Goal: Communication & Community: Answer question/provide support

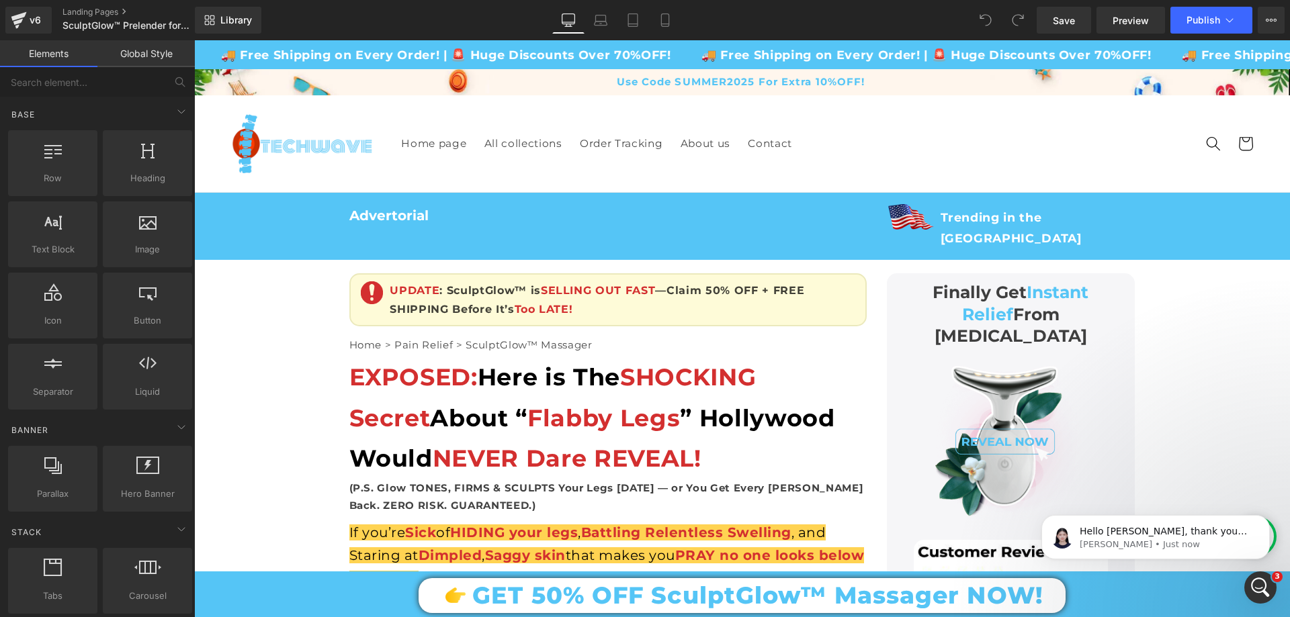
click at [1262, 593] on icon "Open Intercom Messenger" at bounding box center [1261, 588] width 22 height 22
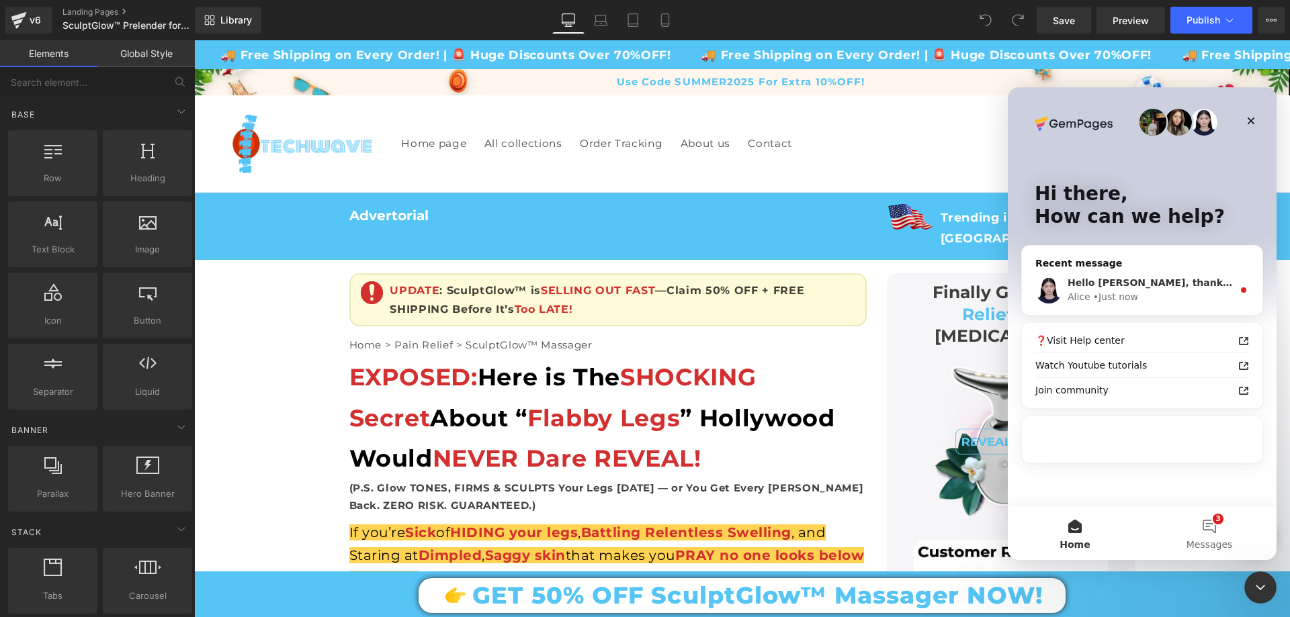
click at [1177, 269] on div "Hello Stefan, thank you for contacting GemPages Customer support, this is Alice…" at bounding box center [1142, 290] width 241 height 50
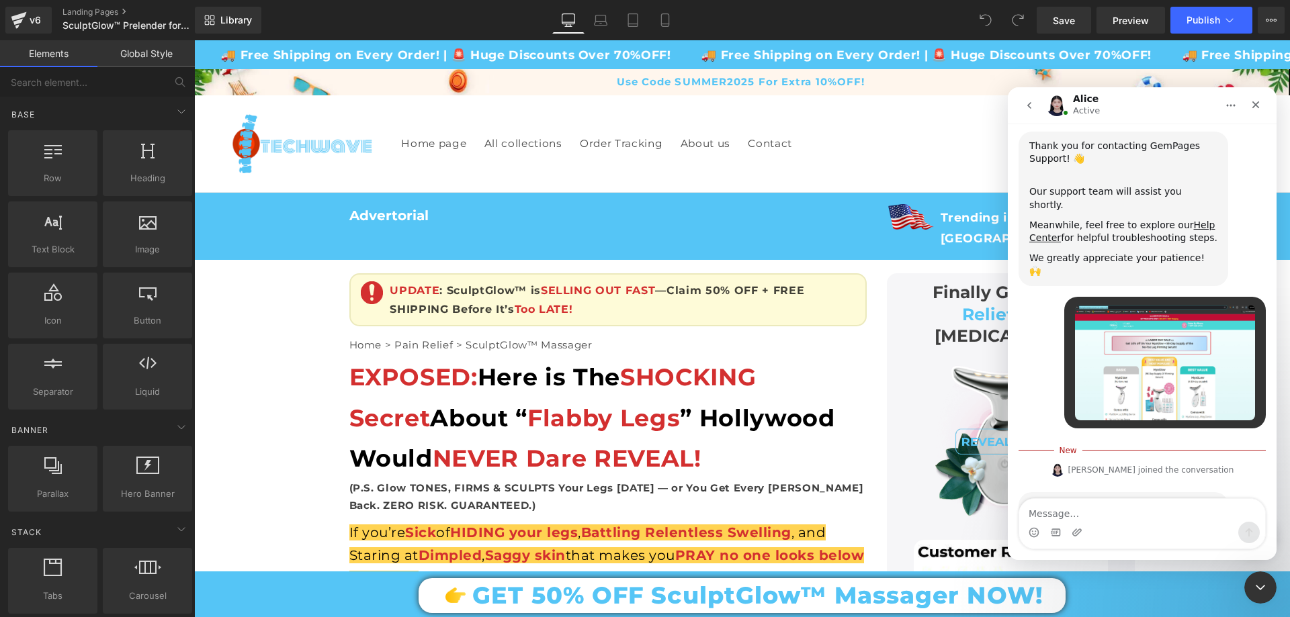
scroll to position [482, 0]
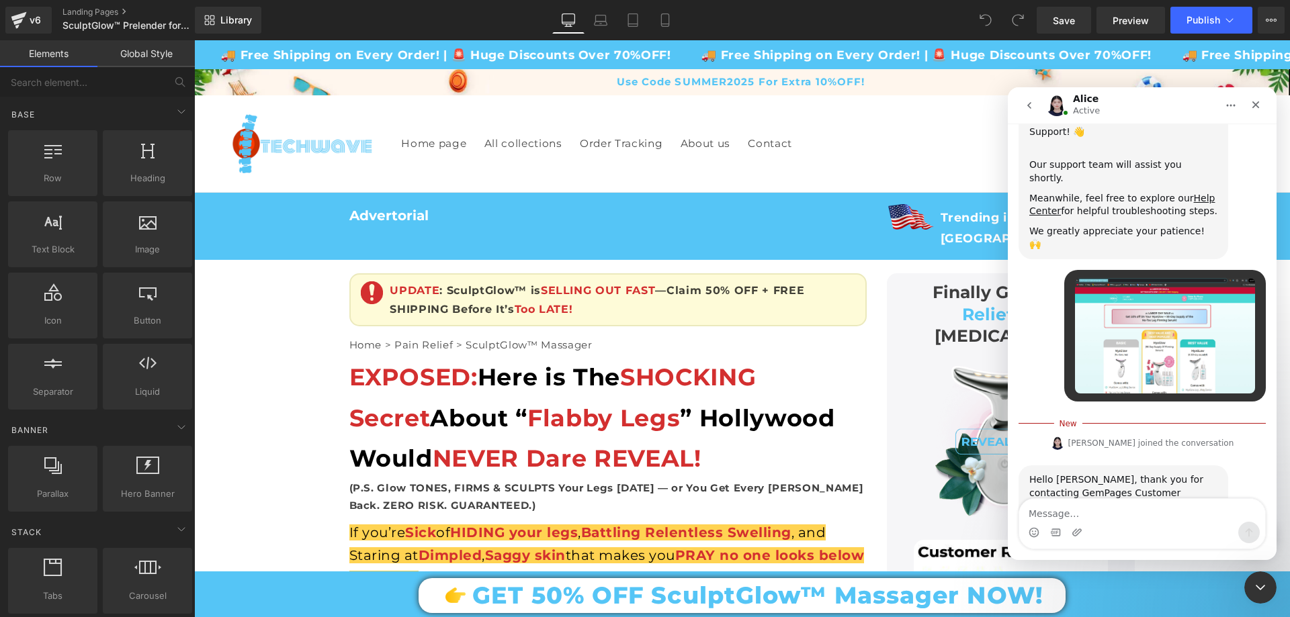
click at [1138, 513] on textarea "Message…" at bounding box center [1142, 510] width 246 height 23
type textarea "Thank you"
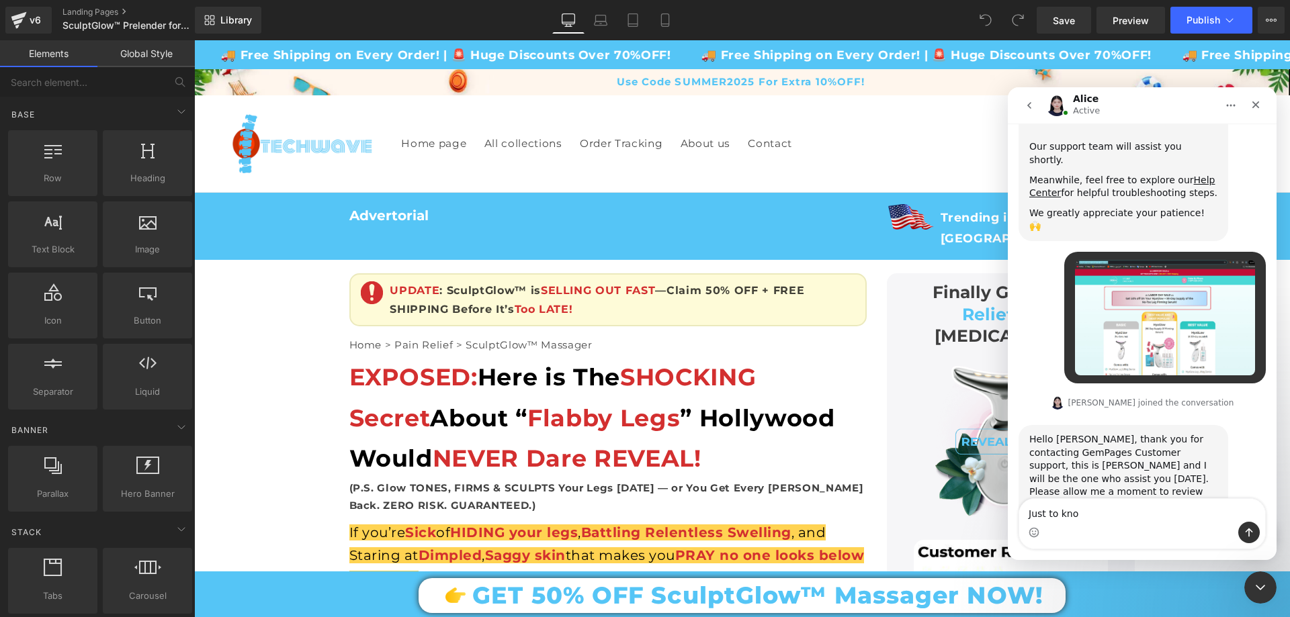
type textarea "Just to know"
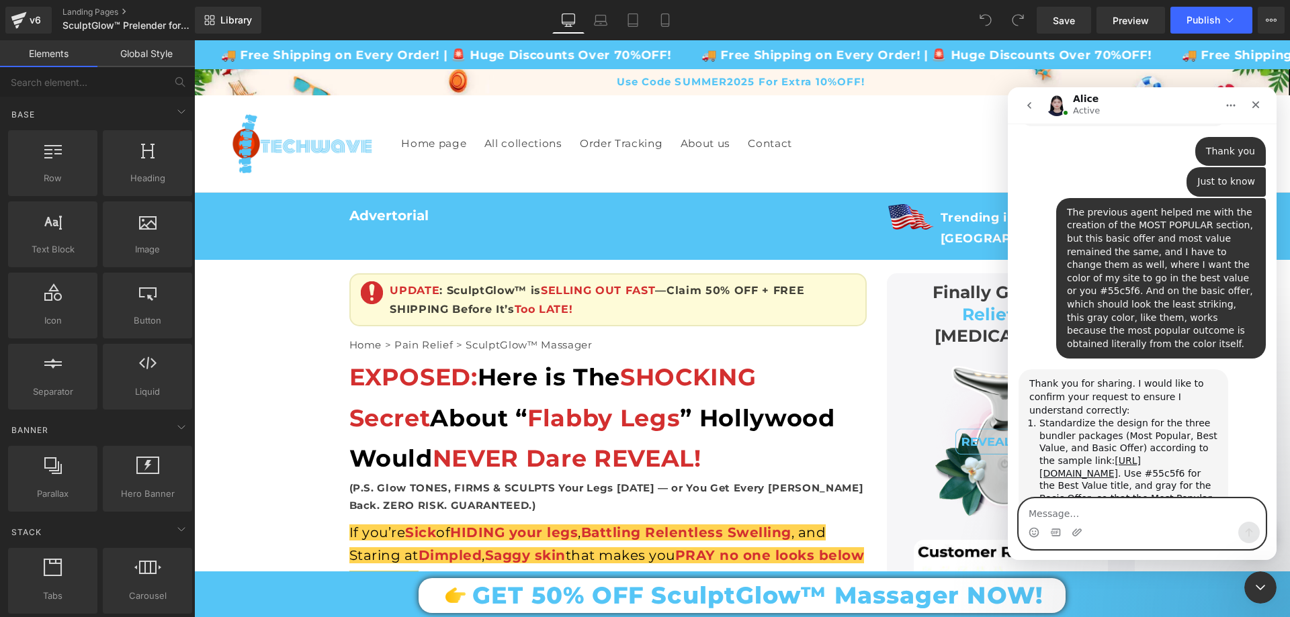
scroll to position [1260, 0]
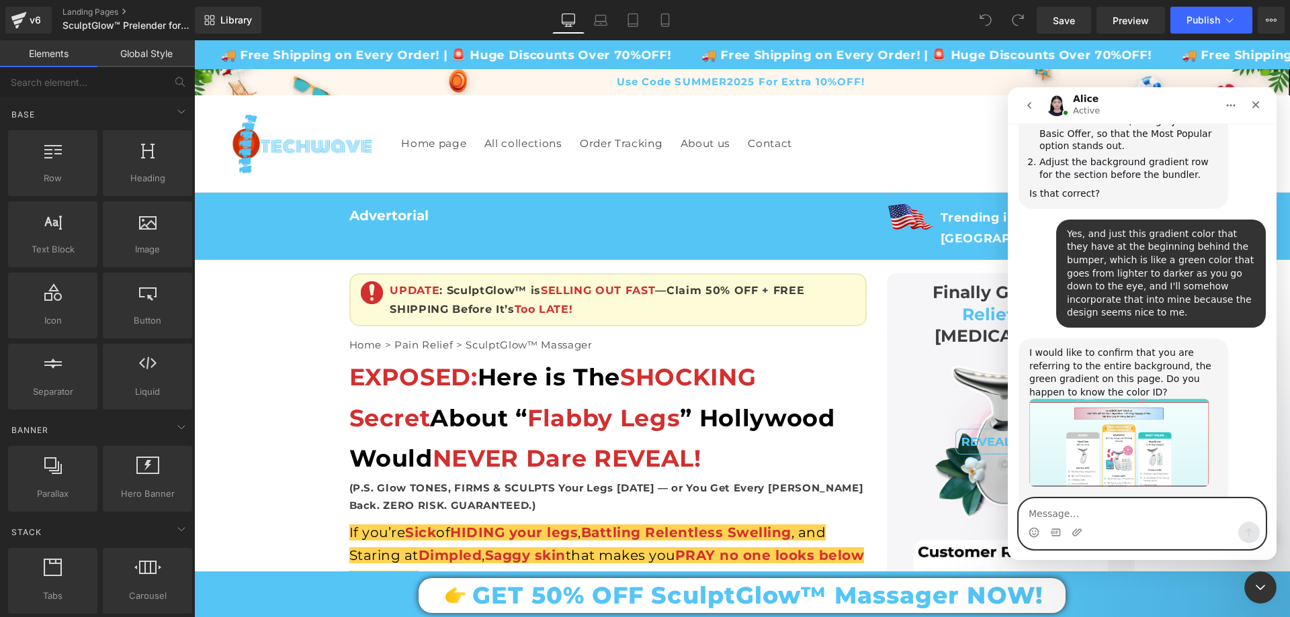
click at [1080, 509] on textarea "Message…" at bounding box center [1142, 510] width 246 height 23
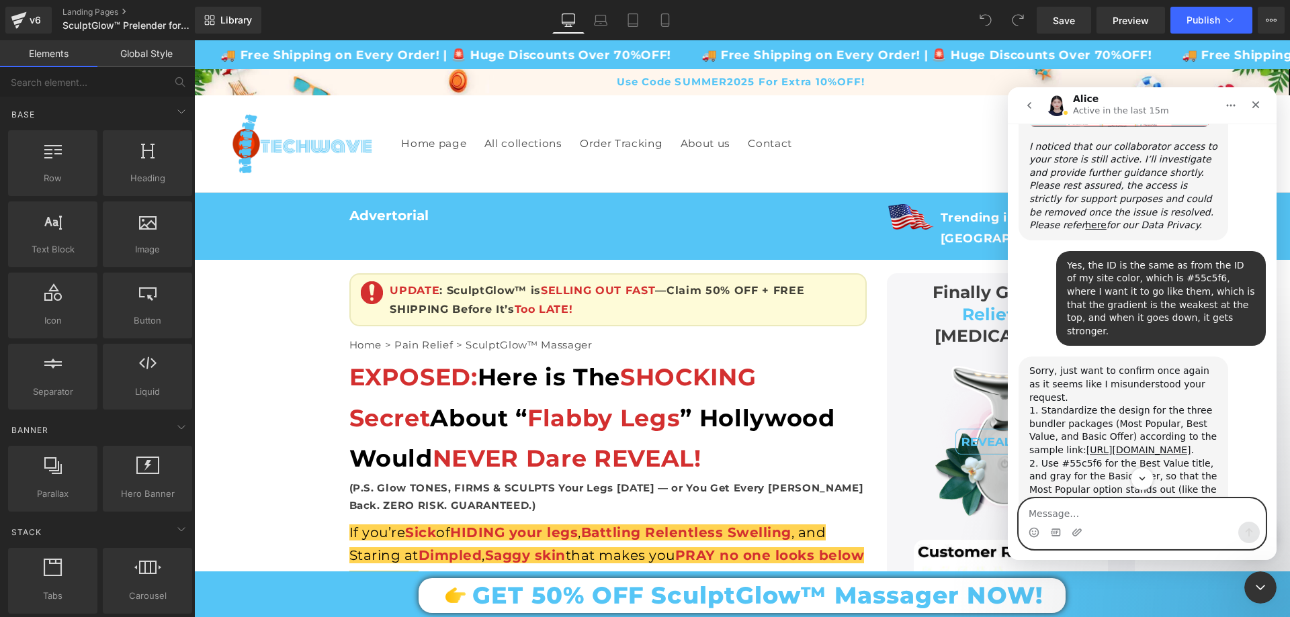
scroll to position [1643, 0]
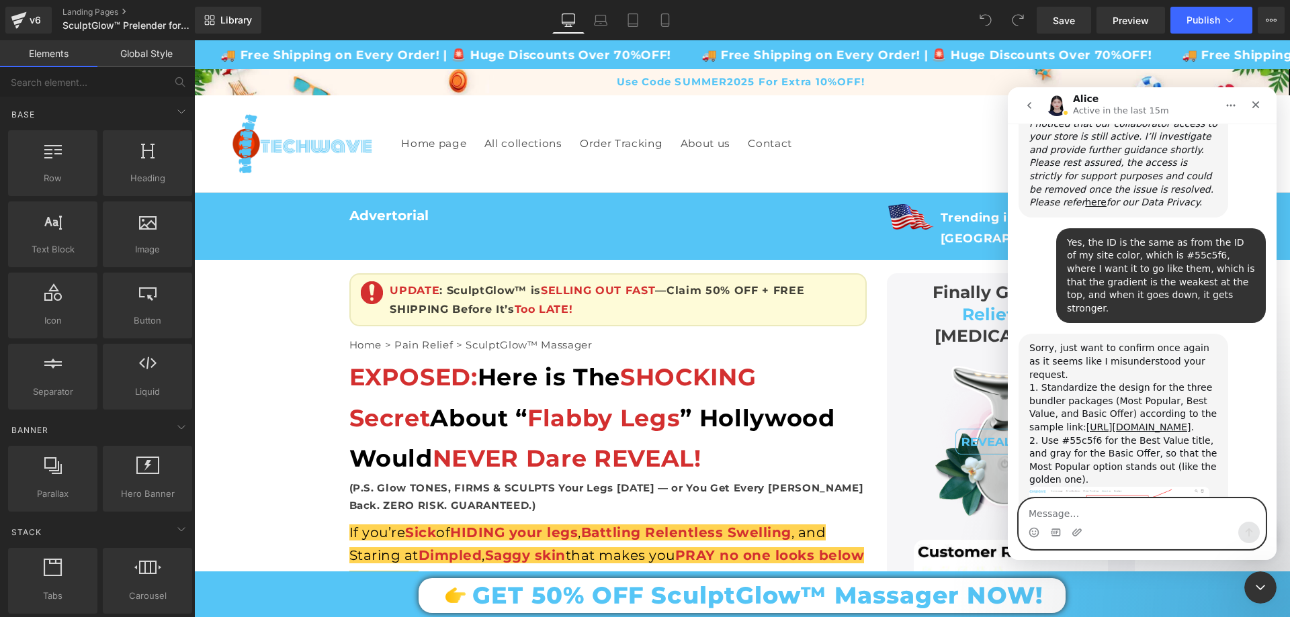
click at [1073, 517] on textarea "Message…" at bounding box center [1142, 510] width 246 height 23
type textarea "Z"
type textarea "Yes"
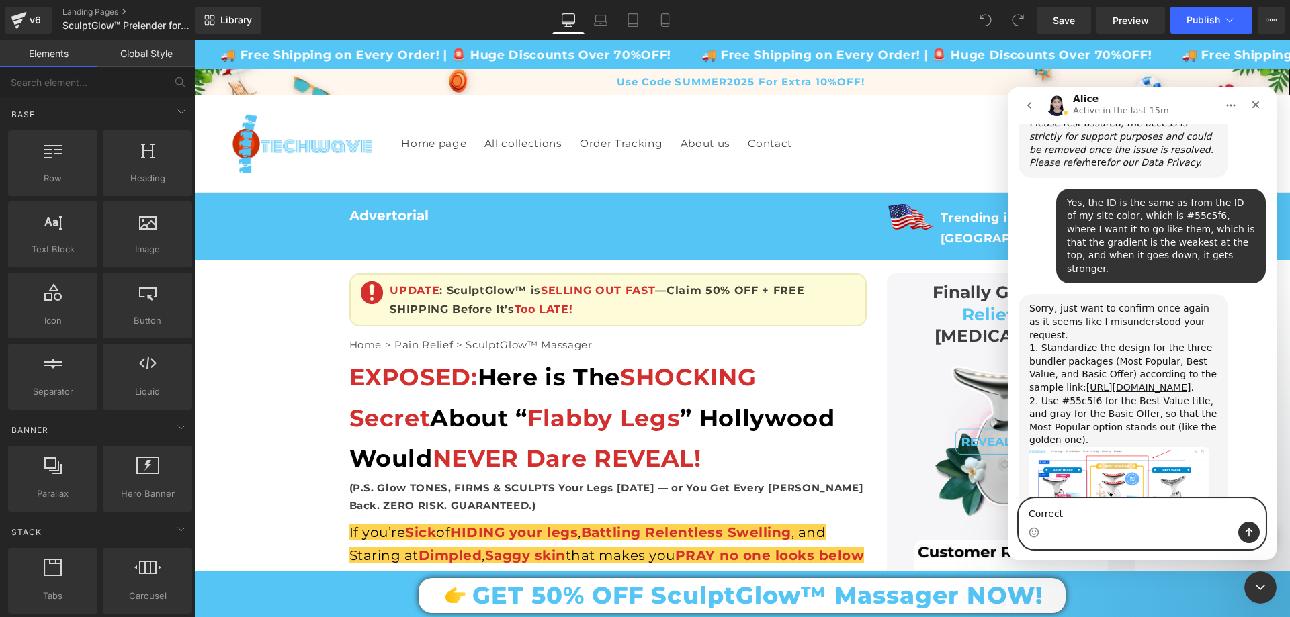
type textarea "Correct"
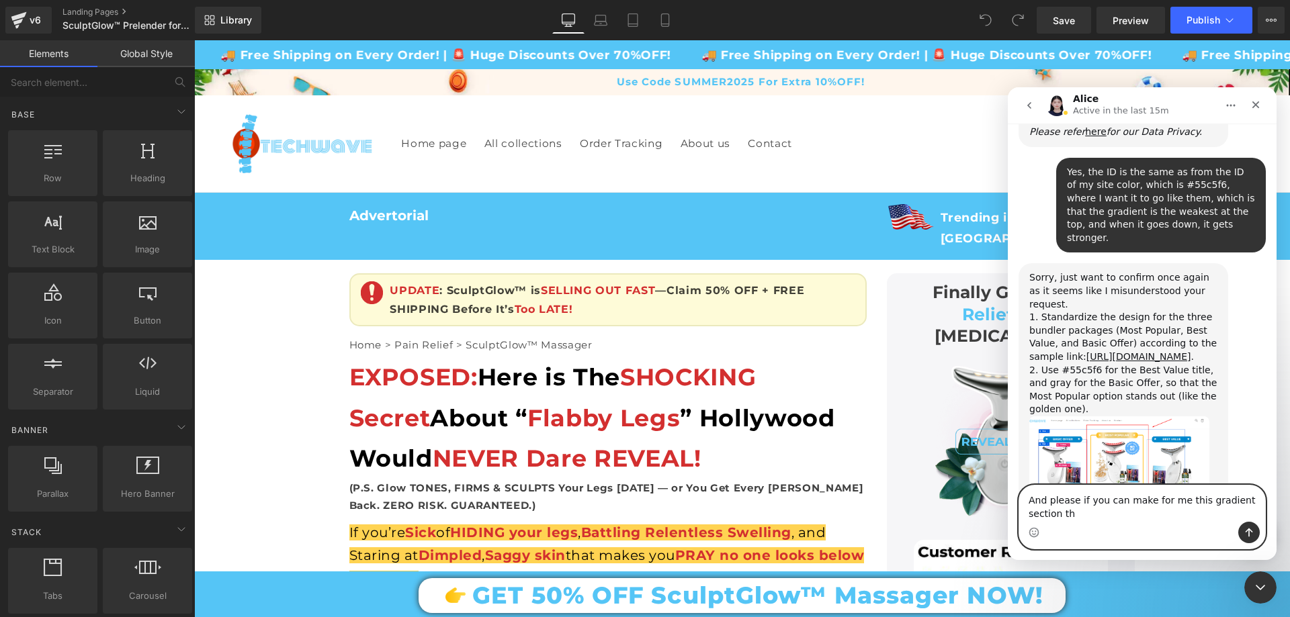
scroll to position [1727, 0]
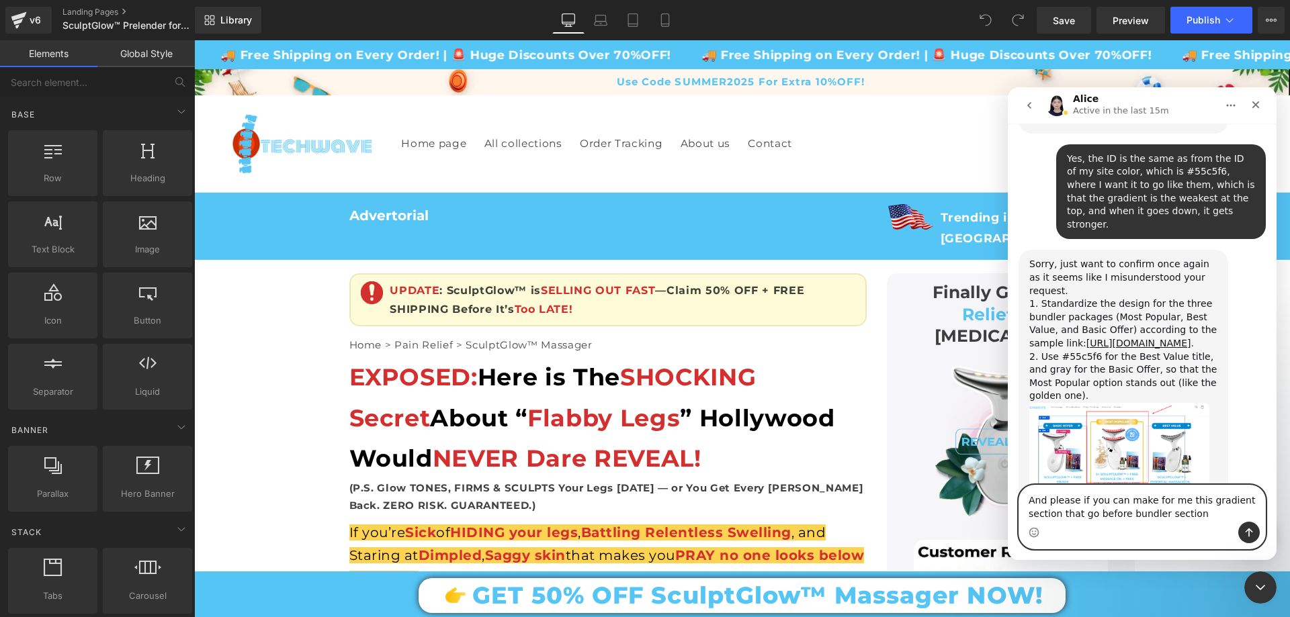
type textarea "And please if you can make for me this gradient section that go before bundler …"
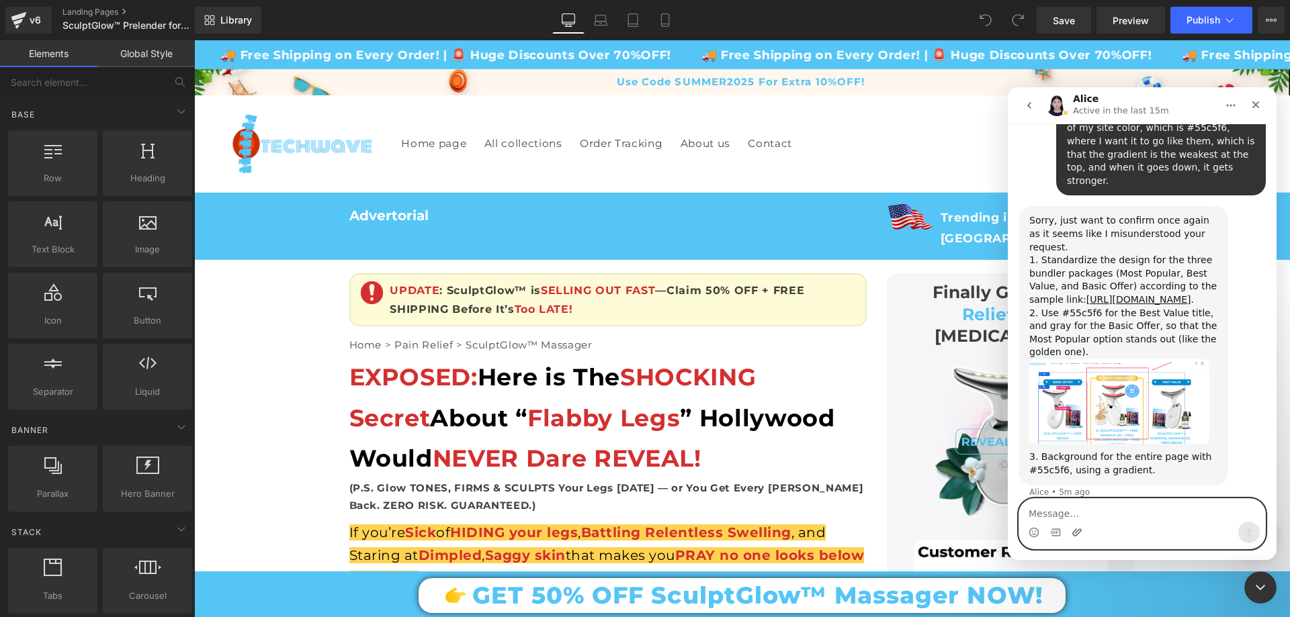
click at [1080, 528] on icon "Upload attachment" at bounding box center [1077, 532] width 11 height 11
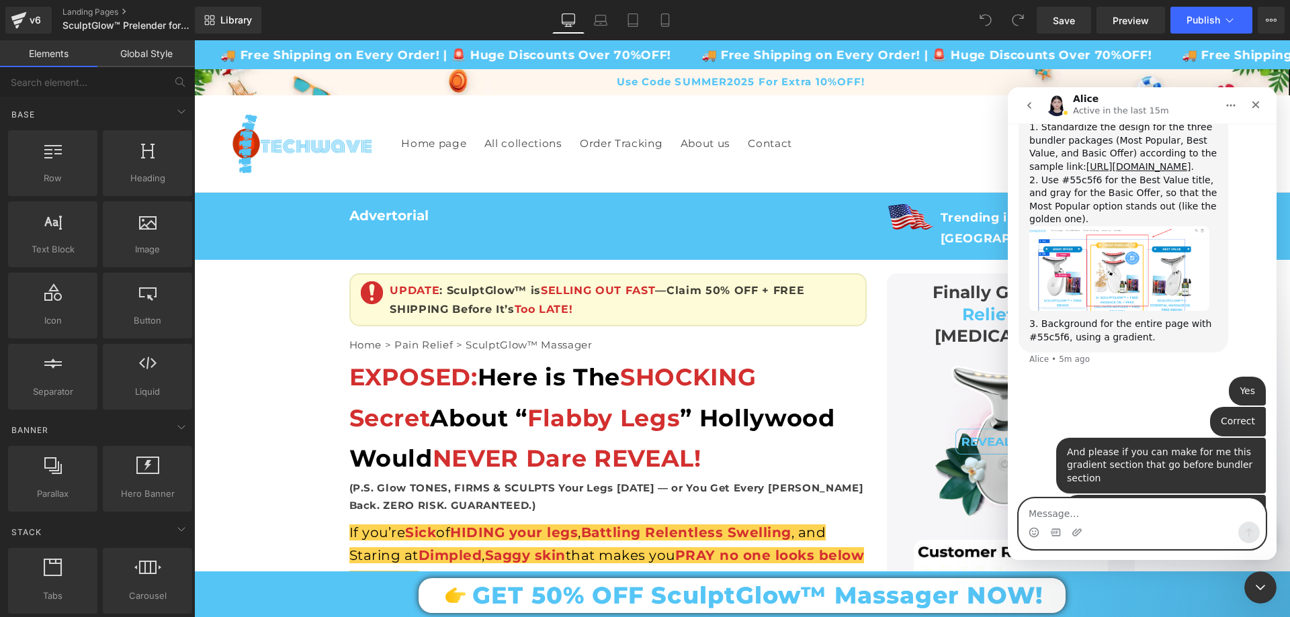
click at [1100, 515] on textarea "Message…" at bounding box center [1142, 510] width 246 height 23
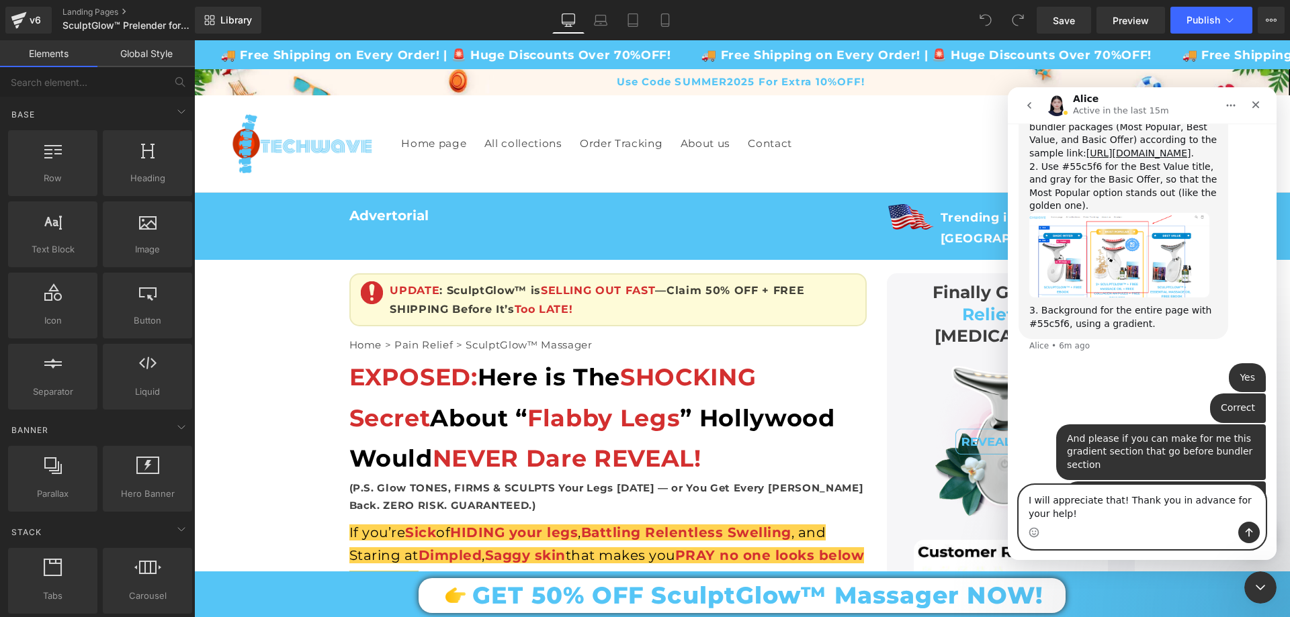
click at [1043, 503] on textarea "I will appreciate that! Thank you in advance for your help!" at bounding box center [1142, 504] width 246 height 36
type textarea "I will appreciate that! Thank you in advance for your help!"
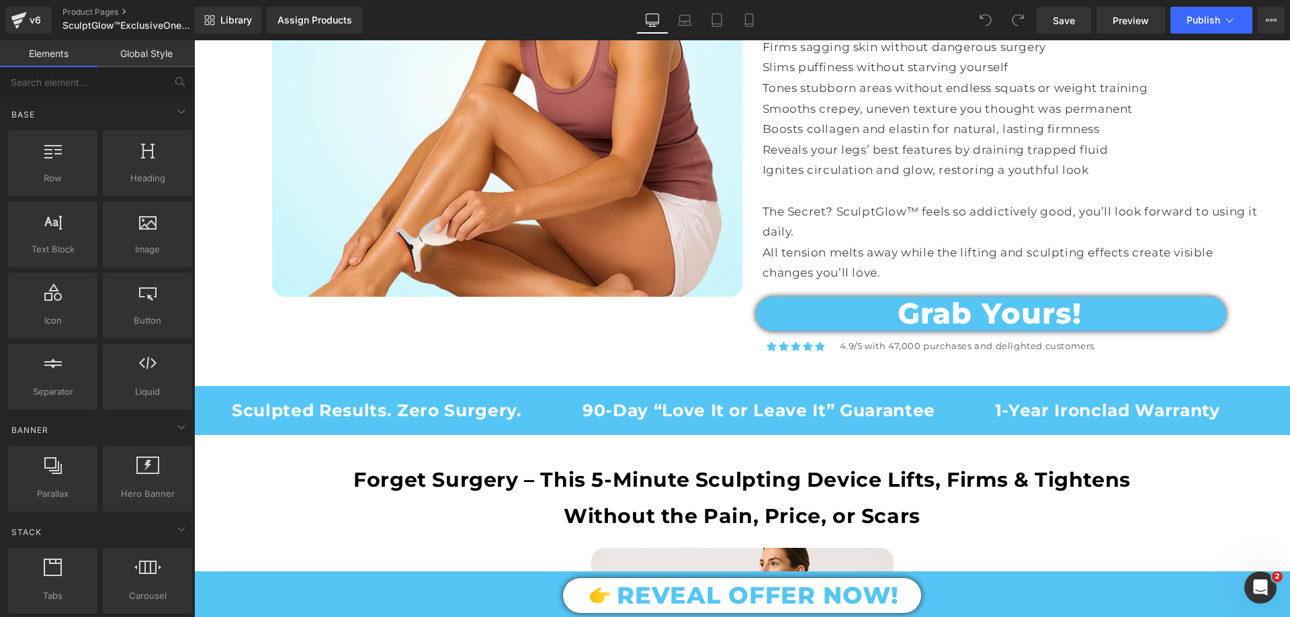
scroll to position [941, 0]
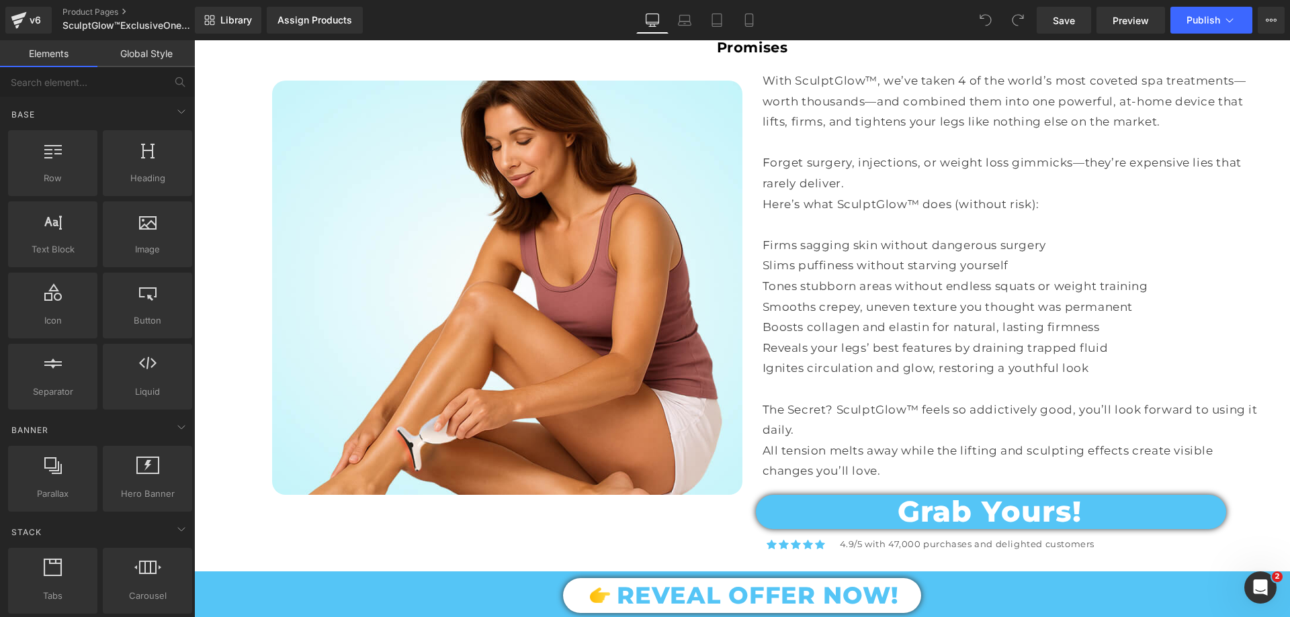
click at [1256, 584] on icon "Open Intercom Messenger" at bounding box center [1261, 588] width 22 height 22
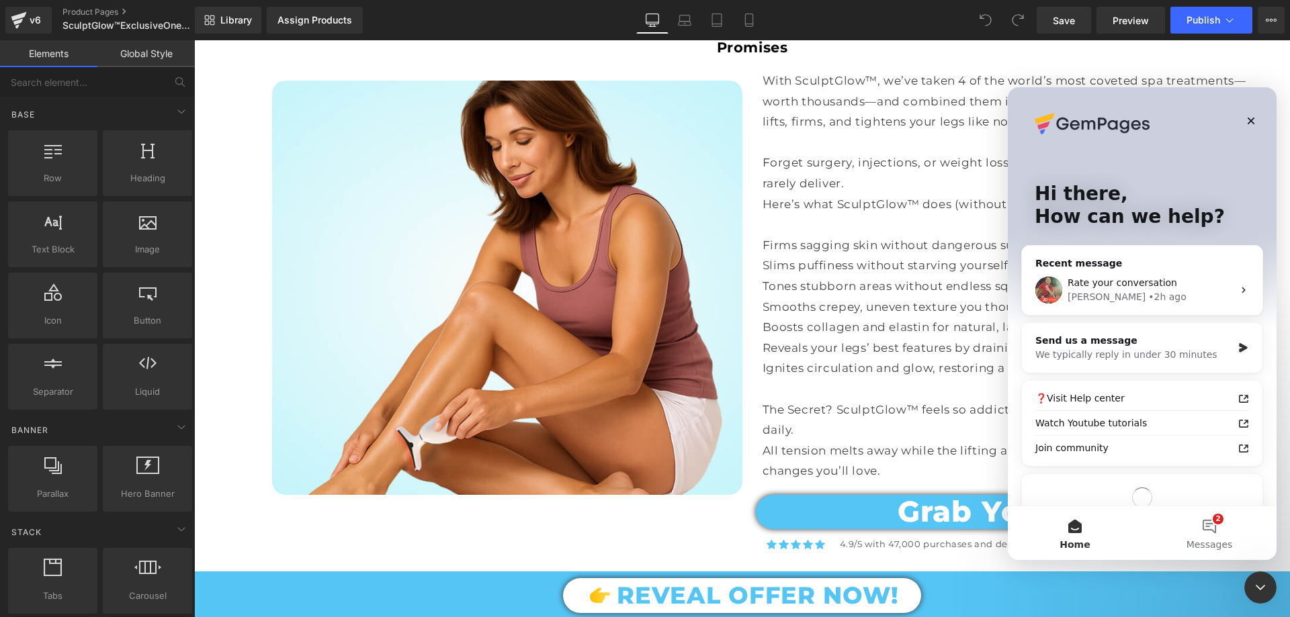
scroll to position [0, 0]
click at [1147, 339] on div "Send us a message" at bounding box center [1133, 341] width 197 height 14
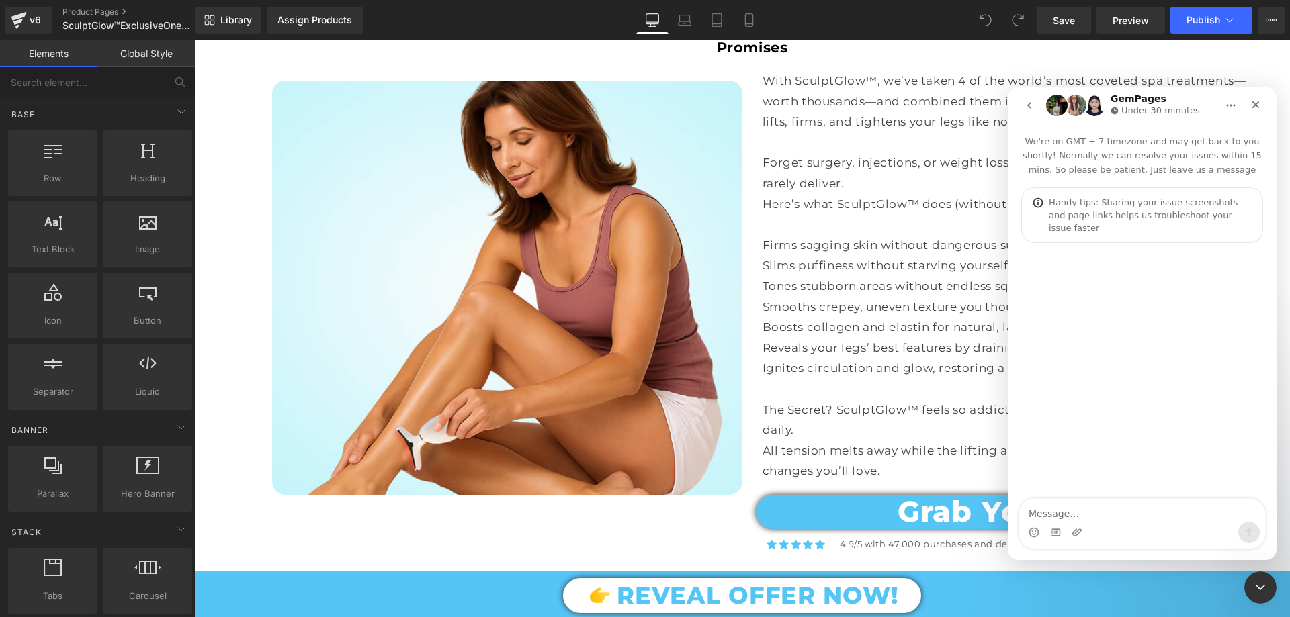
click at [1067, 511] on textarea "Message…" at bounding box center [1142, 510] width 246 height 23
type textarea "good morning how are you I'm asking for help with two problems that are botheri…"
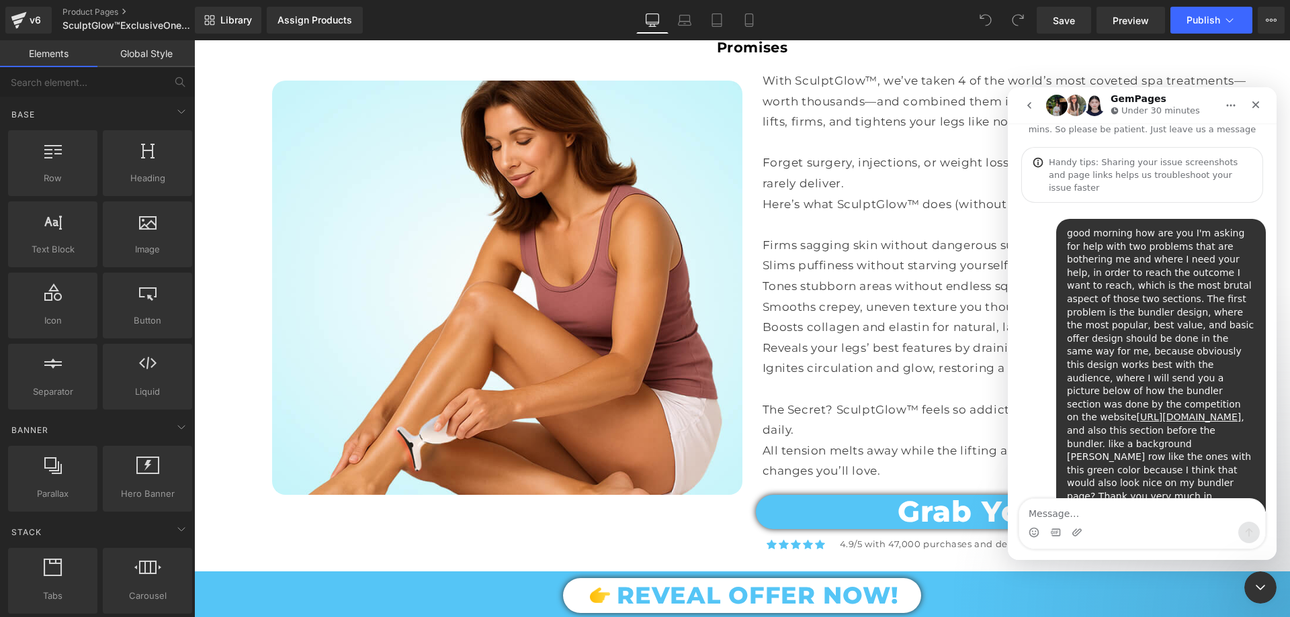
scroll to position [42, 0]
click at [1075, 542] on div "Intercom messenger" at bounding box center [1077, 532] width 11 height 21
click at [1075, 535] on icon "Upload attachment" at bounding box center [1077, 532] width 11 height 11
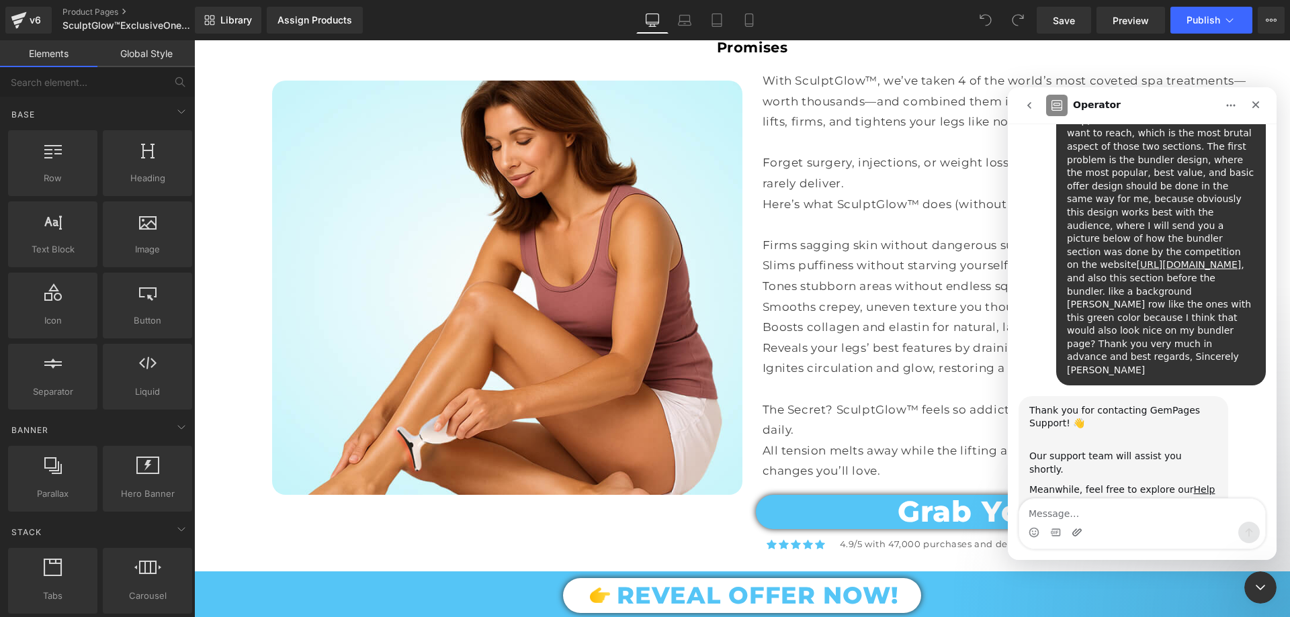
scroll to position [194, 0]
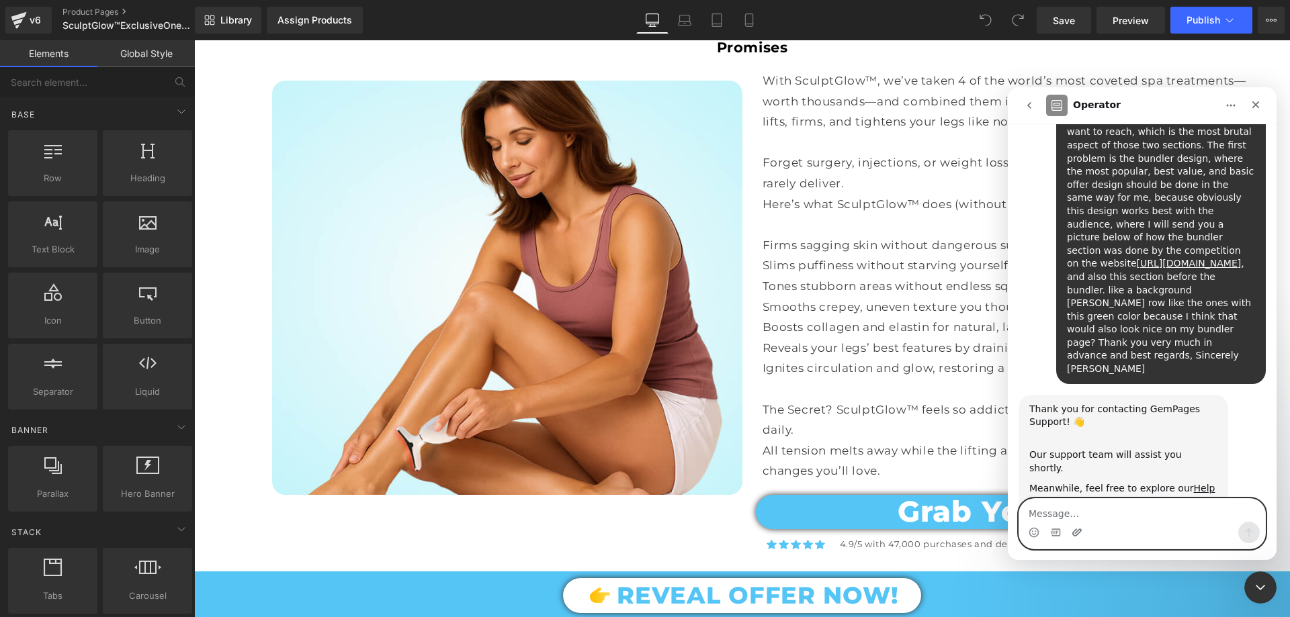
click at [1076, 528] on icon "Upload attachment" at bounding box center [1077, 532] width 11 height 11
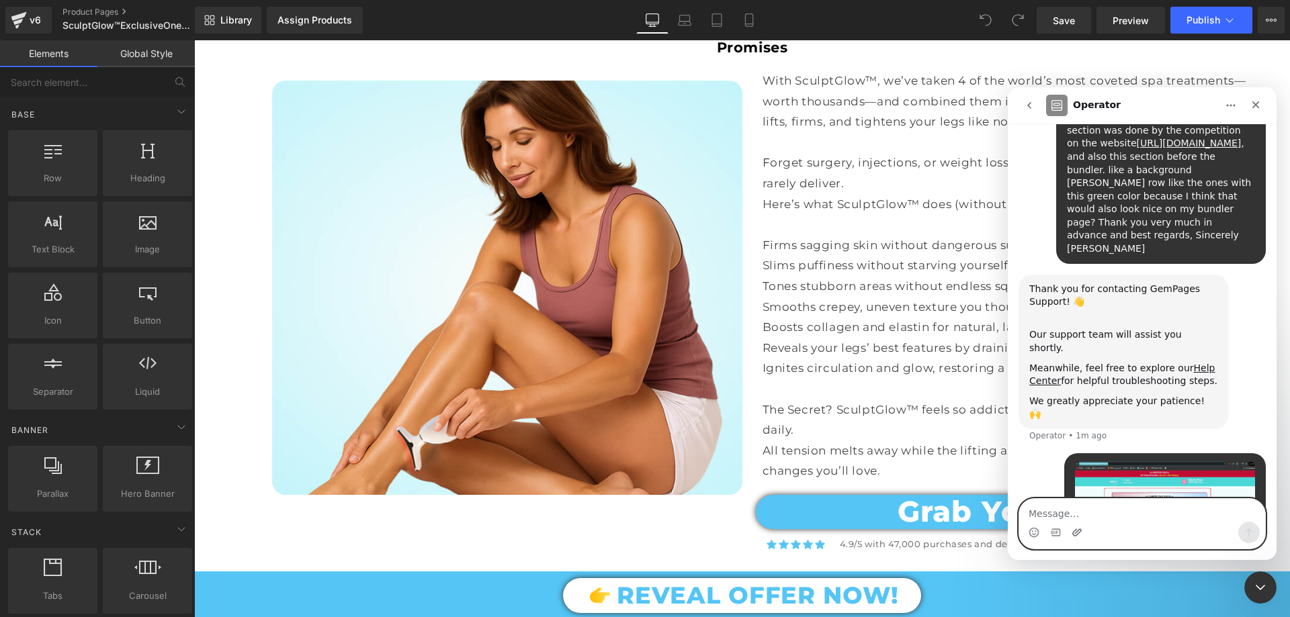
scroll to position [337, 0]
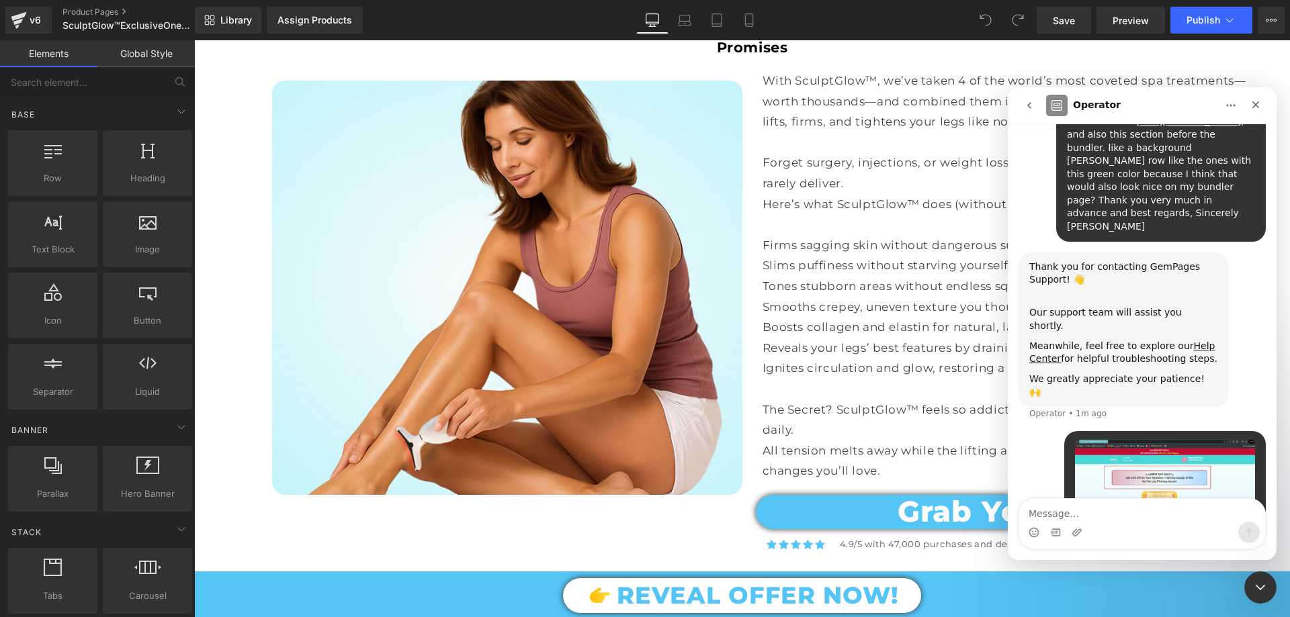
drag, startPoint x: 1259, startPoint y: 584, endPoint x: 2305, endPoint y: 1097, distance: 1165.1
click at [1259, 584] on icon "Close Intercom Messenger" at bounding box center [1260, 588] width 16 height 16
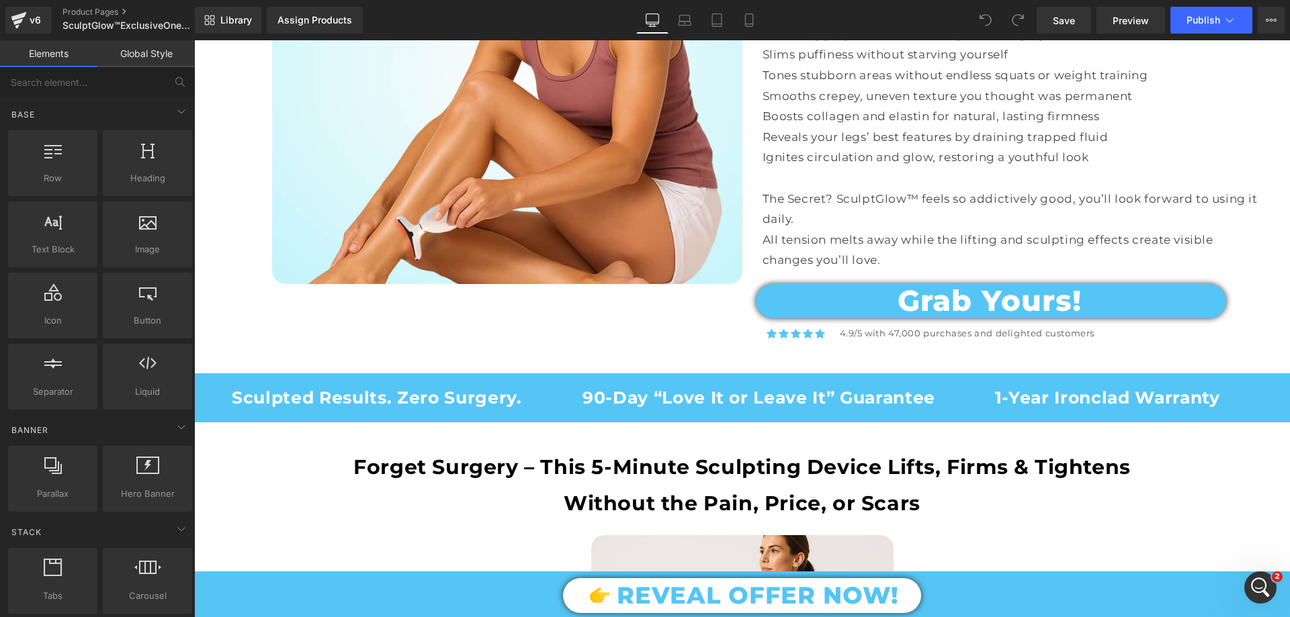
scroll to position [1209, 0]
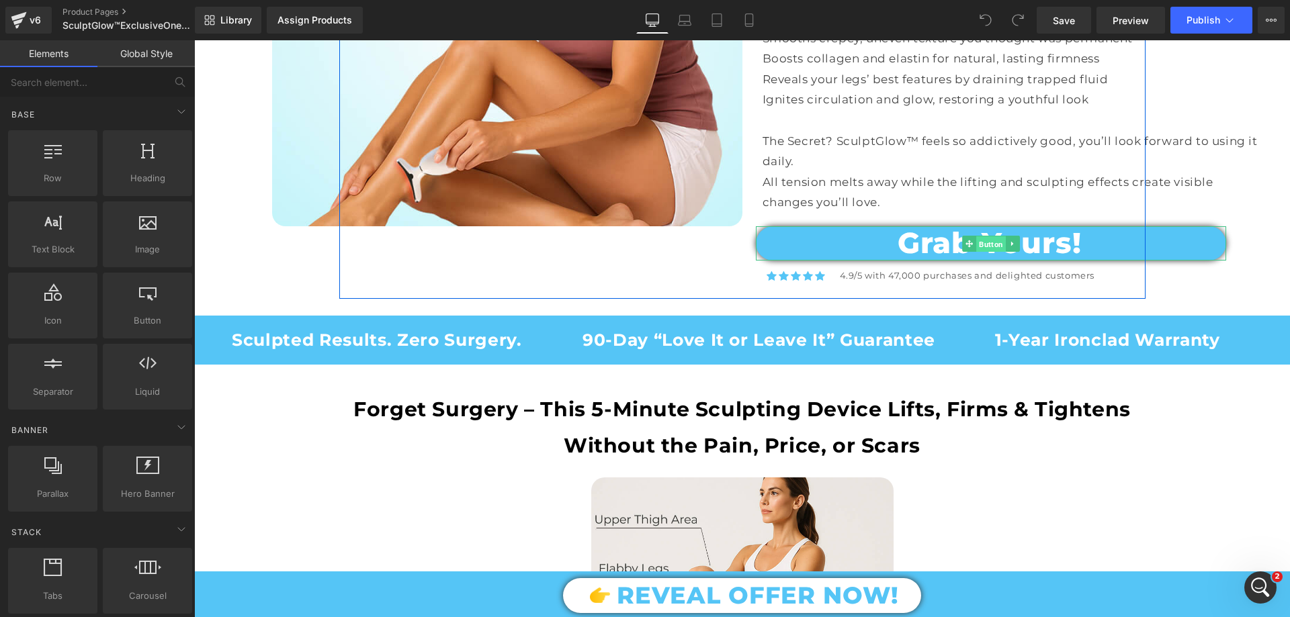
click at [986, 236] on span "Button" at bounding box center [991, 244] width 30 height 16
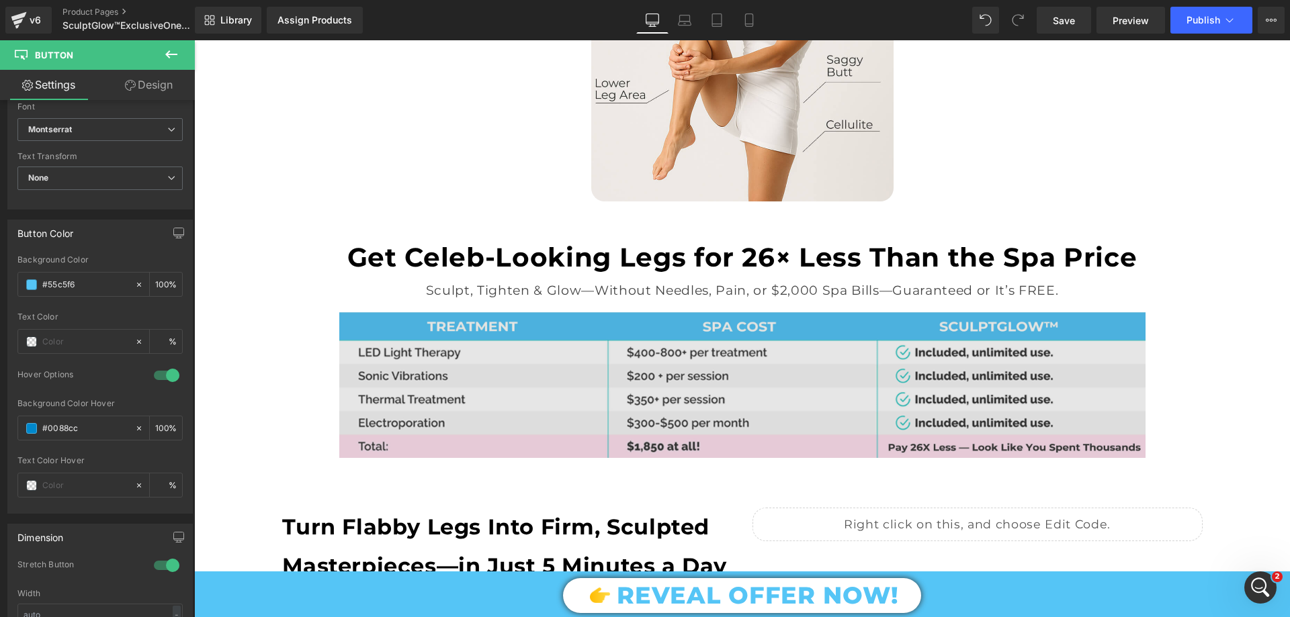
scroll to position [1747, 0]
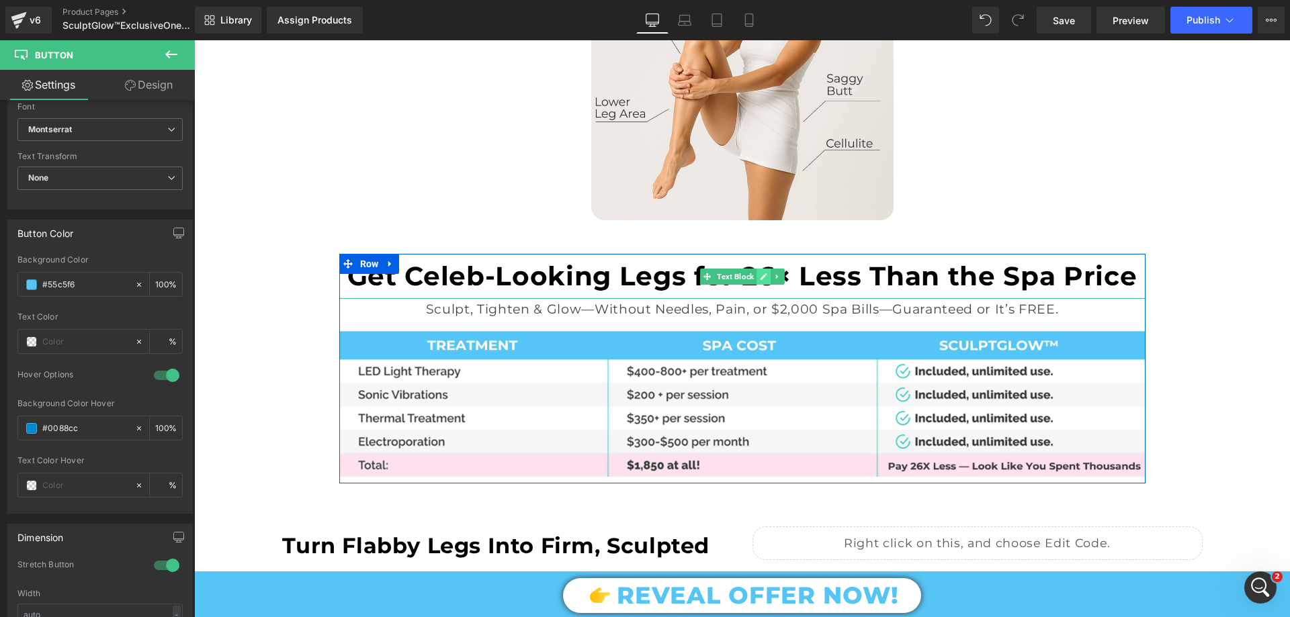
click at [760, 273] on icon at bounding box center [763, 277] width 7 height 8
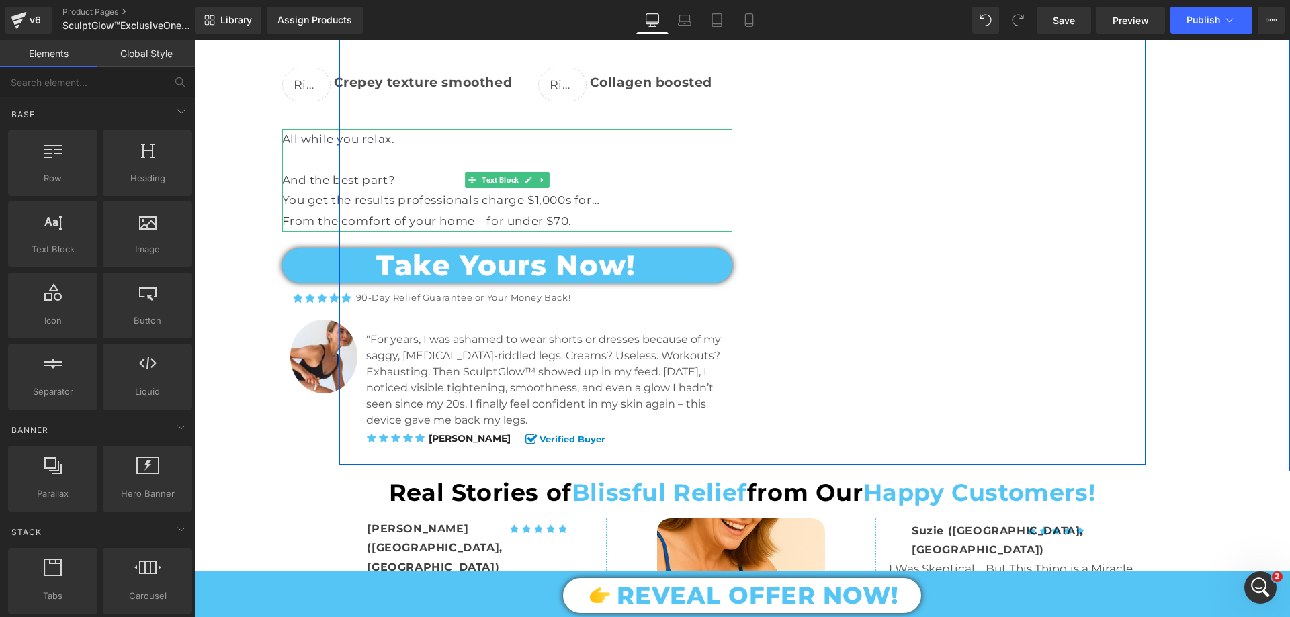
scroll to position [2486, 0]
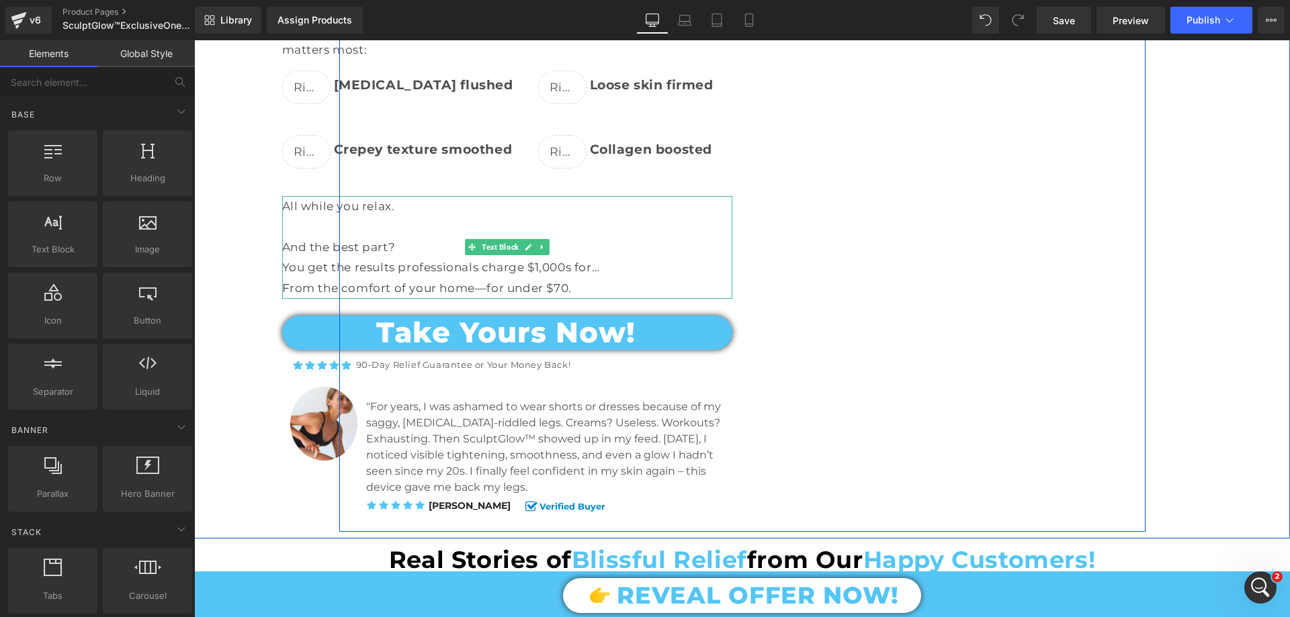
click at [552, 285] on p "From the comfort of your home—for under $70." at bounding box center [507, 288] width 450 height 21
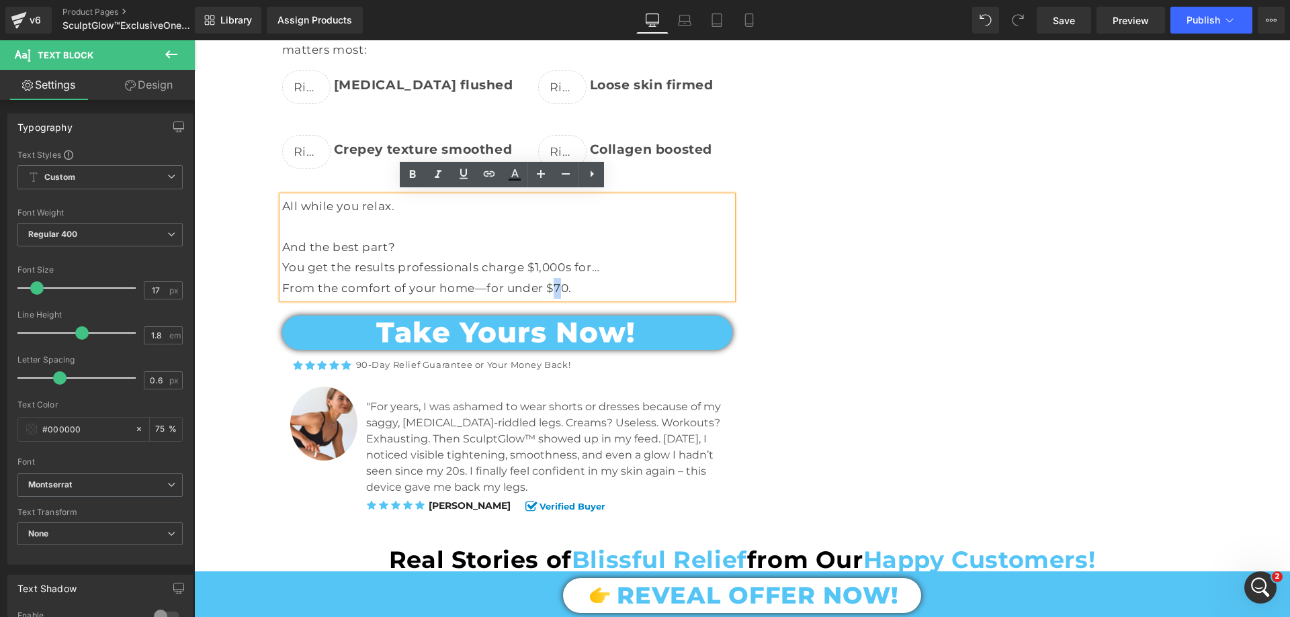
click at [550, 284] on p "From the comfort of your home—for under $70." at bounding box center [507, 288] width 450 height 21
click at [942, 335] on div "Liquid Take Yours Now! Button Icon Icon Icon Icon Icon Icon List Hoz 30-Day Rel…" at bounding box center [943, 156] width 403 height 737
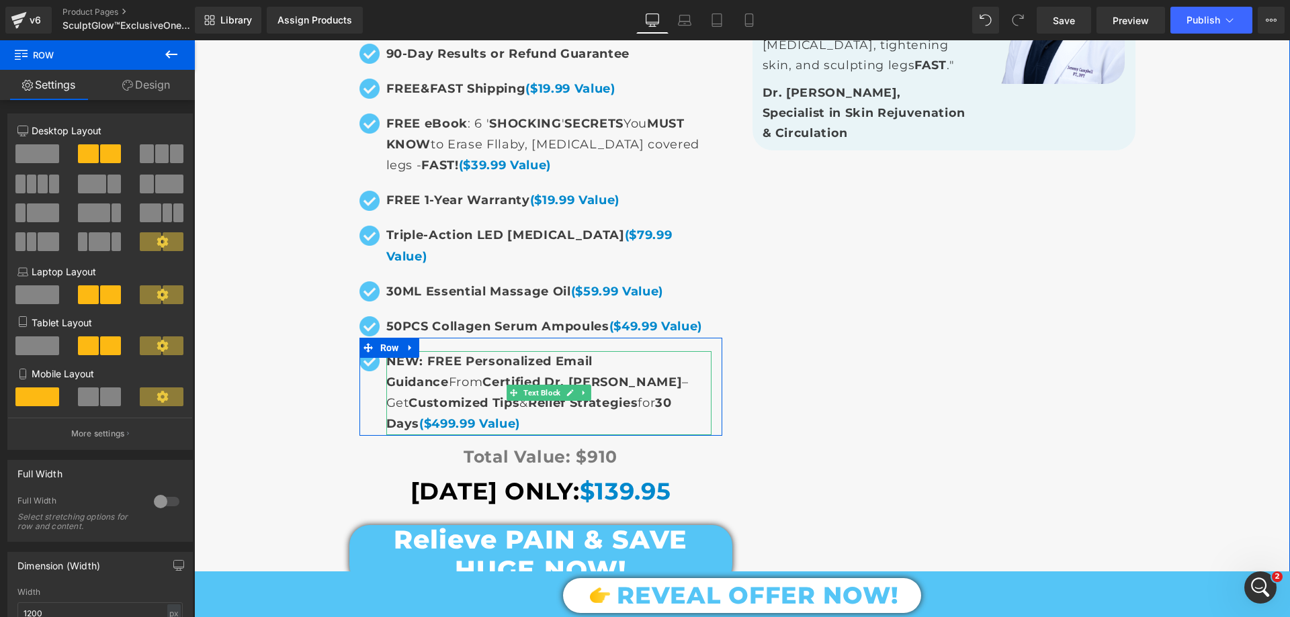
scroll to position [9607, 0]
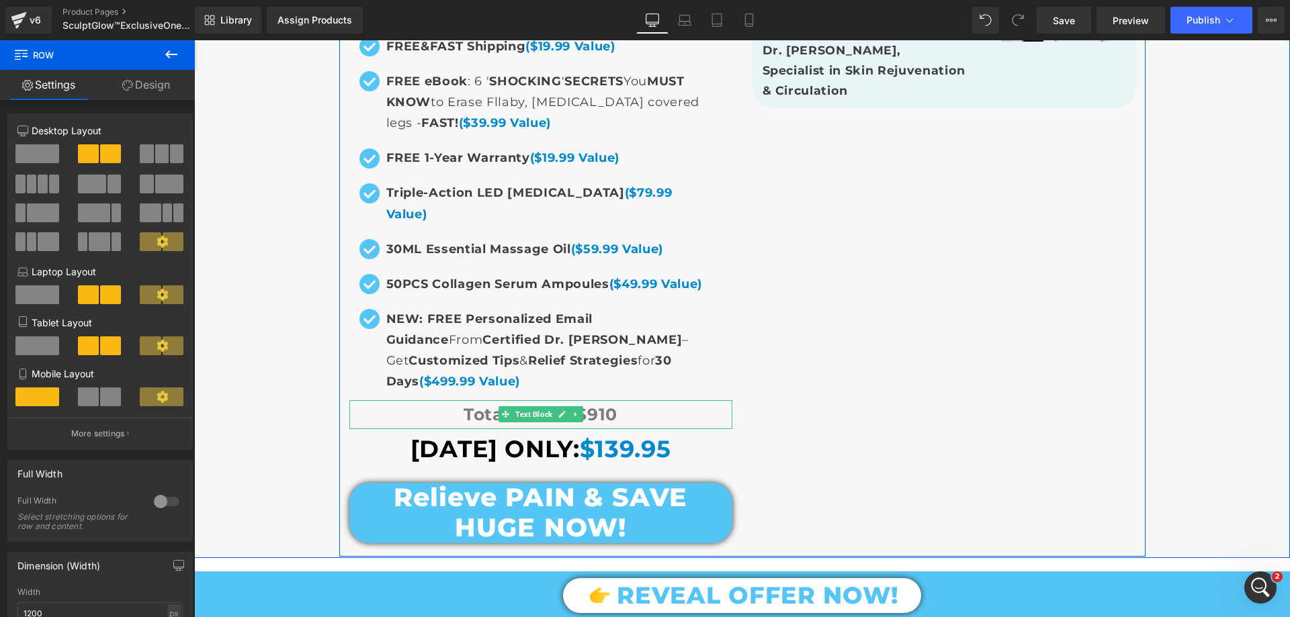
click at [583, 404] on span "Total Value: $910" at bounding box center [541, 414] width 154 height 20
click at [592, 404] on span "Total Value: $910" at bounding box center [541, 414] width 154 height 20
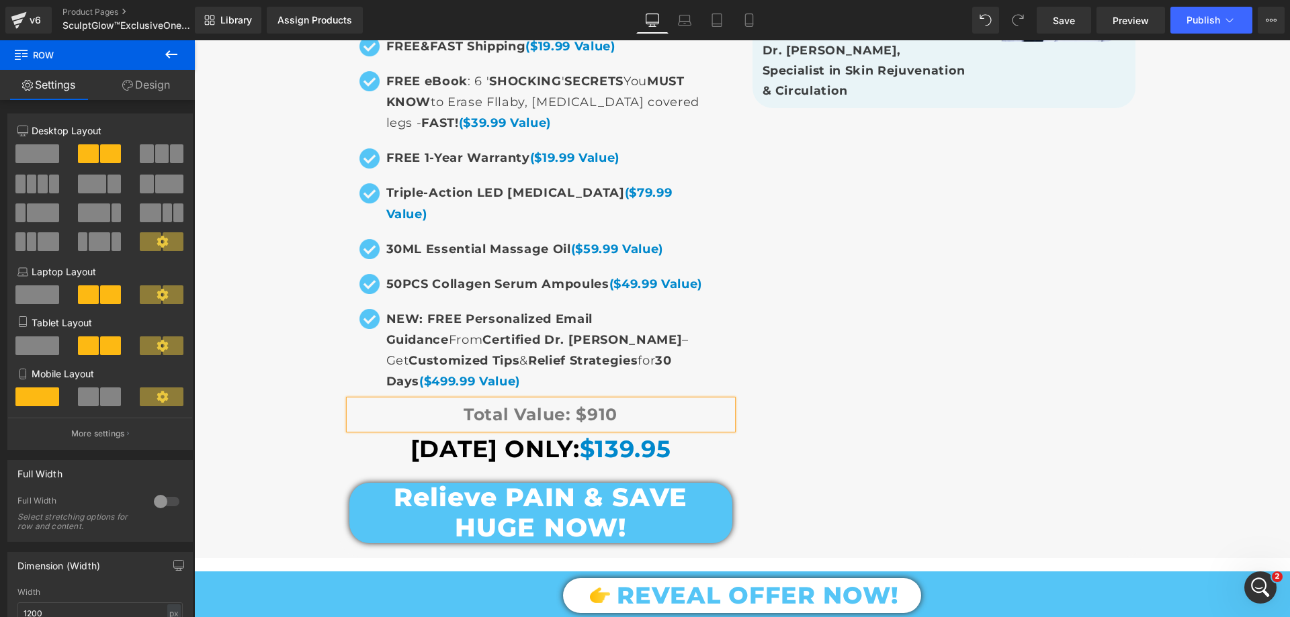
click at [595, 404] on span "Total Value: $910" at bounding box center [541, 414] width 154 height 20
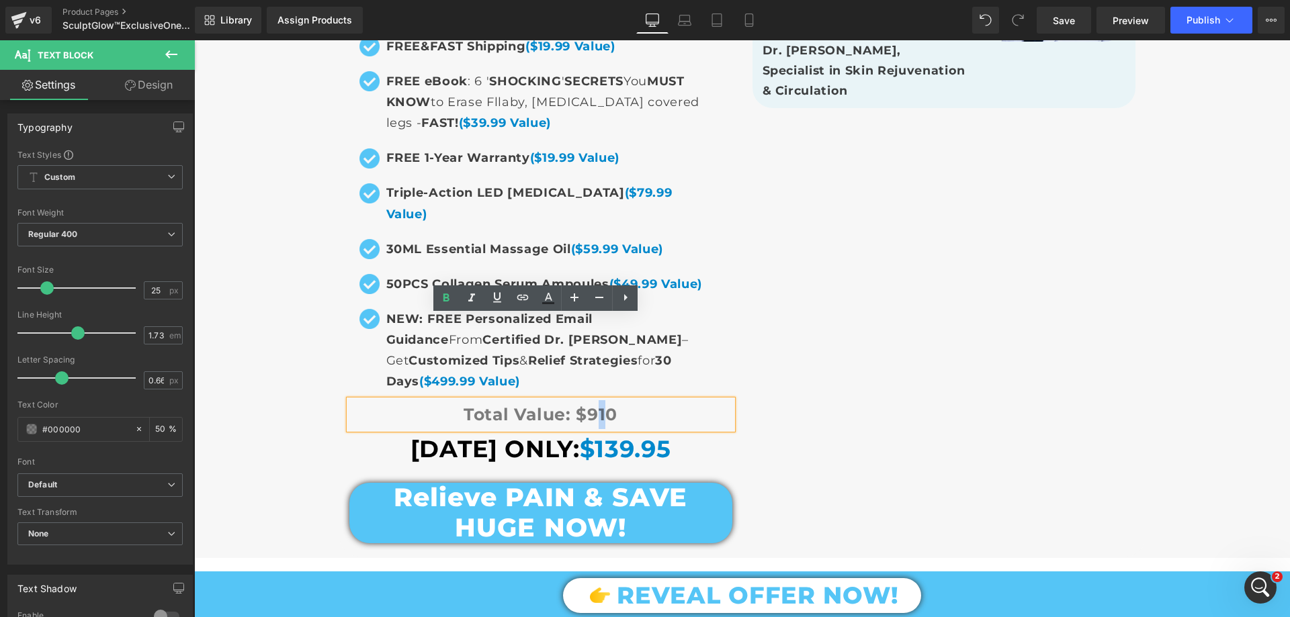
click at [600, 404] on span "Total Value: $910" at bounding box center [541, 414] width 154 height 20
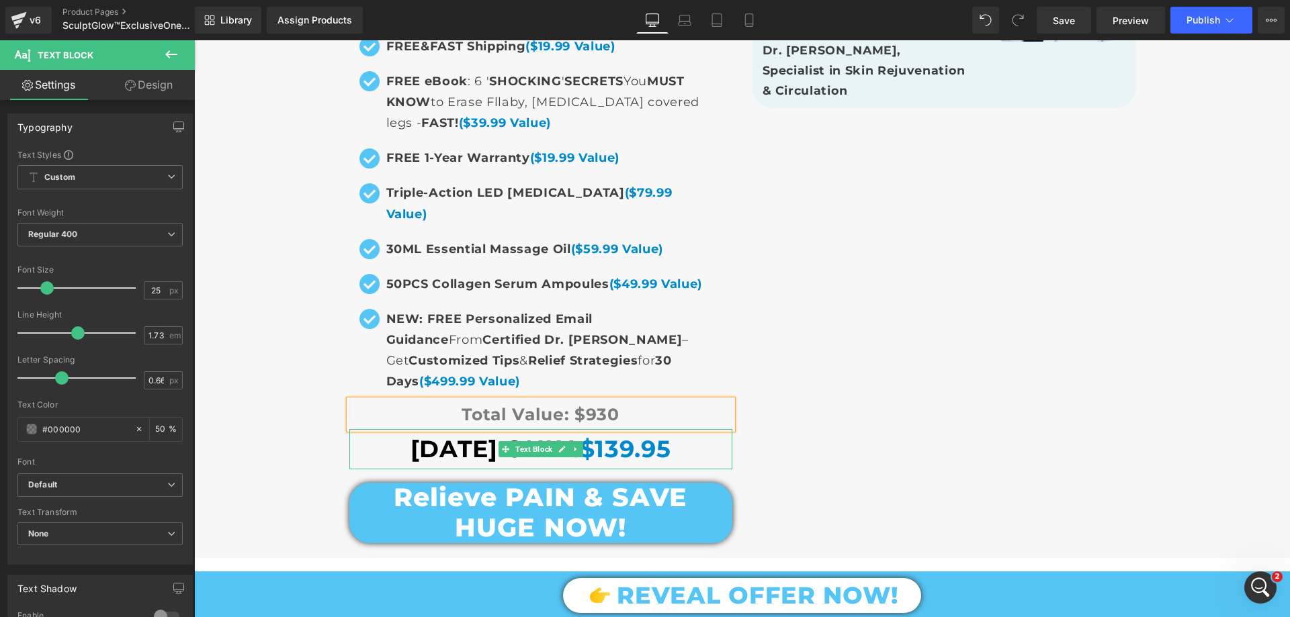
click at [615, 435] on span "$139.95" at bounding box center [625, 449] width 91 height 29
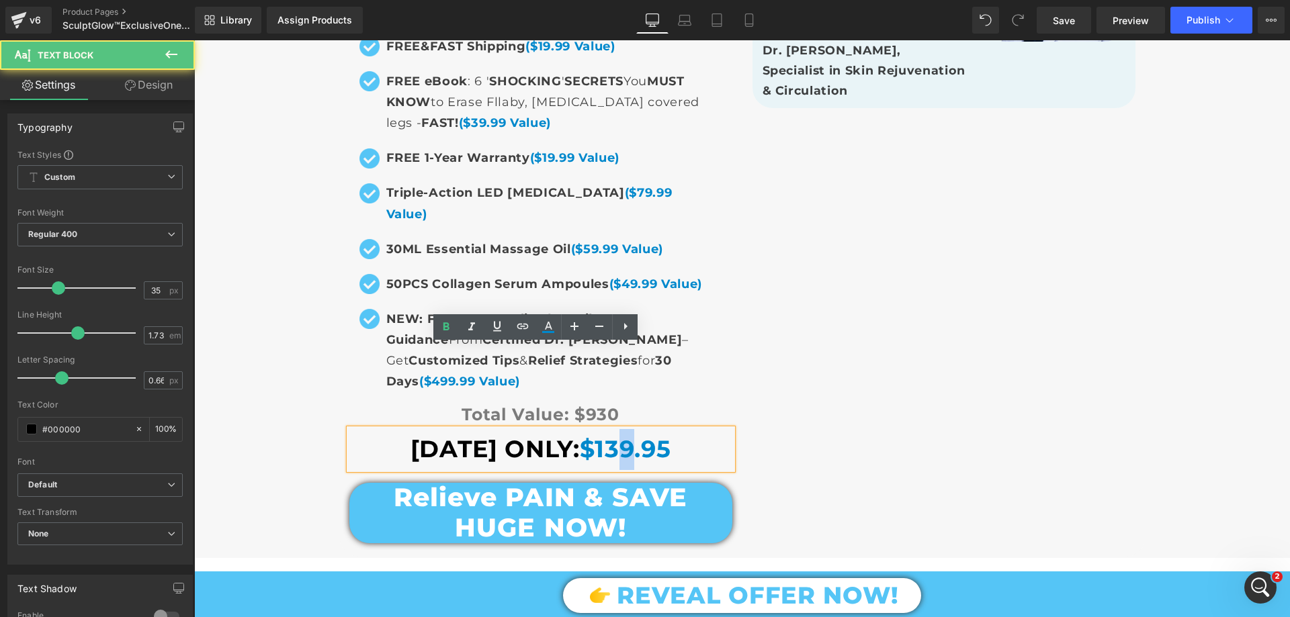
click at [609, 435] on span "$139.95" at bounding box center [625, 449] width 91 height 29
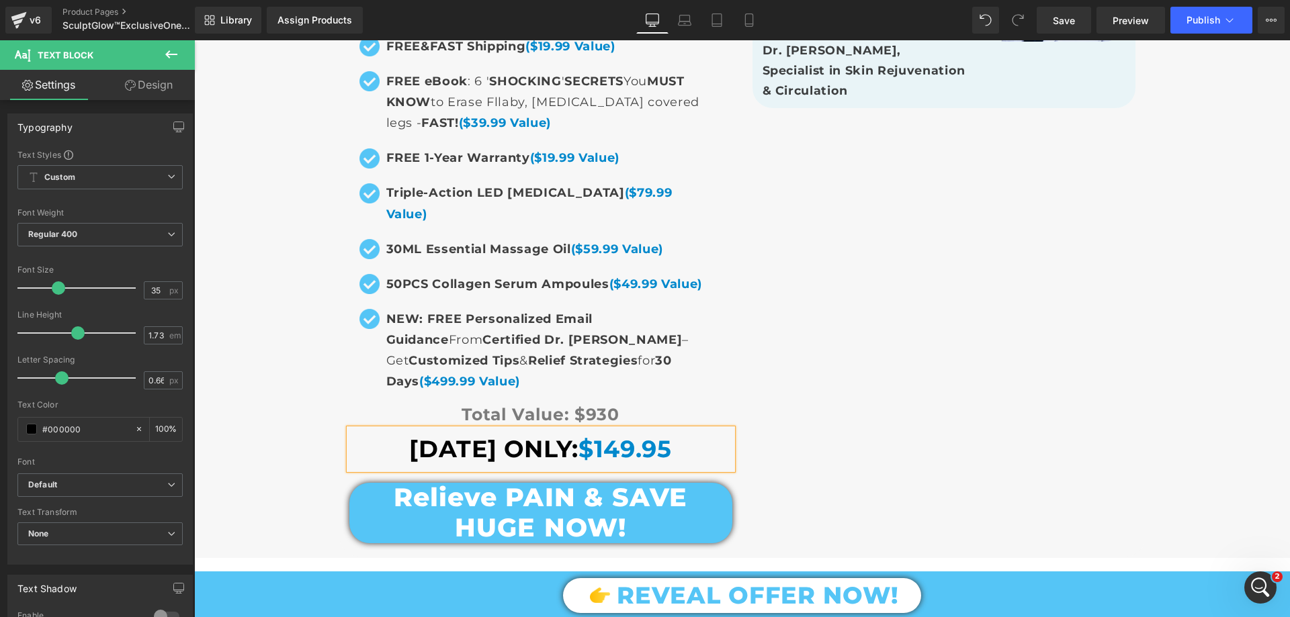
click at [941, 274] on div "Liquid Transform Your Life with SculptGlow™ TODAY! Text Block LIMITED TIME EXCL…" at bounding box center [742, 175] width 806 height 763
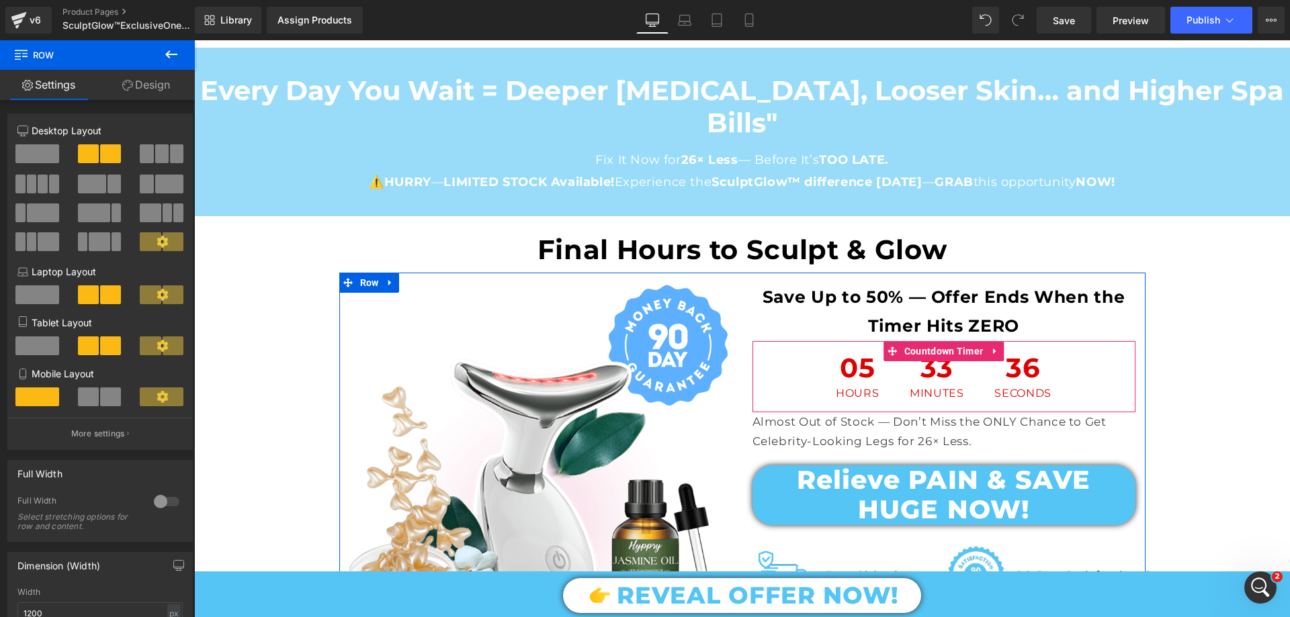
scroll to position [9943, 0]
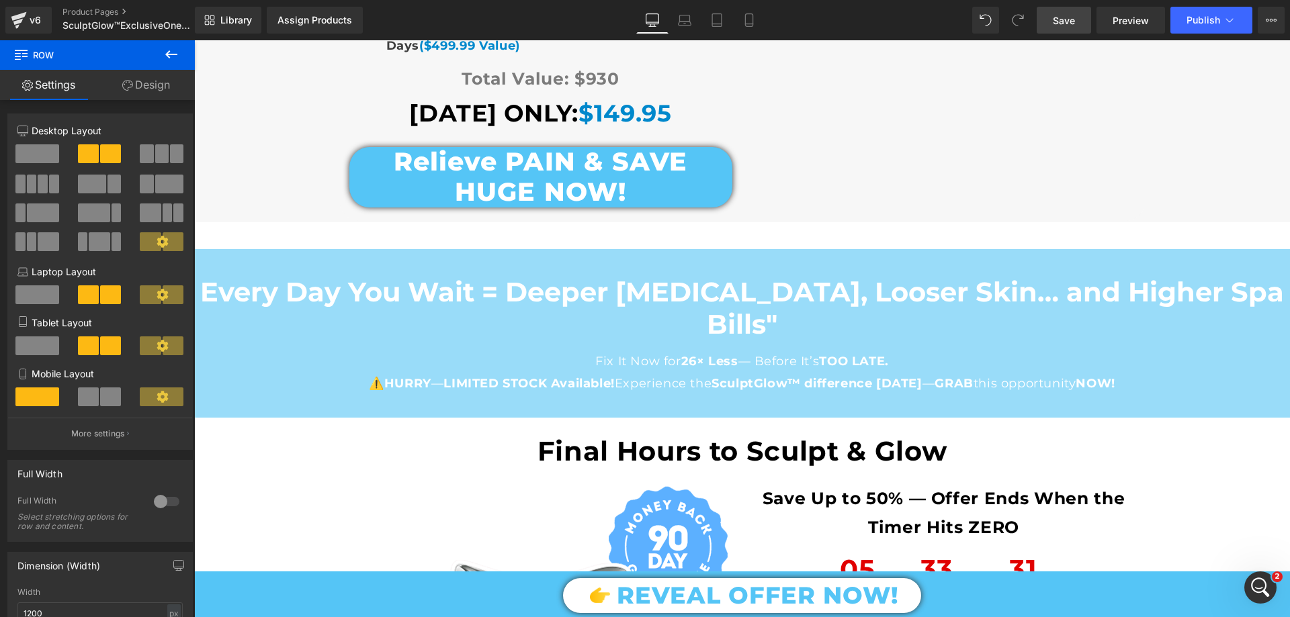
drag, startPoint x: 1061, startPoint y: 10, endPoint x: 683, endPoint y: 265, distance: 455.9
click at [1061, 10] on link "Save" at bounding box center [1064, 20] width 54 height 27
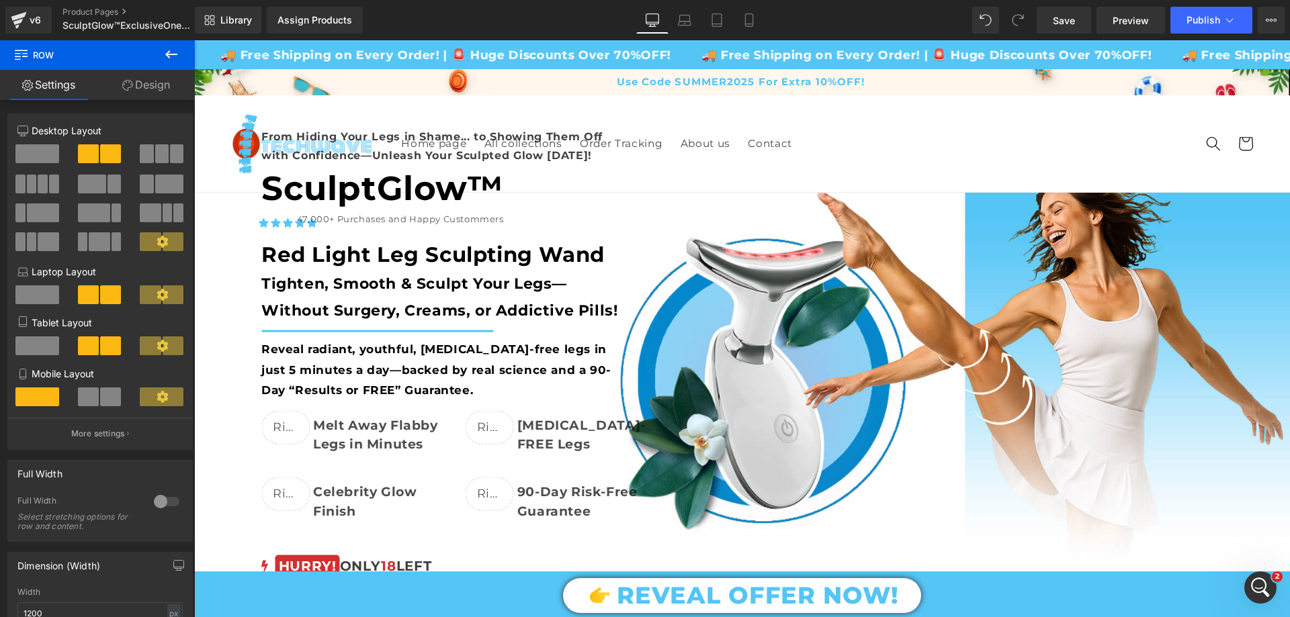
scroll to position [2212, 0]
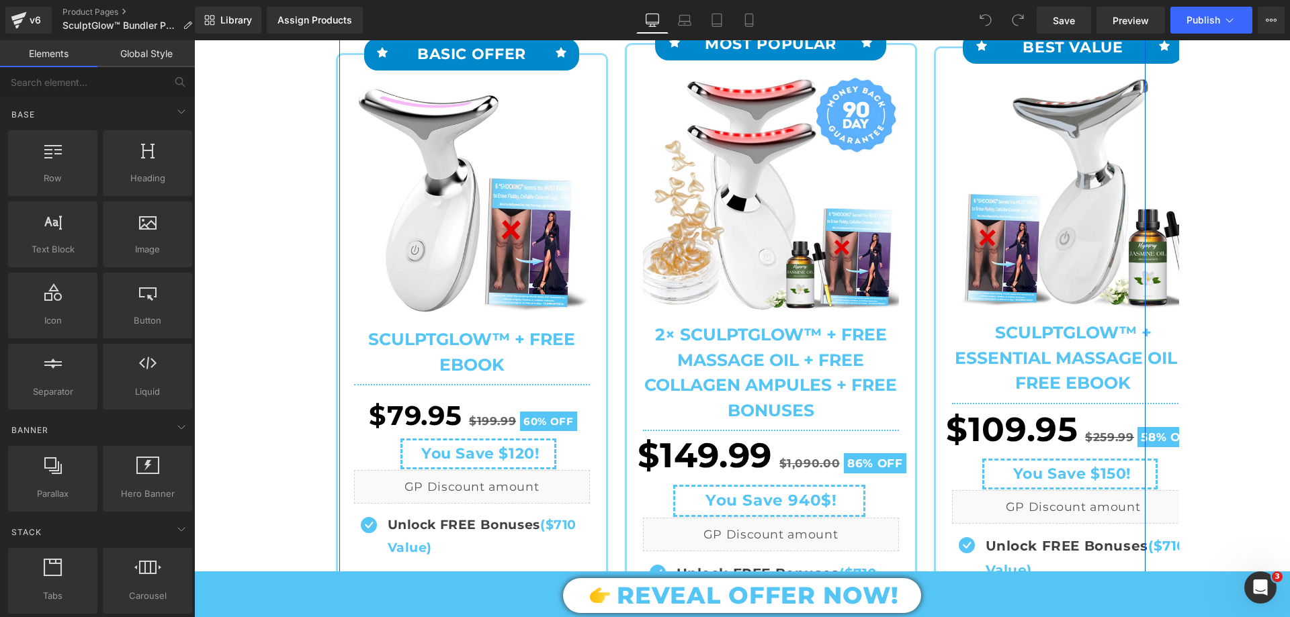
scroll to position [403, 0]
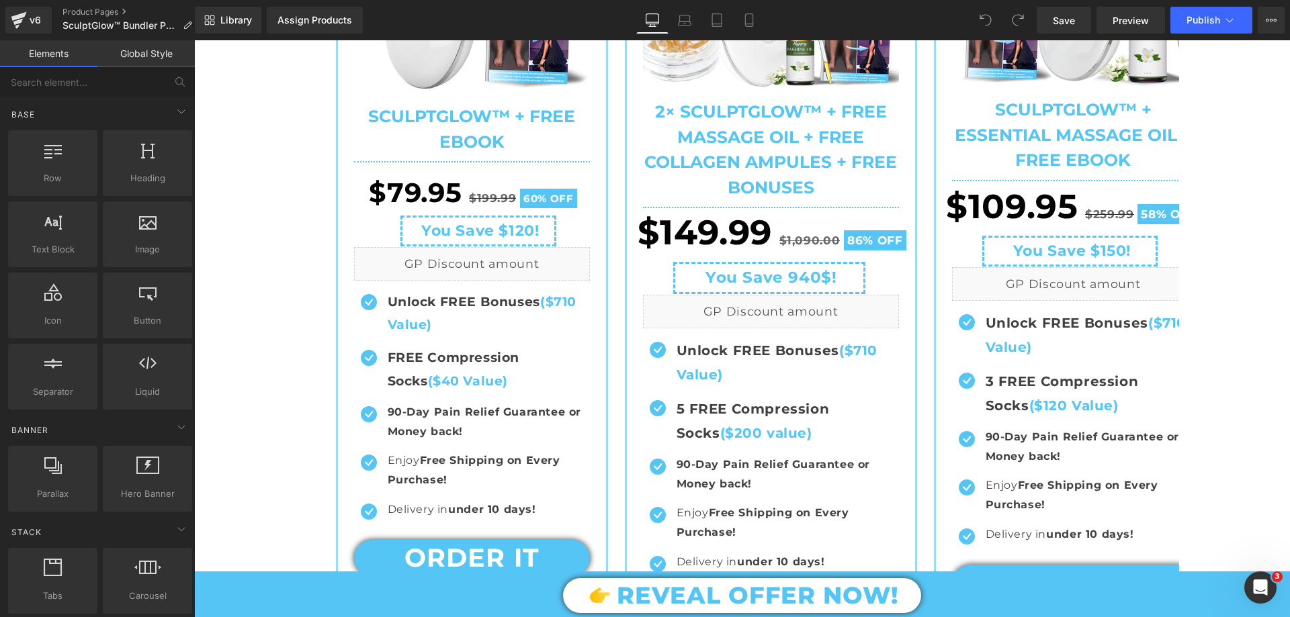
click at [1259, 582] on icon "Open Intercom Messenger" at bounding box center [1261, 588] width 22 height 22
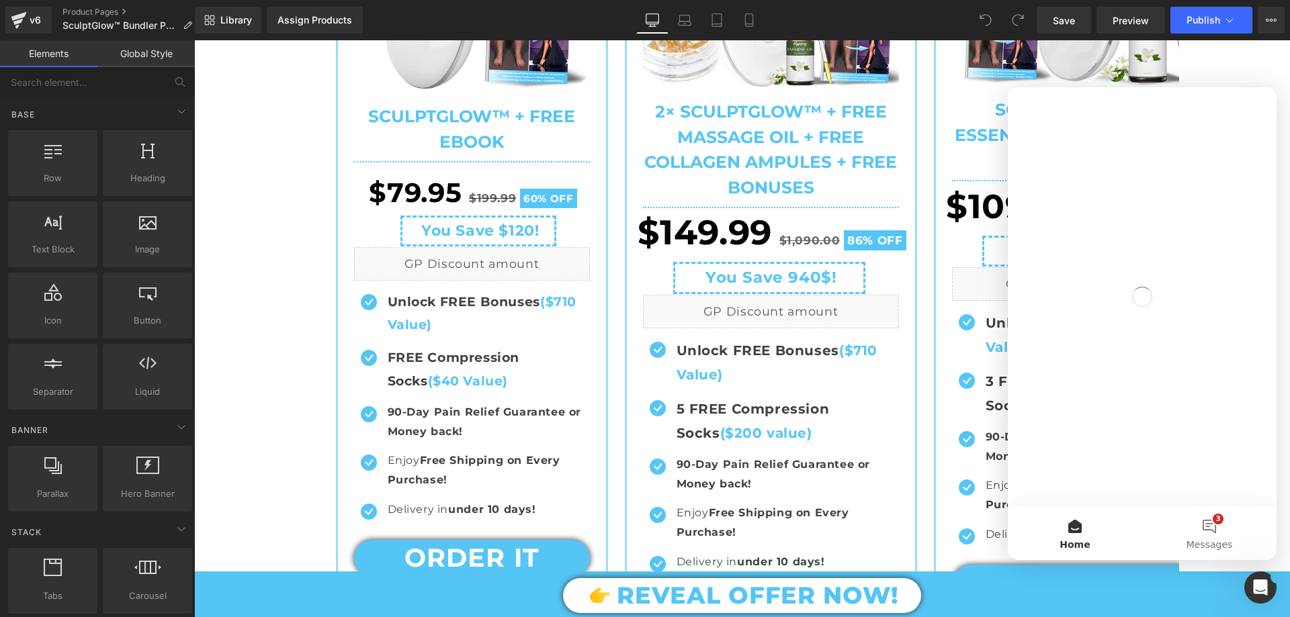
scroll to position [0, 0]
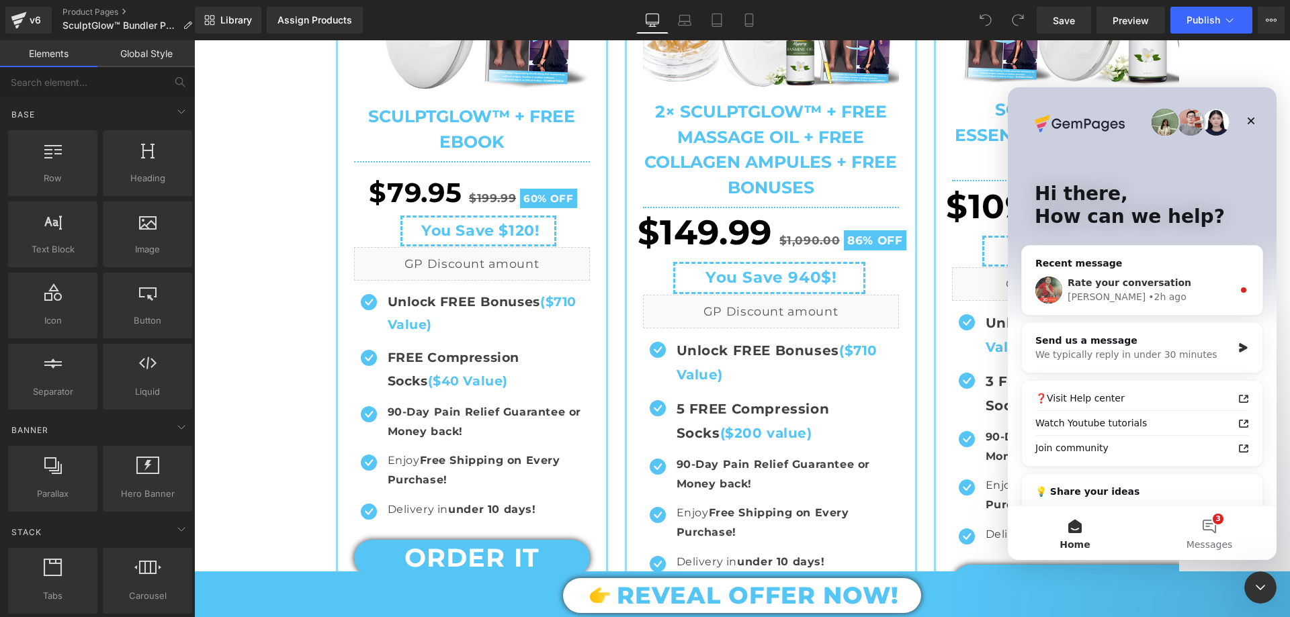
click at [1146, 296] on div "Ken • 2h ago" at bounding box center [1150, 297] width 165 height 14
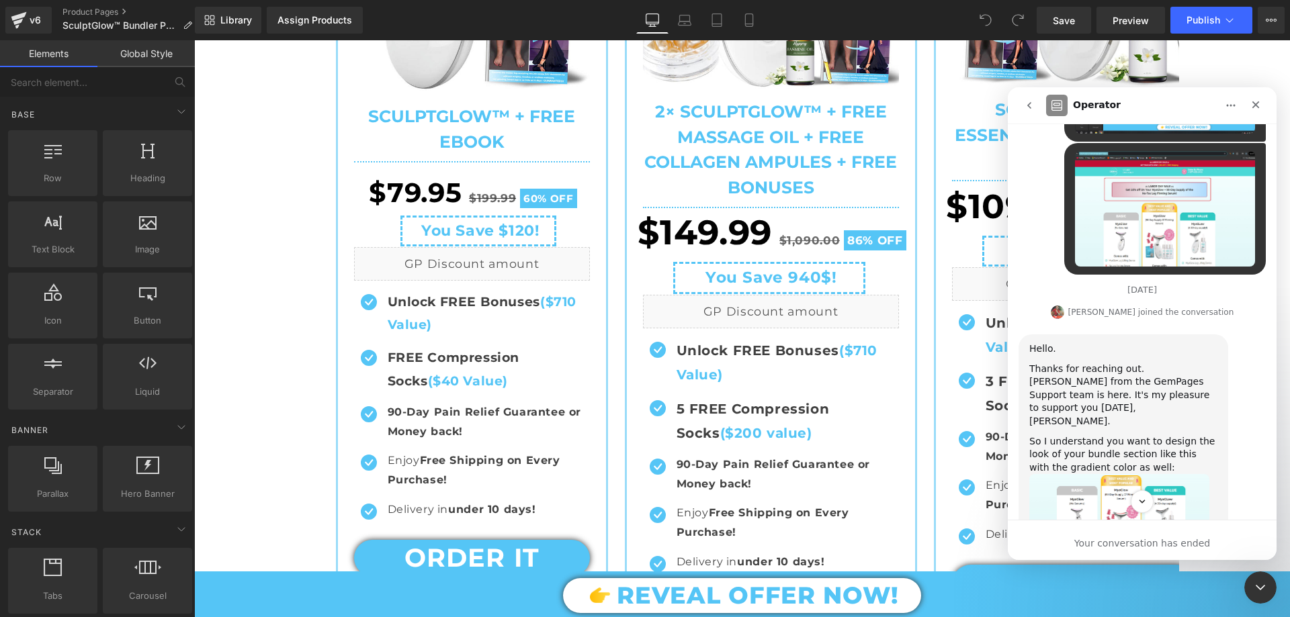
scroll to position [739, 0]
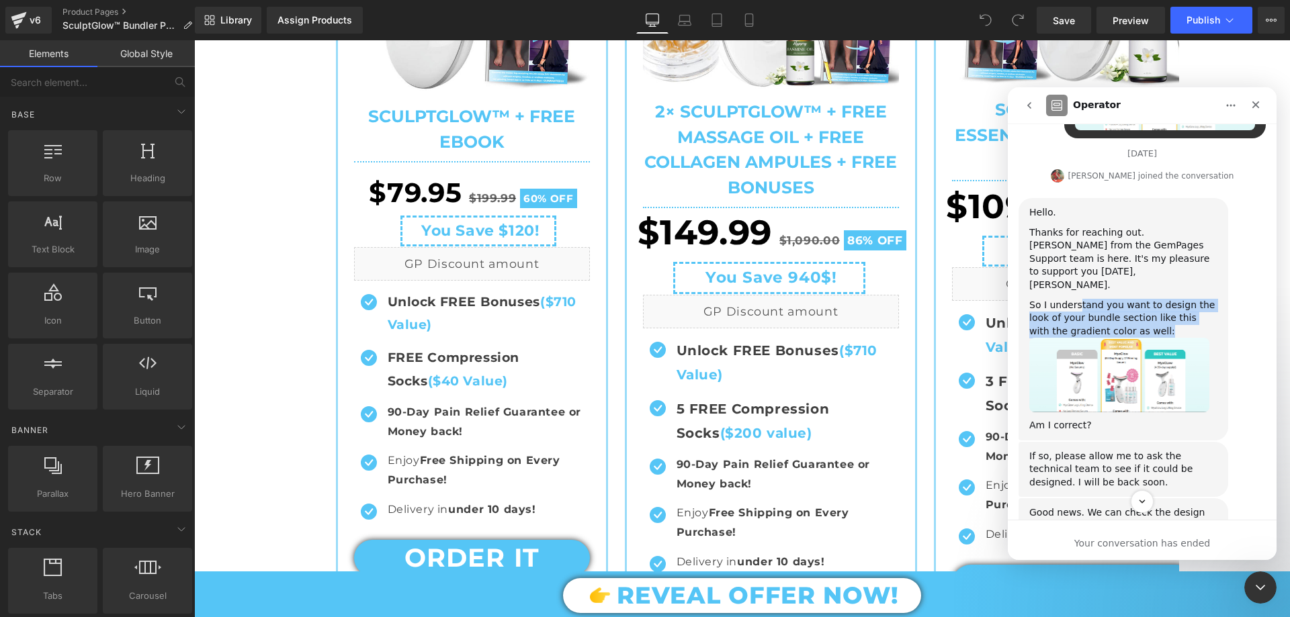
drag, startPoint x: 1076, startPoint y: 226, endPoint x: 1131, endPoint y: 252, distance: 60.1
click at [1131, 299] on div "So I understand you want to design the look of your bundle section like this wi…" at bounding box center [1123, 319] width 188 height 40
click at [1139, 299] on div "So I understand you want to design the look of your bundle section like this wi…" at bounding box center [1123, 319] width 188 height 40
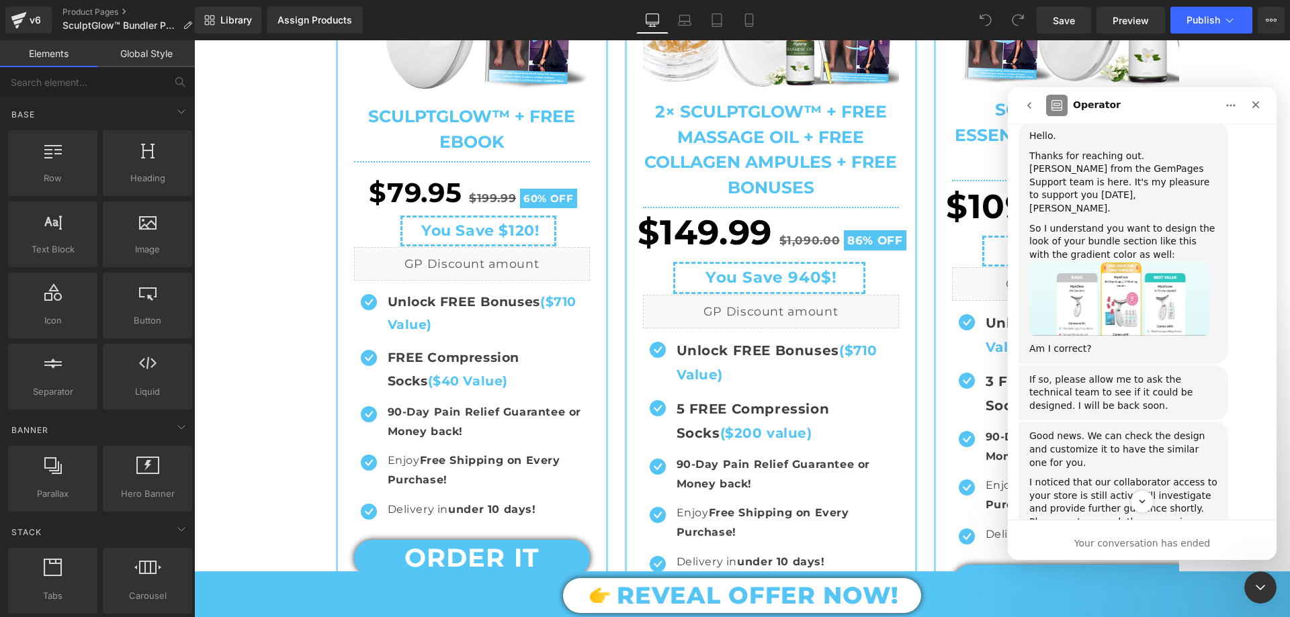
scroll to position [873, 0]
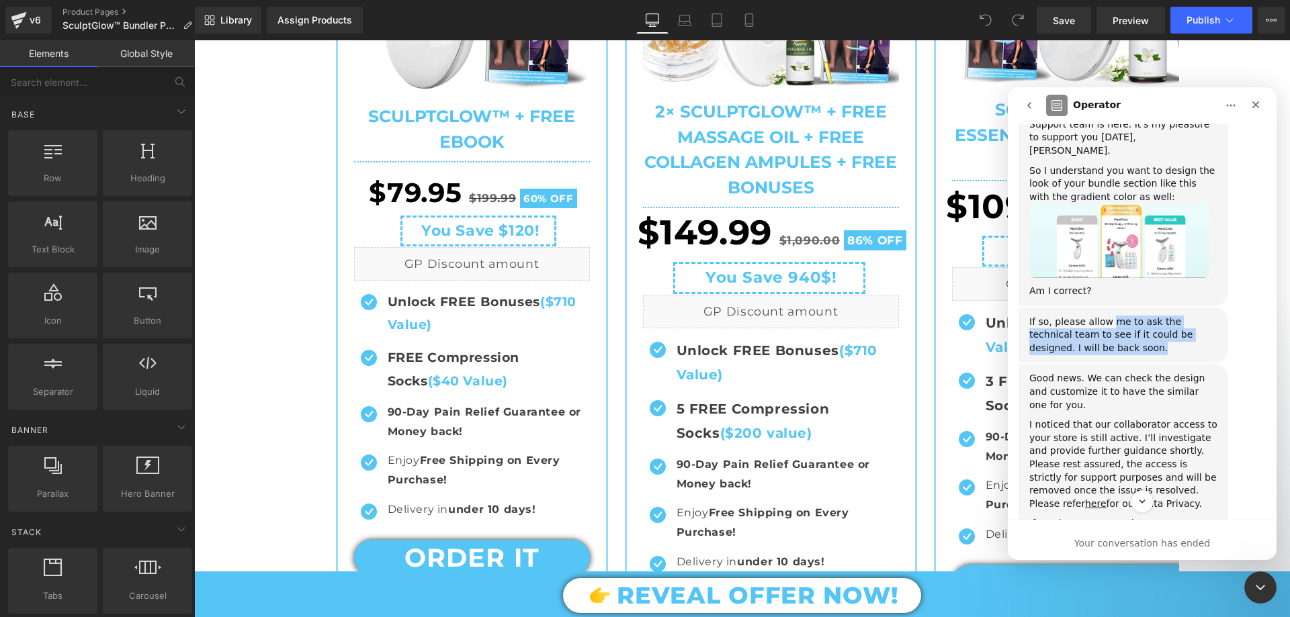
drag, startPoint x: 1110, startPoint y: 243, endPoint x: 1131, endPoint y: 268, distance: 32.4
click at [1131, 316] on div "If so, please allow me to ask the technical team to see if it could be designed…" at bounding box center [1123, 336] width 188 height 40
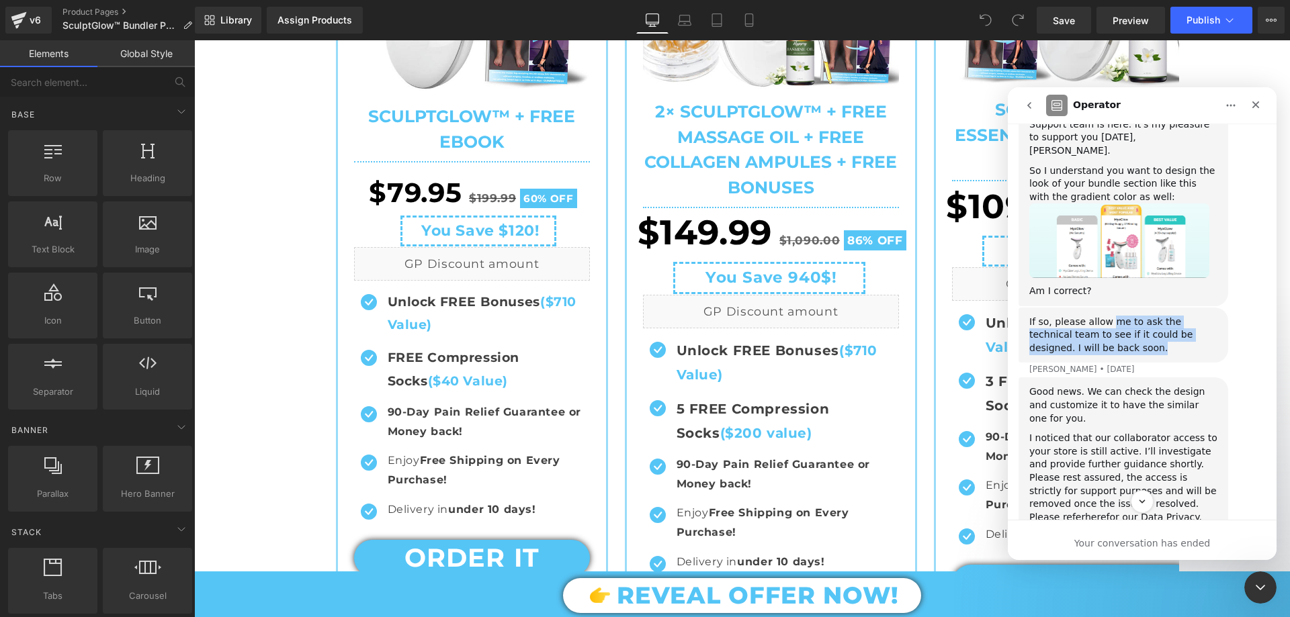
click at [1131, 316] on div "If so, please allow me to ask the technical team to see if it could be designed…" at bounding box center [1123, 336] width 188 height 40
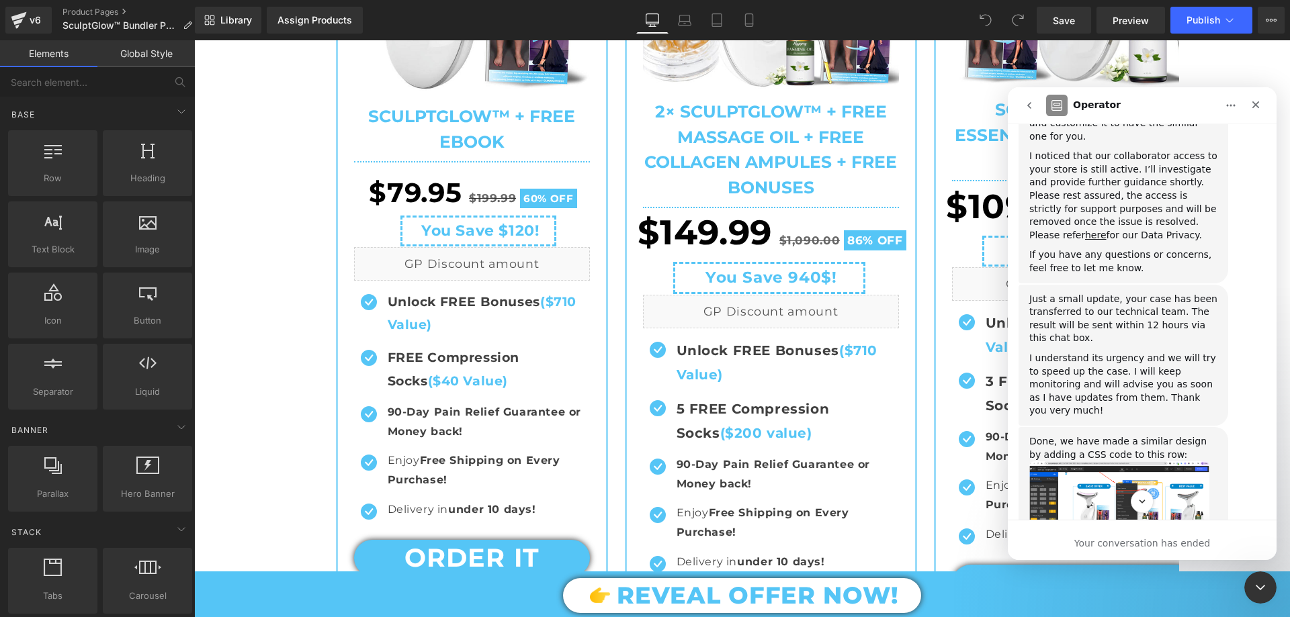
scroll to position [1209, 0]
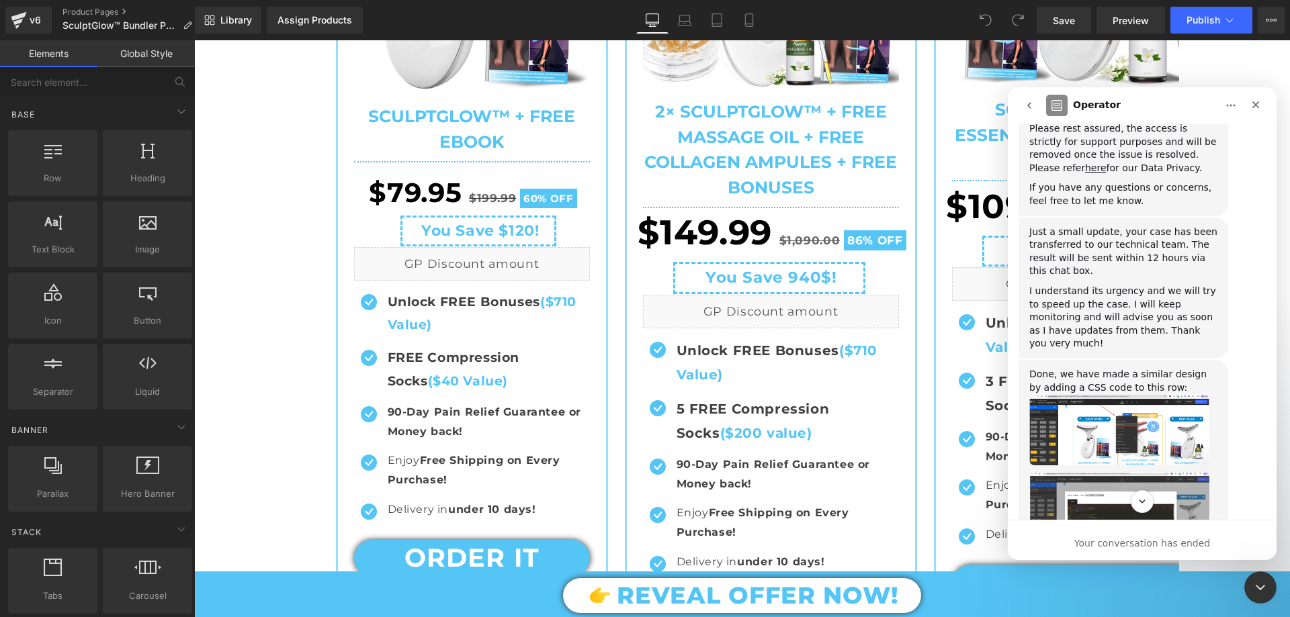
click at [1123, 394] on img "Ken says…" at bounding box center [1119, 429] width 180 height 71
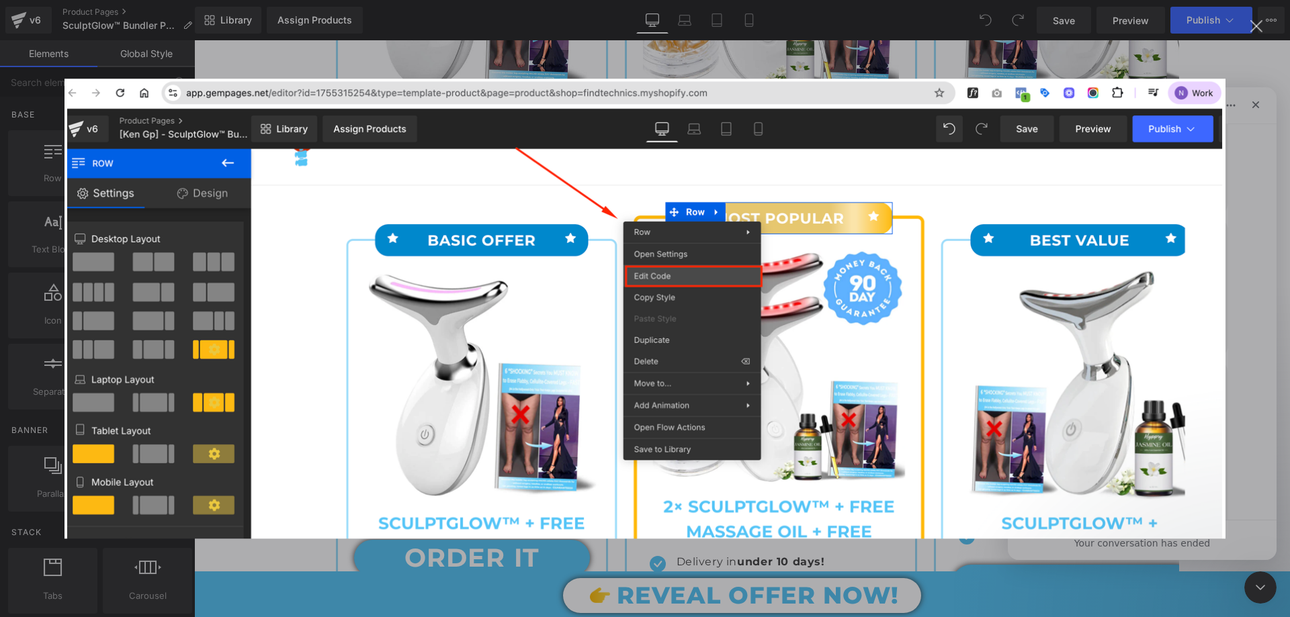
click at [1260, 248] on div "Intercom messenger" at bounding box center [645, 308] width 1290 height 617
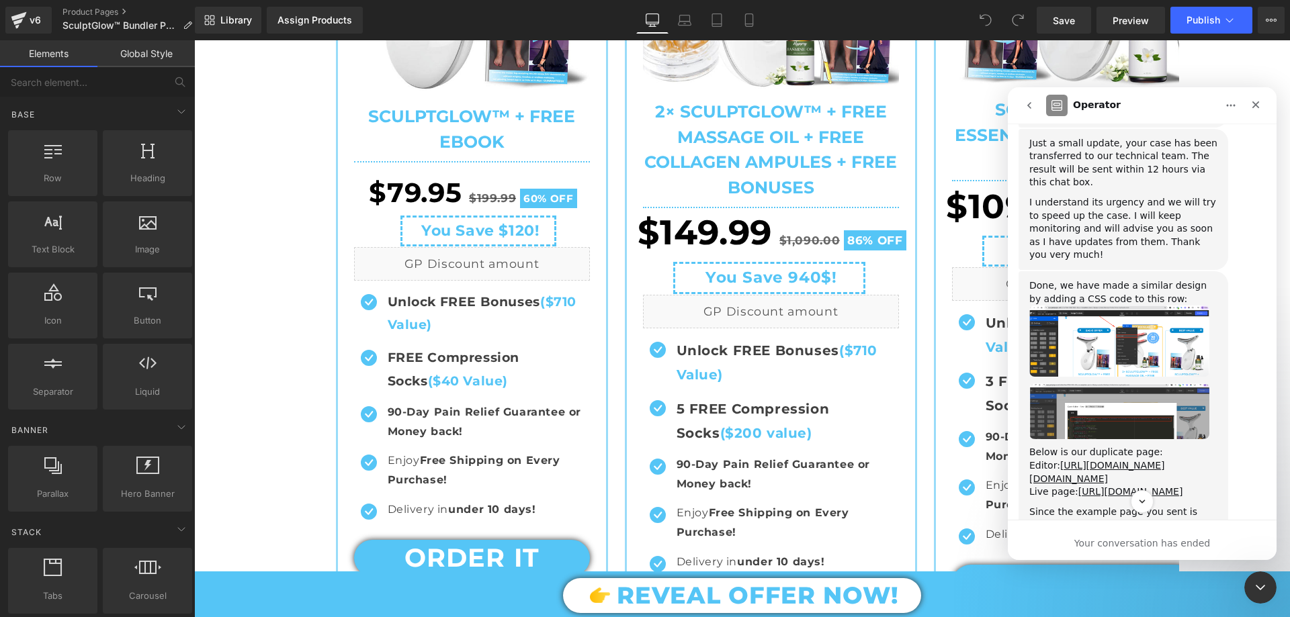
scroll to position [1432, 0]
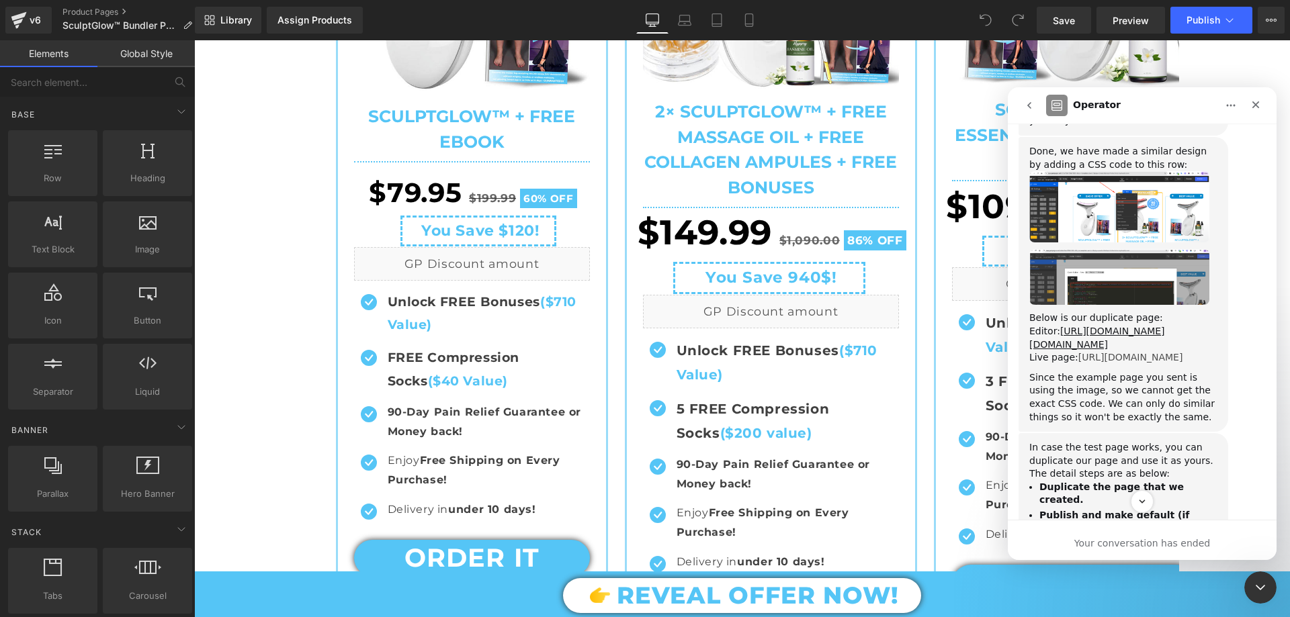
click at [1101, 352] on link "https://findtechnics.myshopify.com/a/gempages?preview=1755315254&type=template-…" at bounding box center [1130, 357] width 105 height 11
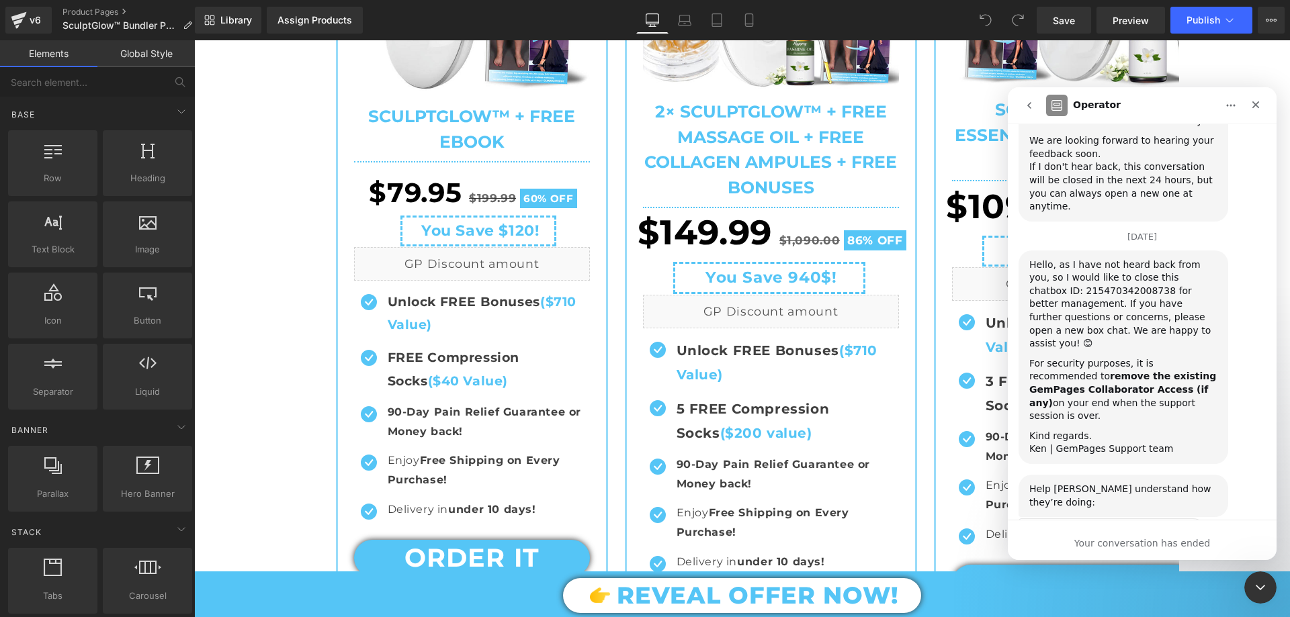
scroll to position [1110, 0]
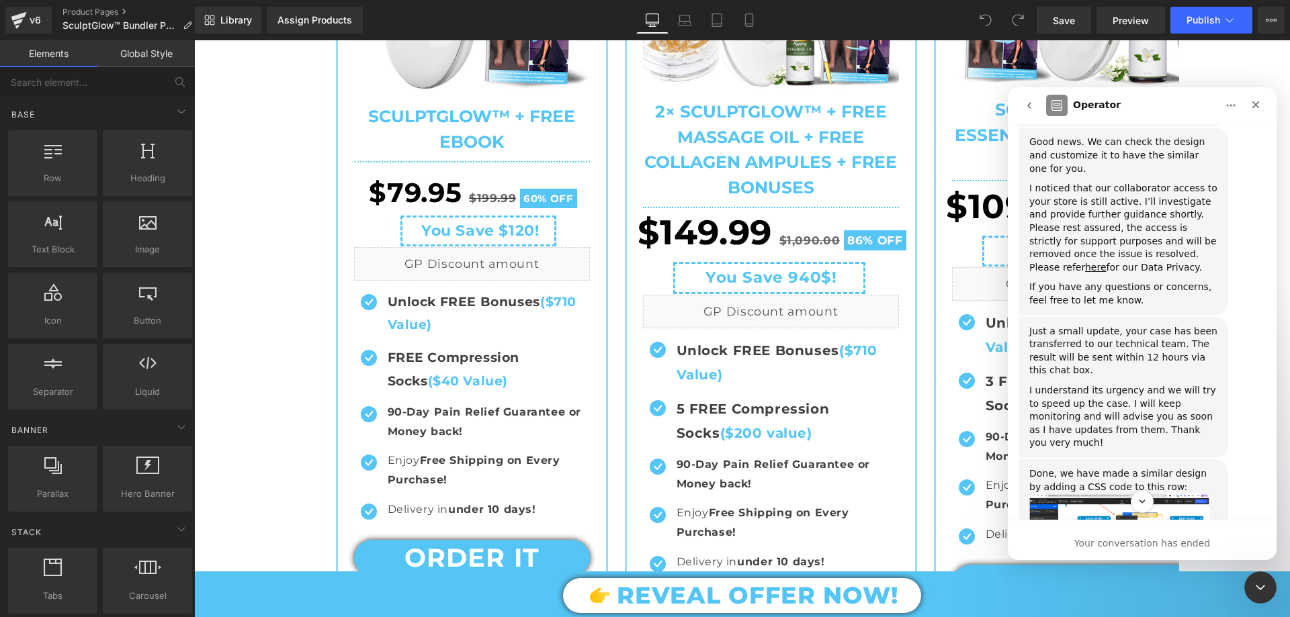
click at [1252, 592] on div "Close Intercom Messenger" at bounding box center [1260, 588] width 32 height 32
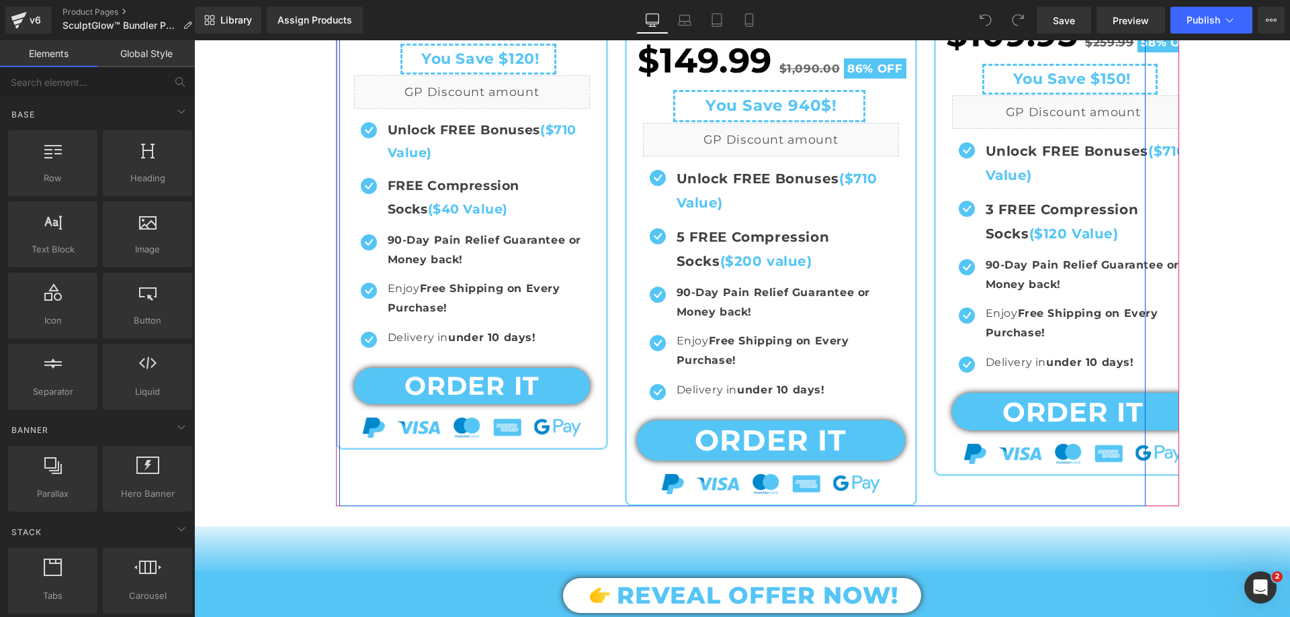
scroll to position [605, 0]
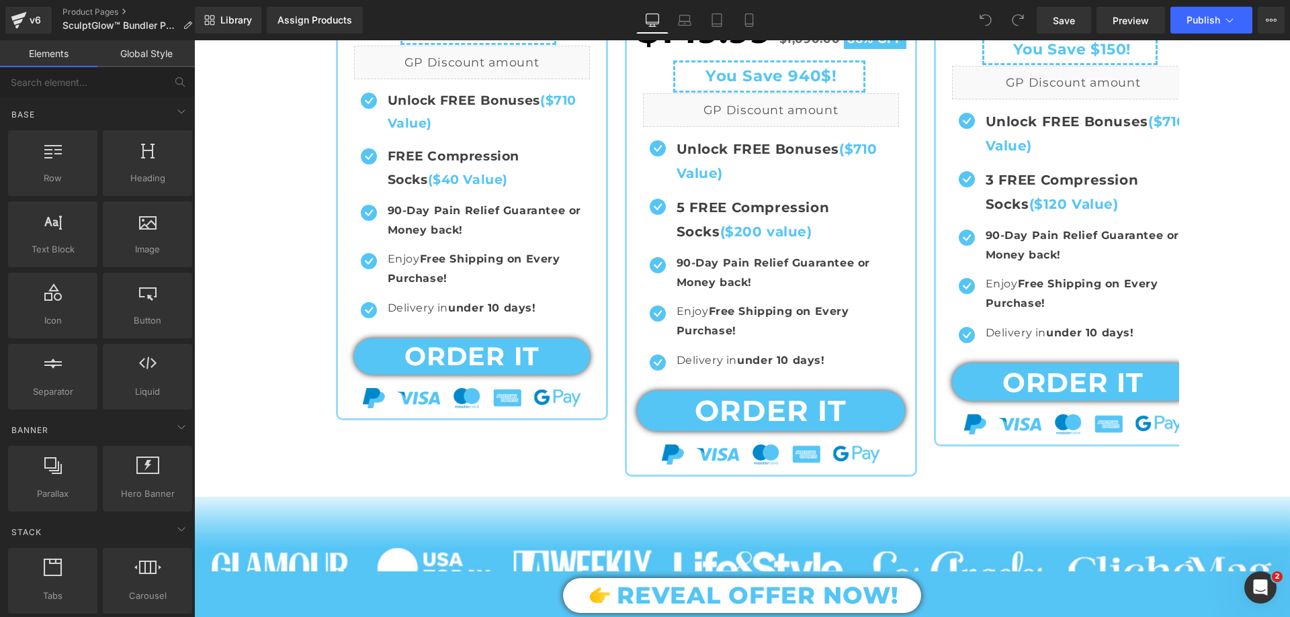
click at [1258, 588] on icon "Open Intercom Messenger" at bounding box center [1261, 588] width 22 height 22
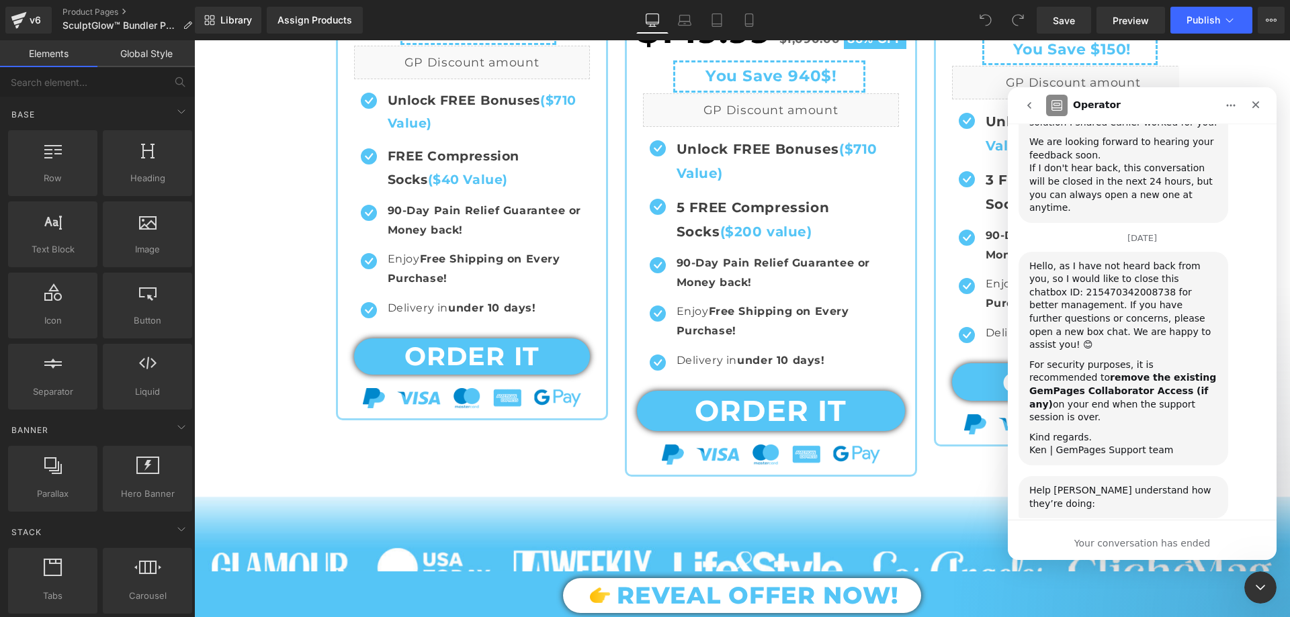
scroll to position [1903, 0]
click at [1021, 108] on button "go back" at bounding box center [1029, 106] width 26 height 26
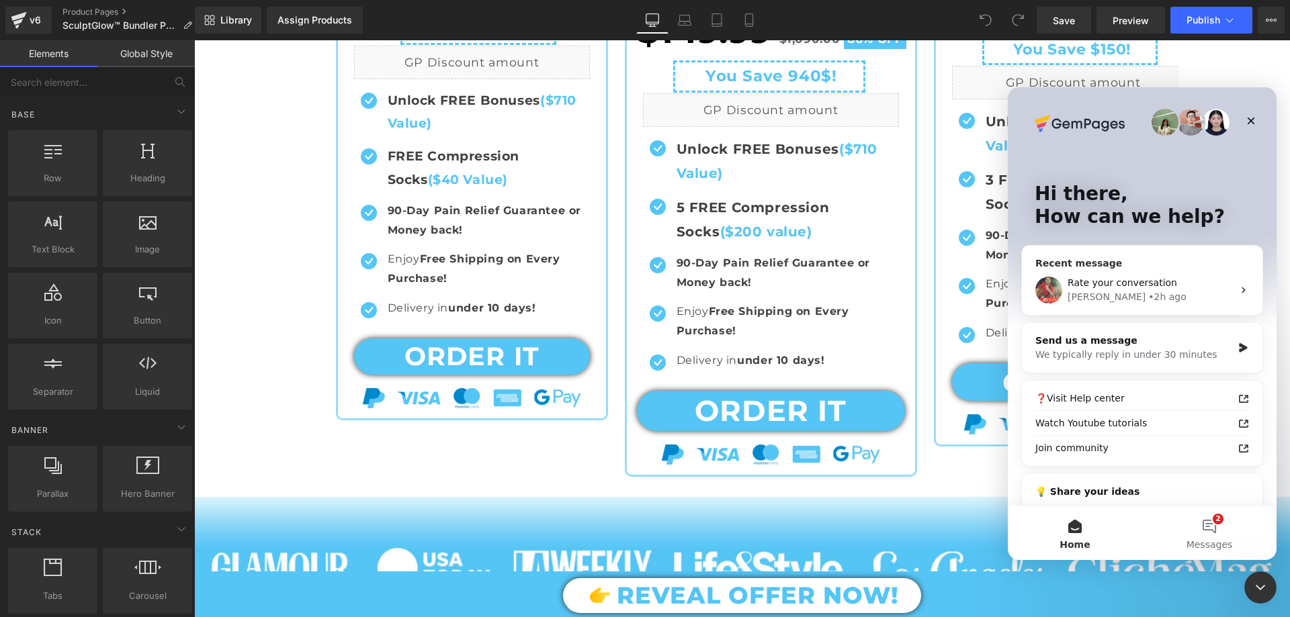
click at [1139, 306] on div "Rate your conversation Ken • 2h ago" at bounding box center [1142, 290] width 241 height 50
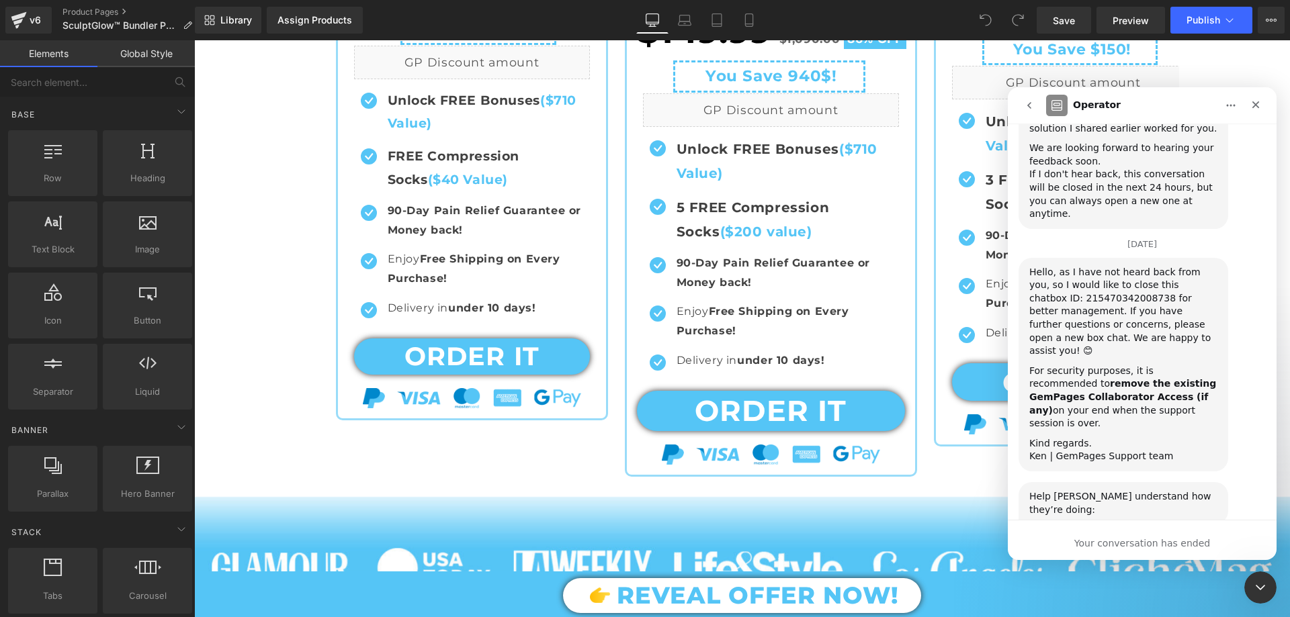
scroll to position [1903, 0]
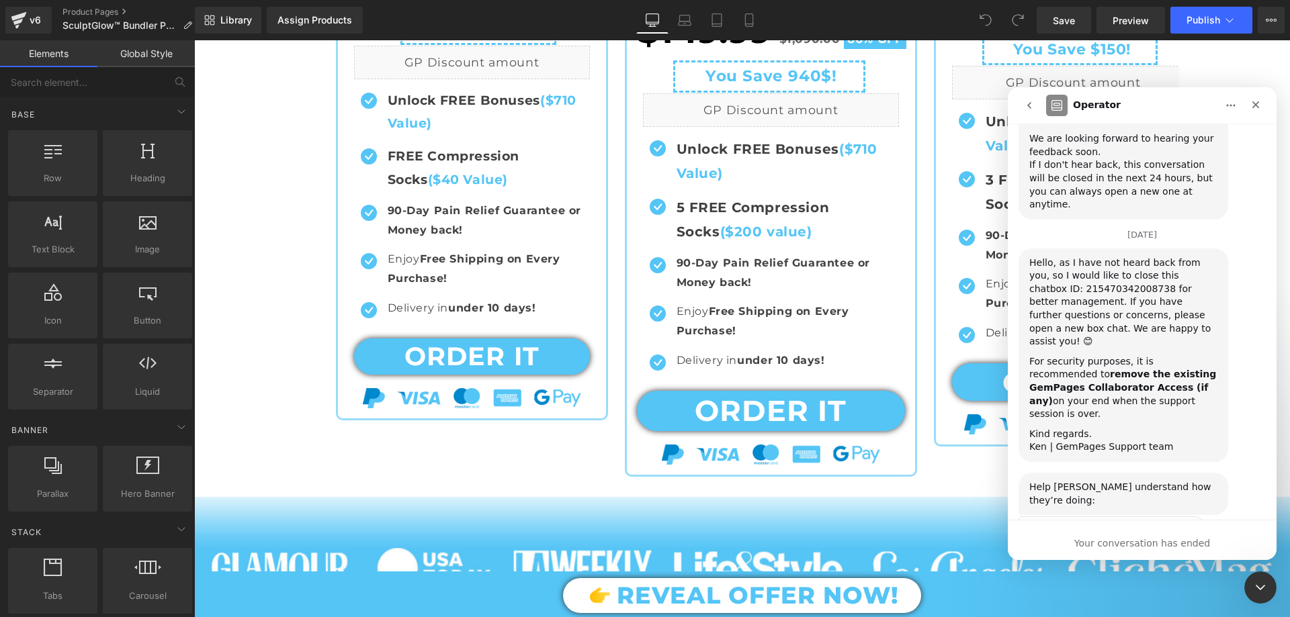
click at [1023, 106] on button "go back" at bounding box center [1029, 106] width 26 height 26
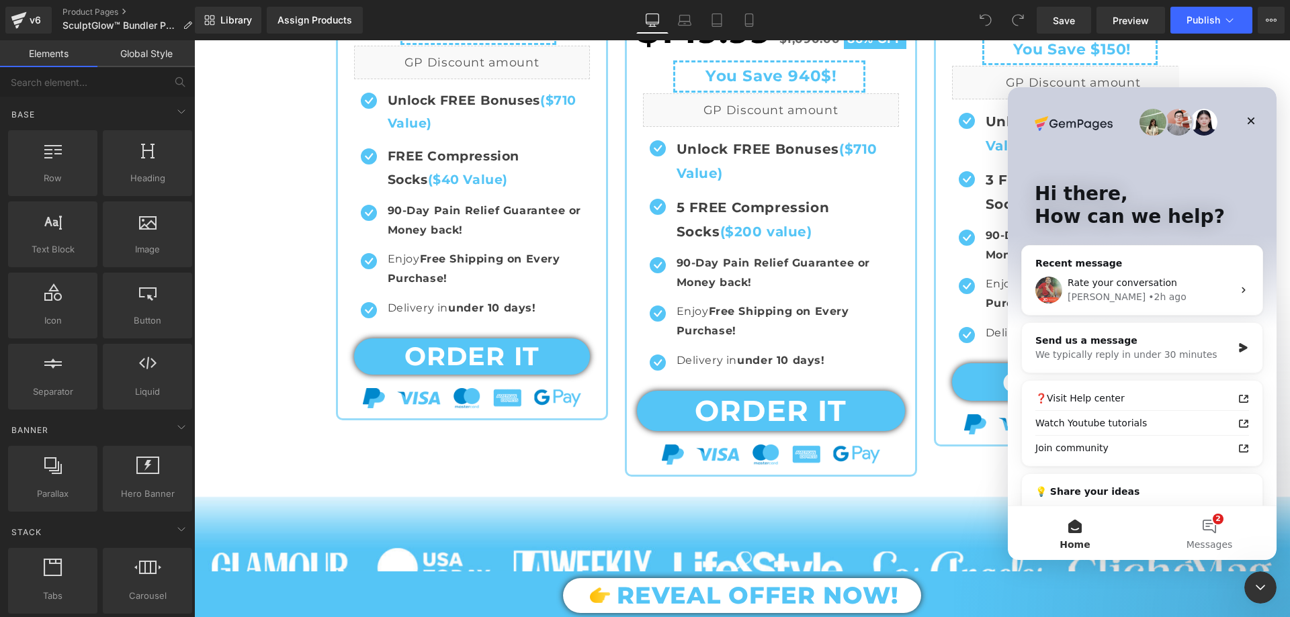
scroll to position [0, 0]
click at [1108, 362] on div "Send us a message We typically reply in under 30 minutes" at bounding box center [1142, 348] width 241 height 50
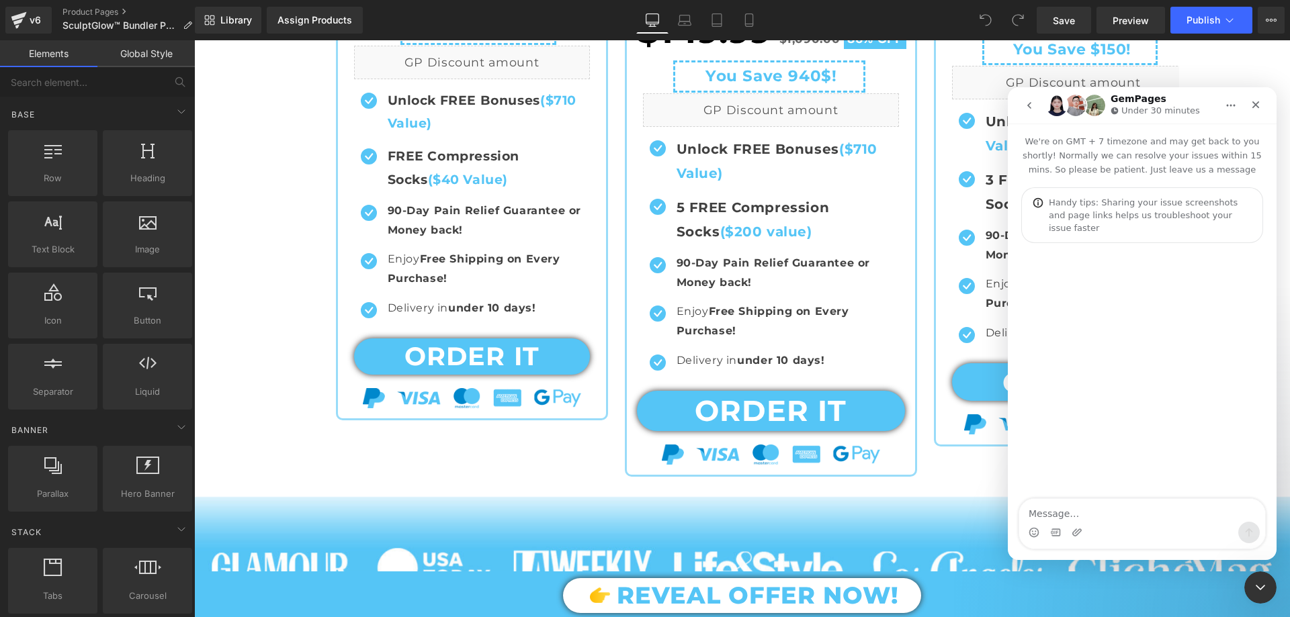
click at [1071, 518] on textarea "Message…" at bounding box center [1142, 510] width 246 height 23
click at [1067, 513] on textarea "Message…" at bounding box center [1142, 510] width 246 height 23
click at [1029, 112] on button "go back" at bounding box center [1029, 106] width 26 height 26
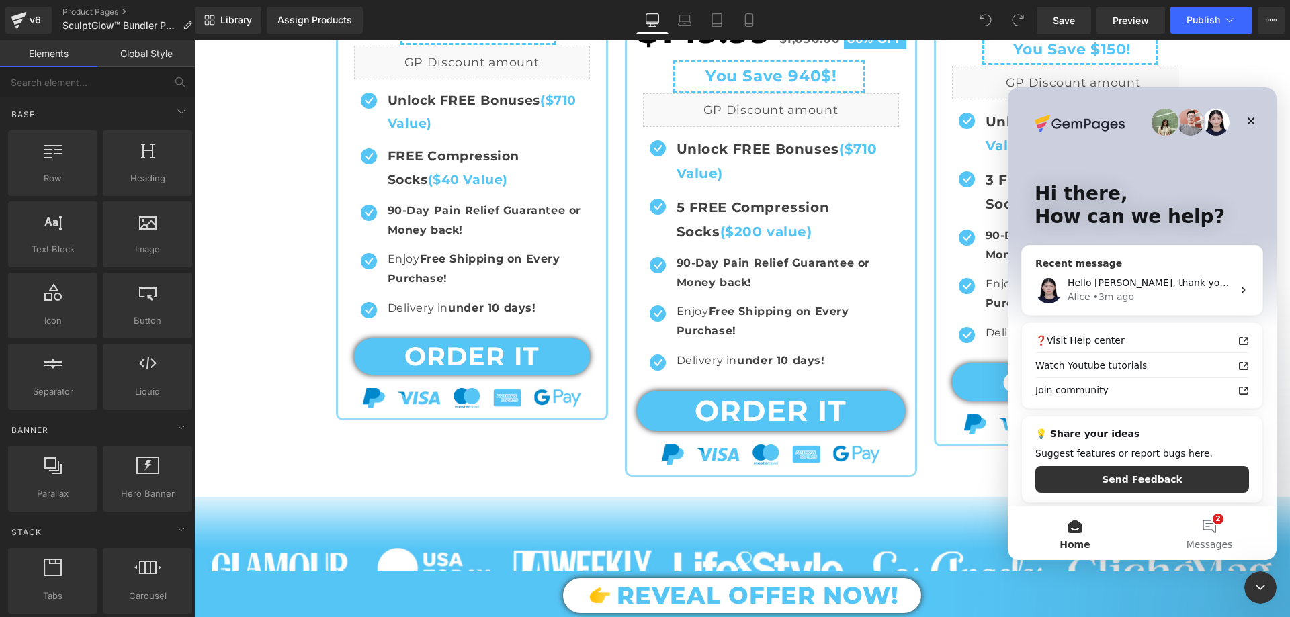
click at [1126, 309] on div "Hello Stefan, thank you for contacting GemPages Customer support, this is Alice…" at bounding box center [1142, 290] width 241 height 50
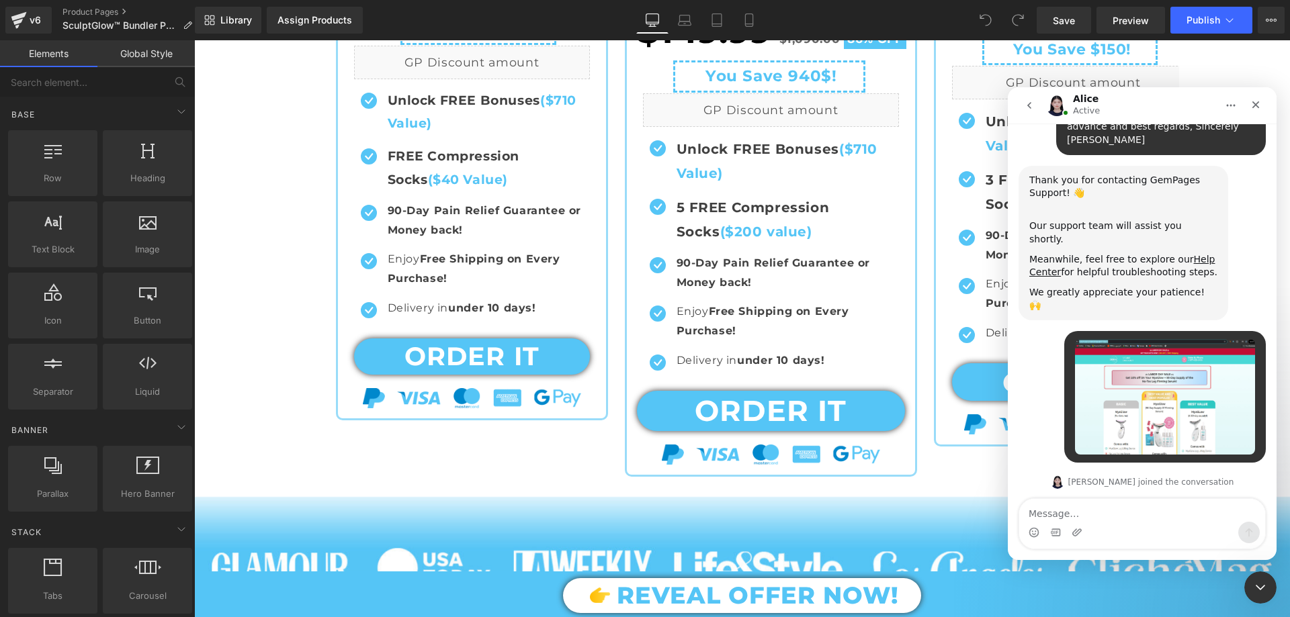
scroll to position [531, 0]
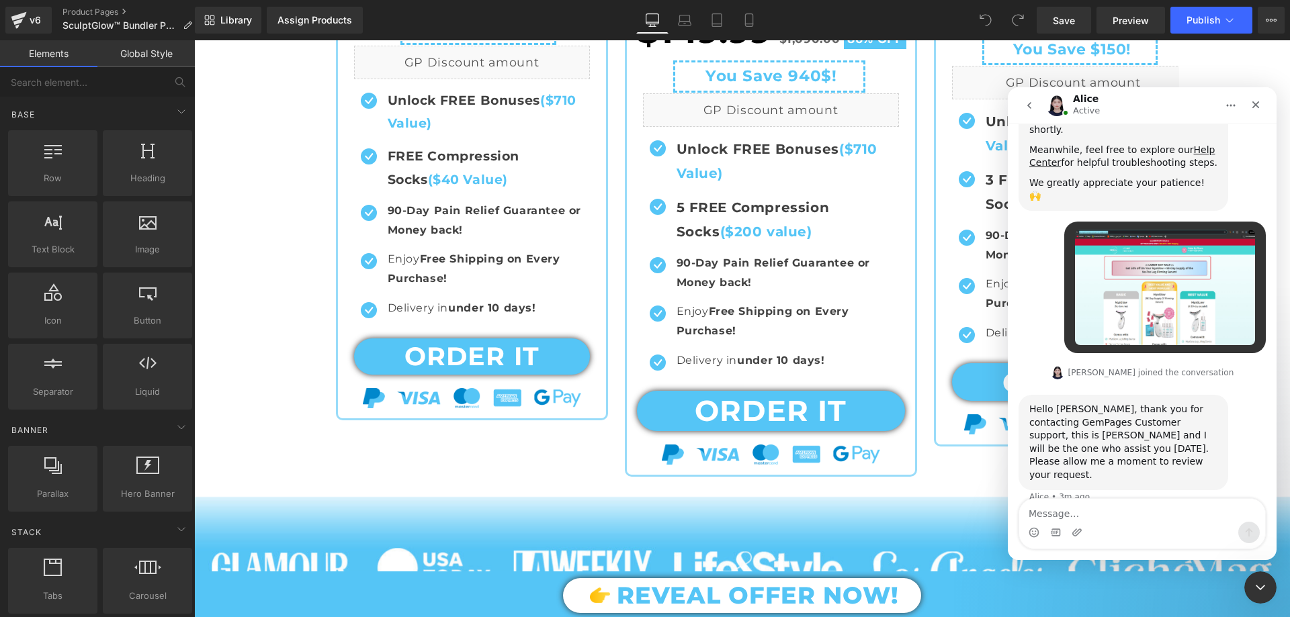
click at [1084, 507] on textarea "Message…" at bounding box center [1142, 510] width 246 height 23
type textarea "The previous agent helped me with the creation of the MOST POPULAR section, but…"
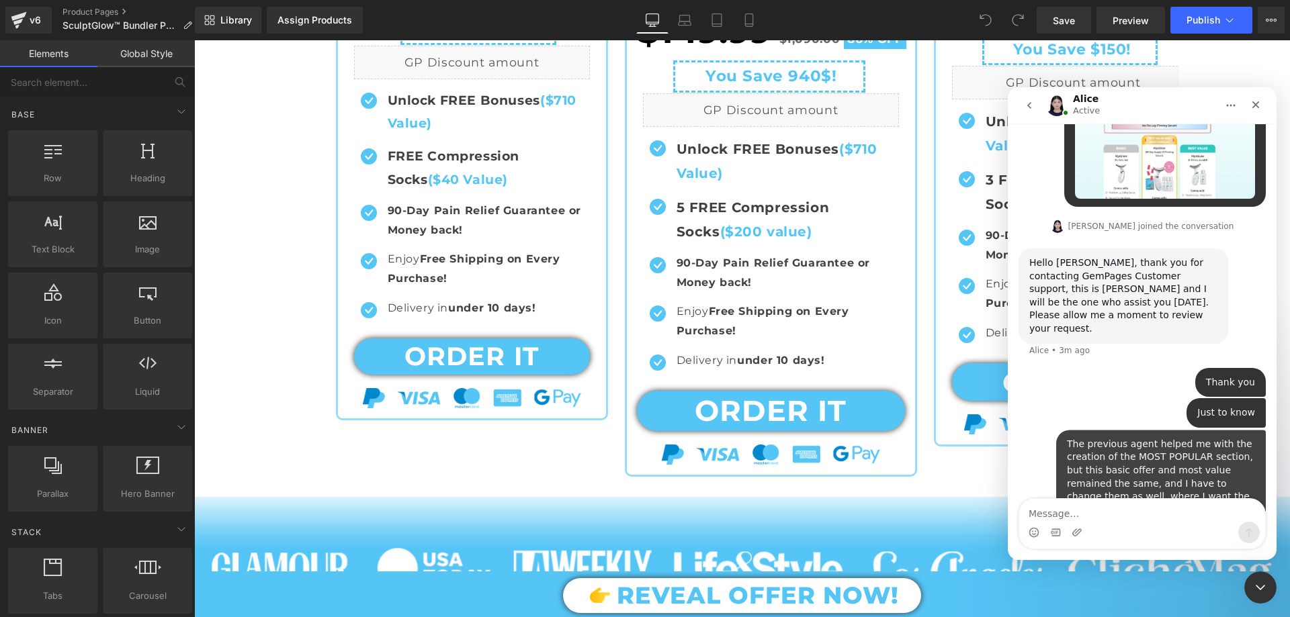
scroll to position [680, 0]
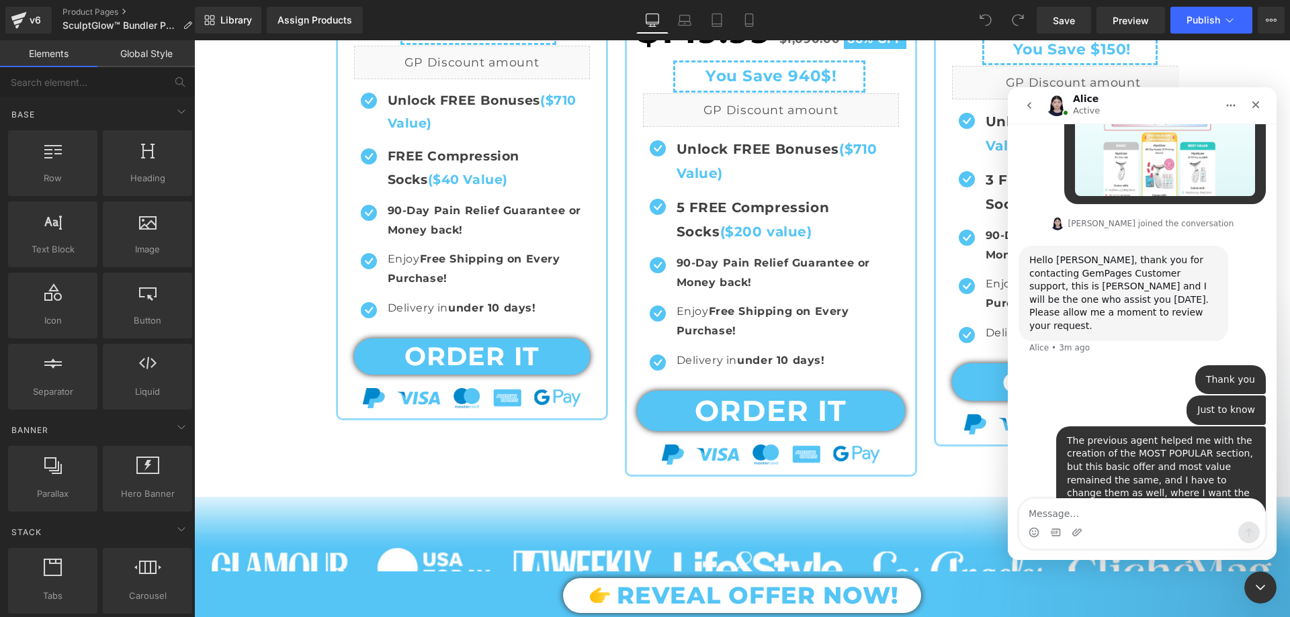
click at [1258, 587] on icon "Close Intercom Messenger" at bounding box center [1260, 587] width 9 height 5
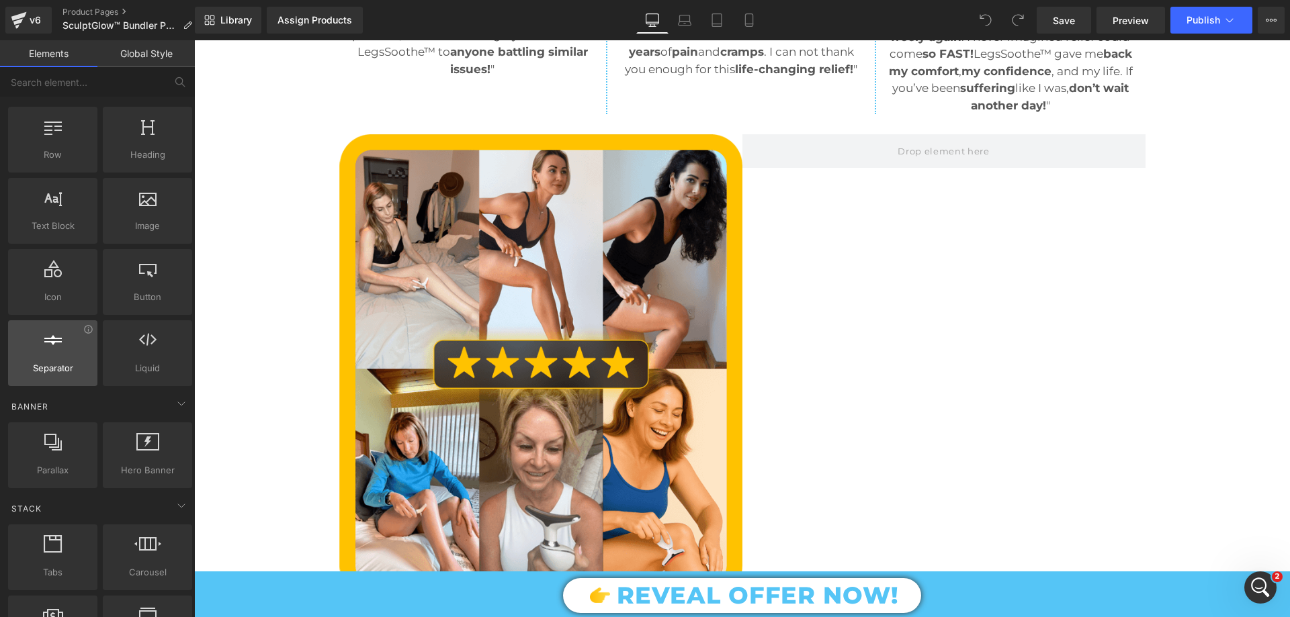
scroll to position [0, 0]
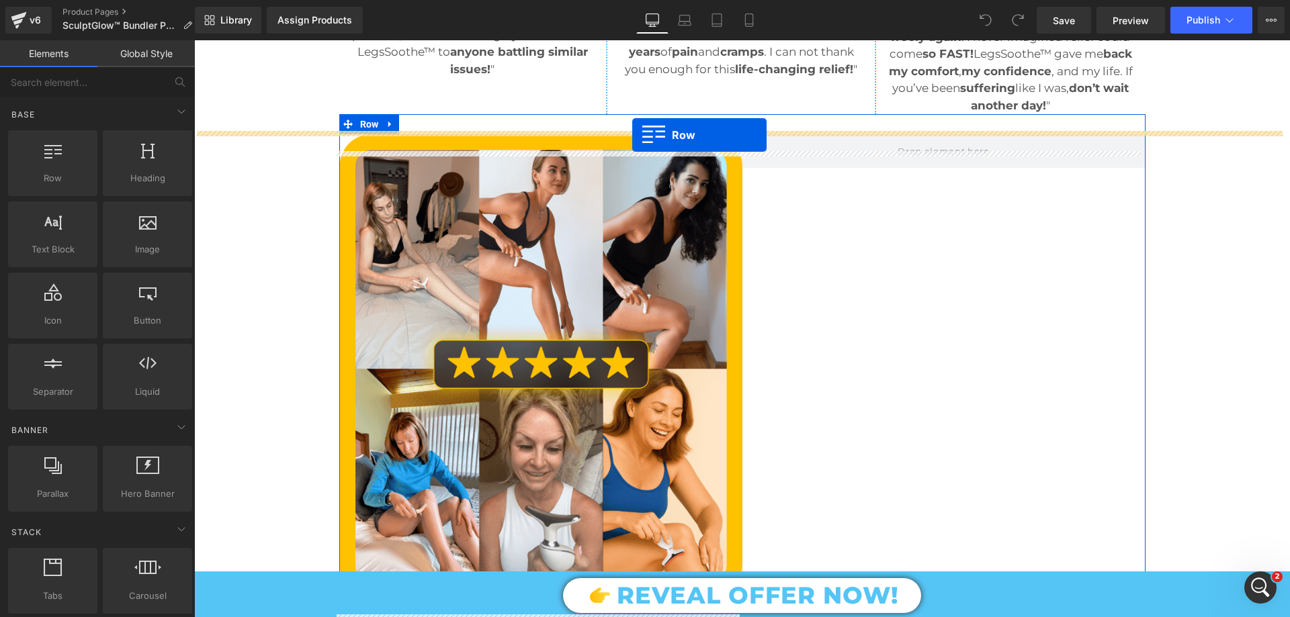
drag, startPoint x: 251, startPoint y: 218, endPoint x: 632, endPoint y: 135, distance: 389.8
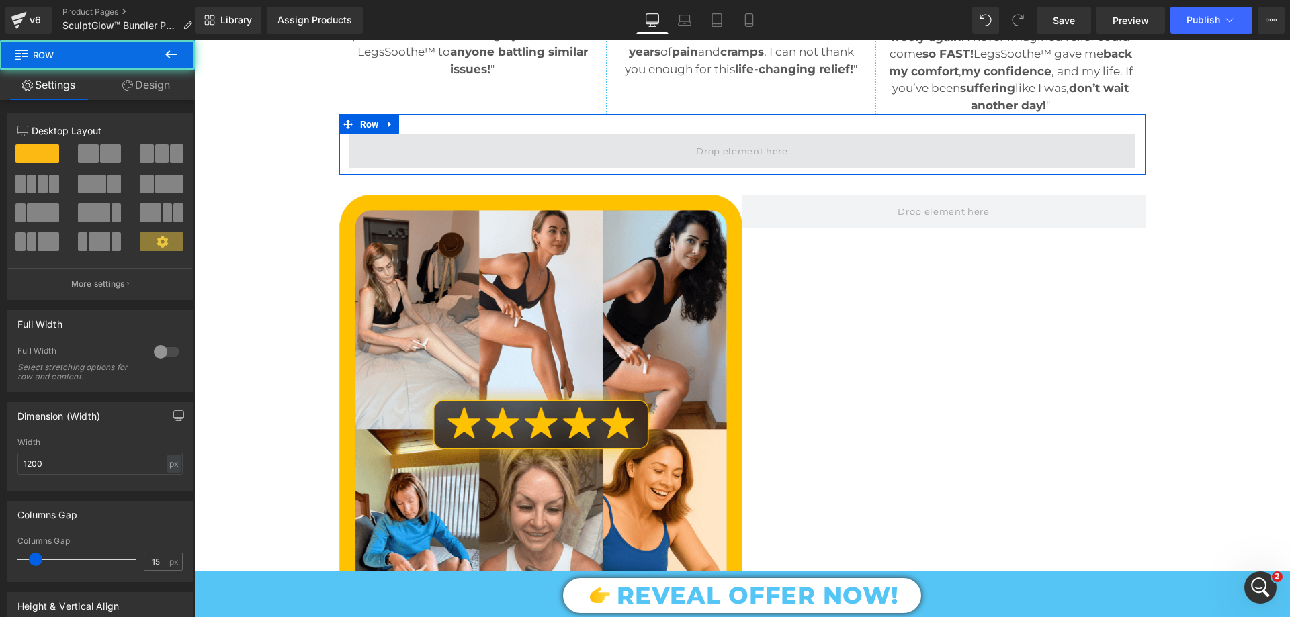
click at [643, 165] on span at bounding box center [742, 151] width 786 height 34
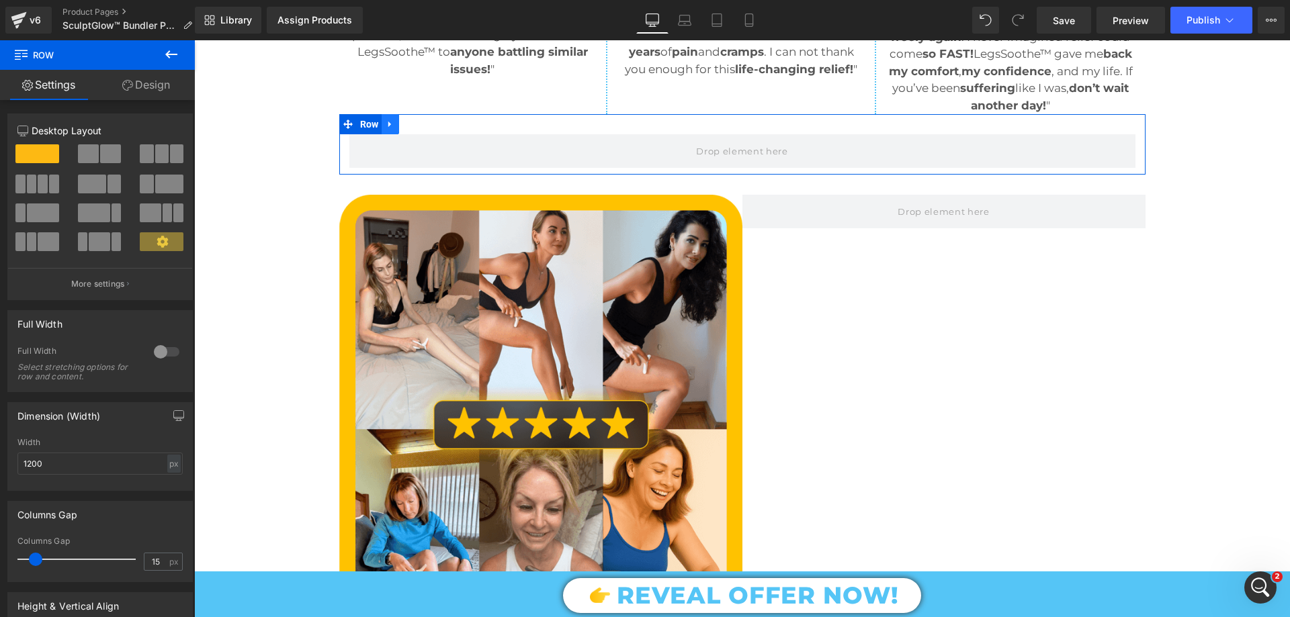
click at [386, 130] on icon at bounding box center [390, 125] width 9 height 10
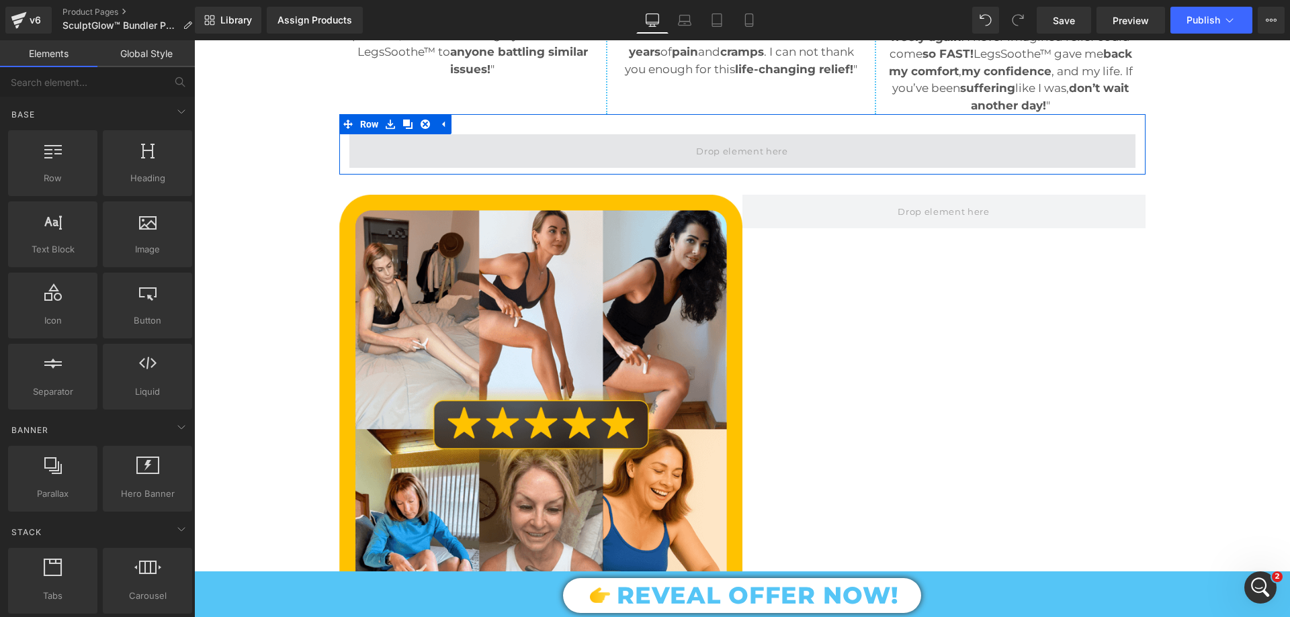
click at [386, 168] on span at bounding box center [742, 151] width 786 height 34
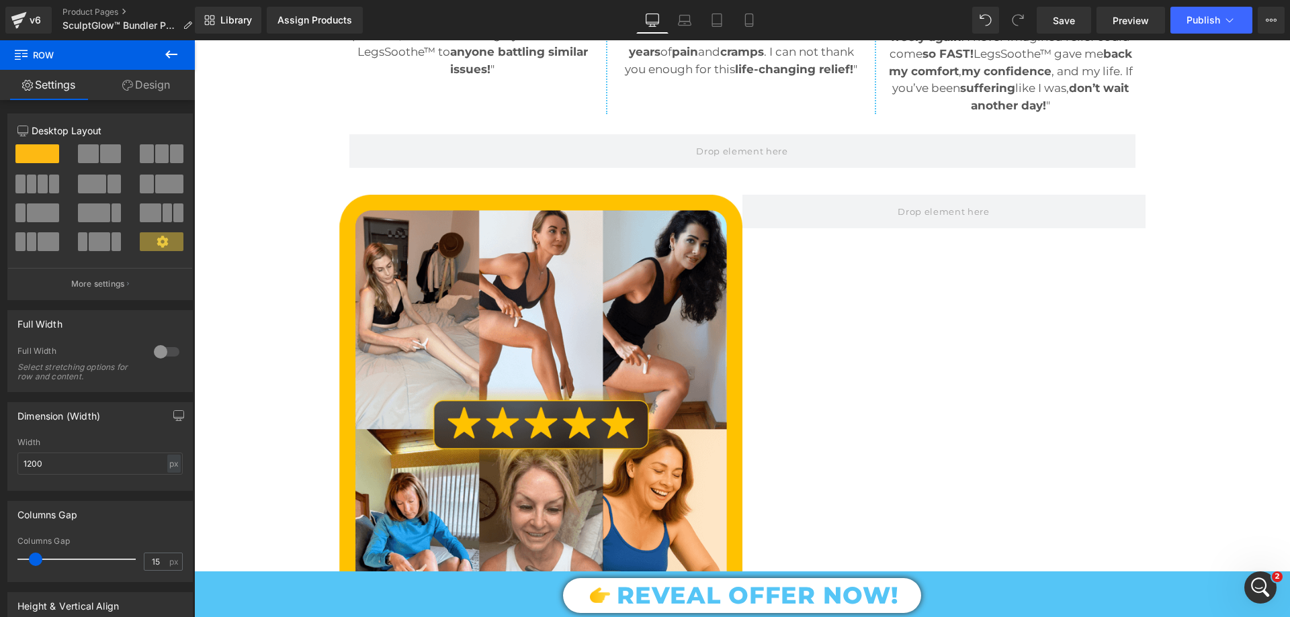
click at [173, 53] on icon at bounding box center [171, 54] width 16 height 16
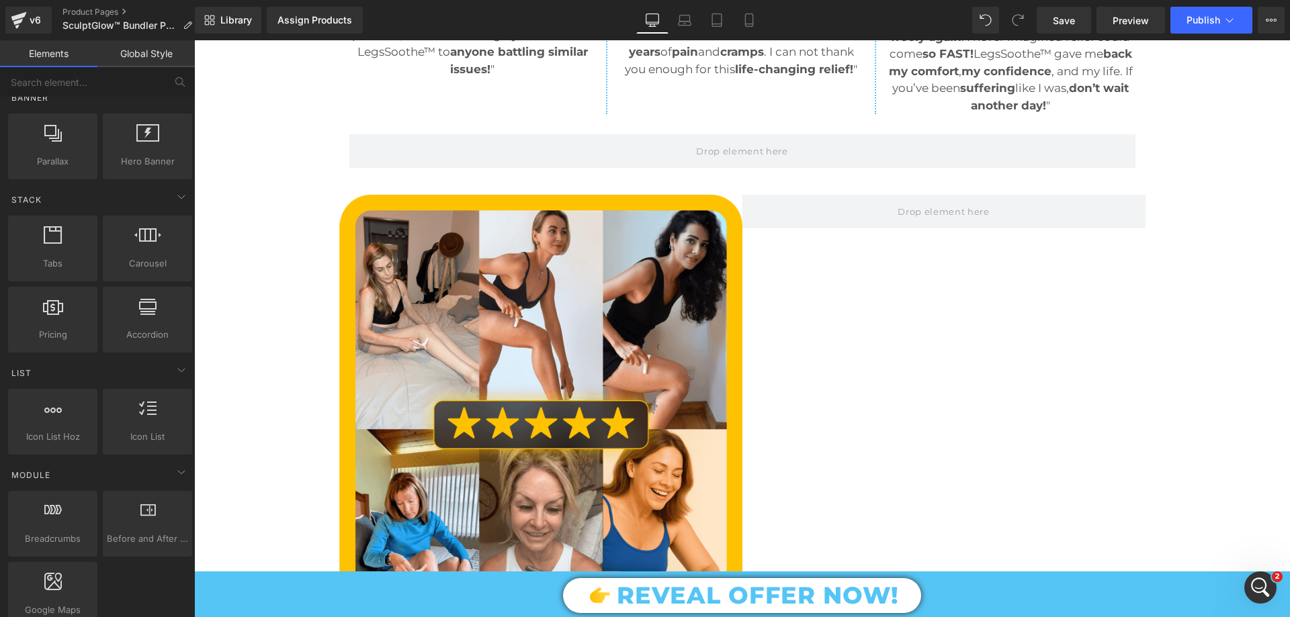
scroll to position [336, 0]
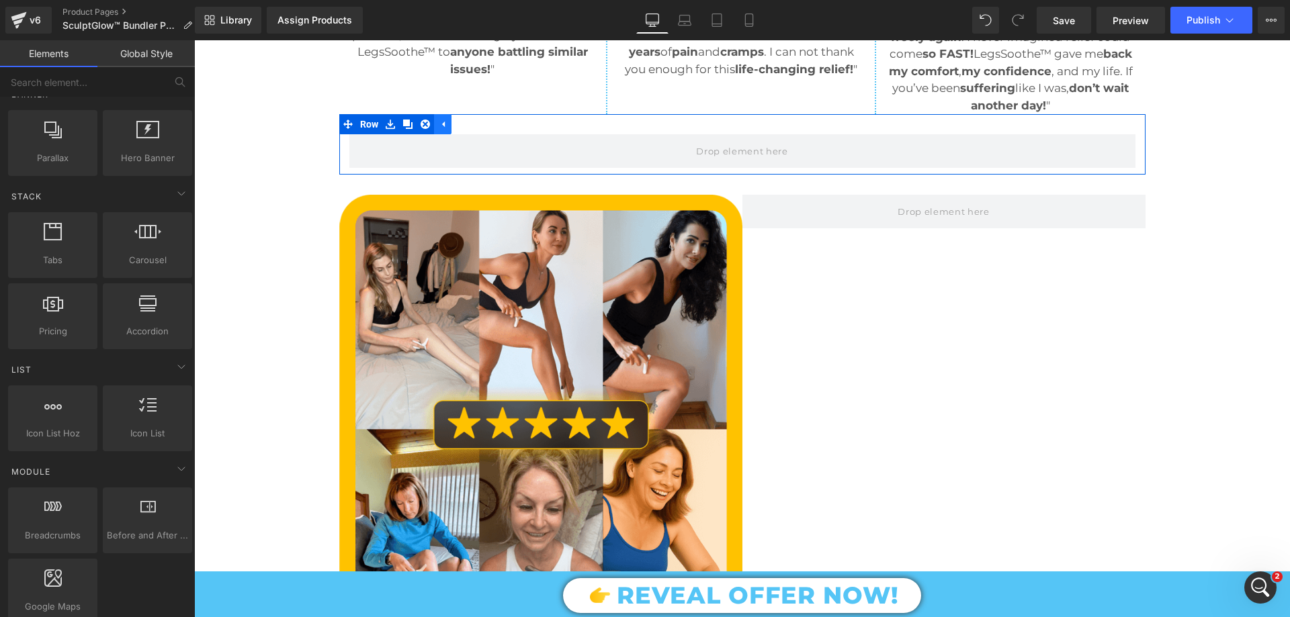
click at [441, 134] on link at bounding box center [442, 124] width 17 height 20
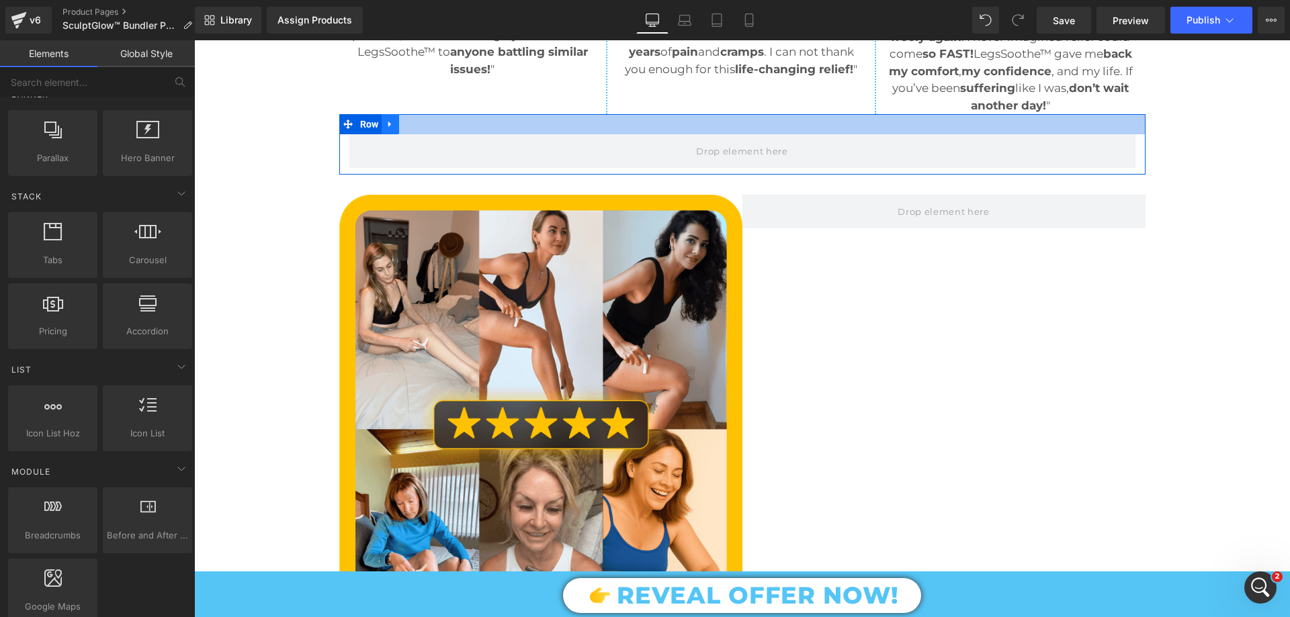
click at [441, 134] on div at bounding box center [742, 124] width 806 height 20
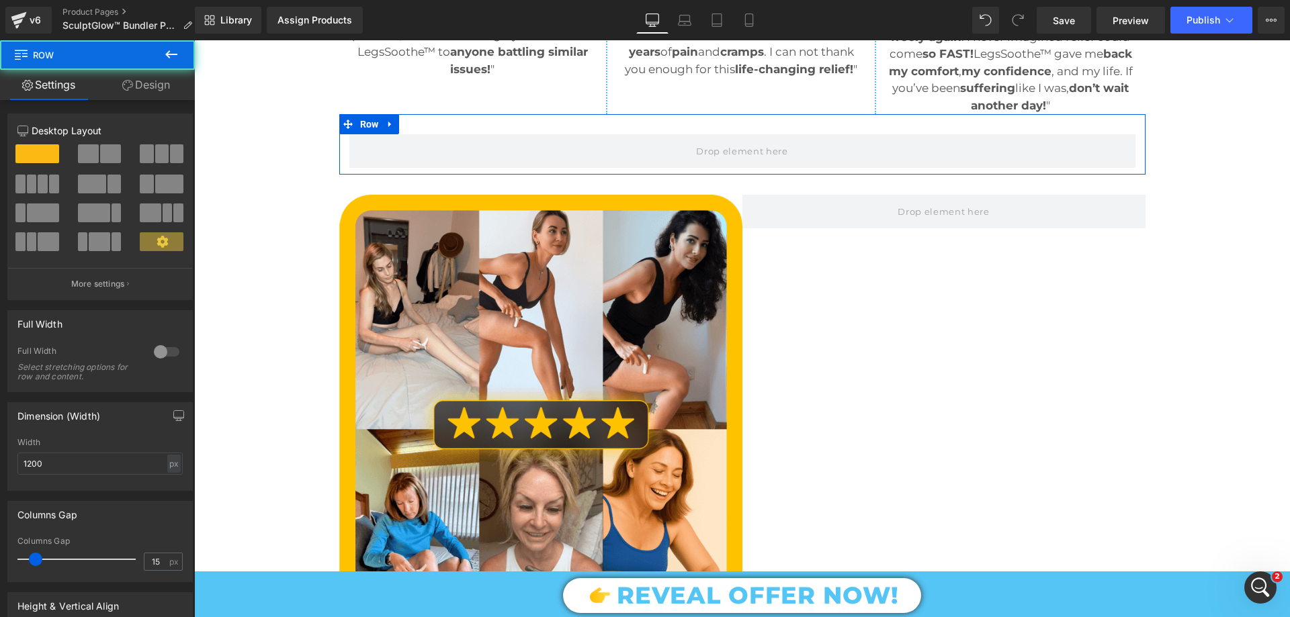
click at [391, 134] on link at bounding box center [390, 124] width 17 height 20
click at [421, 130] on icon at bounding box center [425, 125] width 9 height 10
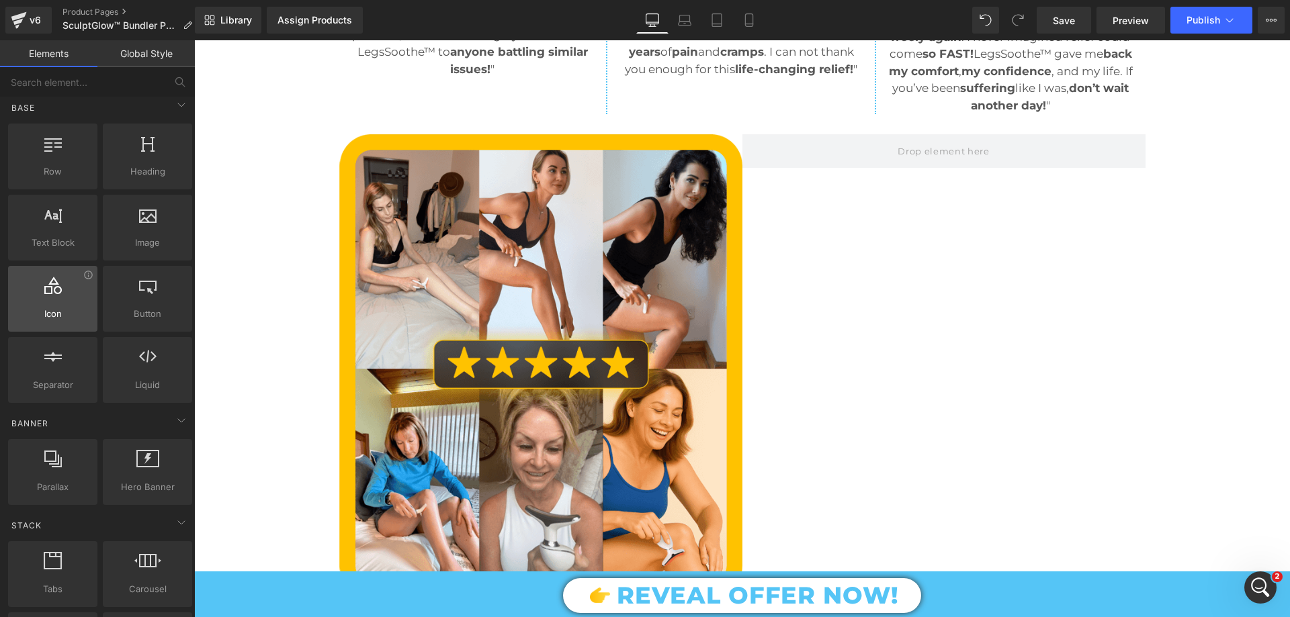
scroll to position [0, 0]
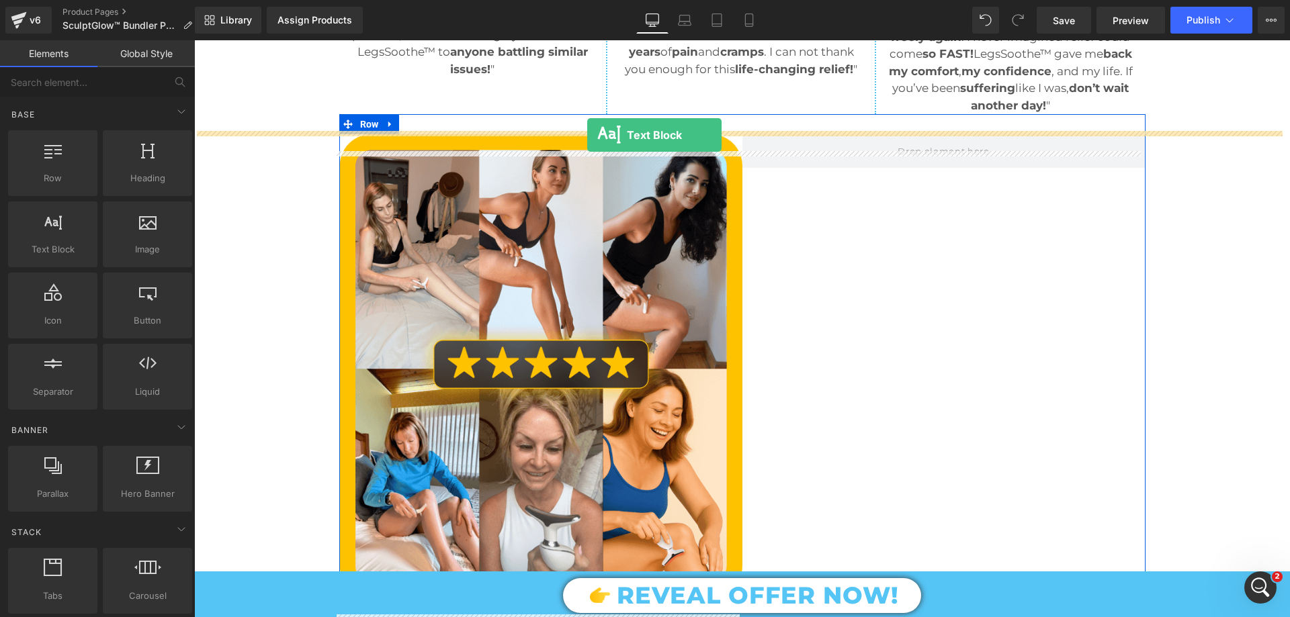
drag, startPoint x: 236, startPoint y: 292, endPoint x: 587, endPoint y: 135, distance: 384.9
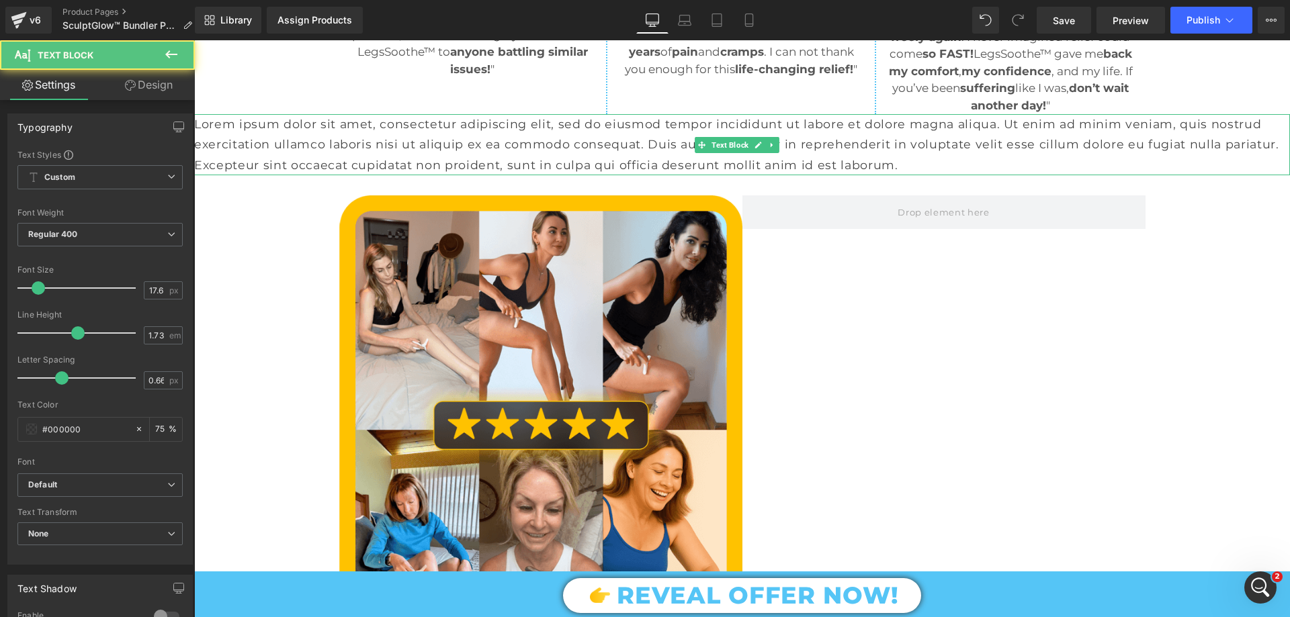
click at [599, 159] on p "Lorem ipsum dolor sit amet, consectetur adipiscing elit, sed do eiusmod tempor …" at bounding box center [742, 144] width 1096 height 61
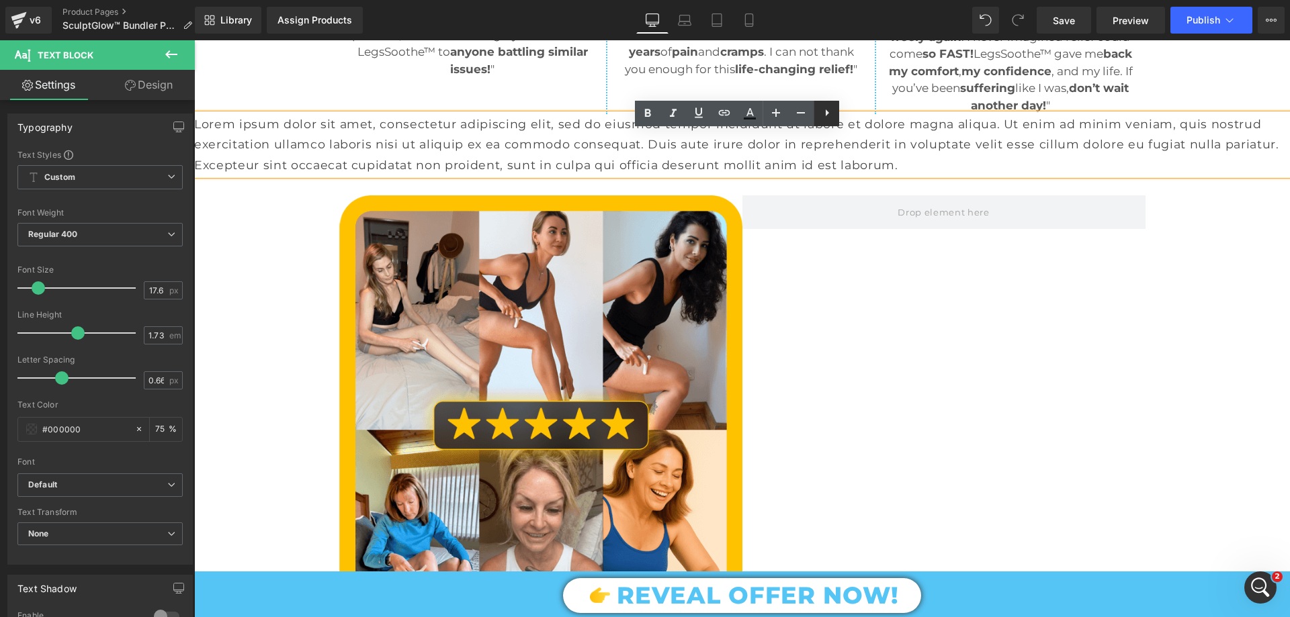
click at [823, 108] on icon at bounding box center [827, 113] width 16 height 16
click at [782, 175] on p "Lorem ipsum dolor sit amet, consectetur adipiscing elit, sed do eiusmod tempor …" at bounding box center [742, 144] width 1096 height 61
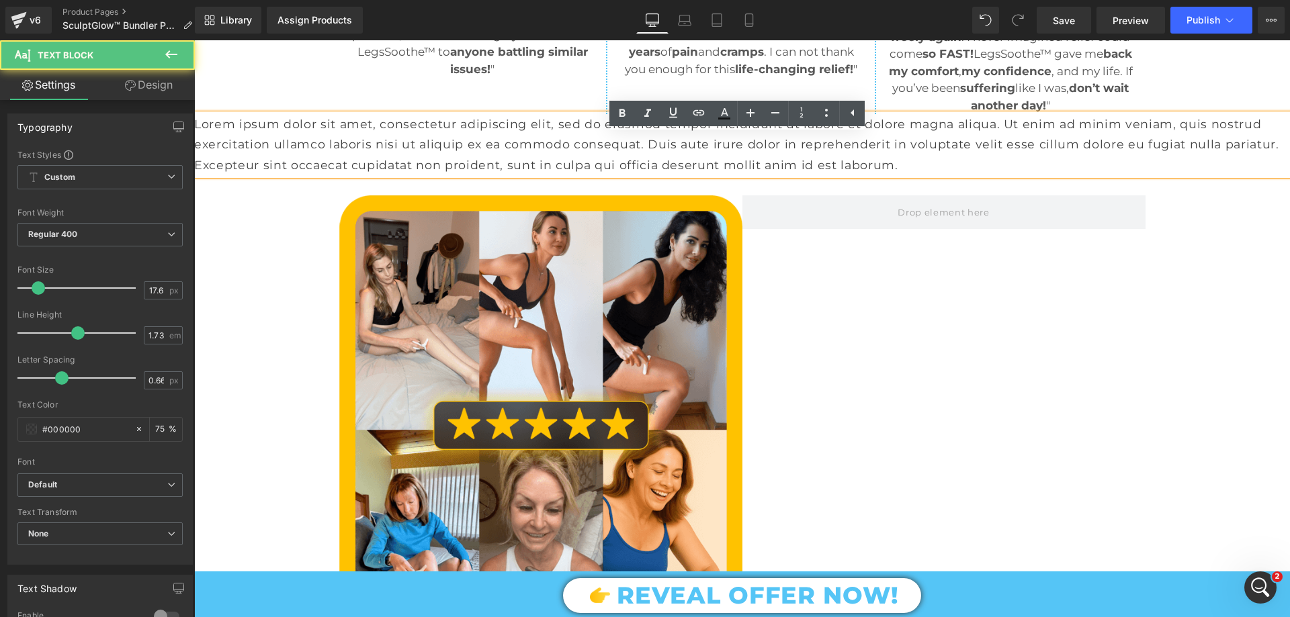
click at [1047, 310] on div "Image Row" at bounding box center [742, 420] width 806 height 490
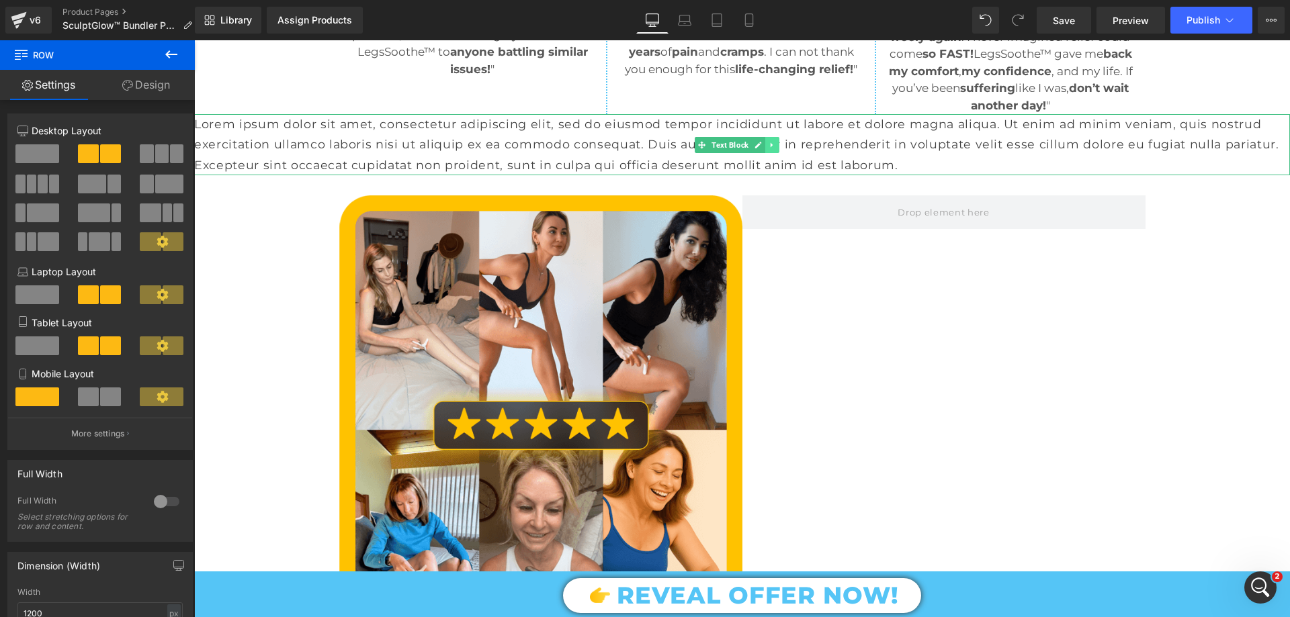
click at [773, 147] on icon at bounding box center [772, 144] width 2 height 5
click at [764, 148] on icon at bounding box center [764, 144] width 7 height 7
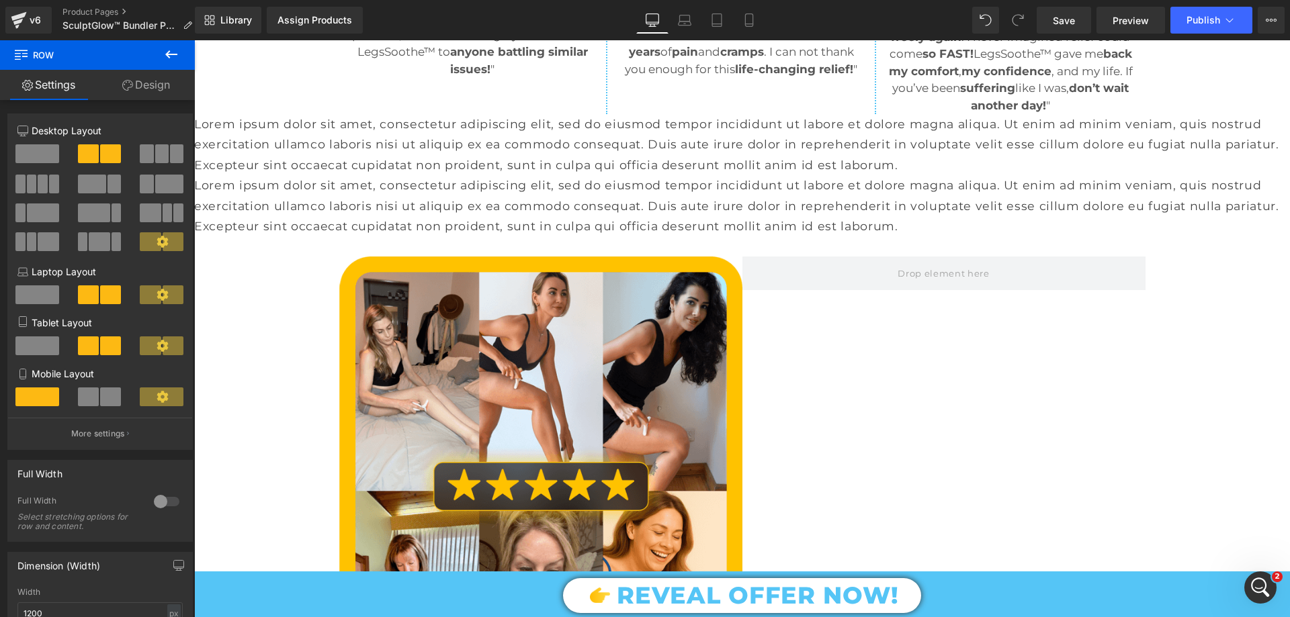
click at [625, 169] on p "Lorem ipsum dolor sit amet, consectetur adipiscing elit, sed do eiusmod tempor …" at bounding box center [742, 144] width 1096 height 61
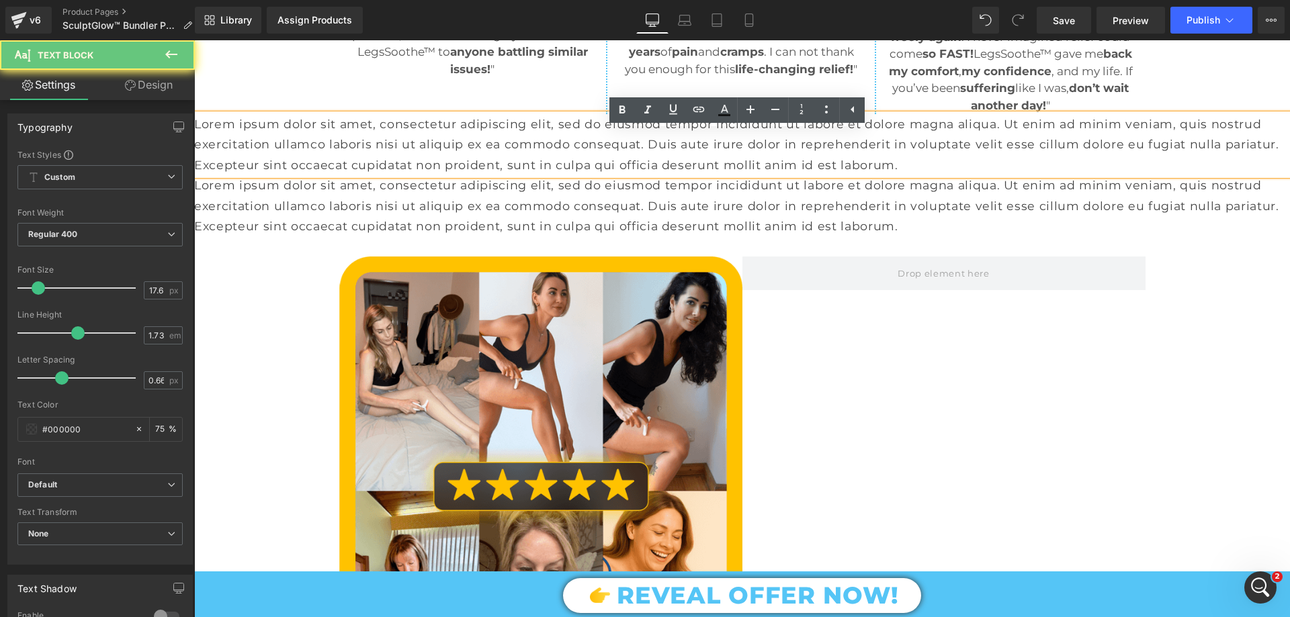
click at [625, 169] on p "Lorem ipsum dolor sit amet, consectetur adipiscing elit, sed do eiusmod tempor …" at bounding box center [742, 144] width 1096 height 61
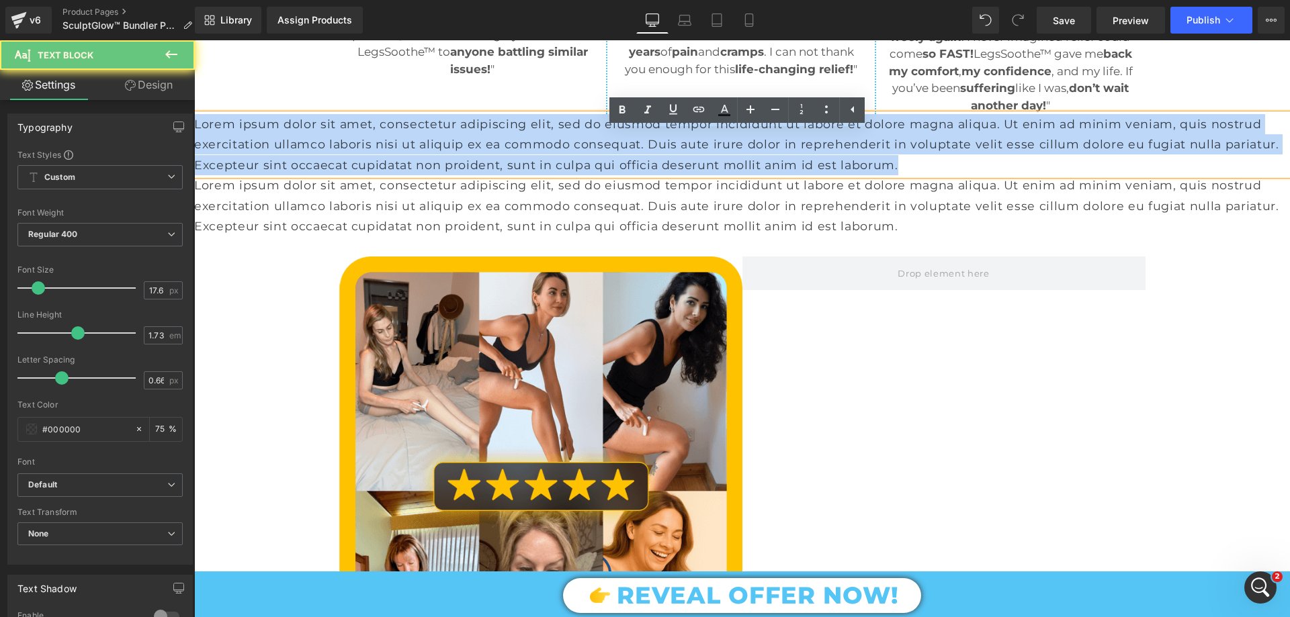
click at [625, 169] on p "Lorem ipsum dolor sit amet, consectetur adipiscing elit, sed do eiusmod tempor …" at bounding box center [742, 144] width 1096 height 61
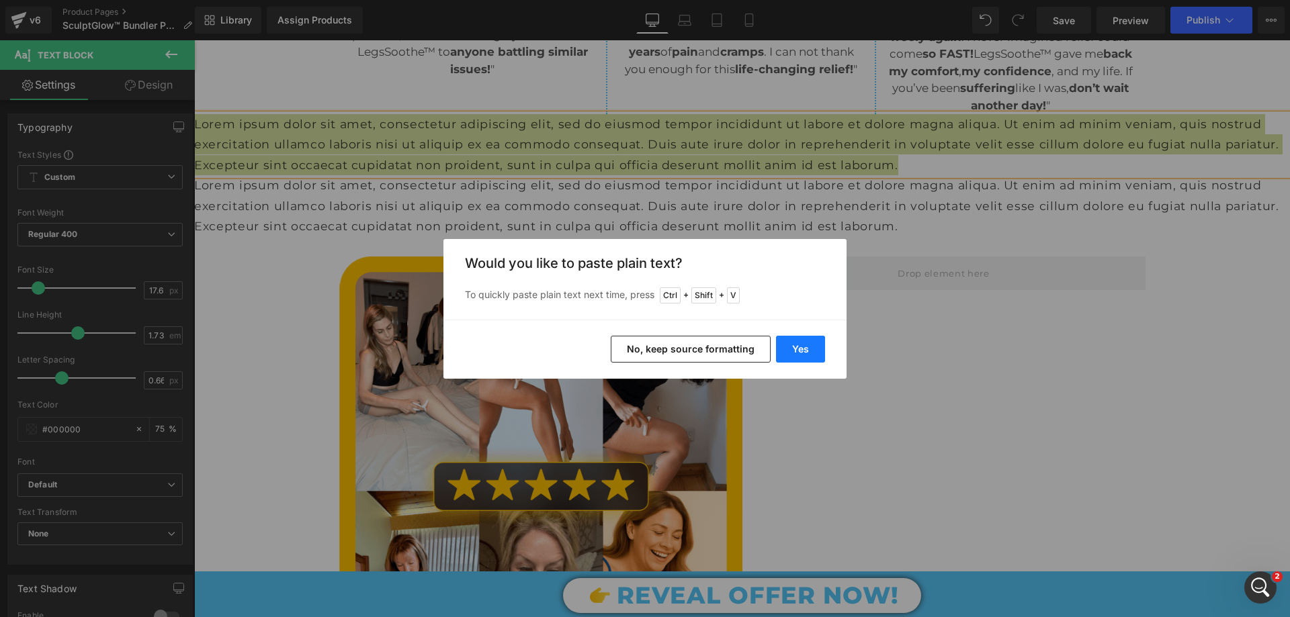
click at [789, 345] on button "Yes" at bounding box center [800, 349] width 49 height 27
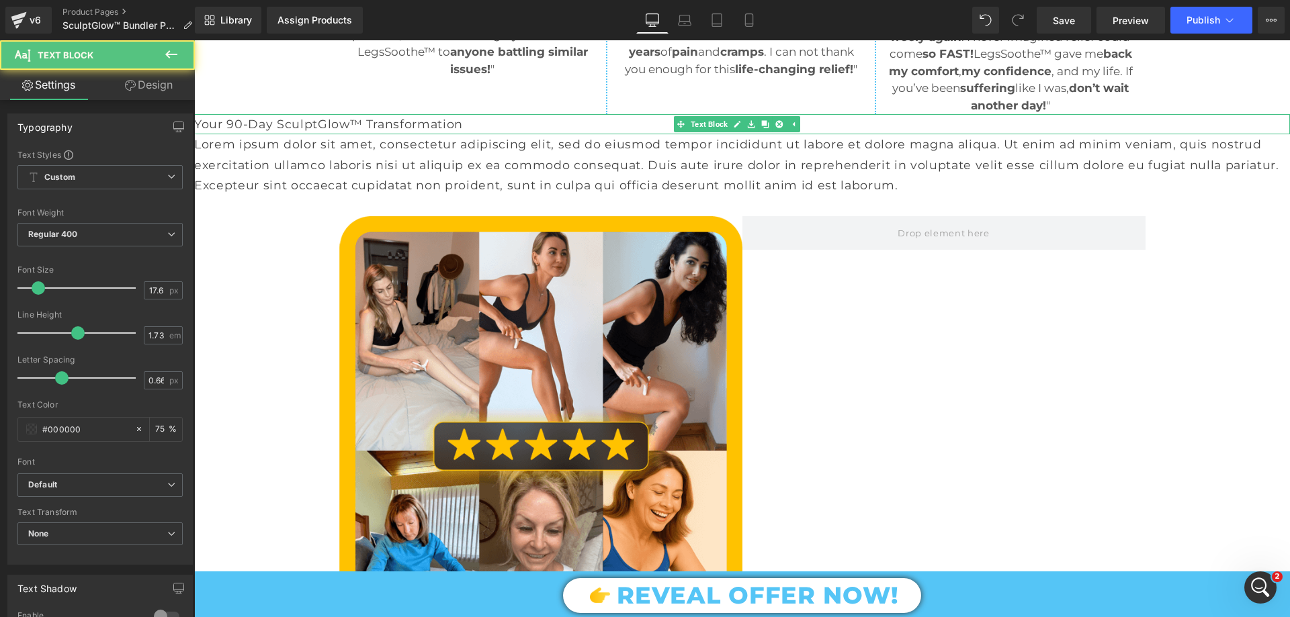
click at [377, 134] on p "Your 90-Day SculptGlow™ Transformation" at bounding box center [742, 124] width 1096 height 20
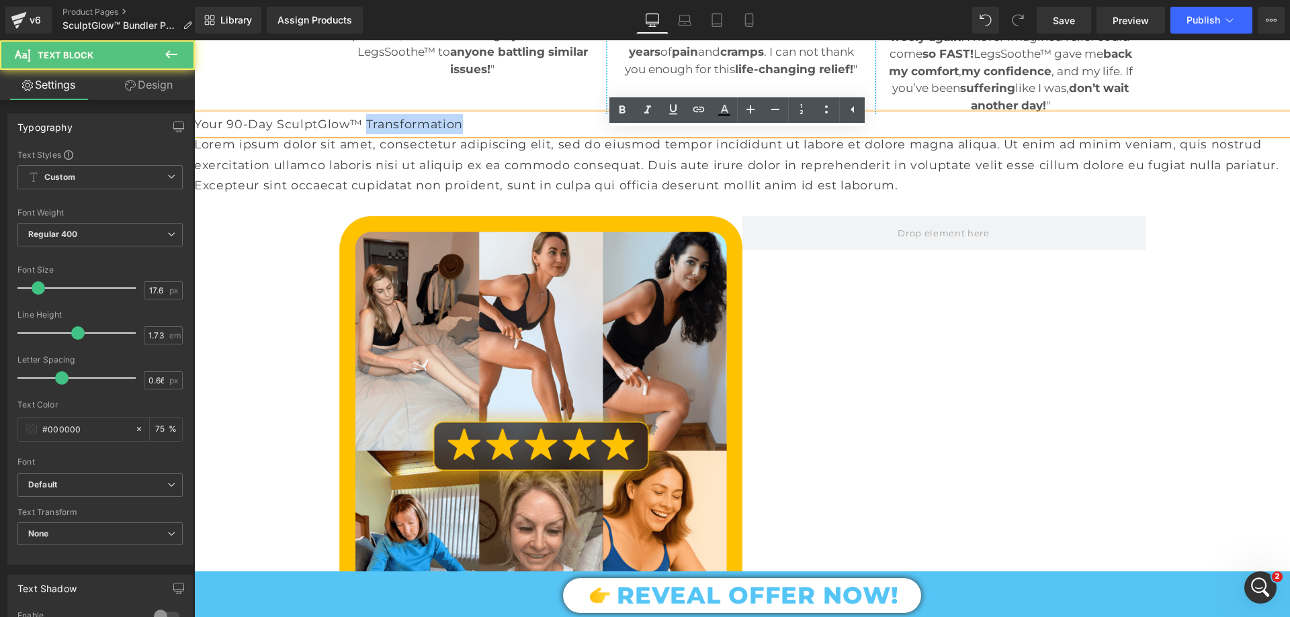
click at [377, 134] on p "Your 90-Day SculptGlow™ Transformation" at bounding box center [742, 124] width 1096 height 20
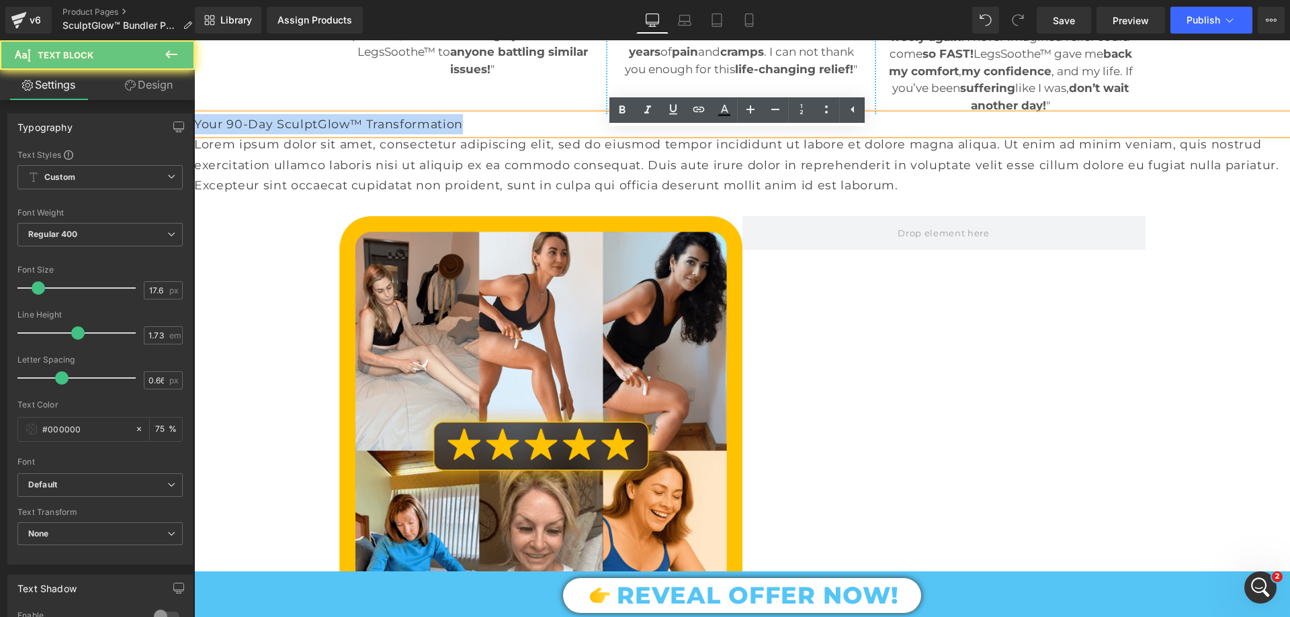
click at [377, 134] on p "Your 90-Day SculptGlow™ Transformation" at bounding box center [742, 124] width 1096 height 20
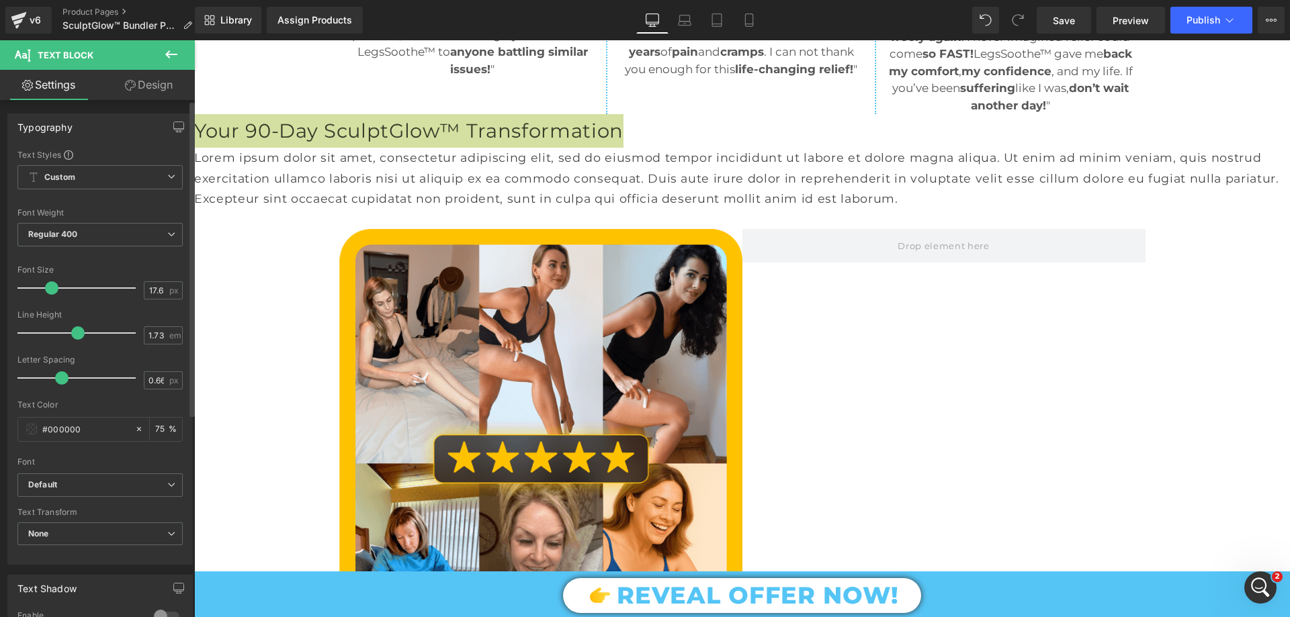
drag, startPoint x: 40, startPoint y: 290, endPoint x: 52, endPoint y: 285, distance: 13.2
click at [52, 285] on span at bounding box center [51, 287] width 13 height 13
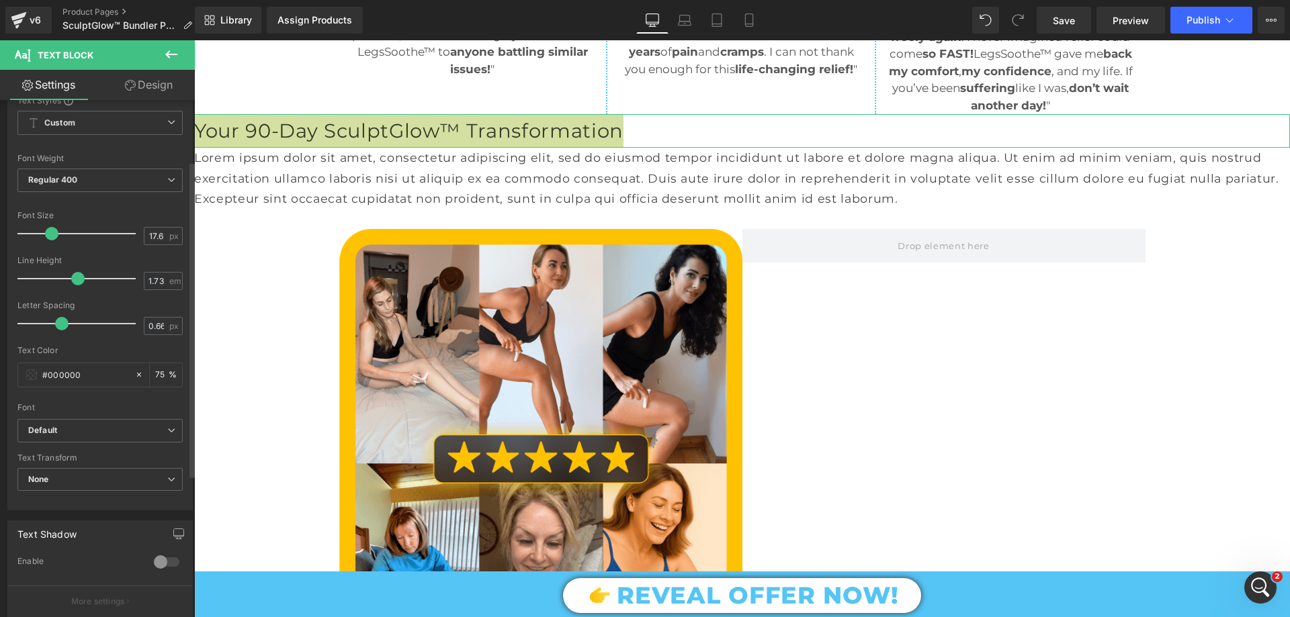
scroll to position [134, 0]
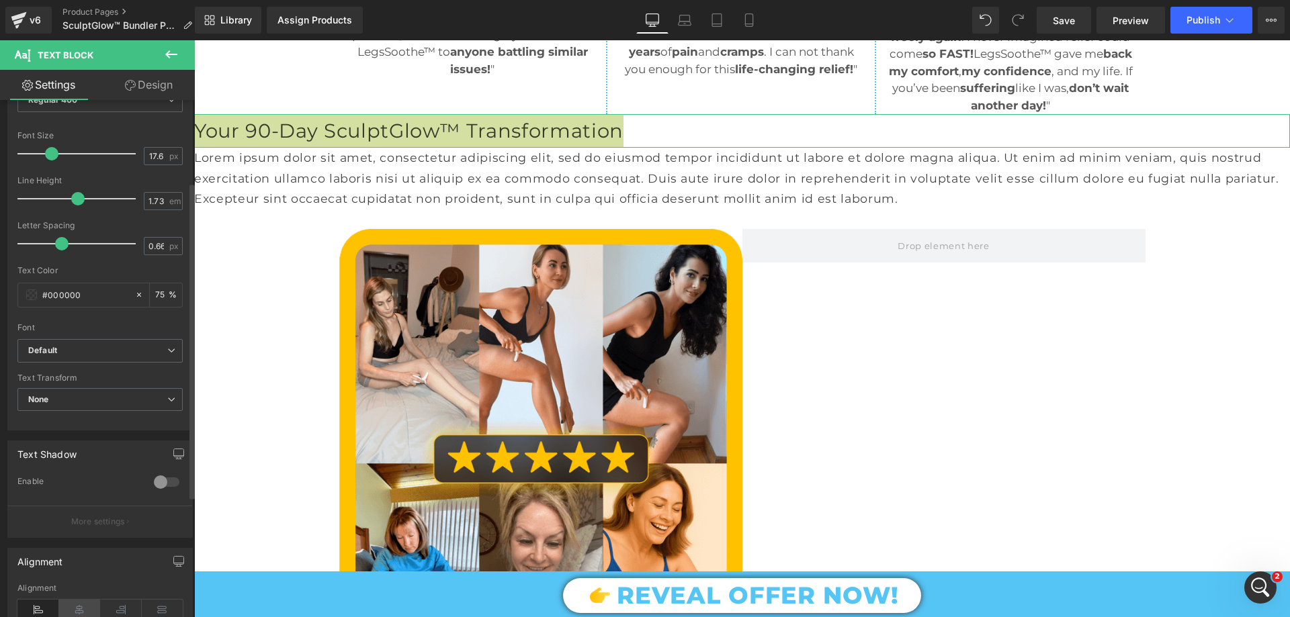
click at [81, 601] on icon at bounding box center [80, 610] width 42 height 20
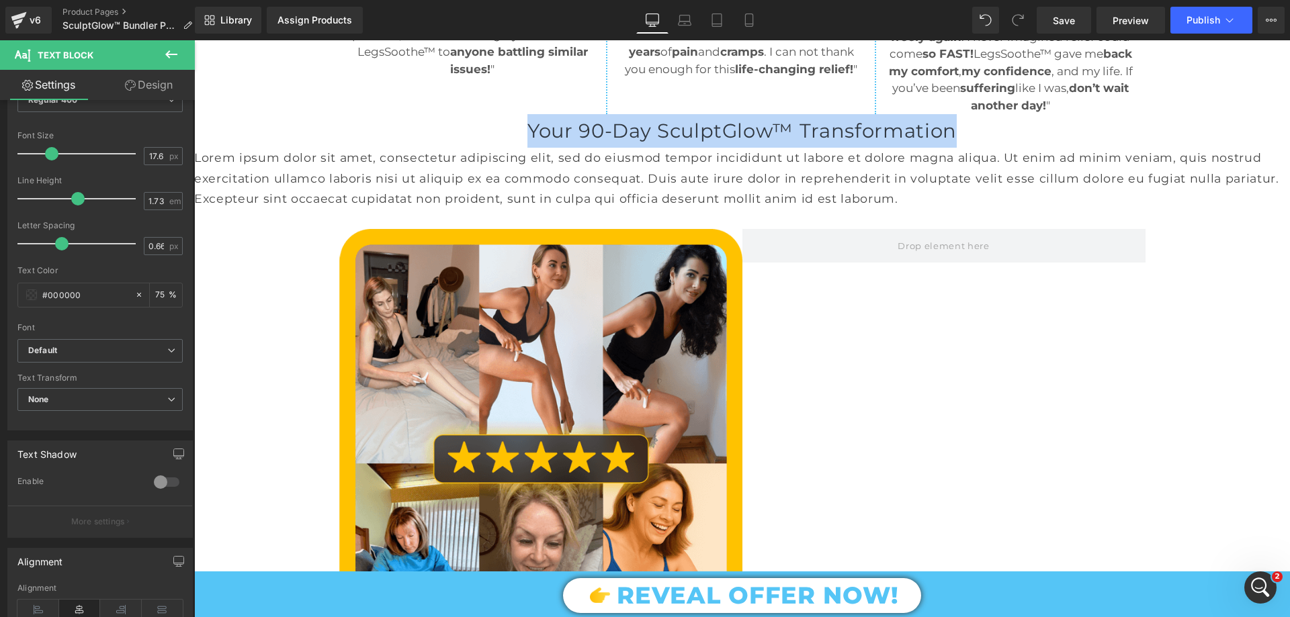
click at [646, 148] on p "Your 90-Day SculptGlow™ Transformation" at bounding box center [742, 131] width 1096 height 34
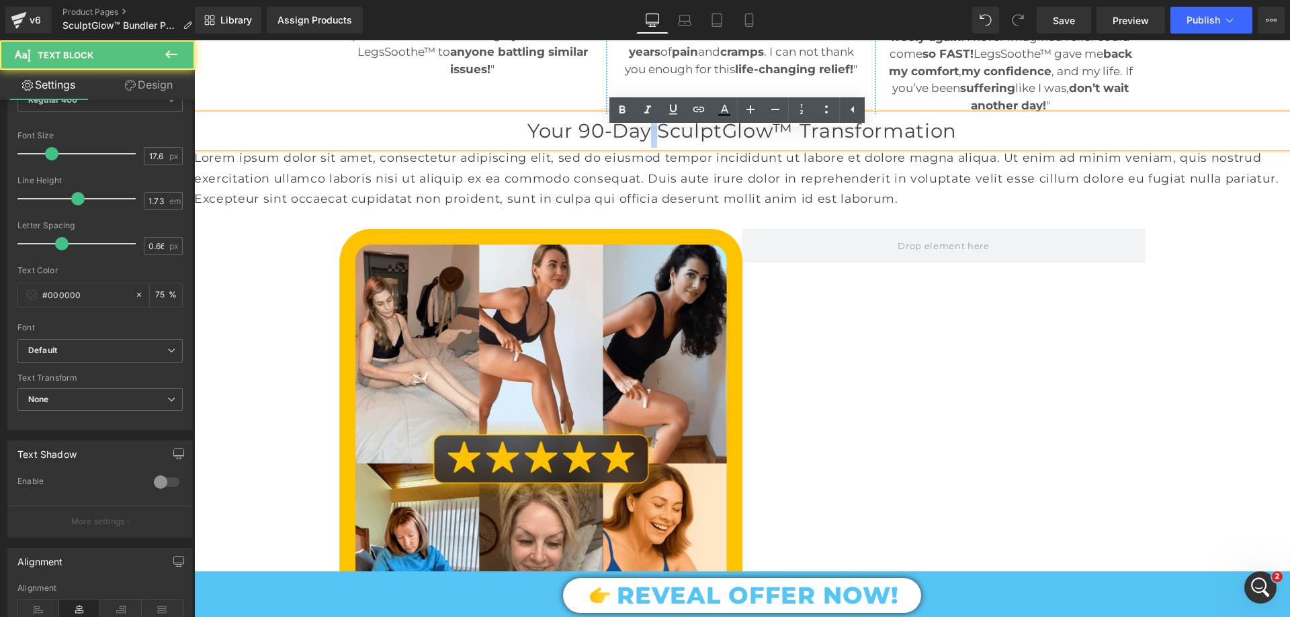
click at [646, 148] on p "Your 90-Day SculptGlow™ Transformation" at bounding box center [742, 131] width 1096 height 34
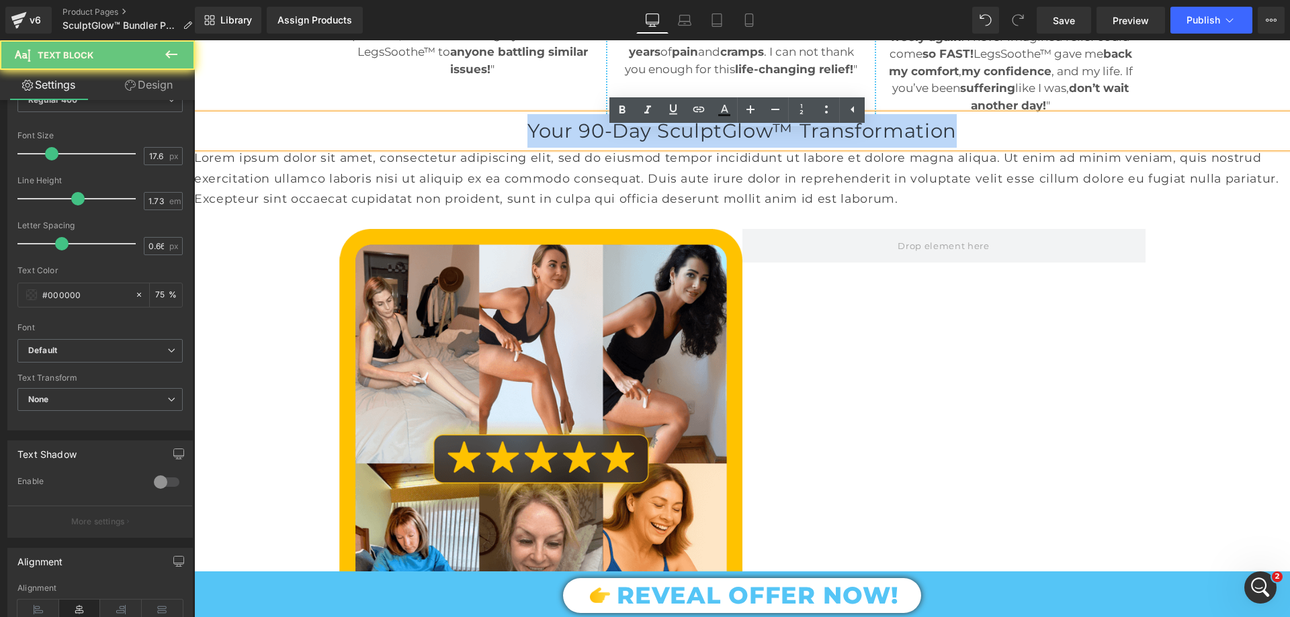
click at [646, 148] on p "Your 90-Day SculptGlow™ Transformation" at bounding box center [742, 131] width 1096 height 34
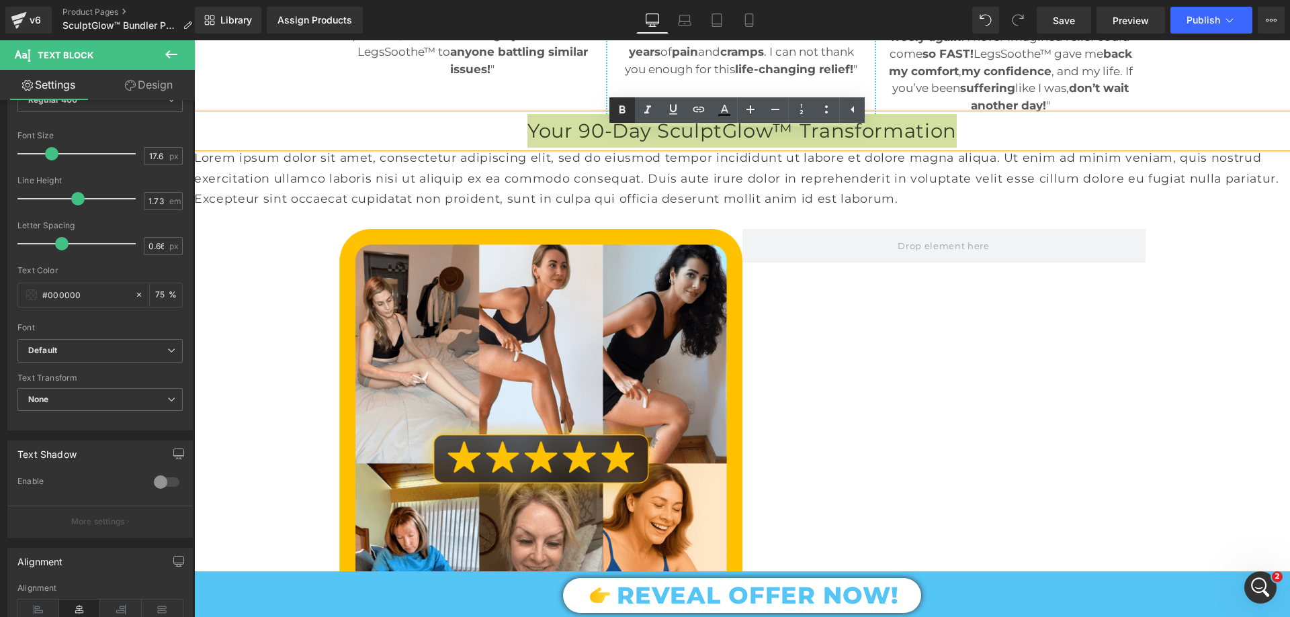
click at [621, 104] on icon at bounding box center [622, 110] width 16 height 16
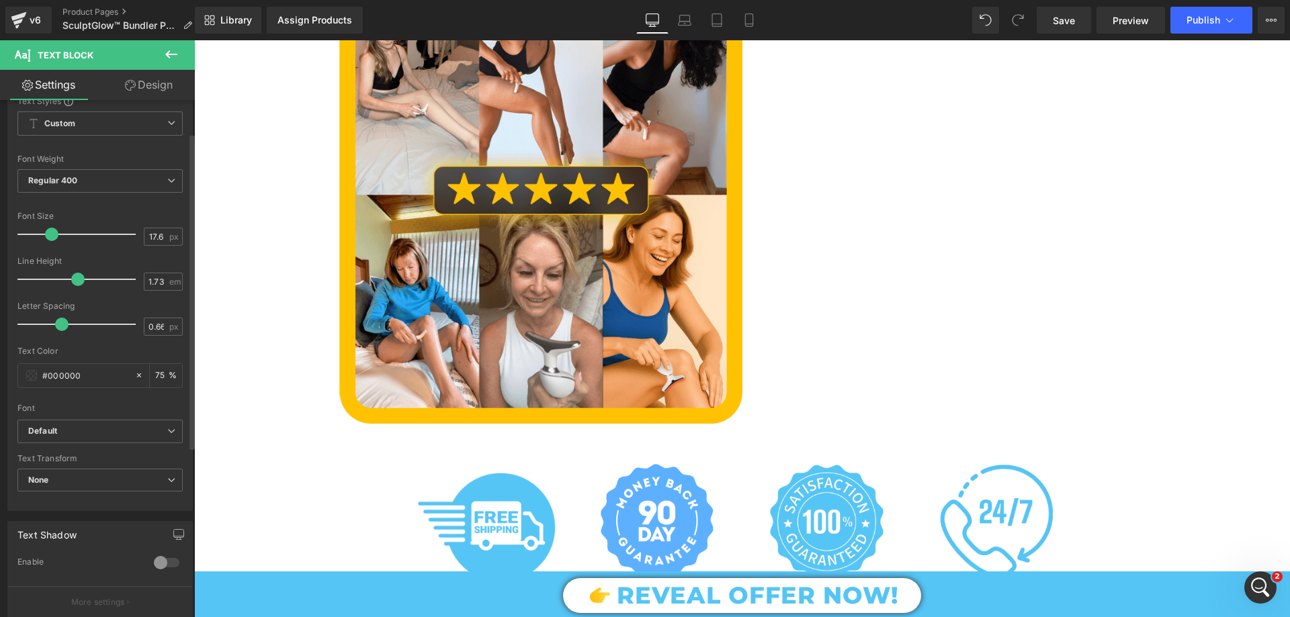
scroll to position [0, 0]
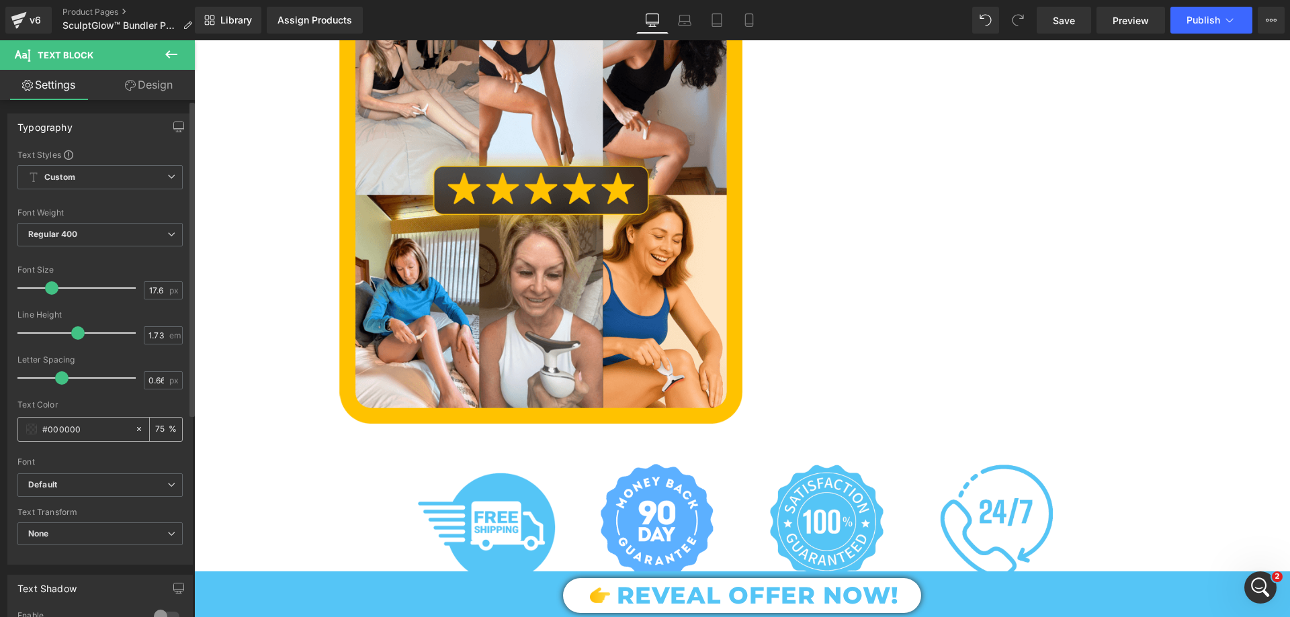
click at [155, 423] on input "75" at bounding box center [161, 429] width 13 height 15
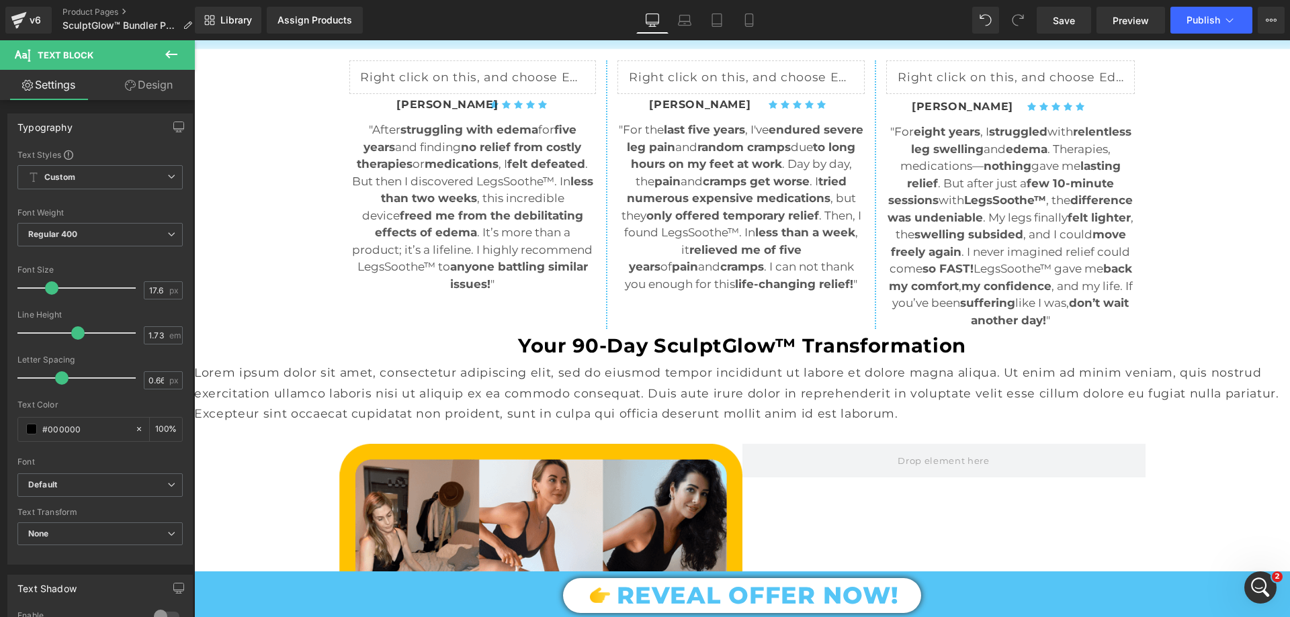
scroll to position [1142, 0]
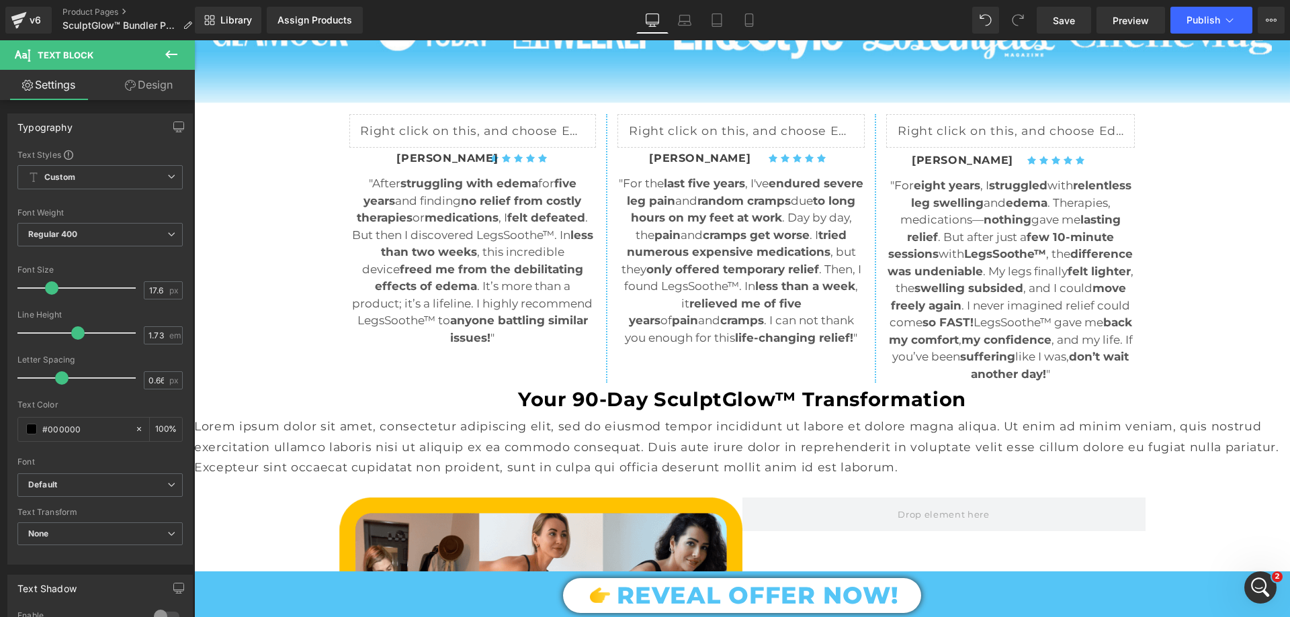
type input "100"
click at [509, 417] on p "Your 90-Day SculptGlow™ Transformation" at bounding box center [742, 400] width 1096 height 34
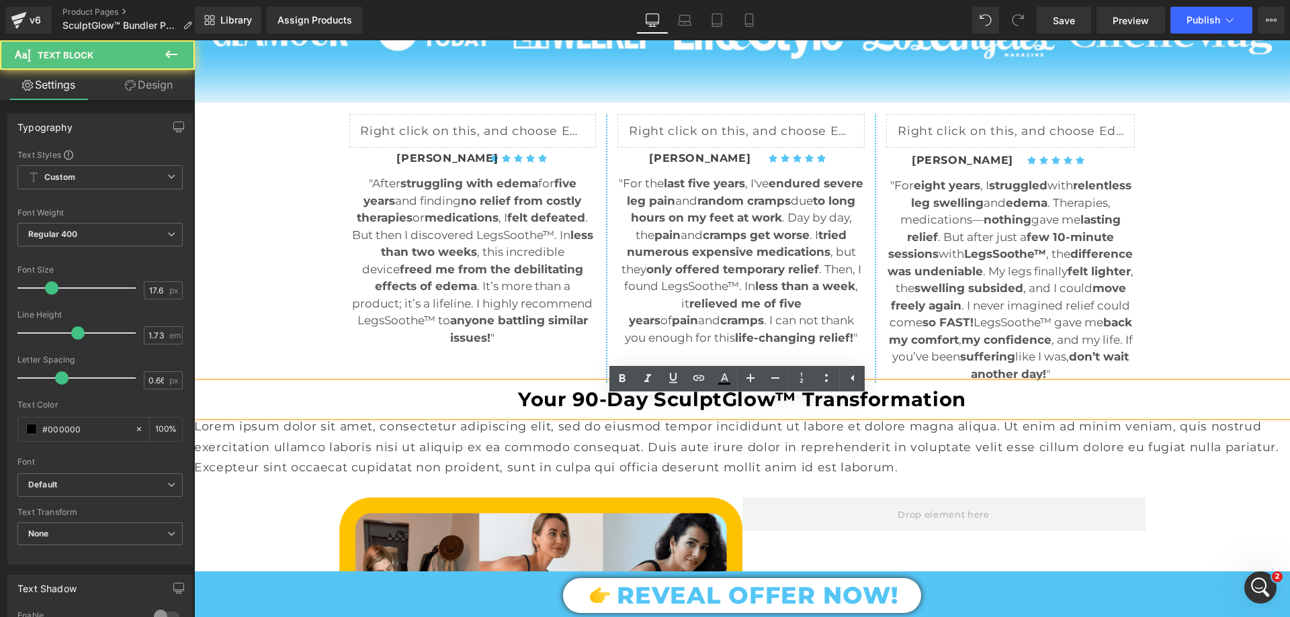
click at [511, 416] on p "Your 90-Day SculptGlow™ Transformation" at bounding box center [742, 400] width 1096 height 34
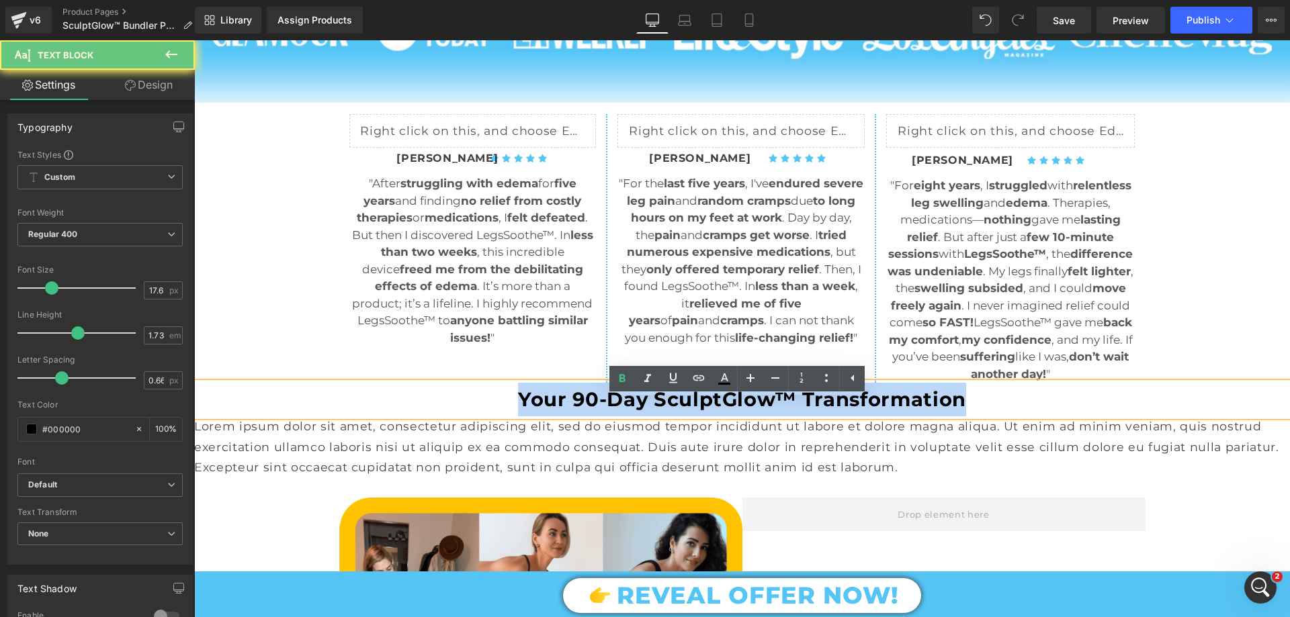
click at [511, 416] on p "Your 90-Day SculptGlow™ Transformation" at bounding box center [742, 400] width 1096 height 34
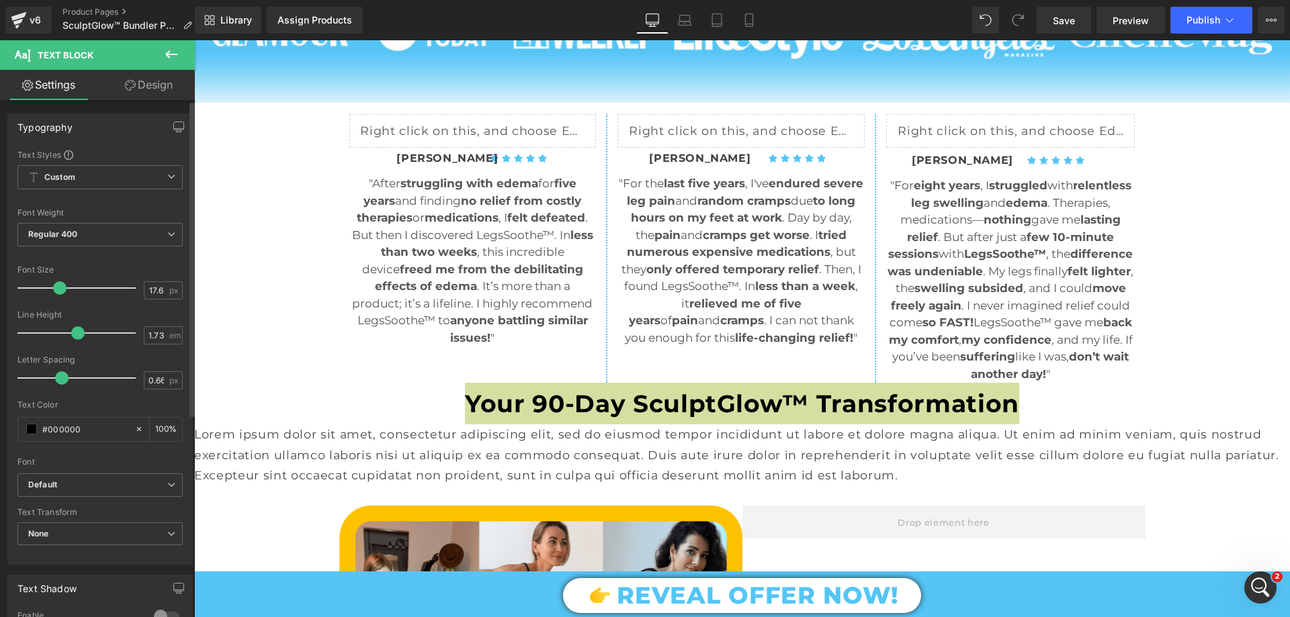
drag, startPoint x: 53, startPoint y: 285, endPoint x: 60, endPoint y: 286, distance: 7.5
click at [60, 286] on span at bounding box center [59, 287] width 13 height 13
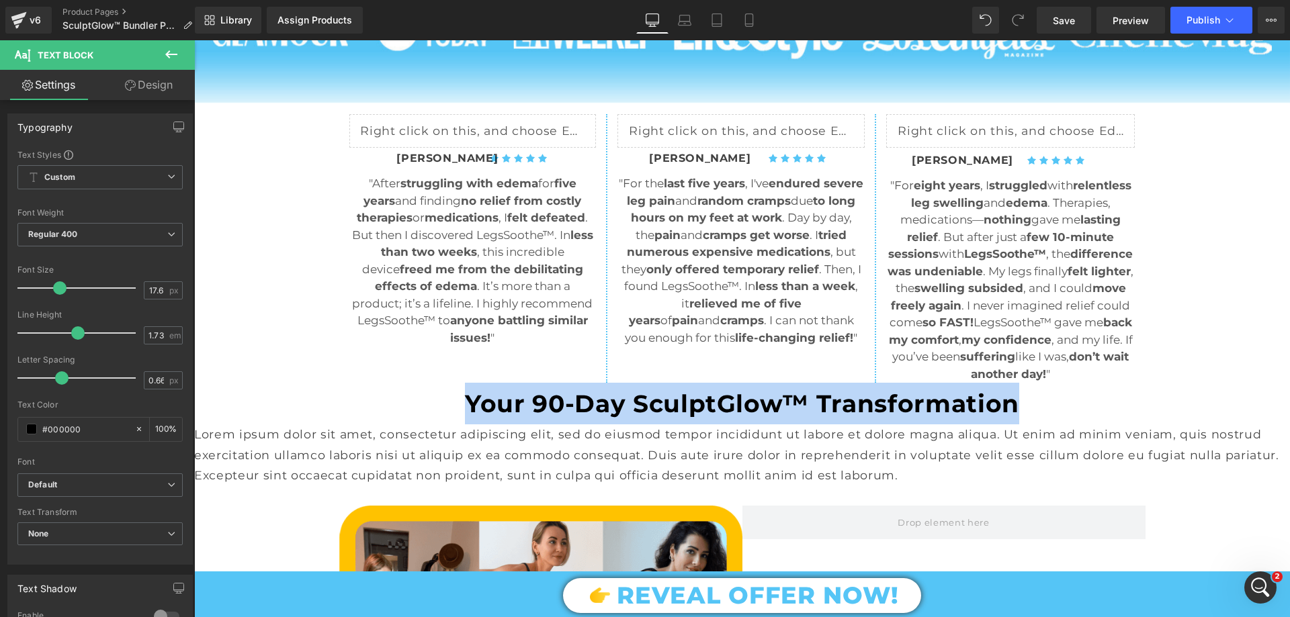
click at [397, 486] on p "Lorem ipsum dolor sit amet, consectetur adipiscing elit, sed do eiusmod tempor …" at bounding box center [742, 455] width 1096 height 61
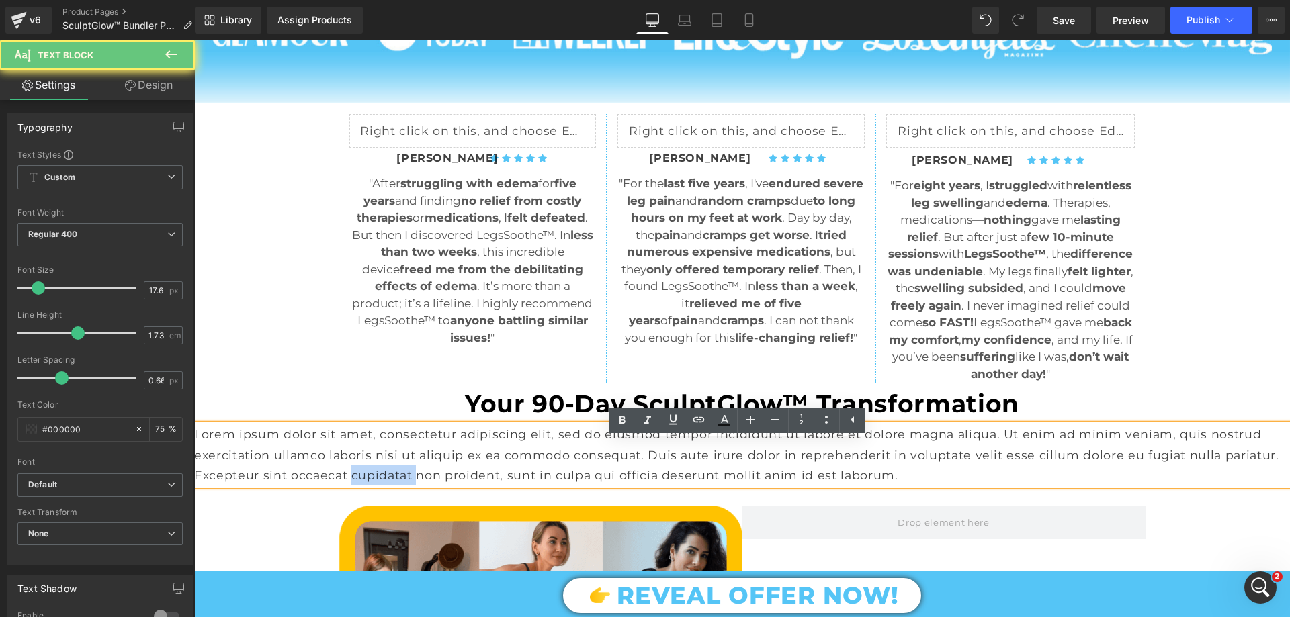
click at [397, 486] on p "Lorem ipsum dolor sit amet, consectetur adipiscing elit, sed do eiusmod tempor …" at bounding box center [742, 455] width 1096 height 61
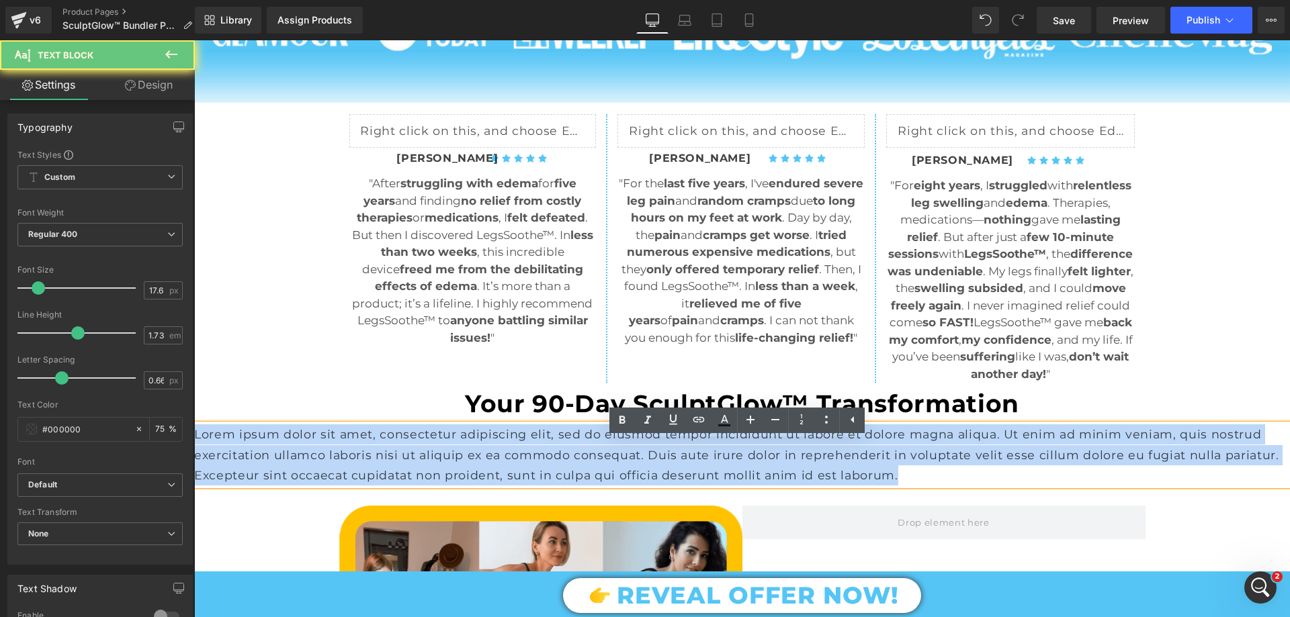
click at [397, 486] on p "Lorem ipsum dolor sit amet, consectetur adipiscing elit, sed do eiusmod tempor …" at bounding box center [742, 455] width 1096 height 61
click at [974, 419] on strong "Your 90-Day SculptGlow™ Transformation" at bounding box center [742, 404] width 554 height 30
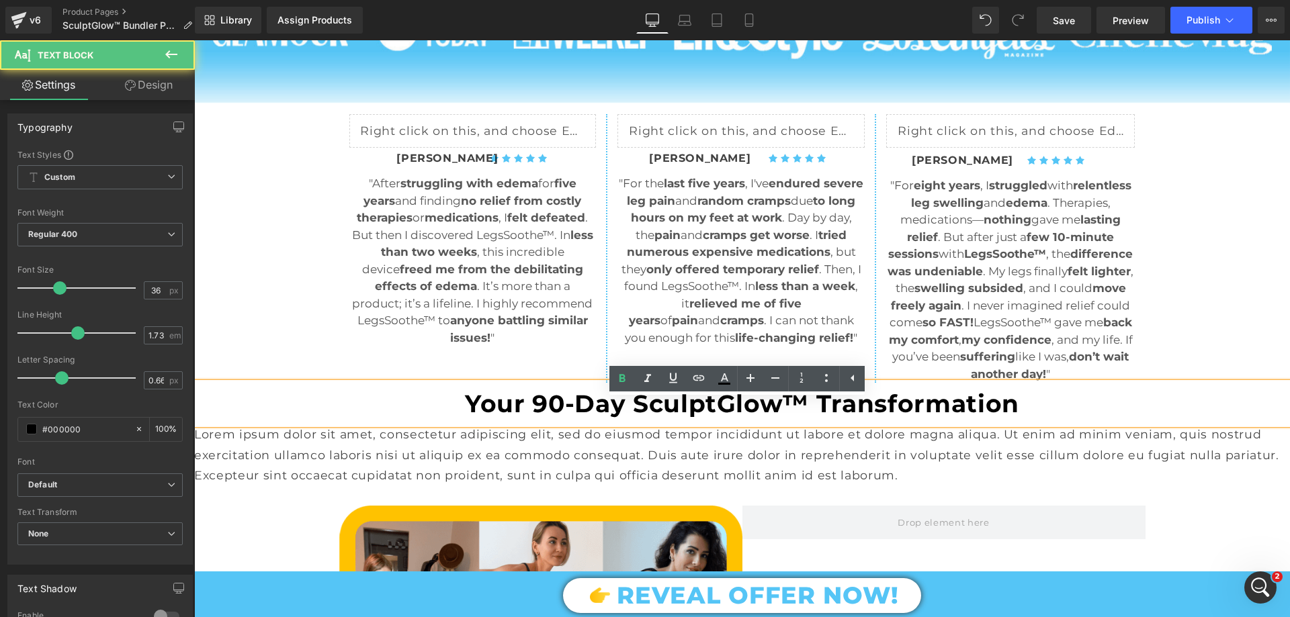
click at [1013, 425] on p "Your 90-Day SculptGlow™ Transformation" at bounding box center [742, 404] width 1096 height 42
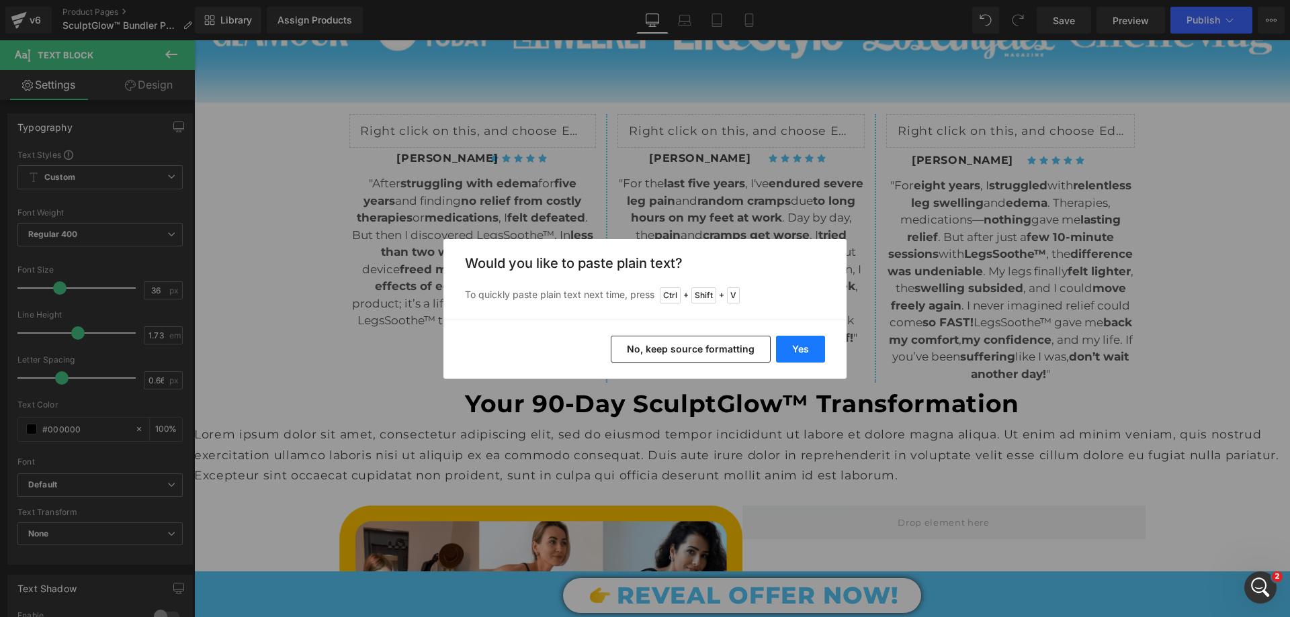
click at [820, 345] on button "Yes" at bounding box center [800, 349] width 49 height 27
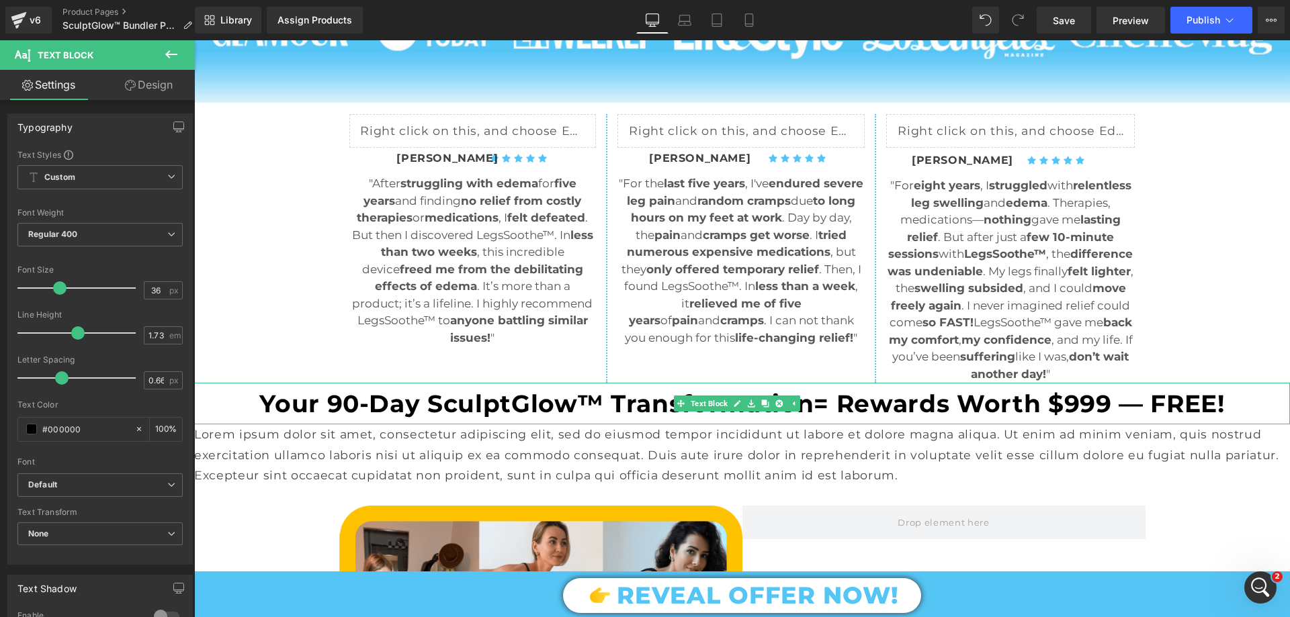
click at [810, 419] on strong "Your 90-Day SculptGlow™ Transformation= Rewards Worth $999 — FREE!" at bounding box center [741, 404] width 965 height 30
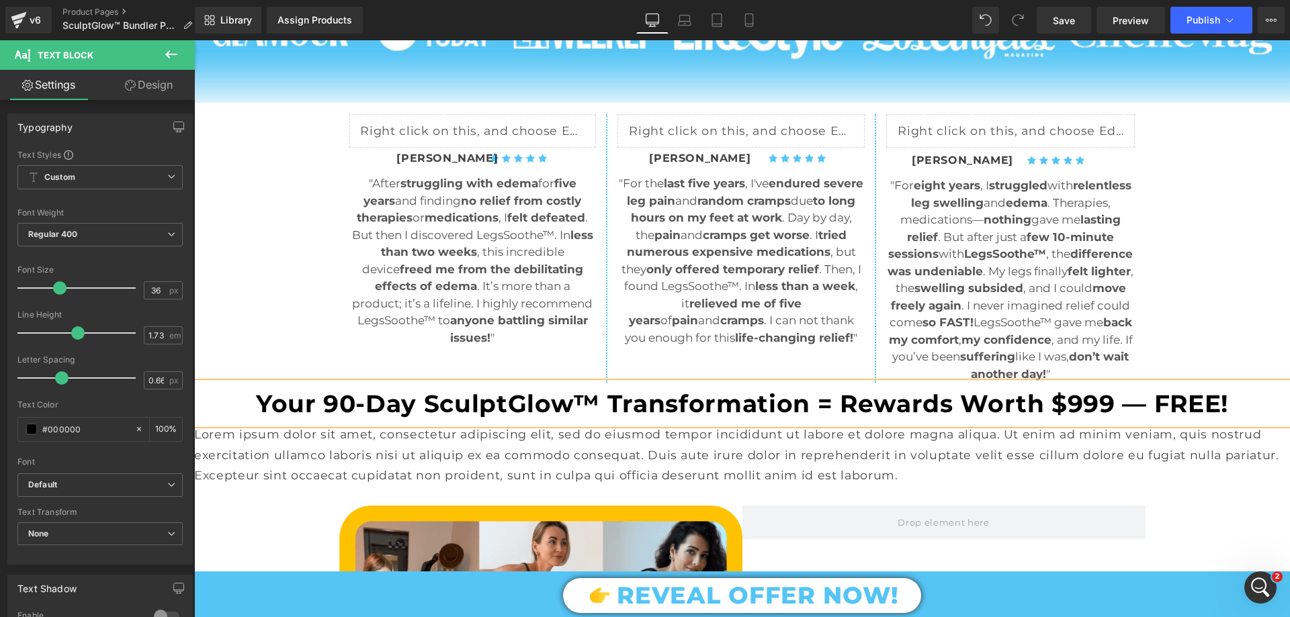
click at [378, 419] on strong "Your 90-Day SculptGlow™ Transformation = Rewards Worth $999 — FREE!" at bounding box center [742, 404] width 972 height 30
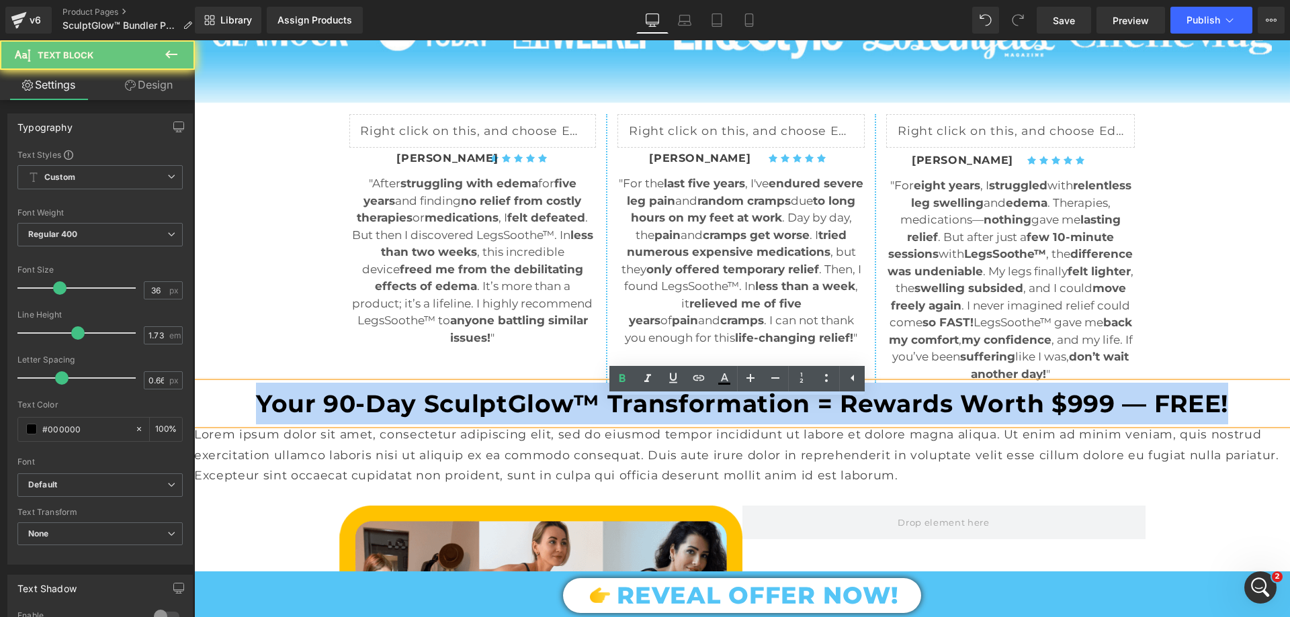
click at [378, 419] on strong "Your 90-Day SculptGlow™ Transformation = Rewards Worth $999 — FREE!" at bounding box center [742, 404] width 972 height 30
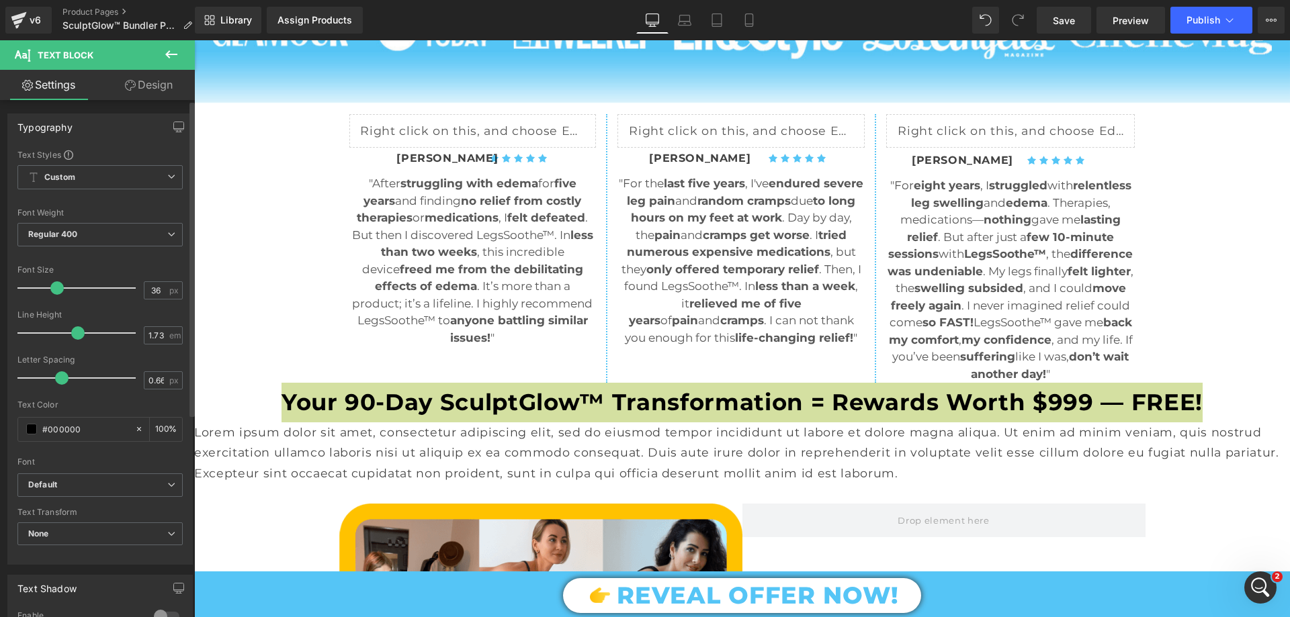
drag, startPoint x: 56, startPoint y: 284, endPoint x: 54, endPoint y: 296, distance: 12.3
click at [54, 296] on div at bounding box center [80, 288] width 112 height 27
click at [681, 423] on div "Your 90-Day SculptGlow™ Transformation = Rewards Worth $999 — FREE! Text Block" at bounding box center [742, 403] width 1096 height 40
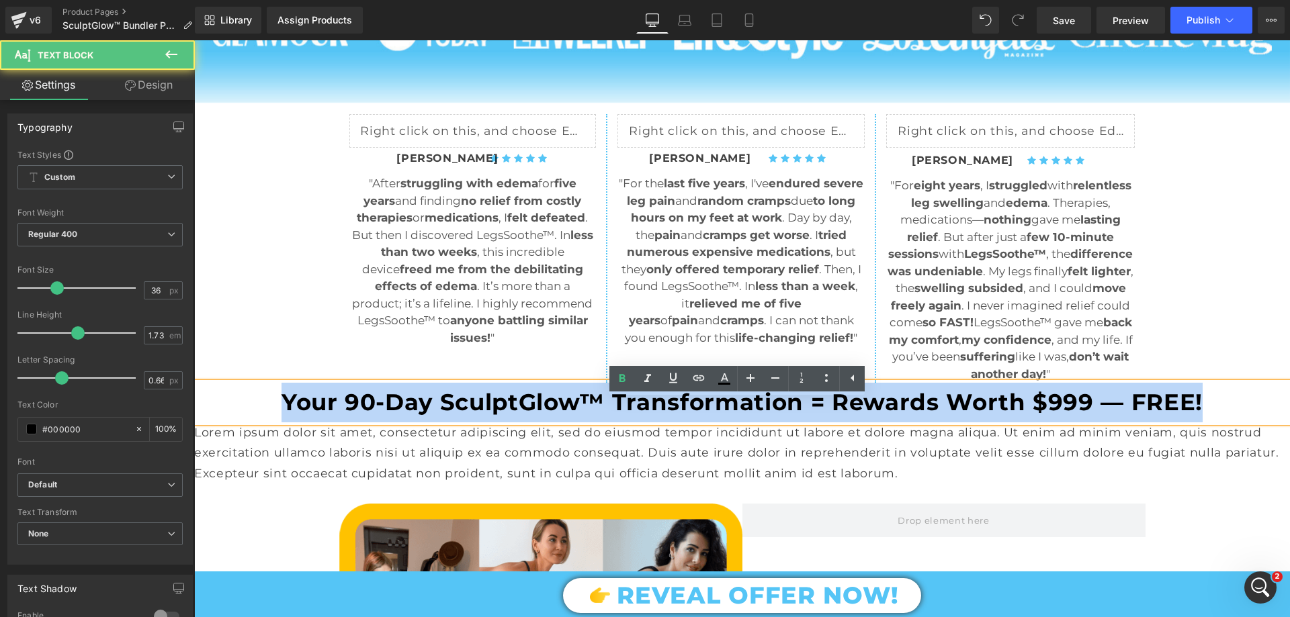
click at [365, 382] on div "Liquid Icon Icon Icon Icon Icon Icon List Hoz Jessica Parker Text Block Row "Af…" at bounding box center [473, 248] width 269 height 269
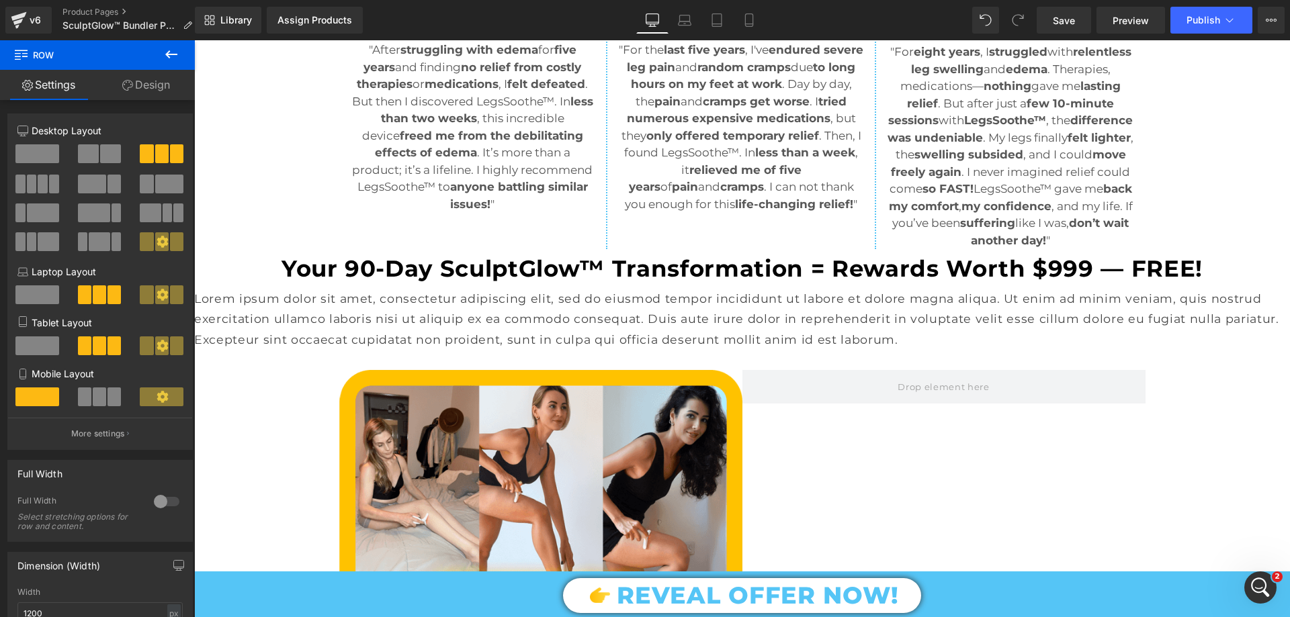
scroll to position [1276, 0]
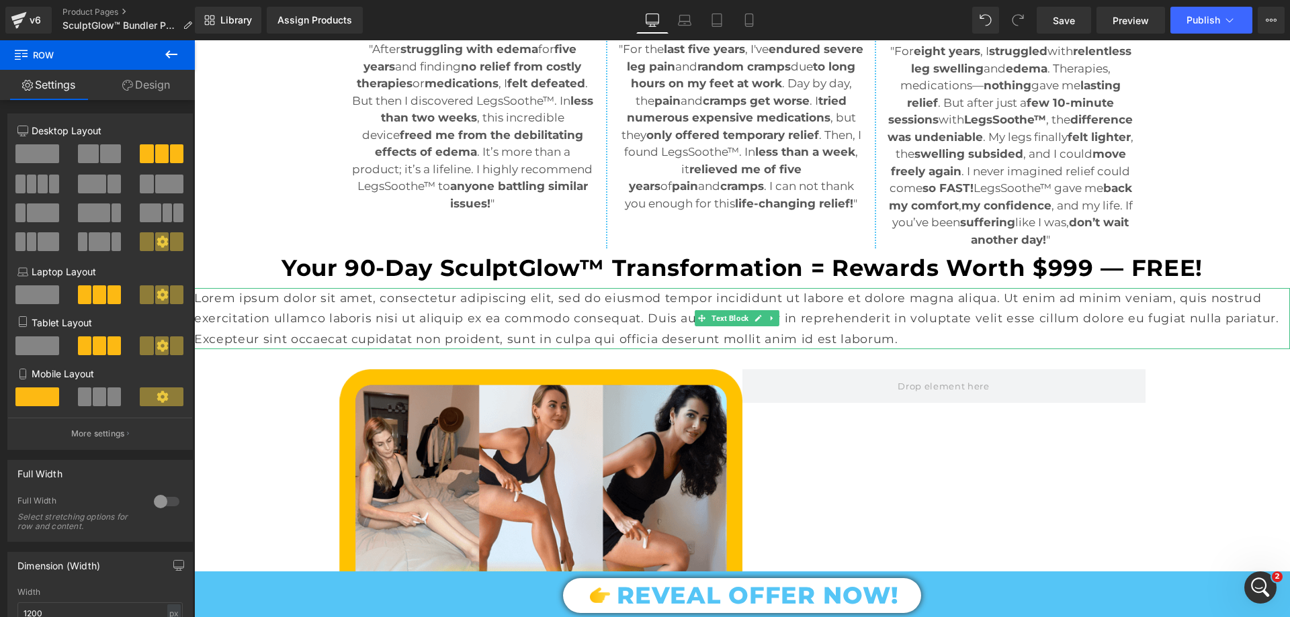
click at [632, 342] on p "Lorem ipsum dolor sit amet, consectetur adipiscing elit, sed do eiusmod tempor …" at bounding box center [742, 318] width 1096 height 61
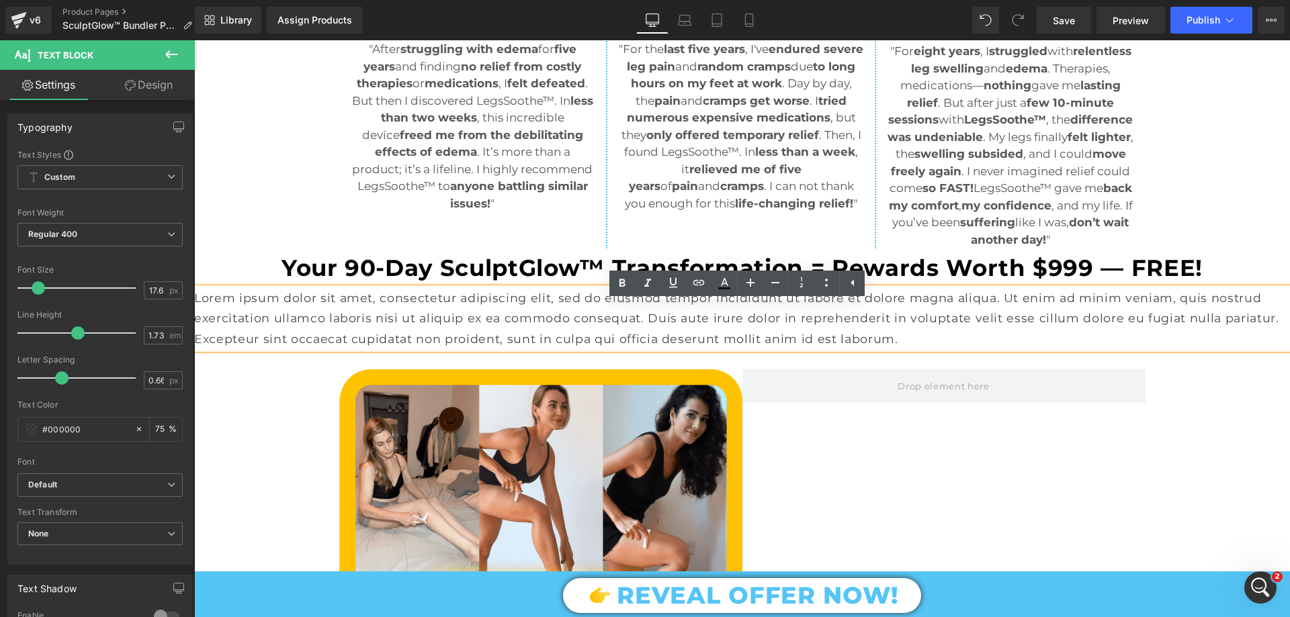
click at [525, 331] on p "Lorem ipsum dolor sit amet, consectetur adipiscing elit, sed do eiusmod tempor …" at bounding box center [742, 318] width 1096 height 61
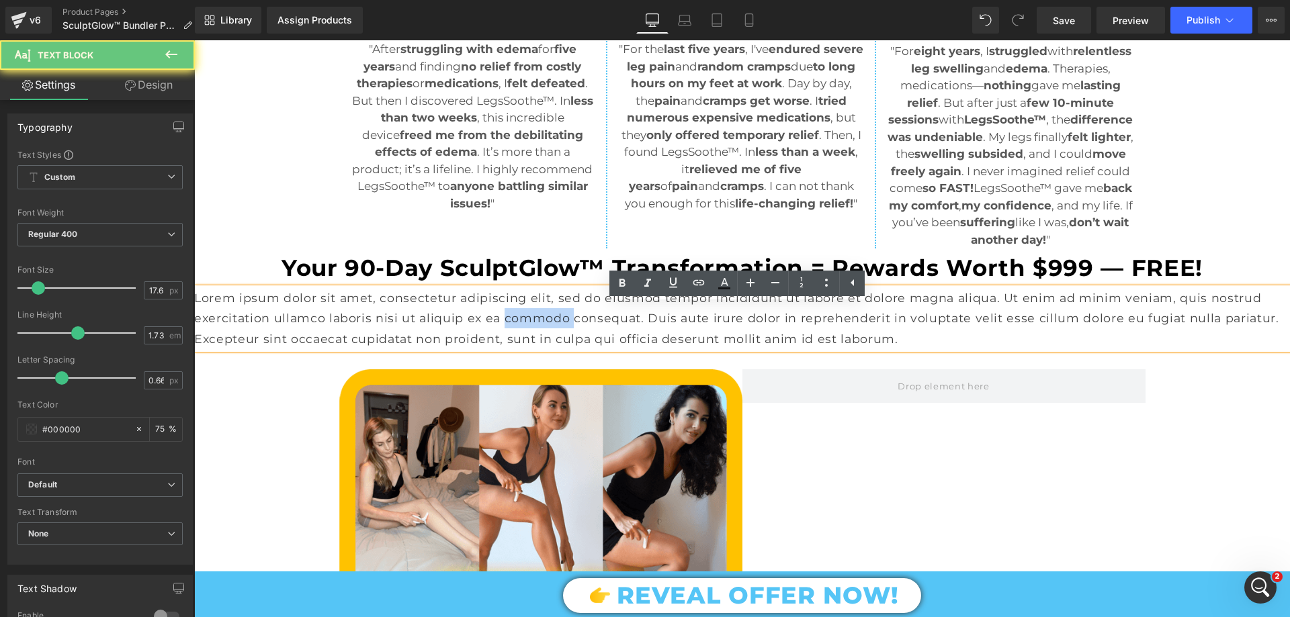
click at [525, 331] on p "Lorem ipsum dolor sit amet, consectetur adipiscing elit, sed do eiusmod tempor …" at bounding box center [742, 318] width 1096 height 61
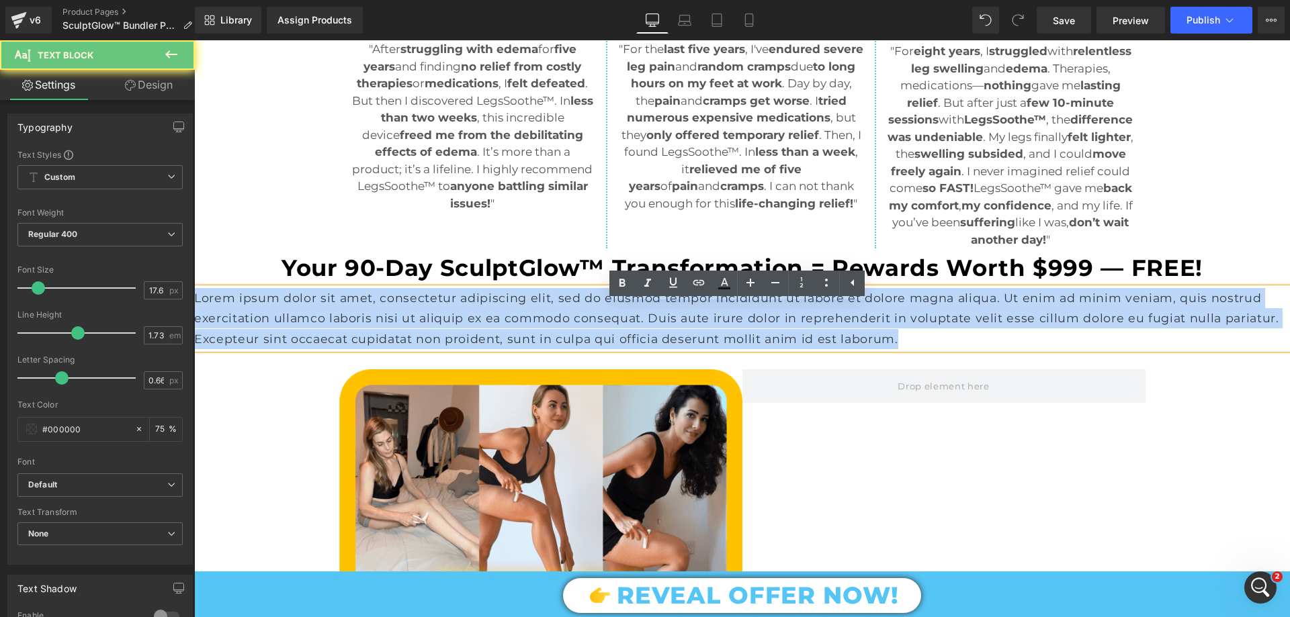
click at [525, 331] on p "Lorem ipsum dolor sit amet, consectetur adipiscing elit, sed do eiusmod tempor …" at bounding box center [742, 318] width 1096 height 61
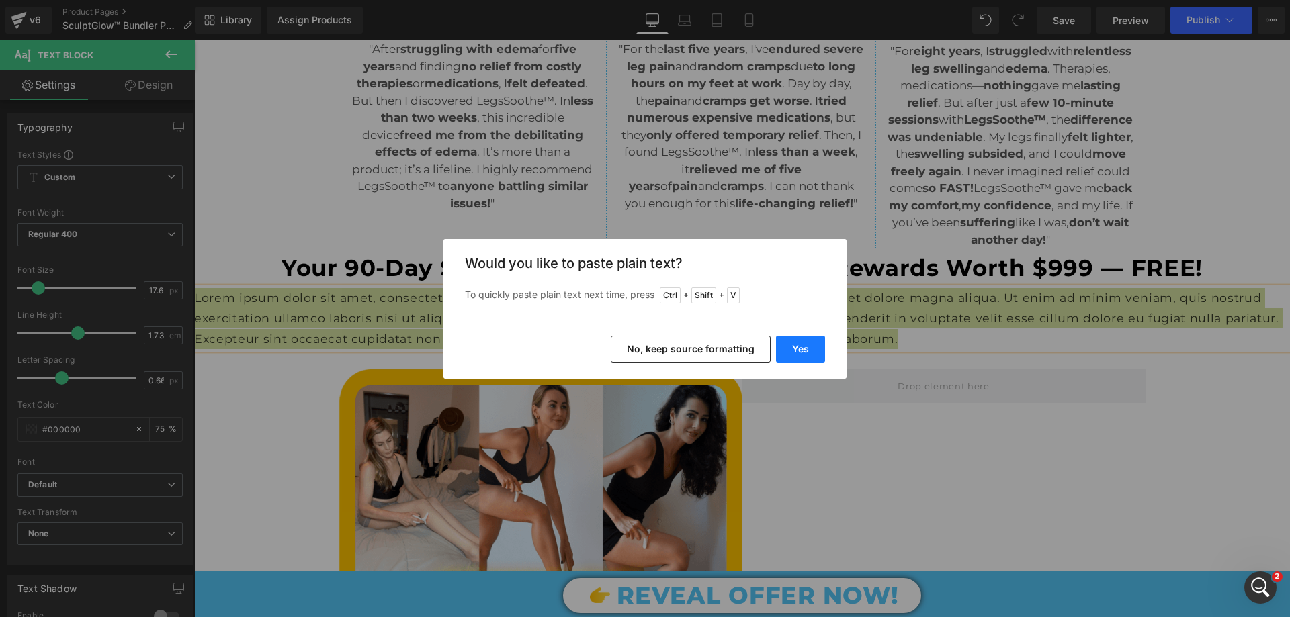
click at [816, 349] on button "Yes" at bounding box center [800, 349] width 49 height 27
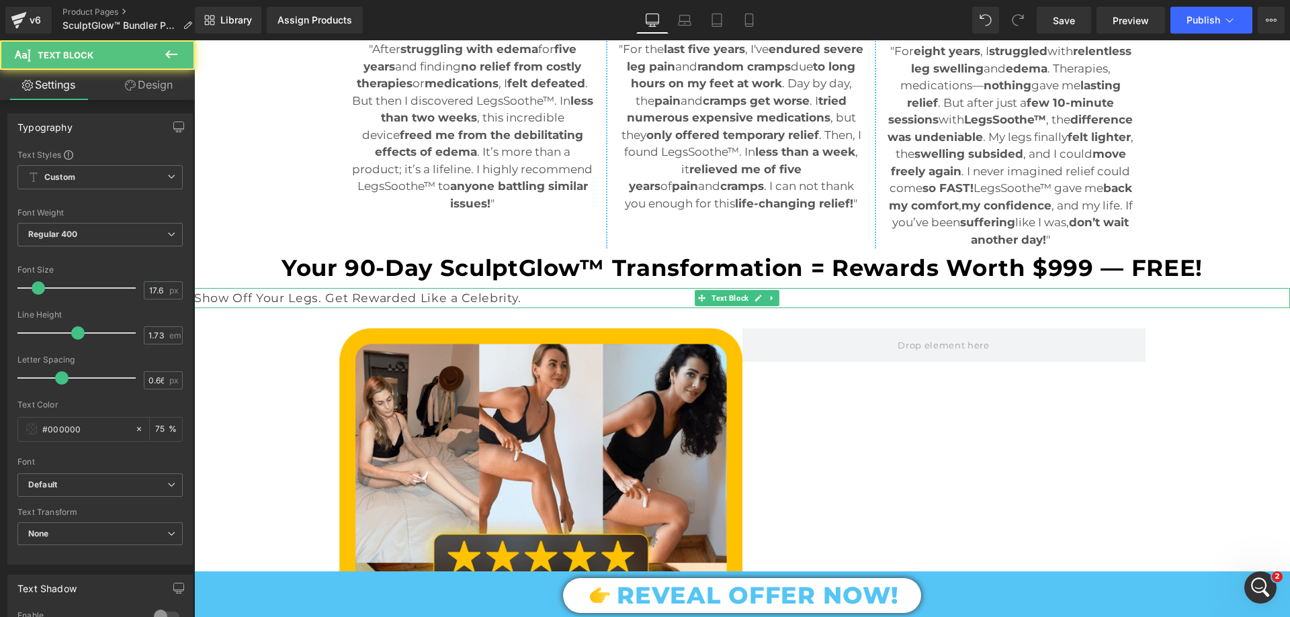
click at [461, 308] on p "Show Off Your Legs. Get Rewarded Like a Celebrity." at bounding box center [742, 298] width 1096 height 20
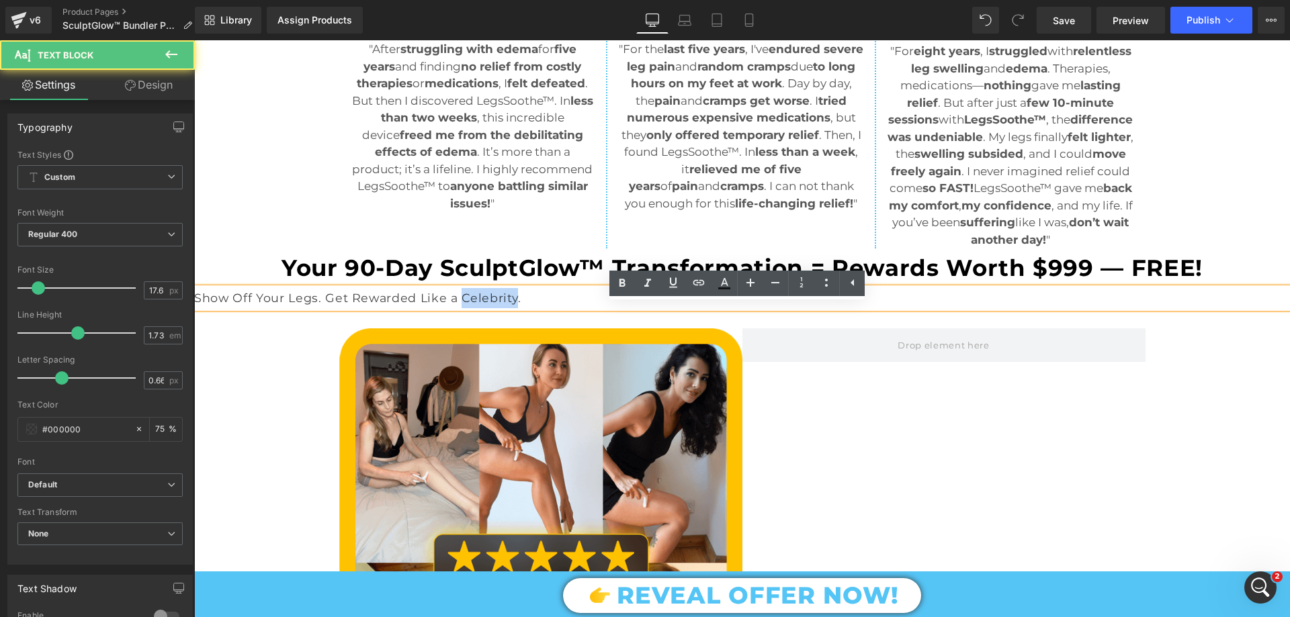
click at [462, 308] on p "Show Off Your Legs. Get Rewarded Like a Celebrity." at bounding box center [742, 298] width 1096 height 20
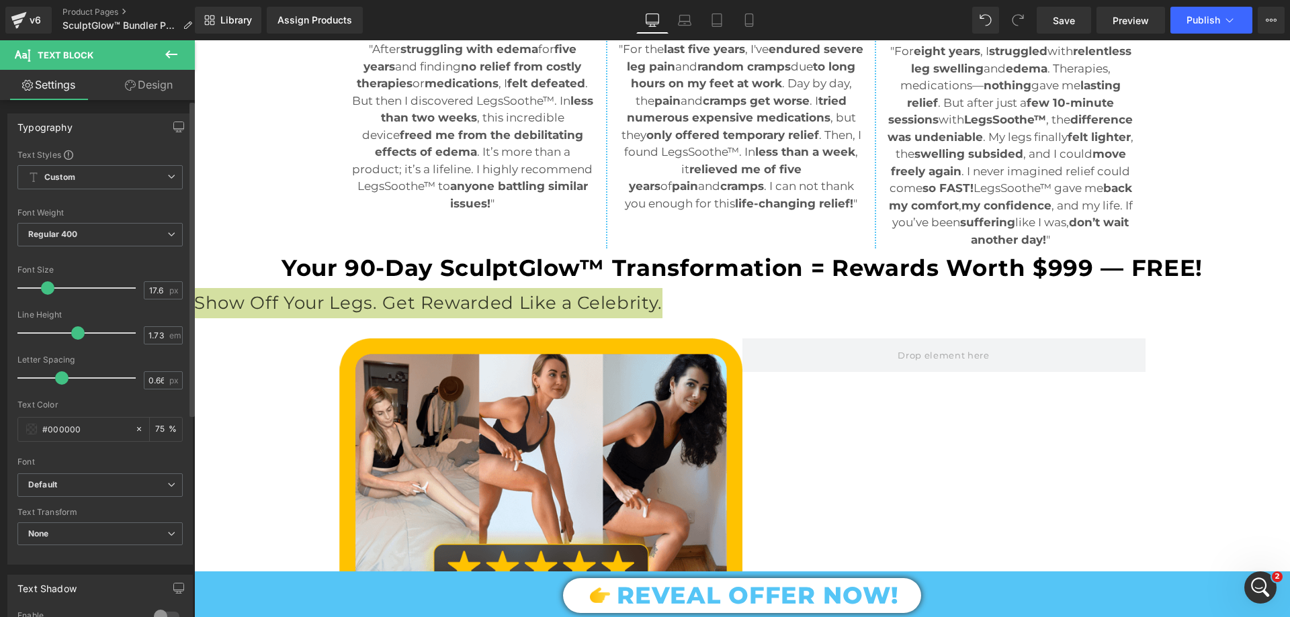
drag, startPoint x: 40, startPoint y: 292, endPoint x: 48, endPoint y: 290, distance: 9.0
click at [48, 290] on span at bounding box center [47, 287] width 13 height 13
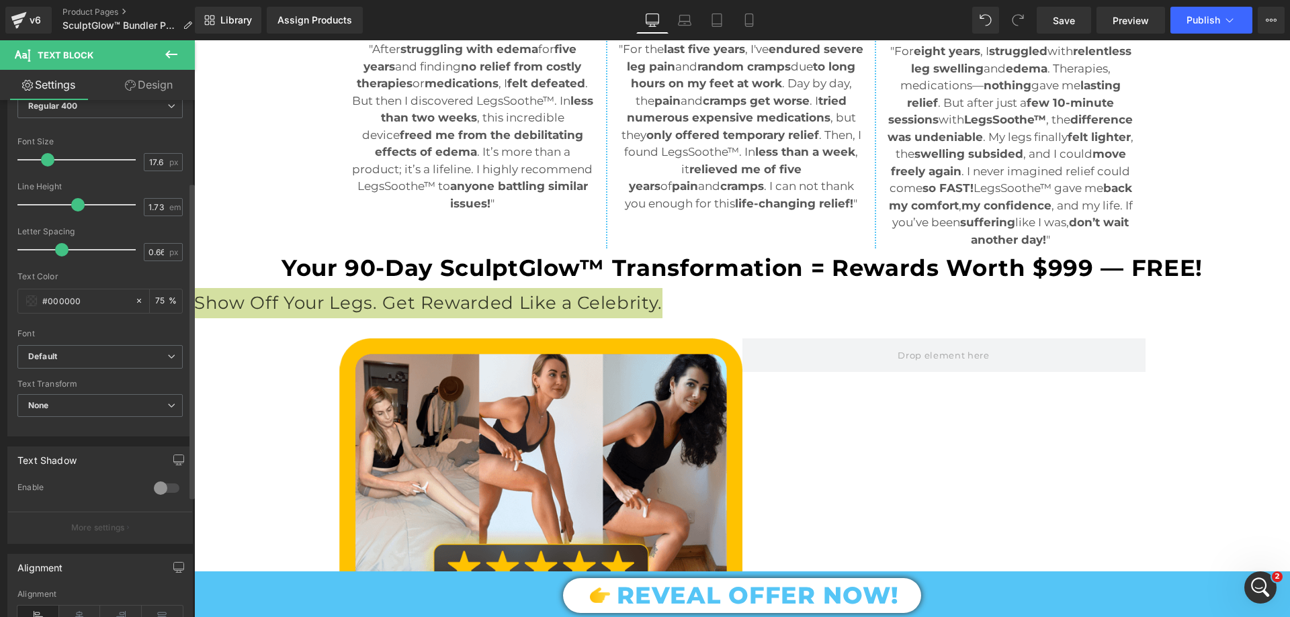
scroll to position [134, 0]
click at [78, 607] on icon at bounding box center [80, 610] width 42 height 20
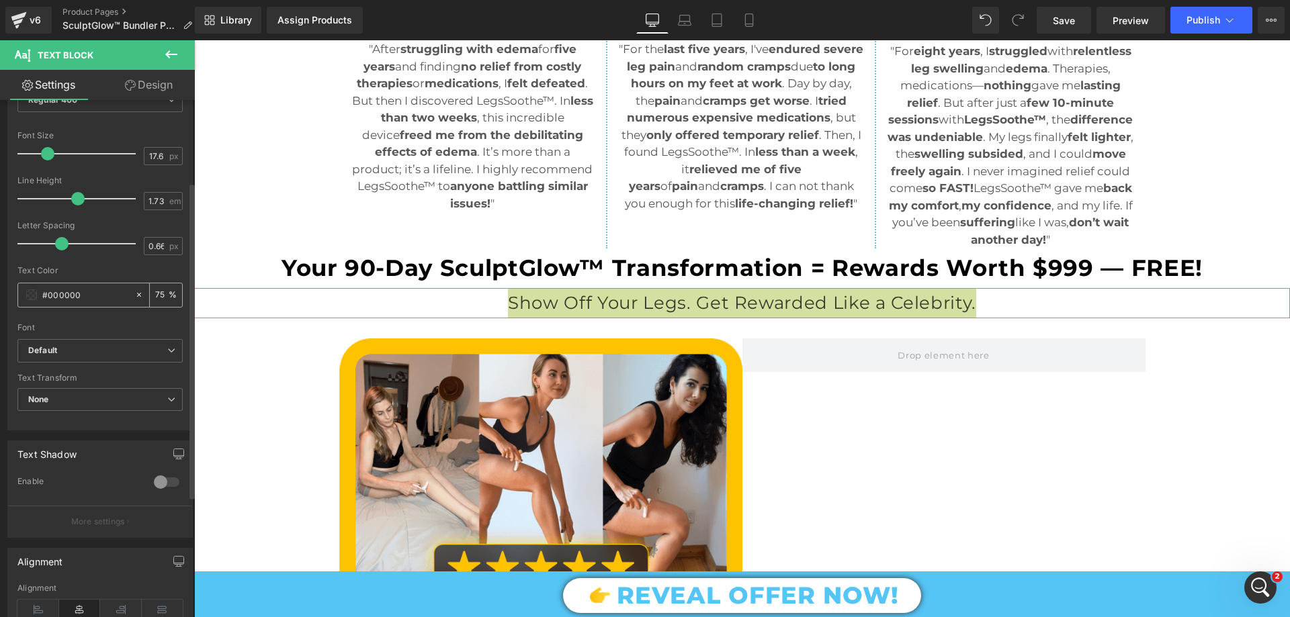
click at [155, 288] on input "75" at bounding box center [161, 295] width 13 height 15
type input "100"
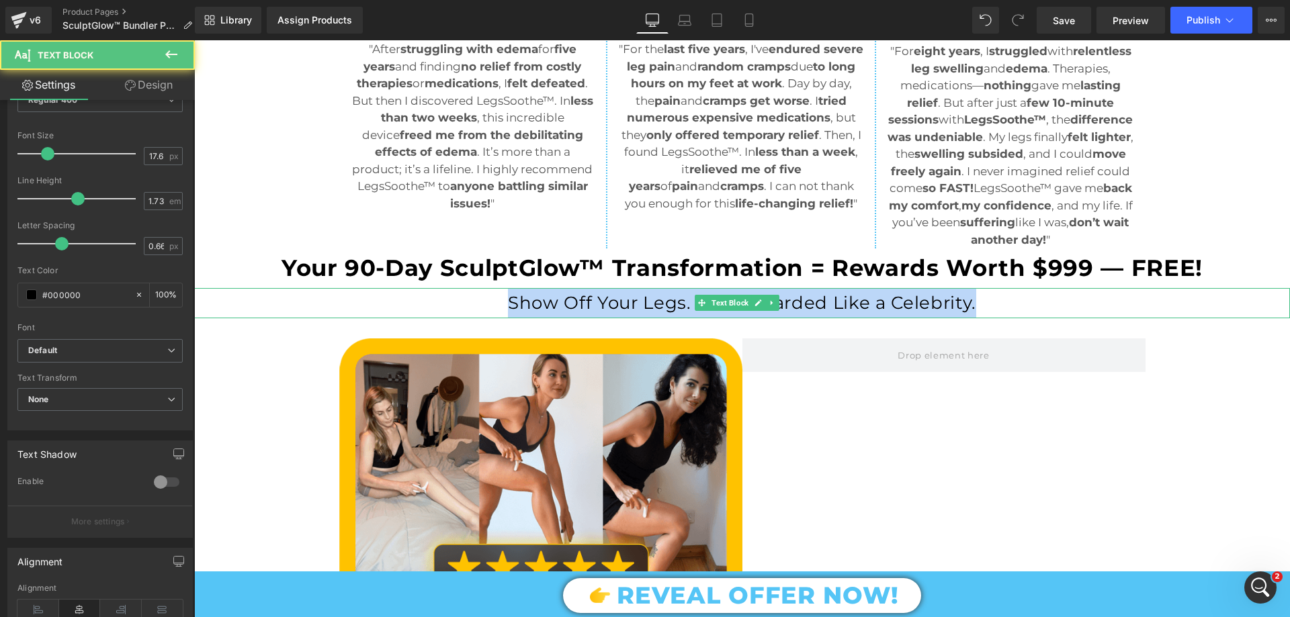
click at [498, 318] on p "Show Off Your Legs. Get Rewarded Like a Celebrity." at bounding box center [742, 303] width 1096 height 30
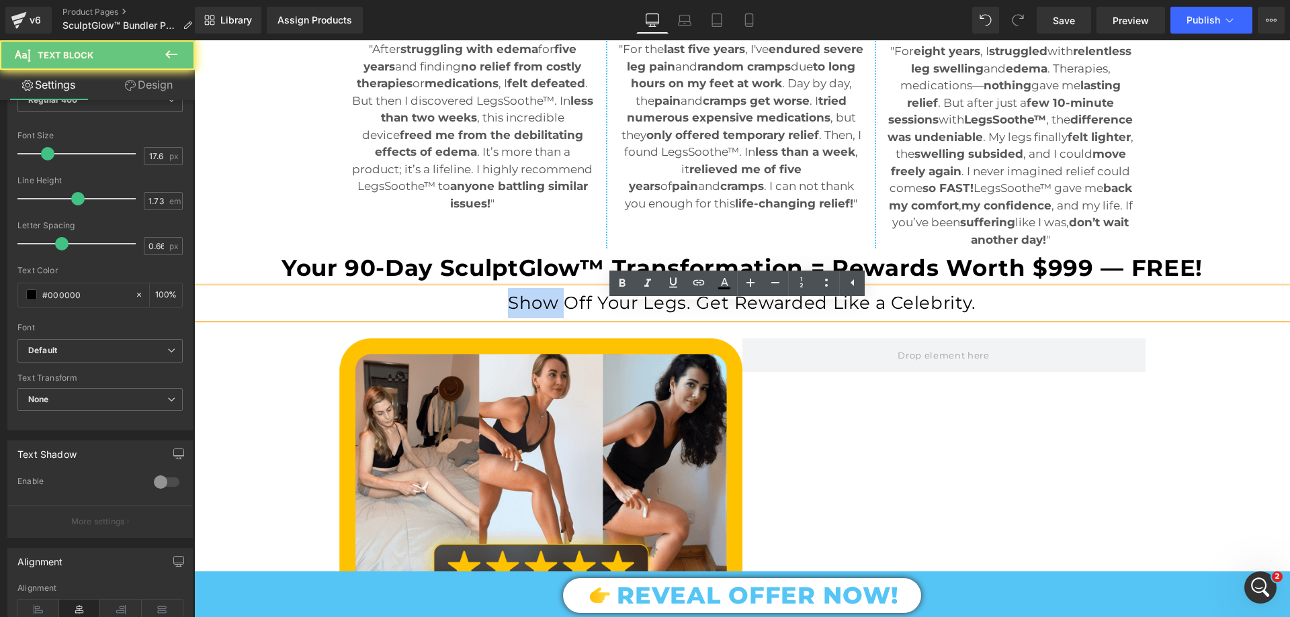
click at [498, 318] on p "Show Off Your Legs. Get Rewarded Like a Celebrity." at bounding box center [742, 303] width 1096 height 30
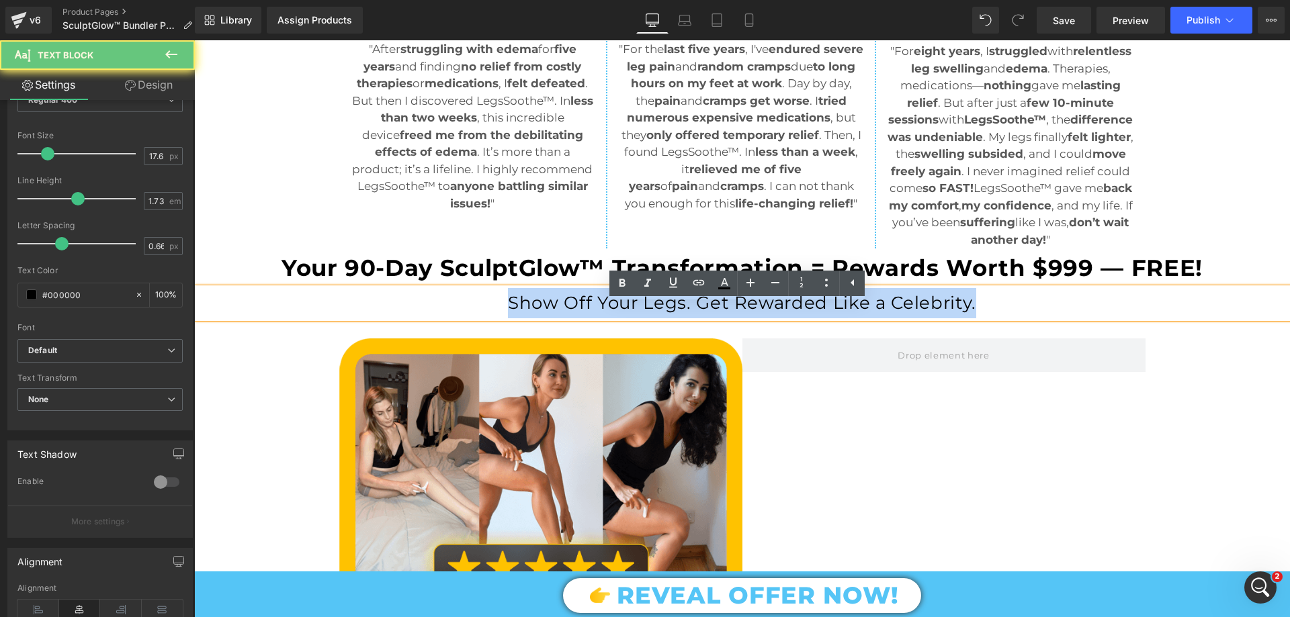
click at [498, 318] on p "Show Off Your Legs. Get Rewarded Like a Celebrity." at bounding box center [742, 303] width 1096 height 30
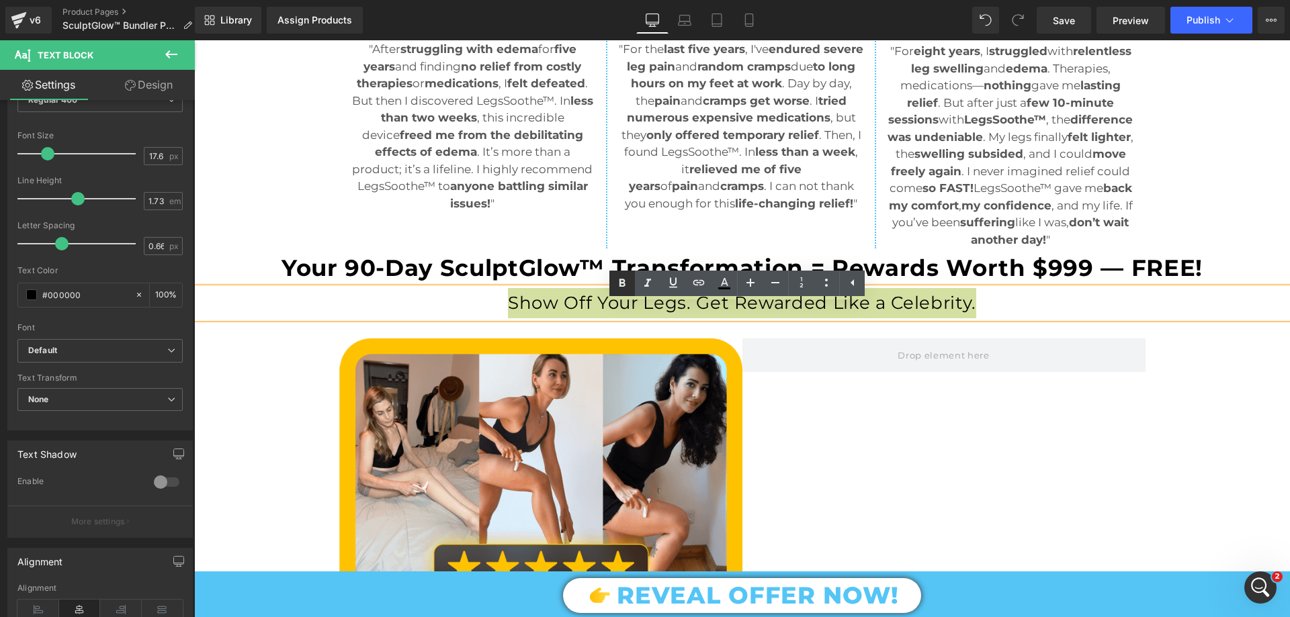
click at [619, 281] on icon at bounding box center [622, 283] width 16 height 16
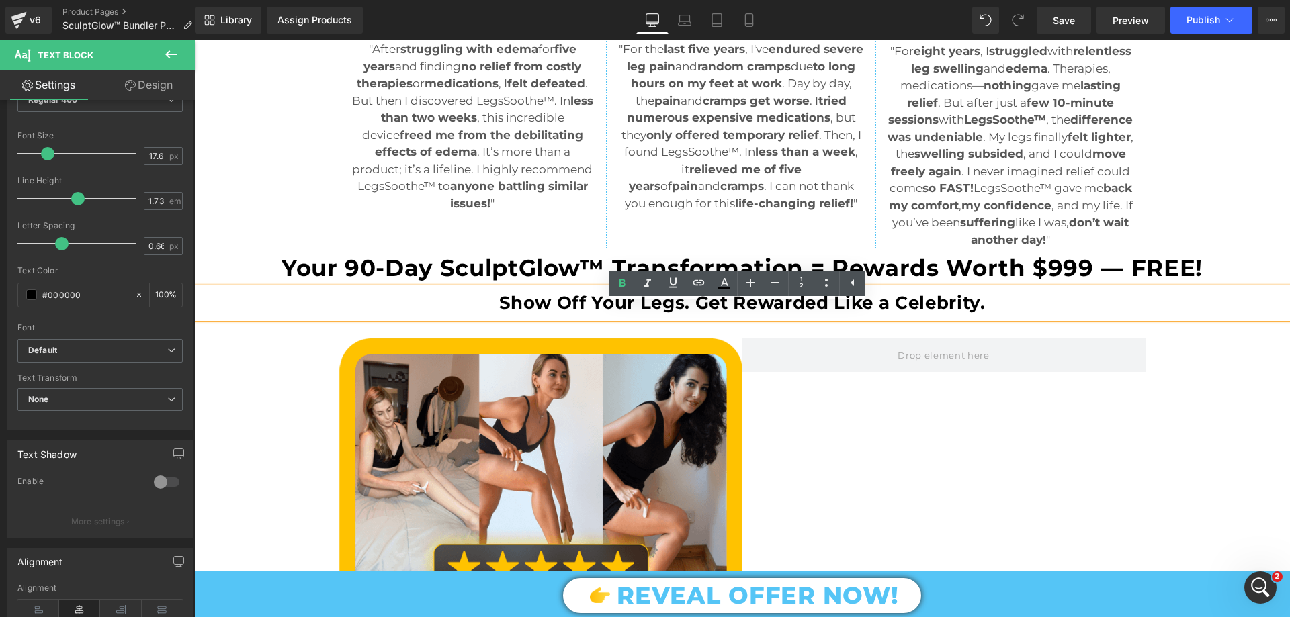
click at [609, 314] on strong "Show Off Your Legs. Get Rewarded Like a Celebrity." at bounding box center [742, 302] width 486 height 21
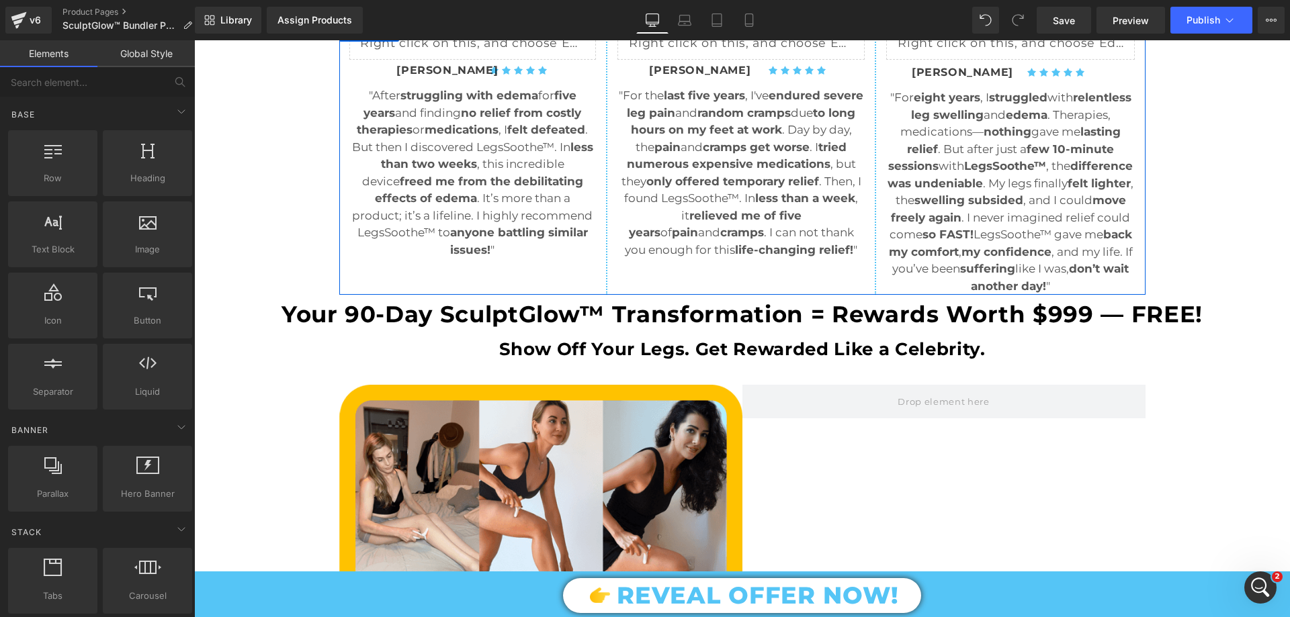
scroll to position [1478, 0]
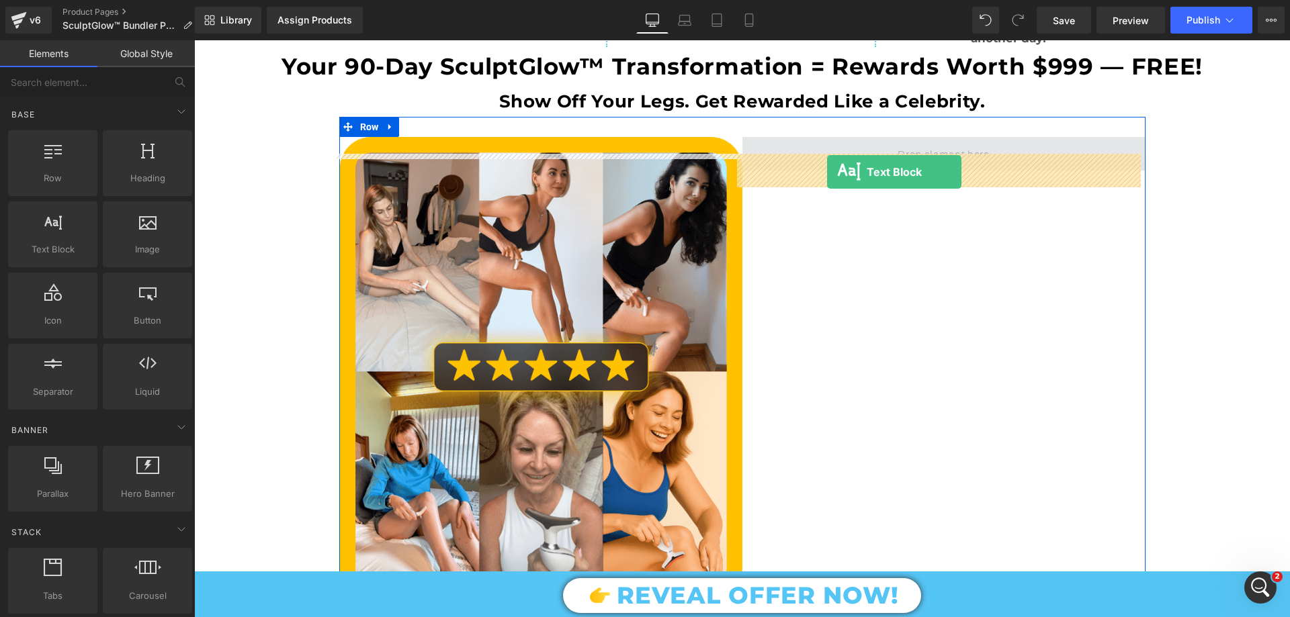
drag, startPoint x: 284, startPoint y: 279, endPoint x: 827, endPoint y: 172, distance: 553.9
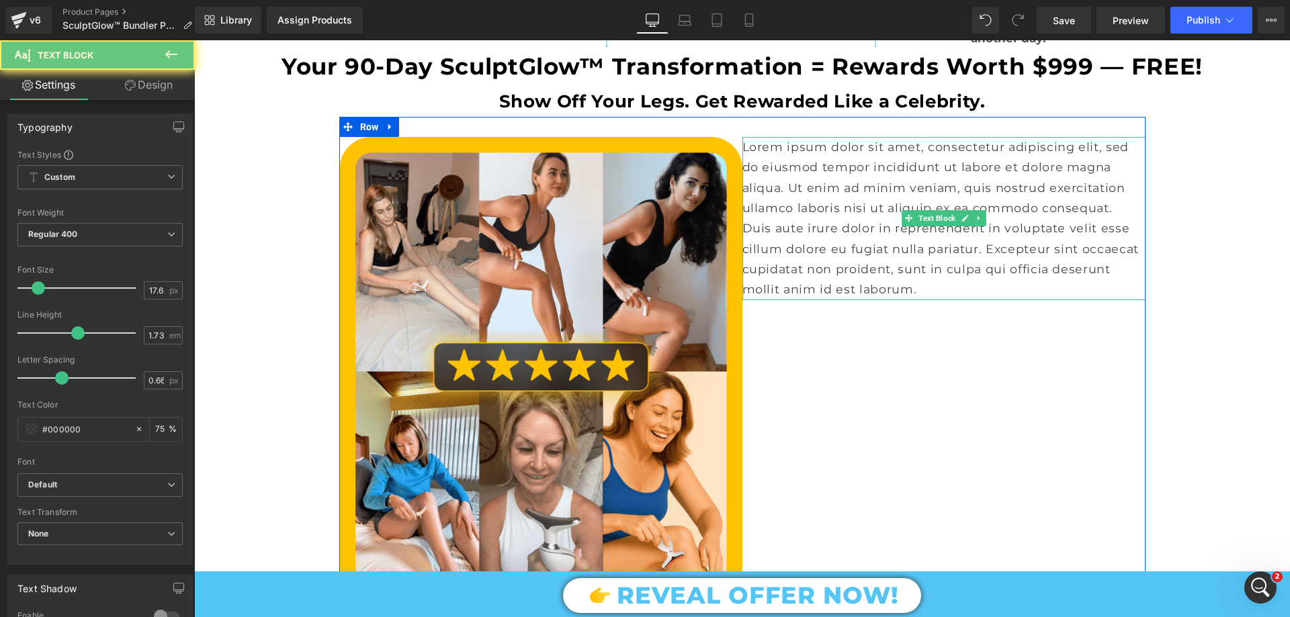
click at [846, 214] on p "Lorem ipsum dolor sit amet, consectetur adipiscing elit, sed do eiusmod tempor …" at bounding box center [943, 218] width 403 height 163
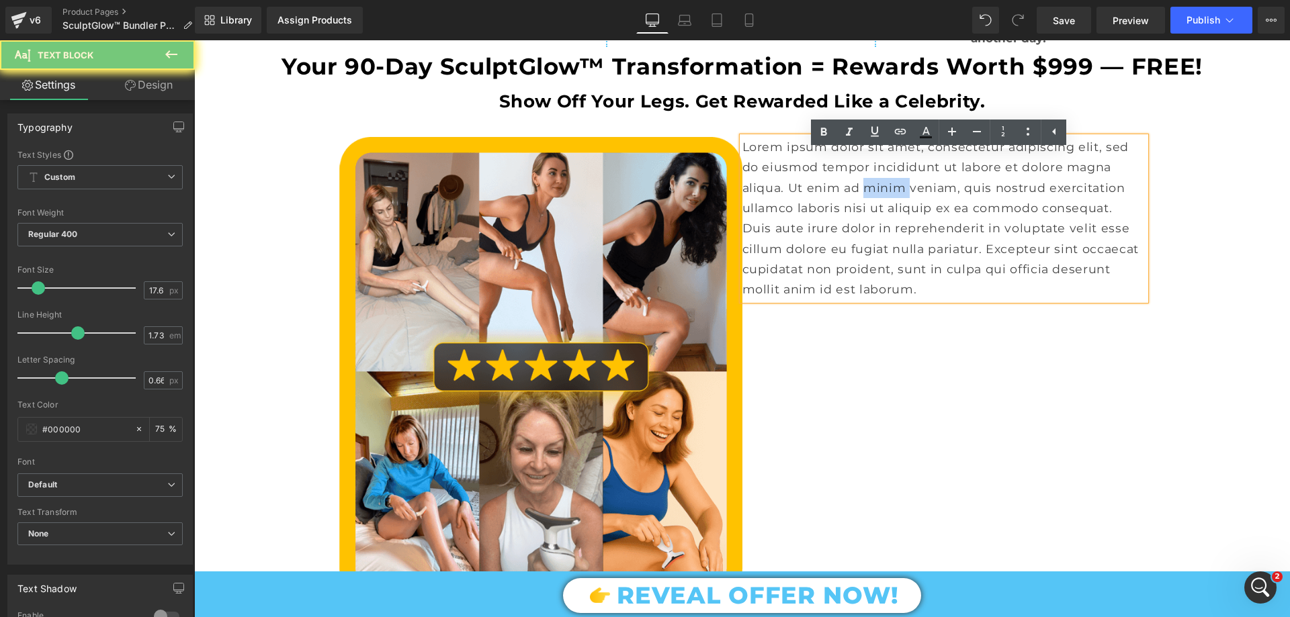
click at [846, 214] on p "Lorem ipsum dolor sit amet, consectetur adipiscing elit, sed do eiusmod tempor …" at bounding box center [943, 218] width 403 height 163
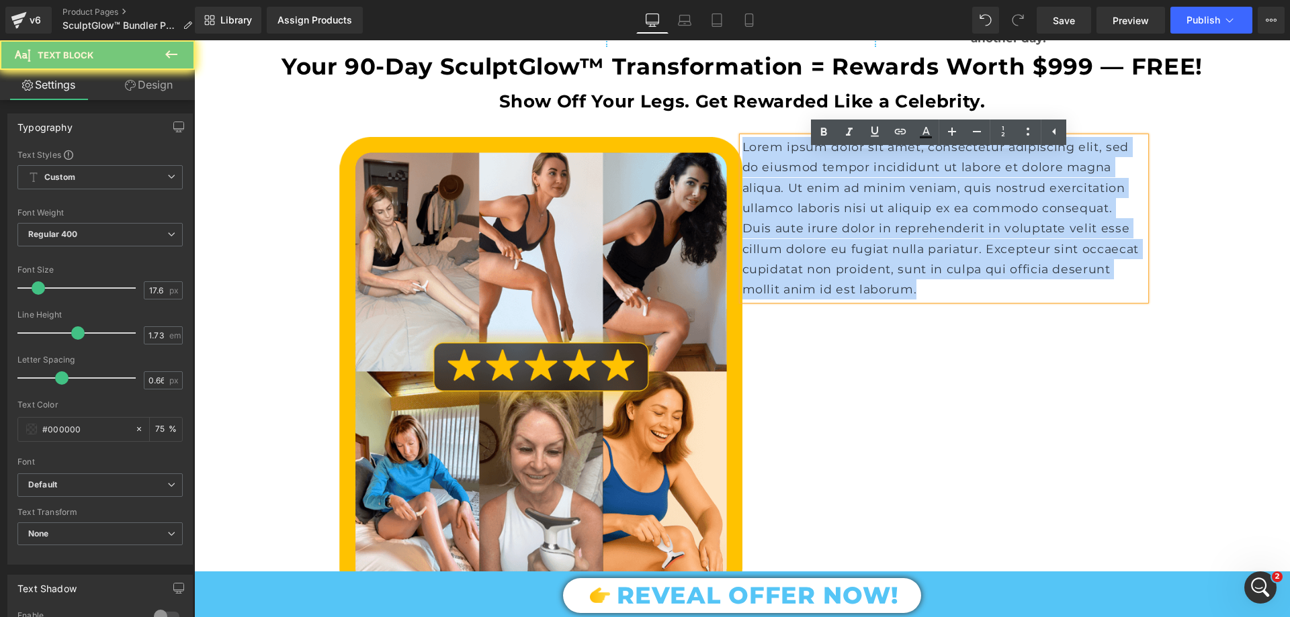
click at [846, 214] on p "Lorem ipsum dolor sit amet, consectetur adipiscing elit, sed do eiusmod tempor …" at bounding box center [943, 218] width 403 height 163
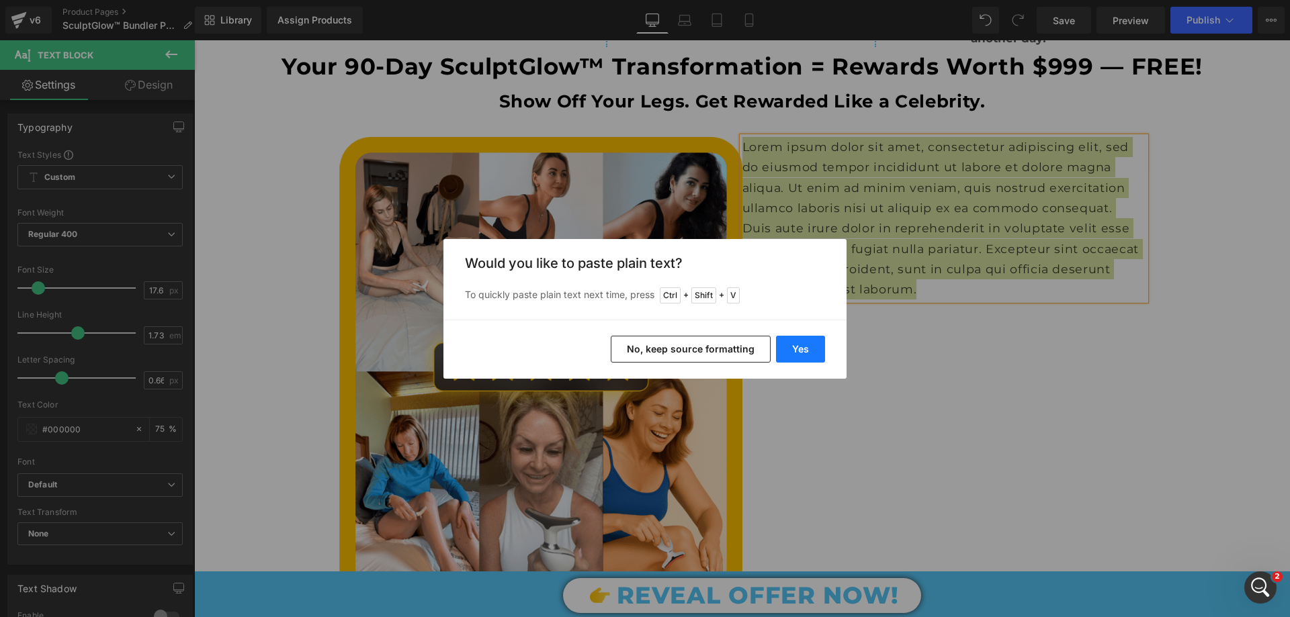
click at [816, 345] on button "Yes" at bounding box center [800, 349] width 49 height 27
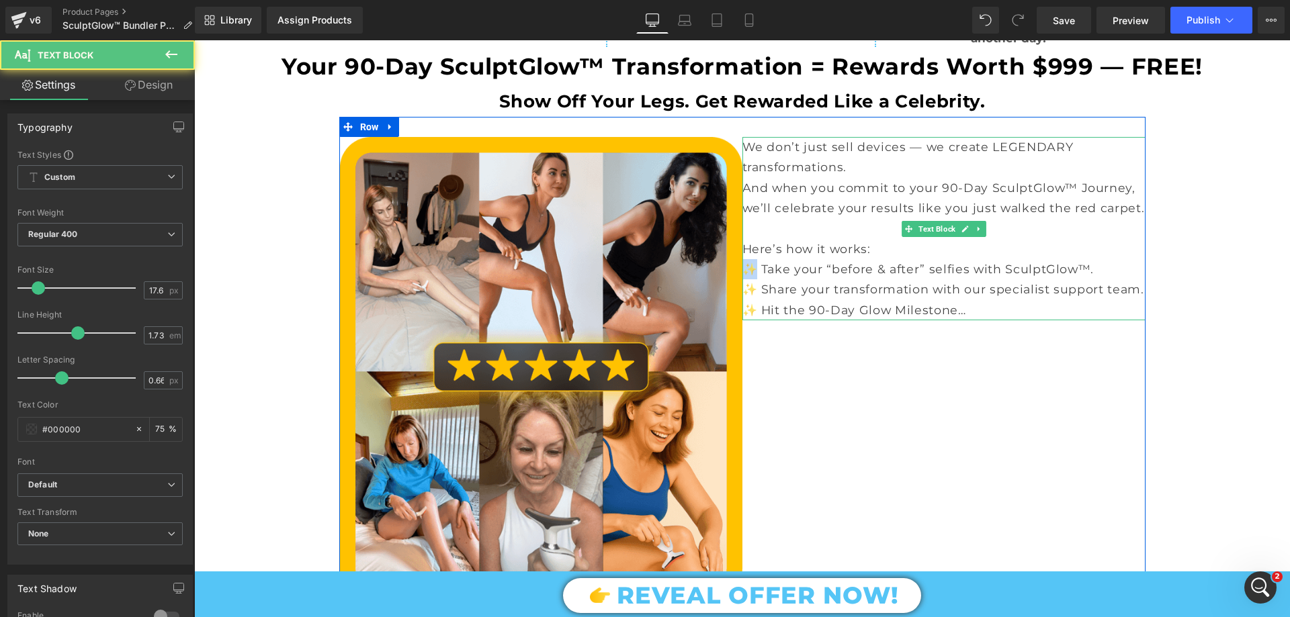
drag, startPoint x: 752, startPoint y: 286, endPoint x: 742, endPoint y: 290, distance: 10.9
click at [742, 279] on p "✨ Take your “before & after” selfies with SculptGlow™." at bounding box center [943, 269] width 403 height 20
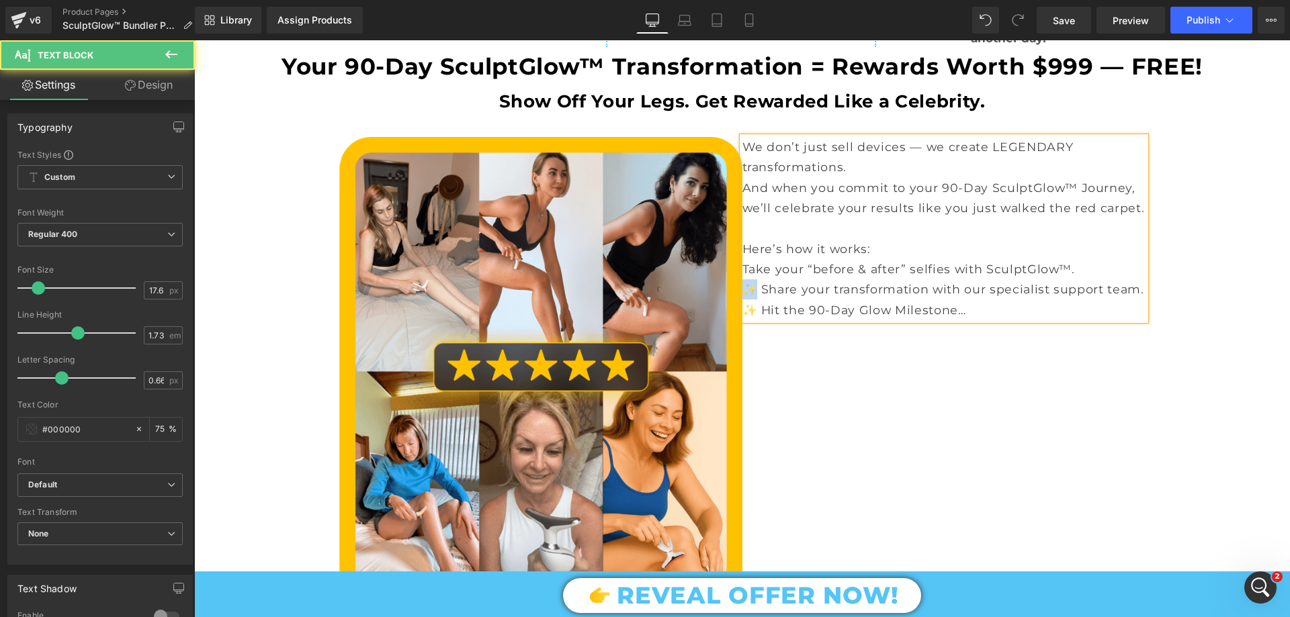
drag, startPoint x: 754, startPoint y: 304, endPoint x: 741, endPoint y: 308, distance: 14.2
click at [742, 300] on p "✨ Share your transformation with our specialist support team." at bounding box center [943, 289] width 403 height 20
click at [742, 279] on p "Take your “before & after” selfies with SculptGlow™." at bounding box center [943, 269] width 403 height 20
click at [743, 300] on p "Share your transformation with our specialist support team." at bounding box center [943, 289] width 403 height 20
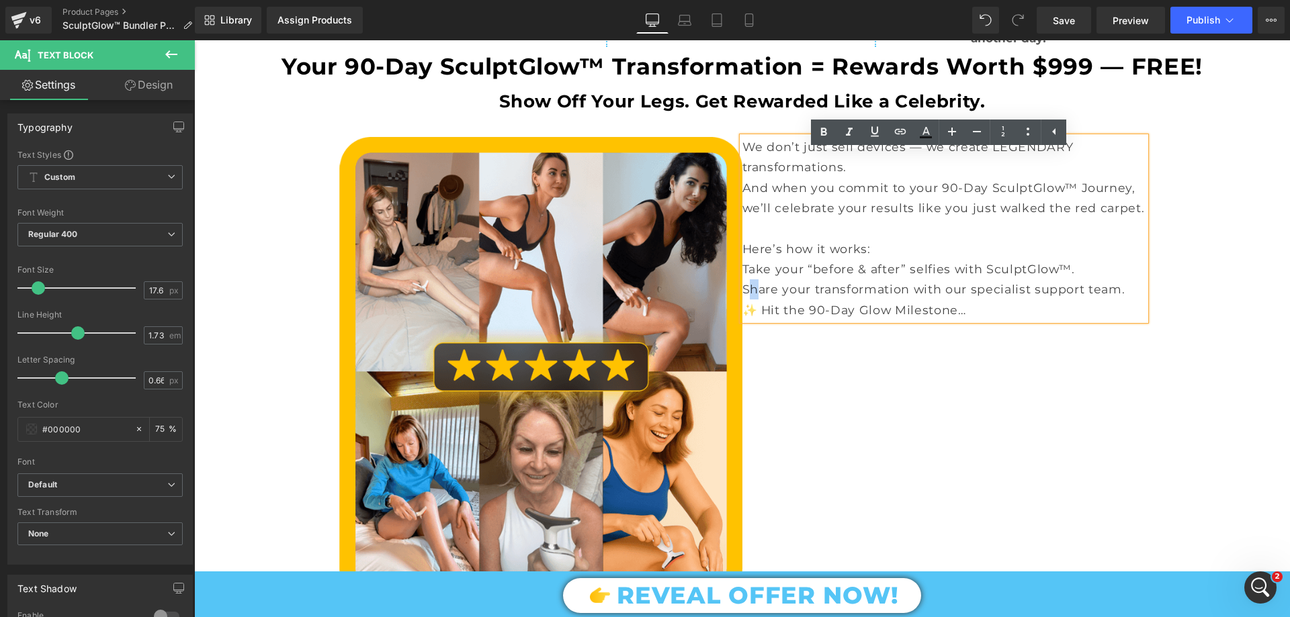
click at [742, 300] on p "Share your transformation with our specialist support team." at bounding box center [943, 289] width 403 height 20
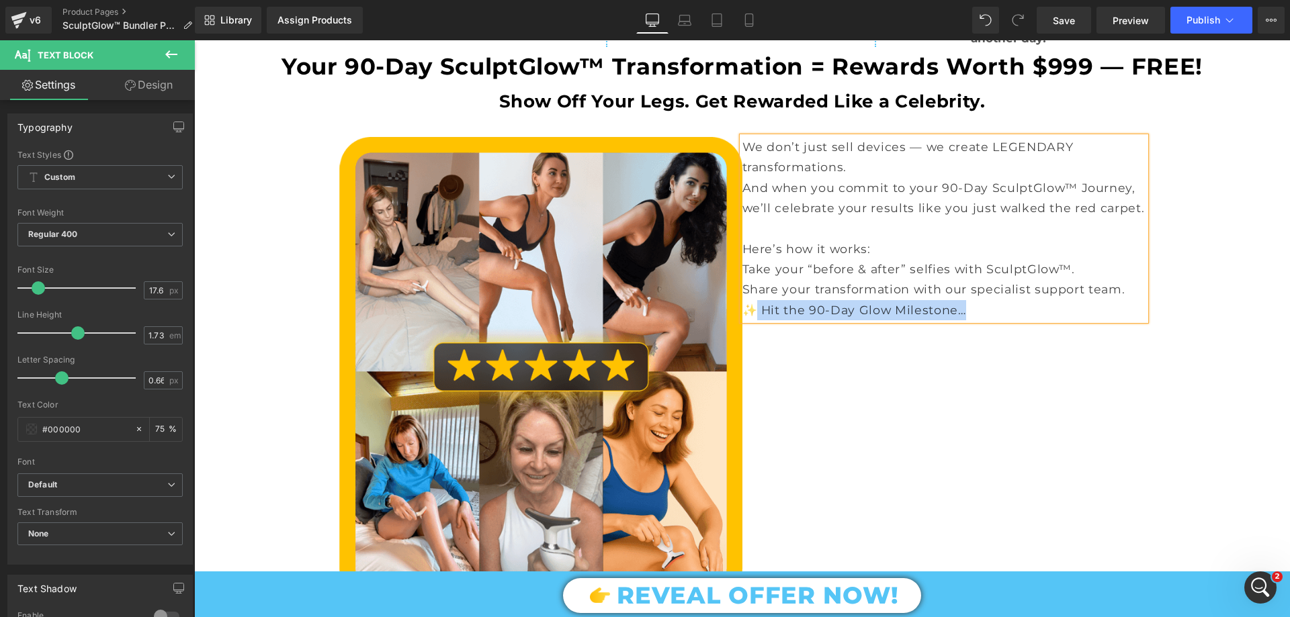
drag, startPoint x: 755, startPoint y: 326, endPoint x: 734, endPoint y: 335, distance: 22.3
click at [742, 320] on div "We don’t just sell devices — we create LEGENDARY transformations. And when you …" at bounding box center [943, 228] width 403 height 183
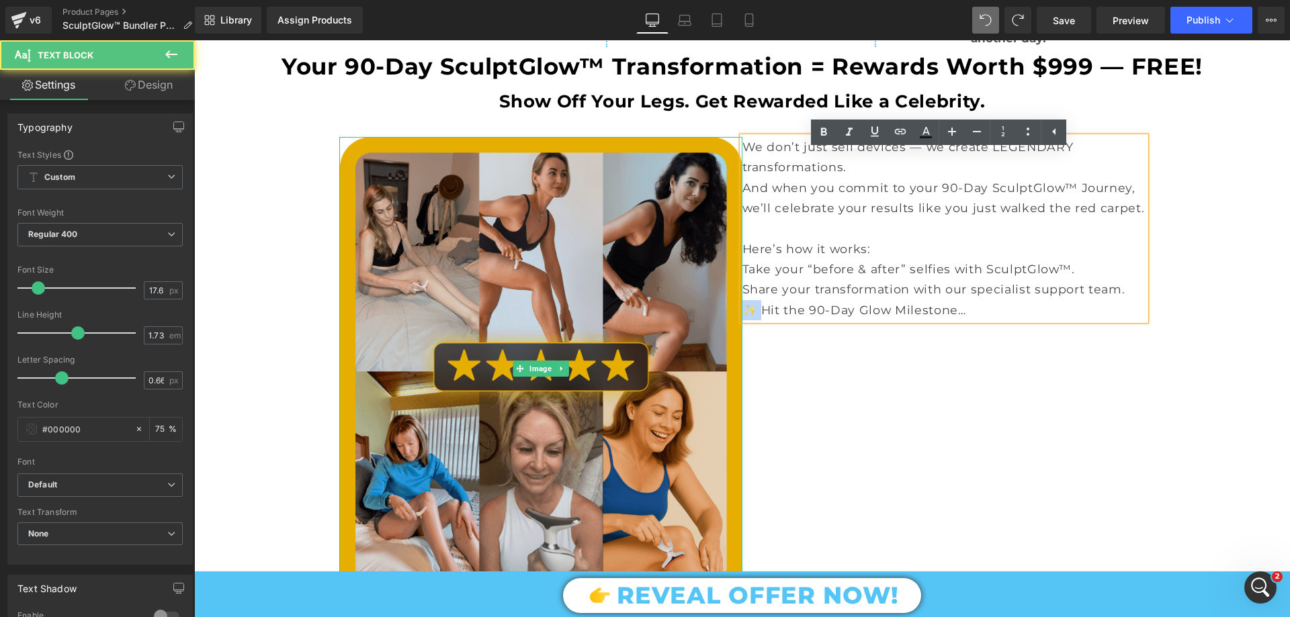
drag, startPoint x: 757, startPoint y: 323, endPoint x: 731, endPoint y: 326, distance: 26.4
click at [731, 326] on div "Image We don’t just sell devices — we create LEGENDARY transformations. And whe…" at bounding box center [742, 362] width 806 height 490
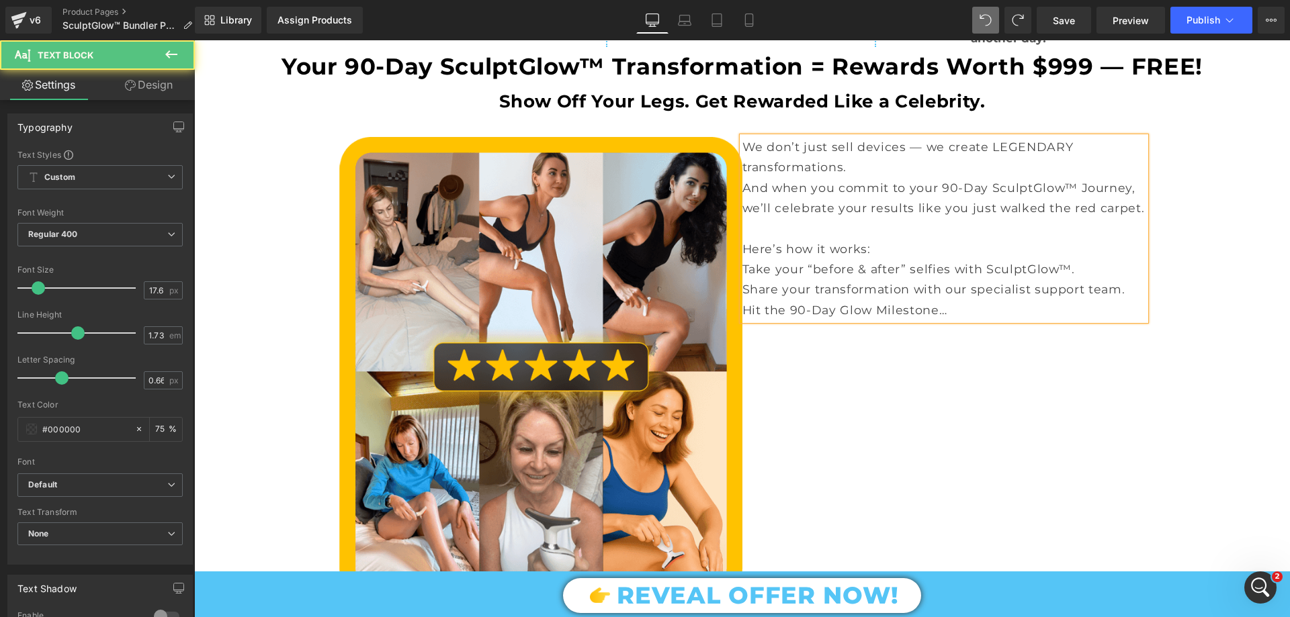
click at [931, 320] on p "Hit the 90-Day Glow Milestone…" at bounding box center [943, 310] width 403 height 20
click at [914, 423] on div "Image We don’t just sell devices — we create LEGENDARY transformations. And whe…" at bounding box center [742, 362] width 806 height 490
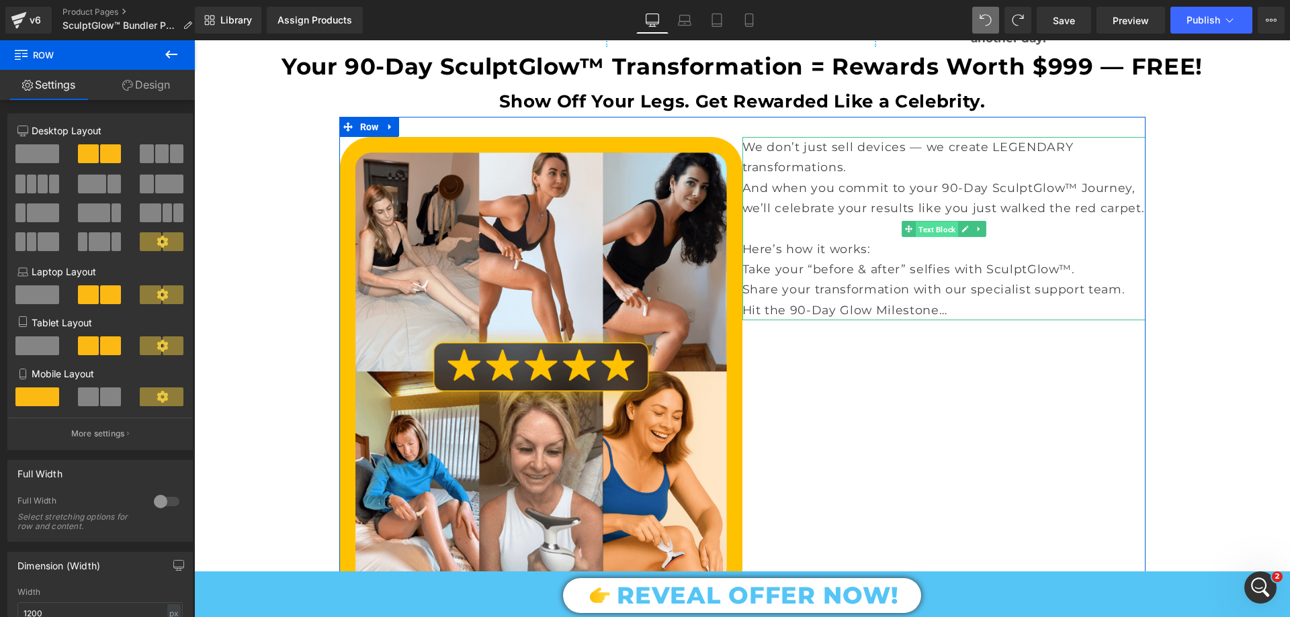
click at [924, 237] on span "Text Block" at bounding box center [937, 229] width 42 height 16
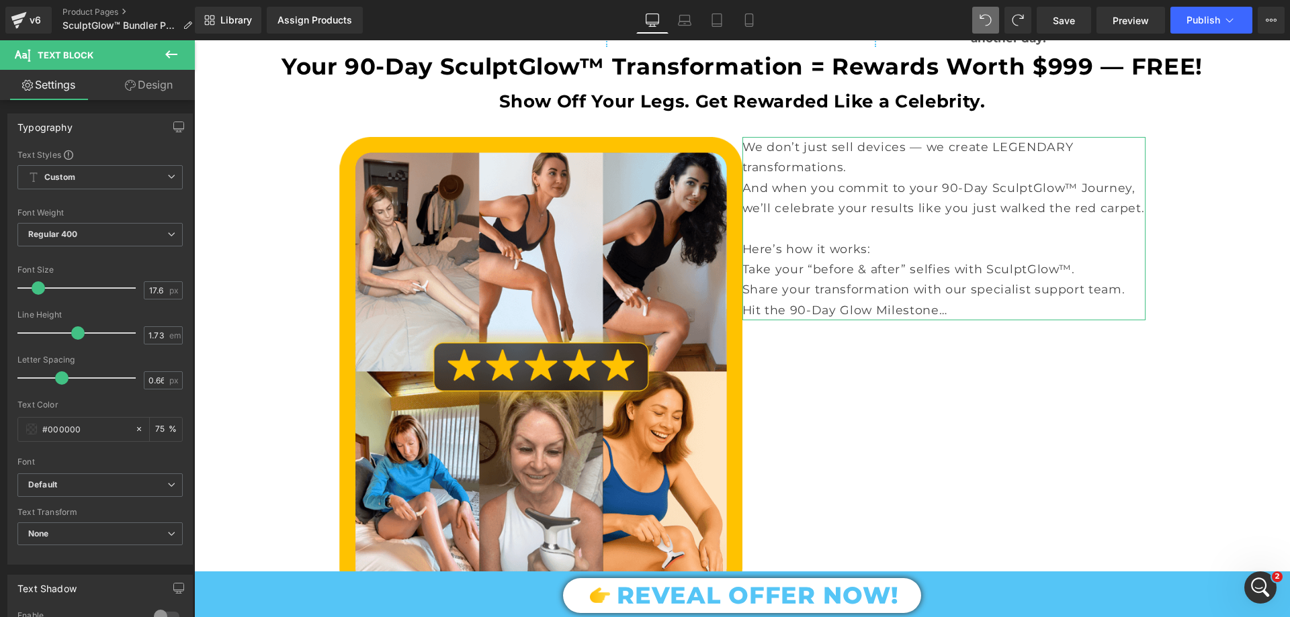
click at [175, 91] on link "Design" at bounding box center [148, 85] width 97 height 30
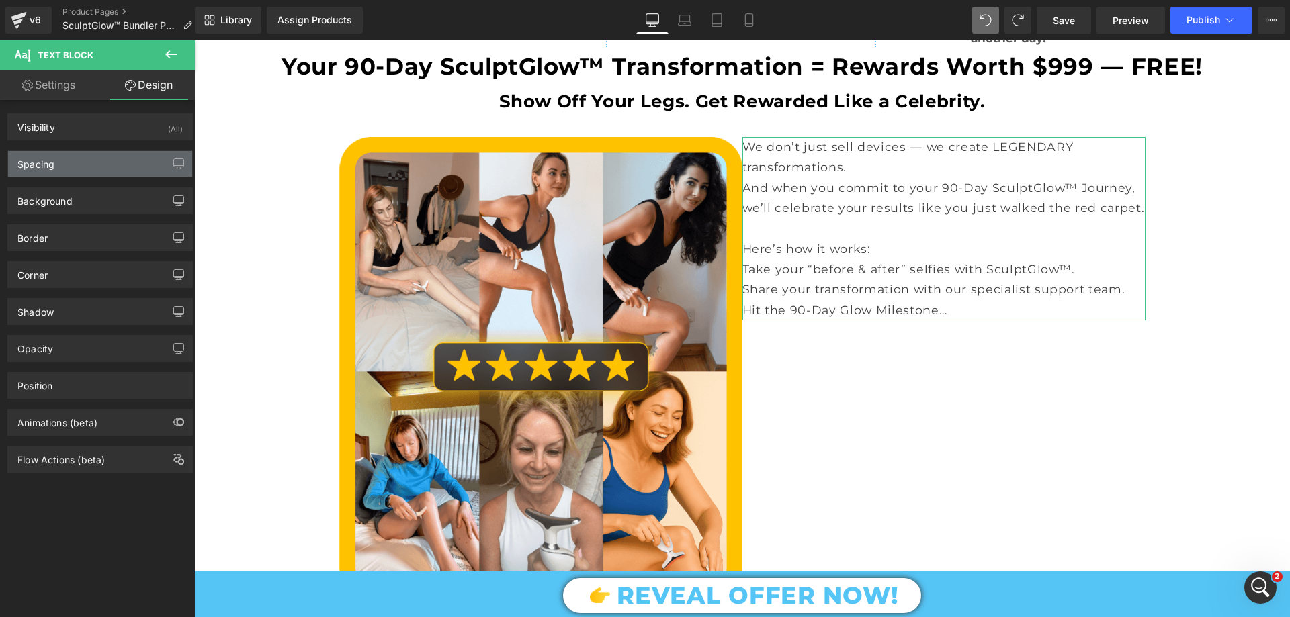
click at [53, 173] on div "Spacing" at bounding box center [100, 164] width 184 height 26
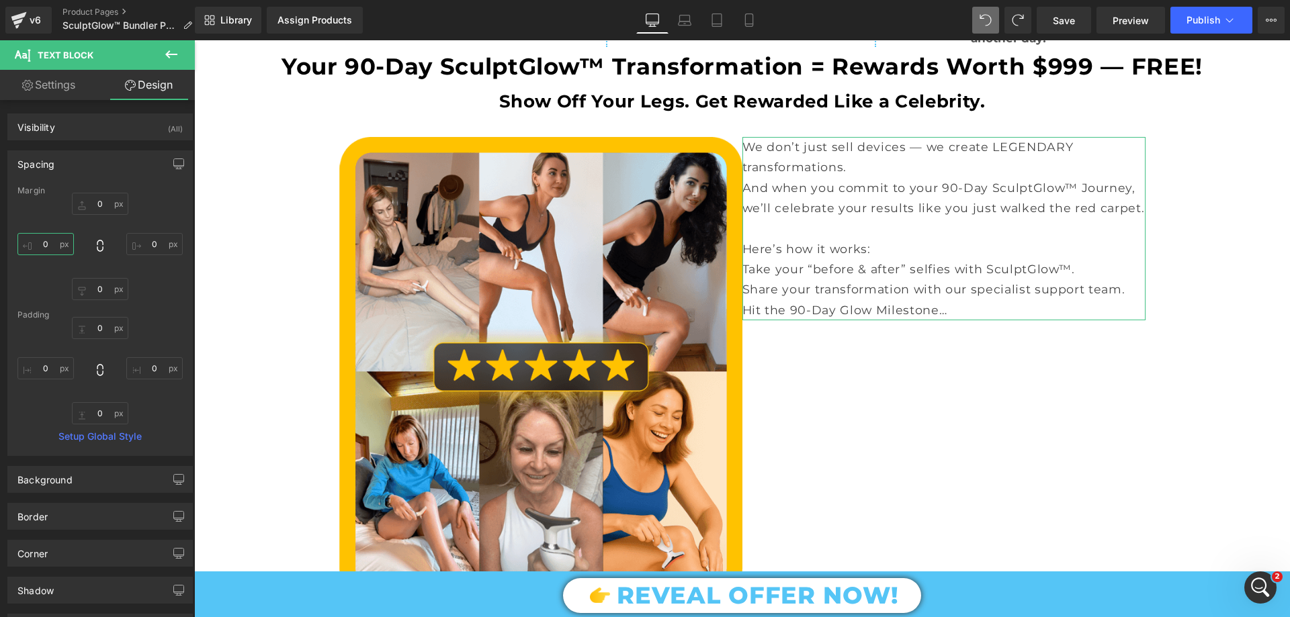
click at [49, 236] on input "text" at bounding box center [45, 244] width 56 height 22
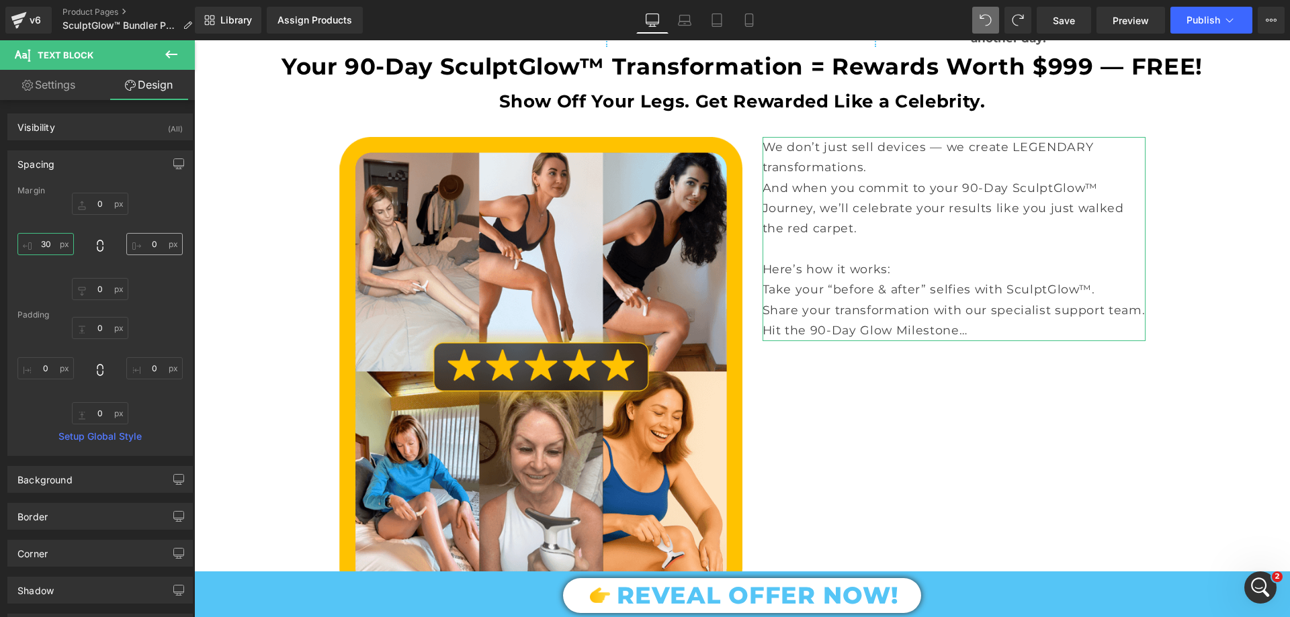
type input "30"
click at [139, 246] on input "text" at bounding box center [154, 244] width 56 height 22
type input "-30"
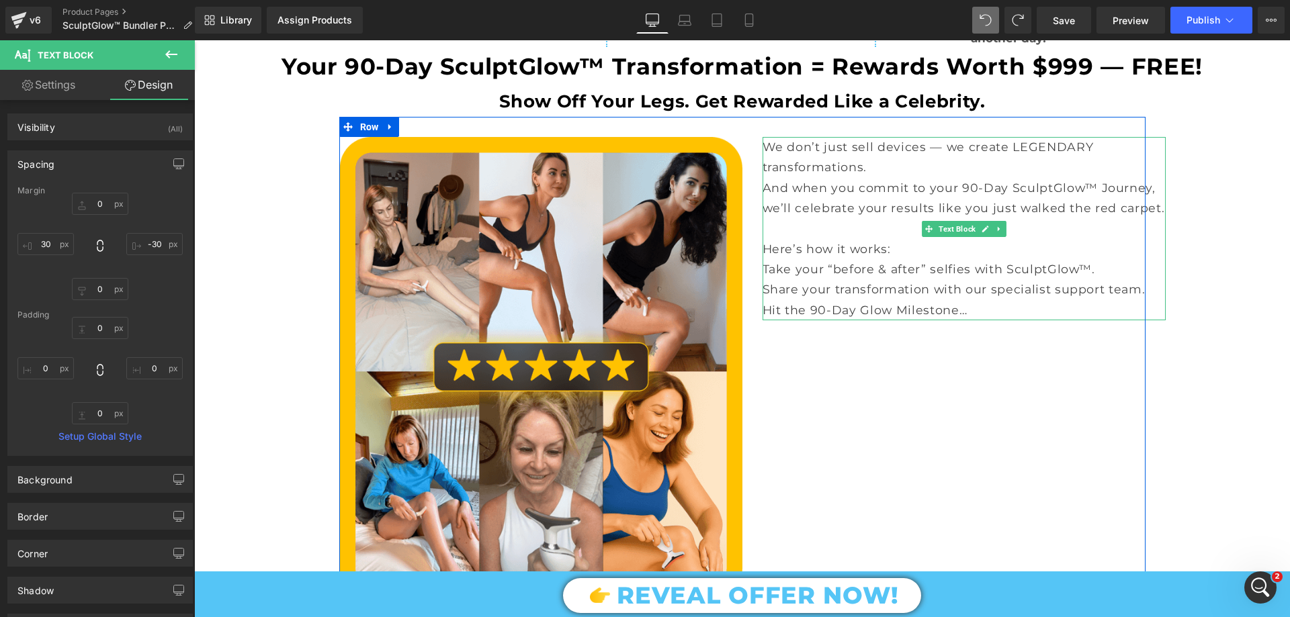
click at [890, 259] on p "Here’s how it works:" at bounding box center [964, 249] width 403 height 20
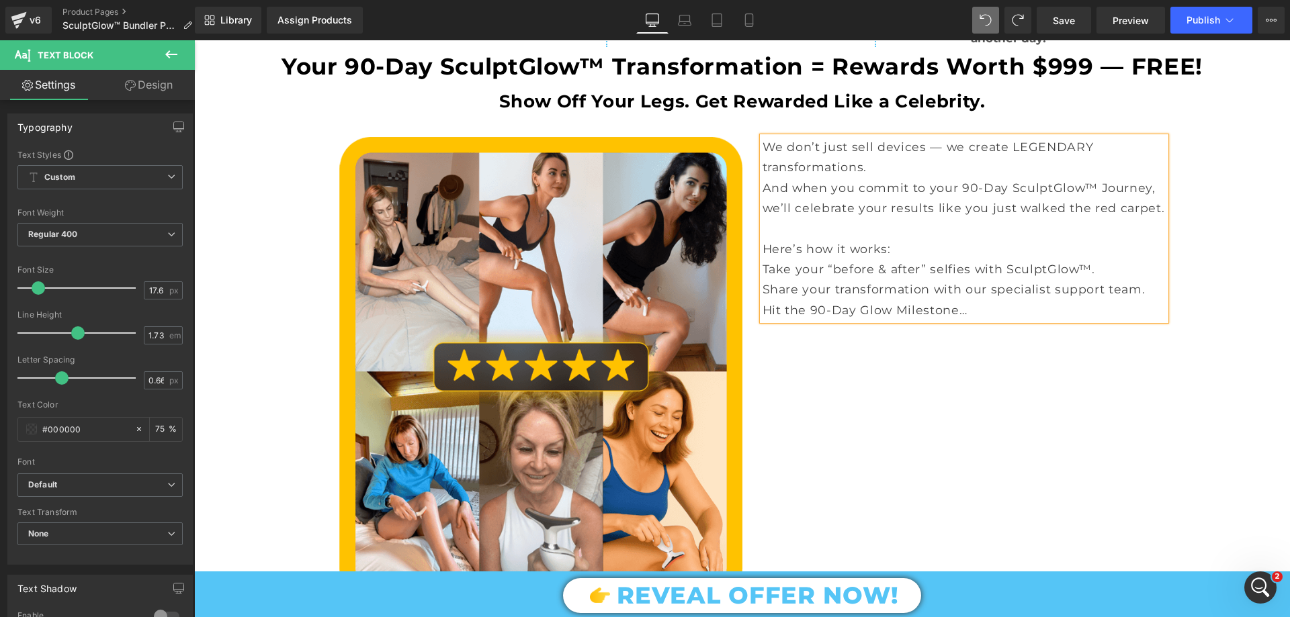
click at [937, 411] on div "Image We don’t just sell devices — we create LEGENDARY transformations. And whe…" at bounding box center [742, 362] width 806 height 490
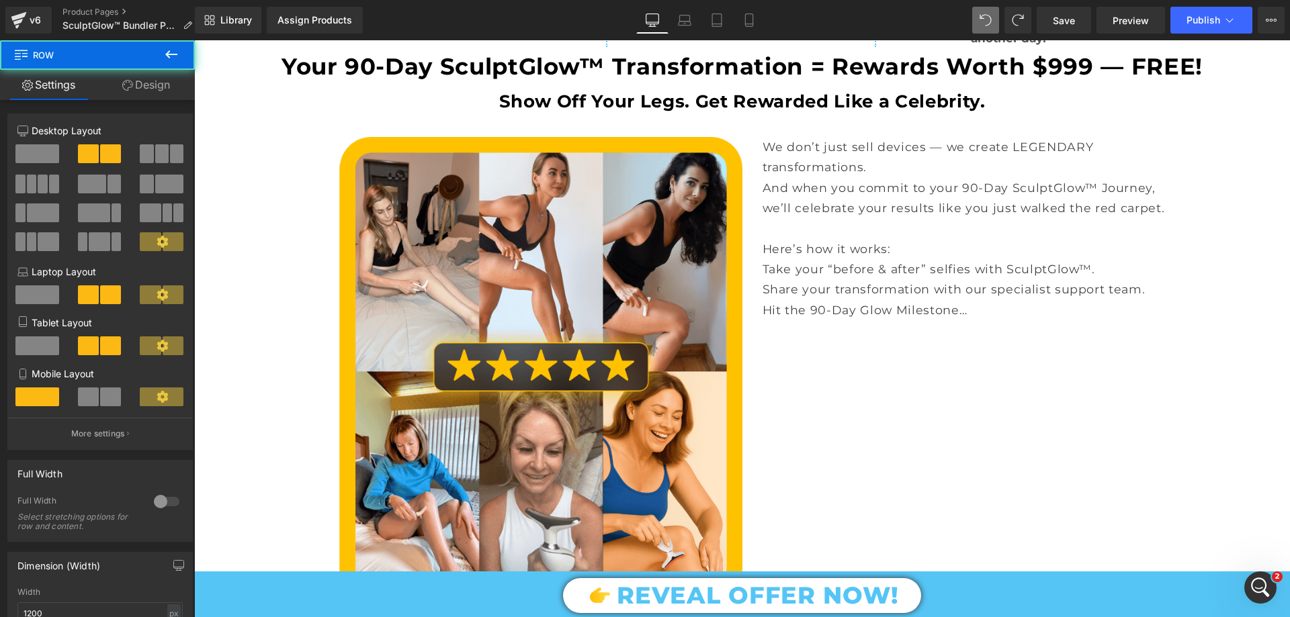
click at [971, 320] on p "Hit the 90-Day Glow Milestone…" at bounding box center [964, 310] width 403 height 20
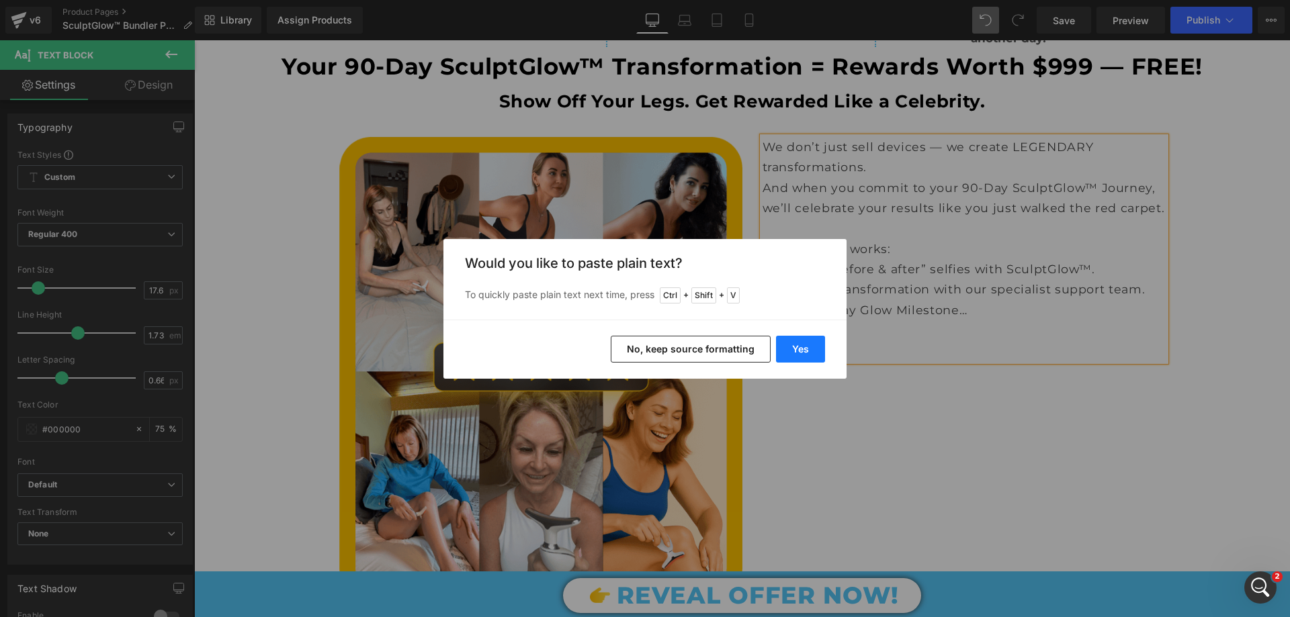
click at [787, 358] on button "Yes" at bounding box center [800, 349] width 49 height 27
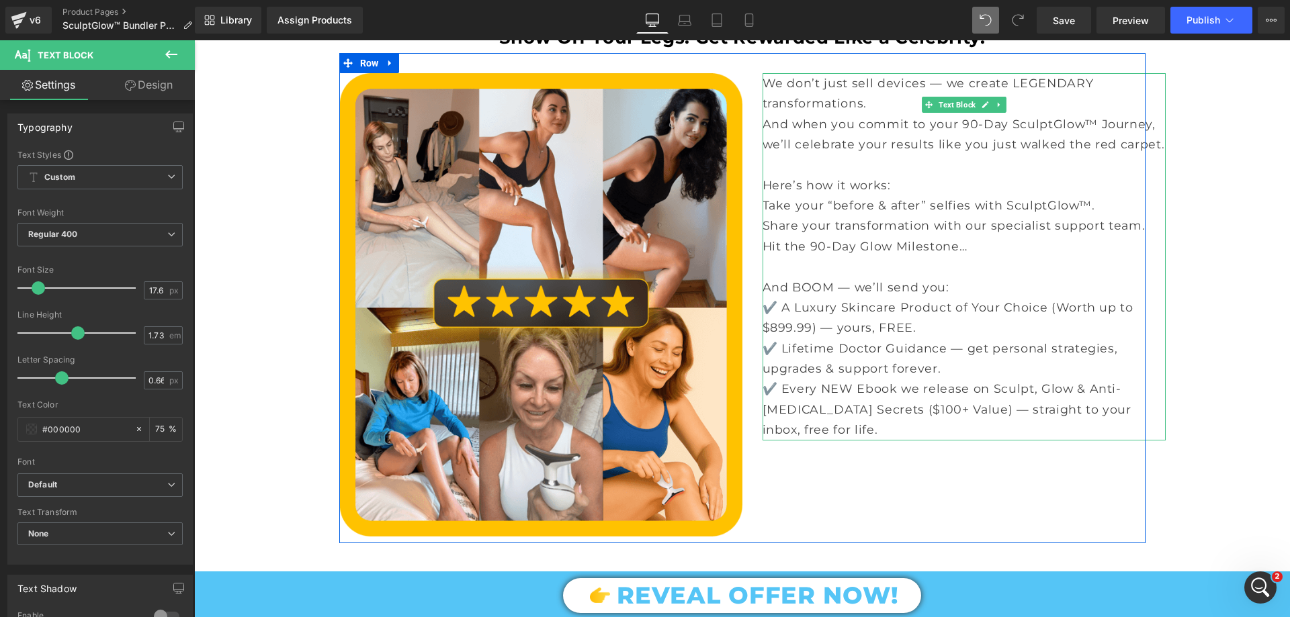
scroll to position [1612, 0]
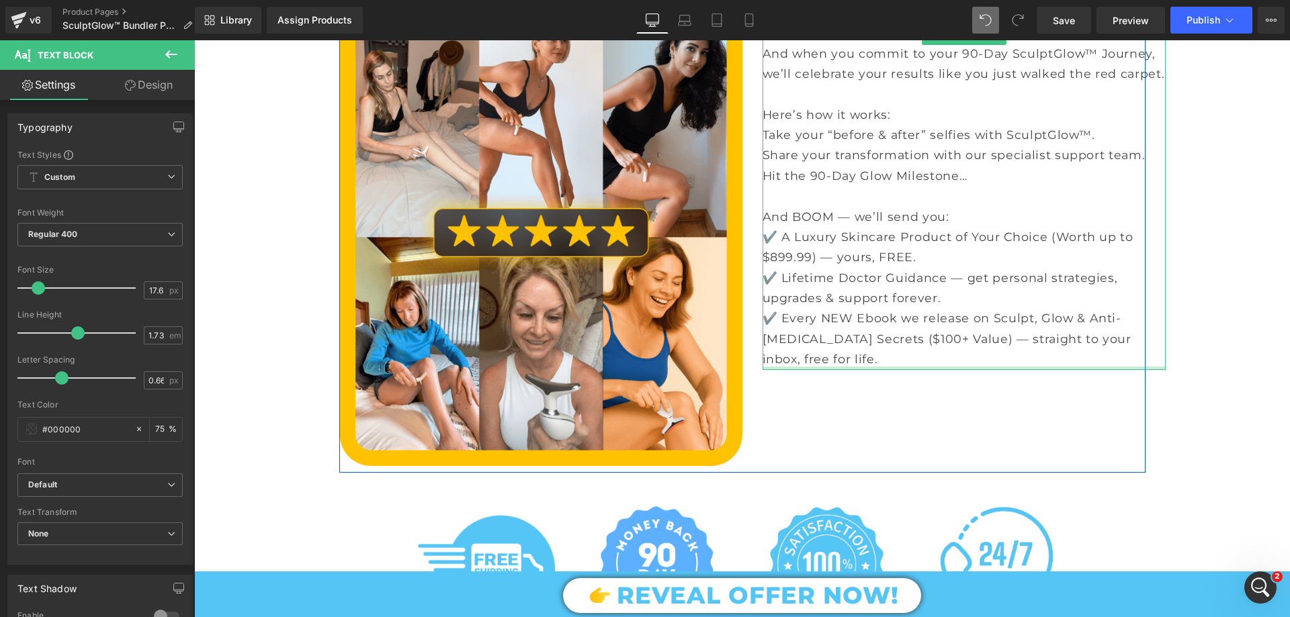
click at [832, 370] on div at bounding box center [964, 368] width 403 height 3
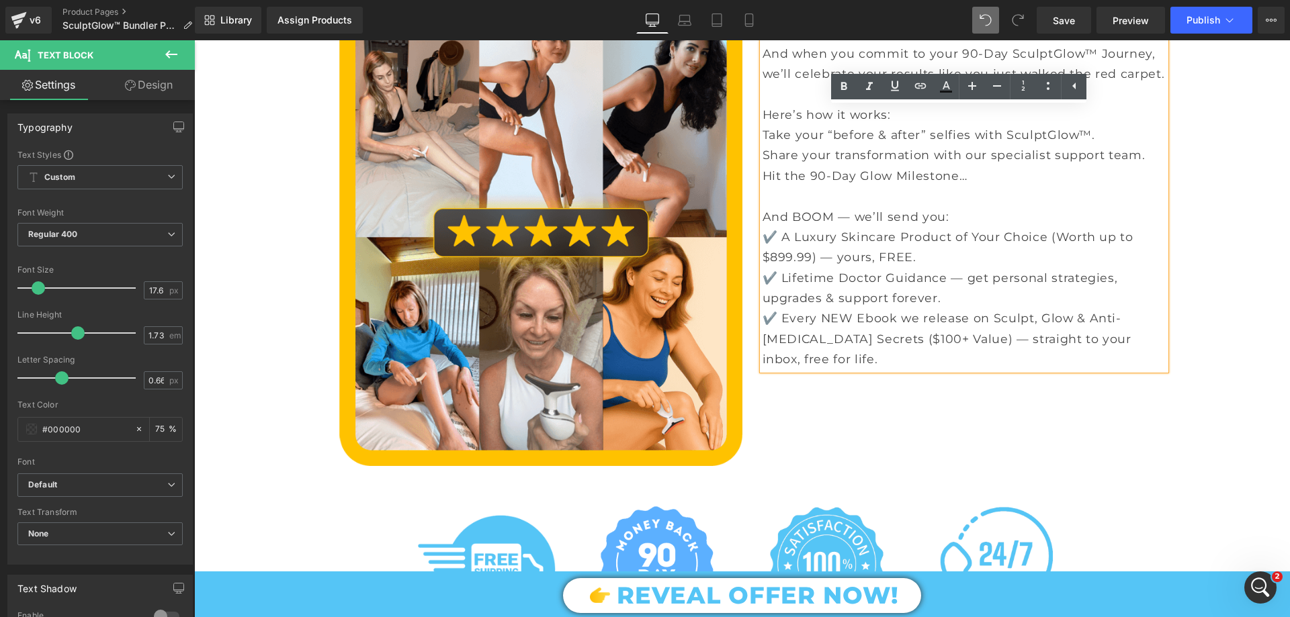
click at [832, 369] on p "✔️ Every NEW Ebook we release on Sculpt, Glow & Anti-[MEDICAL_DATA] Secrets ($1…" at bounding box center [964, 338] width 403 height 61
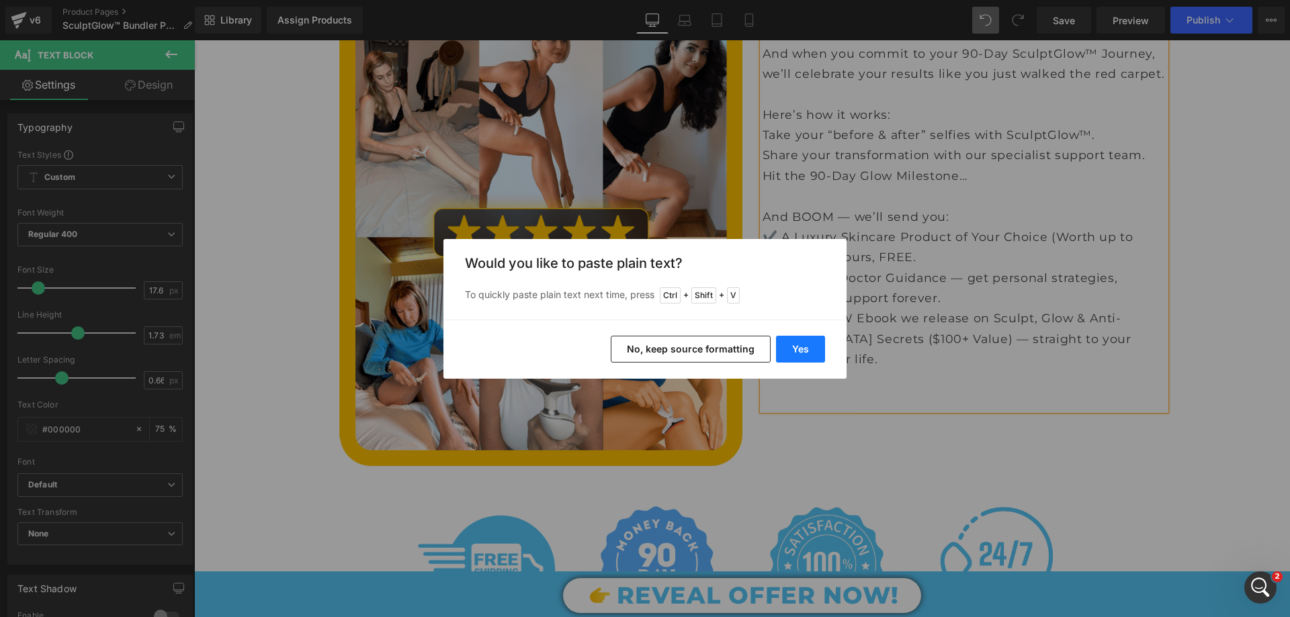
click at [799, 347] on button "Yes" at bounding box center [800, 349] width 49 height 27
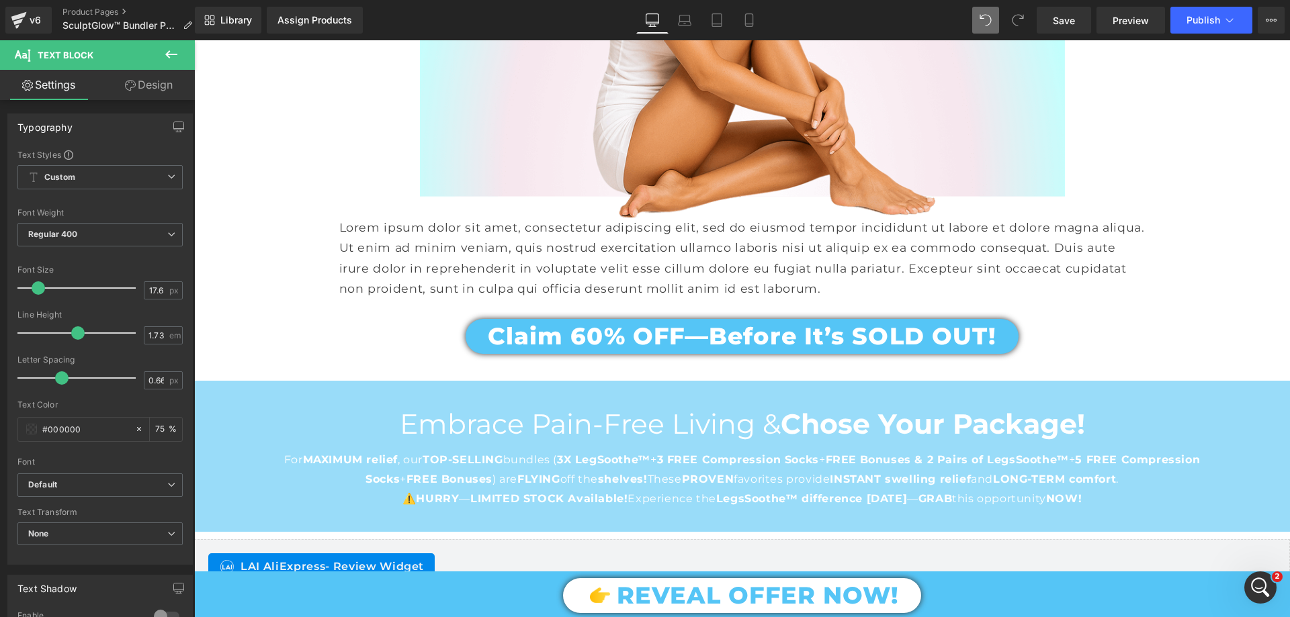
scroll to position [2419, 0]
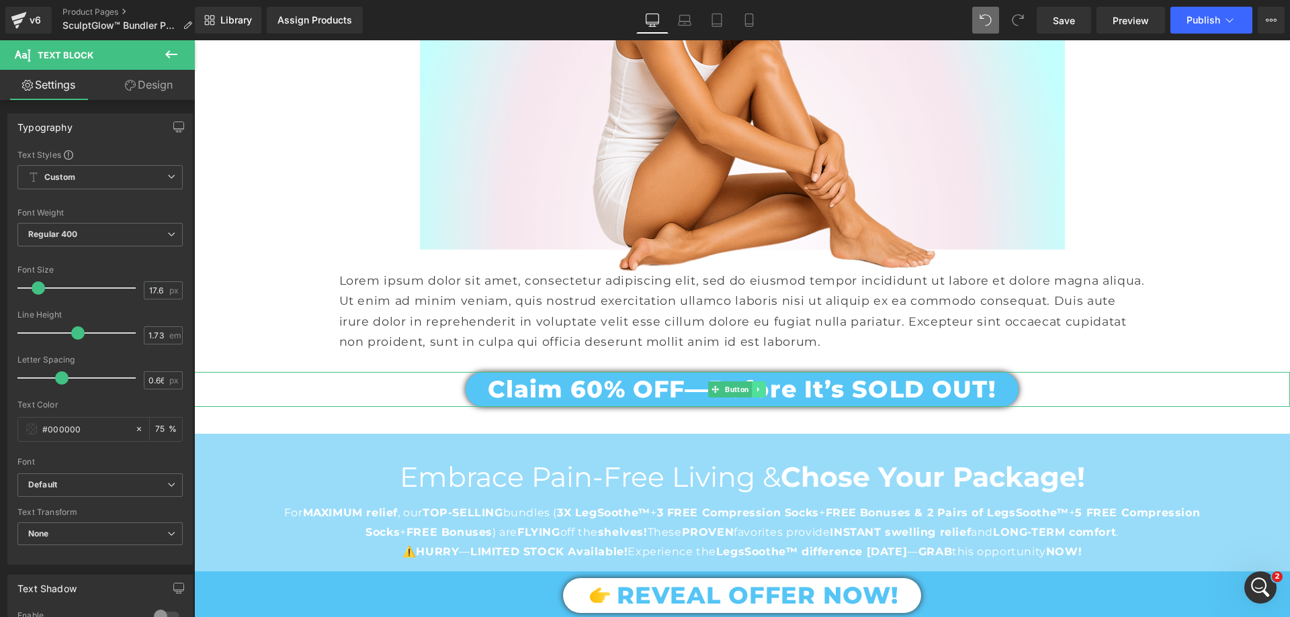
click at [757, 392] on icon at bounding box center [758, 390] width 2 height 5
click at [748, 394] on icon at bounding box center [751, 390] width 7 height 8
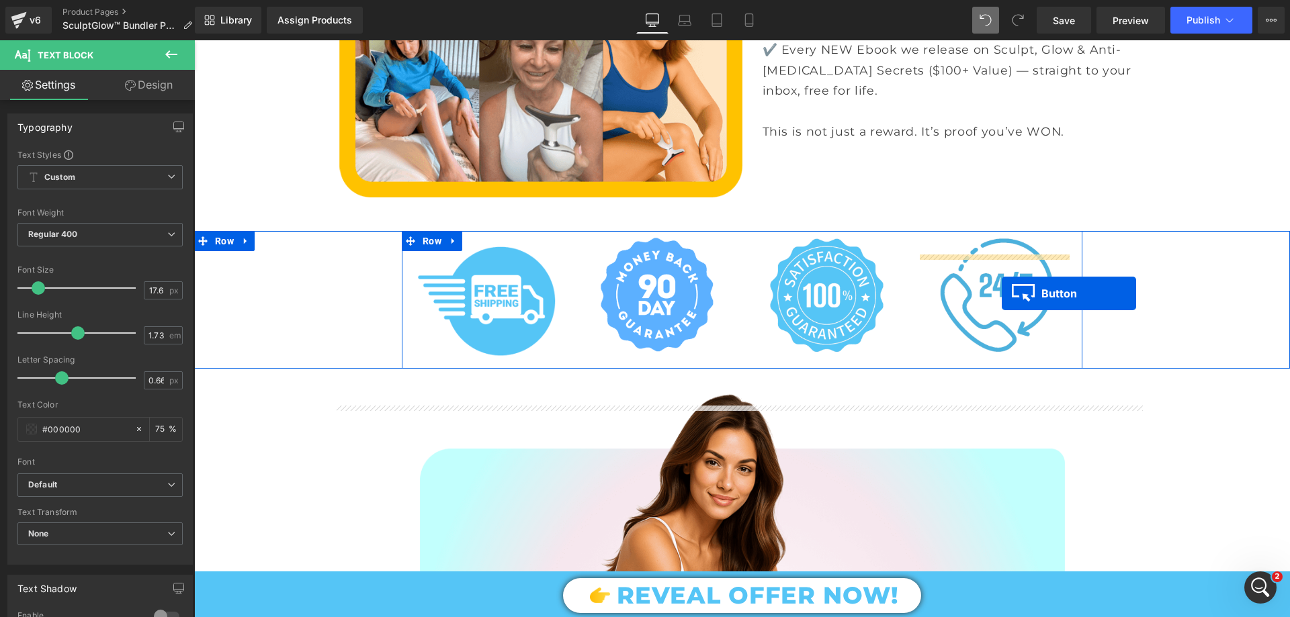
scroll to position [1612, 0]
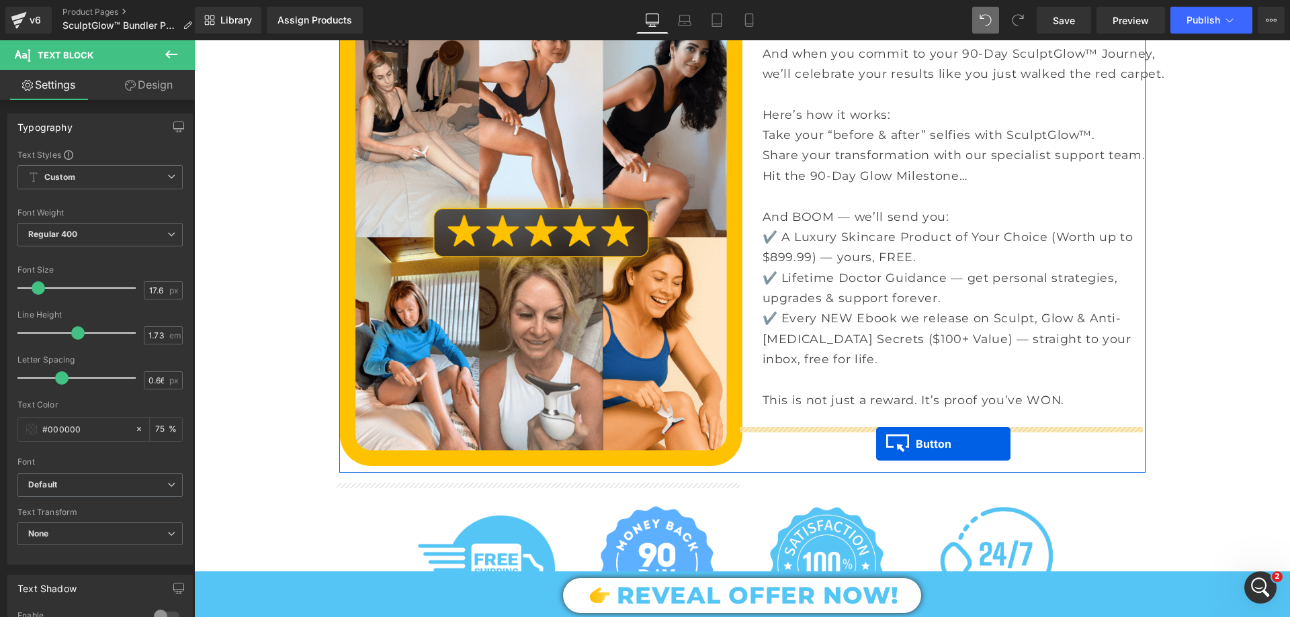
drag, startPoint x: 718, startPoint y: 459, endPoint x: 876, endPoint y: 444, distance: 158.6
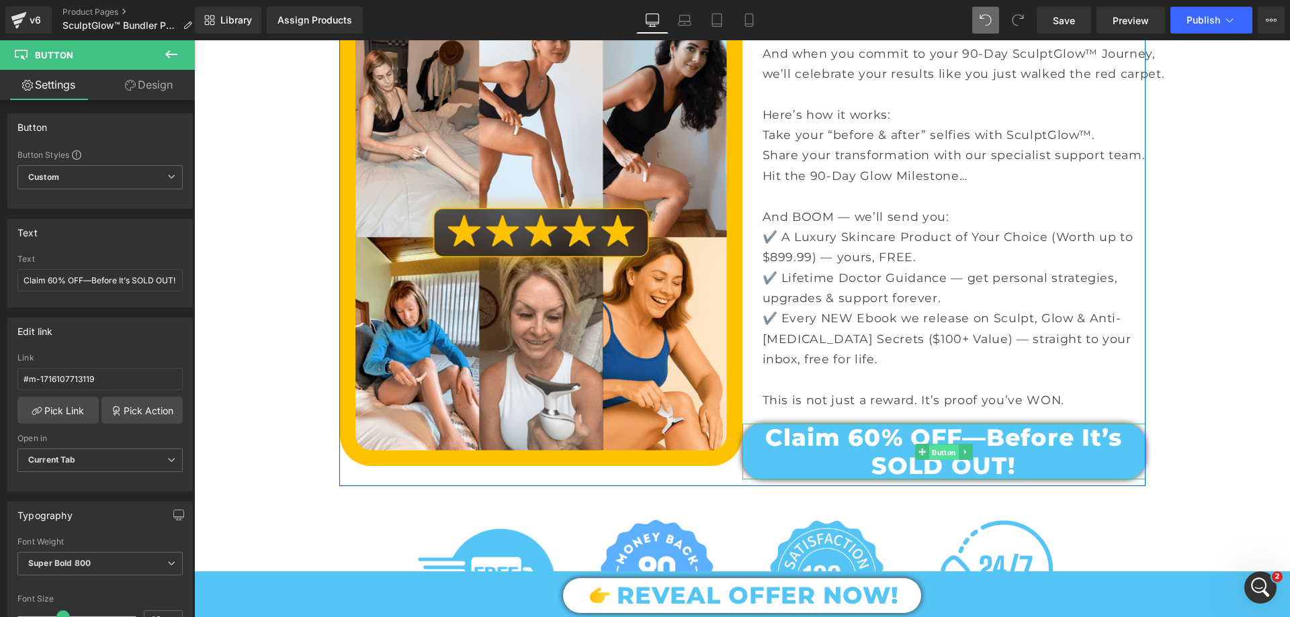
click at [933, 460] on span "Button" at bounding box center [944, 452] width 30 height 16
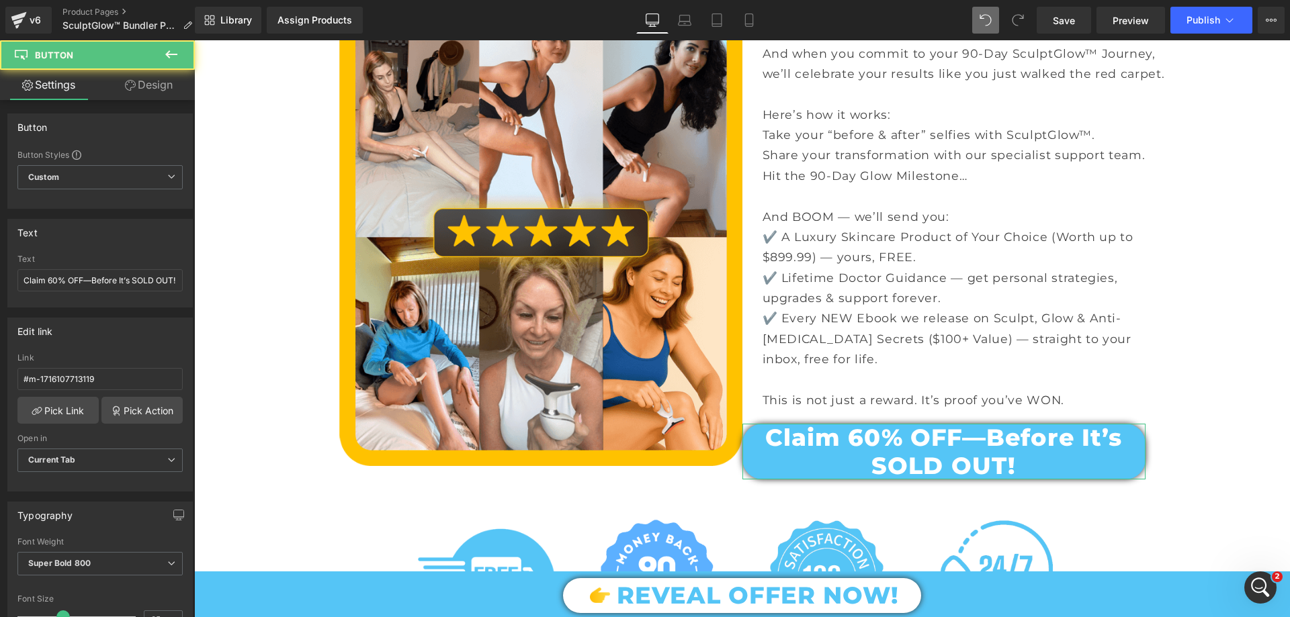
click at [163, 82] on link "Design" at bounding box center [148, 85] width 97 height 30
click at [0, 0] on div "Spacing" at bounding box center [0, 0] width 0 height 0
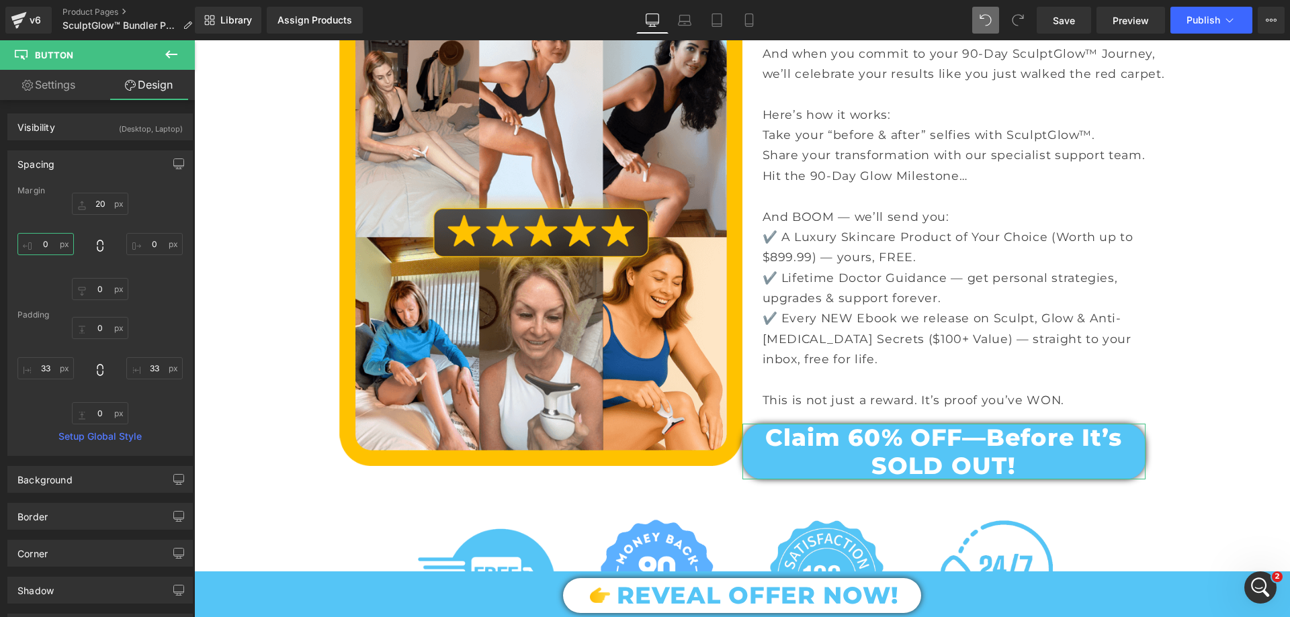
click at [44, 245] on input "text" at bounding box center [45, 244] width 56 height 22
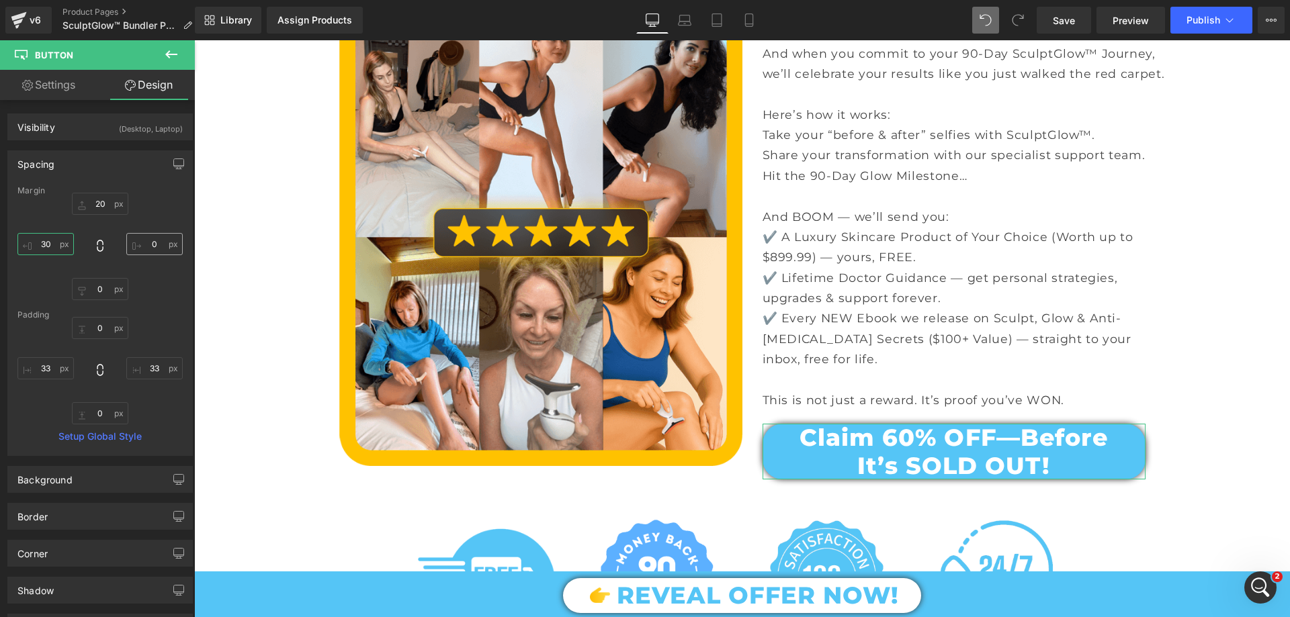
type input "30"
click at [146, 250] on input "text" at bounding box center [154, 244] width 56 height 22
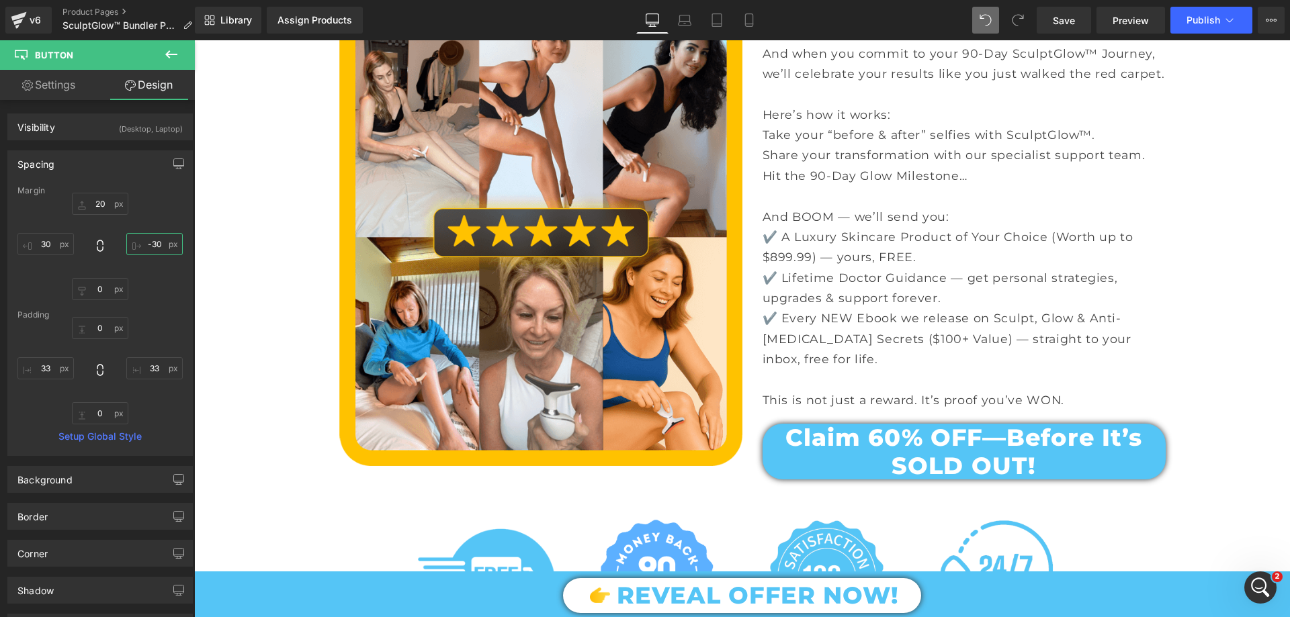
type input "-30"
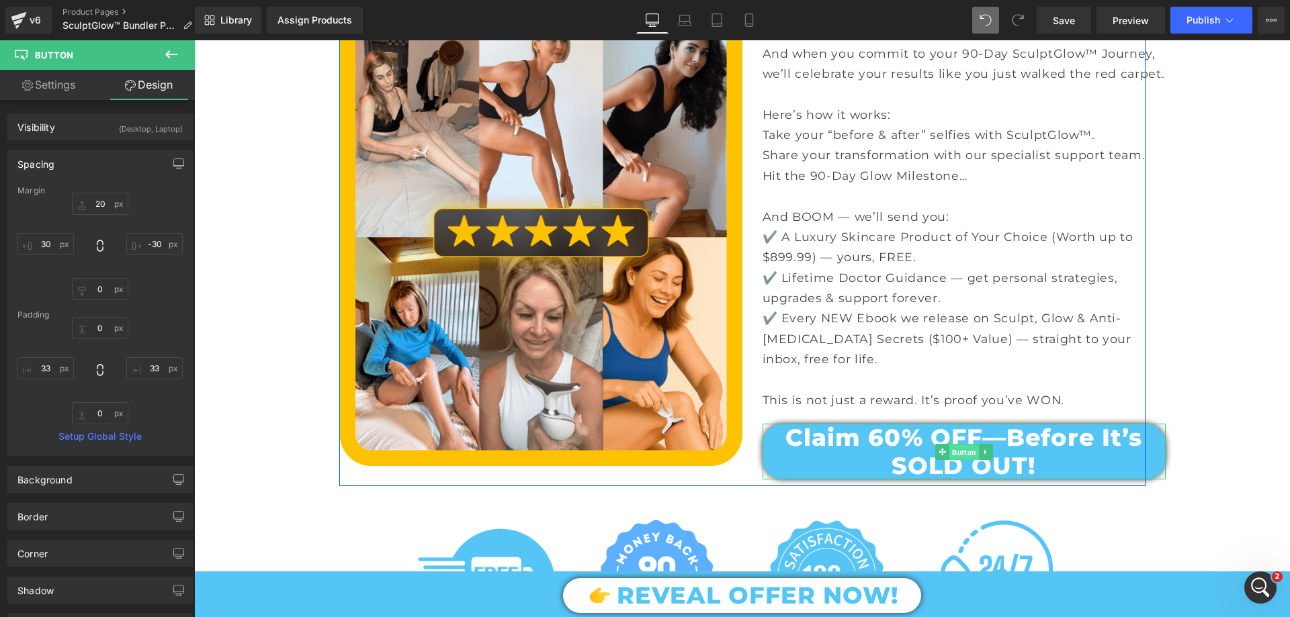
click at [958, 460] on span "Button" at bounding box center [964, 452] width 30 height 16
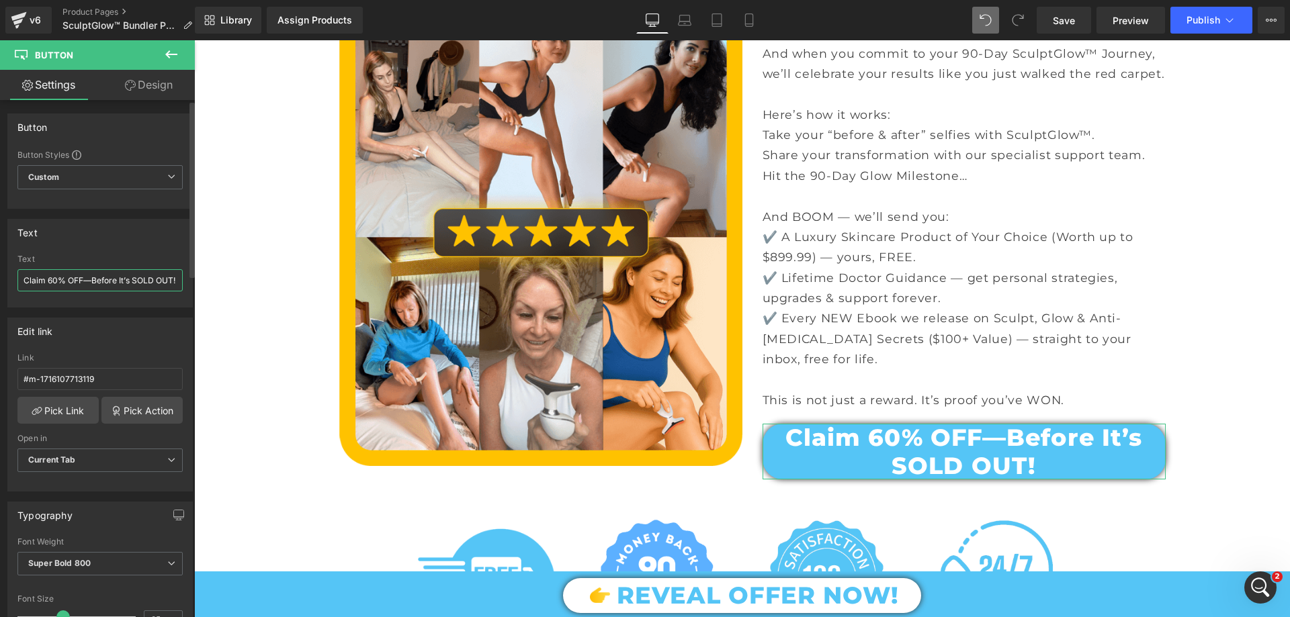
click at [97, 269] on input "Claim 60% OFF—Before It’s SOLD OUT!" at bounding box center [99, 280] width 165 height 22
paste input "My 90-Day Reward — FREE $999 Value"
type input "Claim My 90-Day Reward — FREE $999 Value!"
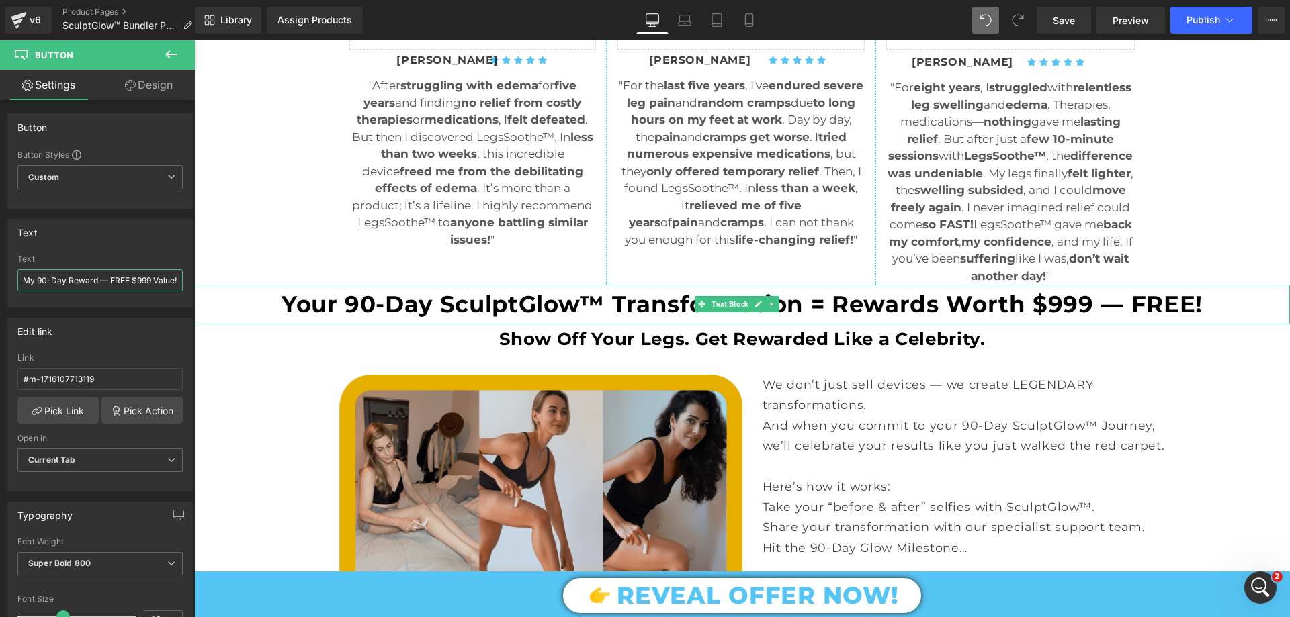
scroll to position [1344, 0]
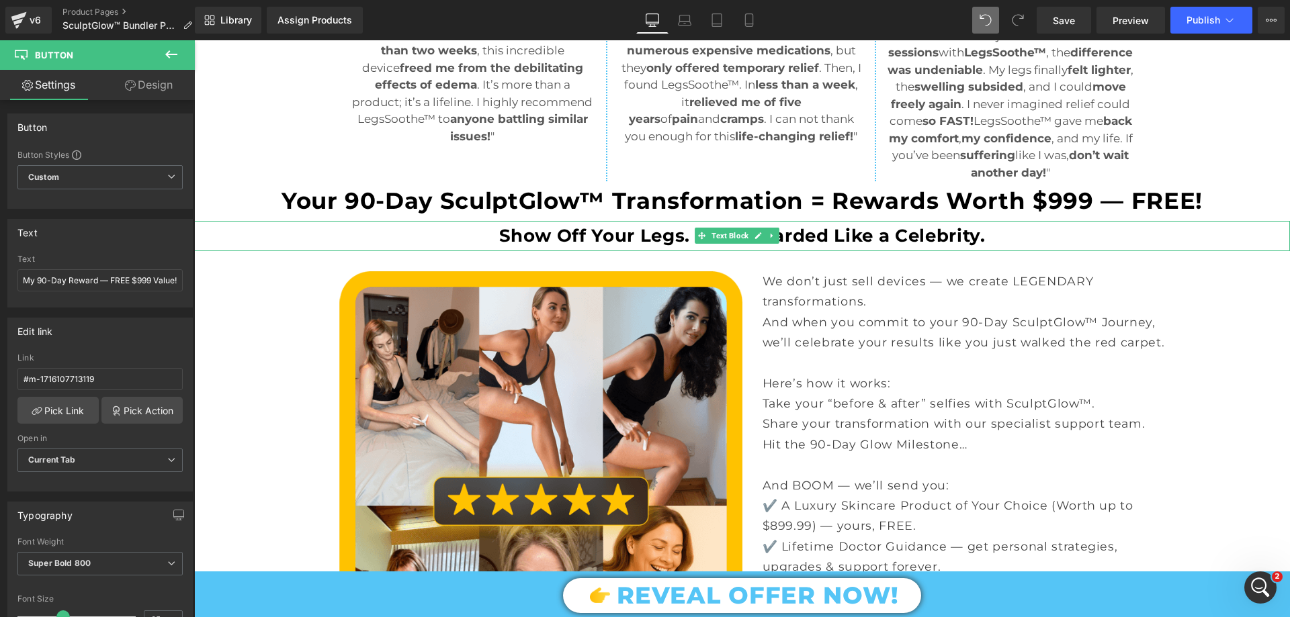
click at [553, 246] on strong "Show Off Your Legs. Get Rewarded Like a Celebrity." at bounding box center [742, 235] width 486 height 21
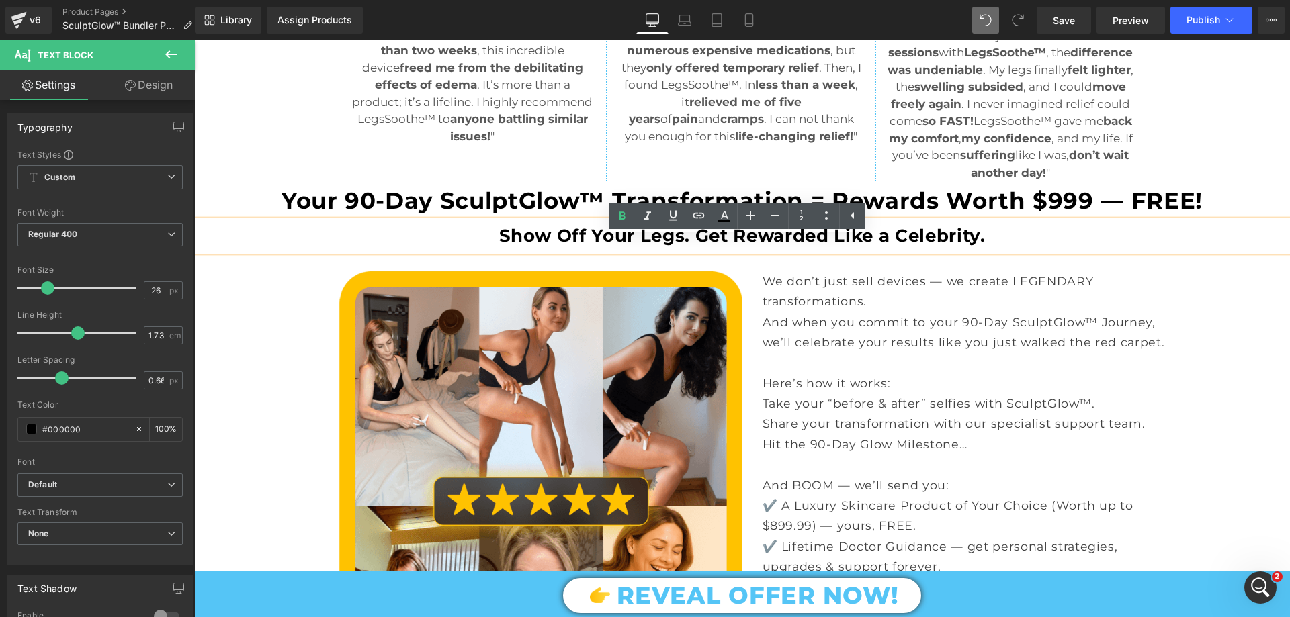
click at [707, 247] on strong "Show Off Your Legs. Get Rewarded Like a Celebrity." at bounding box center [742, 235] width 486 height 21
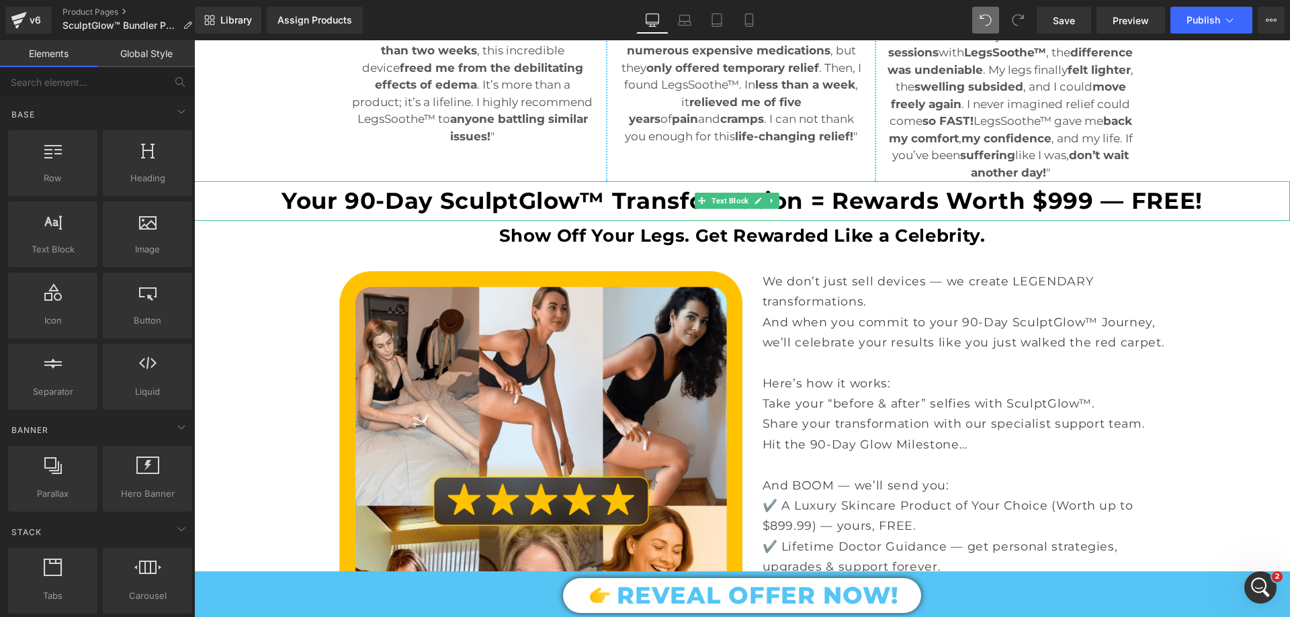
click at [769, 205] on icon at bounding box center [772, 201] width 7 height 8
click at [761, 209] on link at bounding box center [765, 201] width 14 height 16
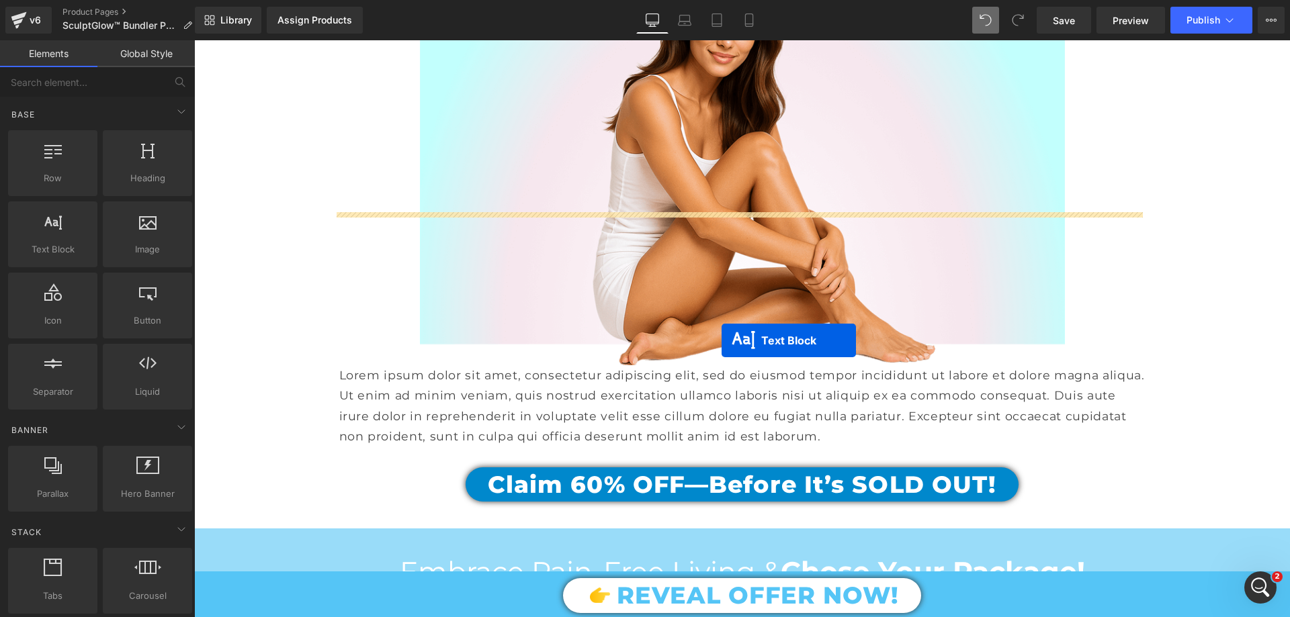
scroll to position [2553, 0]
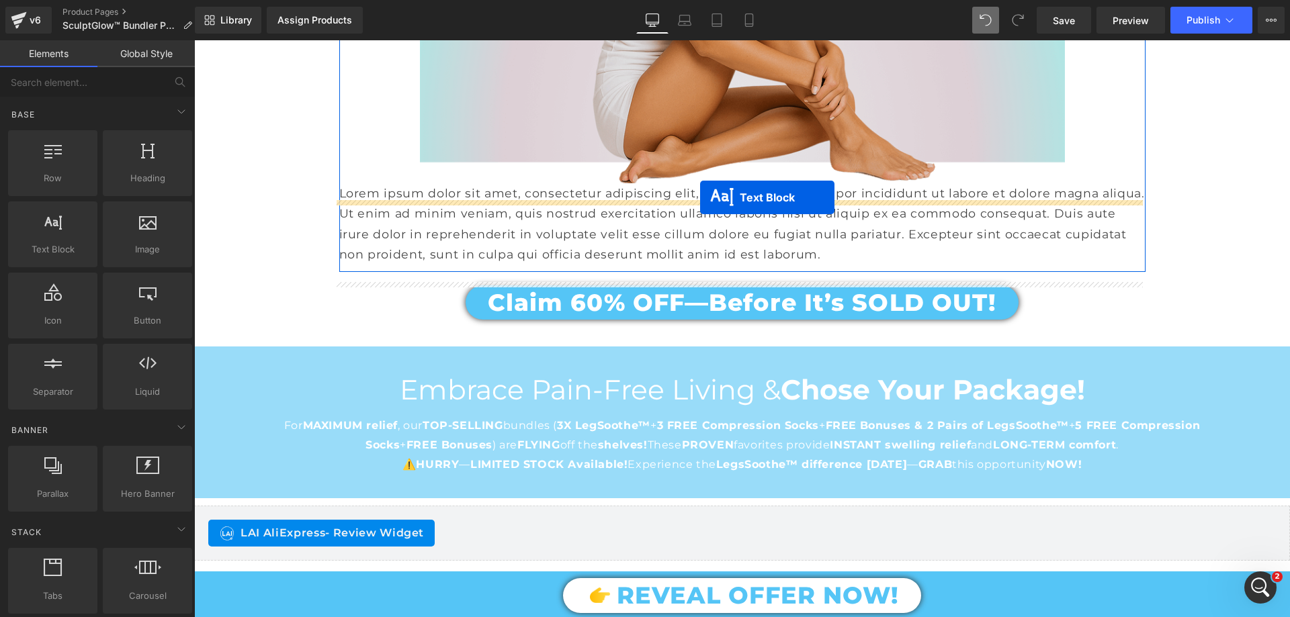
drag, startPoint x: 704, startPoint y: 259, endPoint x: 700, endPoint y: 198, distance: 61.3
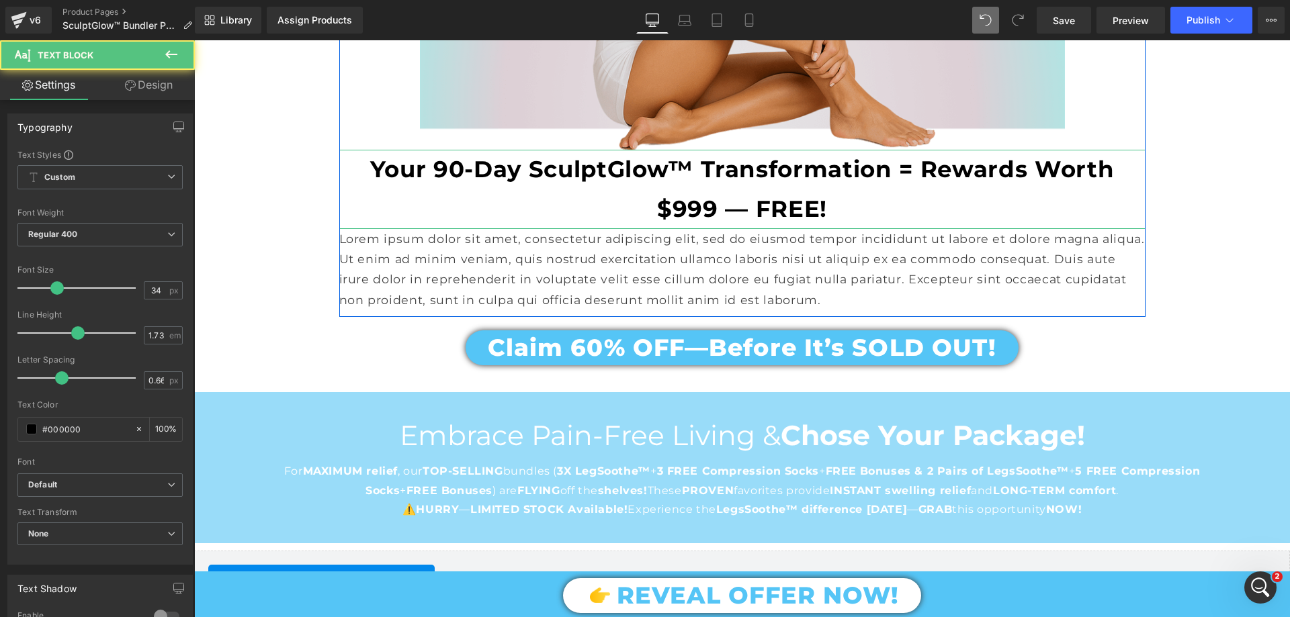
scroll to position [2519, 0]
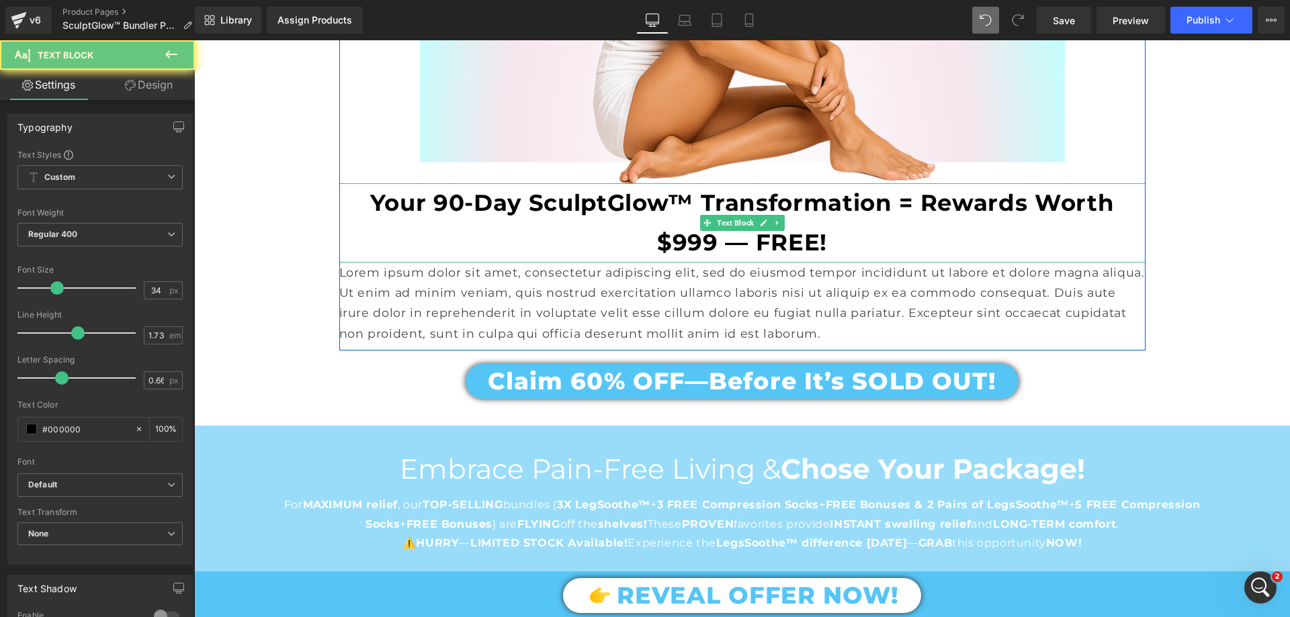
click at [677, 245] on p "Your 90-Day SculptGlow™ Transformation = Rewards Worth $999 — FREE!" at bounding box center [742, 222] width 806 height 79
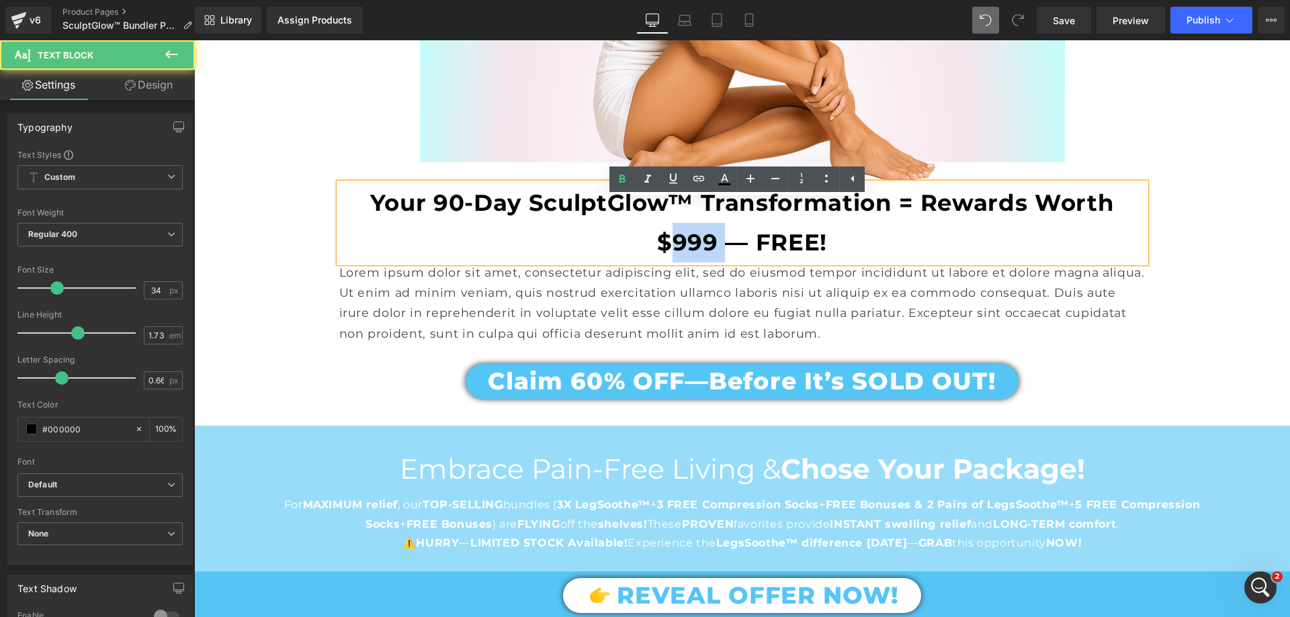
click at [677, 245] on p "Your 90-Day SculptGlow™ Transformation = Rewards Worth $999 — FREE!" at bounding box center [742, 222] width 806 height 79
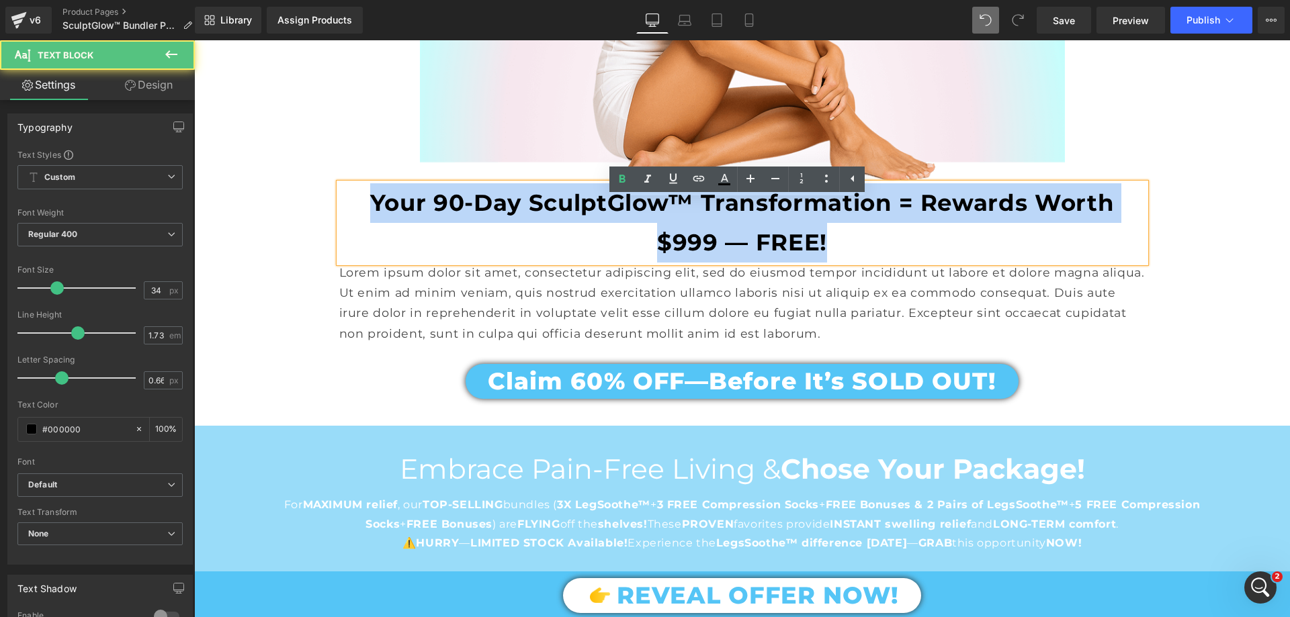
click at [677, 245] on p "Your 90-Day SculptGlow™ Transformation = Rewards Worth $999 — FREE!" at bounding box center [742, 222] width 806 height 79
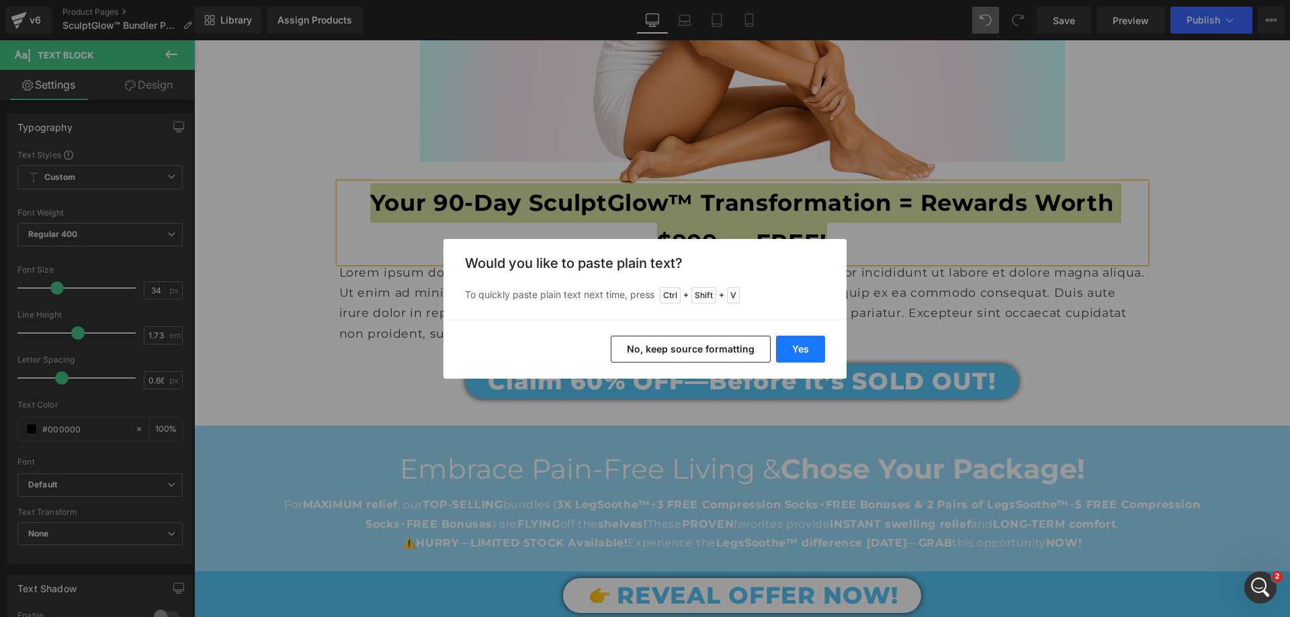
click at [789, 352] on button "Yes" at bounding box center [800, 349] width 49 height 27
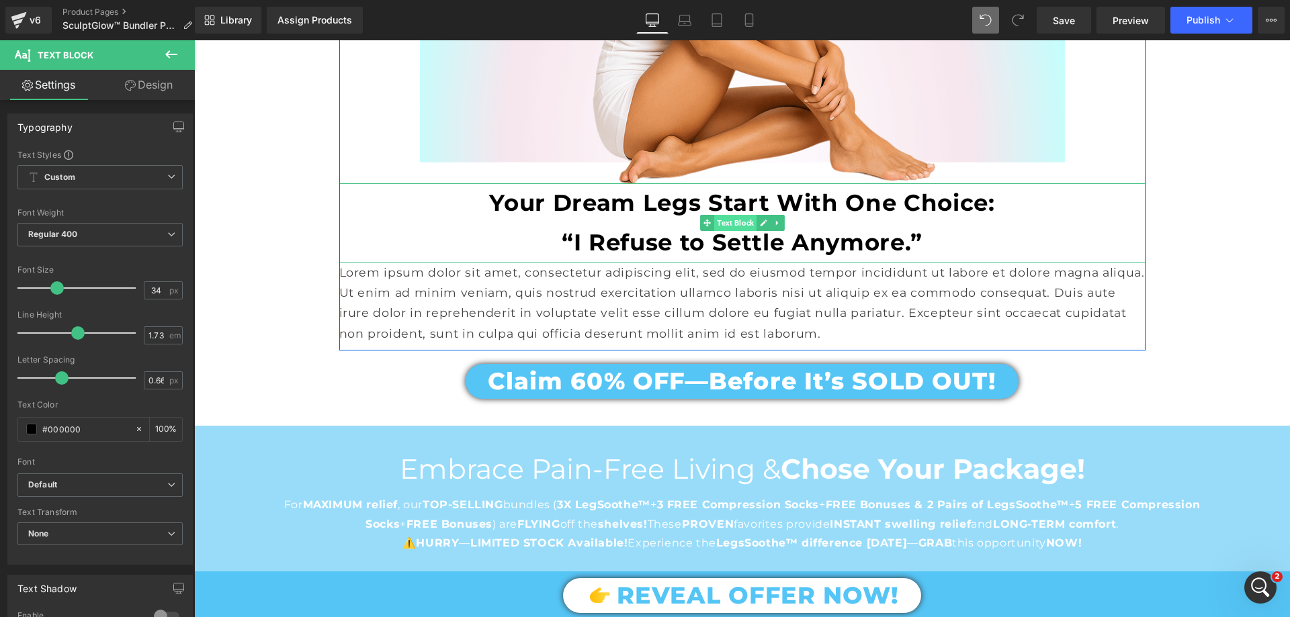
click at [722, 231] on span "Text Block" at bounding box center [735, 223] width 42 height 16
click at [148, 91] on link "Design" at bounding box center [148, 85] width 97 height 30
click at [0, 0] on div "Spacing" at bounding box center [0, 0] width 0 height 0
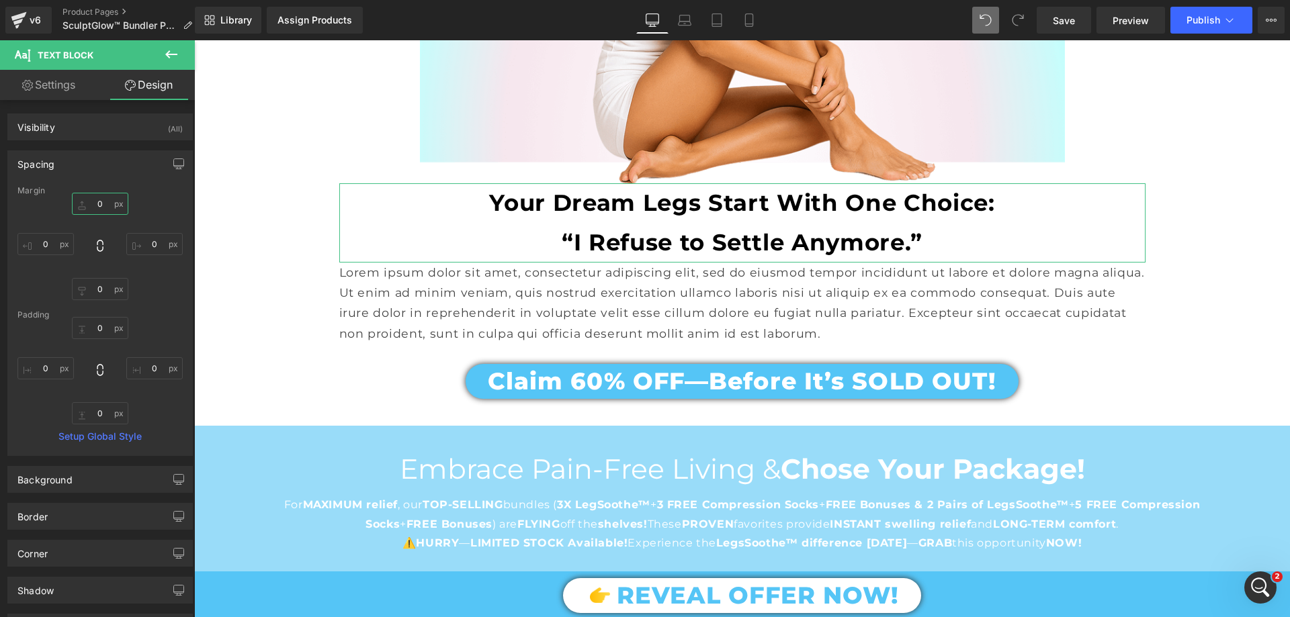
click at [114, 204] on input "text" at bounding box center [100, 204] width 56 height 22
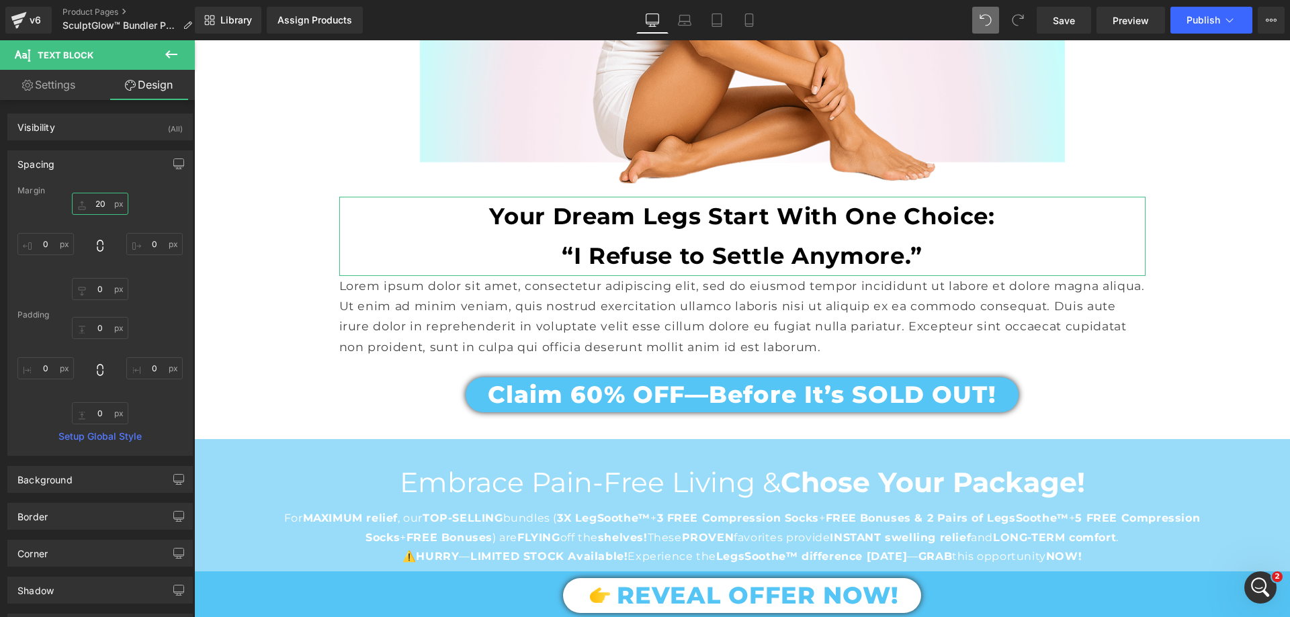
click at [103, 202] on input "20" at bounding box center [100, 204] width 56 height 22
type input "15"
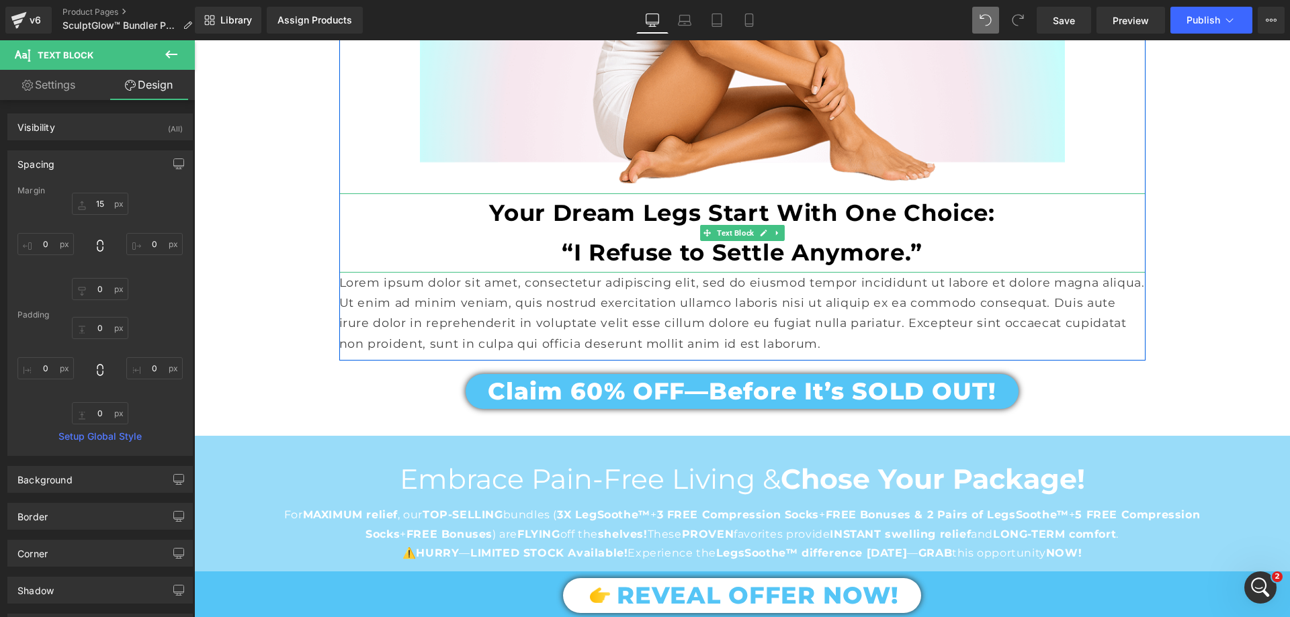
click at [635, 260] on b "“I Refuse to Settle Anymore.”" at bounding box center [742, 252] width 361 height 28
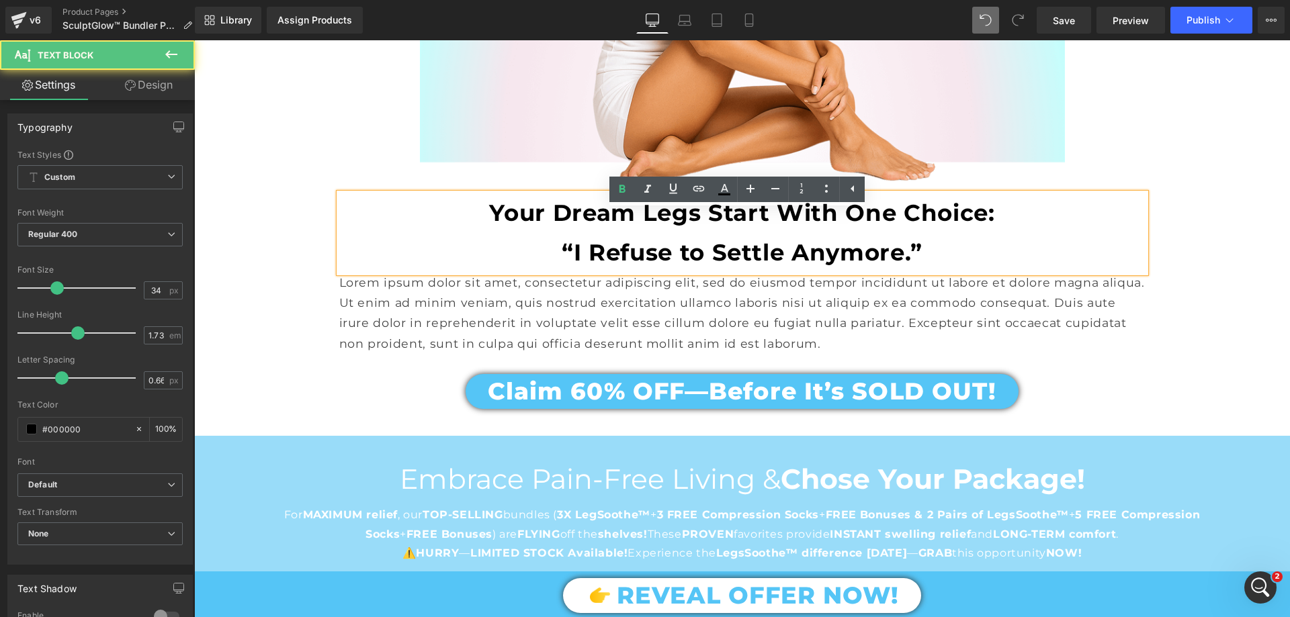
click at [635, 260] on b "“I Refuse to Settle Anymore.”" at bounding box center [742, 252] width 361 height 28
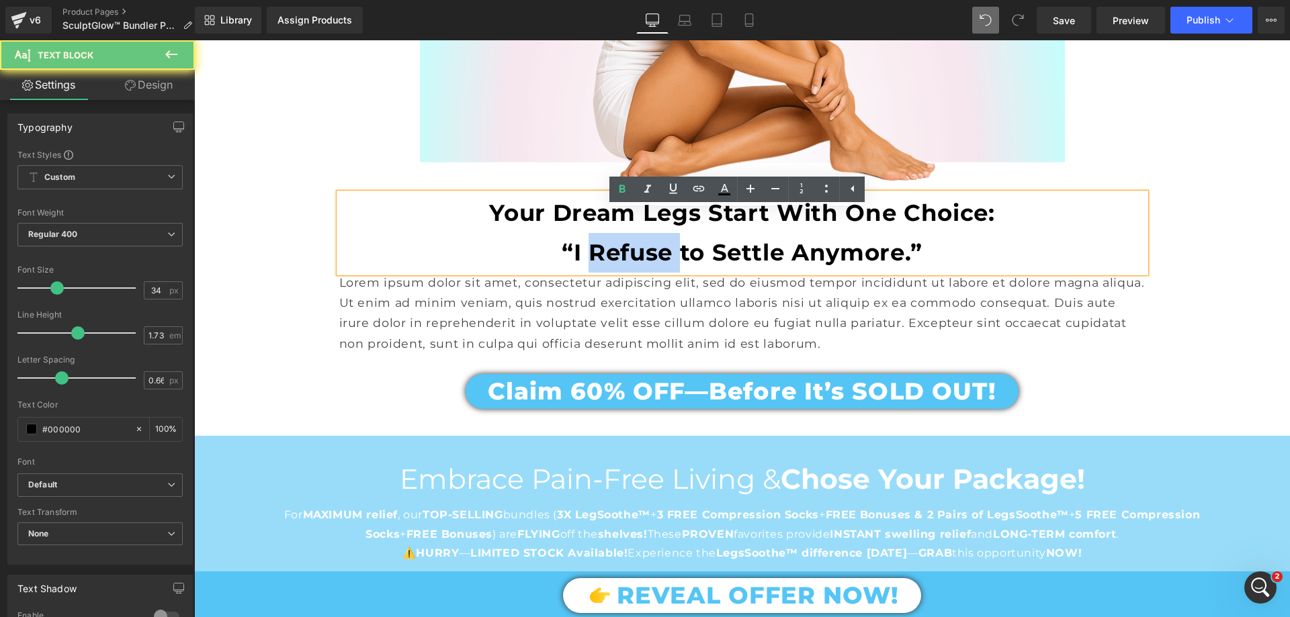
click at [635, 260] on b "“I Refuse to Settle Anymore.”" at bounding box center [742, 252] width 361 height 28
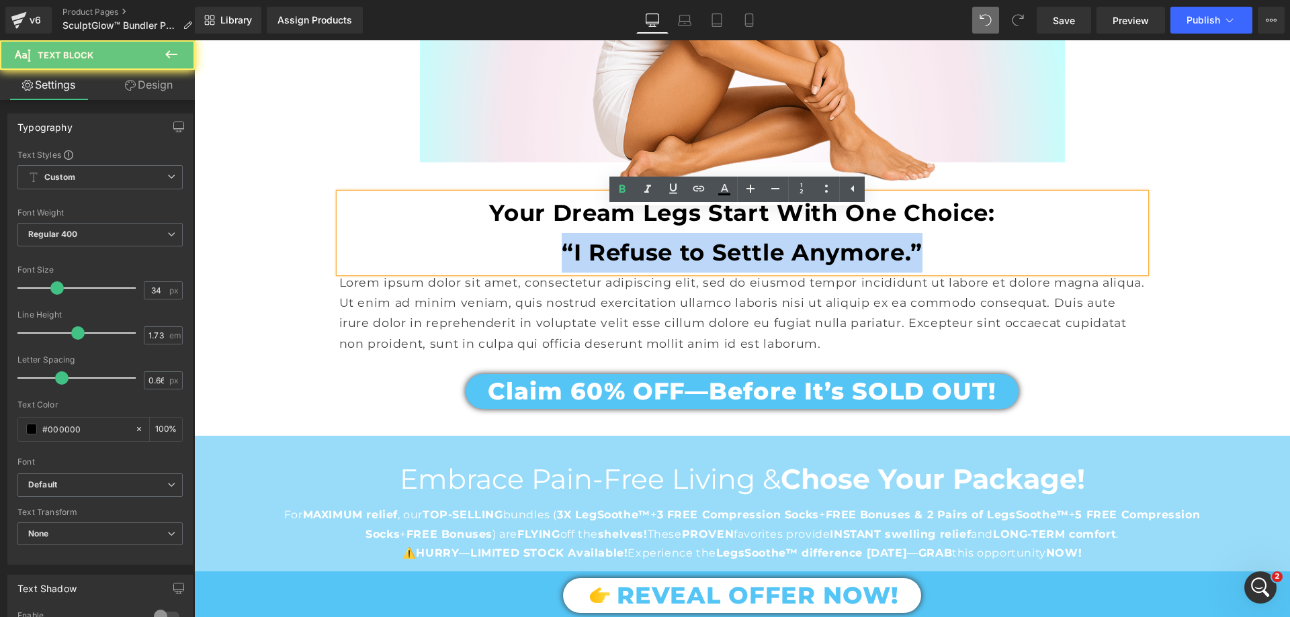
click at [635, 260] on b "“I Refuse to Settle Anymore.”" at bounding box center [742, 252] width 361 height 28
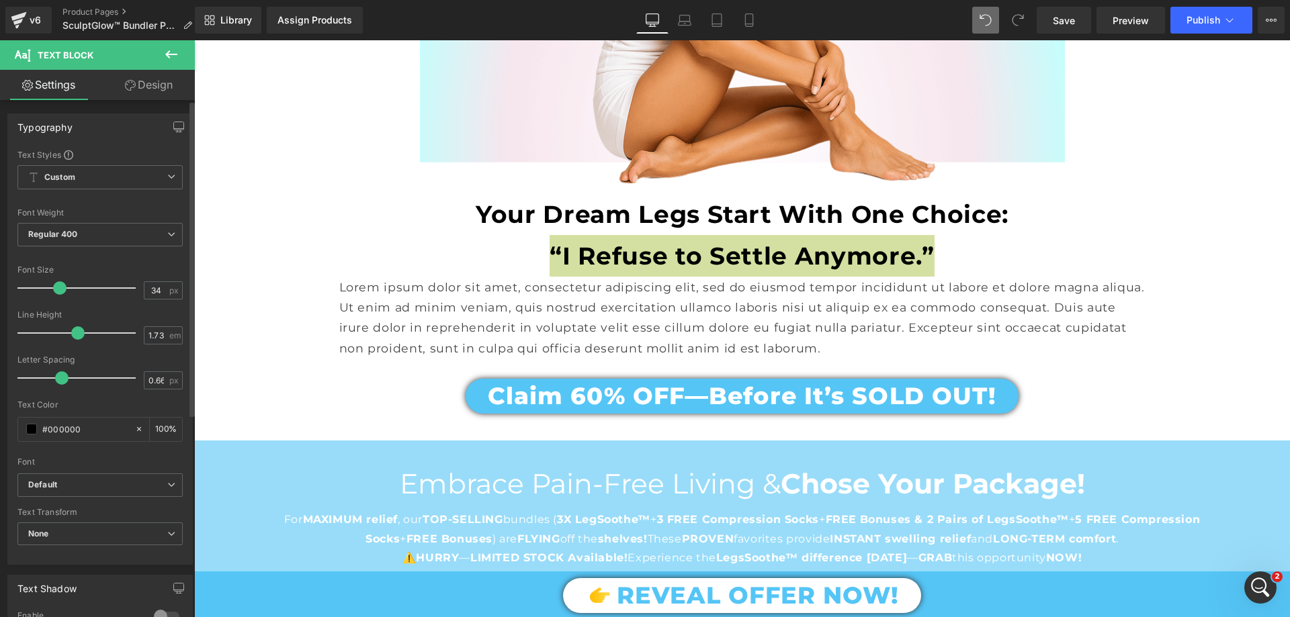
click at [57, 290] on span at bounding box center [59, 287] width 13 height 13
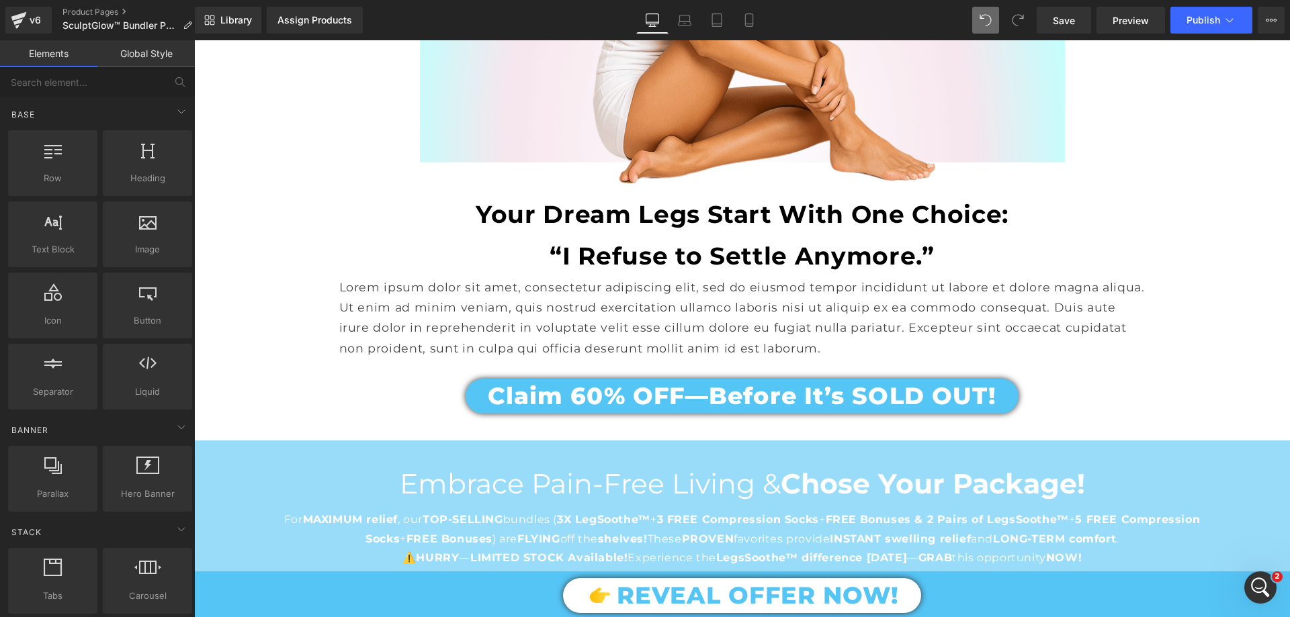
click at [478, 315] on p "Lorem ipsum dolor sit amet, consectetur adipiscing elit, sed do eiusmod tempor …" at bounding box center [742, 318] width 806 height 82
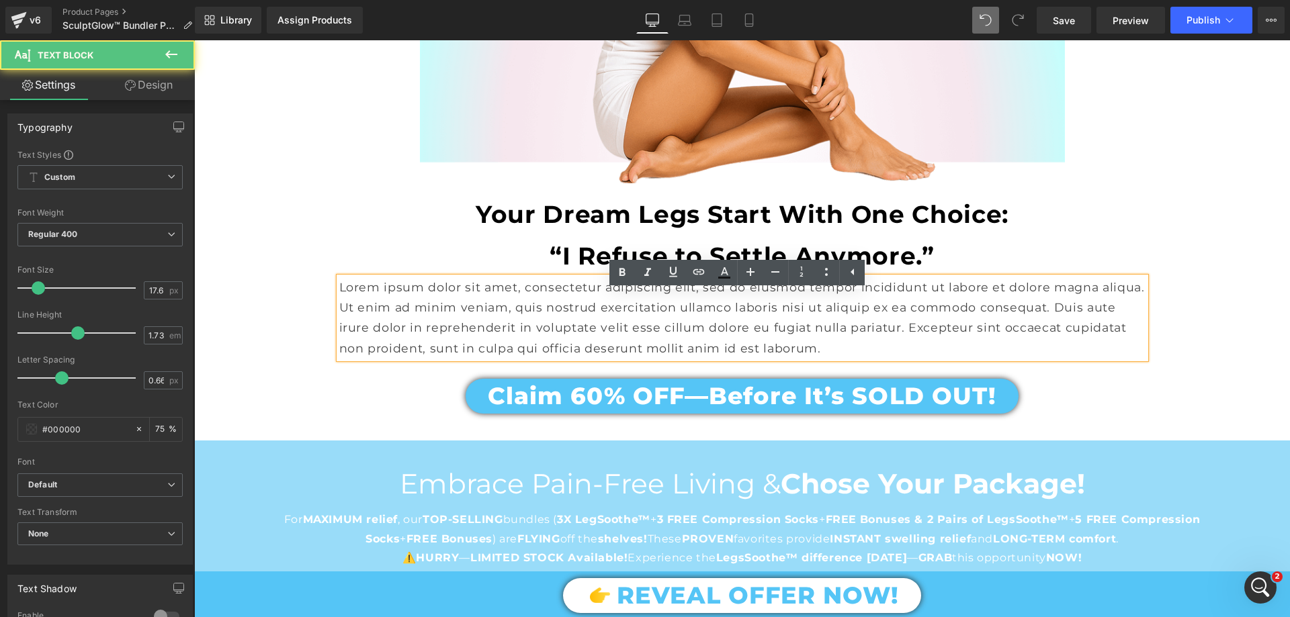
click at [572, 229] on b "Your Dream Legs Start With One Choice:" at bounding box center [742, 215] width 533 height 30
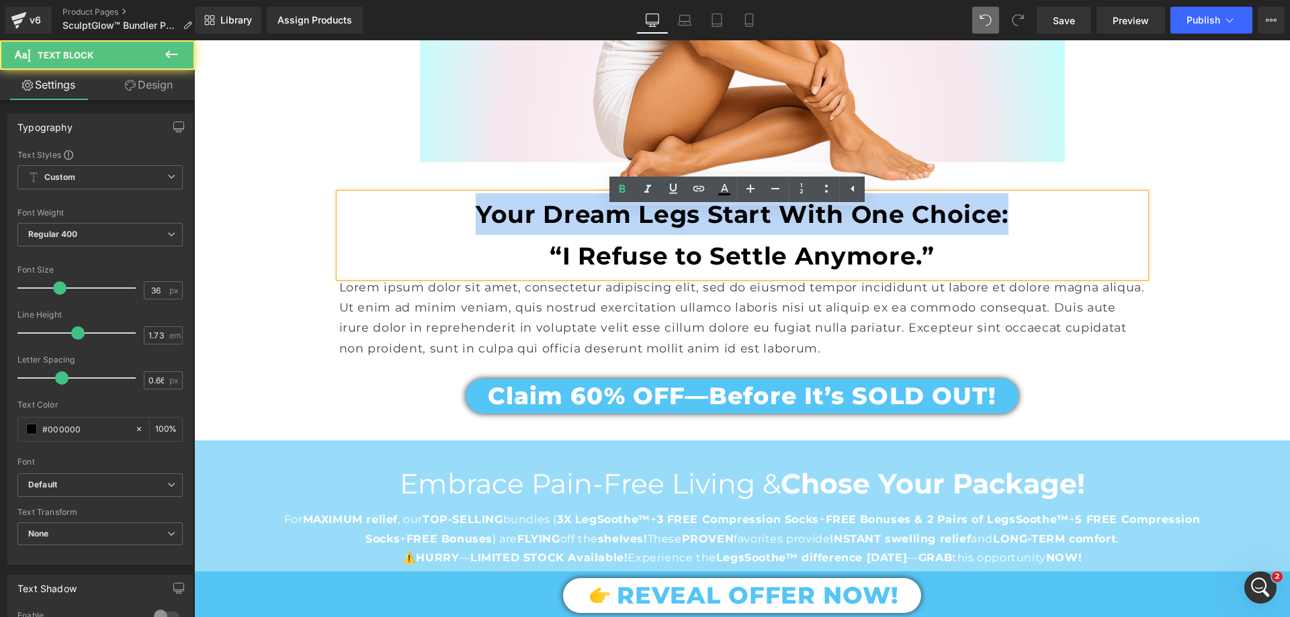
click at [572, 229] on b "Your Dream Legs Start With One Choice:" at bounding box center [742, 215] width 533 height 30
click at [521, 259] on p "“I Refuse to Settle Anymore.”" at bounding box center [742, 256] width 806 height 42
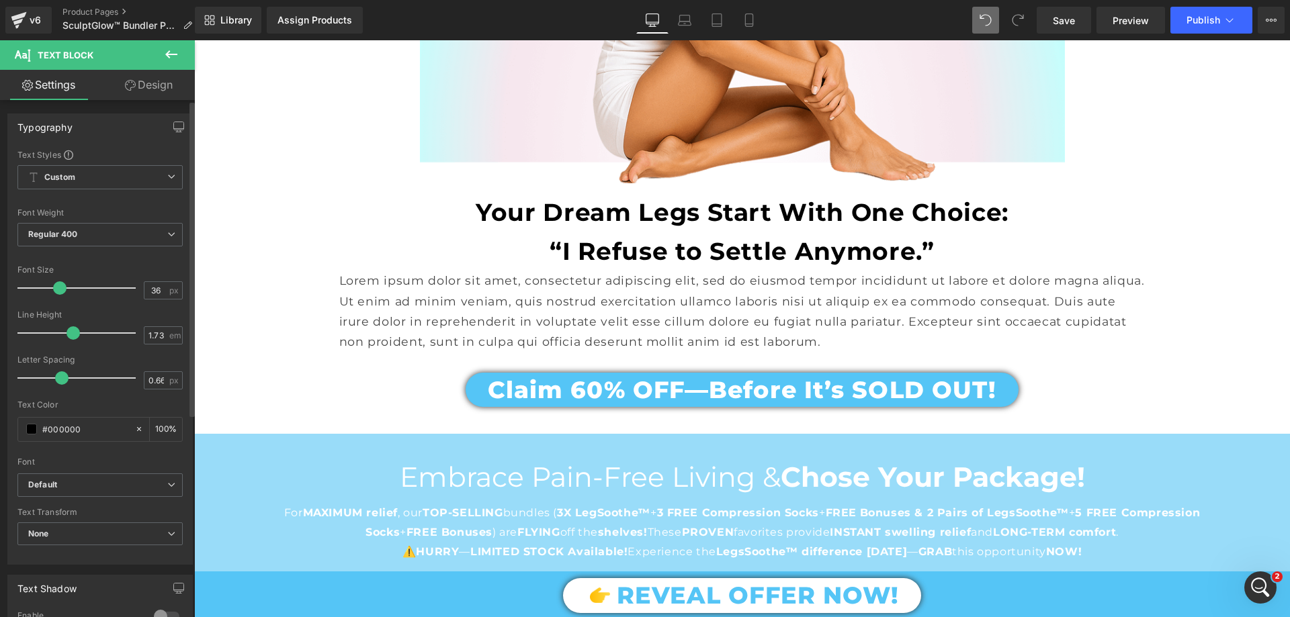
click at [72, 341] on div at bounding box center [80, 333] width 112 height 27
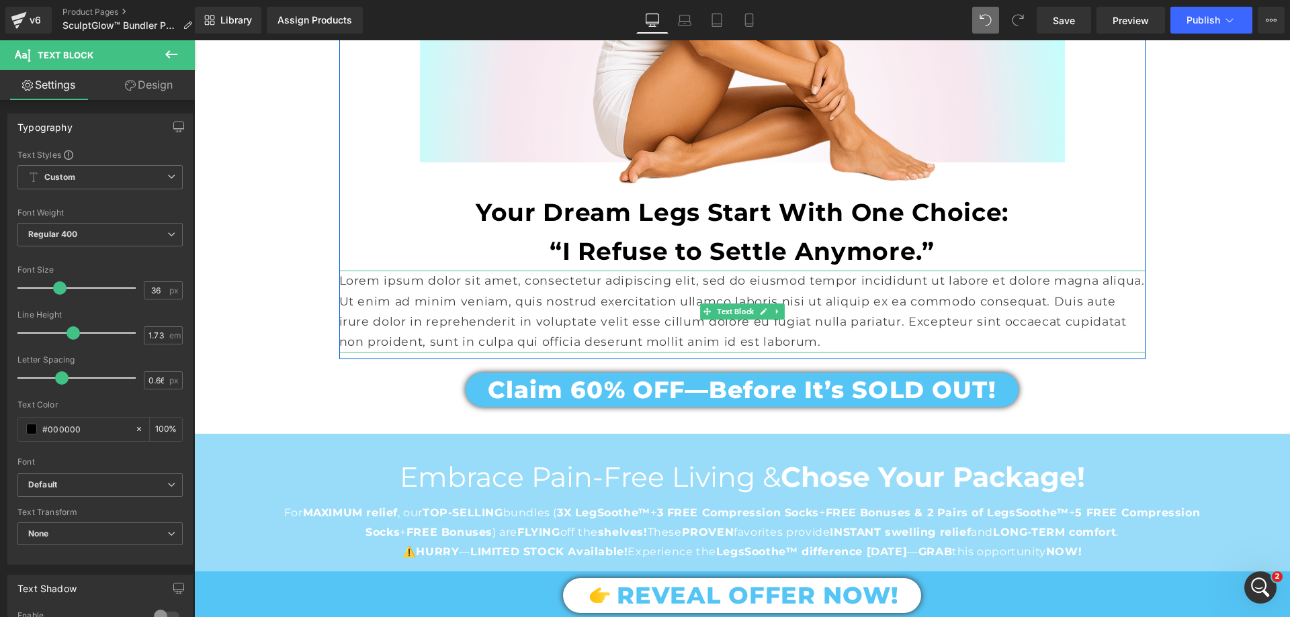
click at [482, 315] on p "Lorem ipsum dolor sit amet, consectetur adipiscing elit, sed do eiusmod tempor …" at bounding box center [742, 312] width 806 height 82
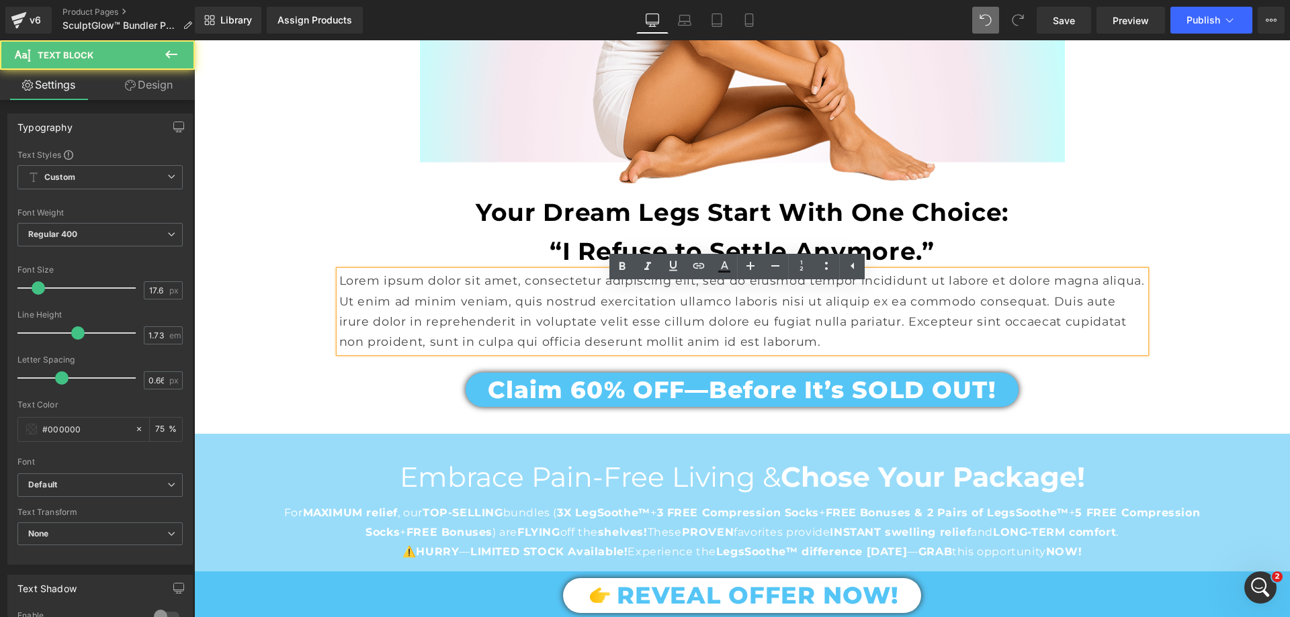
click at [482, 315] on p "Lorem ipsum dolor sit amet, consectetur adipiscing elit, sed do eiusmod tempor …" at bounding box center [742, 312] width 806 height 82
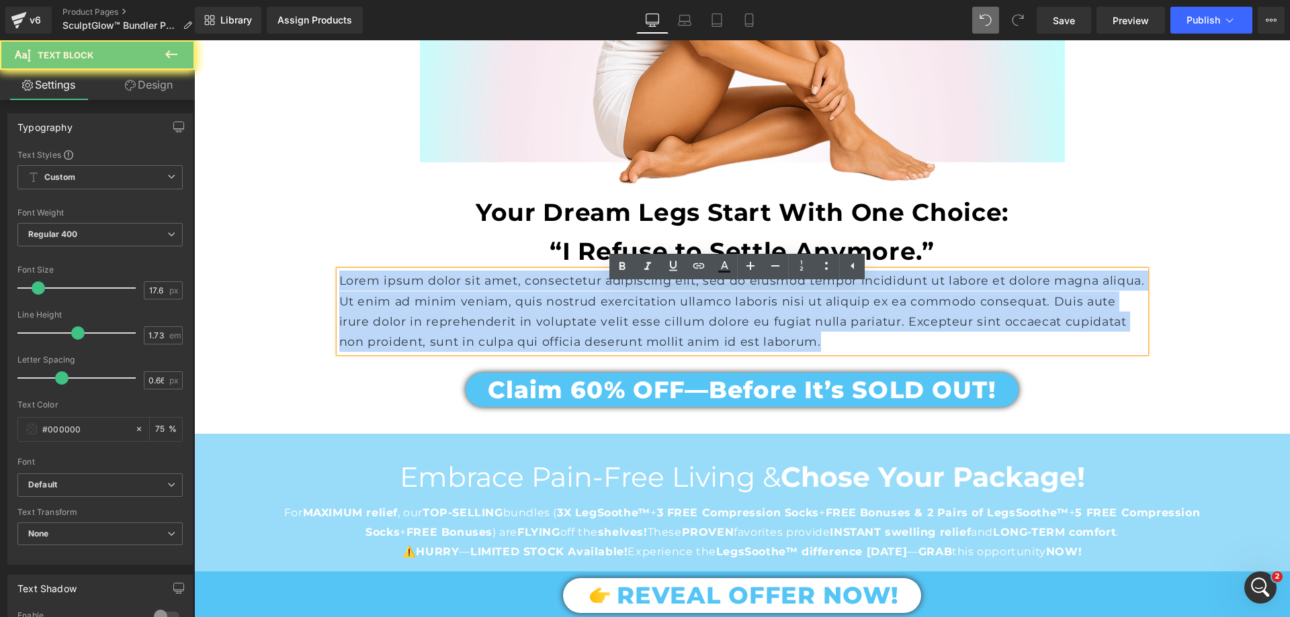
click at [482, 315] on p "Lorem ipsum dolor sit amet, consectetur adipiscing elit, sed do eiusmod tempor …" at bounding box center [742, 312] width 806 height 82
click at [490, 224] on b "Your Dream Legs Start With One Choice:" at bounding box center [742, 213] width 533 height 30
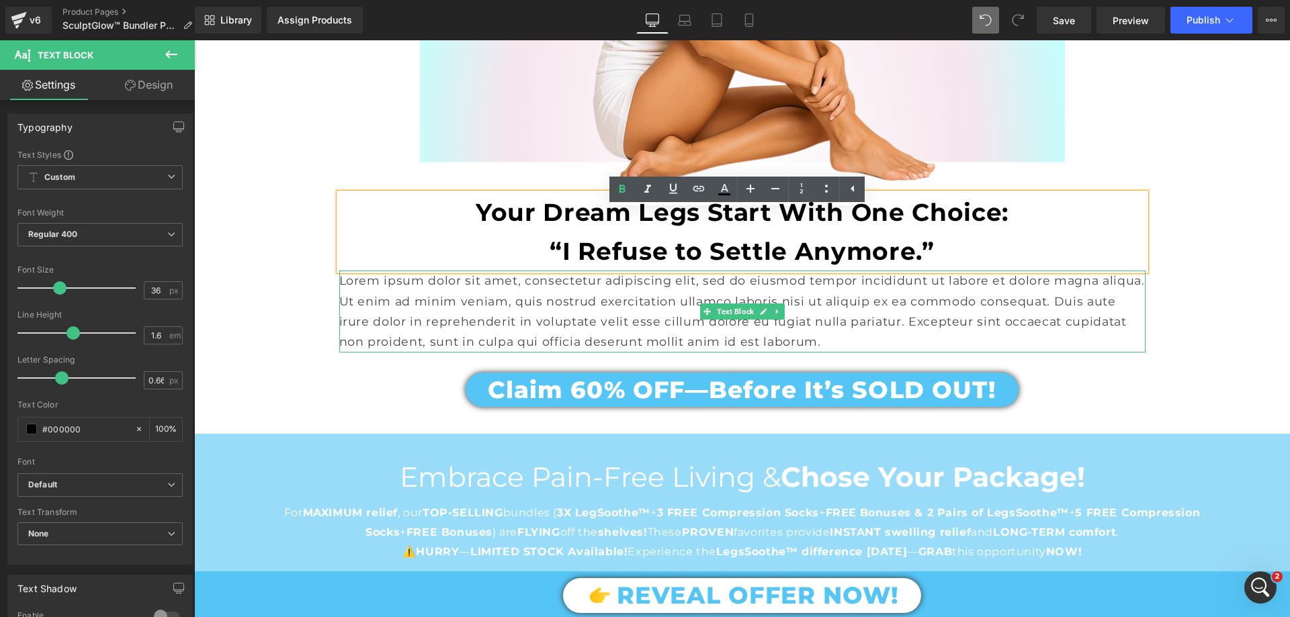
click at [451, 332] on p "Lorem ipsum dolor sit amet, consectetur adipiscing elit, sed do eiusmod tempor …" at bounding box center [742, 312] width 806 height 82
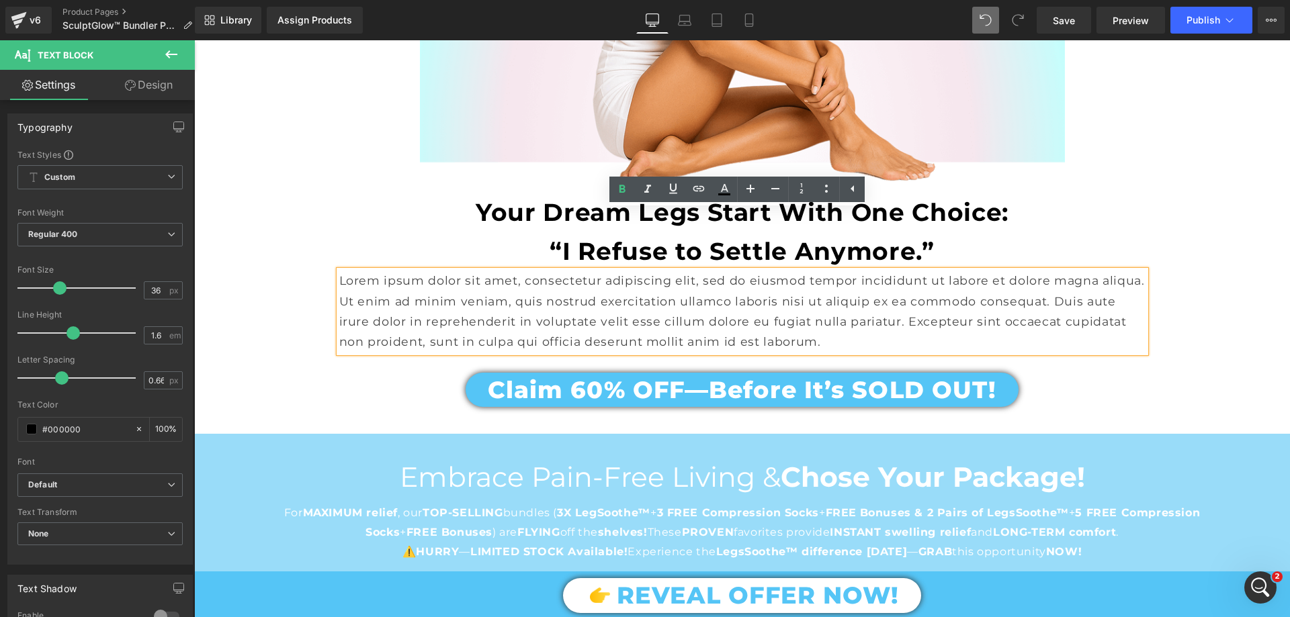
click at [451, 332] on p "Lorem ipsum dolor sit amet, consectetur adipiscing elit, sed do eiusmod tempor …" at bounding box center [742, 312] width 806 height 82
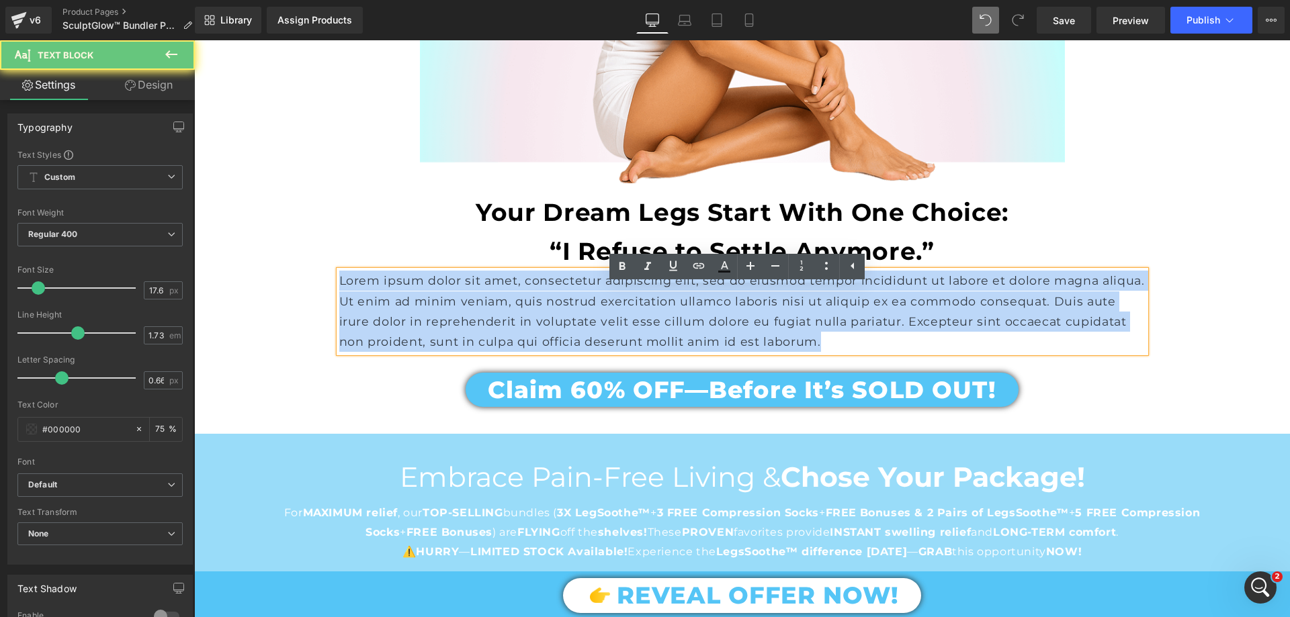
click at [451, 332] on p "Lorem ipsum dolor sit amet, consectetur adipiscing elit, sed do eiusmod tempor …" at bounding box center [742, 312] width 806 height 82
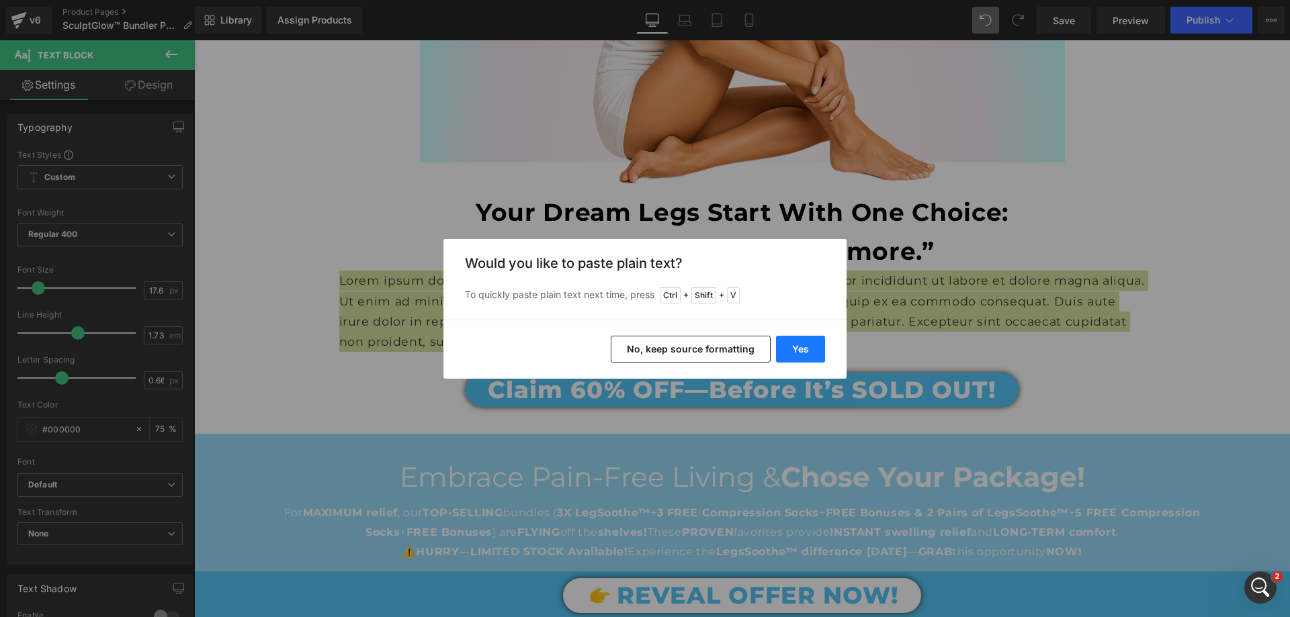
click at [799, 343] on button "Yes" at bounding box center [800, 349] width 49 height 27
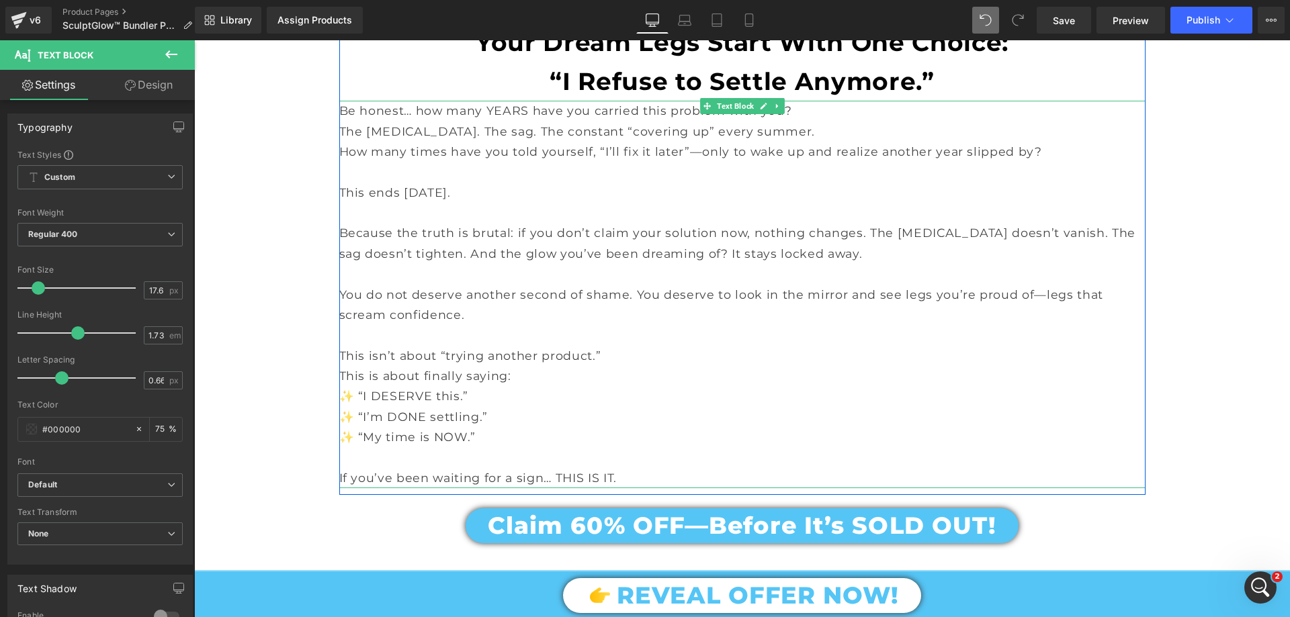
scroll to position [2788, 0]
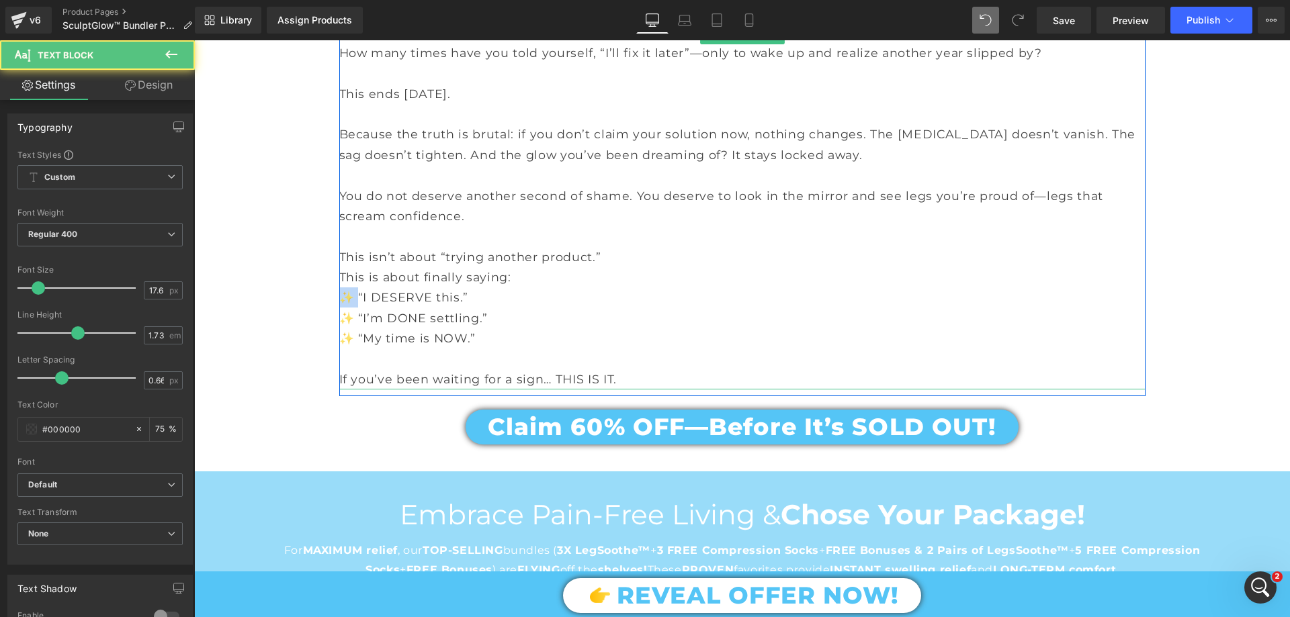
drag, startPoint x: 353, startPoint y: 310, endPoint x: 340, endPoint y: 316, distance: 14.5
click at [340, 308] on p "✨ “I DESERVE this.”" at bounding box center [742, 298] width 806 height 20
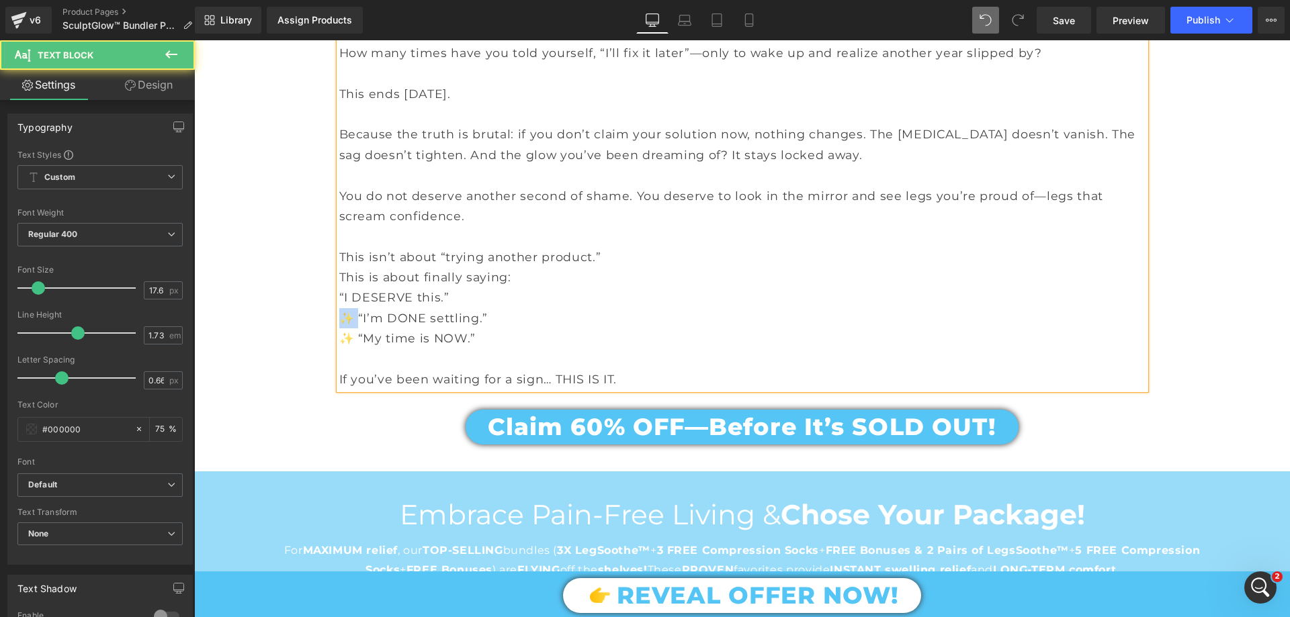
drag, startPoint x: 353, startPoint y: 331, endPoint x: 337, endPoint y: 332, distance: 16.8
click at [339, 329] on p "✨ “I’m DONE settling.”" at bounding box center [742, 318] width 806 height 20
drag, startPoint x: 353, startPoint y: 353, endPoint x: 330, endPoint y: 356, distance: 23.1
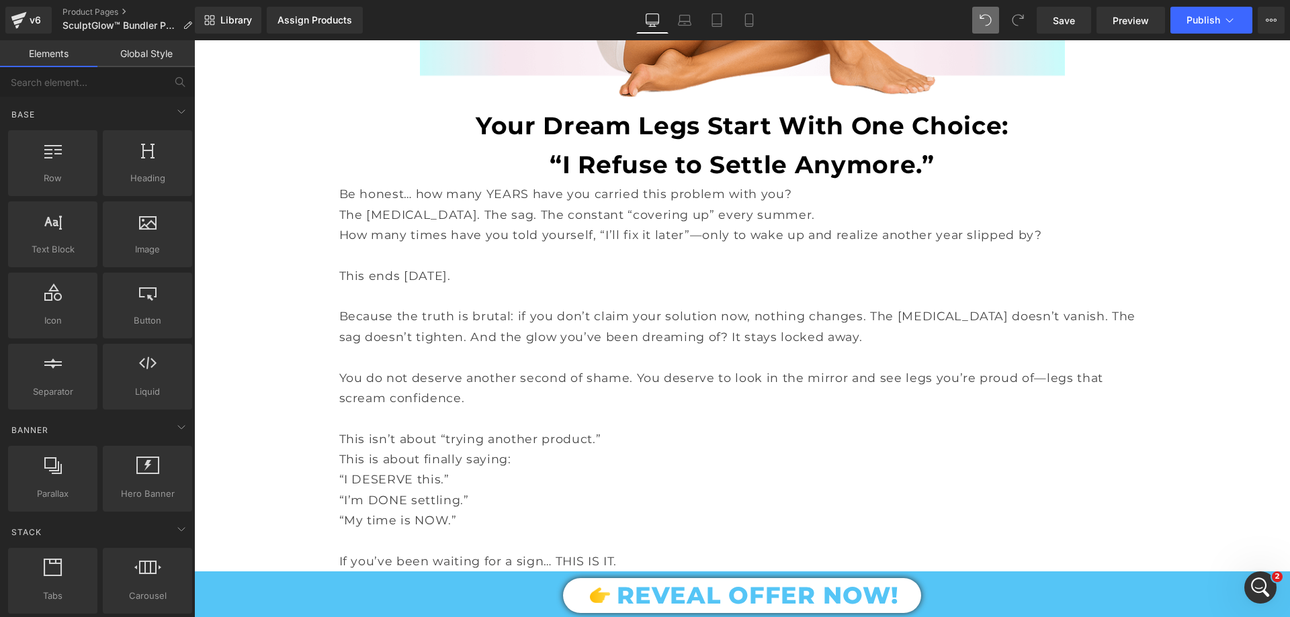
scroll to position [2586, 0]
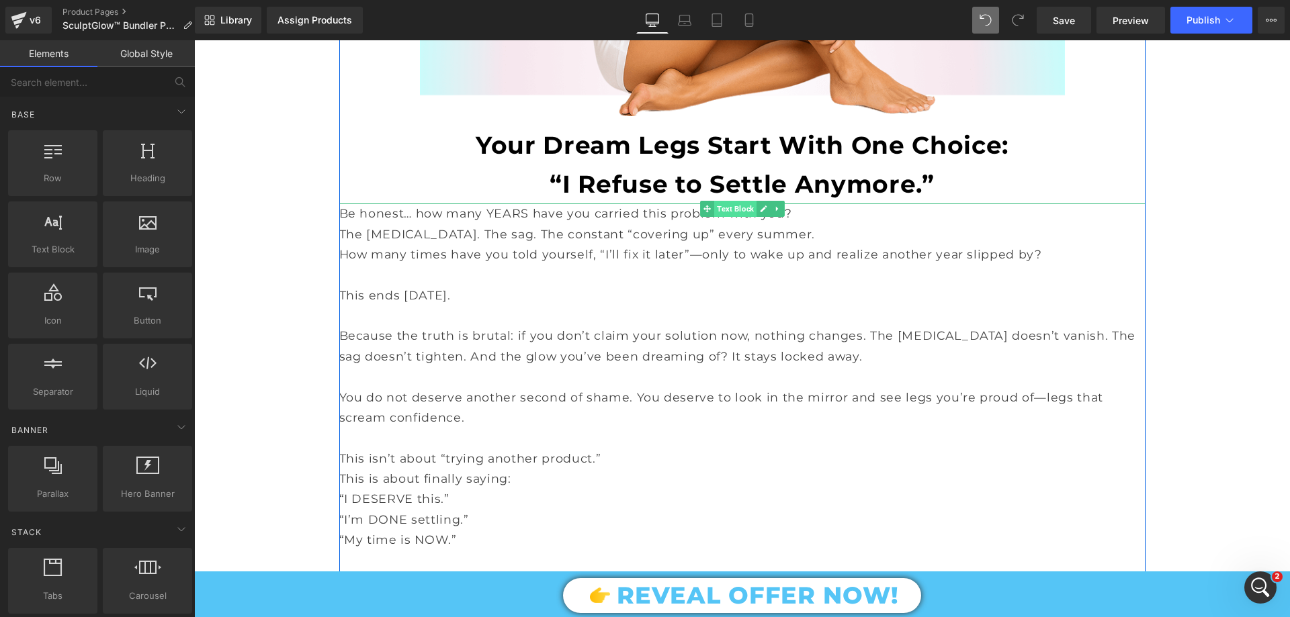
click at [730, 217] on span "Text Block" at bounding box center [735, 209] width 42 height 16
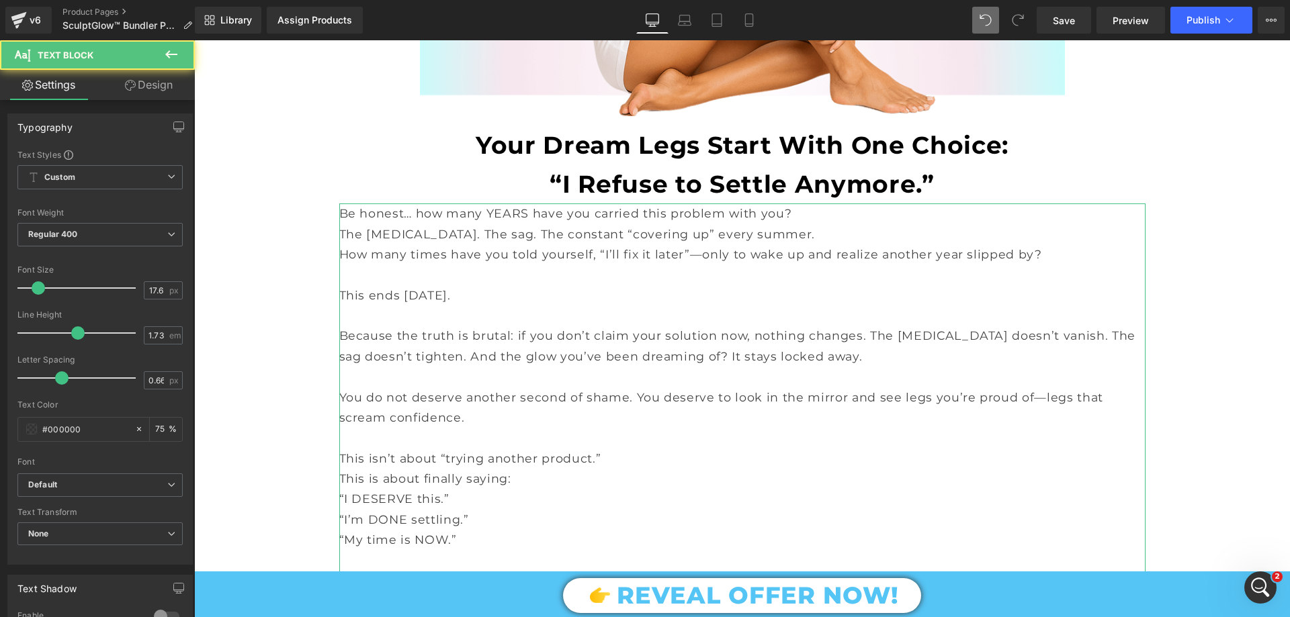
click at [144, 94] on link "Design" at bounding box center [148, 85] width 97 height 30
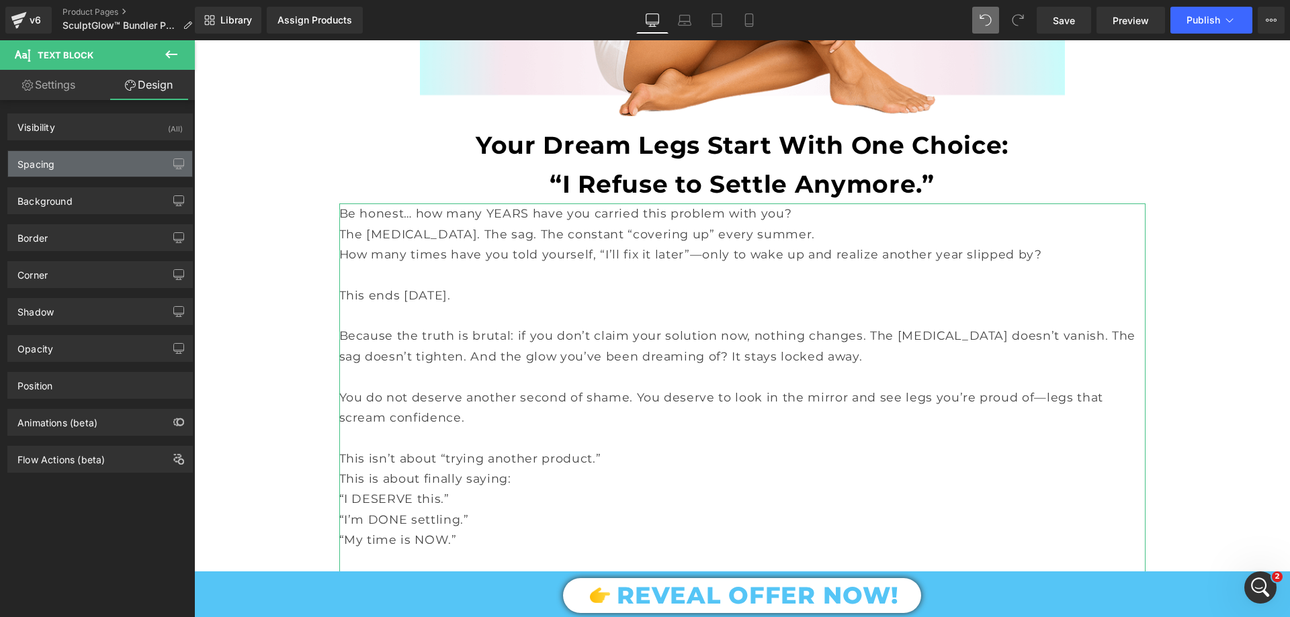
click at [77, 159] on div "Spacing" at bounding box center [100, 164] width 184 height 26
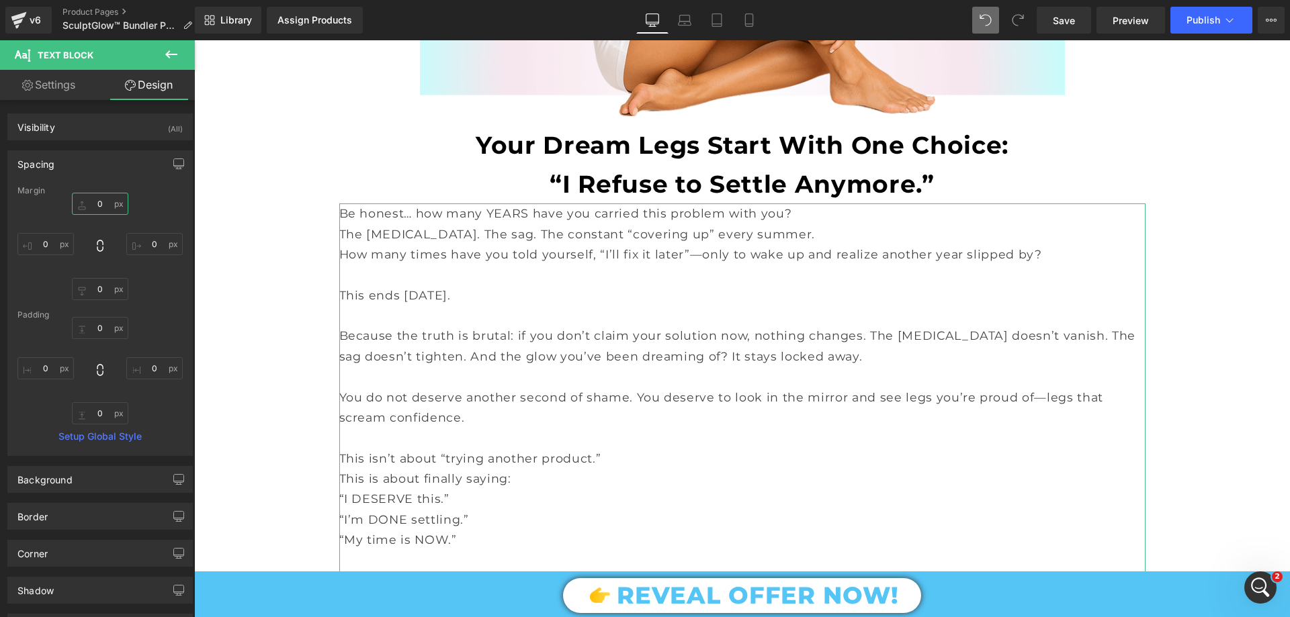
click at [105, 204] on input "text" at bounding box center [100, 204] width 56 height 22
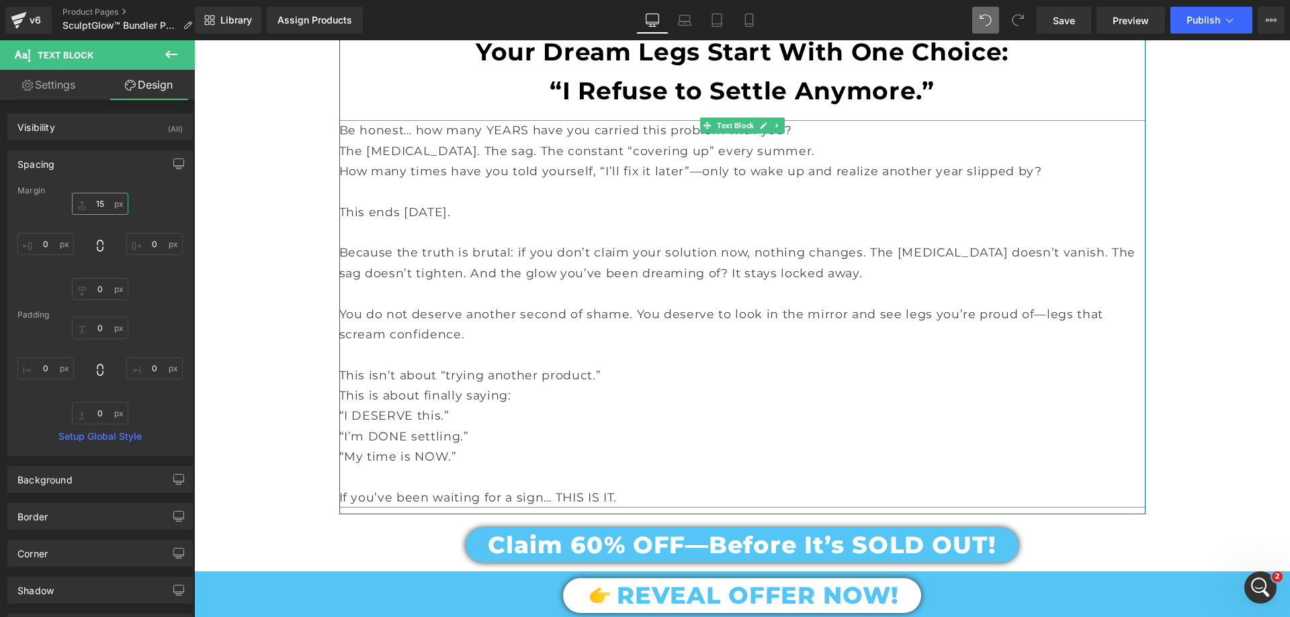
scroll to position [2788, 0]
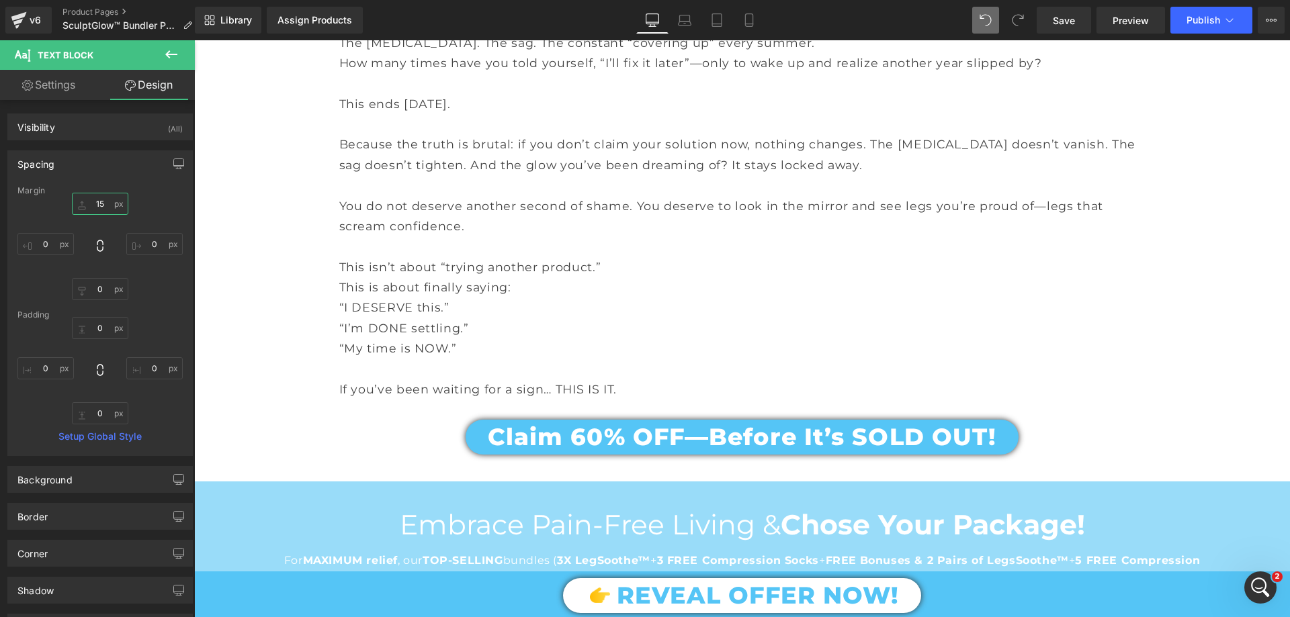
type input "15"
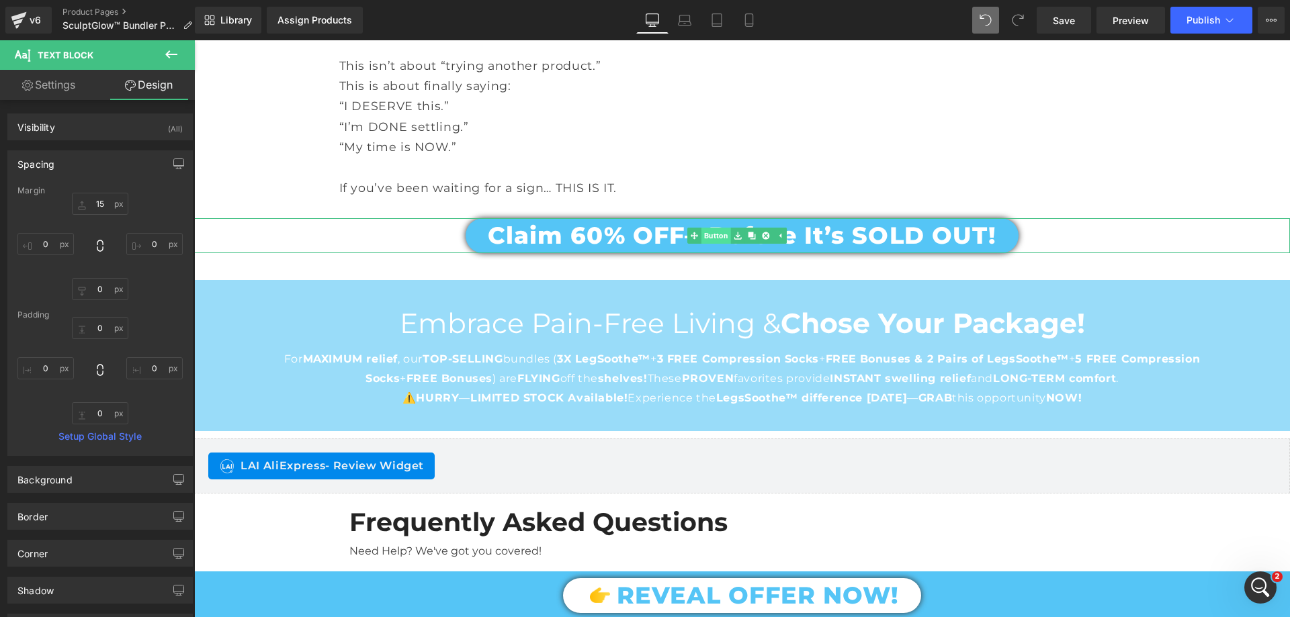
click at [723, 244] on span "Button" at bounding box center [716, 236] width 30 height 16
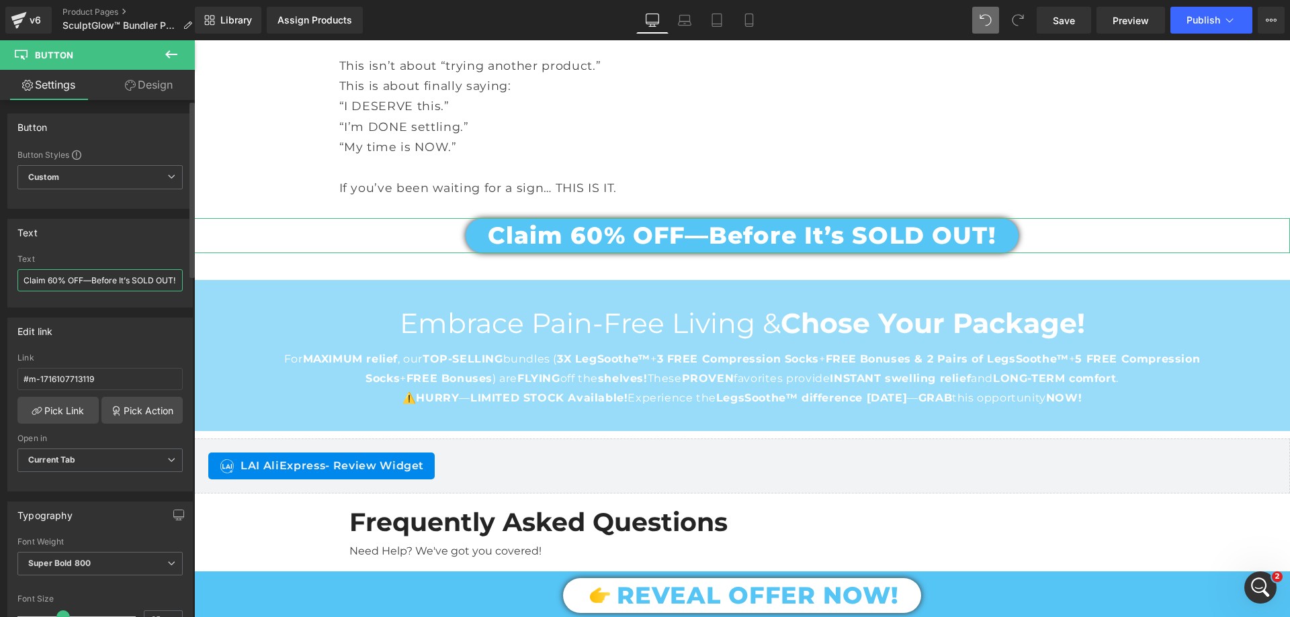
click at [110, 284] on input "Claim 60% OFF—Before It’s SOLD OUT!" at bounding box center [99, 280] width 165 height 22
paste input "Yes! I’m Ready For My Transformation NOW"
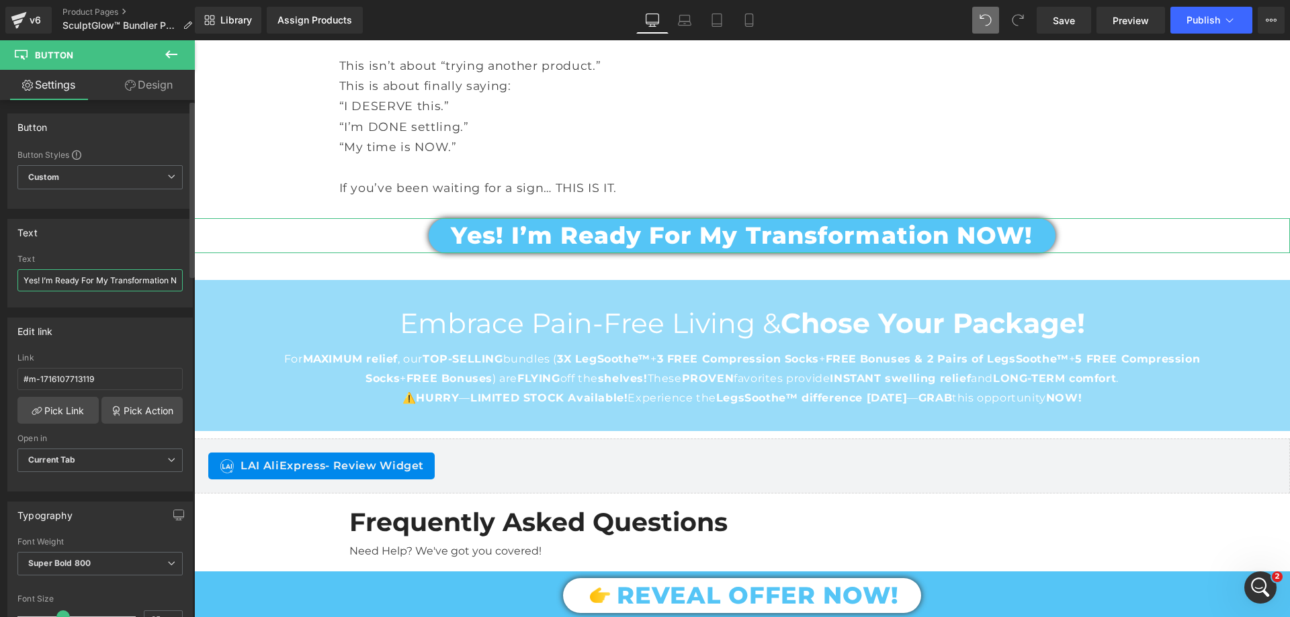
scroll to position [0, 22]
drag, startPoint x: 60, startPoint y: 277, endPoint x: 167, endPoint y: 268, distance: 107.8
click at [167, 268] on div "Text Yes! I’m Ready For My Transformation NOW!" at bounding box center [99, 281] width 165 height 52
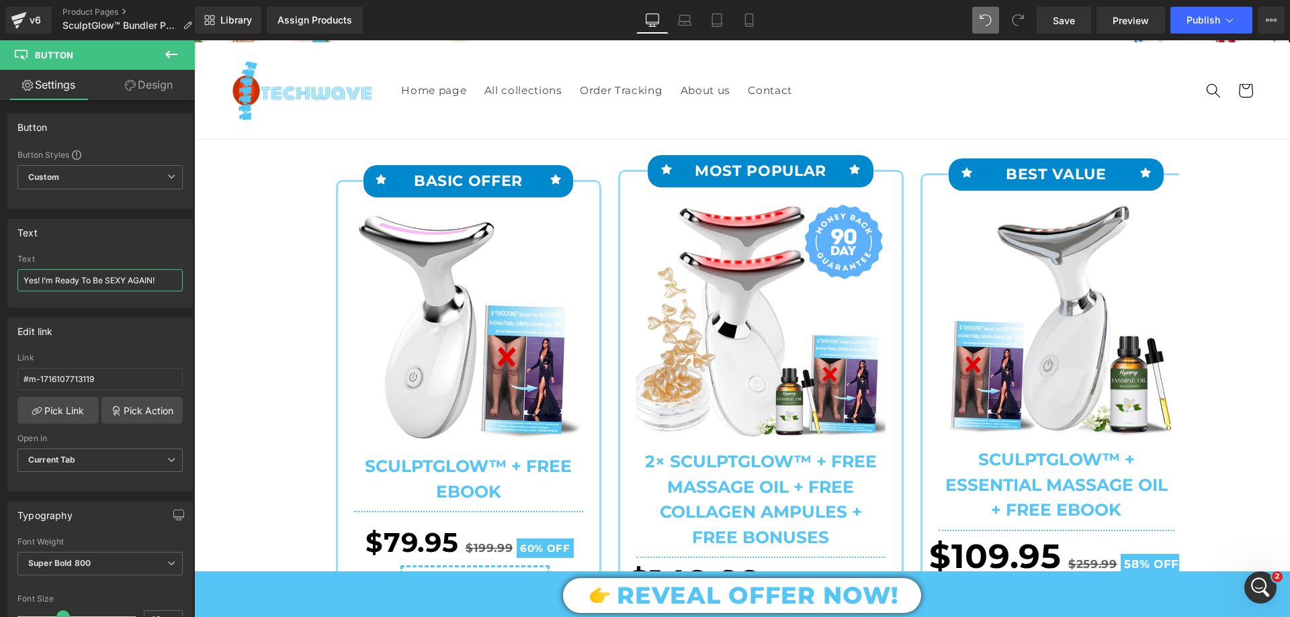
scroll to position [0, 0]
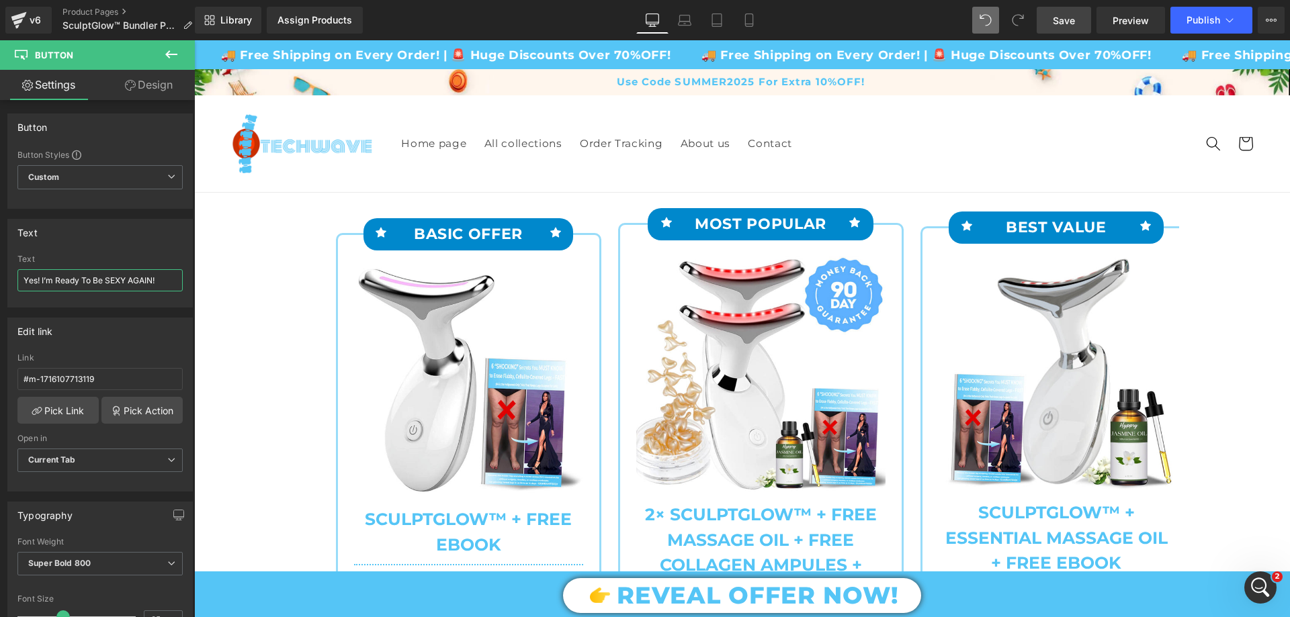
type input "Yes! I’m Ready To Be SEXY AGAIN!"
click at [1061, 24] on span "Save" at bounding box center [1064, 20] width 22 height 14
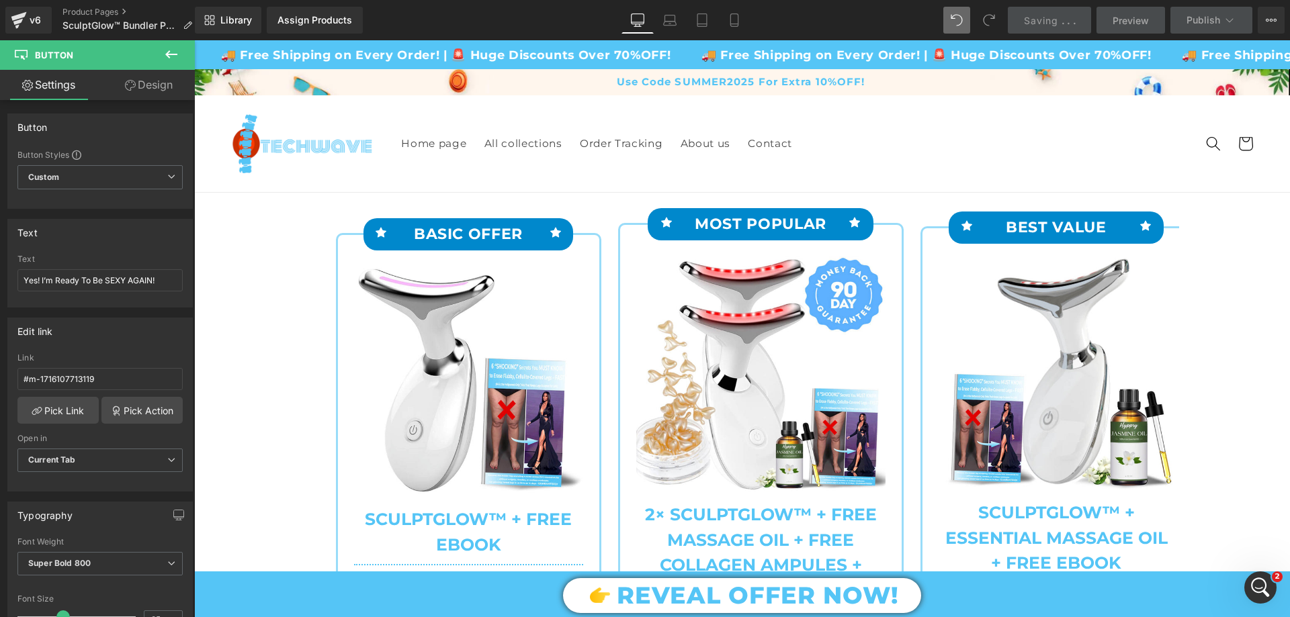
click at [1259, 588] on icon "Open Intercom Messenger" at bounding box center [1261, 588] width 22 height 22
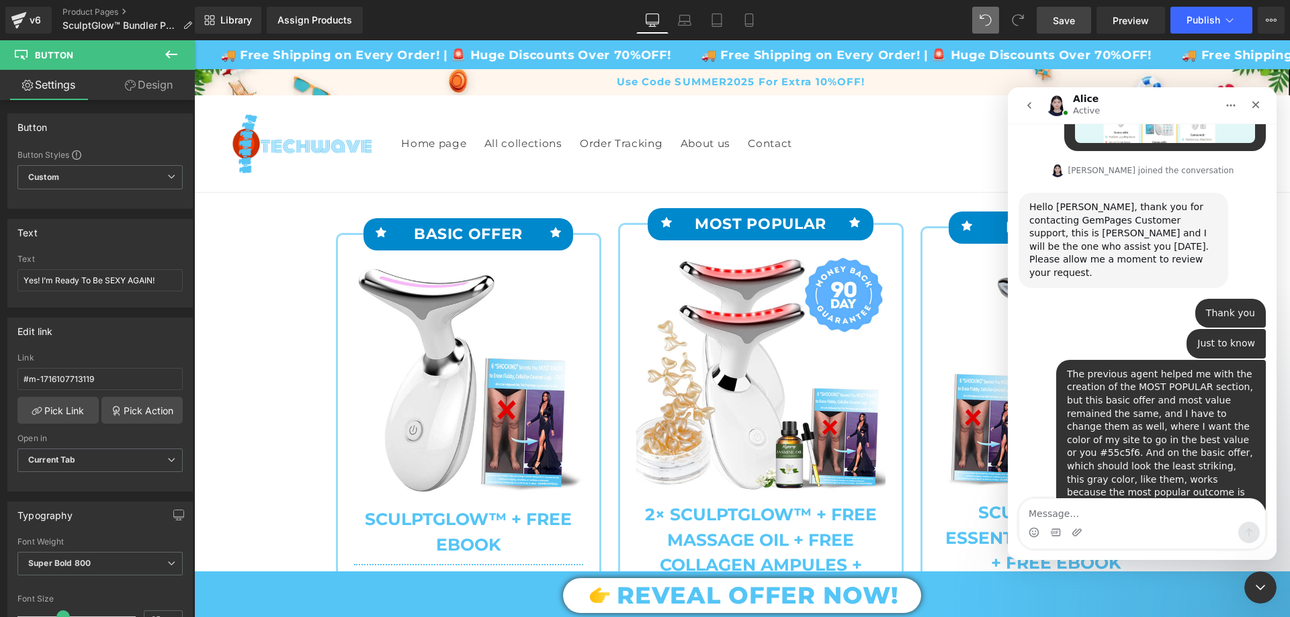
scroll to position [895, 0]
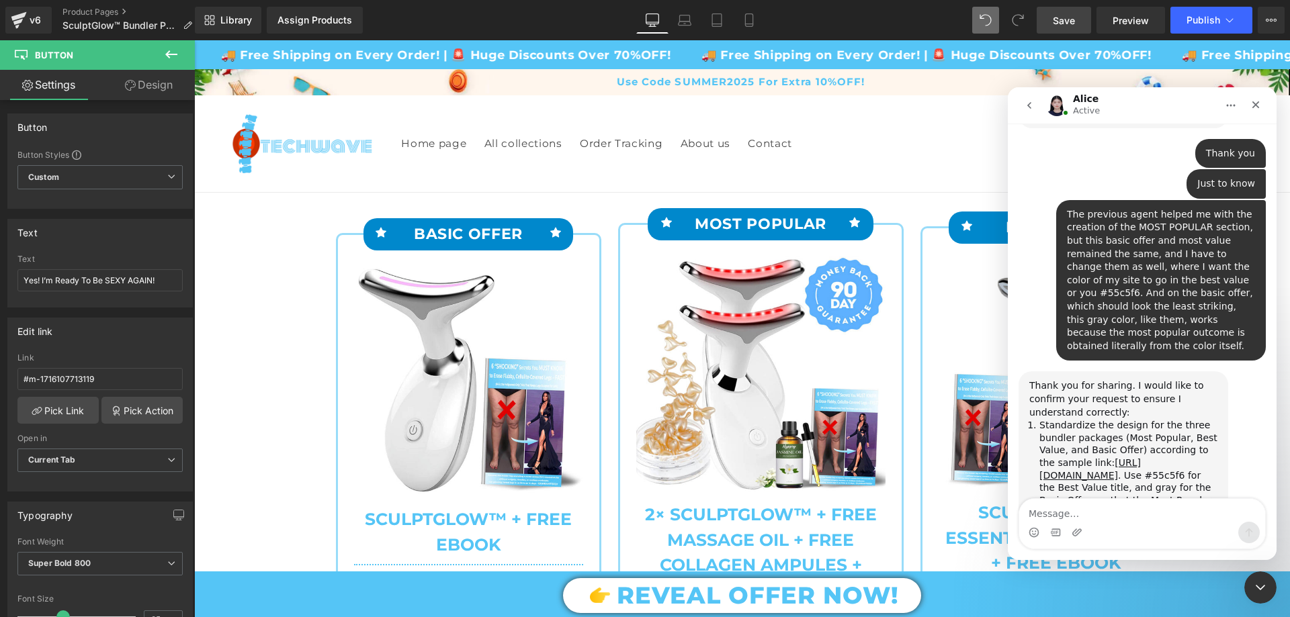
click at [1071, 505] on textarea "Message…" at bounding box center [1142, 510] width 246 height 23
drag, startPoint x: 1042, startPoint y: 428, endPoint x: 1197, endPoint y: 441, distance: 155.7
click at [1197, 523] on li "Adjust the background gradient row for the section before the bundler." at bounding box center [1128, 535] width 178 height 25
copy li "Adjust the background gradient row for the section before the bundler."
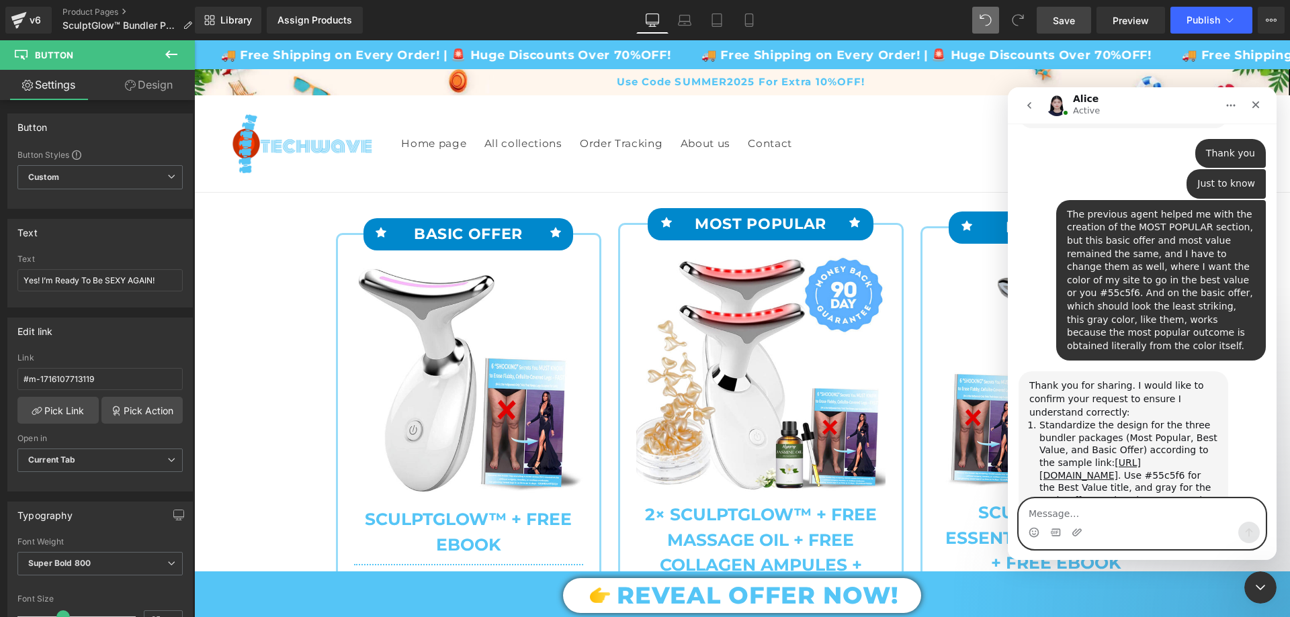
click at [1074, 512] on textarea "Message…" at bounding box center [1142, 510] width 246 height 23
paste textarea "Yes, and just this gradient color that they have at the beginning behind the bu…"
type textarea "Yes, and just this gradient color that they have at the beginning behind the bu…"
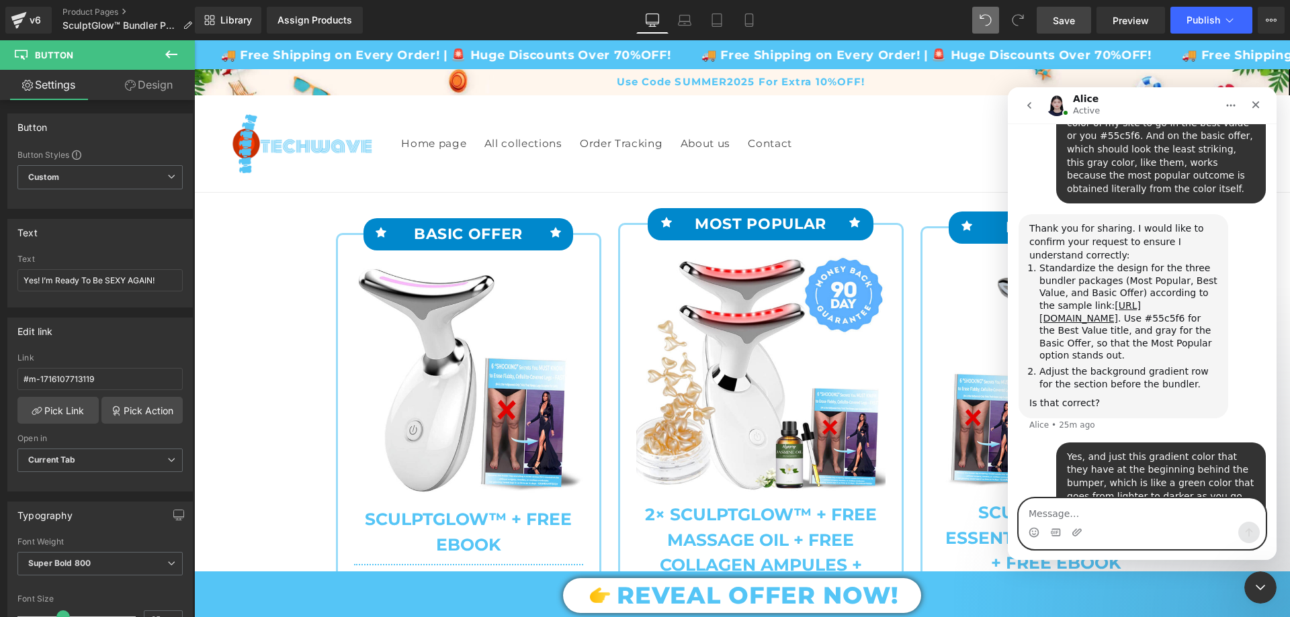
scroll to position [1000, 0]
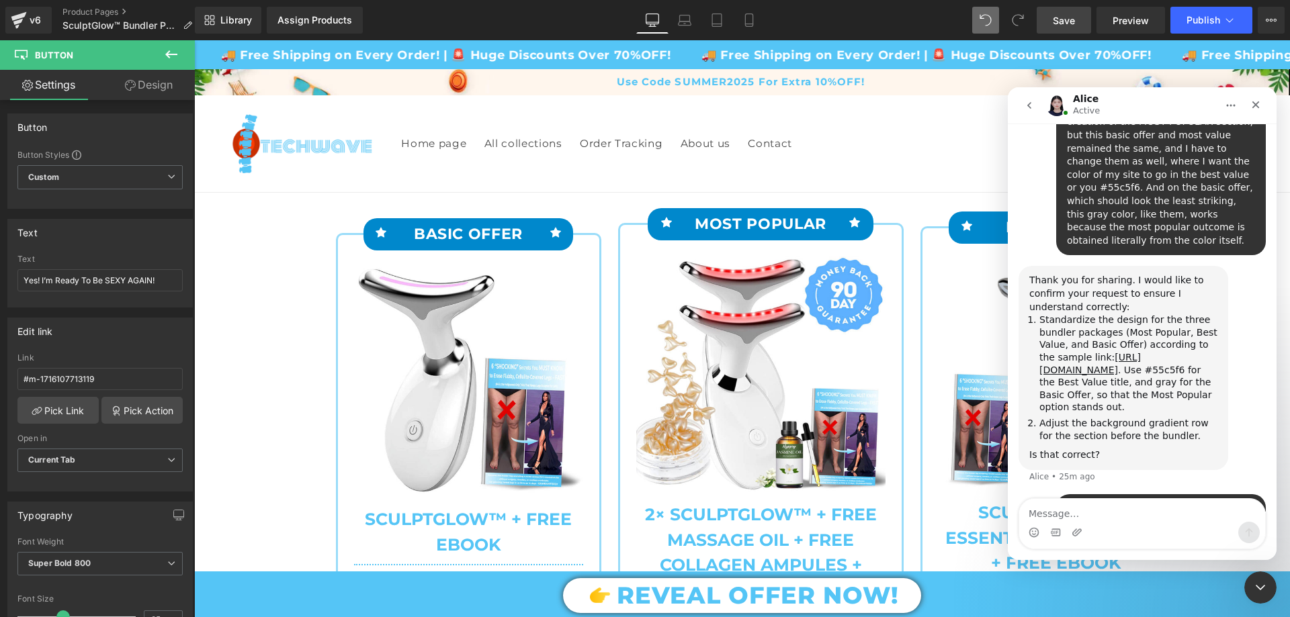
click at [1263, 582] on icon "Close Intercom Messenger" at bounding box center [1260, 588] width 16 height 16
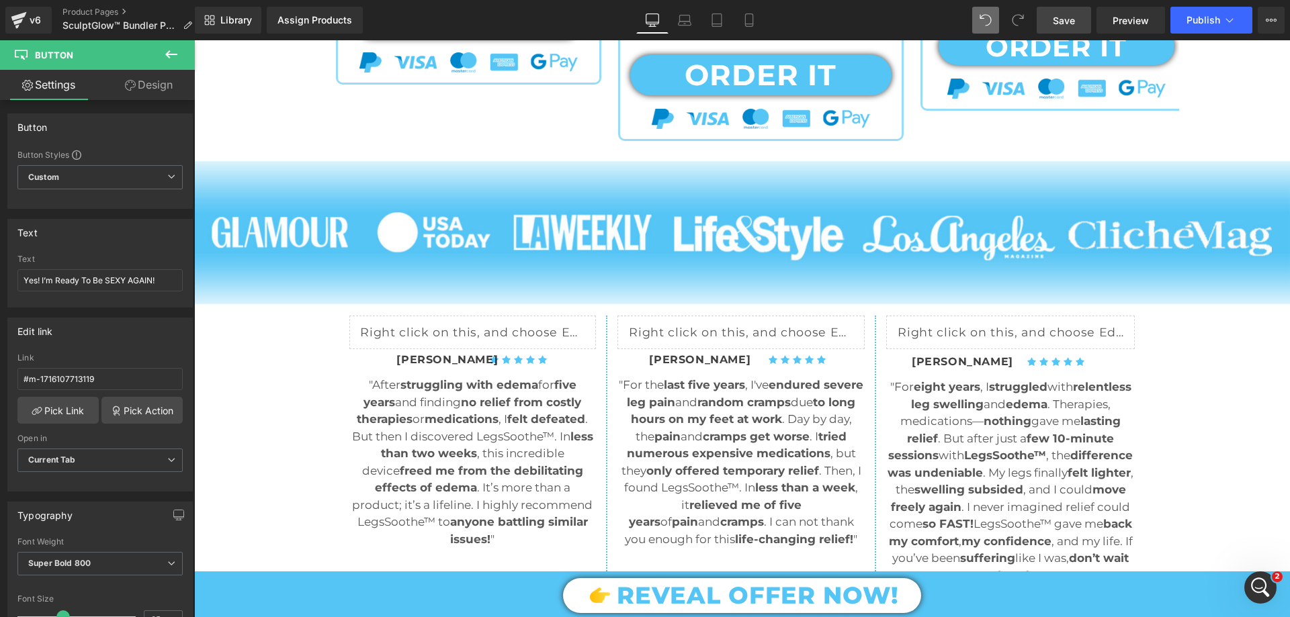
scroll to position [1273, 0]
click at [1258, 590] on icon "Open Intercom Messenger" at bounding box center [1260, 587] width 9 height 11
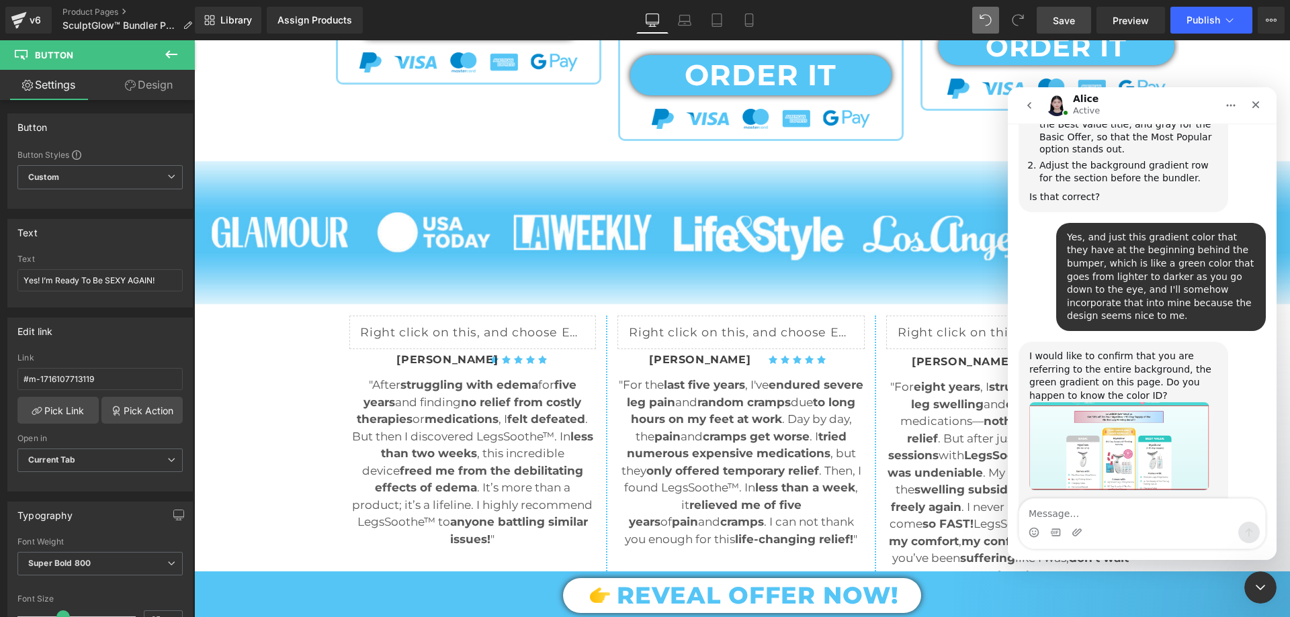
scroll to position [1260, 0]
click at [1106, 507] on textarea "Message…" at bounding box center [1142, 510] width 246 height 23
type textarea "Yes, the ID is the same as from the ID of my site color, which is #55c5f6, wher…"
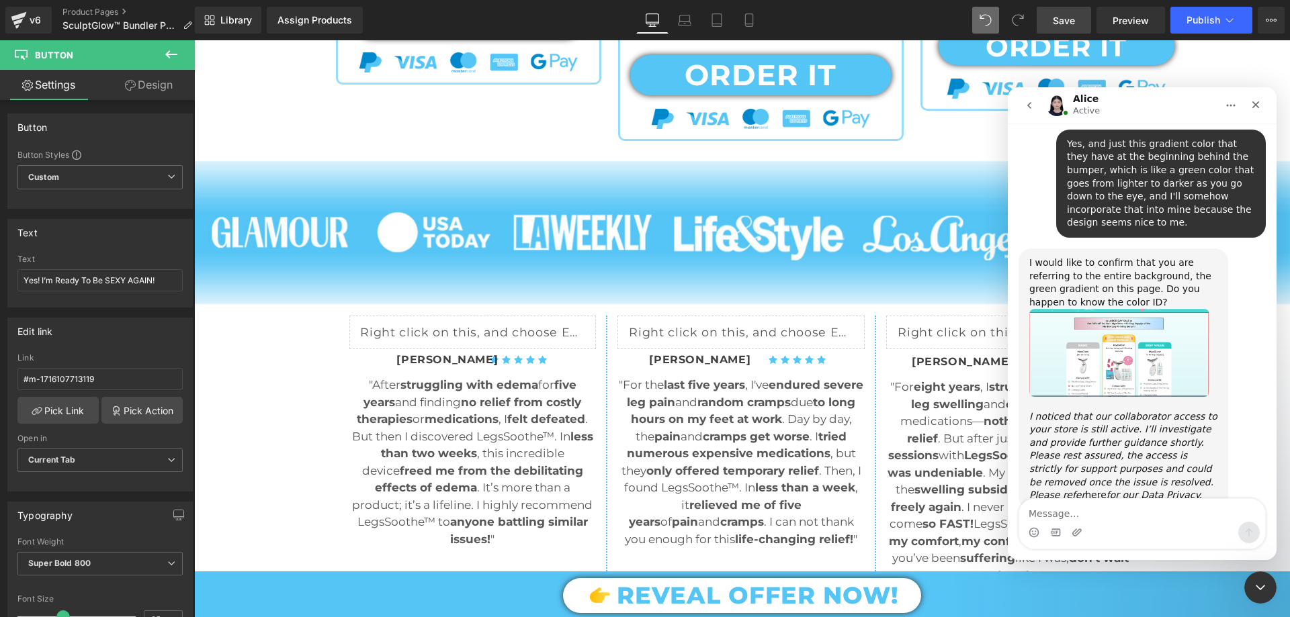
scroll to position [1352, 0]
click at [1268, 591] on icon "Close Intercom Messenger" at bounding box center [1260, 588] width 16 height 16
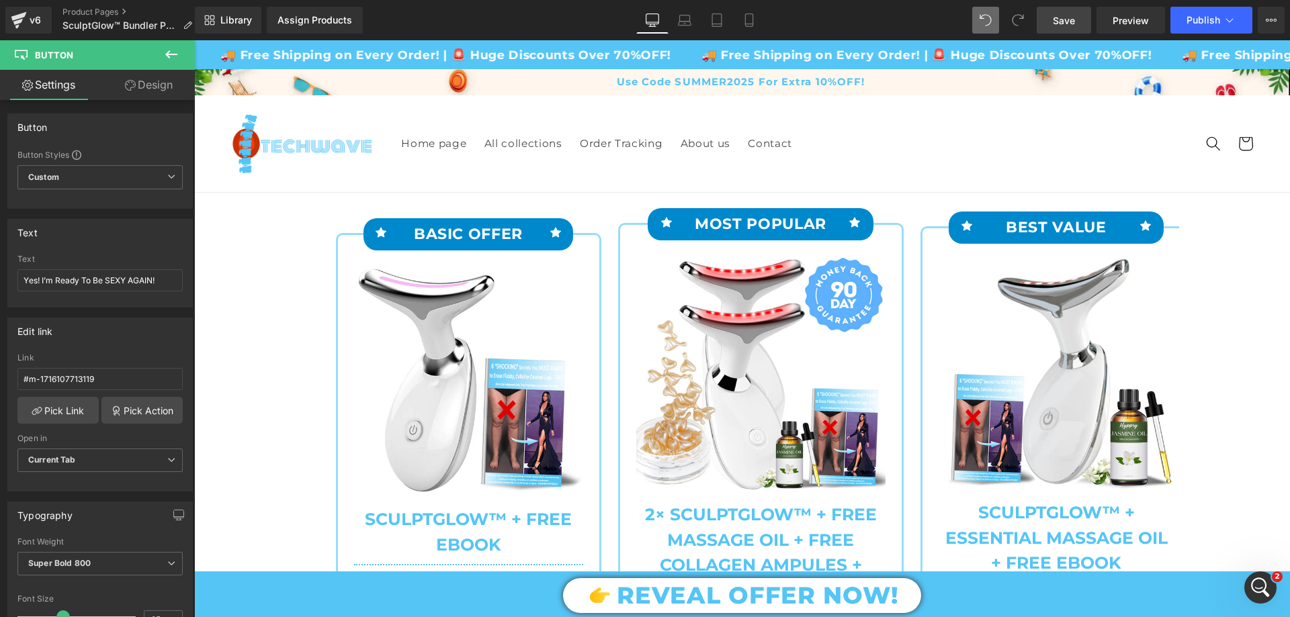
scroll to position [1903, 0]
click at [1264, 594] on icon "Open Intercom Messenger" at bounding box center [1261, 588] width 22 height 22
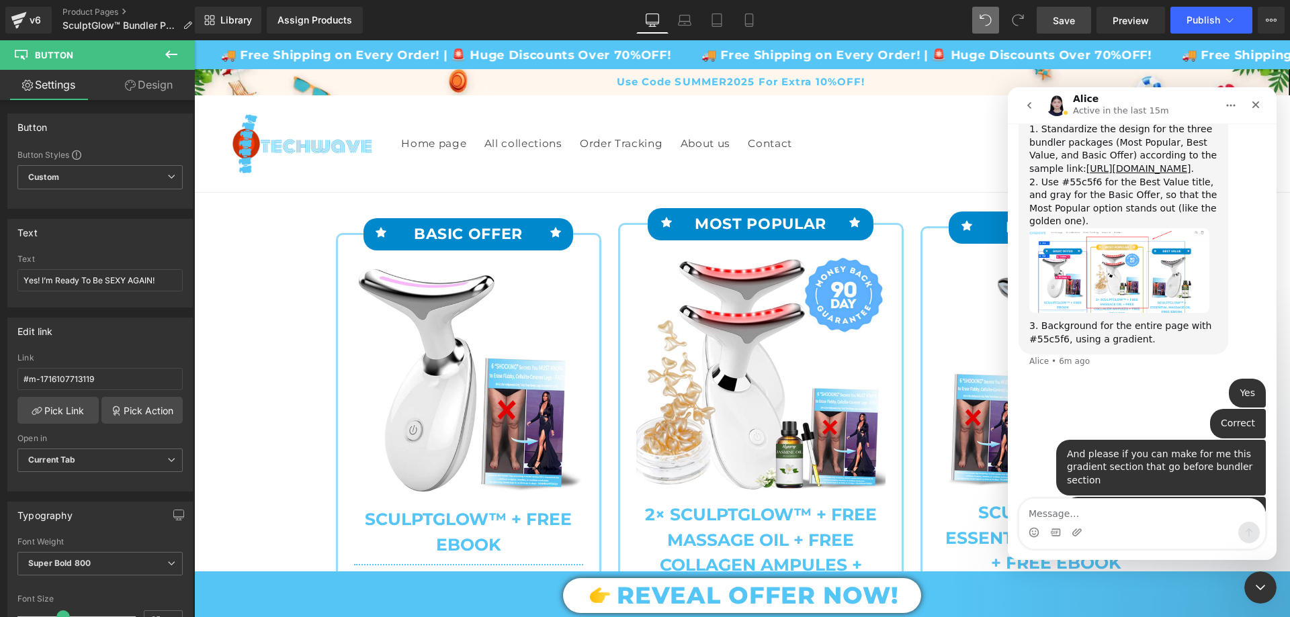
click at [1106, 509] on textarea "Message…" at bounding box center [1142, 510] width 246 height 23
type textarea "I will appreciate that! Thank you in advance for your help!"
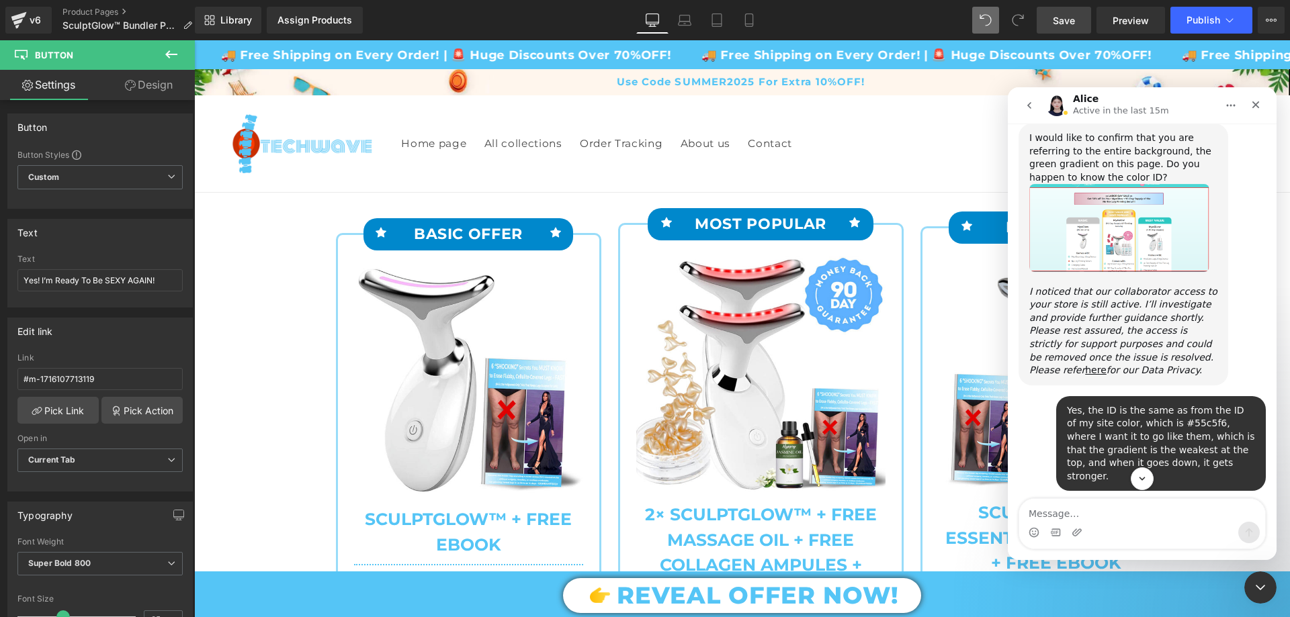
scroll to position [1947, 0]
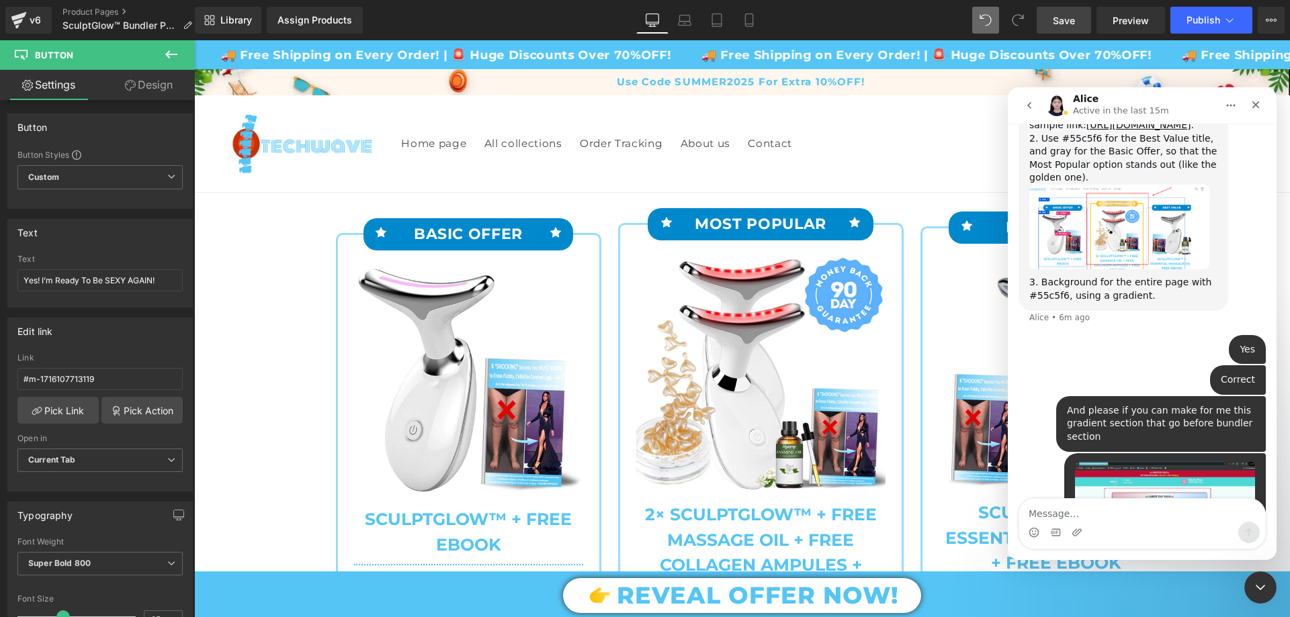
click at [1253, 593] on icon "Close Intercom Messenger" at bounding box center [1260, 588] width 16 height 16
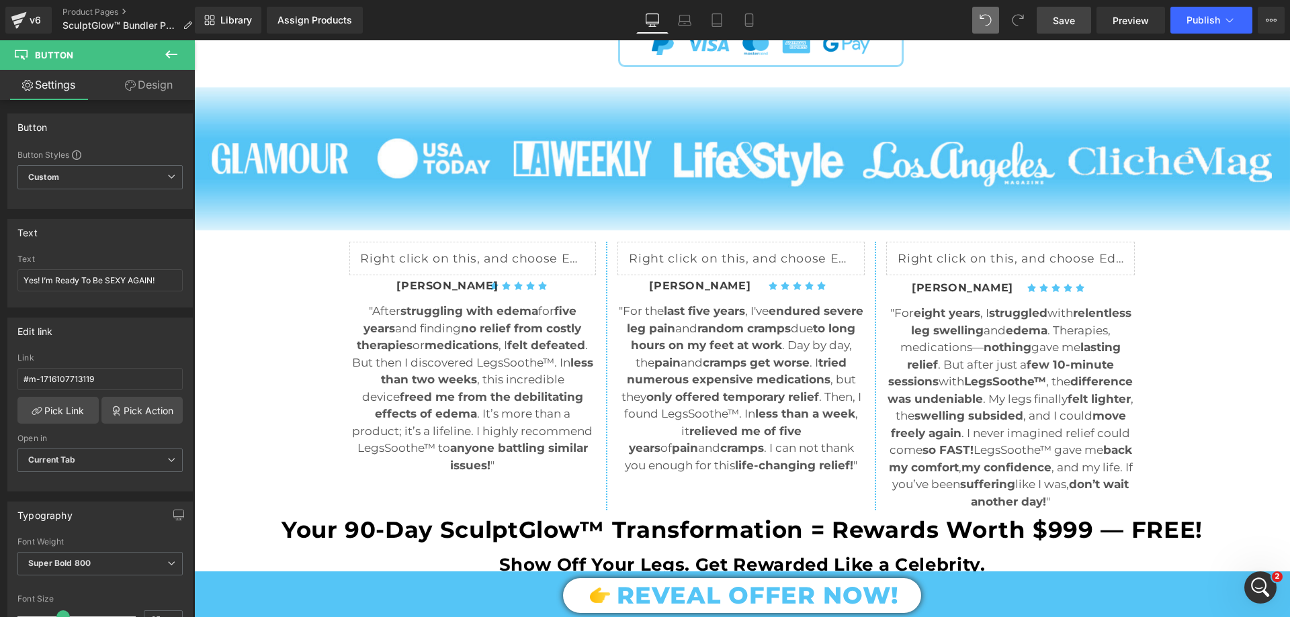
scroll to position [1008, 0]
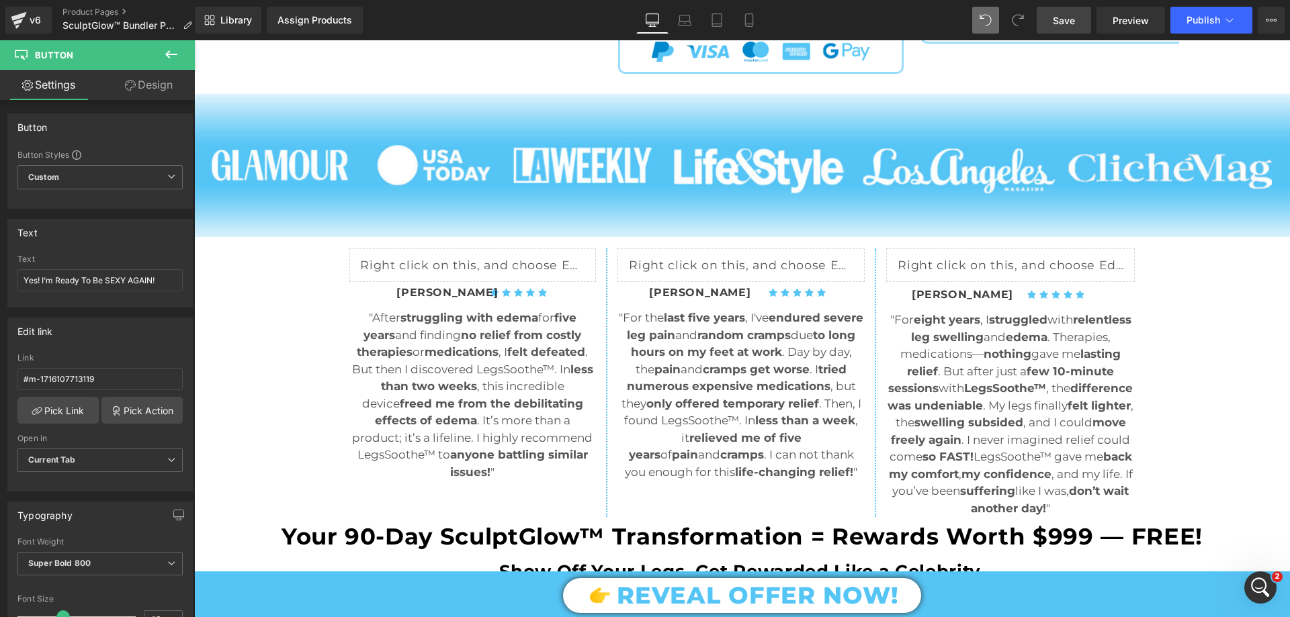
click at [165, 54] on icon at bounding box center [171, 54] width 12 height 8
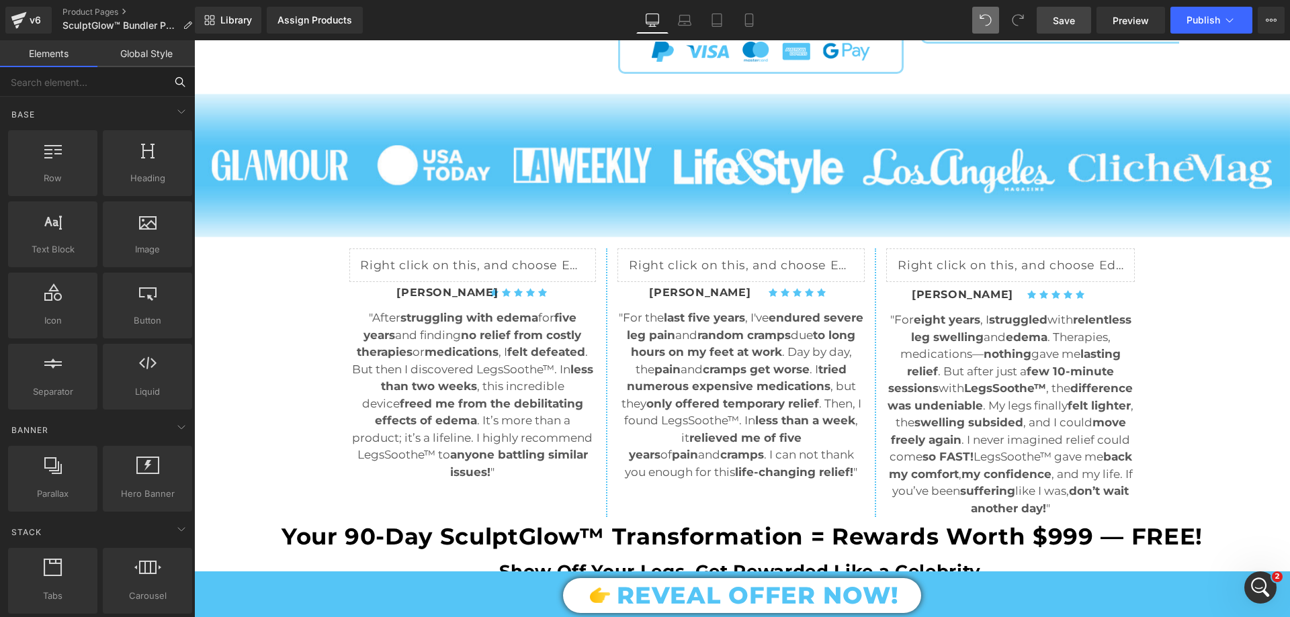
click at [65, 91] on input "text" at bounding box center [82, 82] width 165 height 30
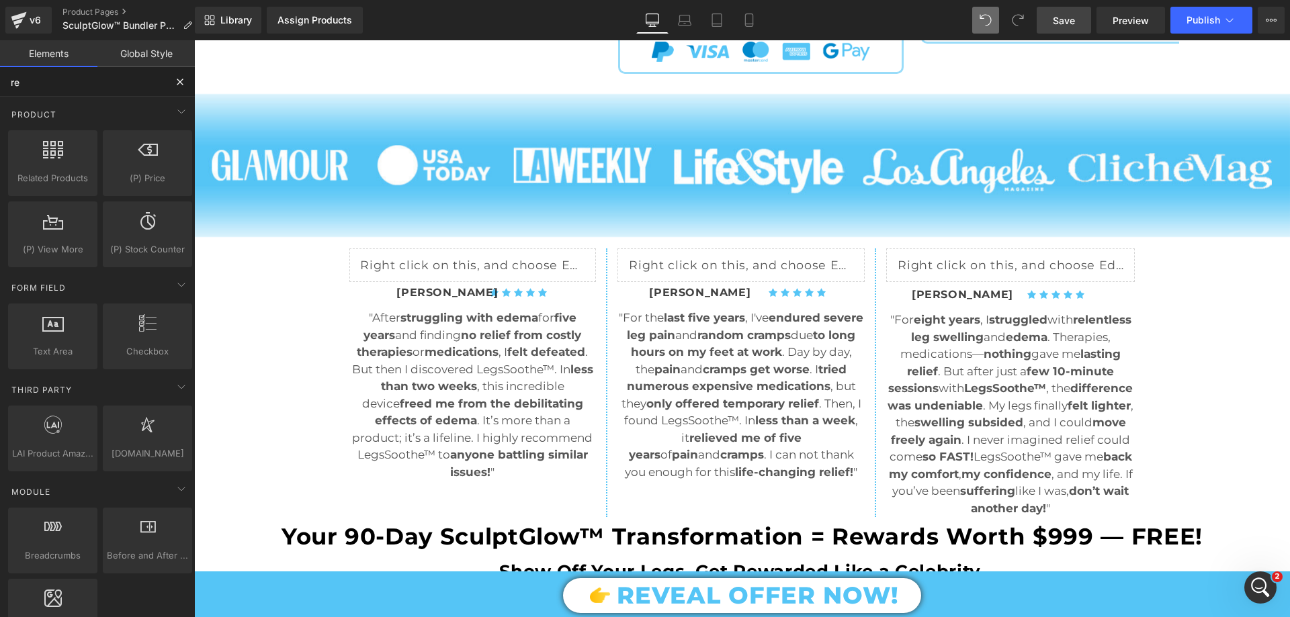
type input "r"
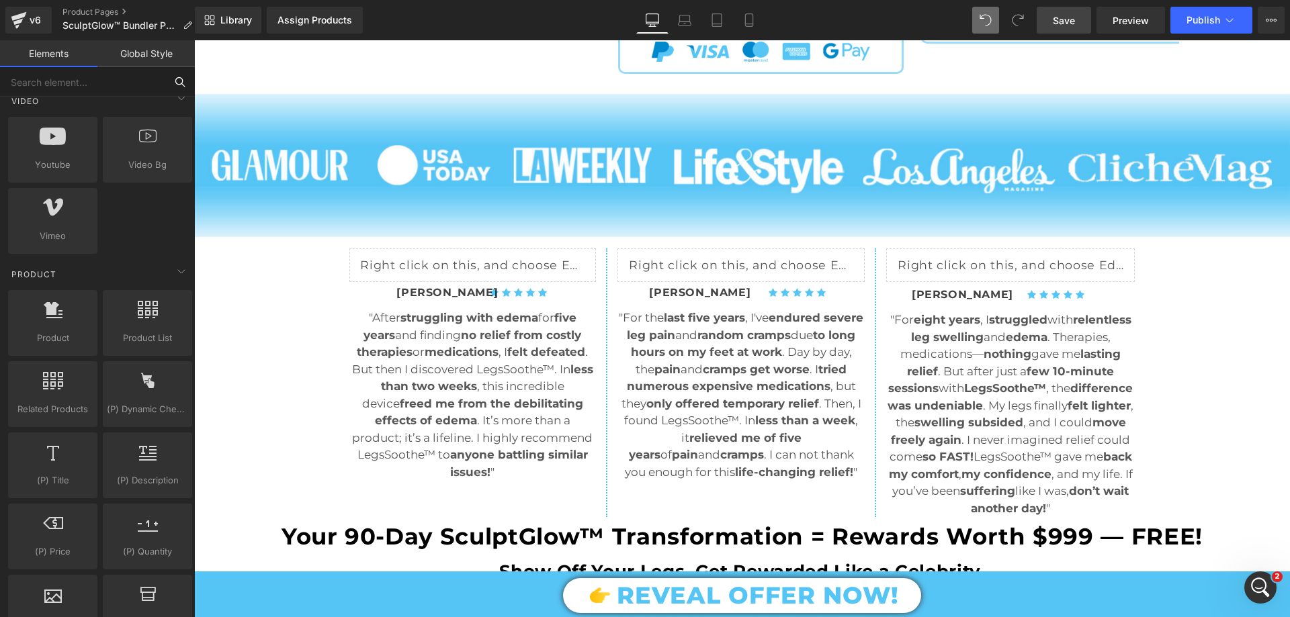
scroll to position [1142, 0]
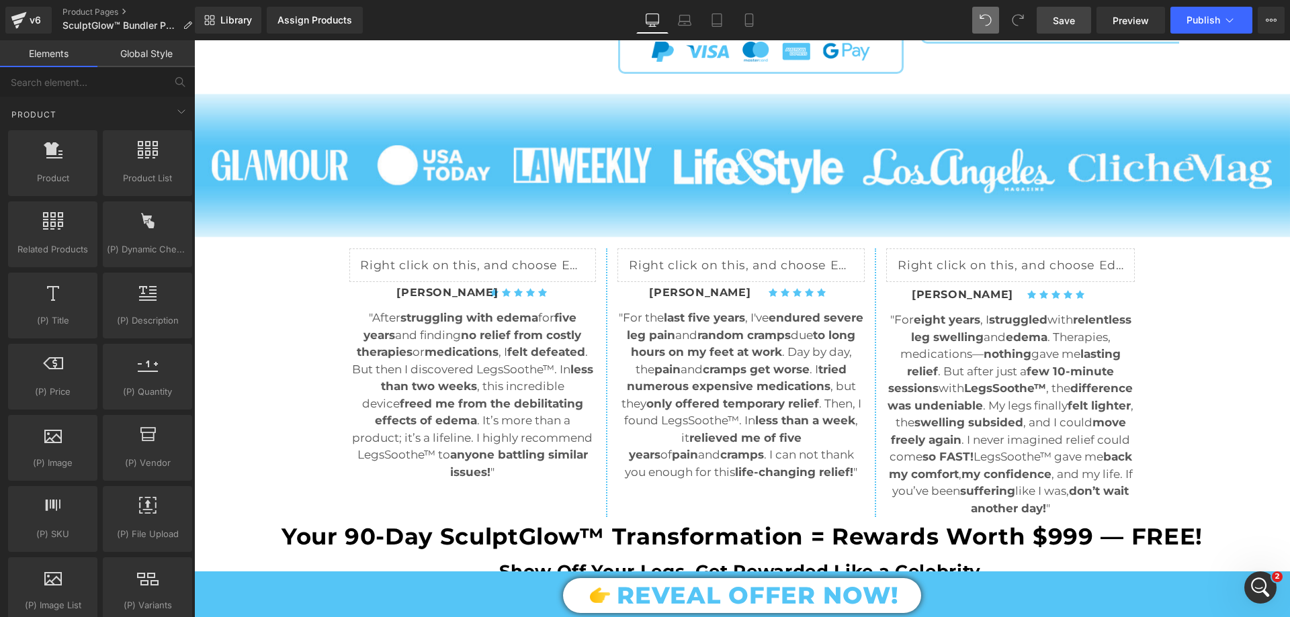
click at [148, 56] on link "Global Style" at bounding box center [145, 53] width 97 height 27
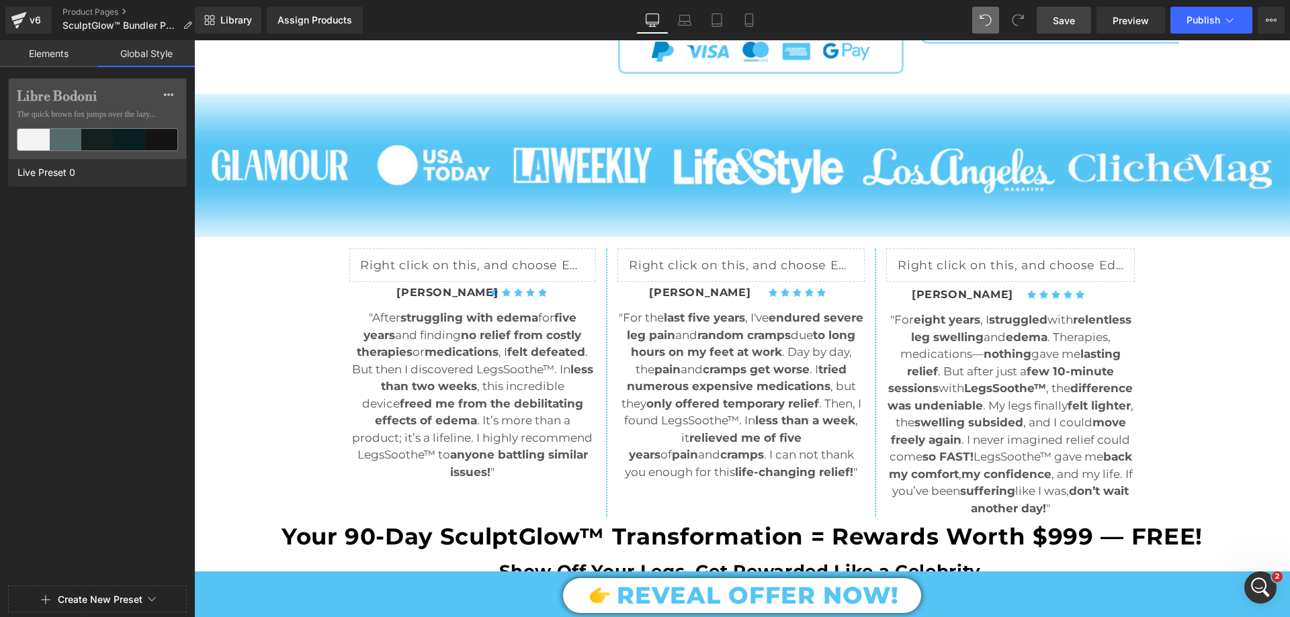
click at [50, 64] on link "Elements" at bounding box center [48, 53] width 97 height 27
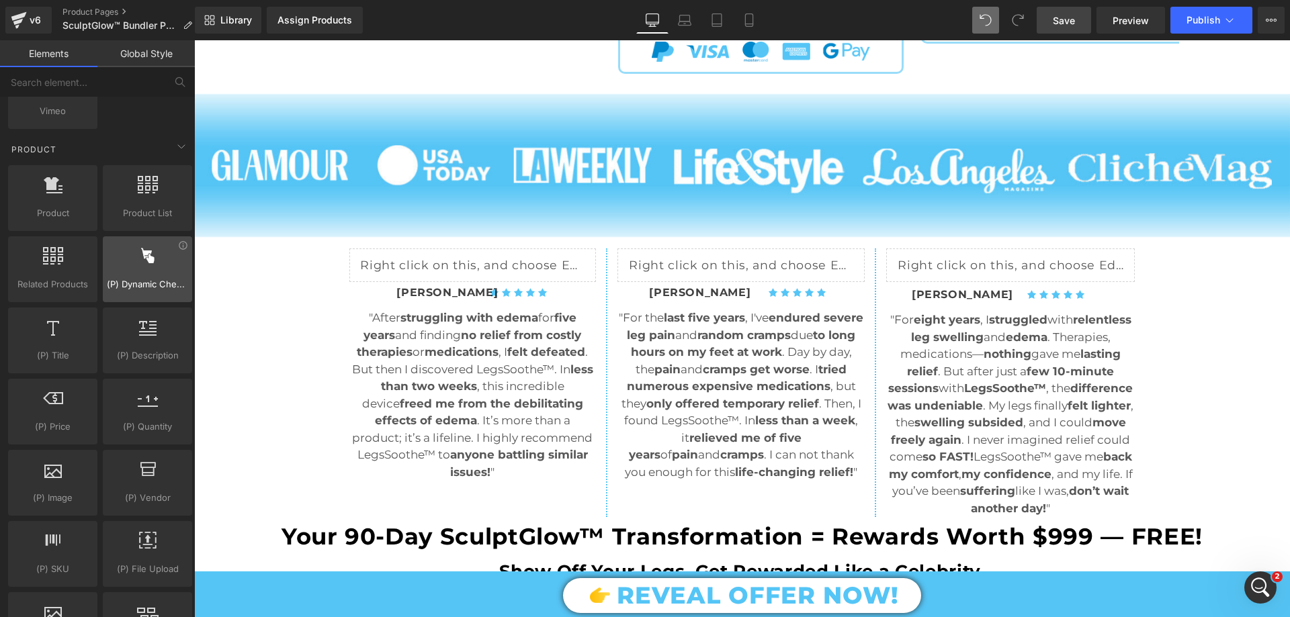
scroll to position [570, 0]
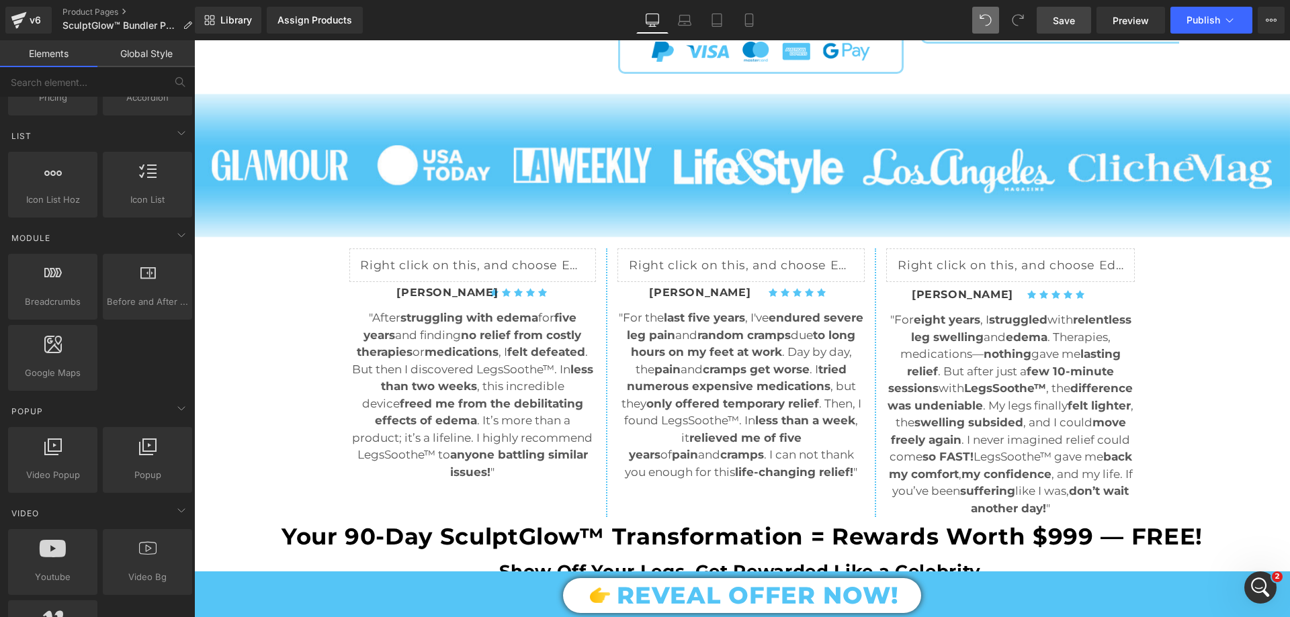
drag, startPoint x: 232, startPoint y: 380, endPoint x: 295, endPoint y: 350, distance: 69.1
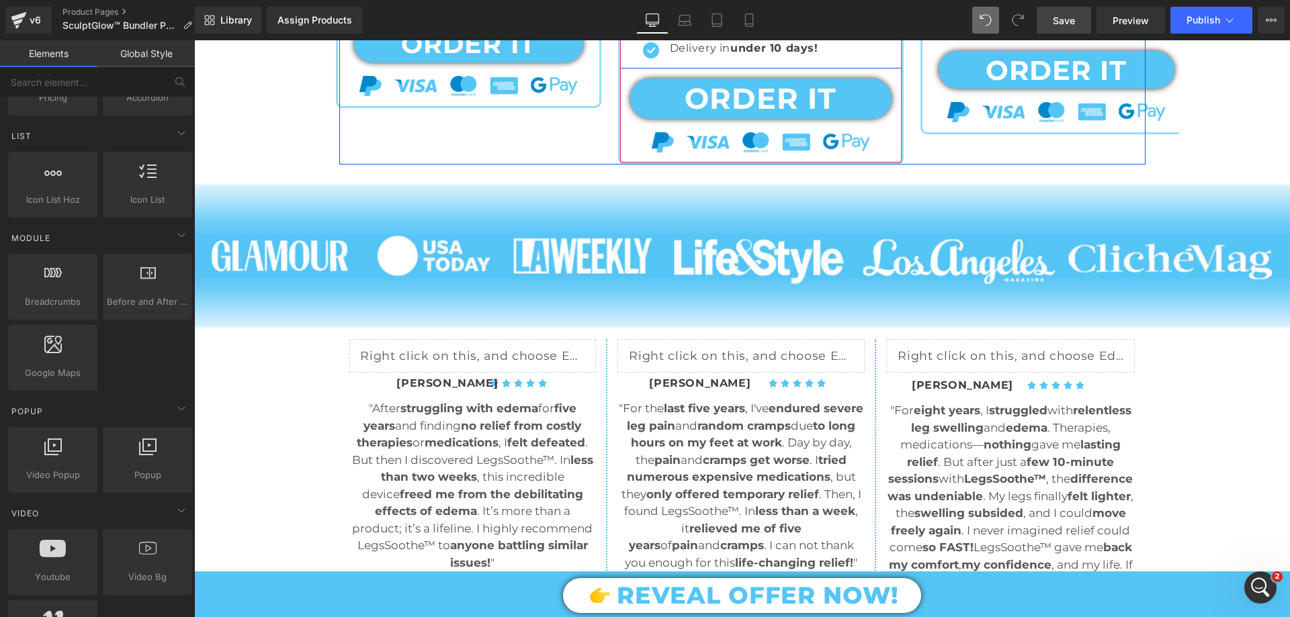
scroll to position [1075, 0]
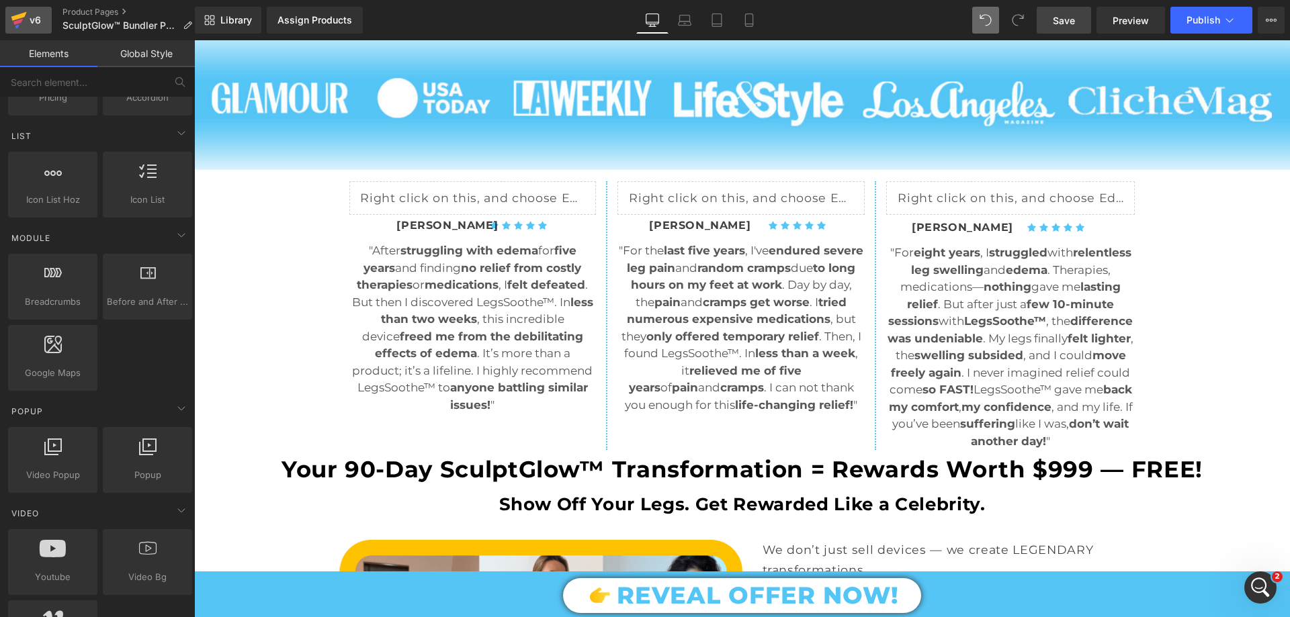
click at [22, 22] on icon at bounding box center [19, 20] width 16 height 34
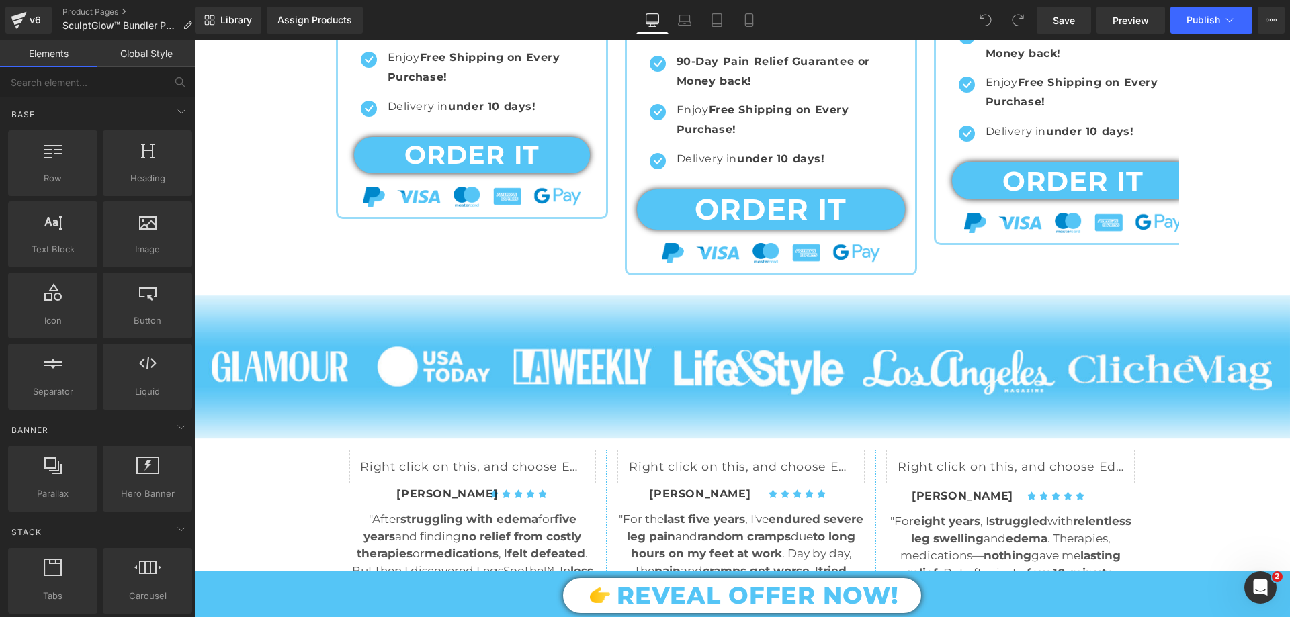
scroll to position [134, 0]
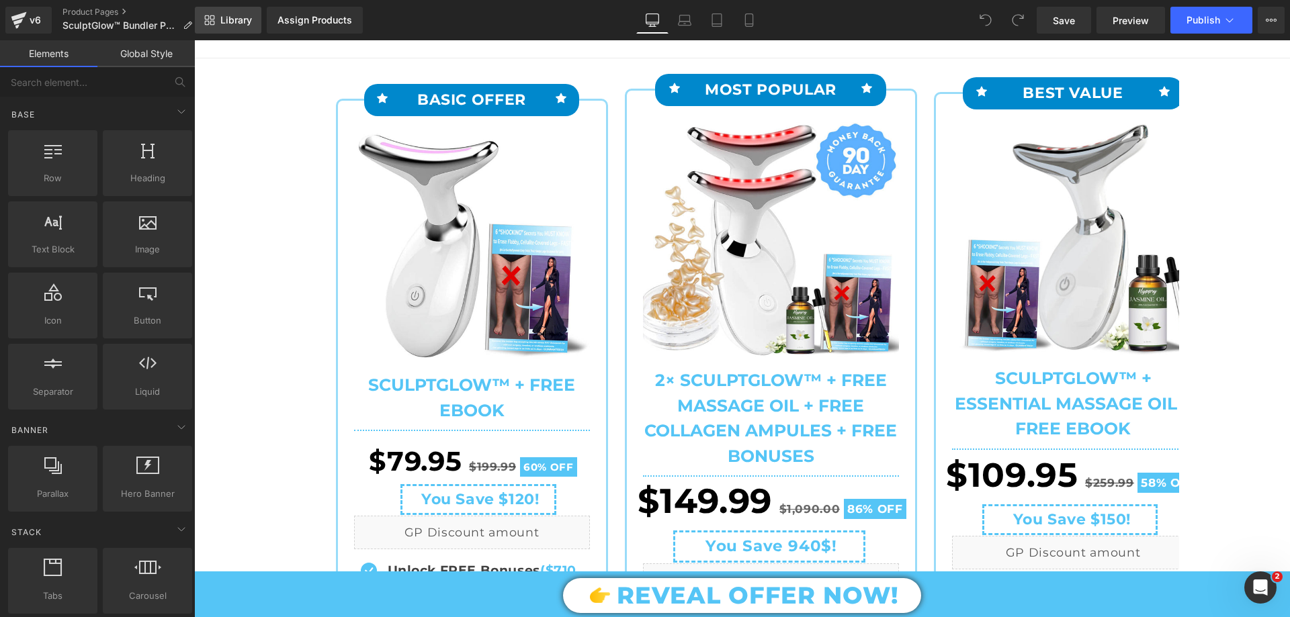
click at [234, 16] on span "Library" at bounding box center [236, 20] width 32 height 12
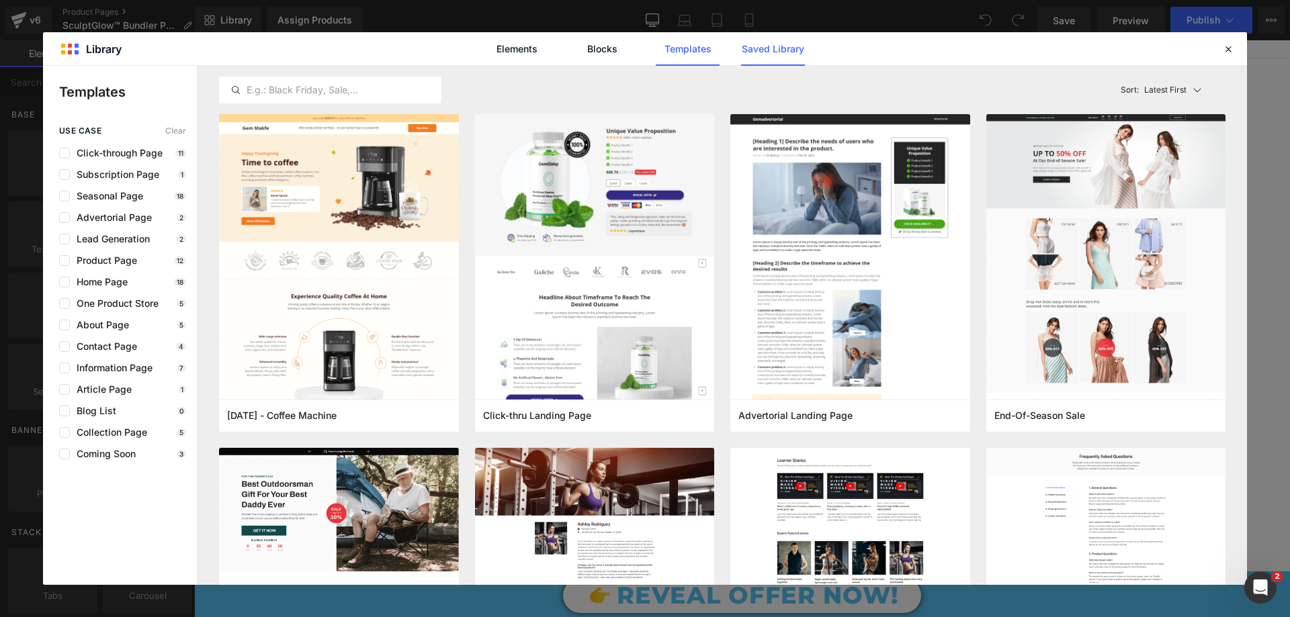
click at [769, 48] on link "Saved Library" at bounding box center [773, 49] width 64 height 34
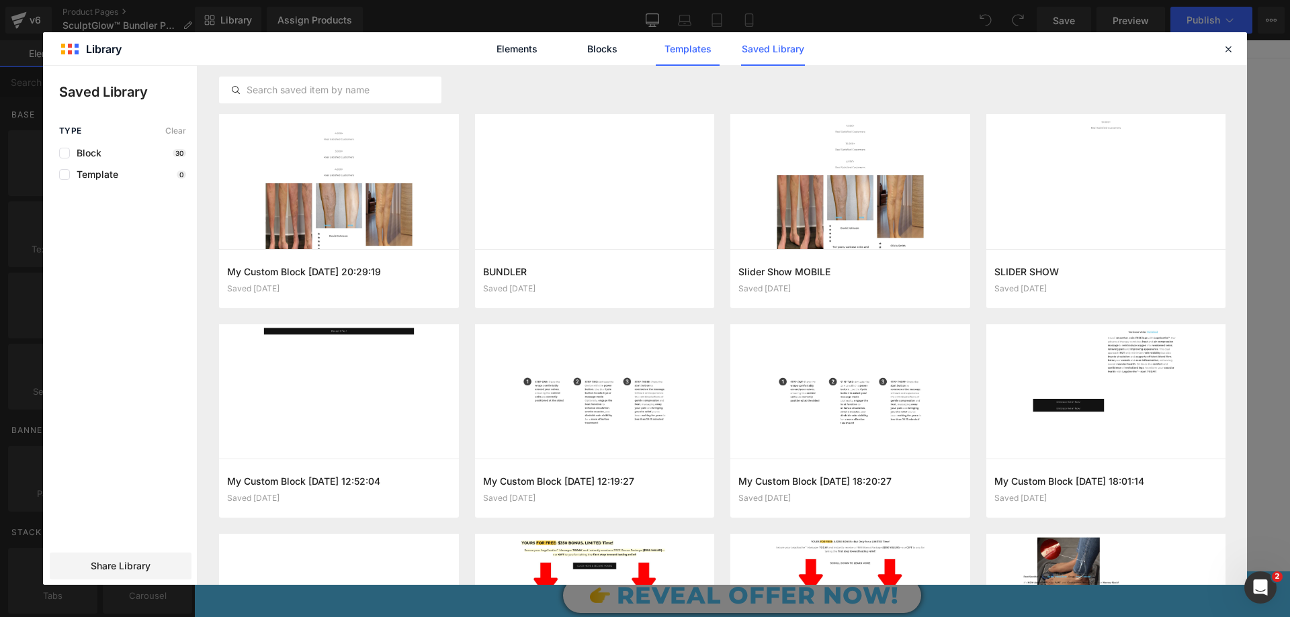
click at [674, 48] on link "Templates" at bounding box center [688, 49] width 64 height 34
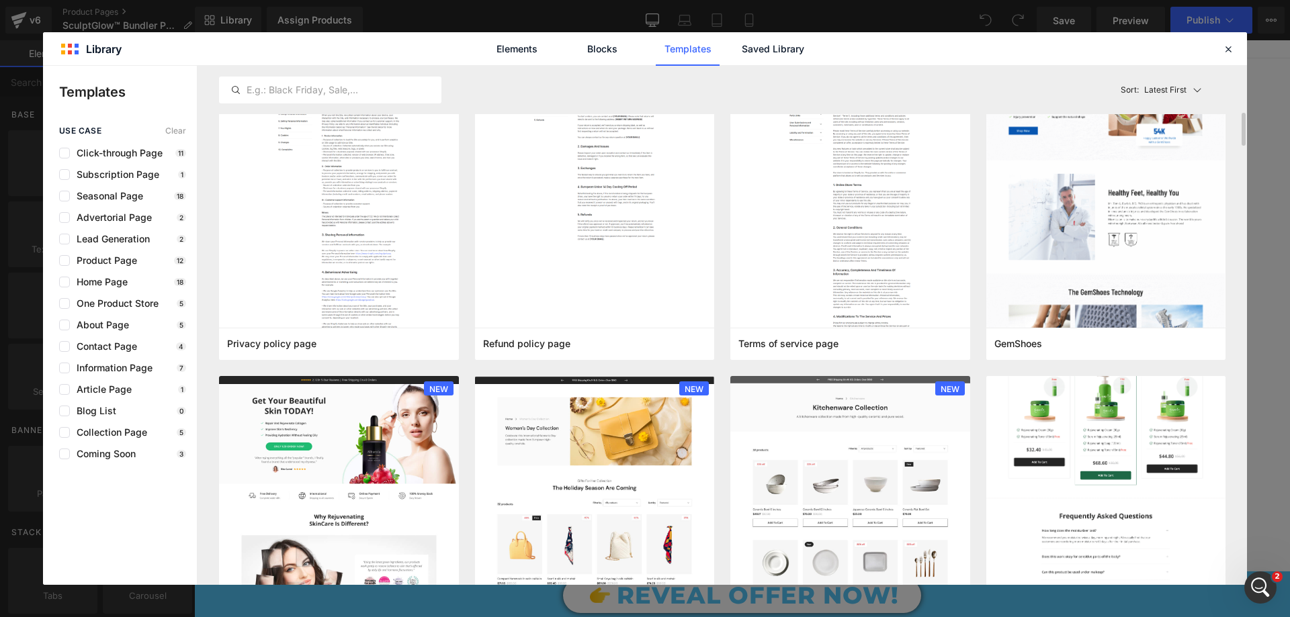
scroll to position [1008, 0]
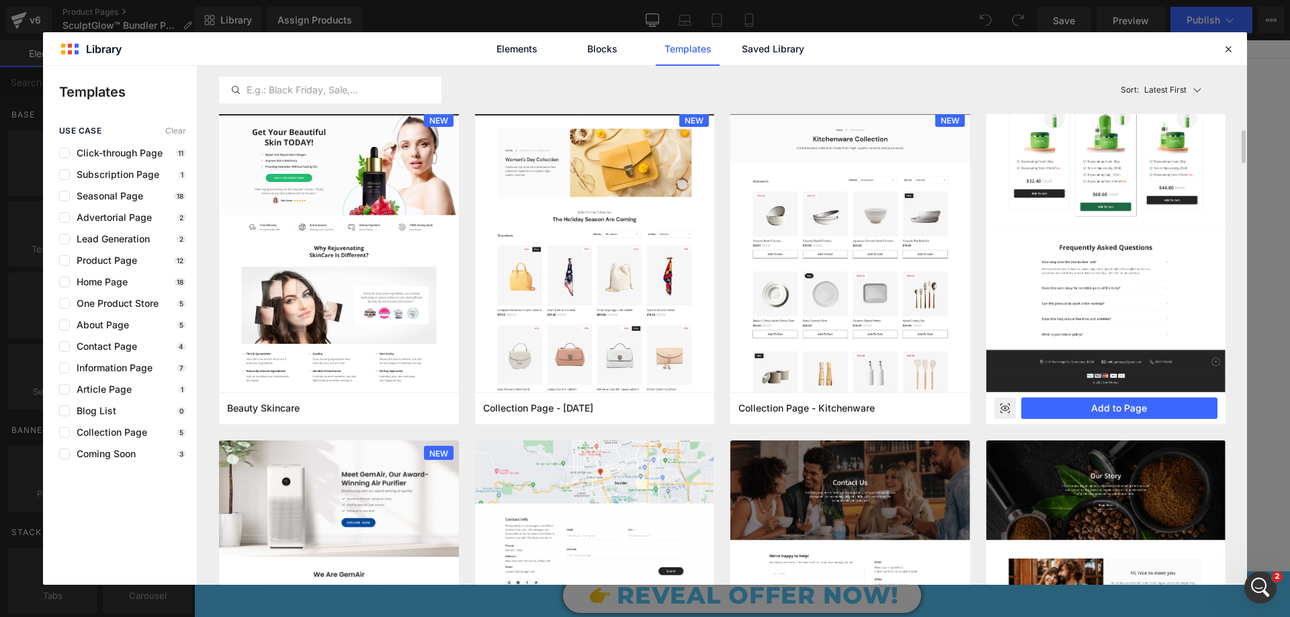
click at [1002, 407] on icon at bounding box center [1004, 408] width 9 height 5
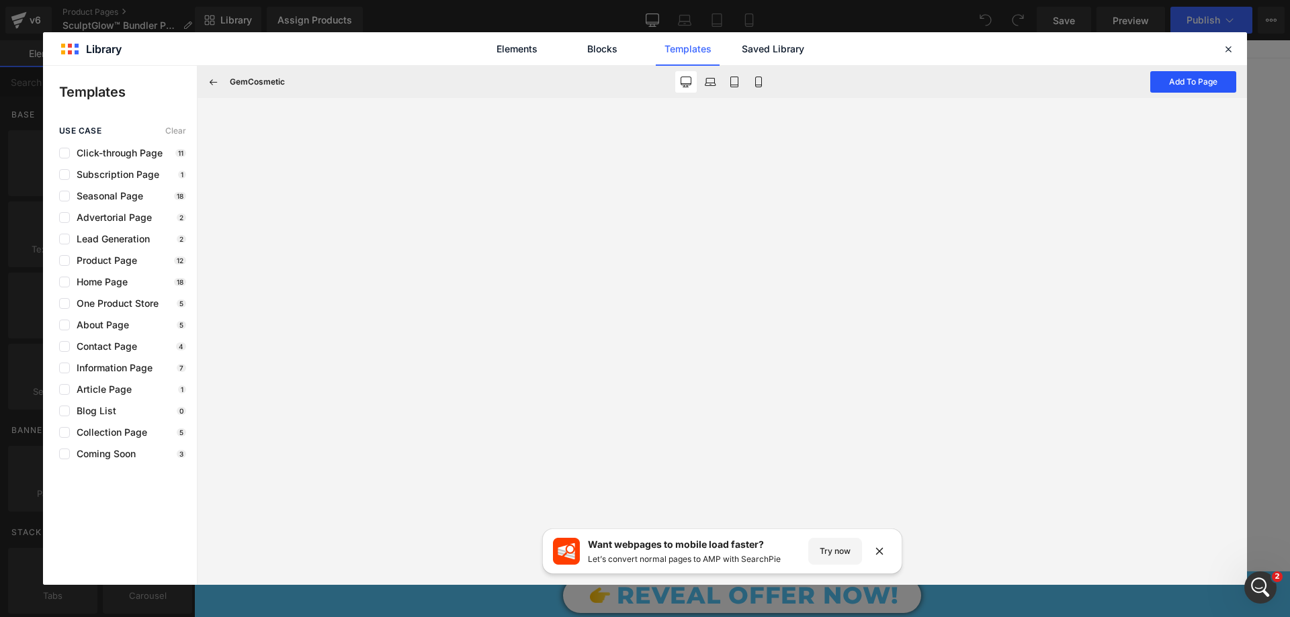
click at [1166, 78] on button "Add To Page" at bounding box center [1193, 81] width 86 height 21
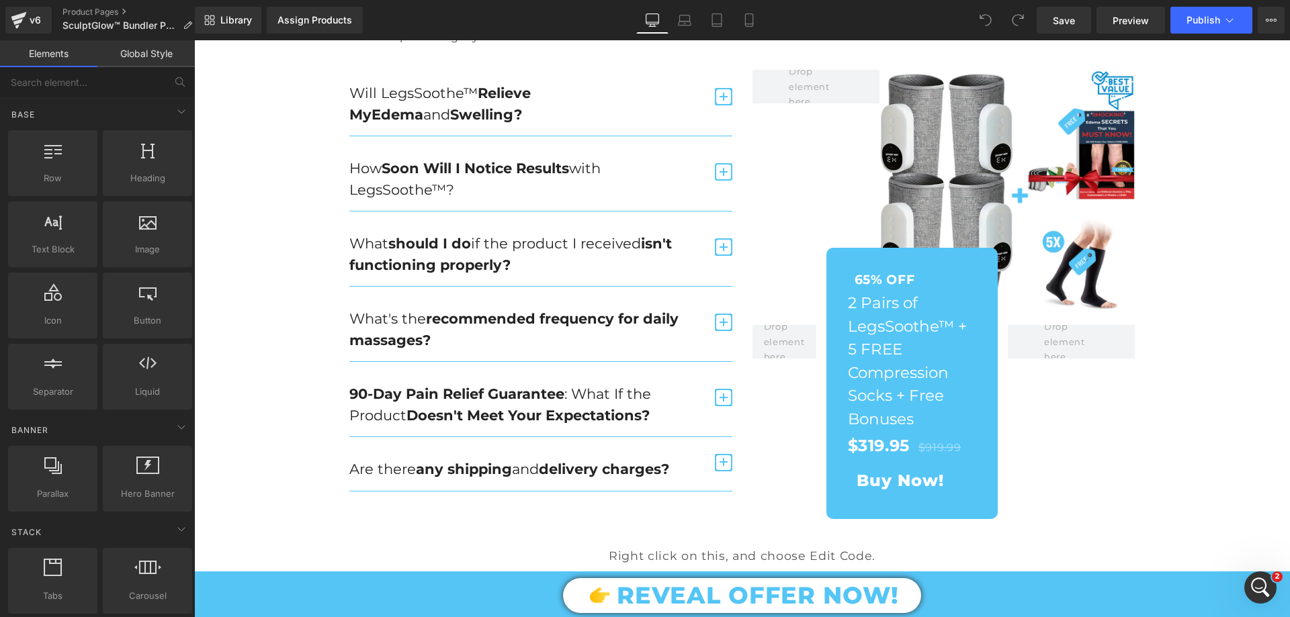
scroll to position [4100, 0]
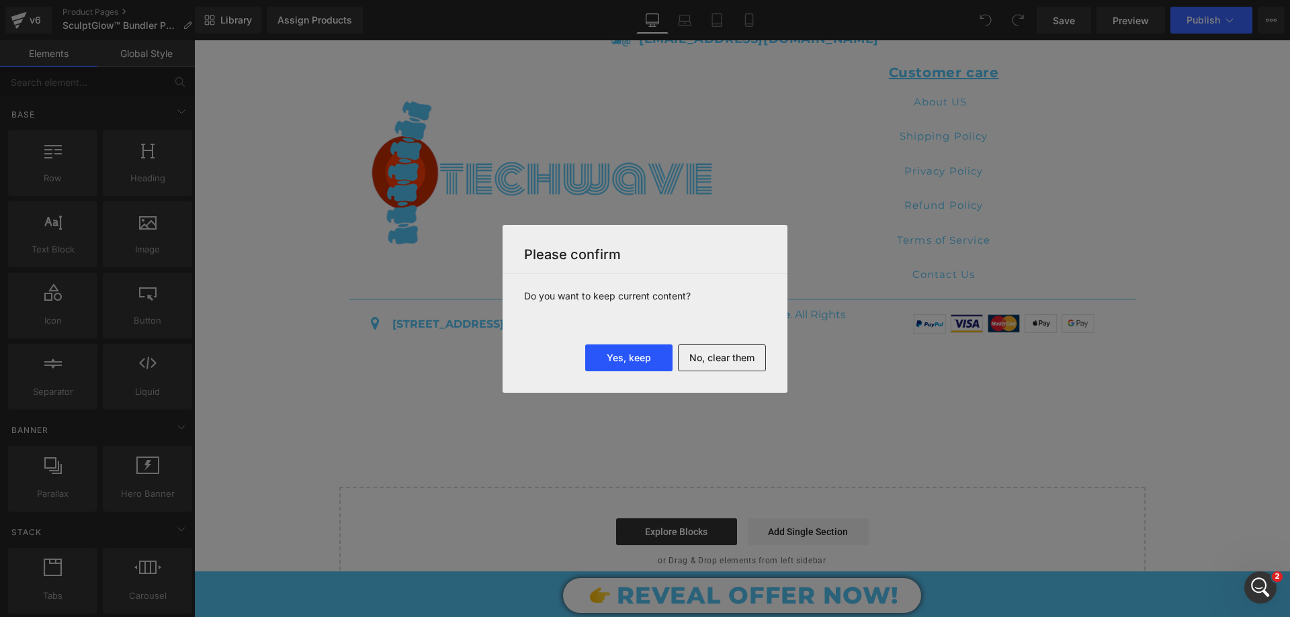
click at [654, 356] on button "Yes, keep" at bounding box center [628, 358] width 87 height 27
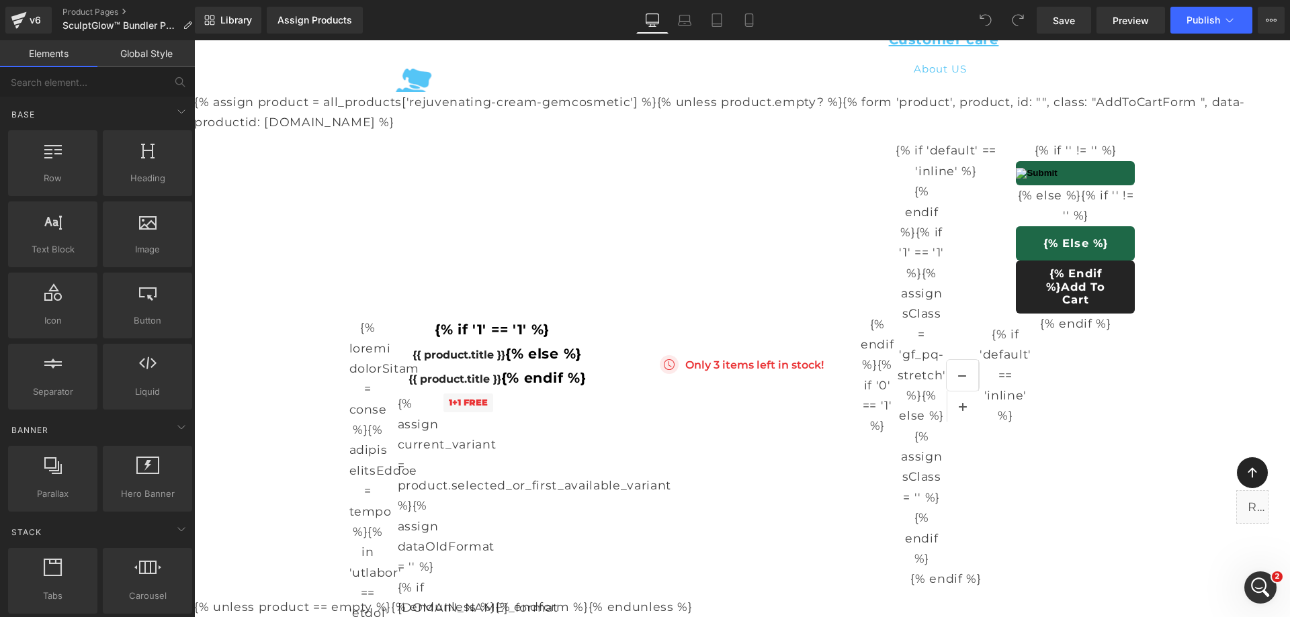
click at [1049, 273] on button "{% endif %} Add To Cart" at bounding box center [1075, 287] width 119 height 53
click at [1057, 281] on button "{% endif %} Add To Cart" at bounding box center [1075, 287] width 119 height 53
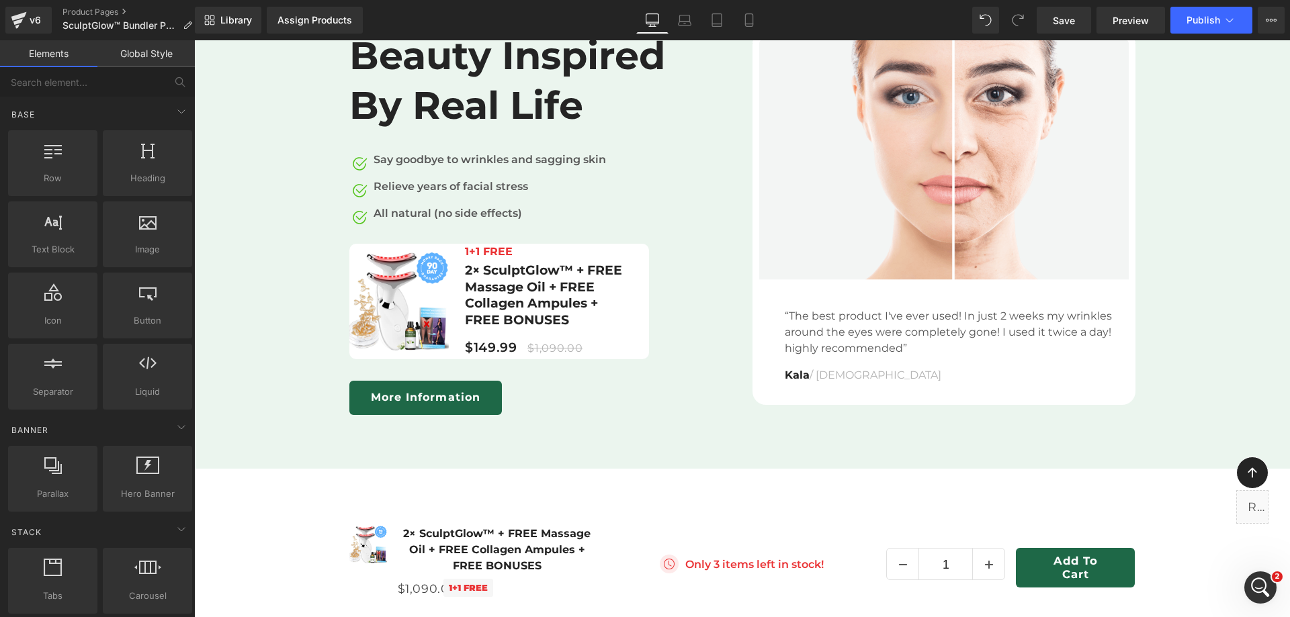
scroll to position [4503, 0]
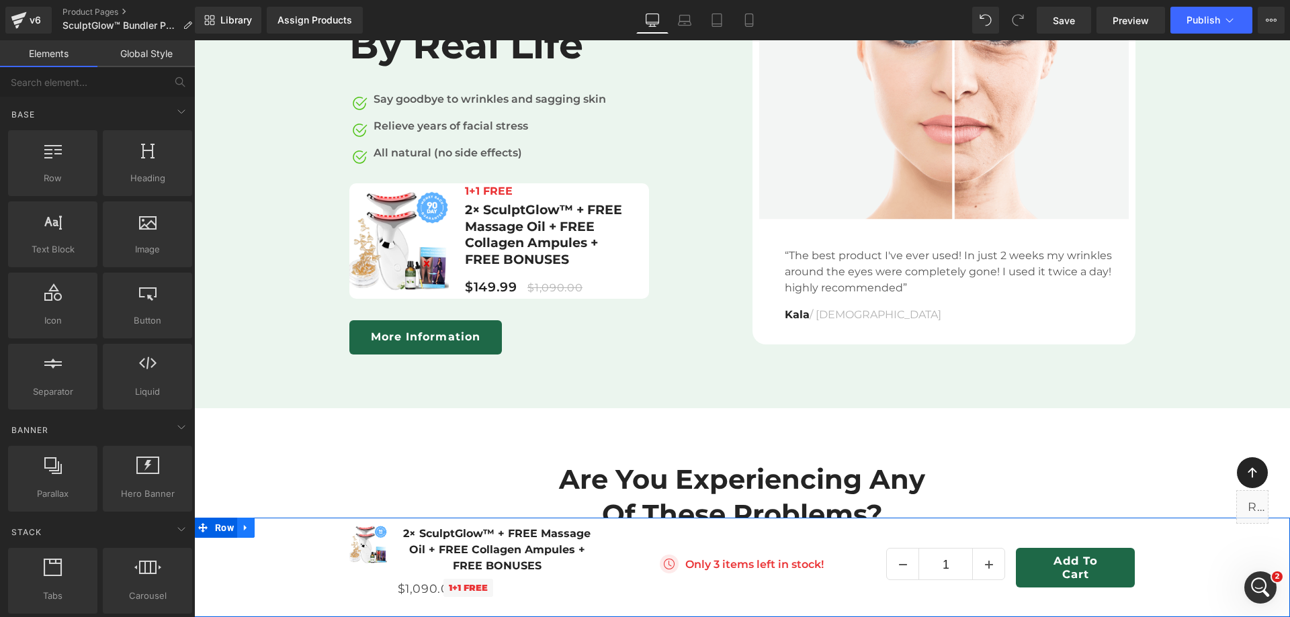
click at [251, 527] on link at bounding box center [245, 528] width 17 height 20
click at [284, 526] on icon at bounding box center [280, 527] width 9 height 9
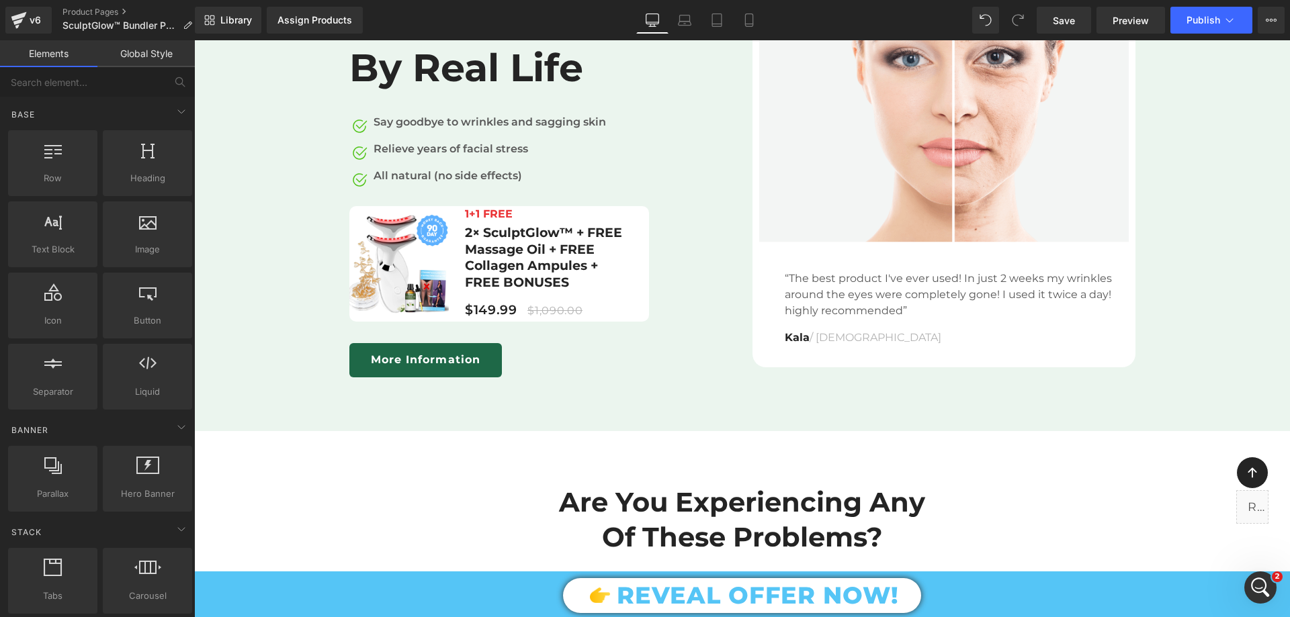
scroll to position [4369, 0]
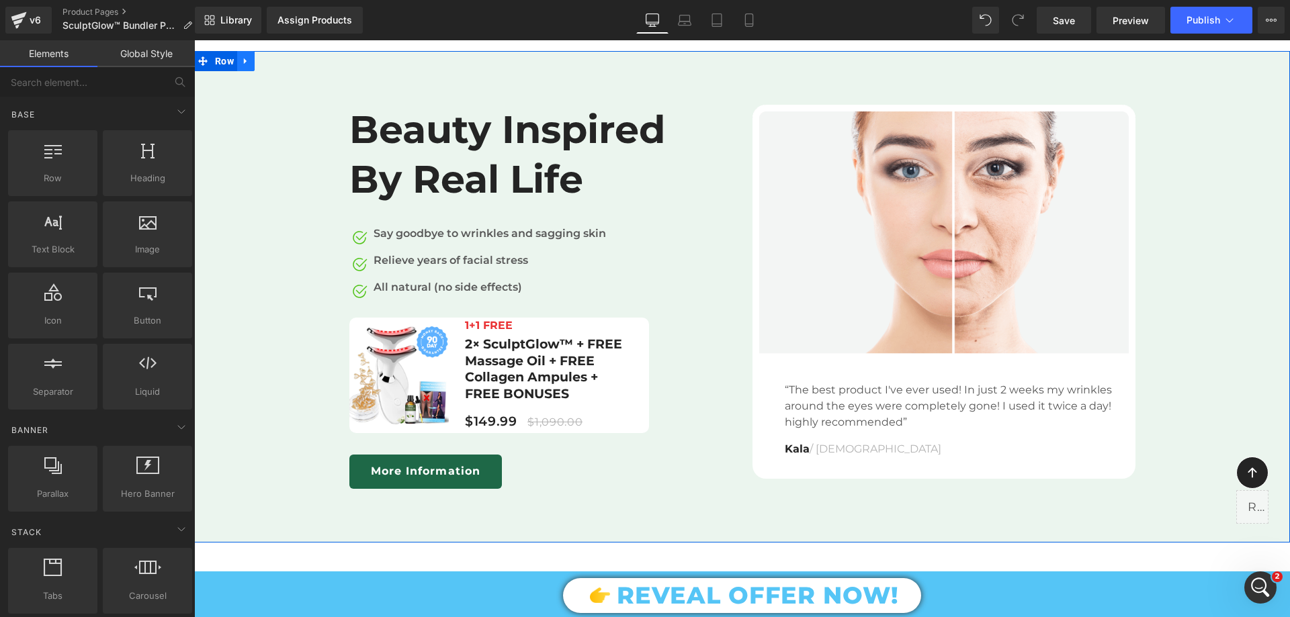
click at [244, 64] on icon at bounding box center [245, 61] width 3 height 6
click at [272, 71] on link at bounding box center [280, 61] width 17 height 20
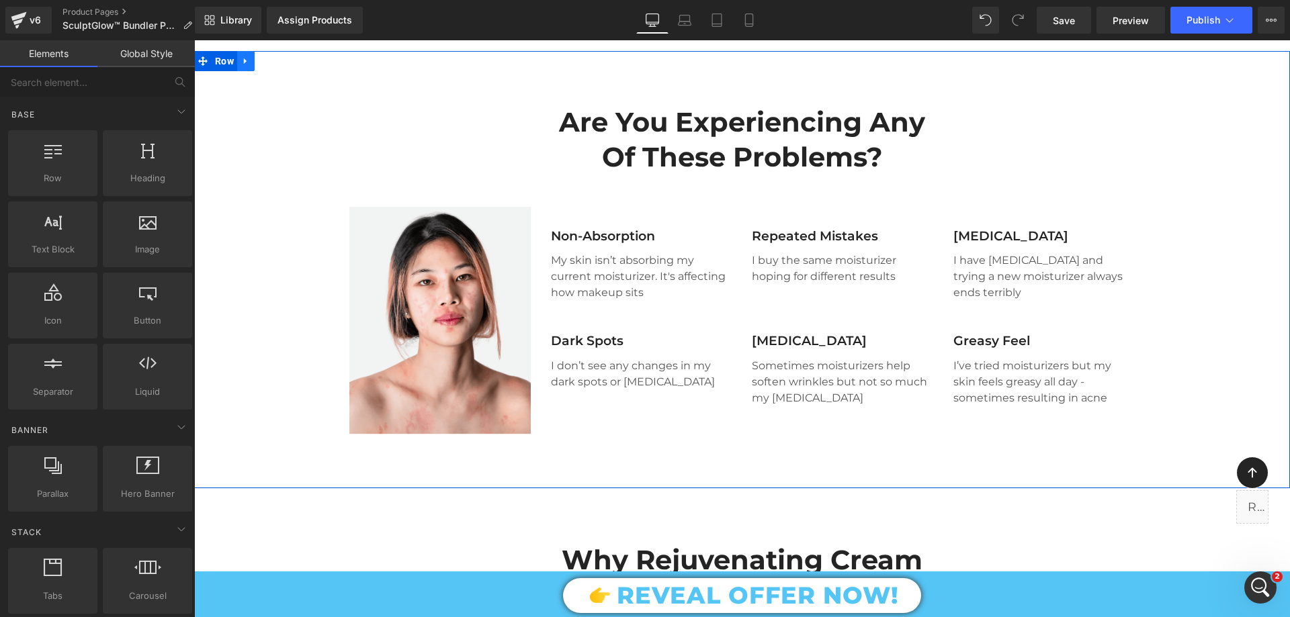
click at [243, 66] on icon at bounding box center [245, 61] width 9 height 10
click at [272, 71] on link at bounding box center [280, 61] width 17 height 20
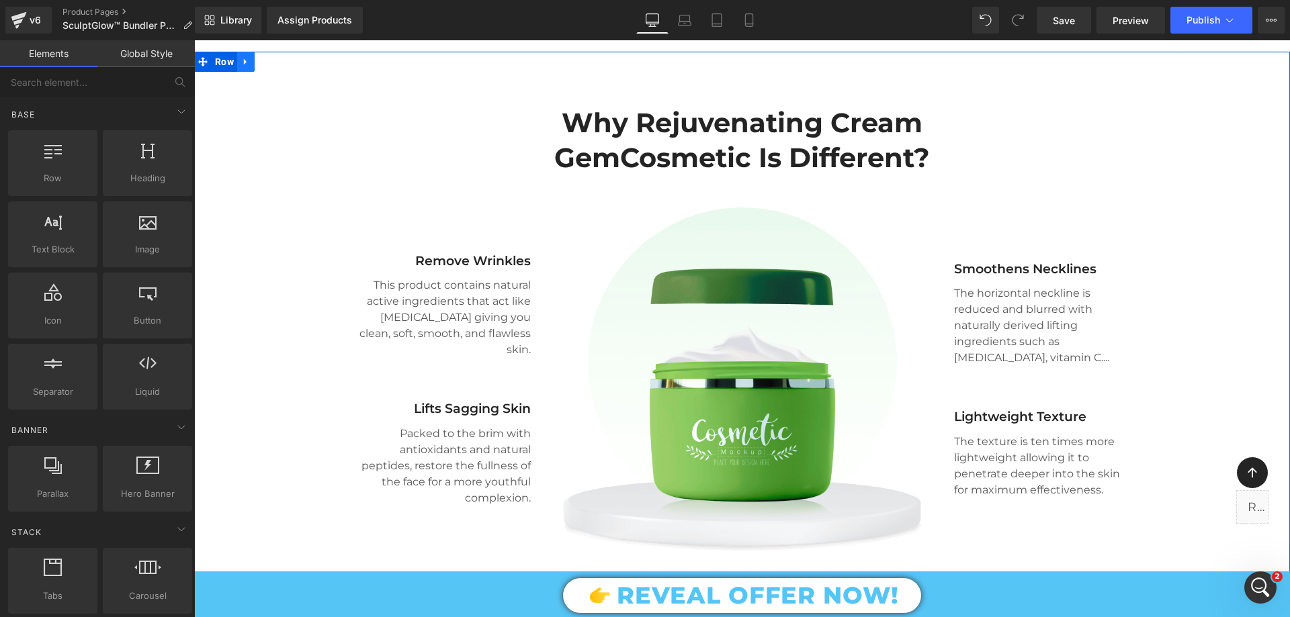
click at [243, 72] on link at bounding box center [245, 62] width 17 height 20
click at [277, 67] on icon at bounding box center [280, 61] width 9 height 10
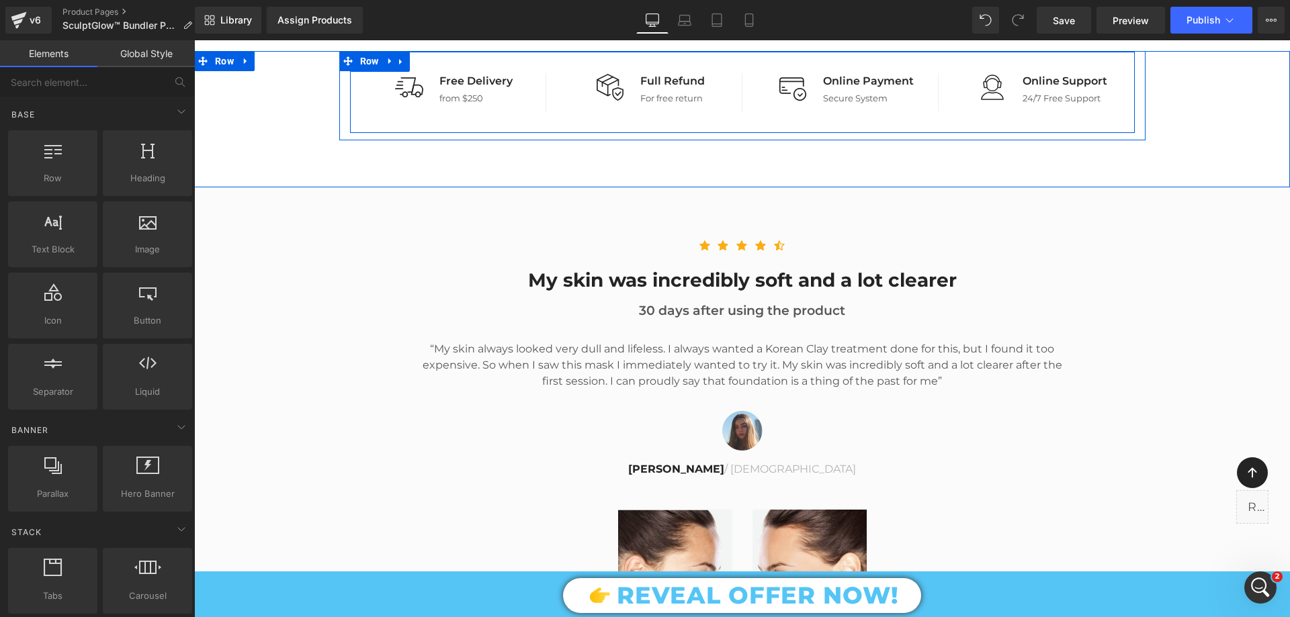
scroll to position [4234, 0]
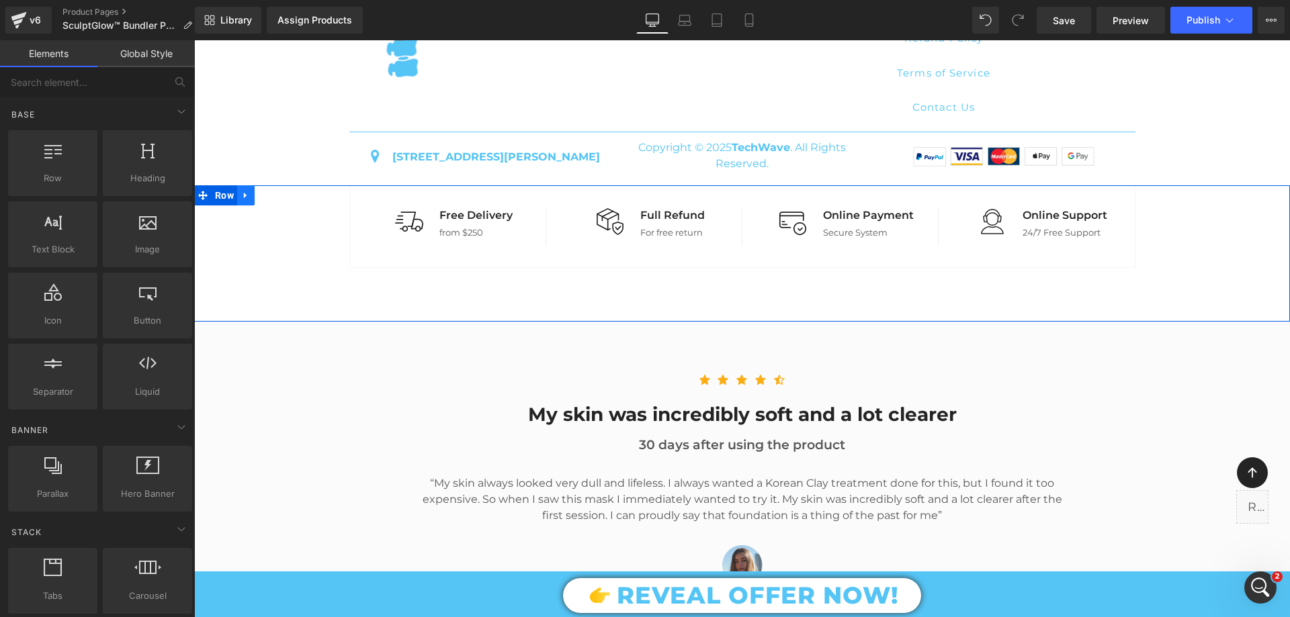
click at [245, 200] on icon at bounding box center [245, 195] width 9 height 10
click at [279, 200] on icon at bounding box center [280, 195] width 9 height 9
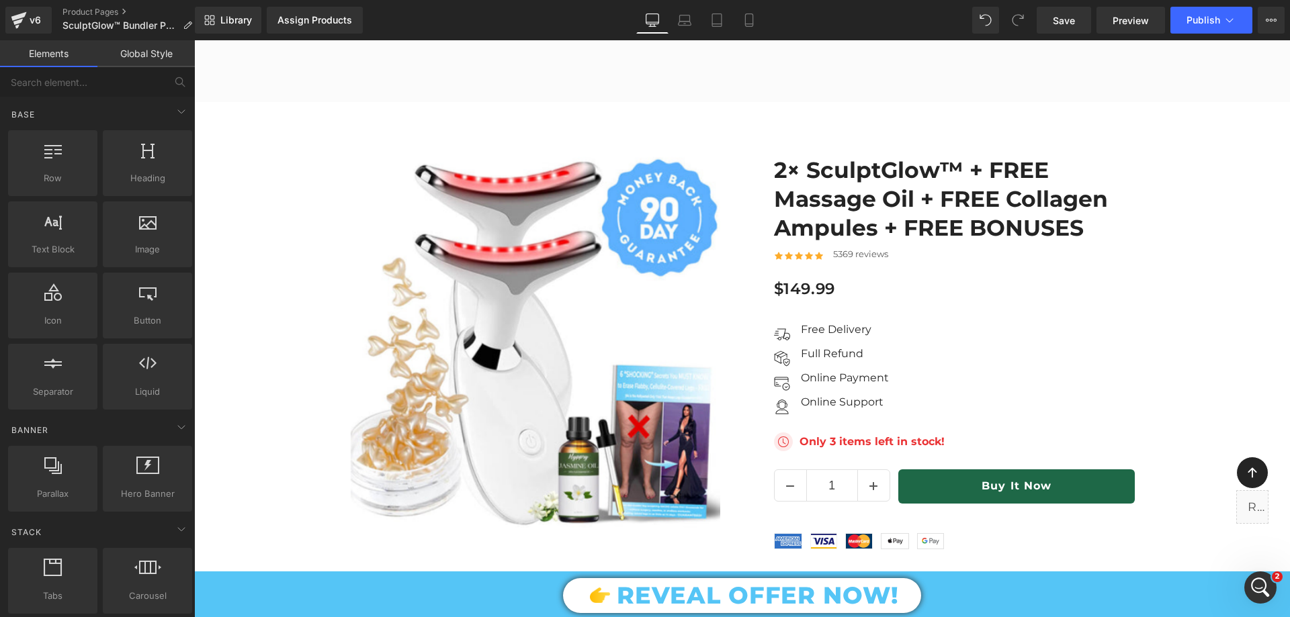
scroll to position [4973, 0]
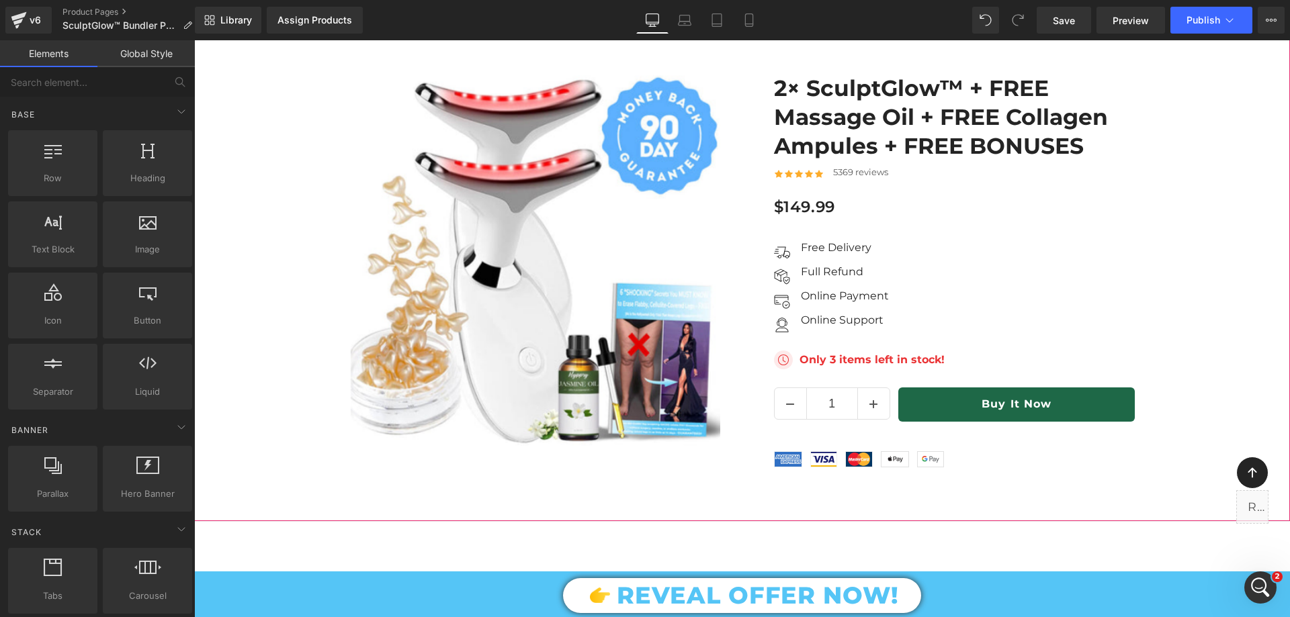
click at [771, 40] on link at bounding box center [766, 30] width 17 height 20
click at [779, 35] on icon at bounding box center [775, 30] width 9 height 9
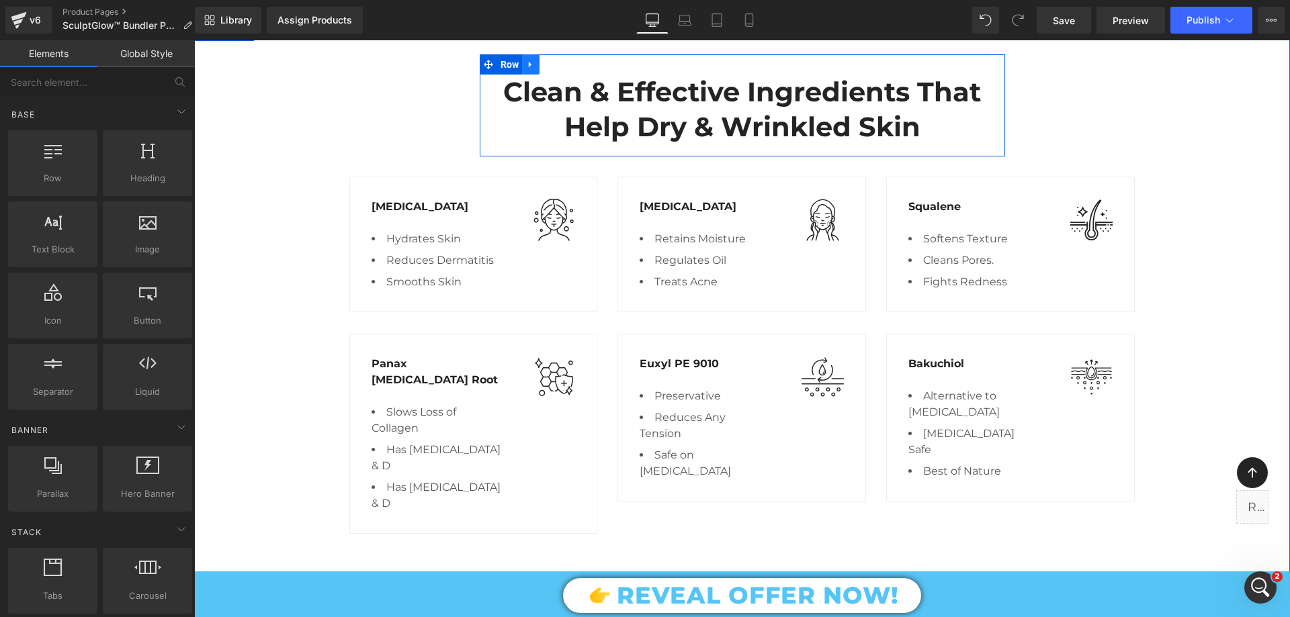
click at [527, 70] on icon at bounding box center [530, 65] width 9 height 10
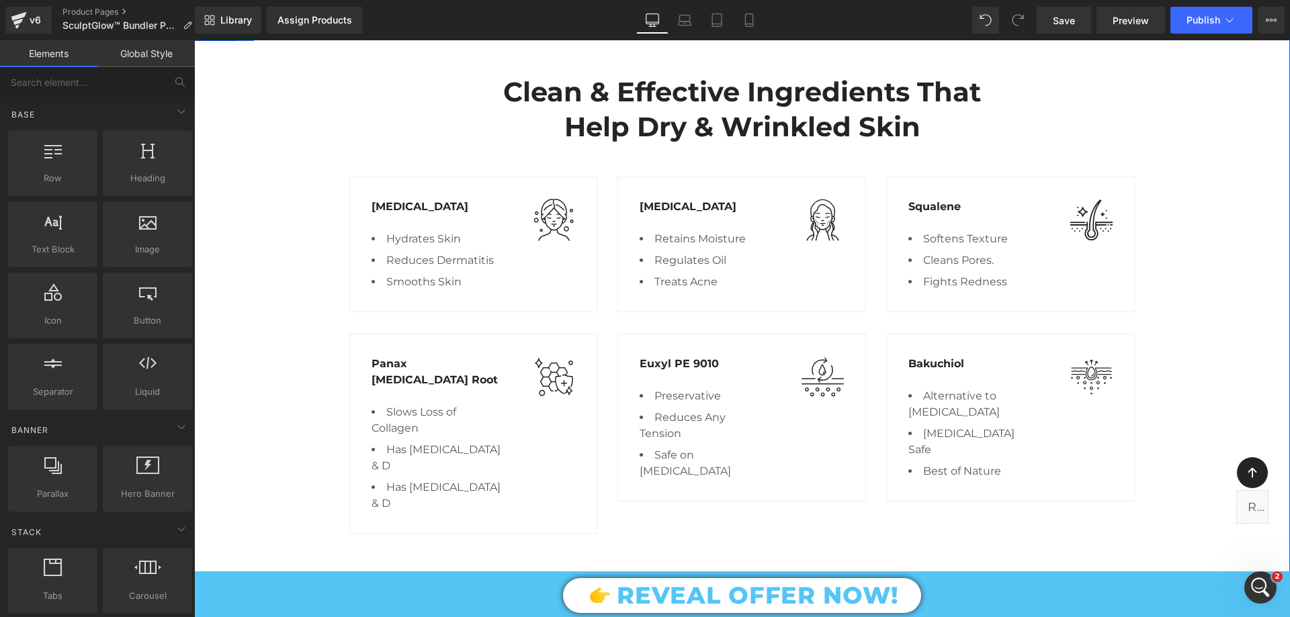
click at [244, 41] on link at bounding box center [245, 31] width 17 height 20
click at [276, 36] on icon at bounding box center [280, 30] width 9 height 9
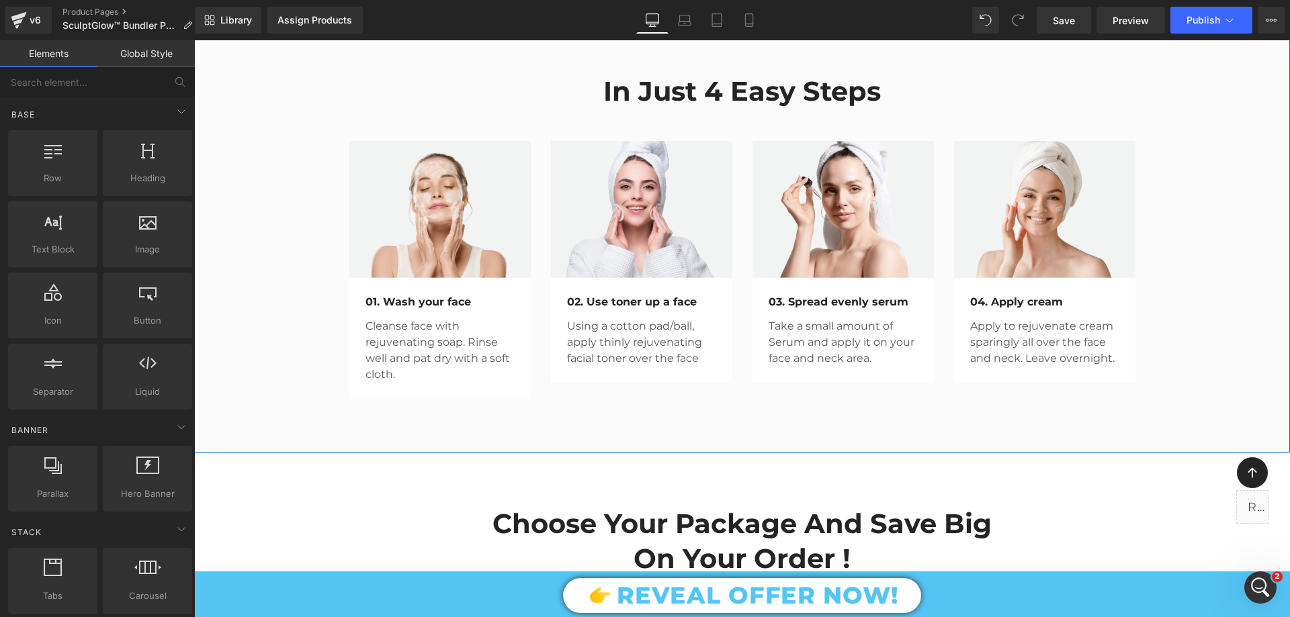
scroll to position [4772, 0]
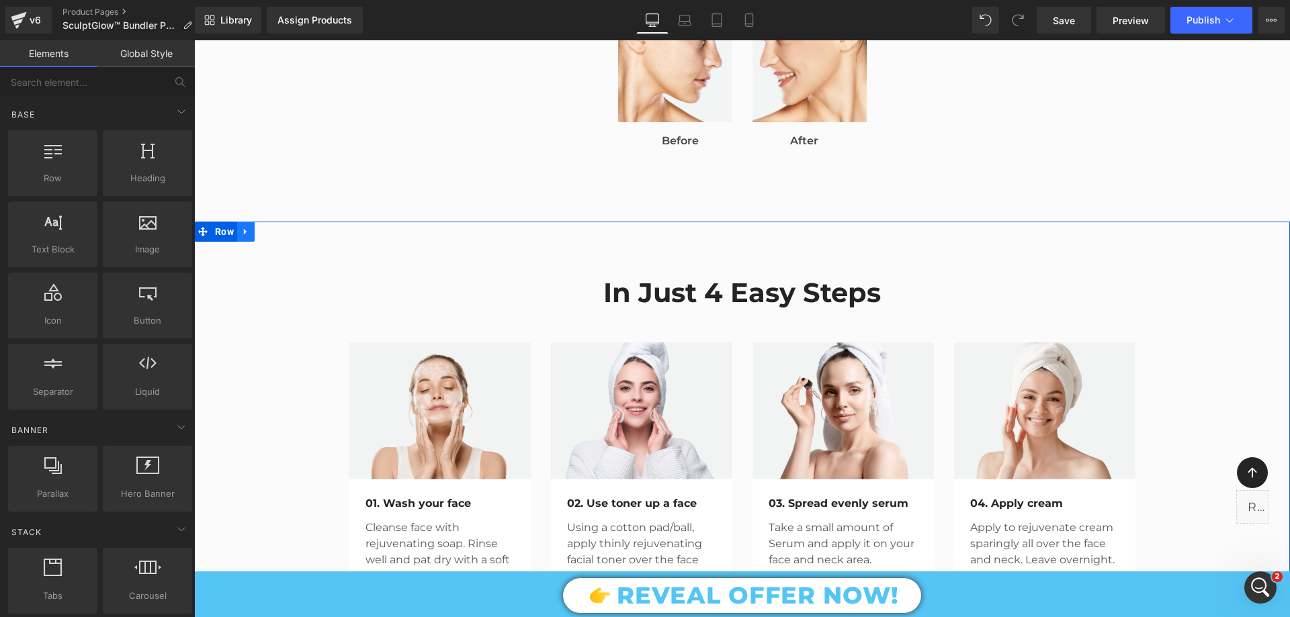
click at [242, 237] on icon at bounding box center [245, 232] width 9 height 10
click at [276, 236] on icon at bounding box center [280, 231] width 9 height 9
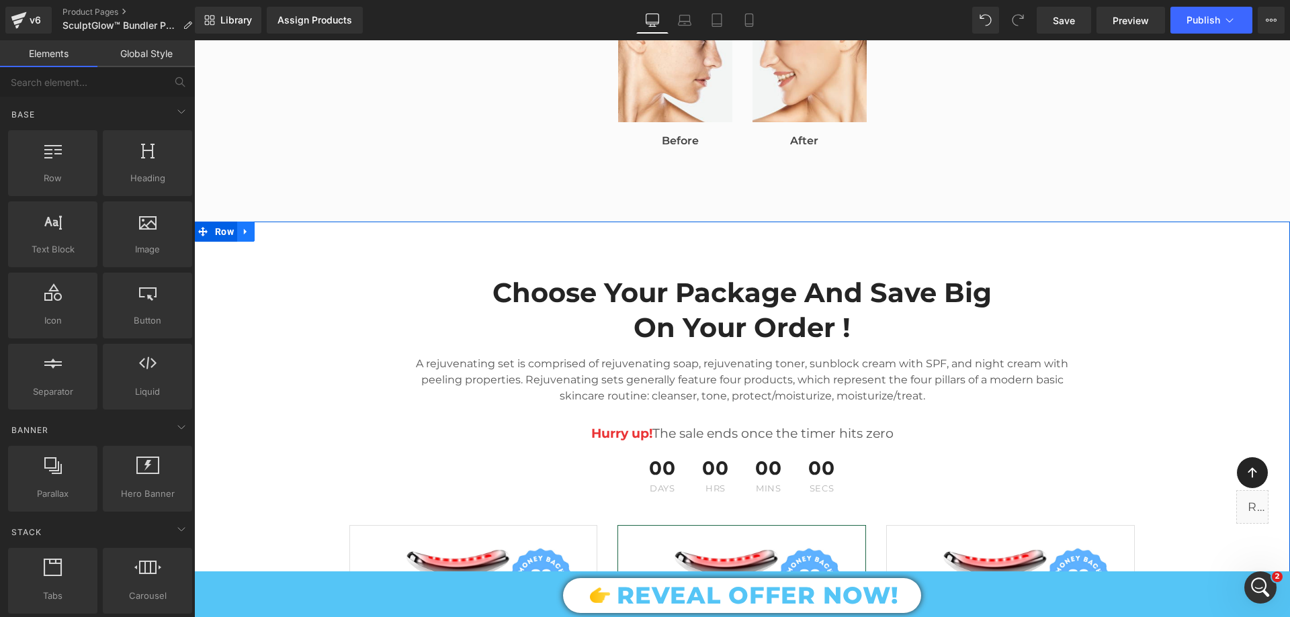
click at [245, 237] on icon at bounding box center [245, 232] width 9 height 10
click at [276, 236] on icon at bounding box center [280, 231] width 9 height 9
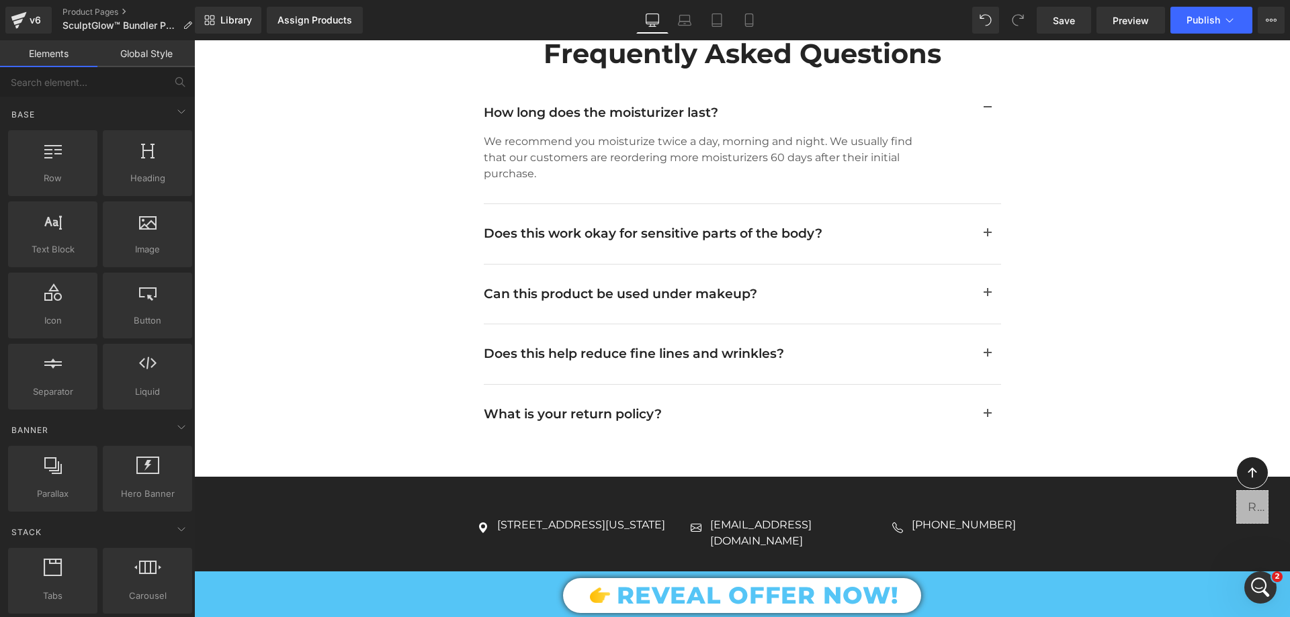
scroll to position [4839, 0]
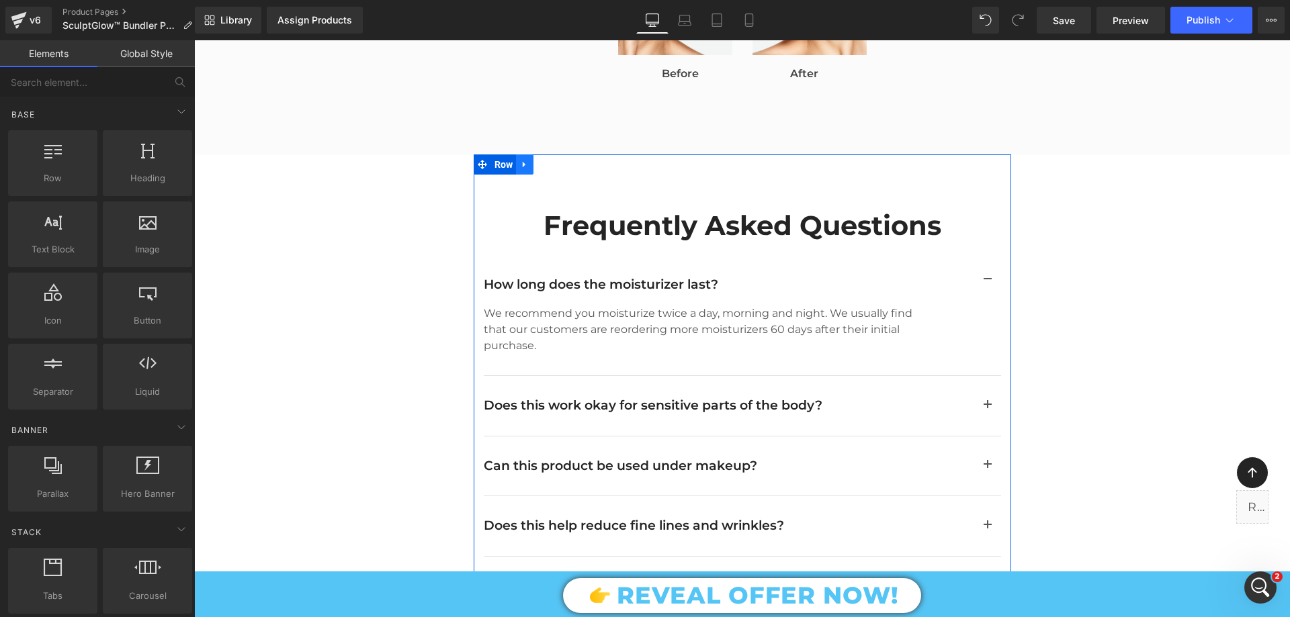
click at [520, 170] on icon at bounding box center [524, 165] width 9 height 10
click at [555, 169] on icon at bounding box center [559, 164] width 9 height 9
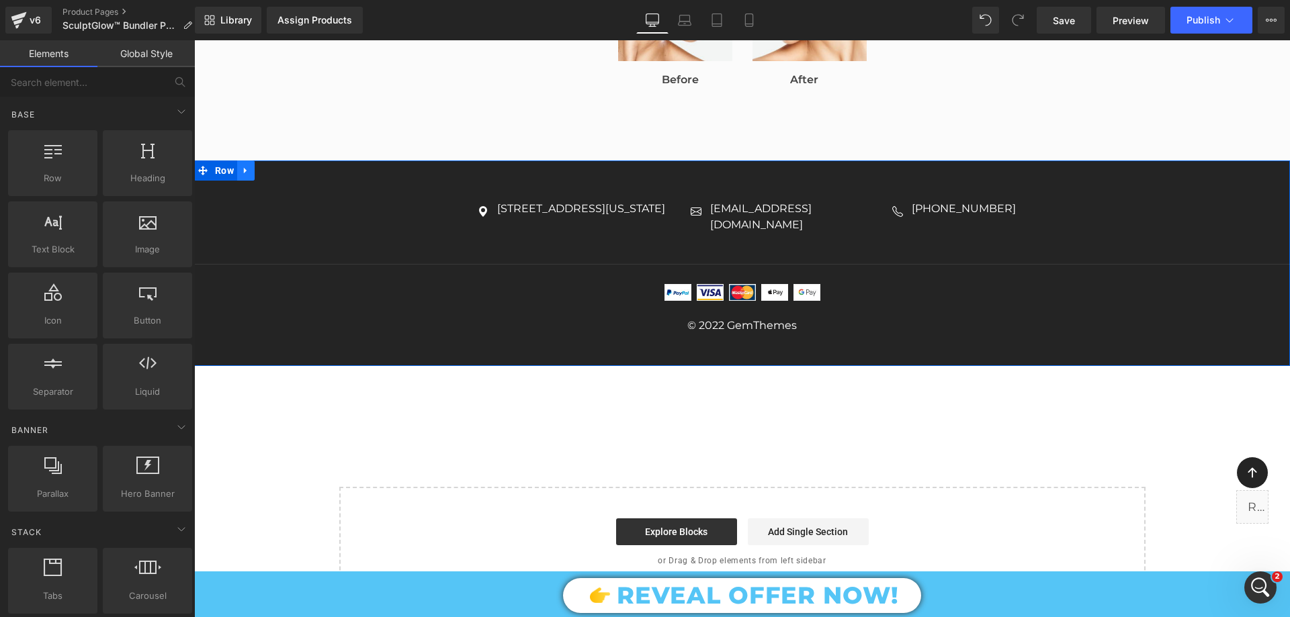
click at [247, 181] on link at bounding box center [245, 171] width 17 height 20
click at [276, 175] on icon at bounding box center [280, 170] width 9 height 9
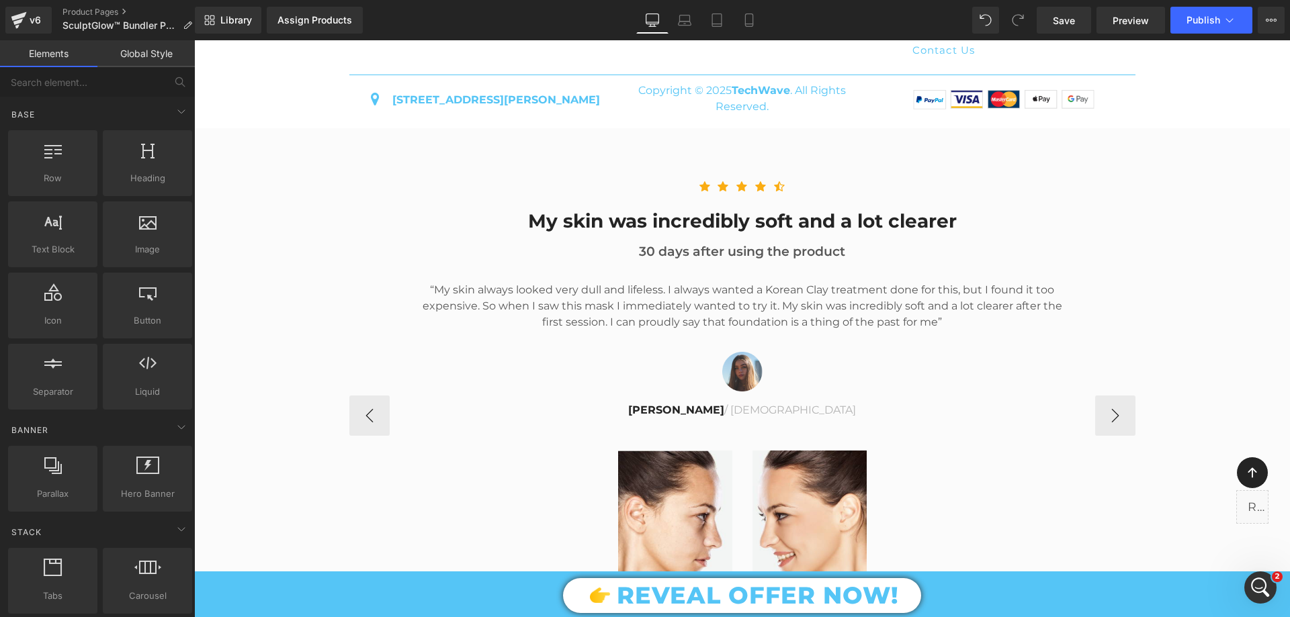
scroll to position [4265, 0]
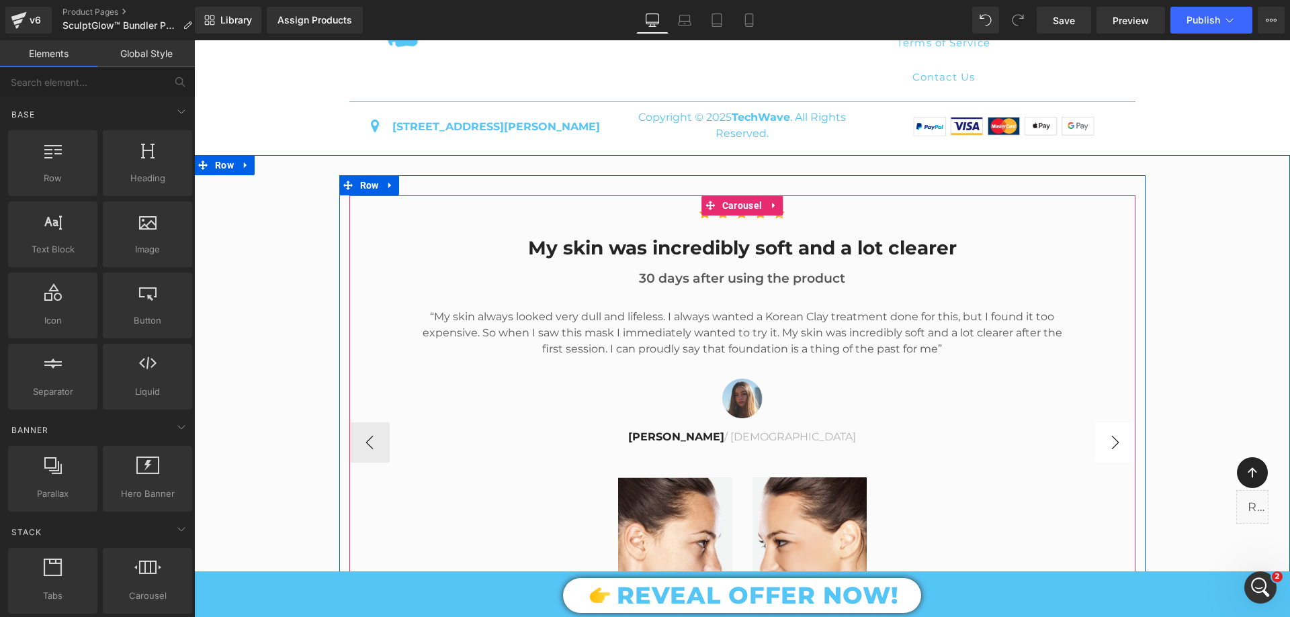
click at [1101, 463] on button "›" at bounding box center [1115, 443] width 40 height 40
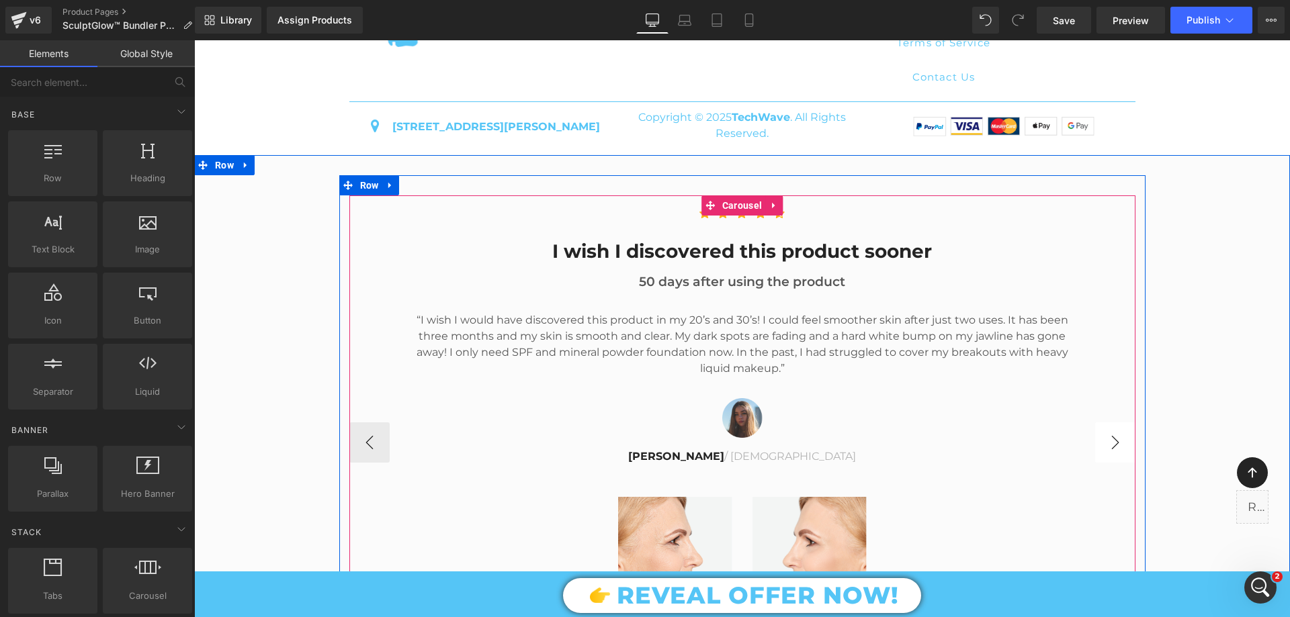
click at [1115, 463] on button "›" at bounding box center [1115, 443] width 40 height 40
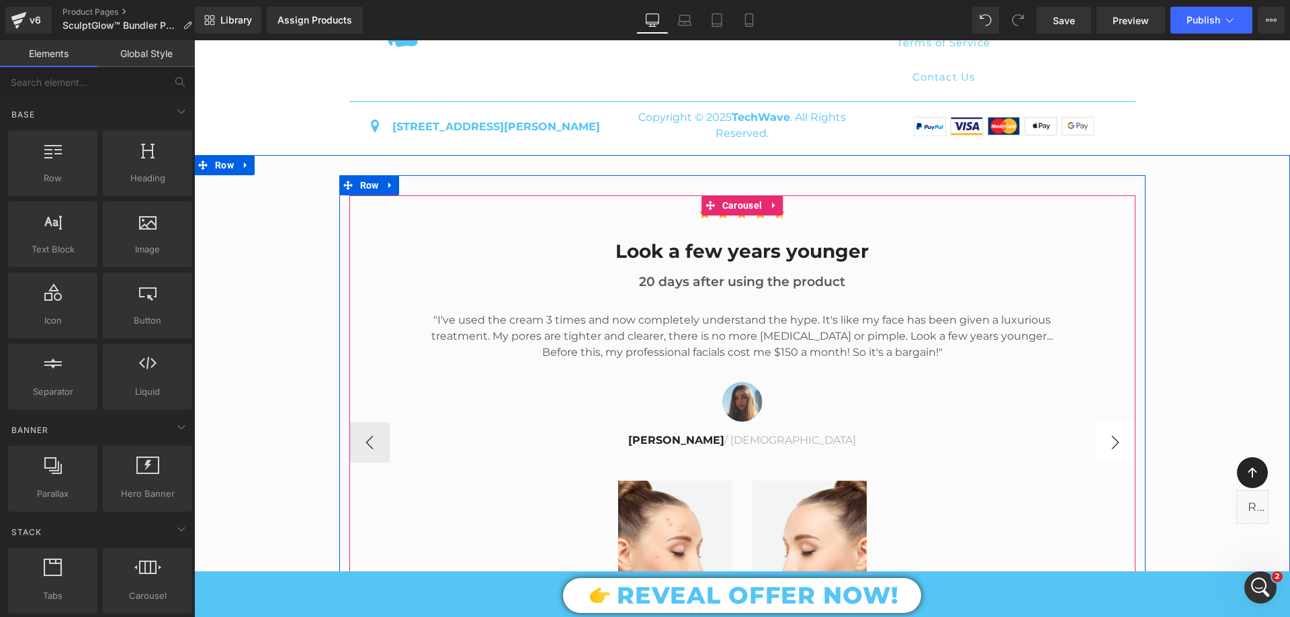
click at [1115, 463] on button "›" at bounding box center [1115, 443] width 40 height 40
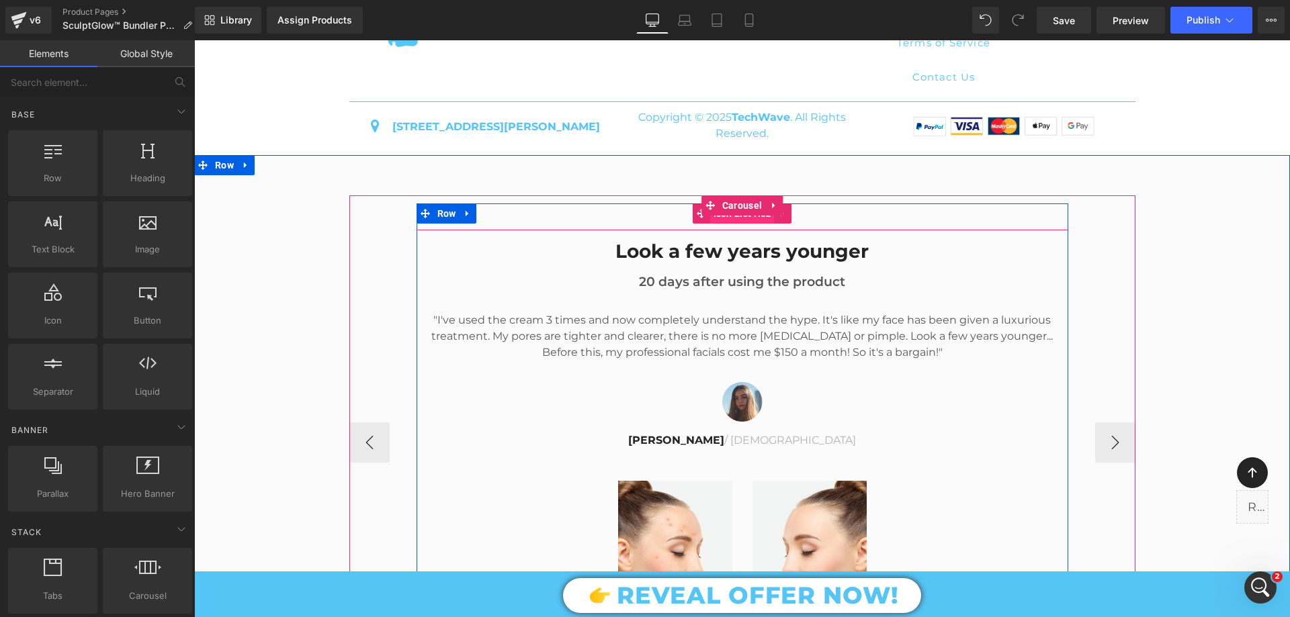
click at [746, 224] on span "Icon List Hoz" at bounding box center [742, 214] width 64 height 20
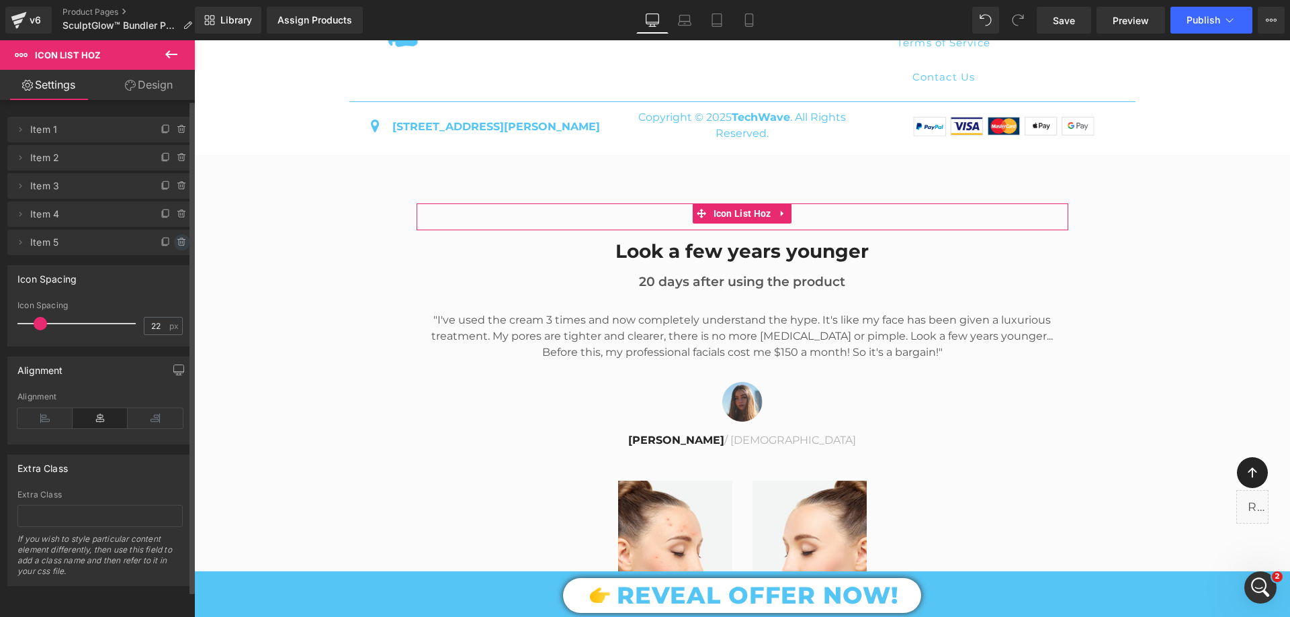
click at [177, 242] on icon at bounding box center [182, 242] width 11 height 11
click at [168, 242] on button "Delete" at bounding box center [167, 242] width 42 height 17
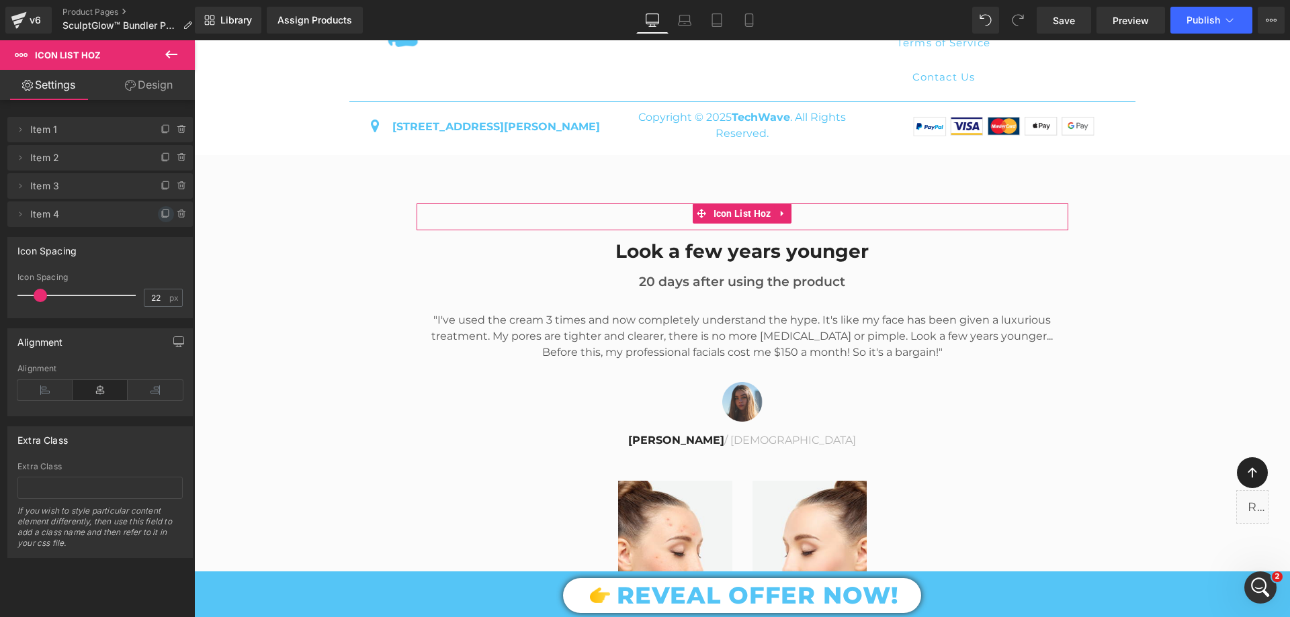
click at [161, 214] on icon at bounding box center [166, 214] width 11 height 11
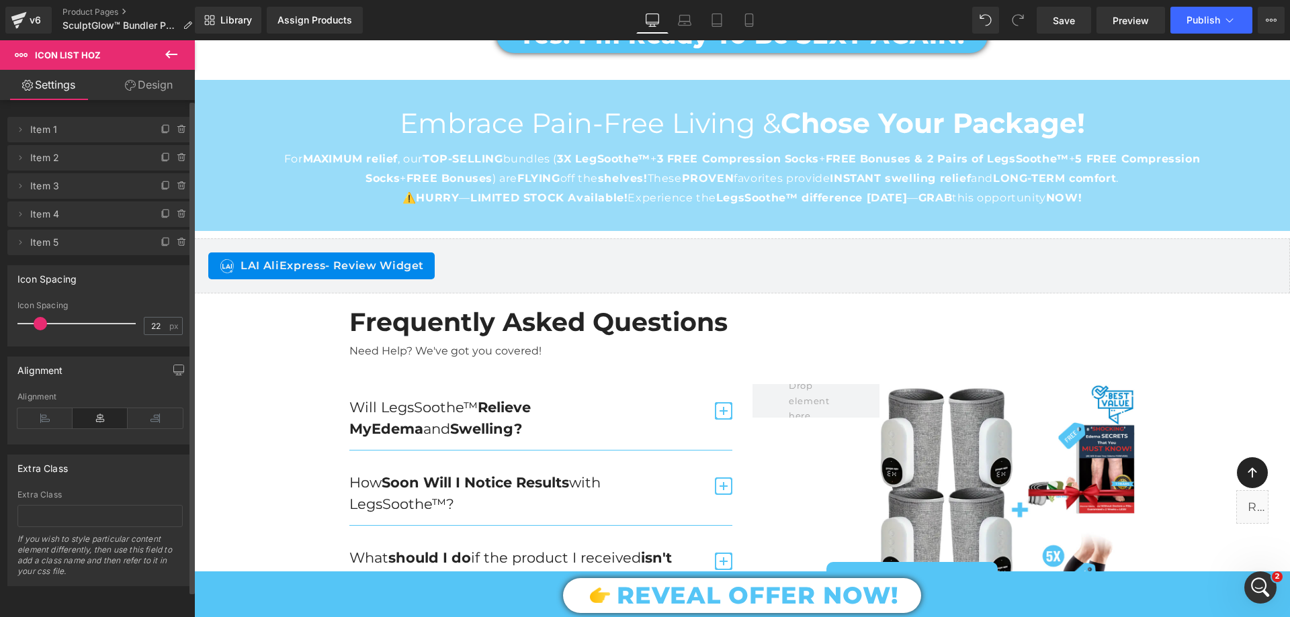
scroll to position [3391, 0]
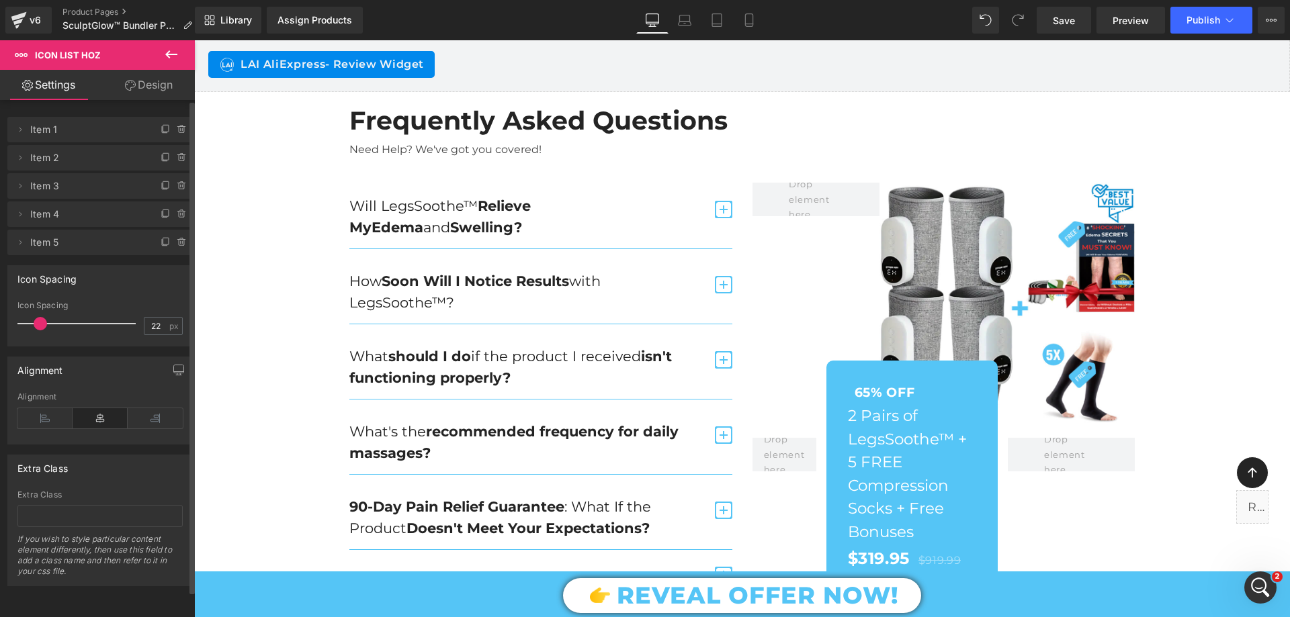
click at [163, 64] on button at bounding box center [171, 55] width 47 height 30
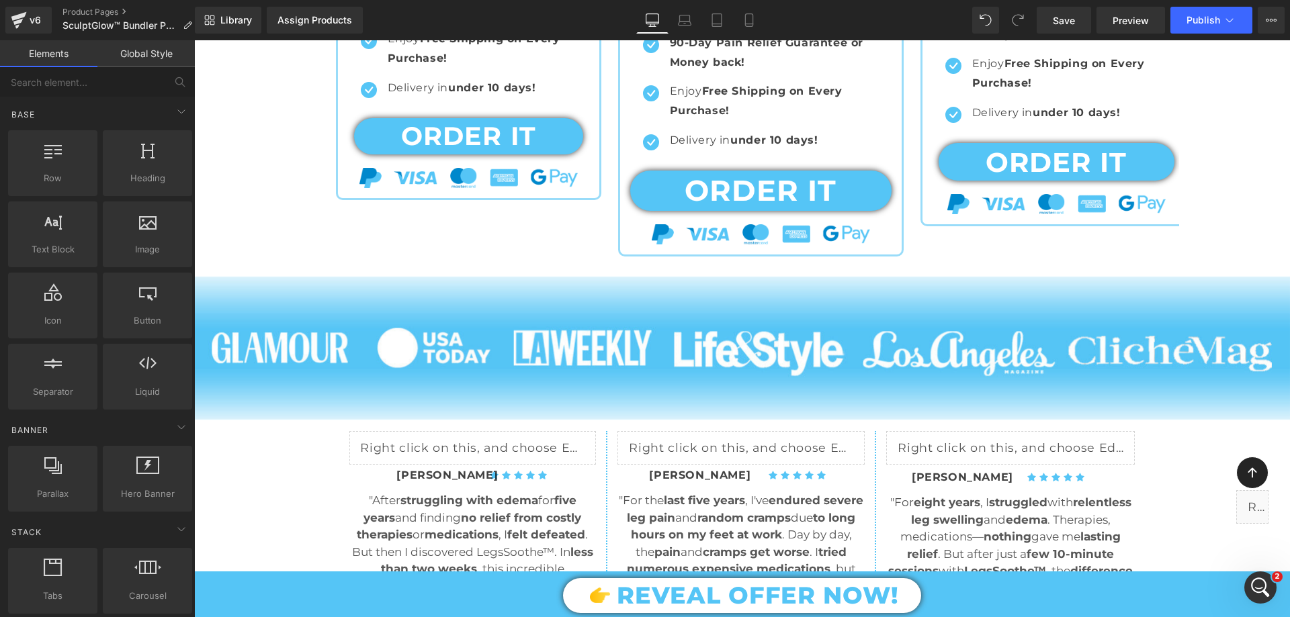
scroll to position [1040, 0]
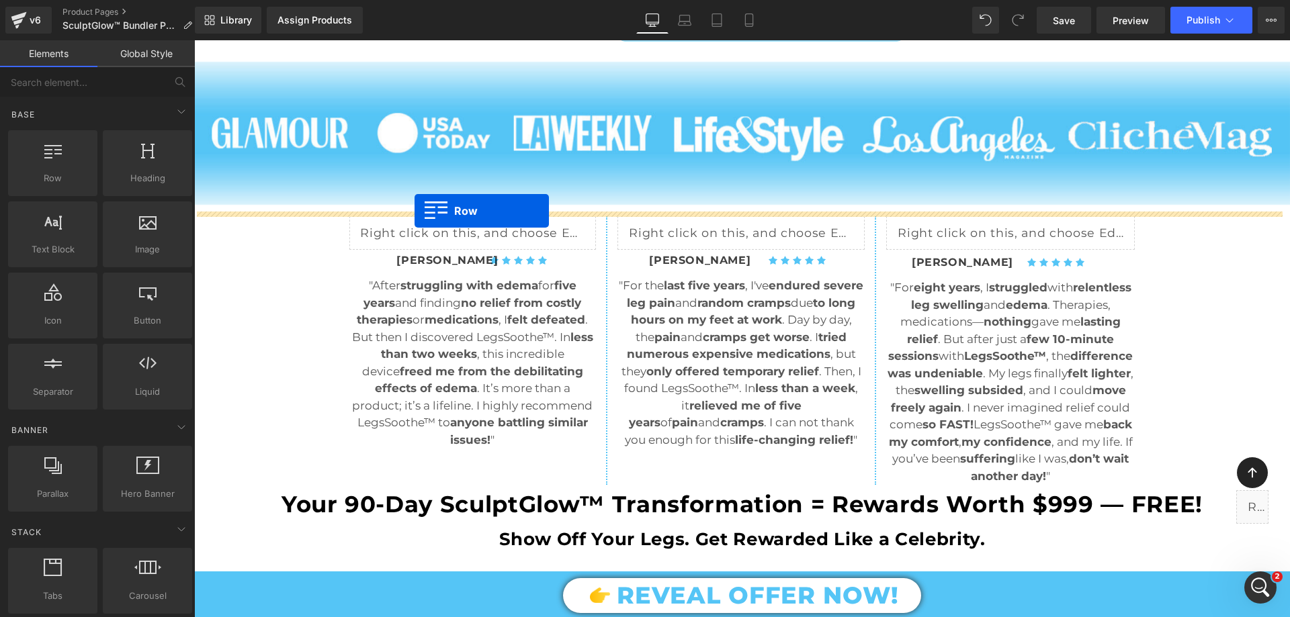
drag, startPoint x: 236, startPoint y: 216, endPoint x: 415, endPoint y: 211, distance: 178.1
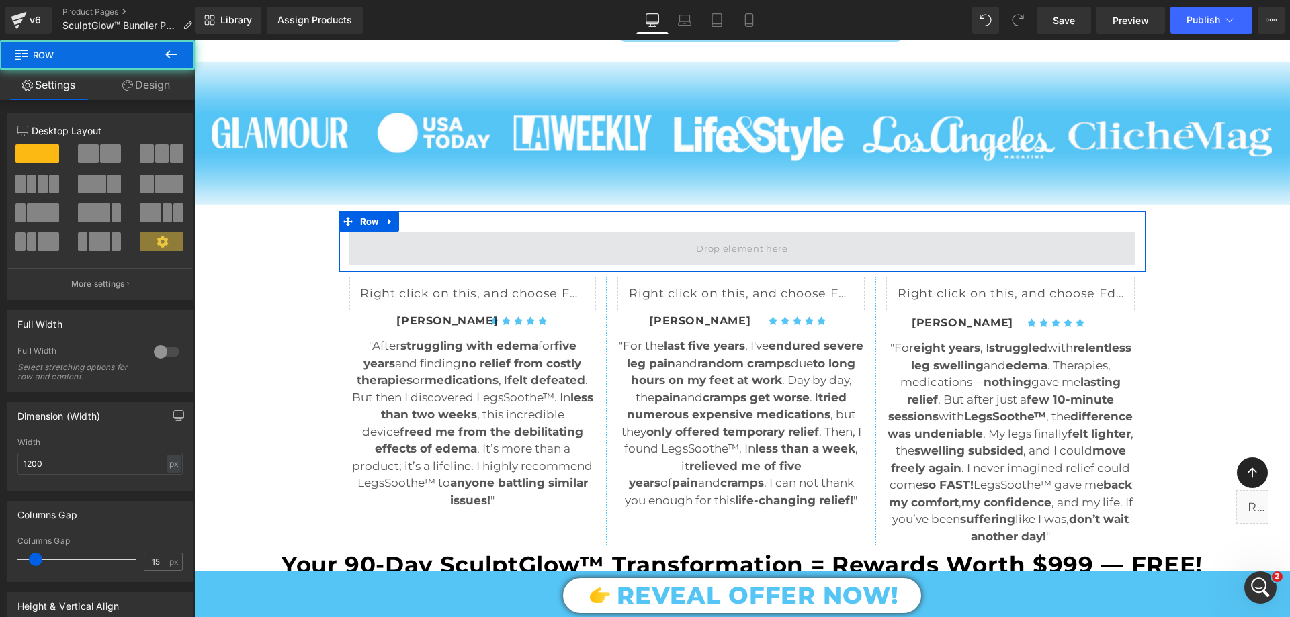
click at [644, 243] on span at bounding box center [742, 249] width 786 height 34
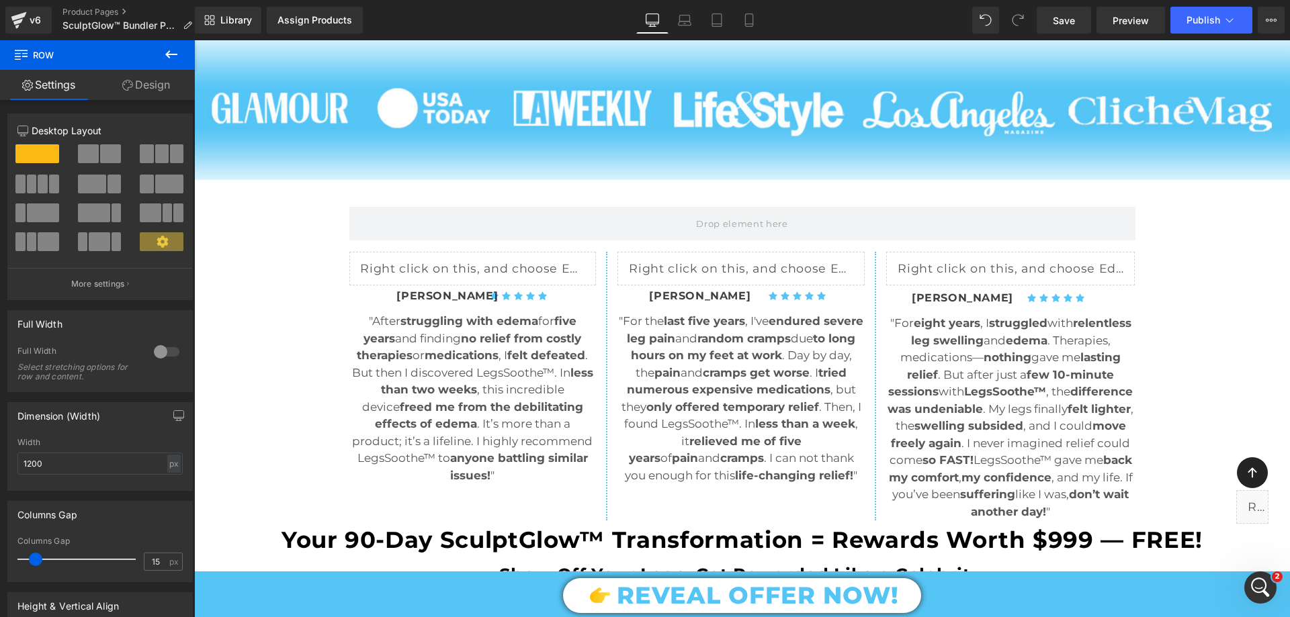
scroll to position [1107, 0]
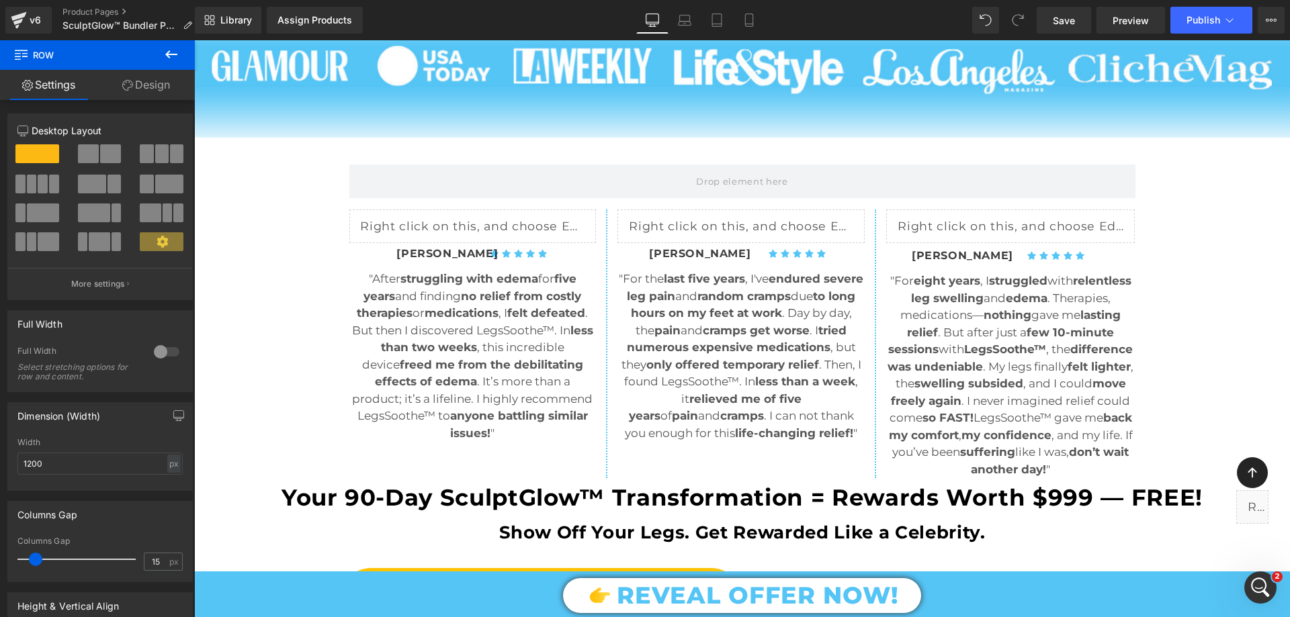
click at [174, 52] on icon at bounding box center [171, 54] width 16 height 16
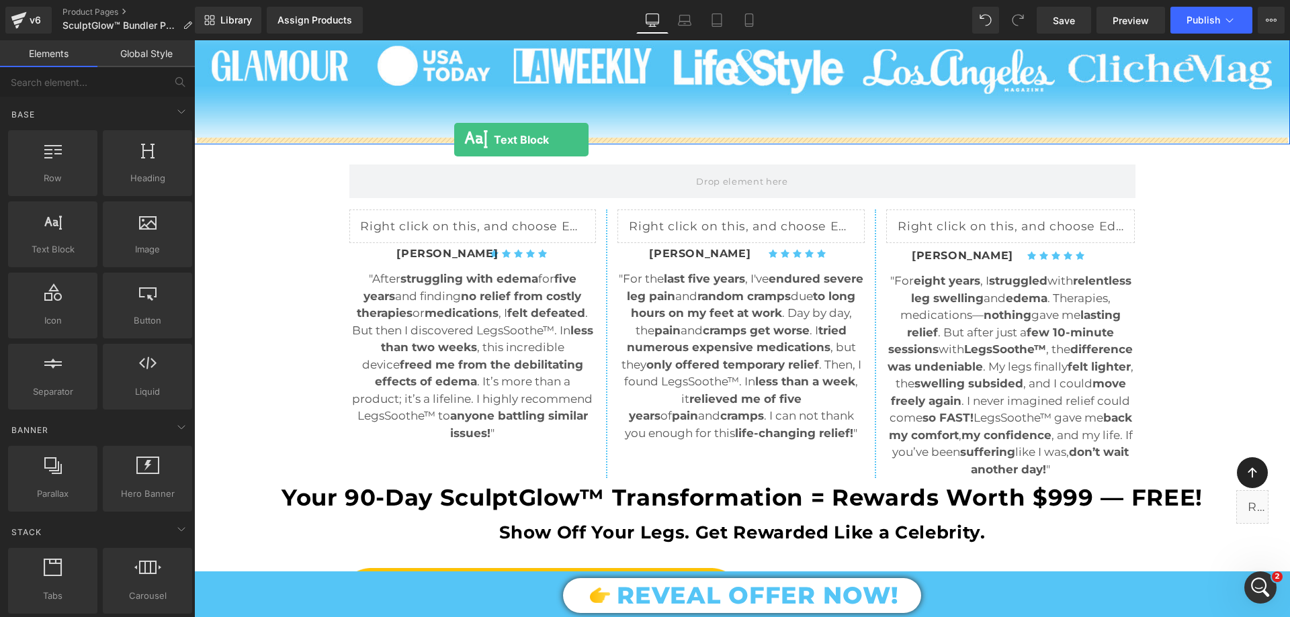
drag, startPoint x: 266, startPoint y: 277, endPoint x: 454, endPoint y: 140, distance: 233.1
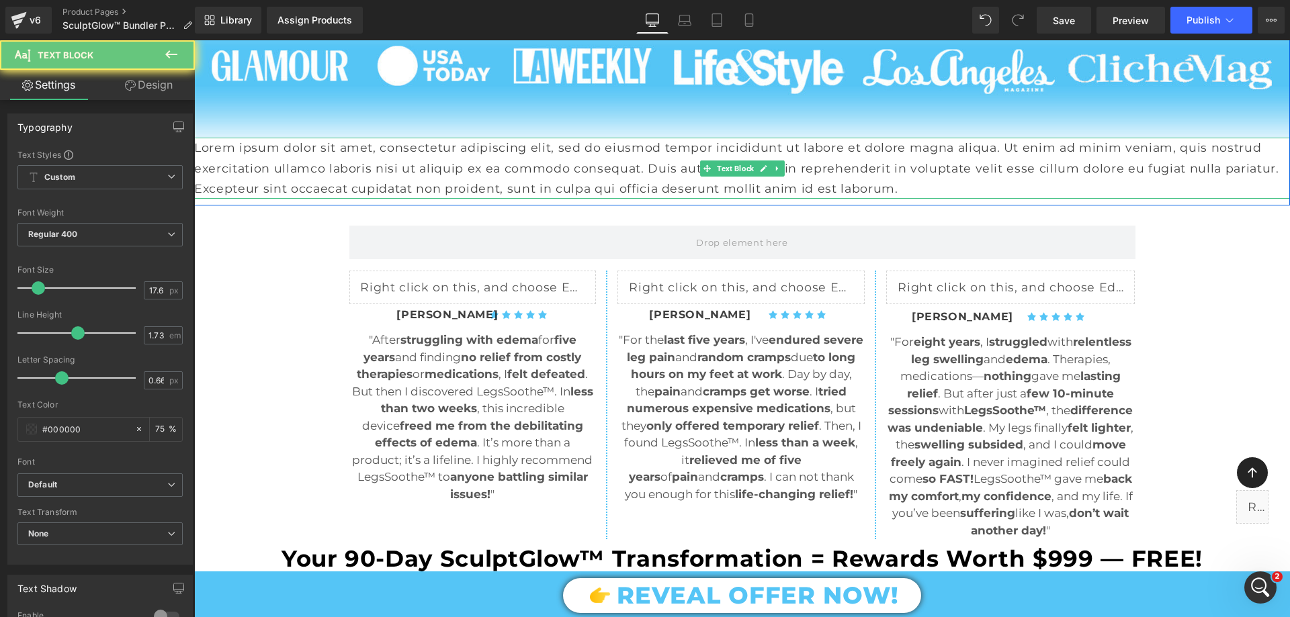
click at [500, 150] on p "Lorem ipsum dolor sit amet, consectetur adipiscing elit, sed do eiusmod tempor …" at bounding box center [742, 168] width 1096 height 61
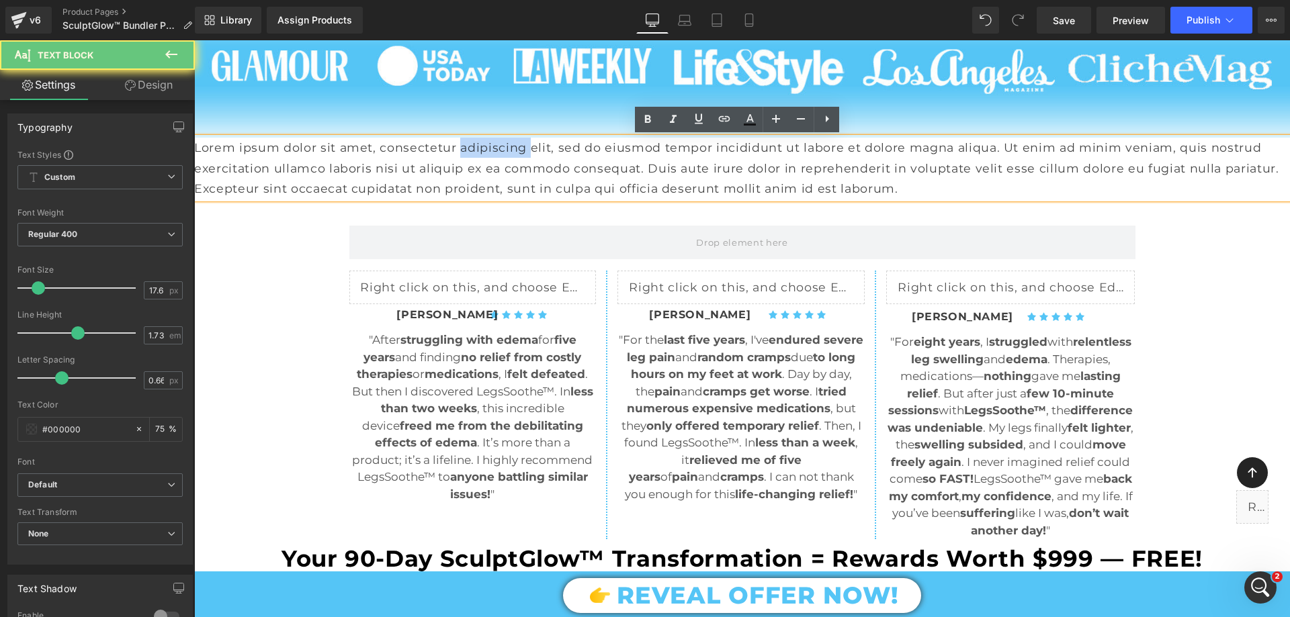
click at [501, 150] on p "Lorem ipsum dolor sit amet, consectetur adipiscing elit, sed do eiusmod tempor …" at bounding box center [742, 168] width 1096 height 61
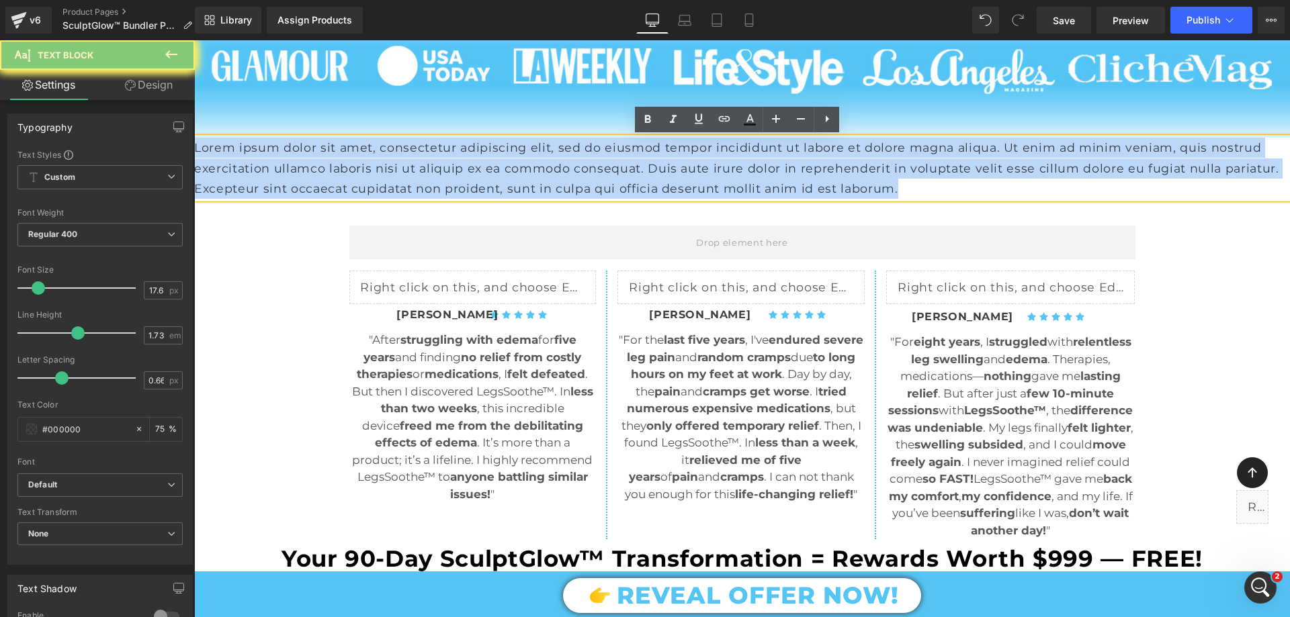
click at [501, 150] on p "Lorem ipsum dolor sit amet, consectetur adipiscing elit, sed do eiusmod tempor …" at bounding box center [742, 168] width 1096 height 61
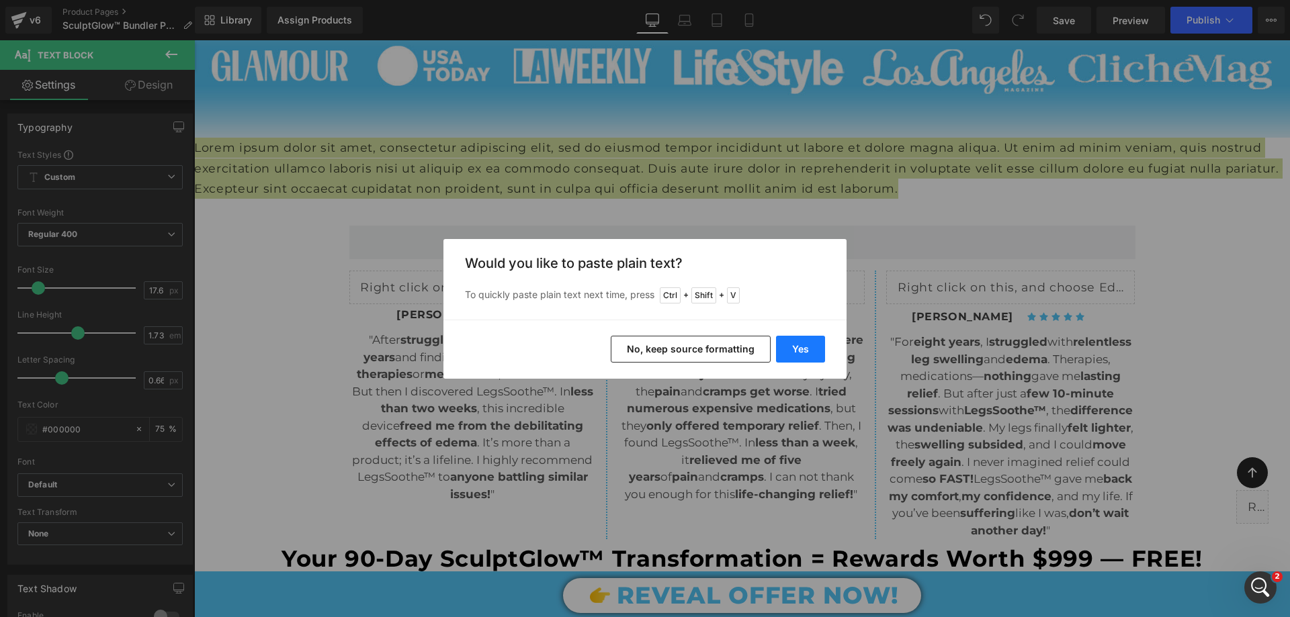
click at [815, 352] on button "Yes" at bounding box center [800, 349] width 49 height 27
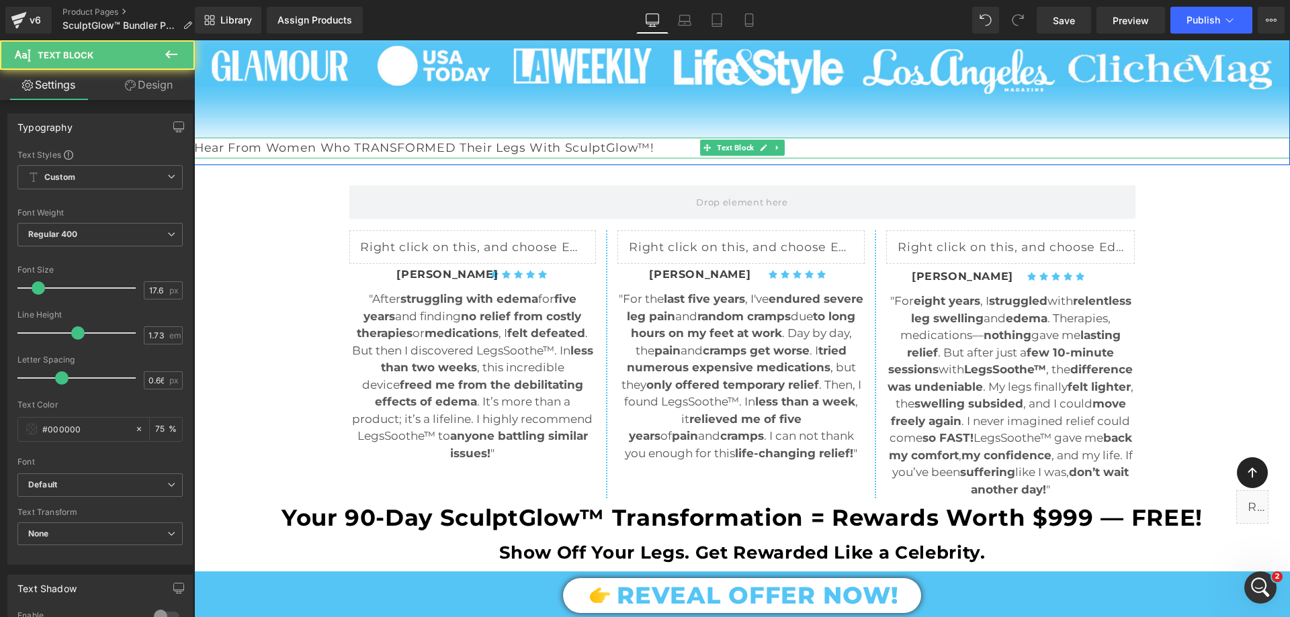
click at [511, 146] on p "Hear From Women Who TRANSFORMED Their Legs With SculptGlow™!" at bounding box center [742, 148] width 1096 height 20
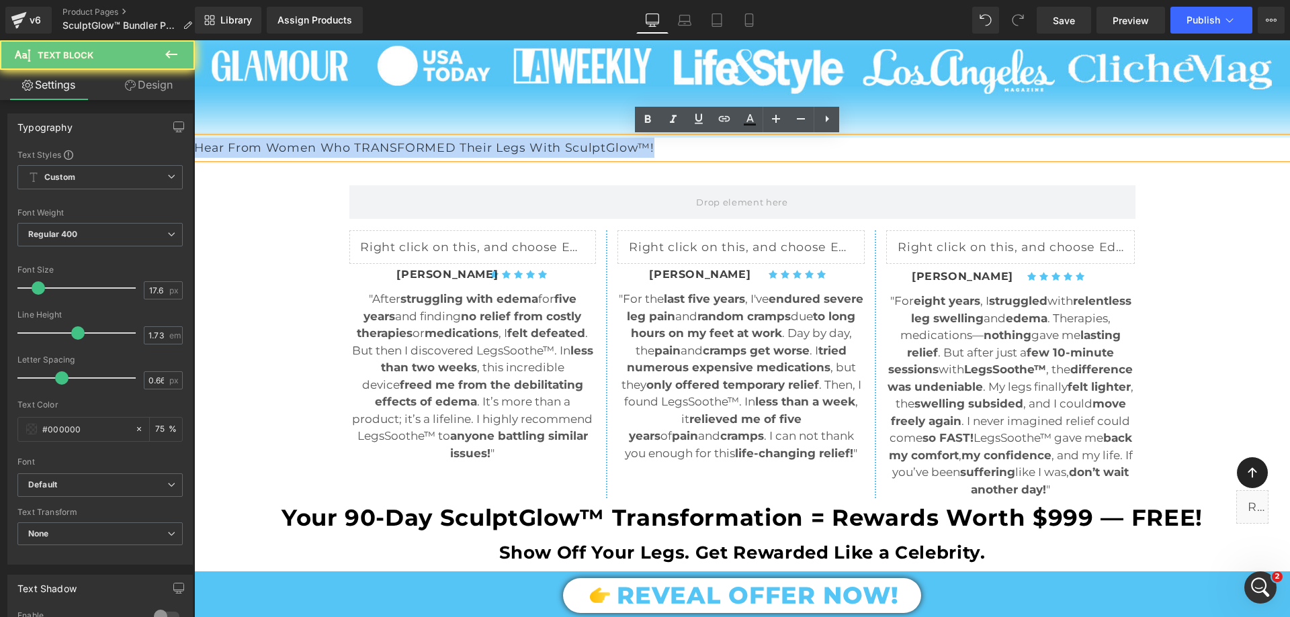
click at [511, 146] on p "Hear From Women Who TRANSFORMED Their Legs With SculptGlow™!" at bounding box center [742, 148] width 1096 height 20
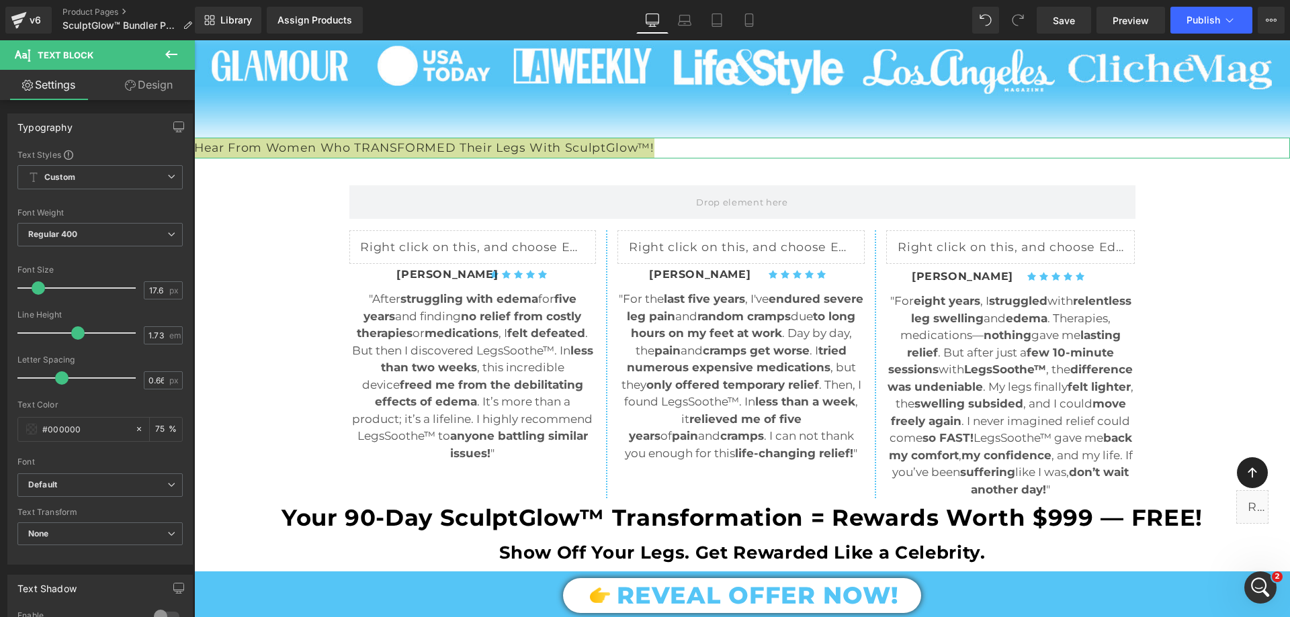
click at [165, 74] on link "Design" at bounding box center [148, 85] width 97 height 30
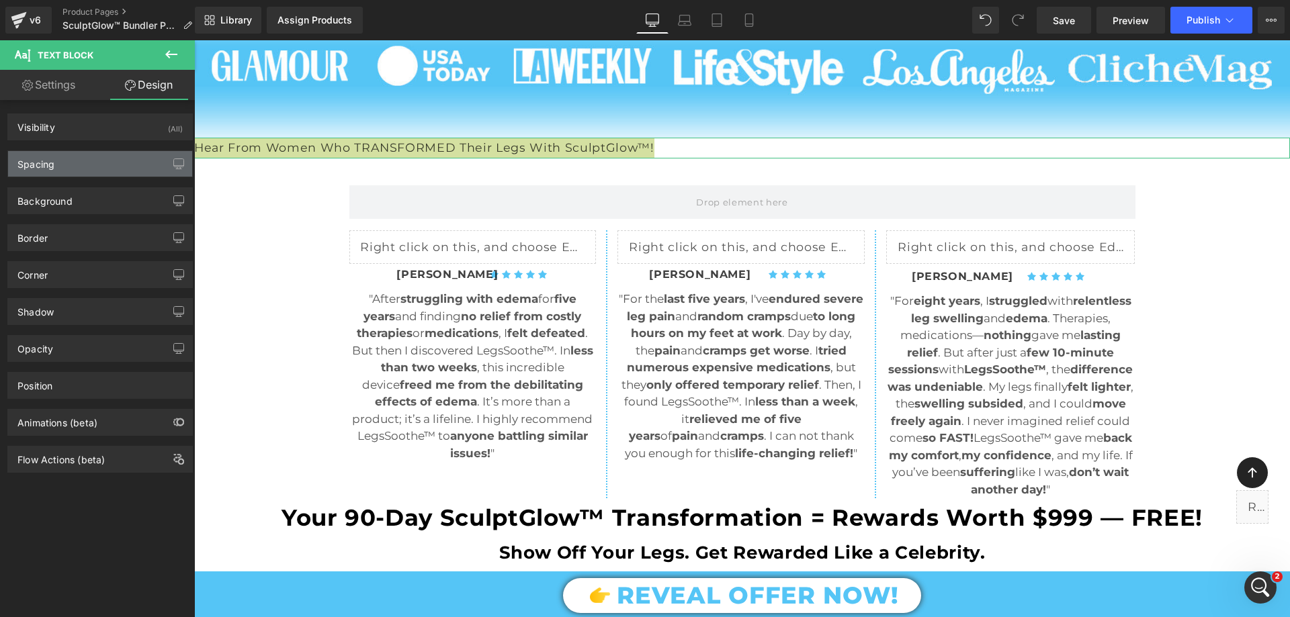
click at [87, 155] on div "Spacing" at bounding box center [100, 164] width 184 height 26
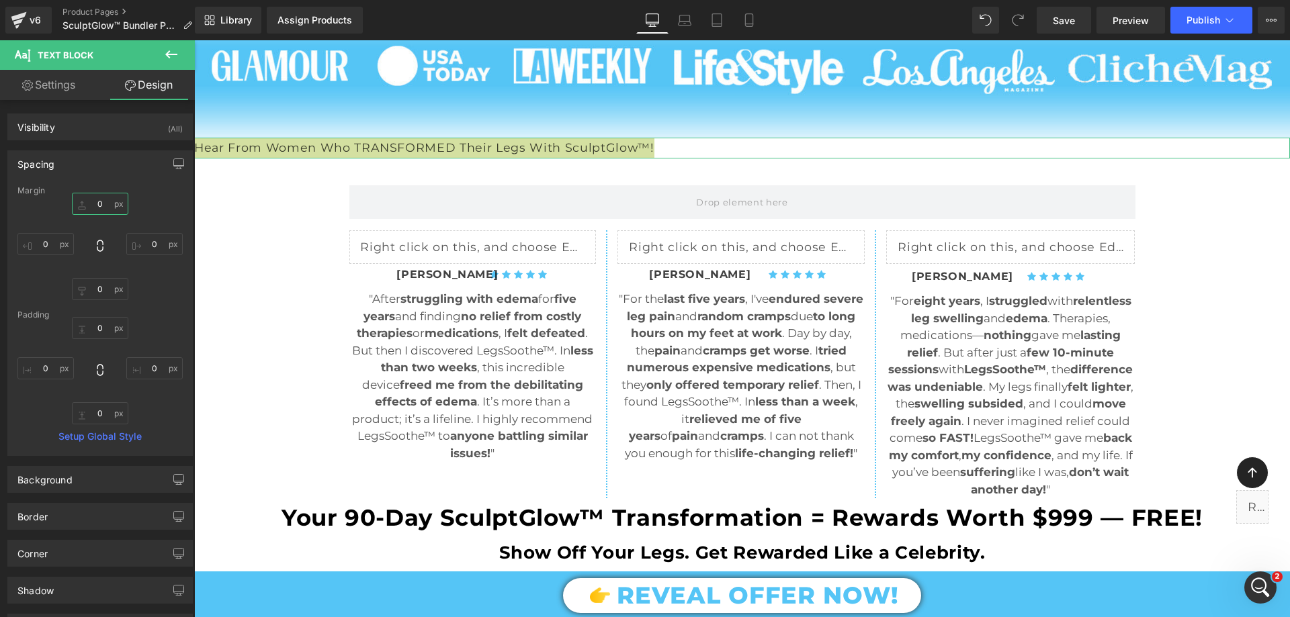
click at [101, 200] on input "text" at bounding box center [100, 204] width 56 height 22
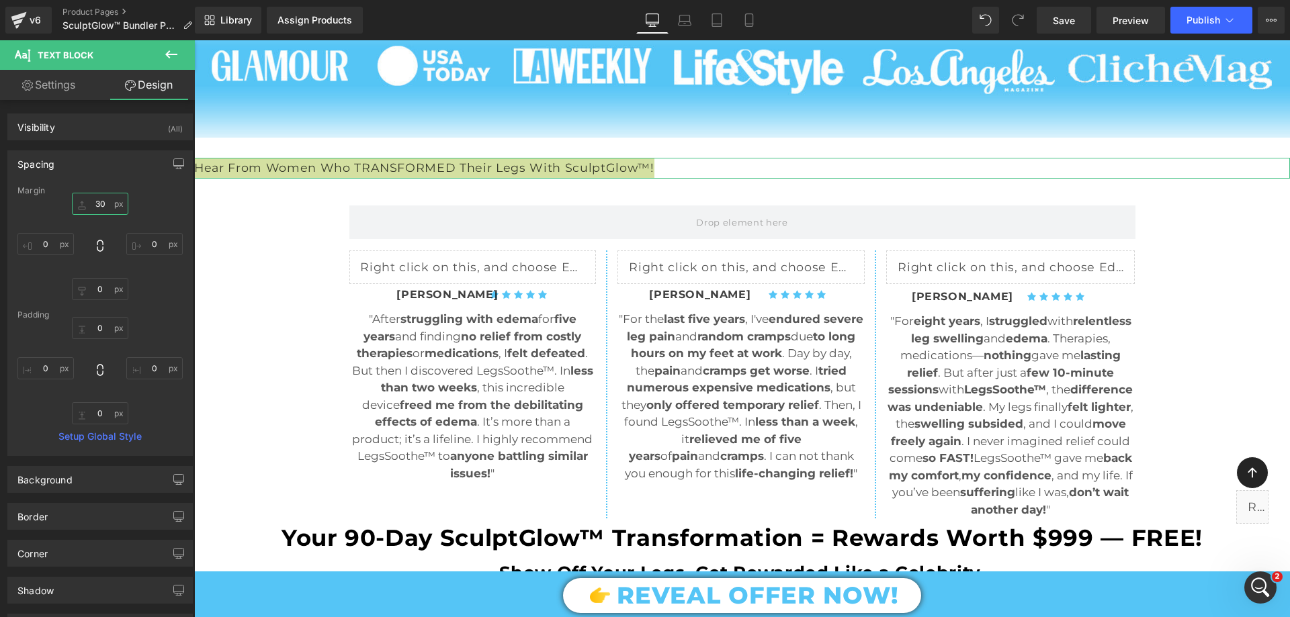
type input "30"
click at [67, 79] on link "Settings" at bounding box center [48, 85] width 97 height 30
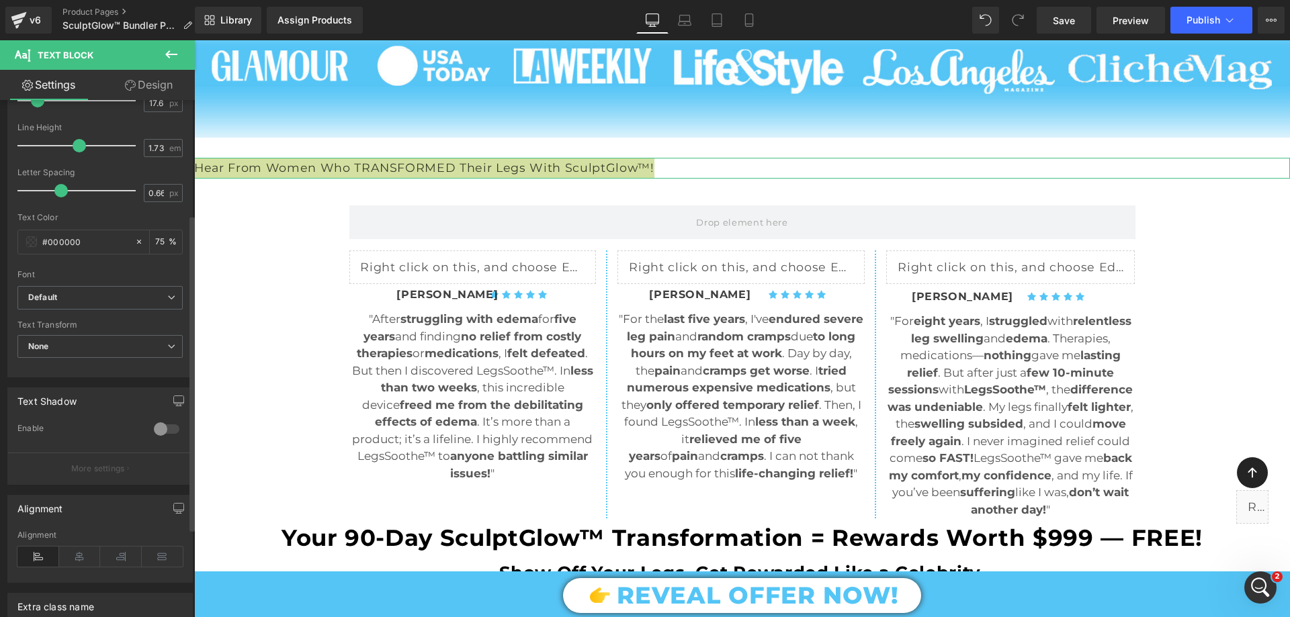
scroll to position [269, 0]
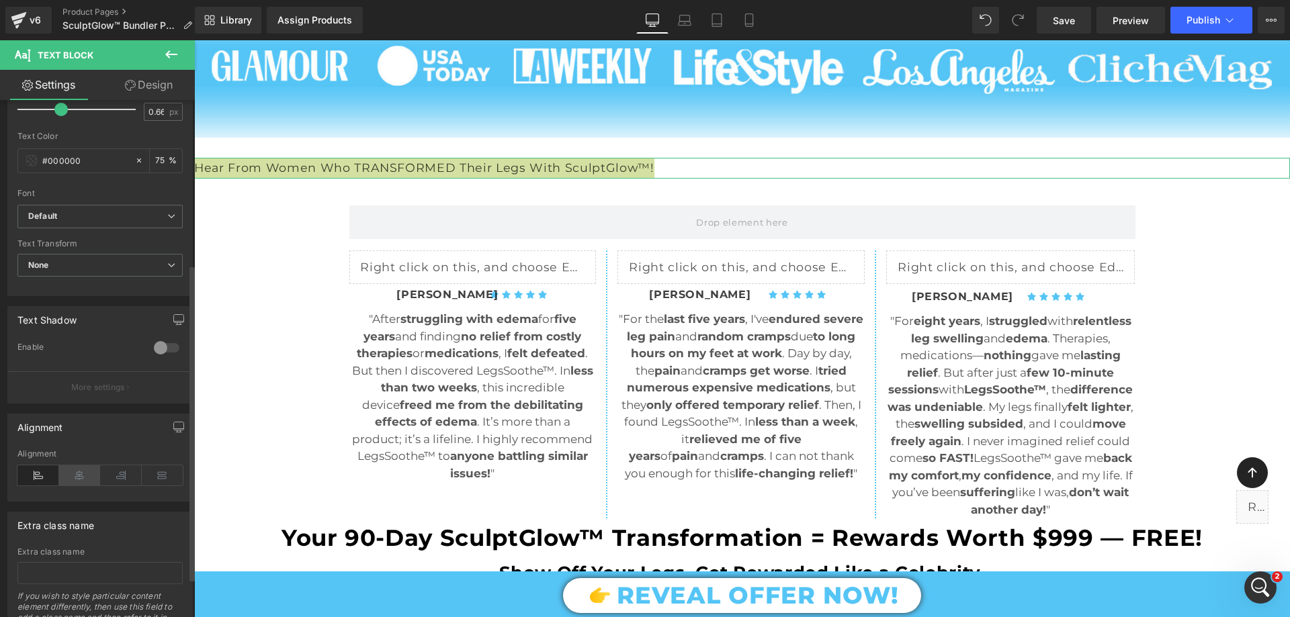
click at [74, 475] on icon at bounding box center [80, 476] width 42 height 20
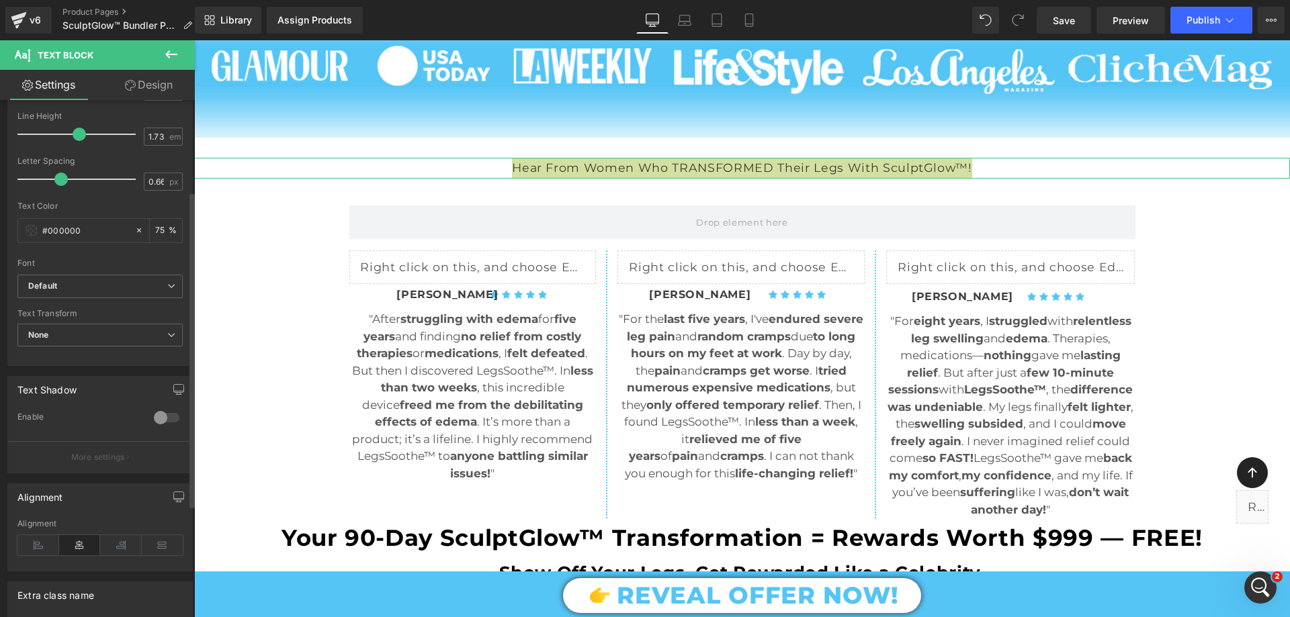
scroll to position [134, 0]
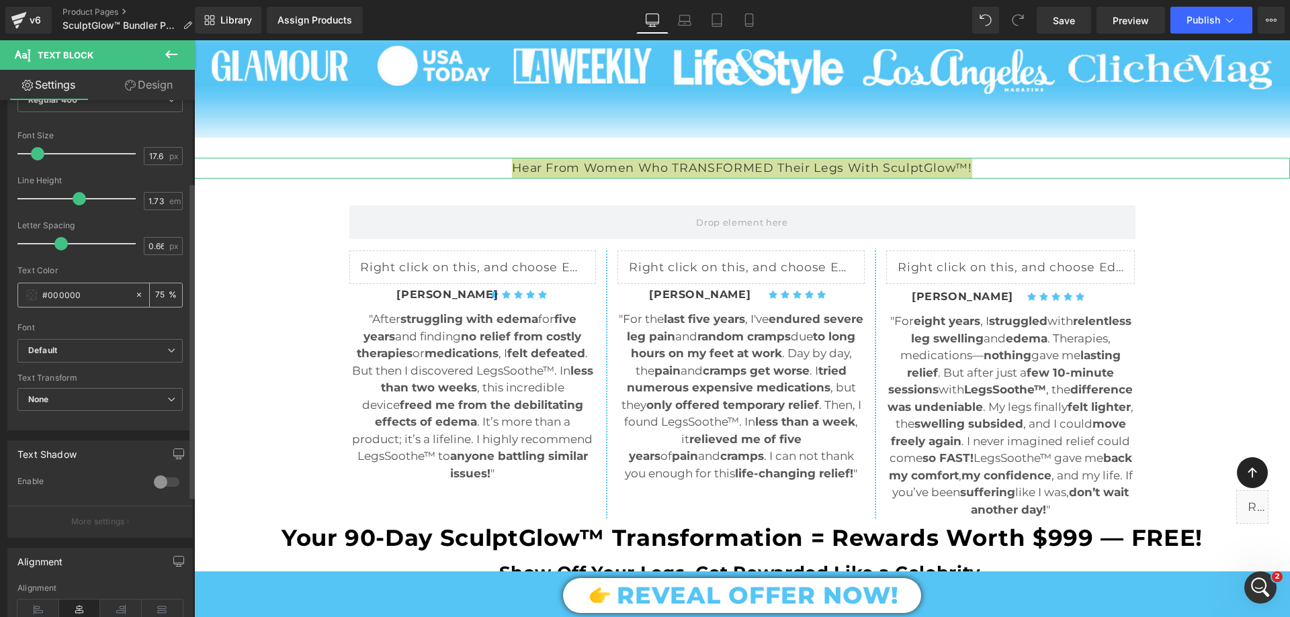
click at [155, 294] on input "75" at bounding box center [161, 295] width 13 height 15
type input "100"
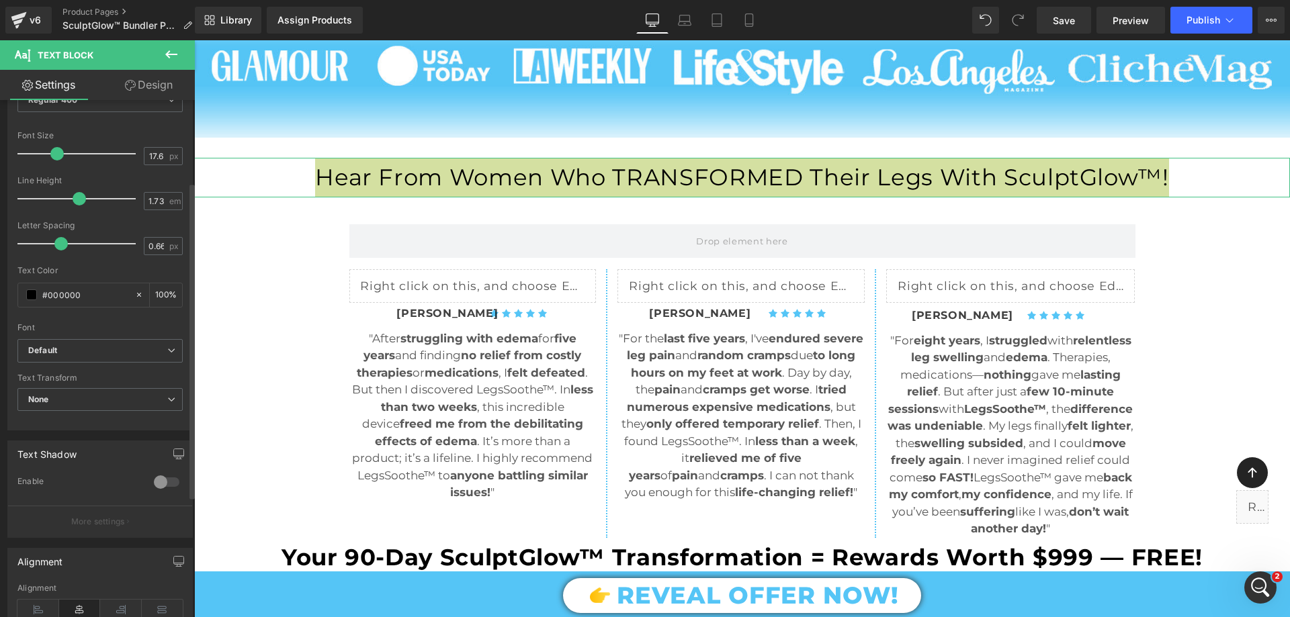
drag, startPoint x: 35, startPoint y: 154, endPoint x: 54, endPoint y: 148, distance: 19.6
click at [54, 148] on span at bounding box center [56, 153] width 13 height 13
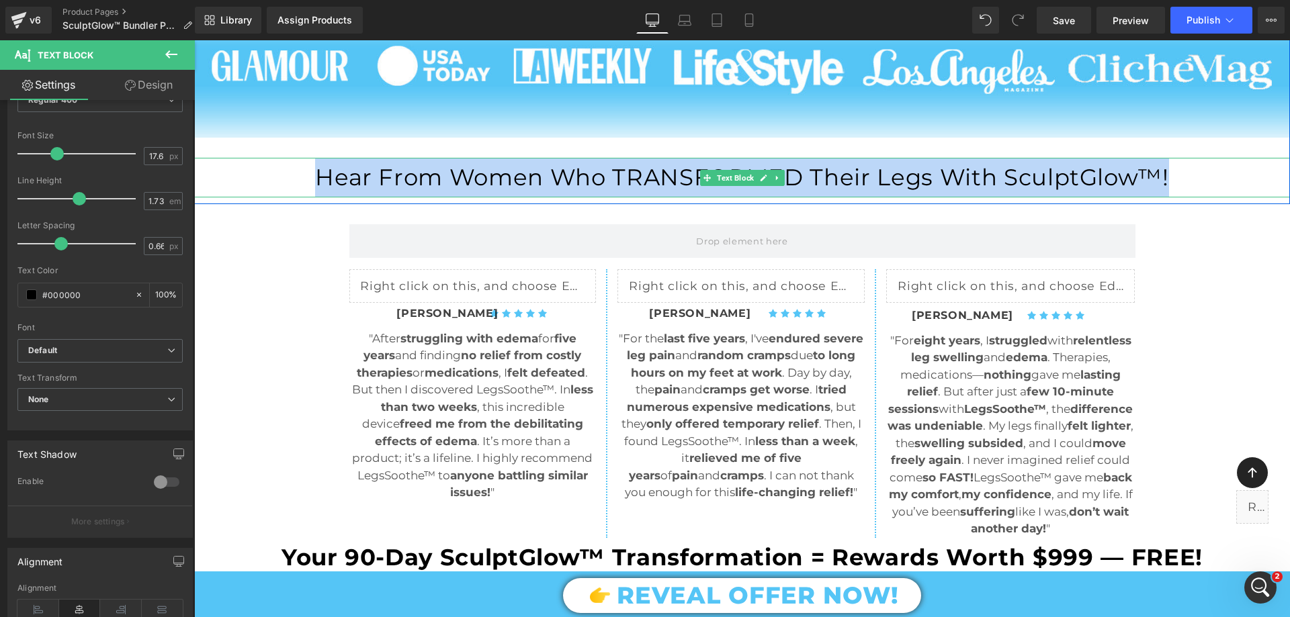
click at [415, 173] on p "Hear From Women Who TRANSFORMED Their Legs With SculptGlow™!" at bounding box center [742, 178] width 1096 height 40
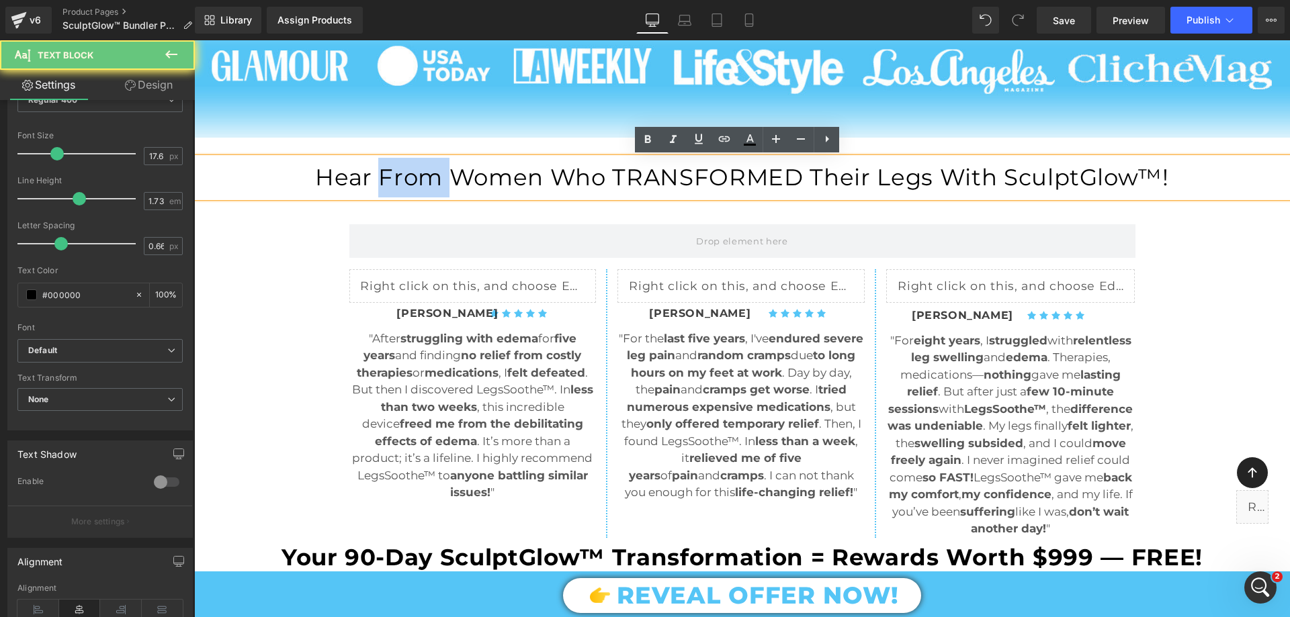
click at [415, 173] on p "Hear From Women Who TRANSFORMED Their Legs With SculptGlow™!" at bounding box center [742, 178] width 1096 height 40
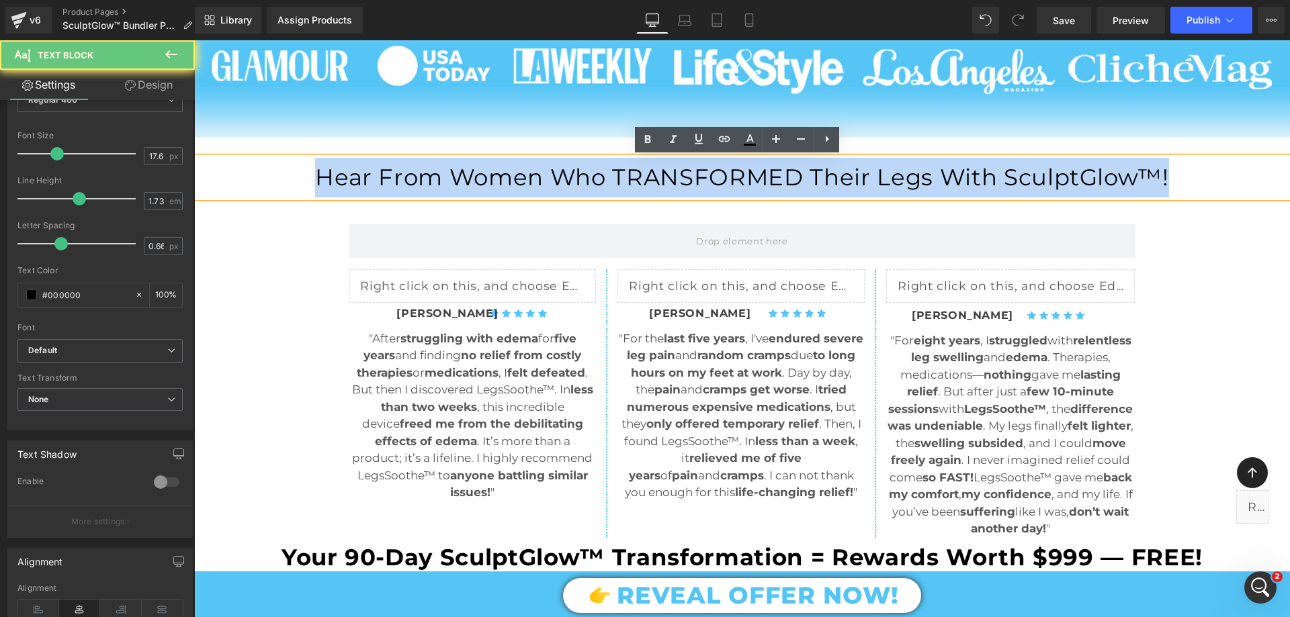
click at [415, 173] on p "Hear From Women Who TRANSFORMED Their Legs With SculptGlow™!" at bounding box center [742, 178] width 1096 height 40
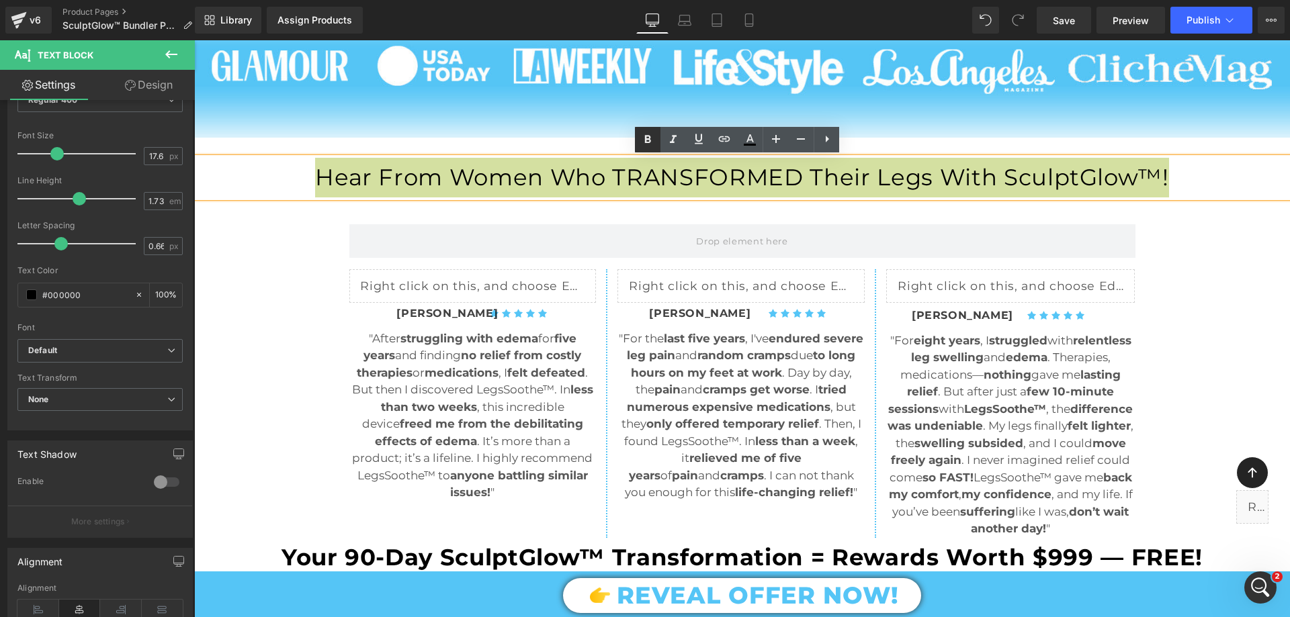
click at [650, 131] on link at bounding box center [648, 140] width 26 height 26
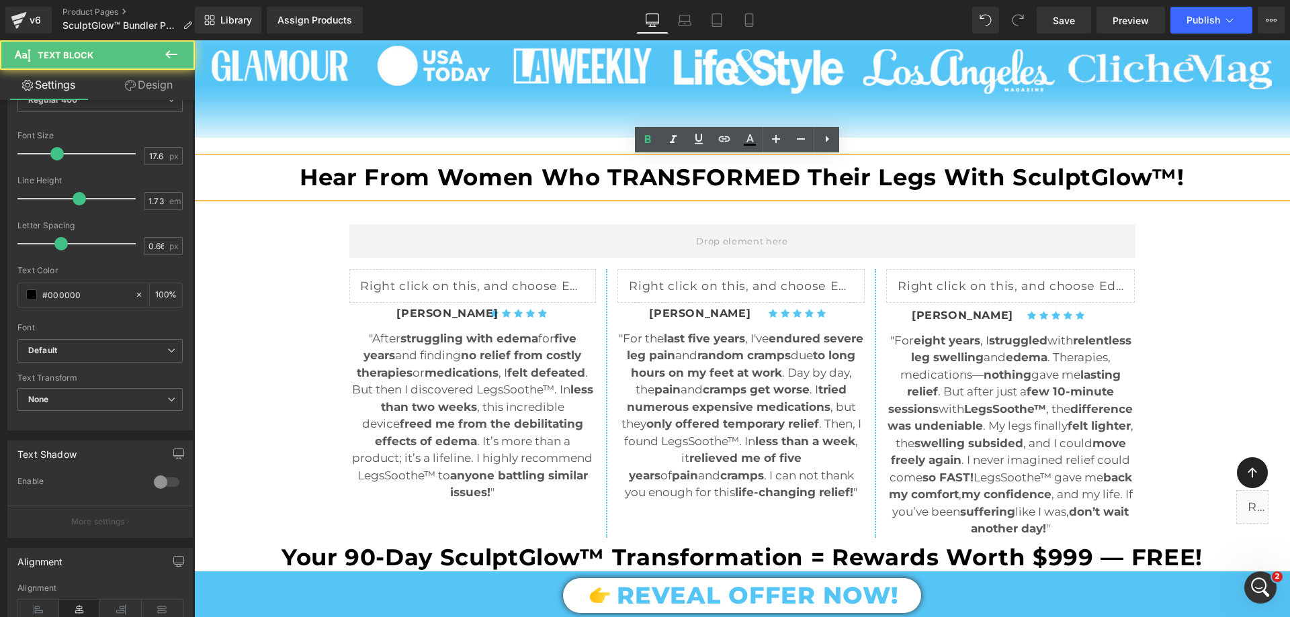
click at [433, 195] on p "Hear From Women Who TRANSFORMED Their Legs With SculptGlow™!" at bounding box center [742, 178] width 1096 height 40
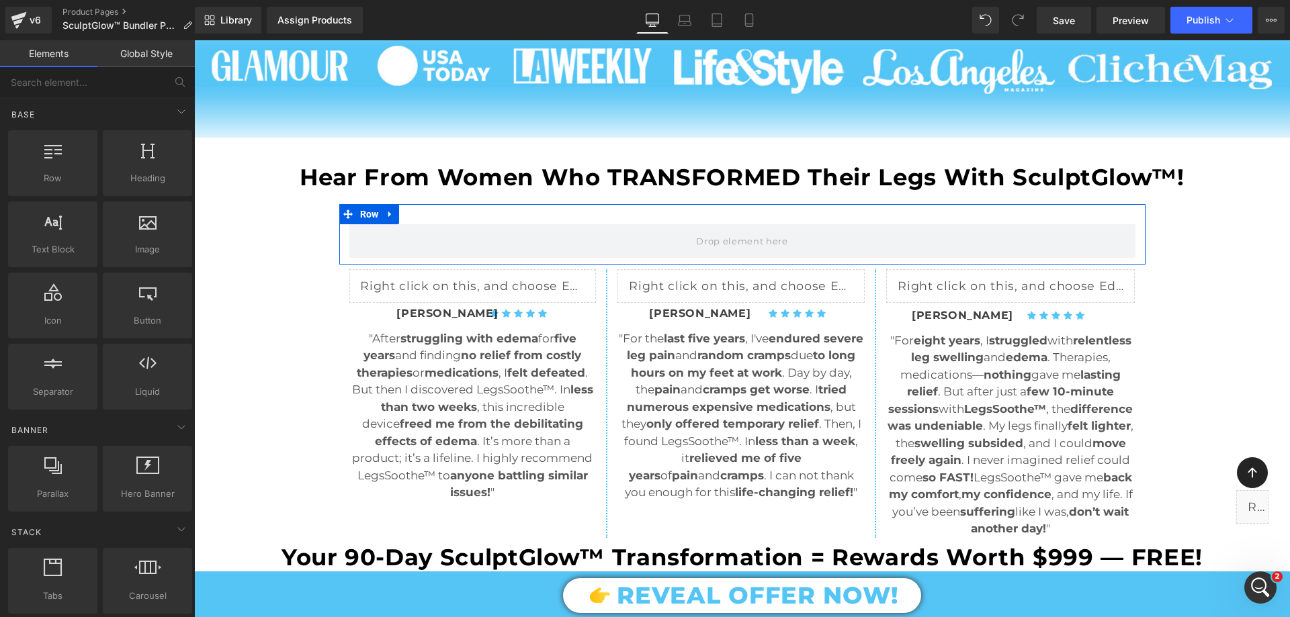
click at [589, 224] on div at bounding box center [742, 214] width 806 height 20
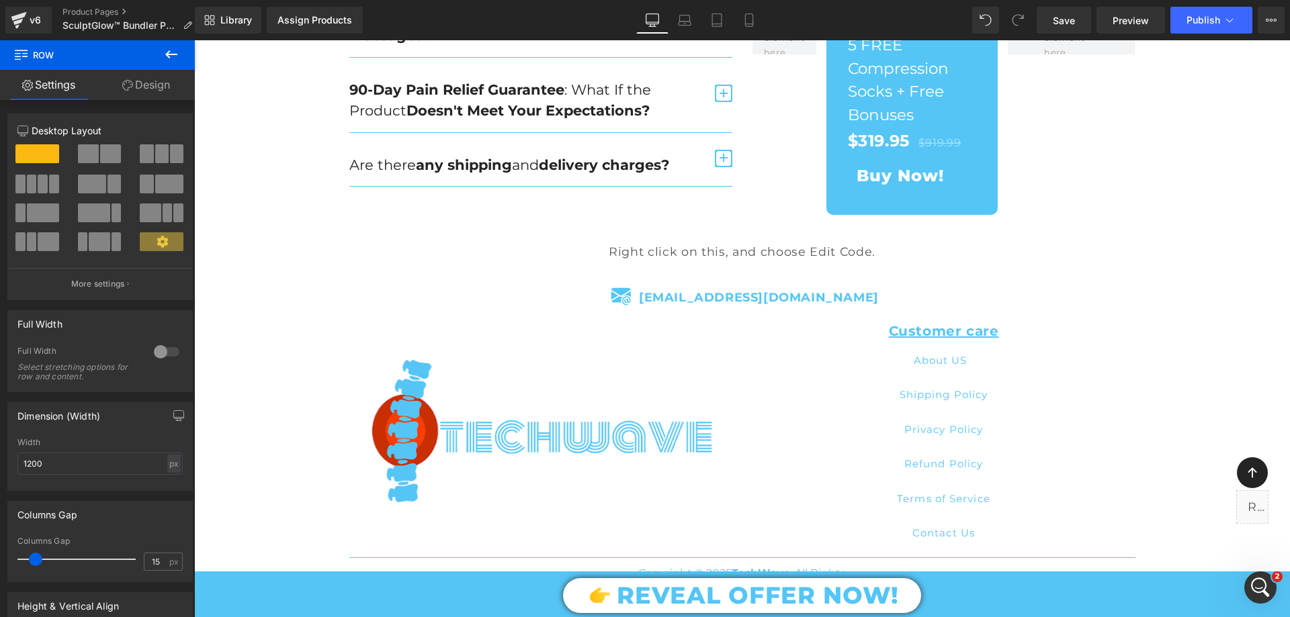
scroll to position [4727, 0]
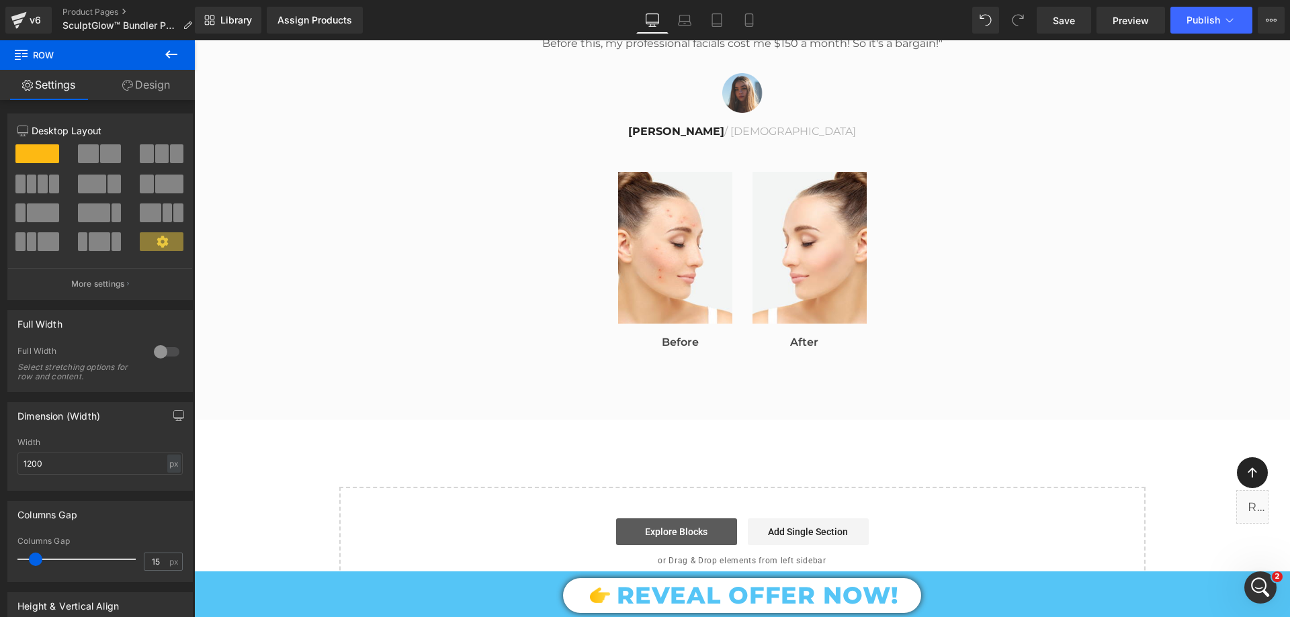
click at [713, 523] on link "Explore Blocks" at bounding box center [676, 532] width 121 height 27
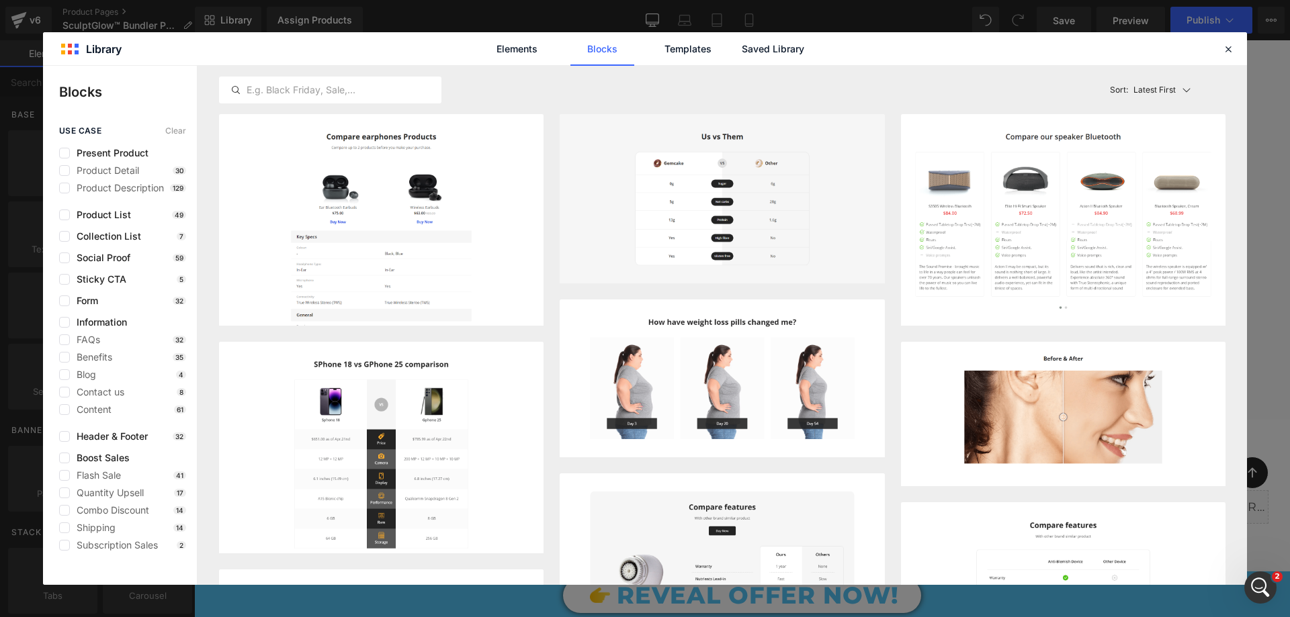
click at [69, 264] on div "use case Clear Present Product Product Detail 30 Product Description 129 Produc…" at bounding box center [120, 338] width 154 height 425
click at [69, 256] on label at bounding box center [64, 258] width 11 height 11
click at [64, 258] on input "checkbox" at bounding box center [64, 258] width 0 height 0
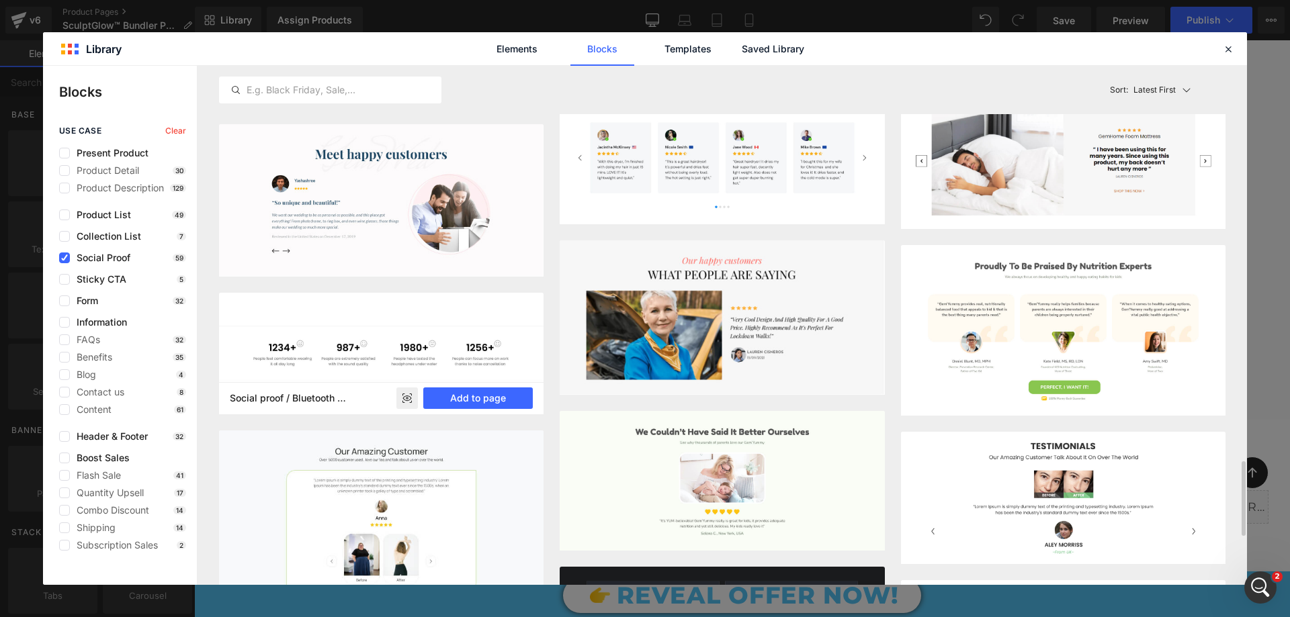
scroll to position [2665, 0]
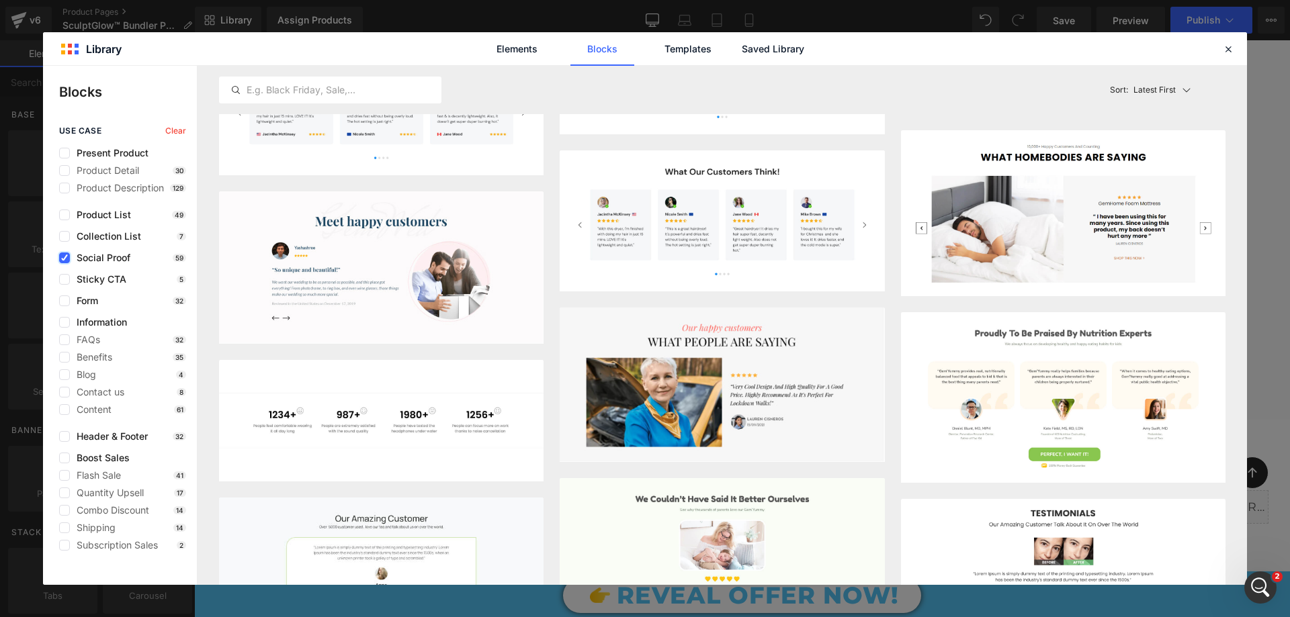
click at [63, 258] on icon at bounding box center [64, 258] width 7 height 0
click at [64, 258] on input "checkbox" at bounding box center [64, 258] width 0 height 0
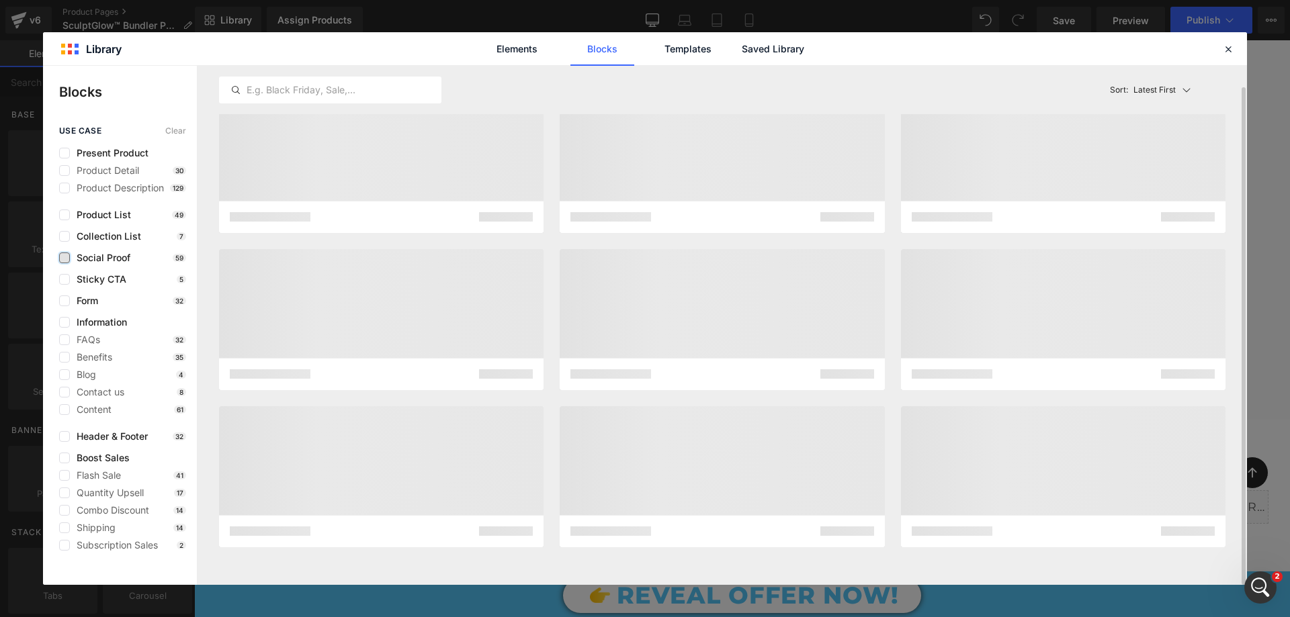
scroll to position [22, 0]
click at [59, 277] on label at bounding box center [64, 279] width 11 height 11
click at [64, 279] on input "checkbox" at bounding box center [64, 279] width 0 height 0
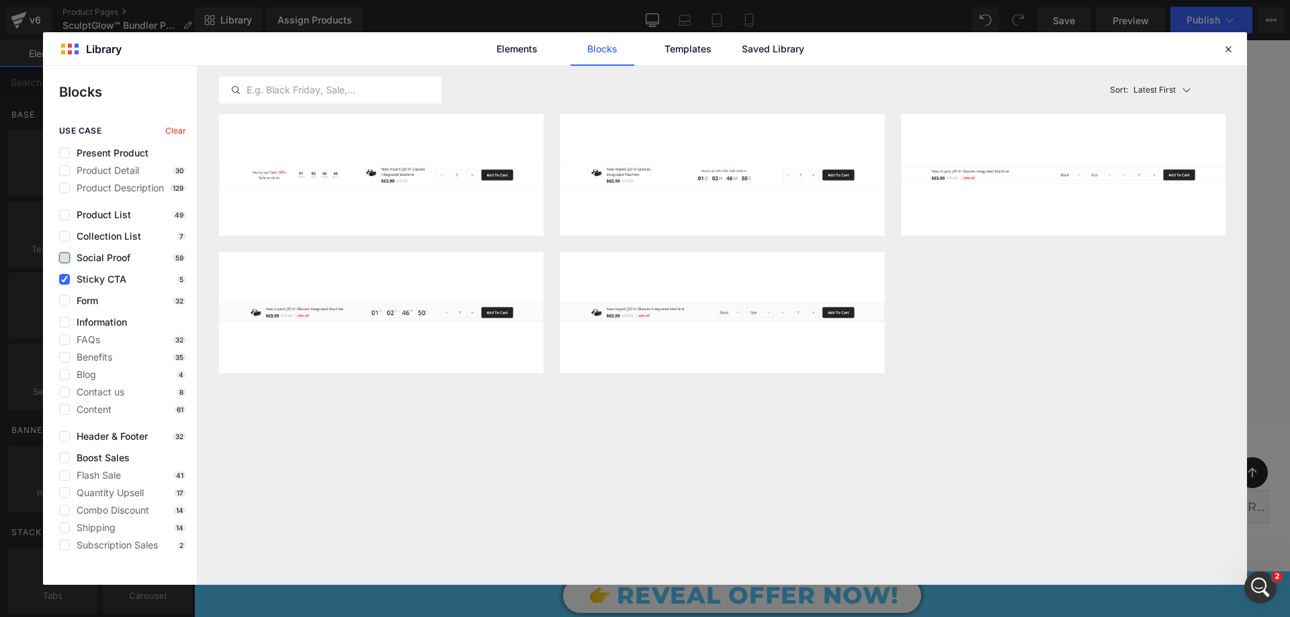
click at [67, 273] on div "use case Clear Present Product Product Detail 30 Product Description 129 Produc…" at bounding box center [120, 338] width 154 height 425
click at [63, 279] on icon at bounding box center [64, 279] width 7 height 0
click at [64, 279] on input "checkbox" at bounding box center [64, 279] width 0 height 0
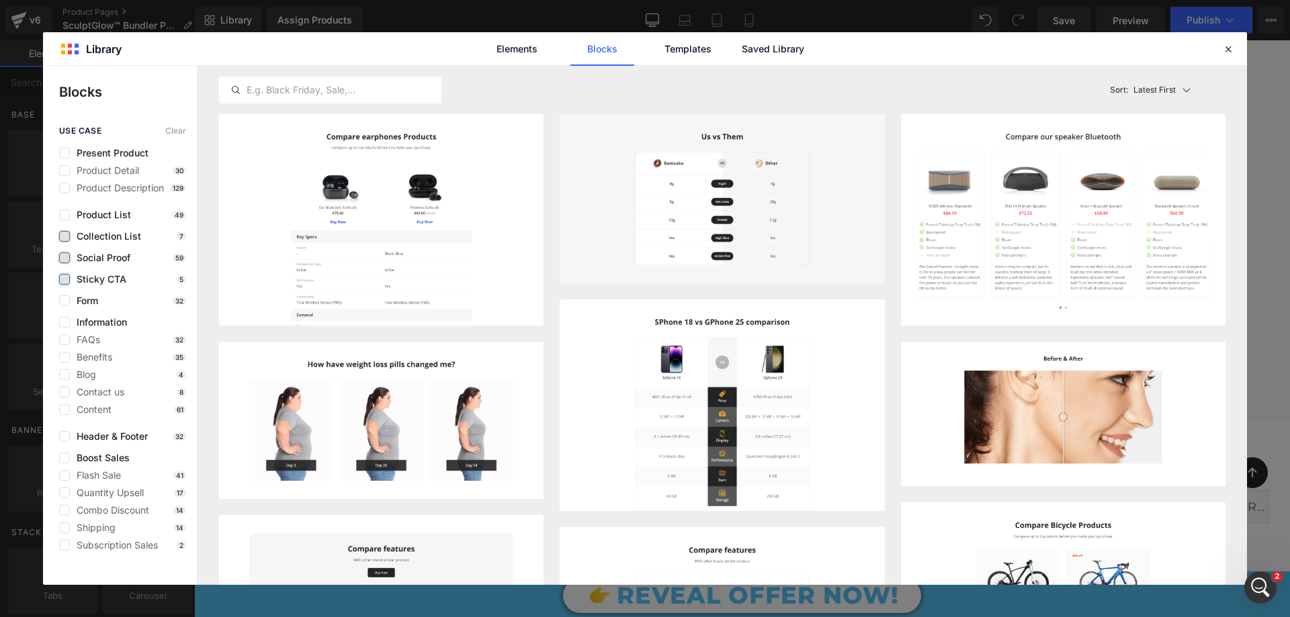
click at [63, 235] on label at bounding box center [64, 236] width 11 height 11
click at [64, 236] on input "checkbox" at bounding box center [64, 236] width 0 height 0
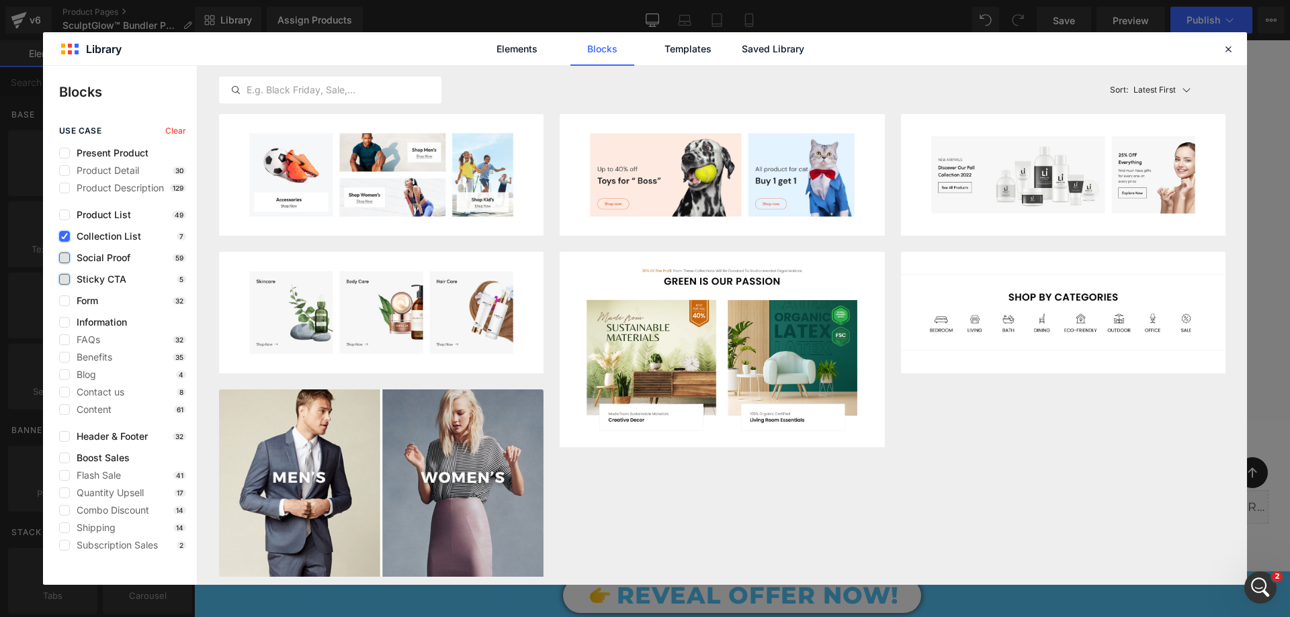
click at [68, 237] on label at bounding box center [64, 236] width 11 height 11
click at [64, 236] on input "checkbox" at bounding box center [64, 236] width 0 height 0
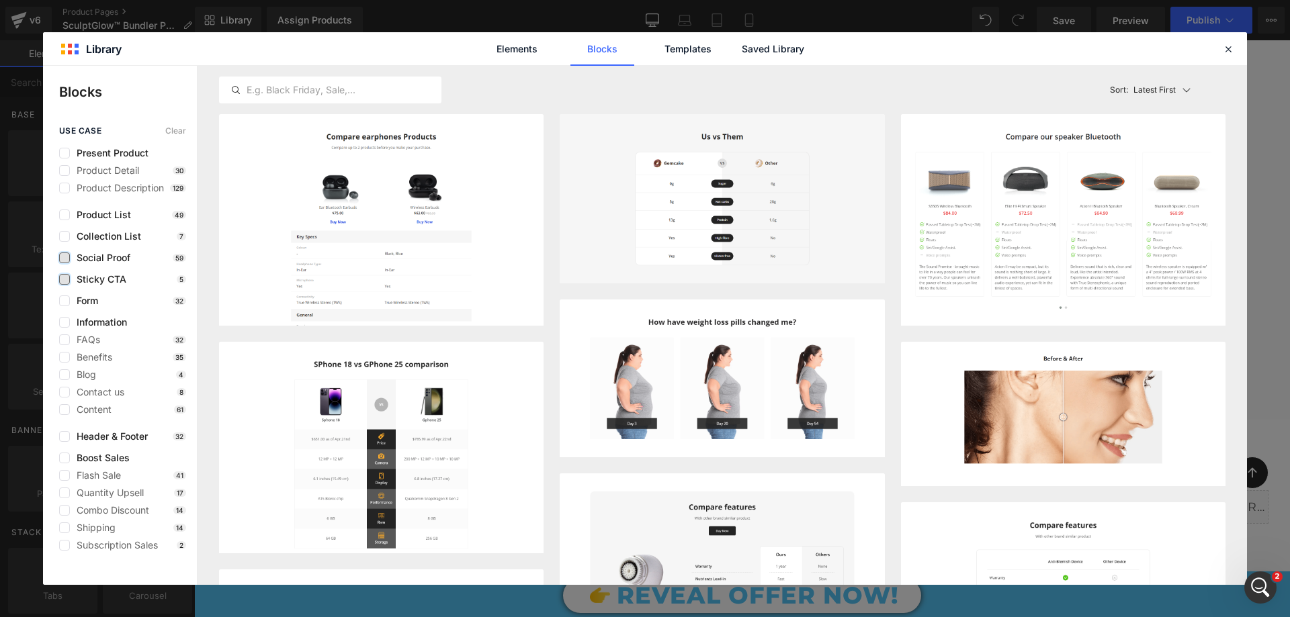
click at [67, 257] on label at bounding box center [64, 258] width 11 height 11
click at [64, 258] on input "checkbox" at bounding box center [64, 258] width 0 height 0
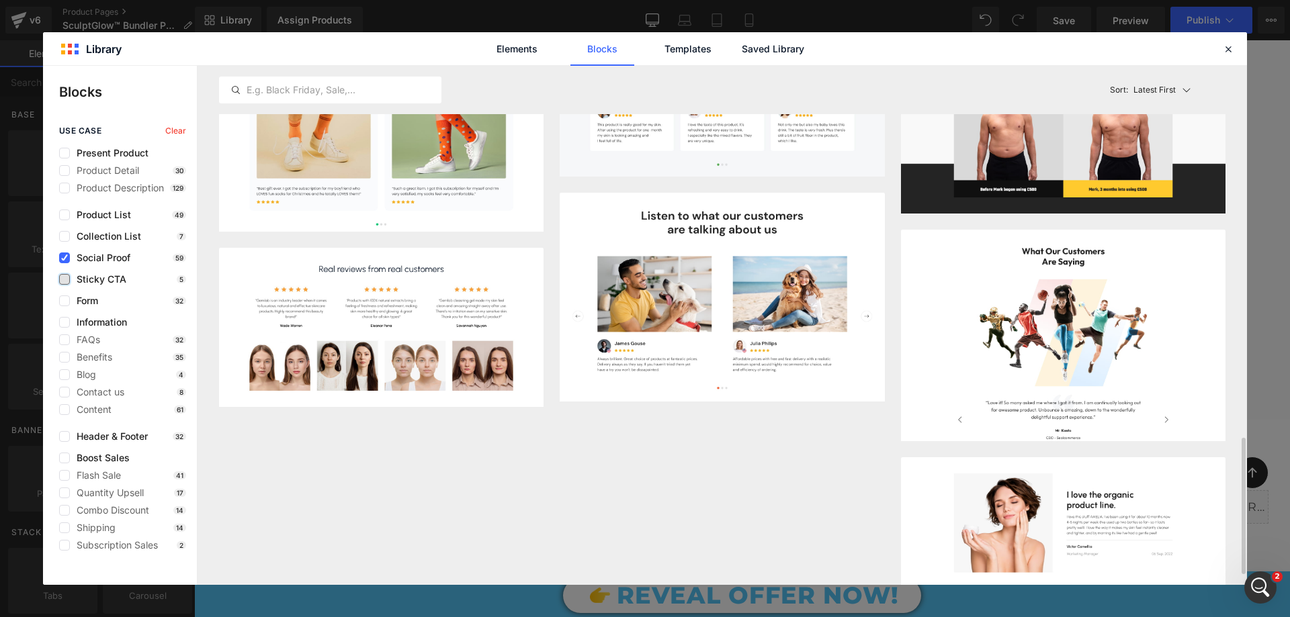
scroll to position [1276, 0]
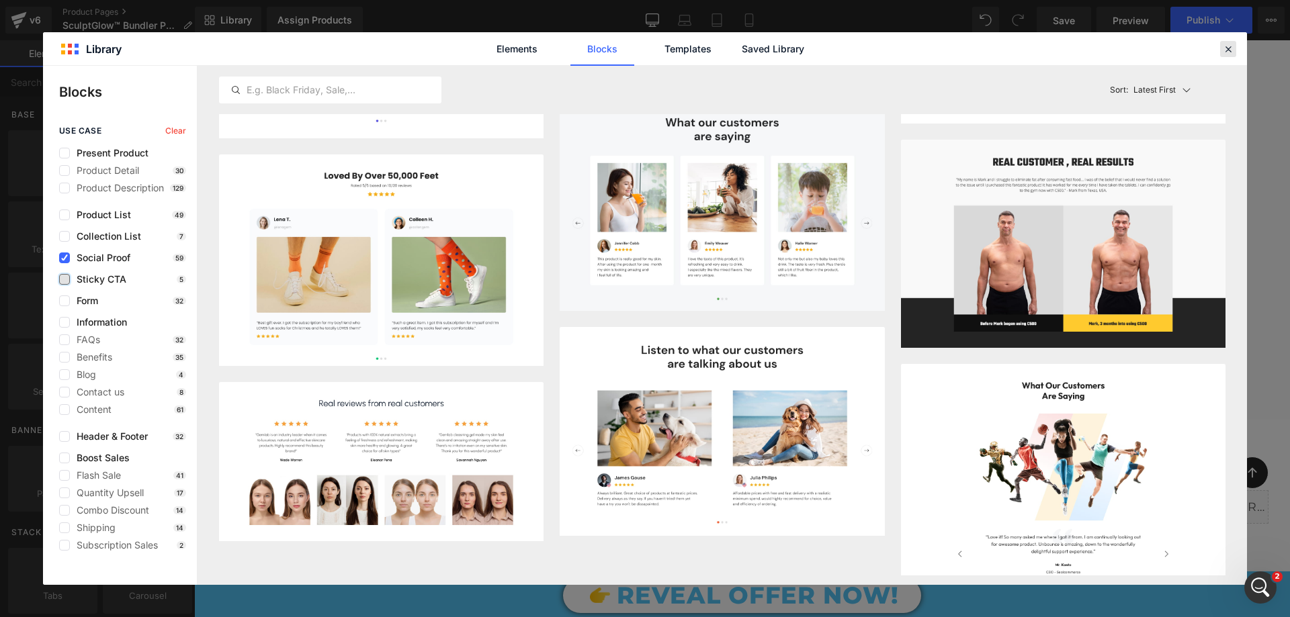
click at [1228, 52] on icon at bounding box center [1228, 49] width 12 height 12
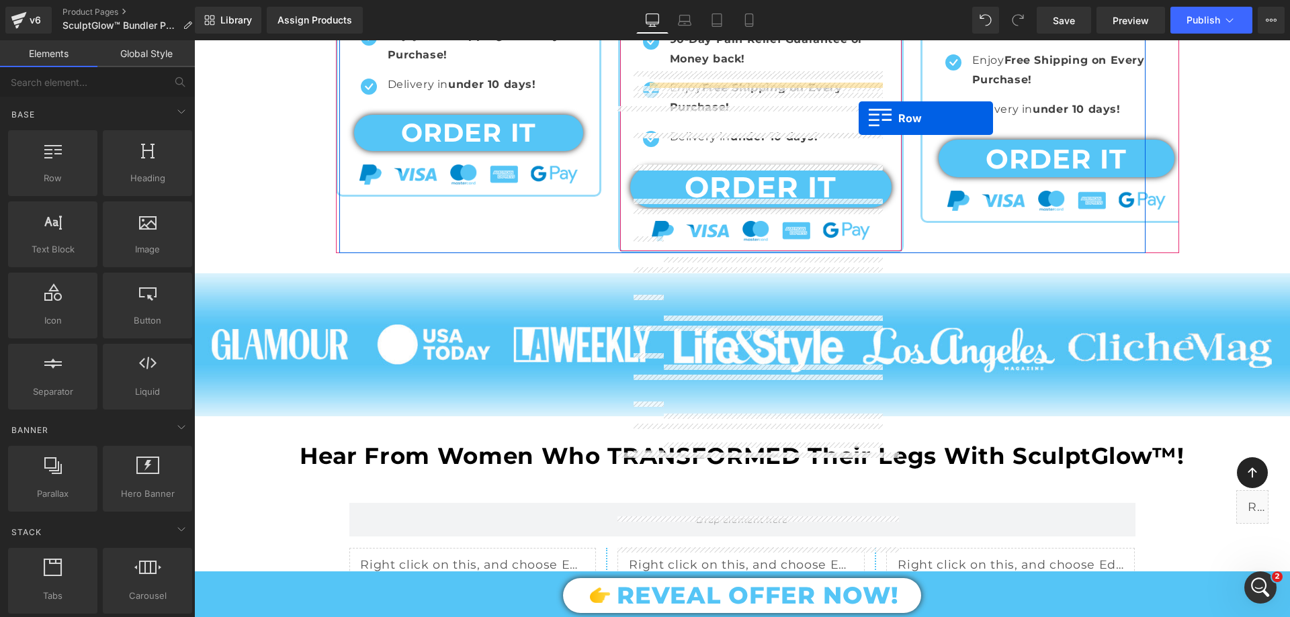
scroll to position [965, 0]
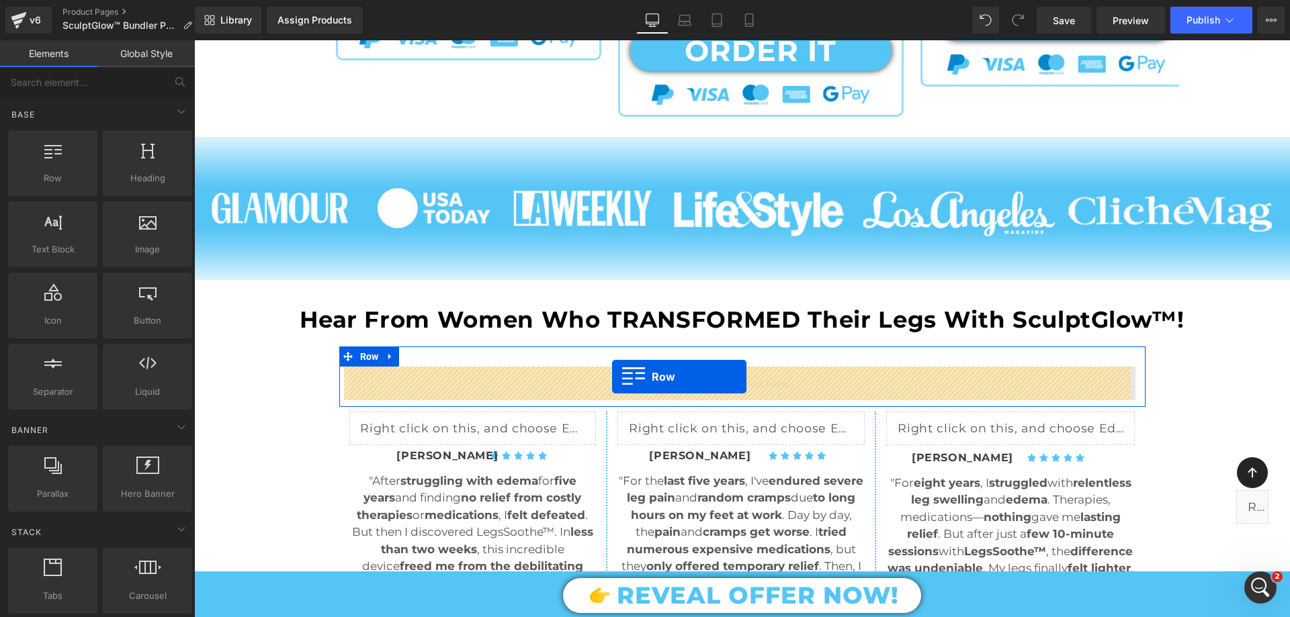
drag, startPoint x: 417, startPoint y: 246, endPoint x: 612, endPoint y: 377, distance: 235.3
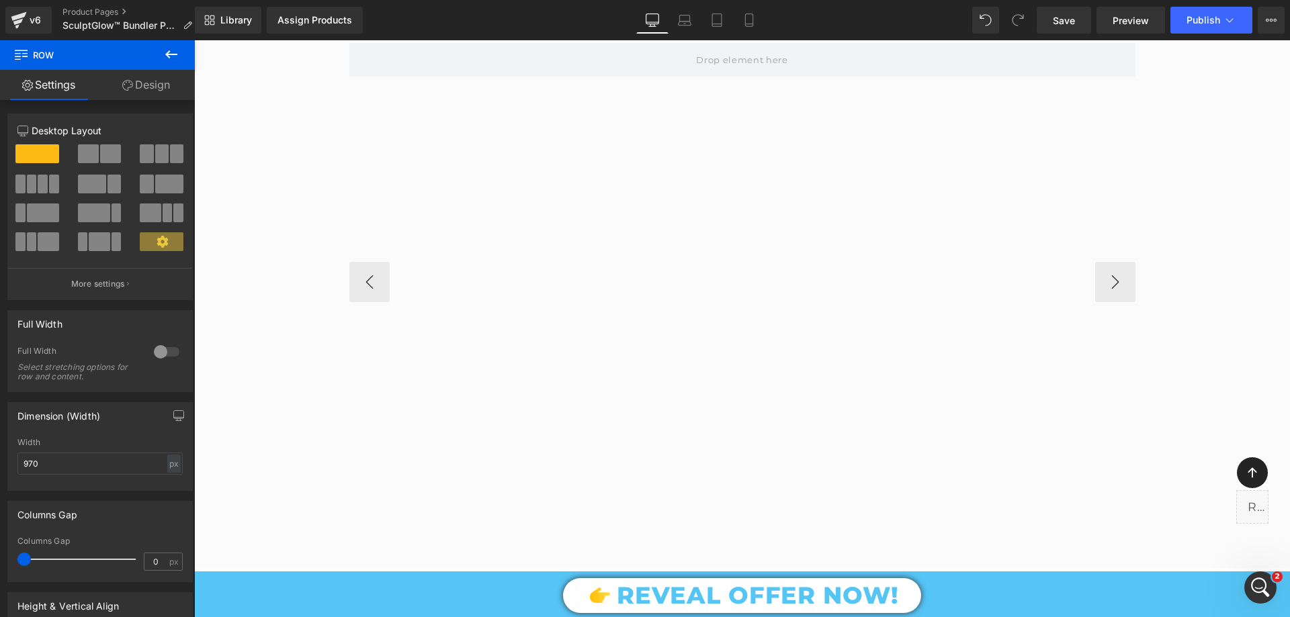
scroll to position [4619, 0]
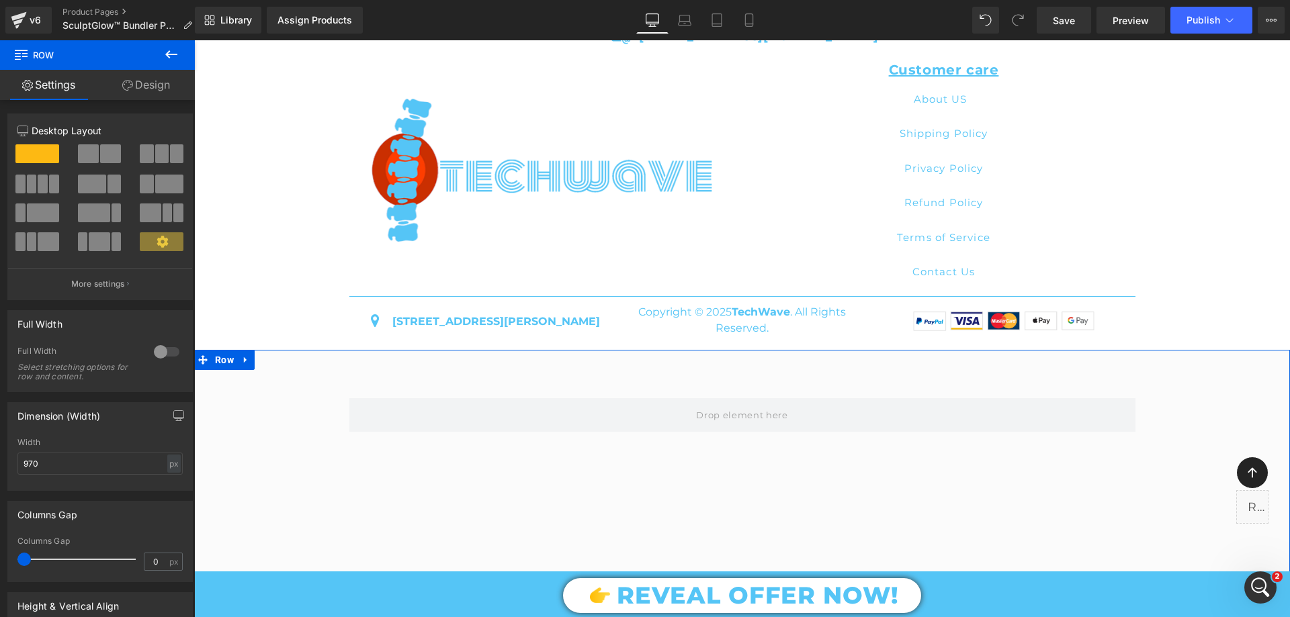
click at [238, 370] on li at bounding box center [245, 360] width 17 height 20
click at [277, 365] on icon at bounding box center [280, 359] width 9 height 9
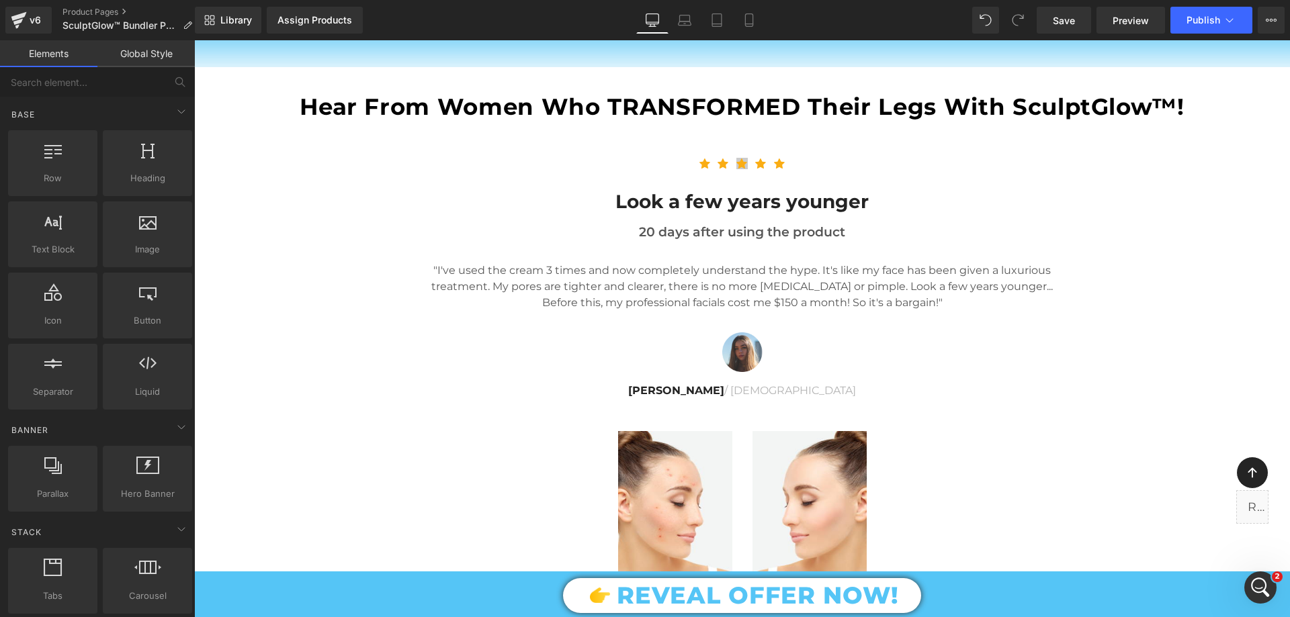
scroll to position [1082, 0]
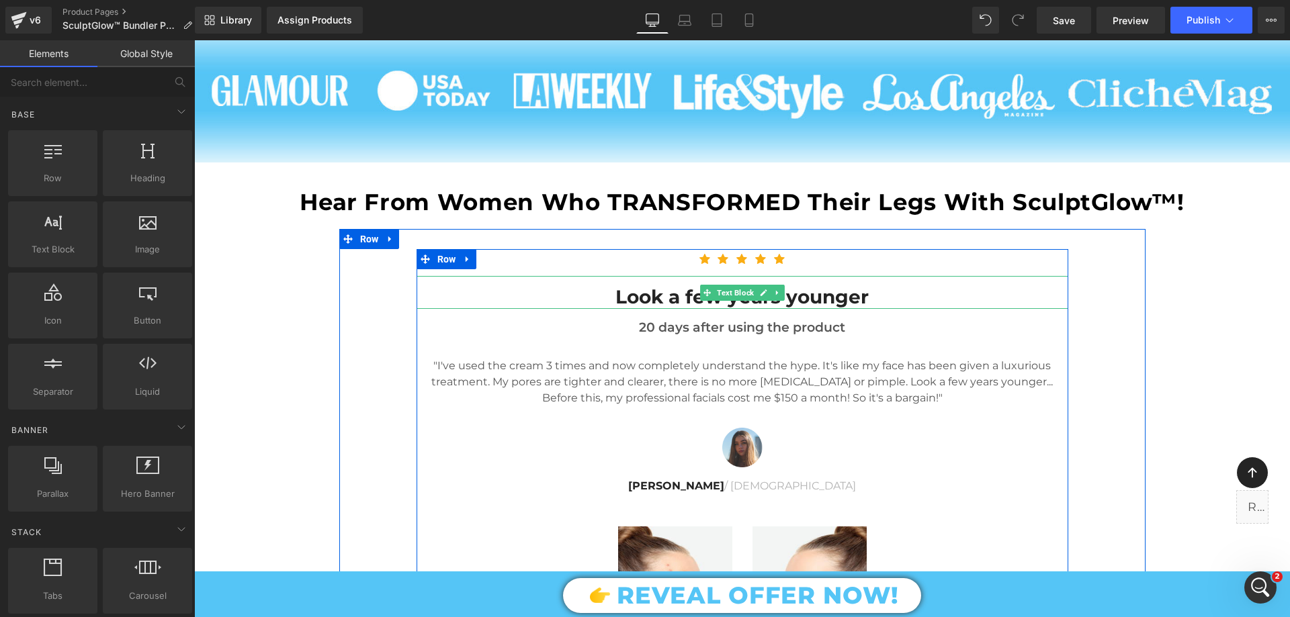
click at [677, 295] on p "Look a few years younger" at bounding box center [743, 297] width 652 height 24
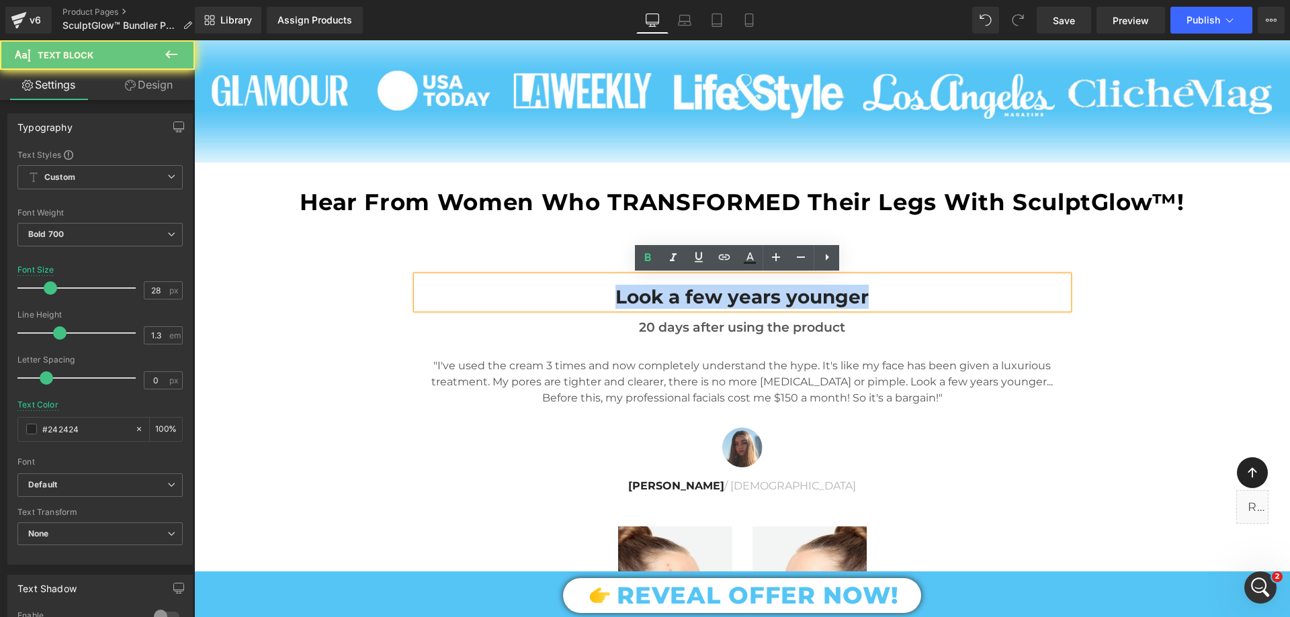
click at [677, 295] on p "Look a few years younger" at bounding box center [743, 297] width 652 height 24
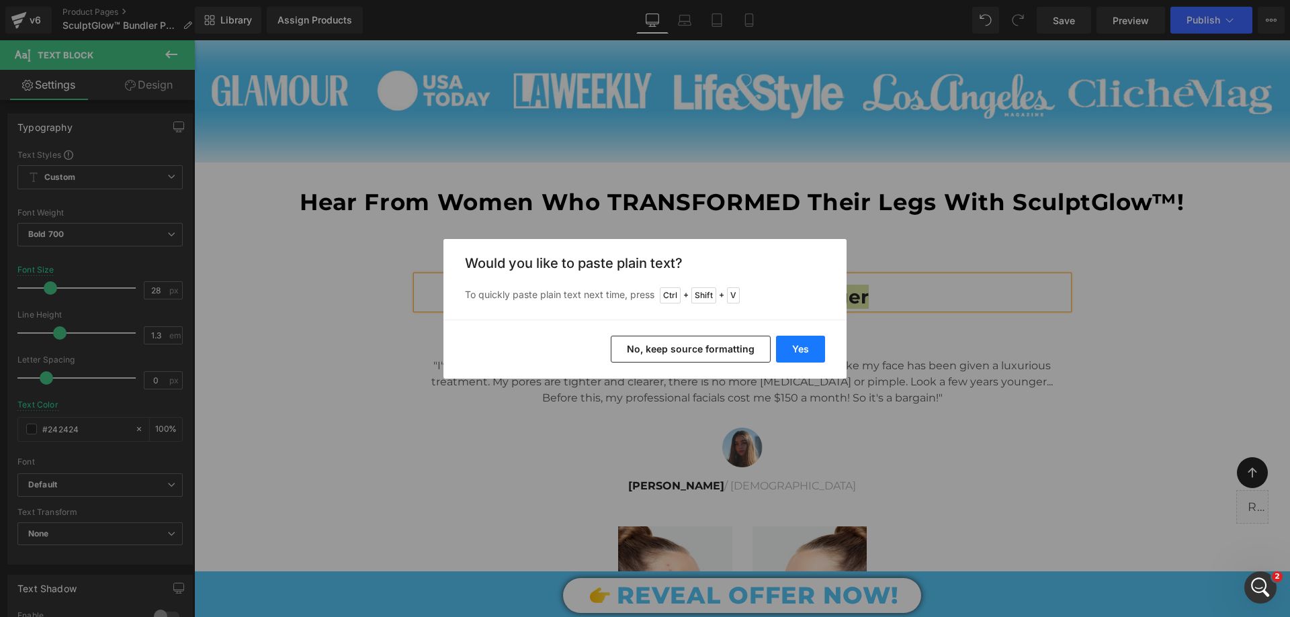
click at [802, 350] on button "Yes" at bounding box center [800, 349] width 49 height 27
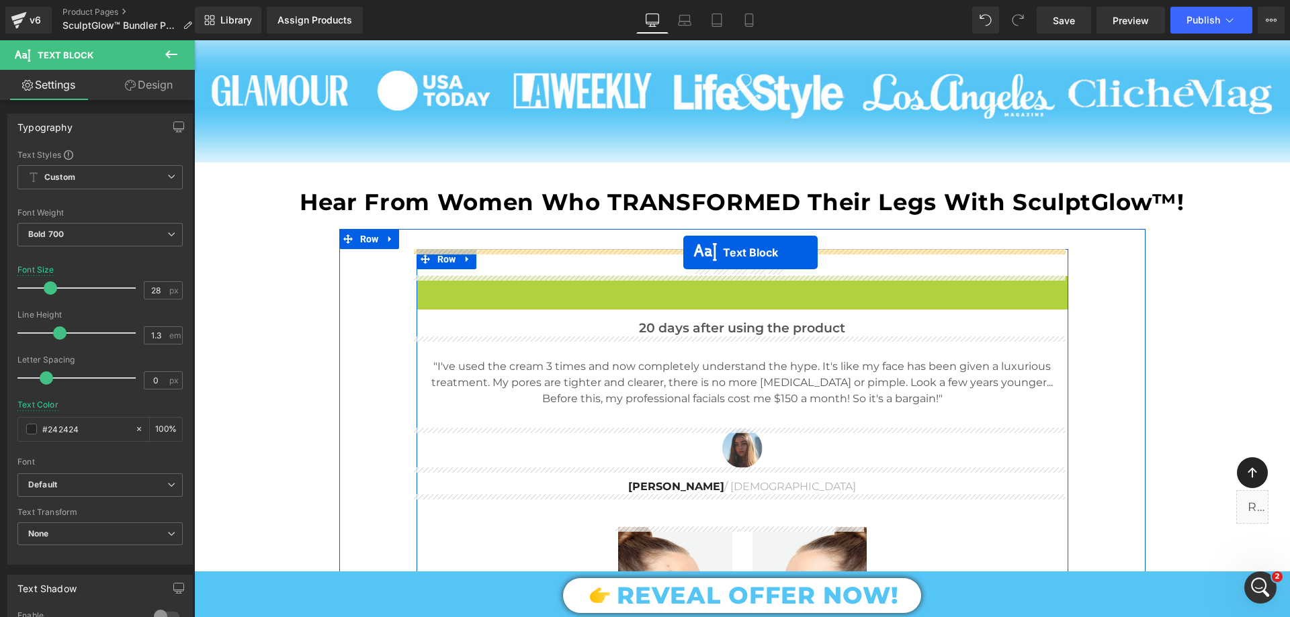
drag, startPoint x: 701, startPoint y: 294, endPoint x: 683, endPoint y: 253, distance: 44.8
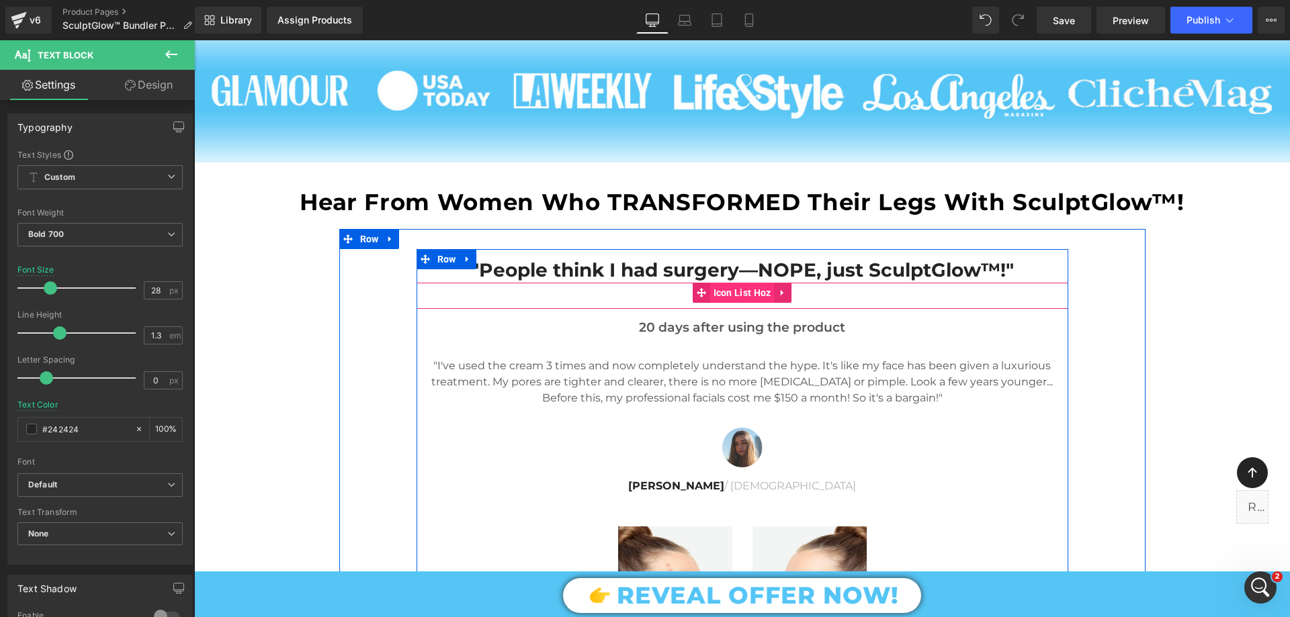
click at [740, 286] on span "Icon List Hoz" at bounding box center [742, 293] width 64 height 20
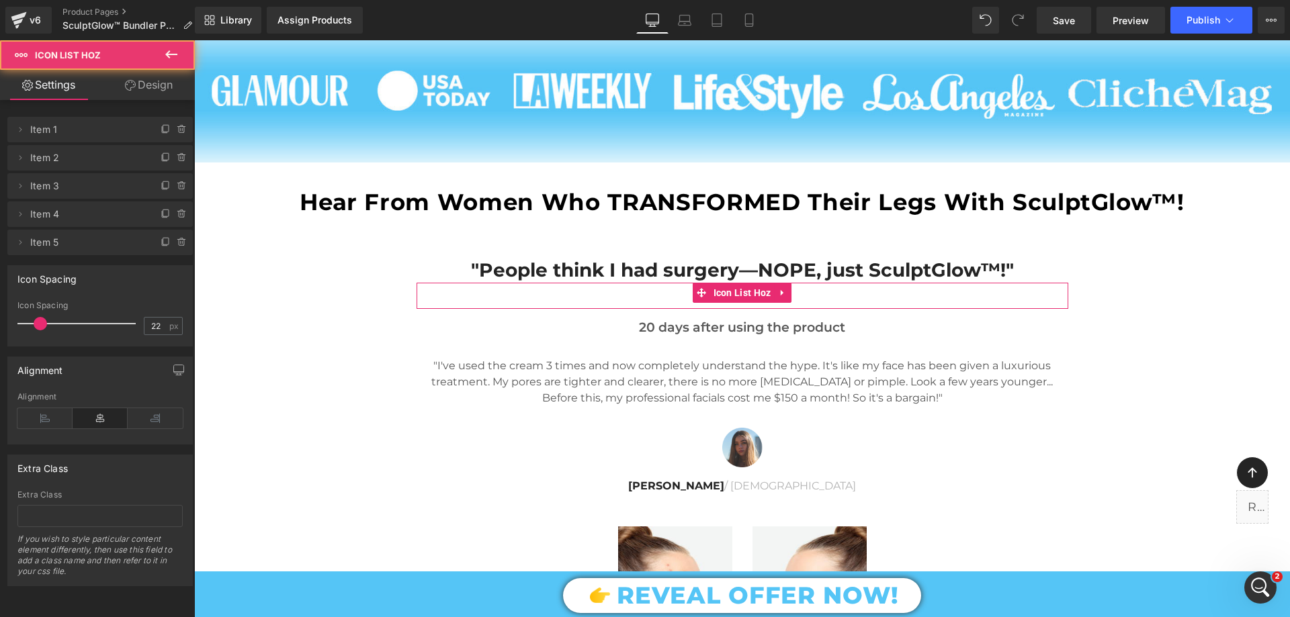
click at [157, 94] on link "Design" at bounding box center [148, 85] width 97 height 30
click at [0, 0] on div "Spacing" at bounding box center [0, 0] width 0 height 0
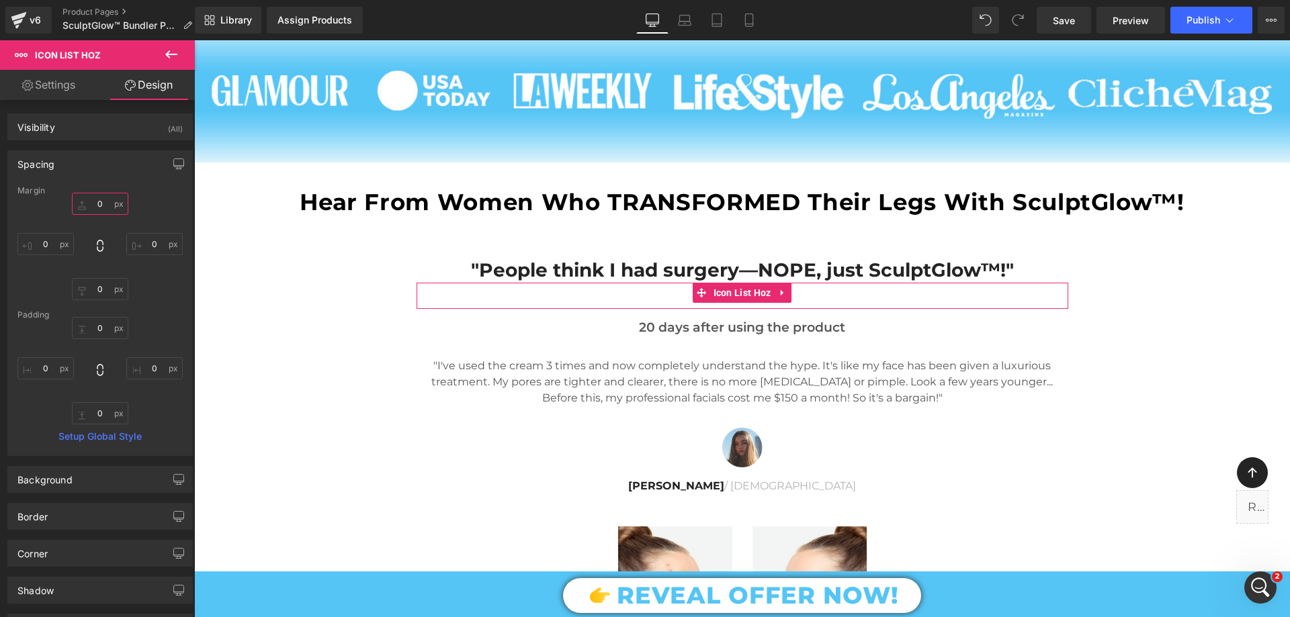
click at [103, 206] on input "text" at bounding box center [100, 204] width 56 height 22
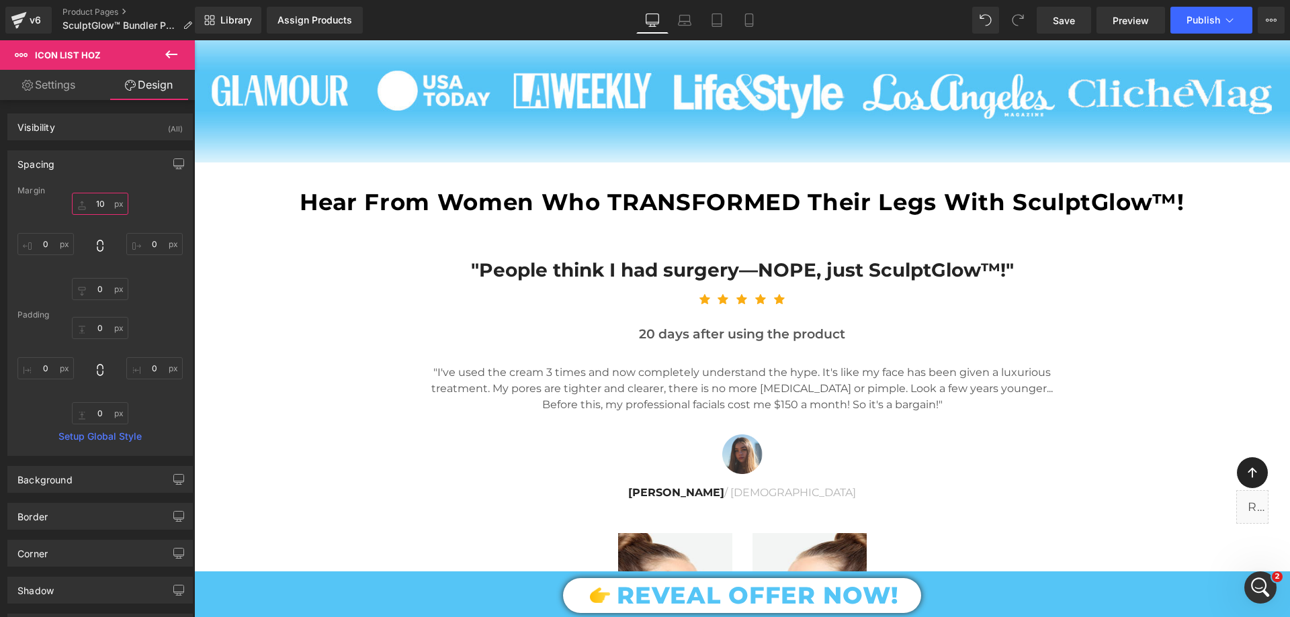
type input "10"
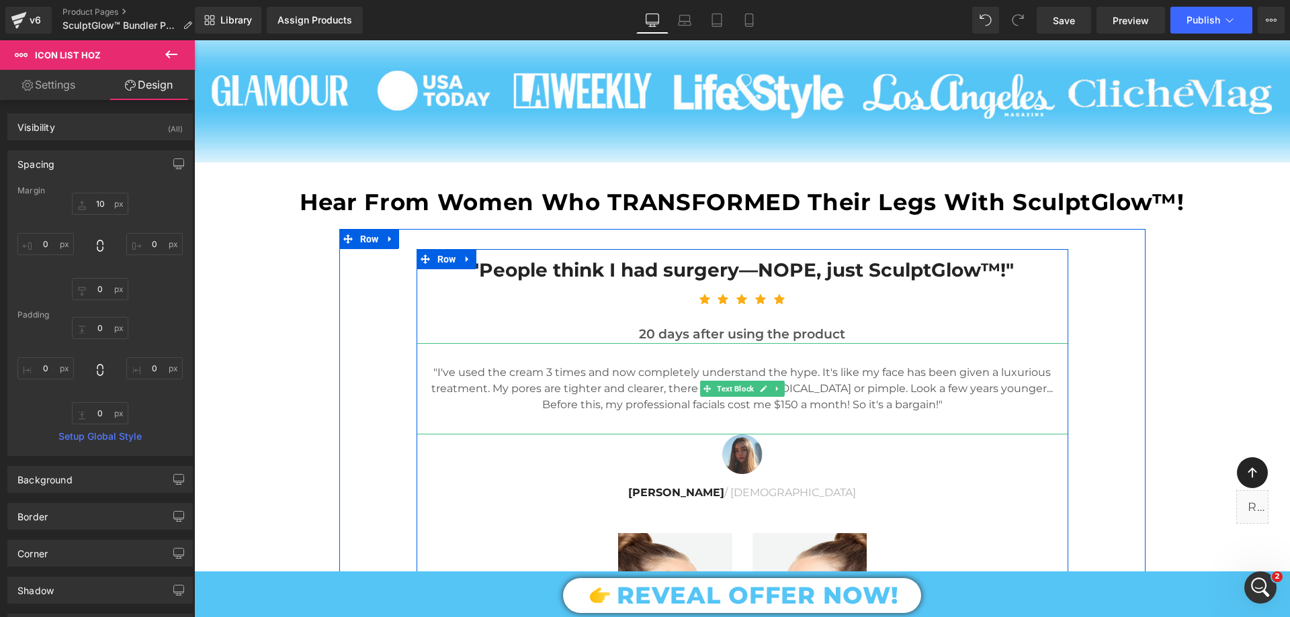
click at [639, 380] on p ""I've used the cream 3 times and now completely understand the hype. It's like …" at bounding box center [743, 389] width 652 height 48
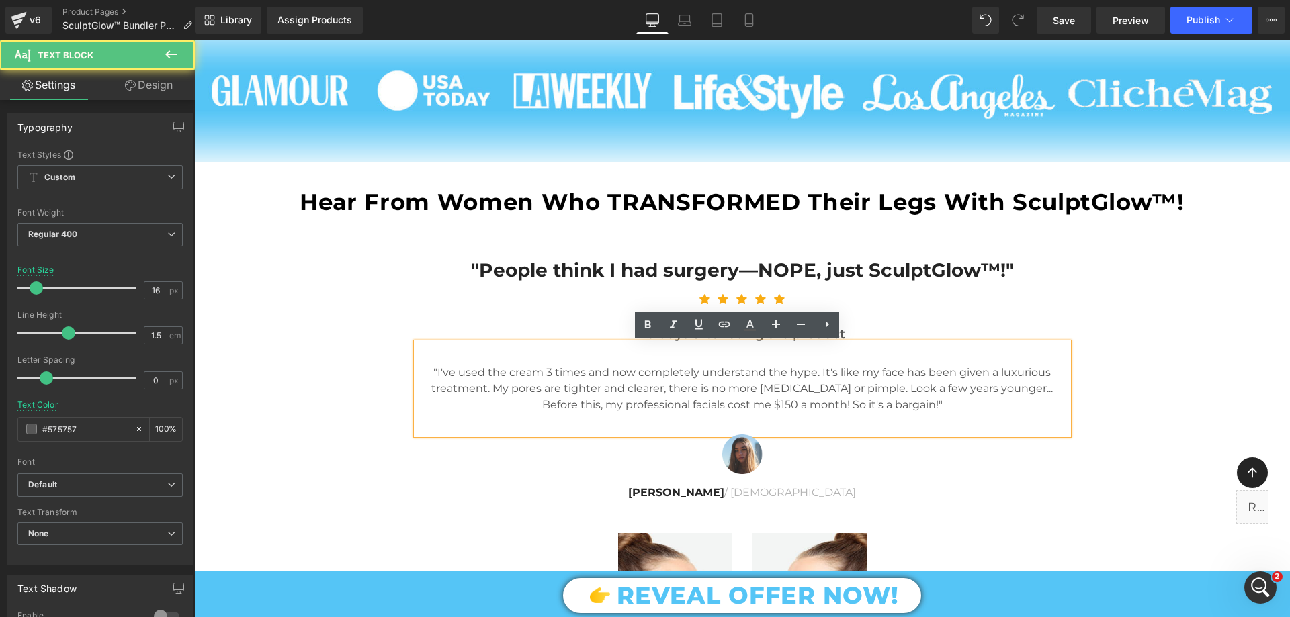
click at [639, 383] on p ""I've used the cream 3 times and now completely understand the hype. It's like …" at bounding box center [743, 389] width 652 height 48
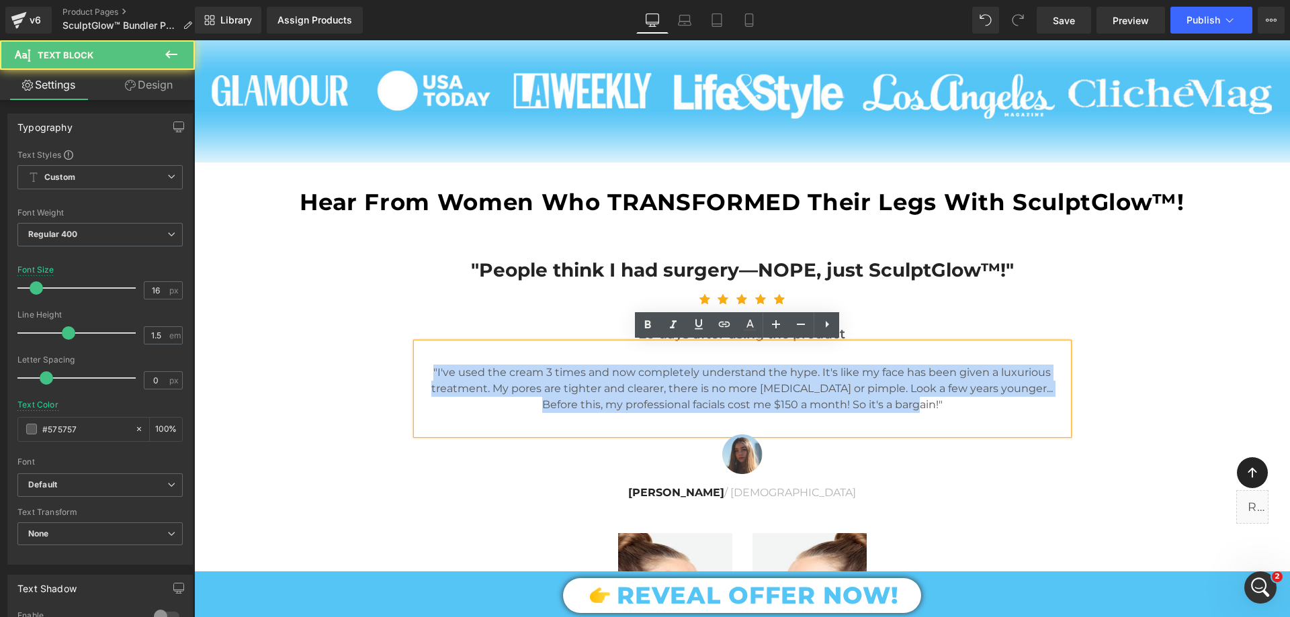
click at [639, 383] on p ""I've used the cream 3 times and now completely understand the hype. It's like …" at bounding box center [743, 389] width 652 height 48
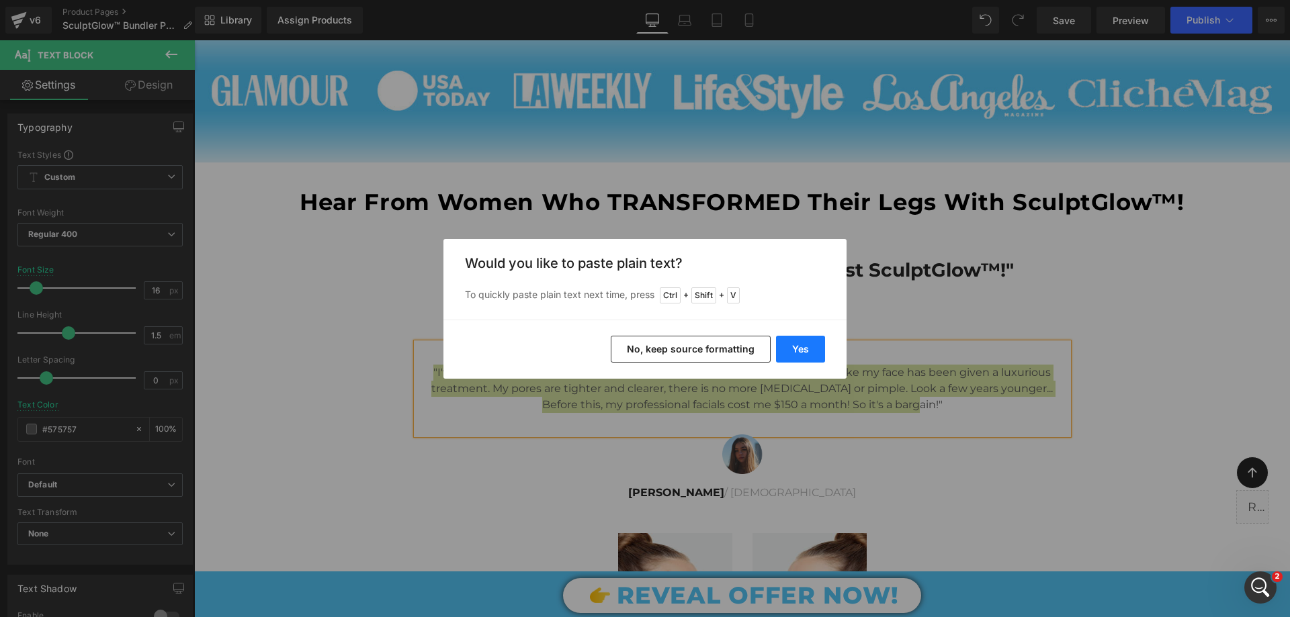
click at [806, 343] on button "Yes" at bounding box center [800, 349] width 49 height 27
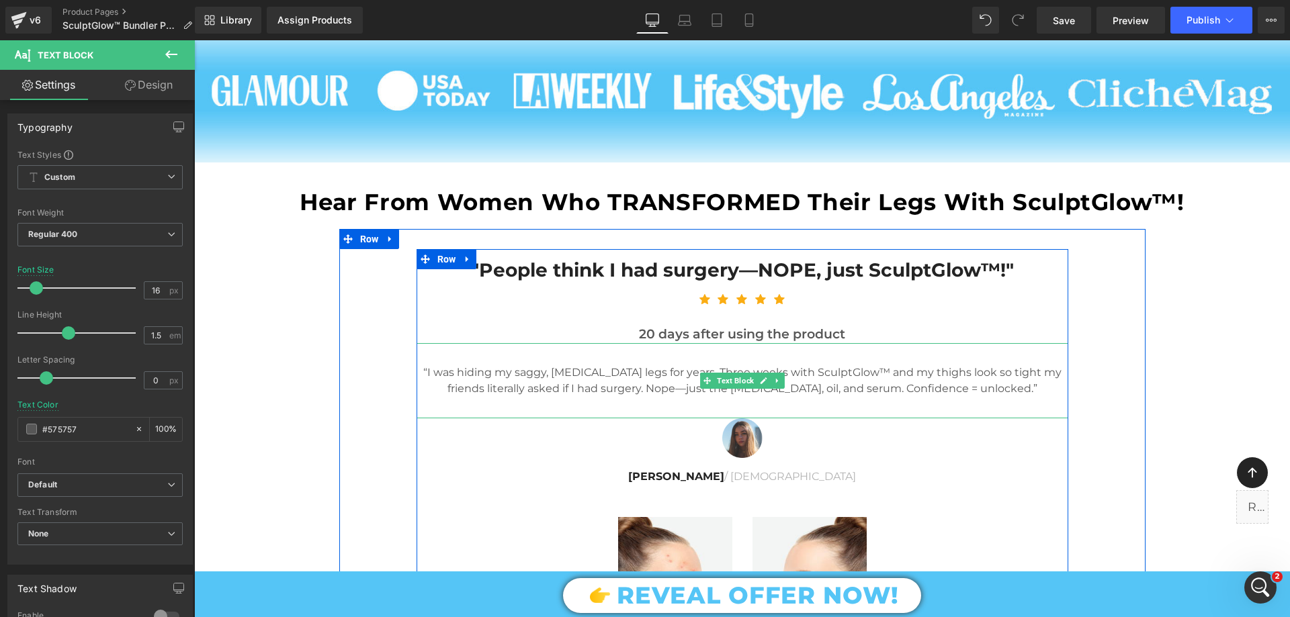
click at [557, 391] on p "“I was hiding my saggy, [MEDICAL_DATA] legs for years. Three weeks with SculptG…" at bounding box center [743, 381] width 652 height 32
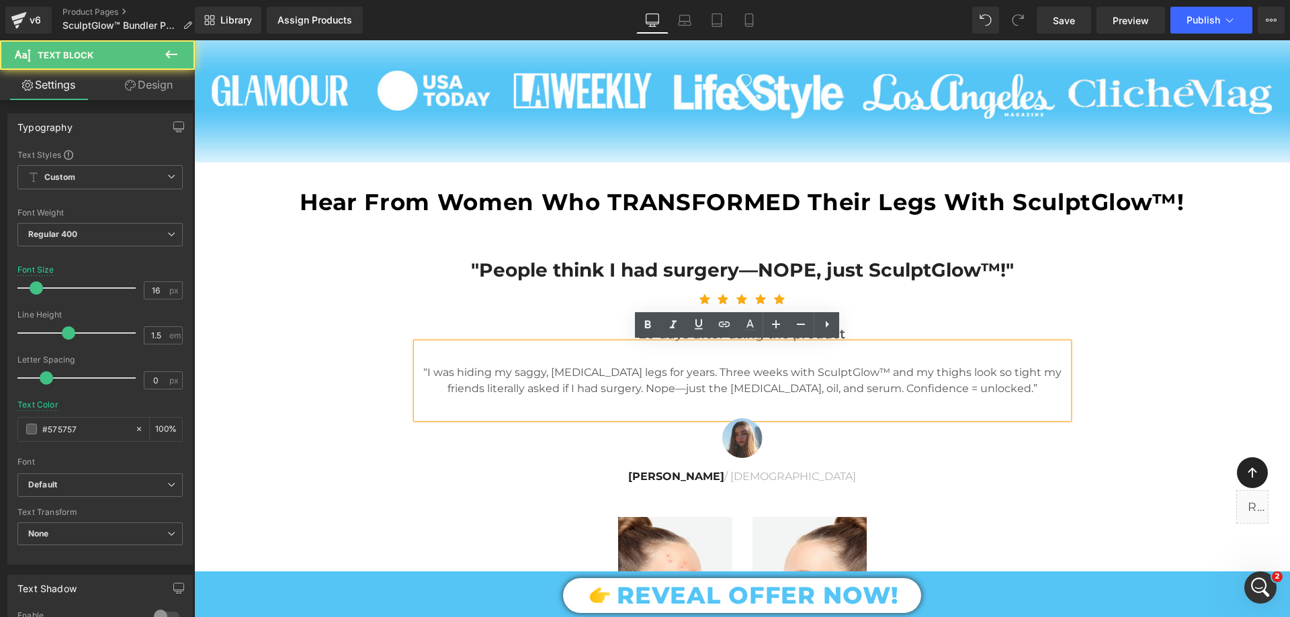
click at [522, 390] on p "“I was hiding my saggy, [MEDICAL_DATA] legs for years. Three weeks with SculptG…" at bounding box center [743, 381] width 652 height 32
click at [462, 423] on div at bounding box center [743, 439] width 652 height 40
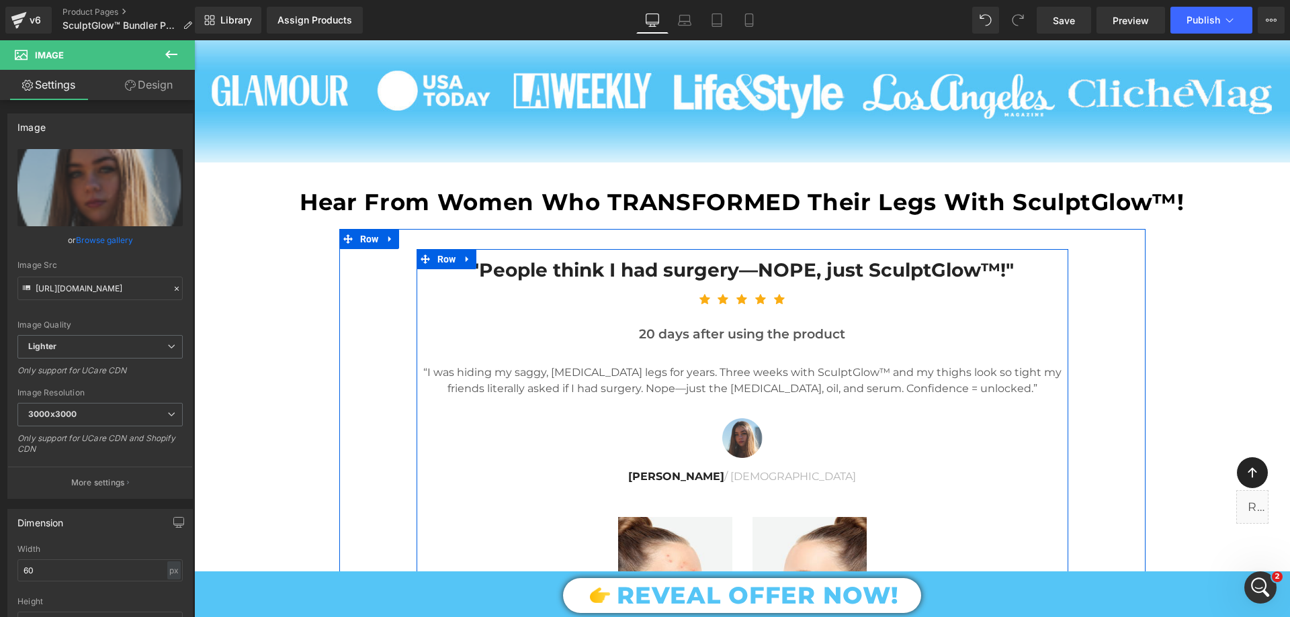
click at [466, 416] on div "“I was hiding my saggy, cellulite legs for years. Three weeks with SculptGlow™ …" at bounding box center [743, 380] width 652 height 75
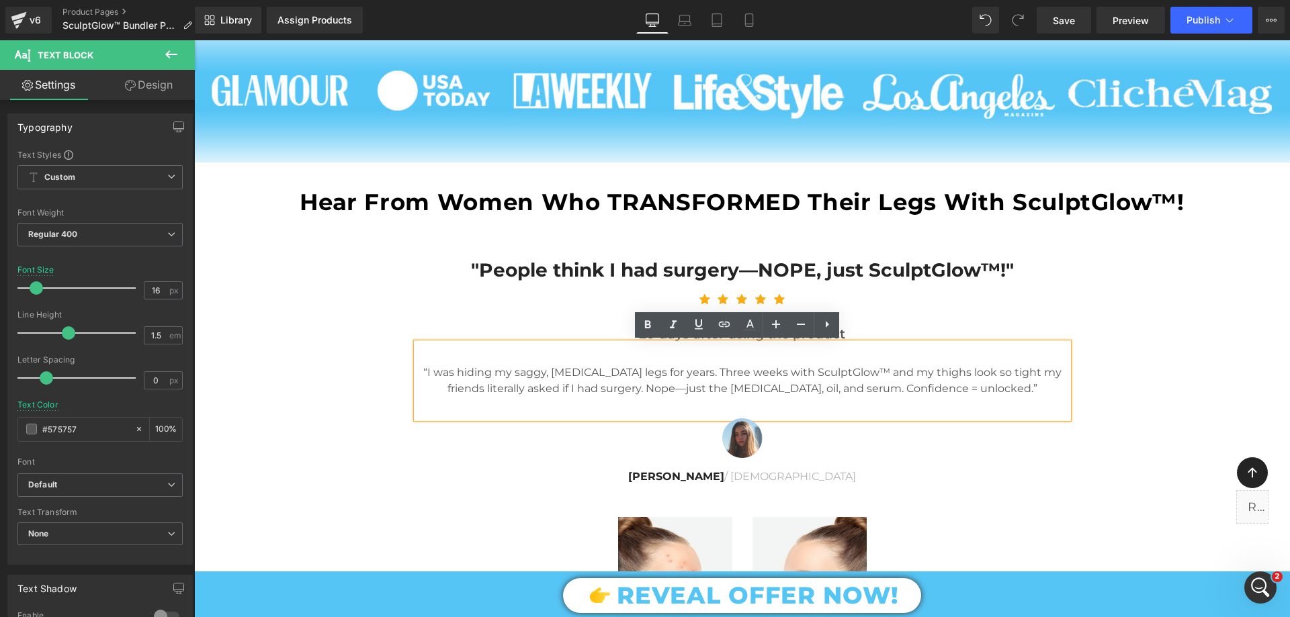
click at [481, 414] on div "“I was hiding my saggy, [MEDICAL_DATA] legs for years. Three weeks with SculptG…" at bounding box center [743, 380] width 652 height 75
click at [977, 398] on div "“I was hiding my saggy, [MEDICAL_DATA] legs for years. Three weeks with SculptG…" at bounding box center [743, 380] width 652 height 75
click at [1050, 463] on div "Helena / 28 years old" at bounding box center [743, 471] width 652 height 27
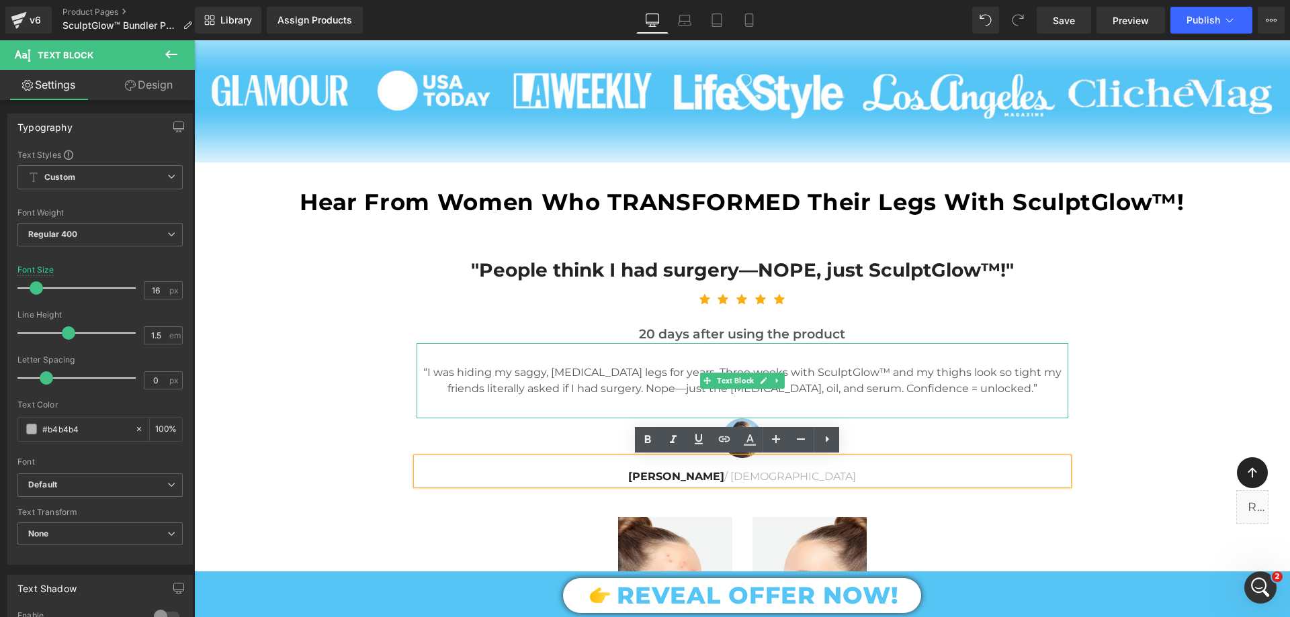
click at [1043, 408] on div "“I was hiding my saggy, [MEDICAL_DATA] legs for years. Three weeks with SculptG…" at bounding box center [743, 380] width 652 height 75
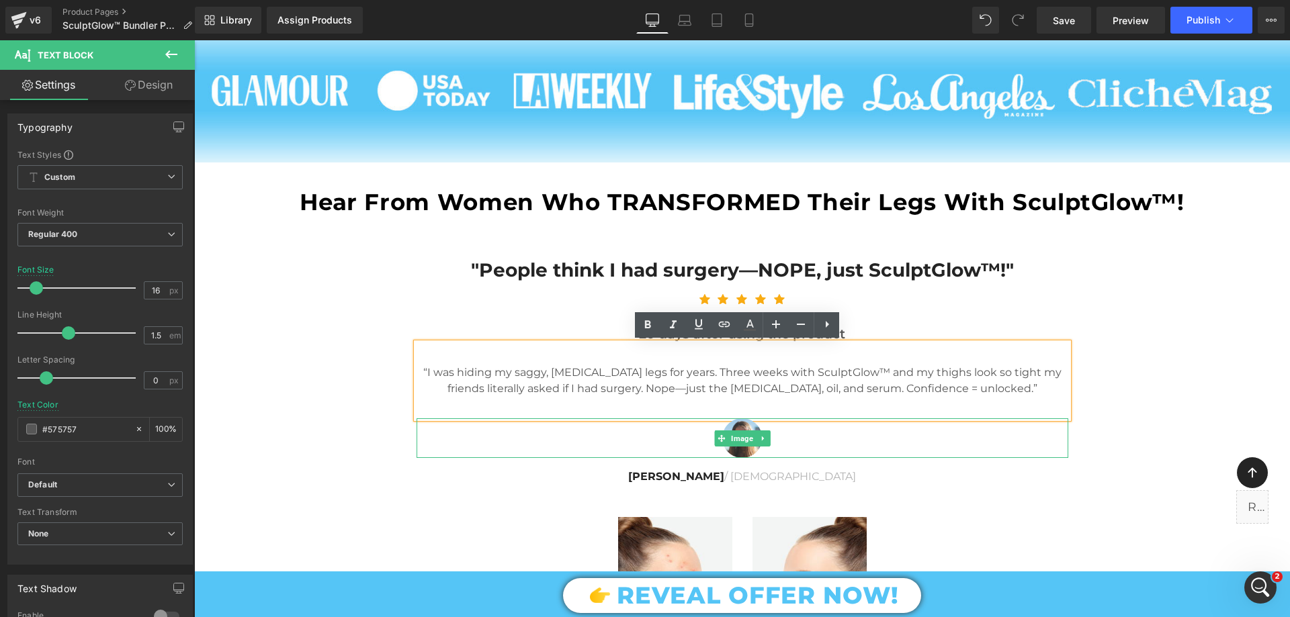
click at [756, 443] on link at bounding box center [763, 439] width 14 height 16
click at [766, 441] on icon at bounding box center [769, 438] width 7 height 7
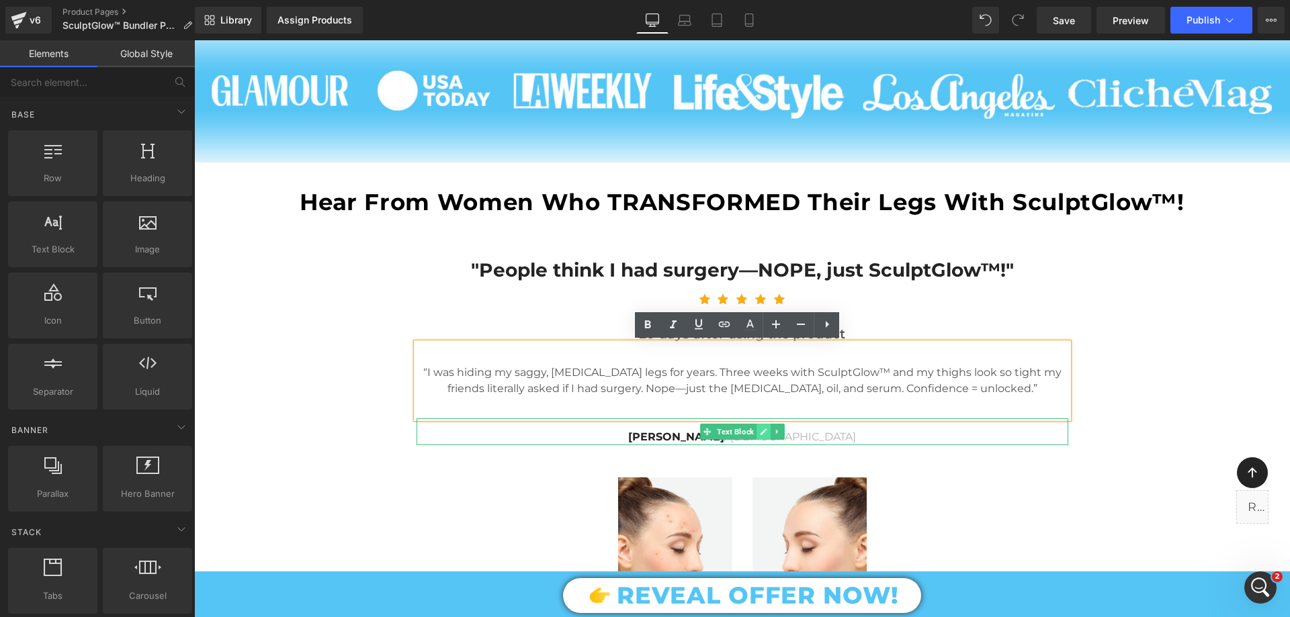
click at [763, 432] on link at bounding box center [763, 432] width 14 height 16
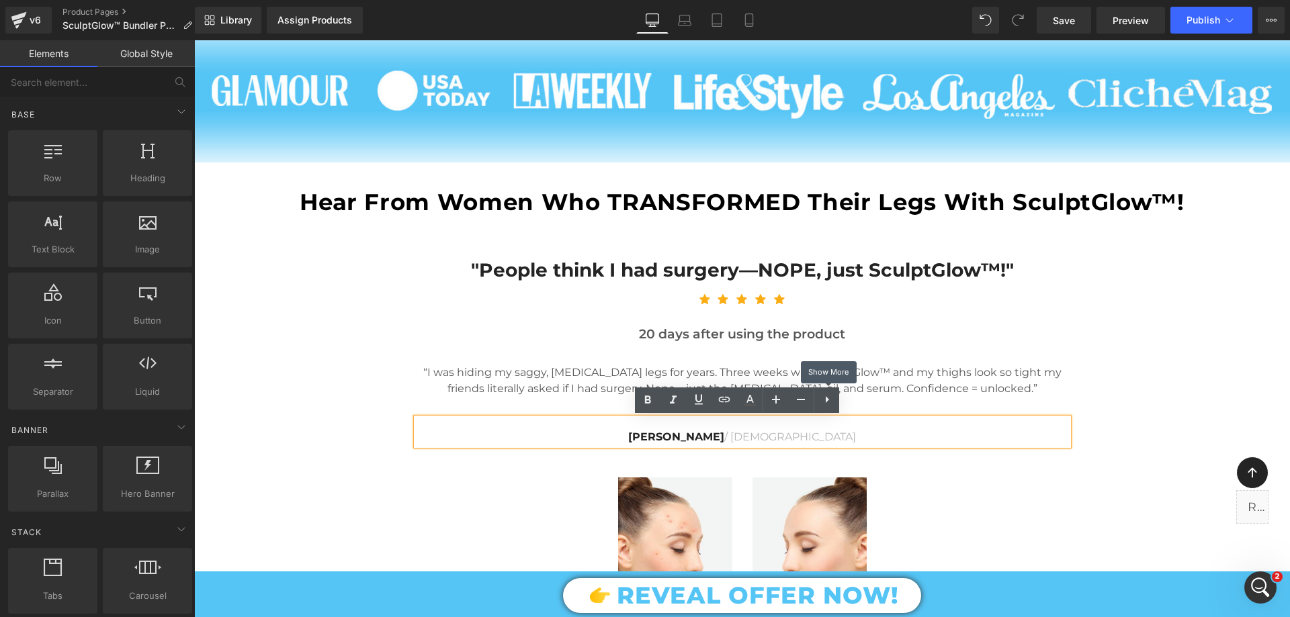
click at [830, 399] on icon at bounding box center [827, 400] width 16 height 16
click at [522, 500] on div ""People think I had surgery—NOPE, just SculptGlow™!" Text Block Icon Icon Icon …" at bounding box center [743, 452] width 652 height 407
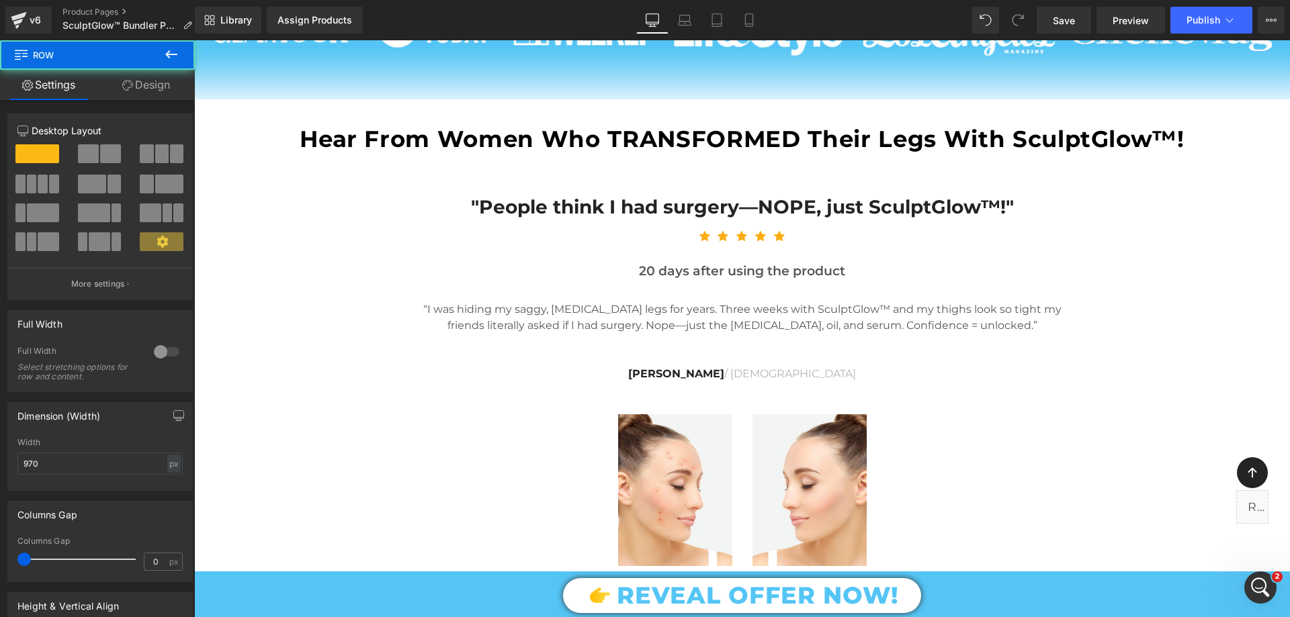
scroll to position [1217, 0]
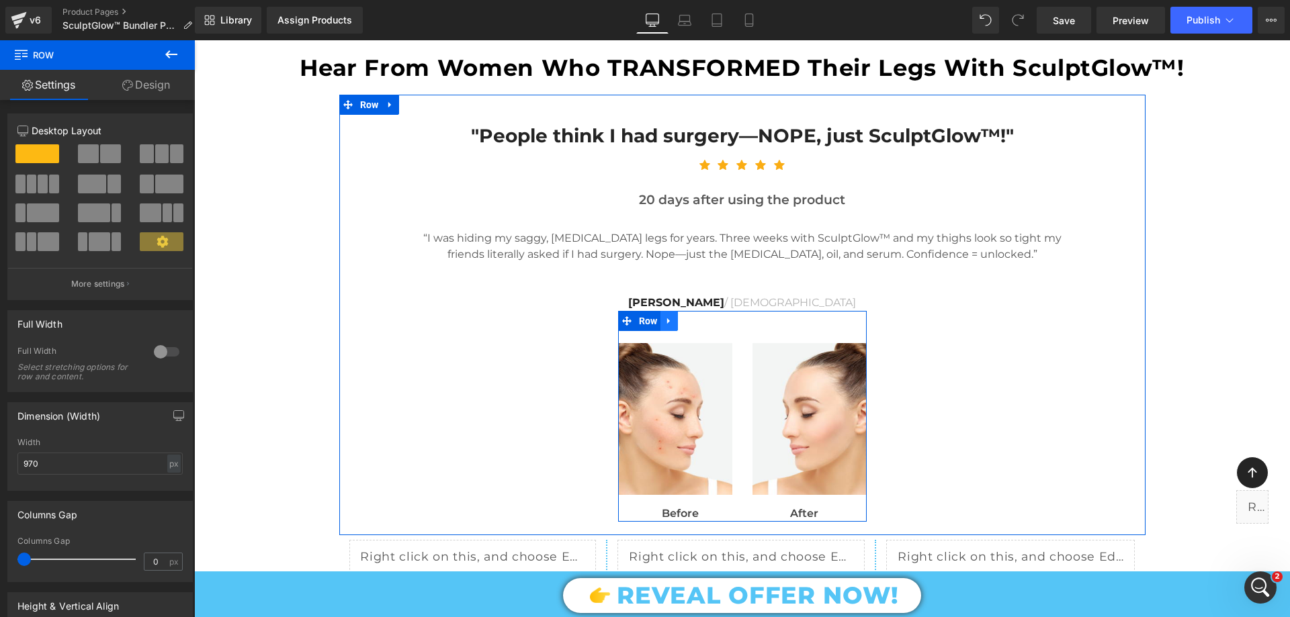
click at [666, 318] on icon at bounding box center [668, 321] width 9 height 10
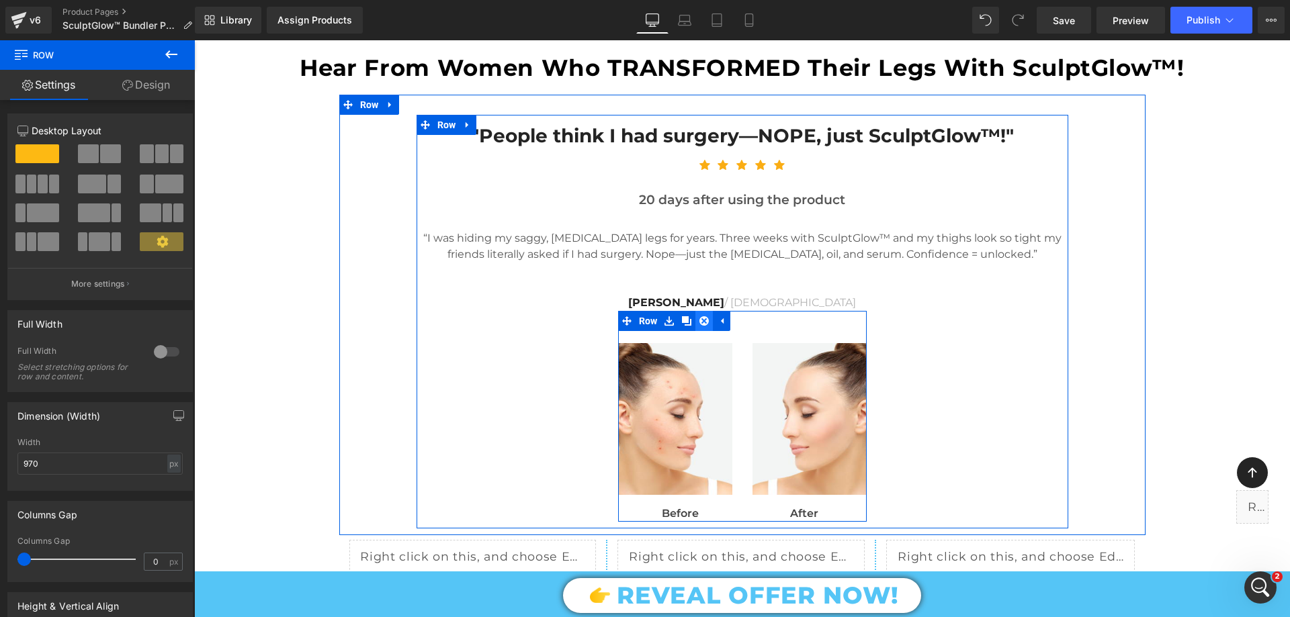
click at [703, 314] on link at bounding box center [703, 321] width 17 height 20
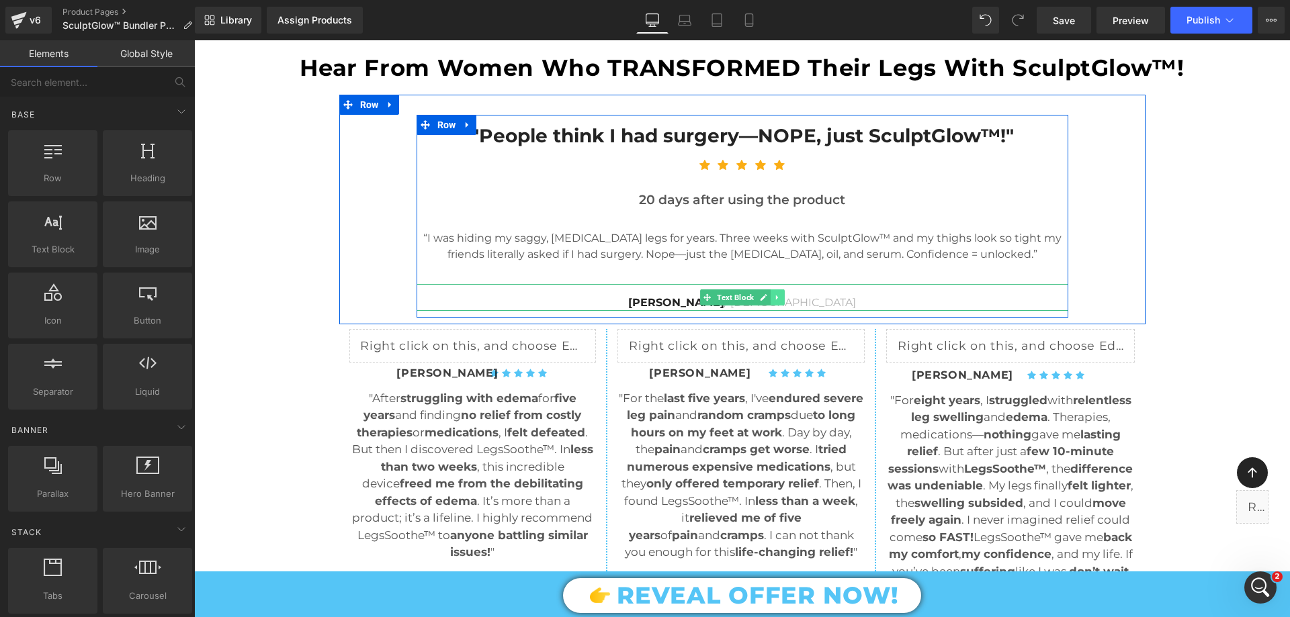
click at [775, 296] on icon at bounding box center [776, 298] width 2 height 5
click at [781, 297] on icon at bounding box center [784, 298] width 7 height 8
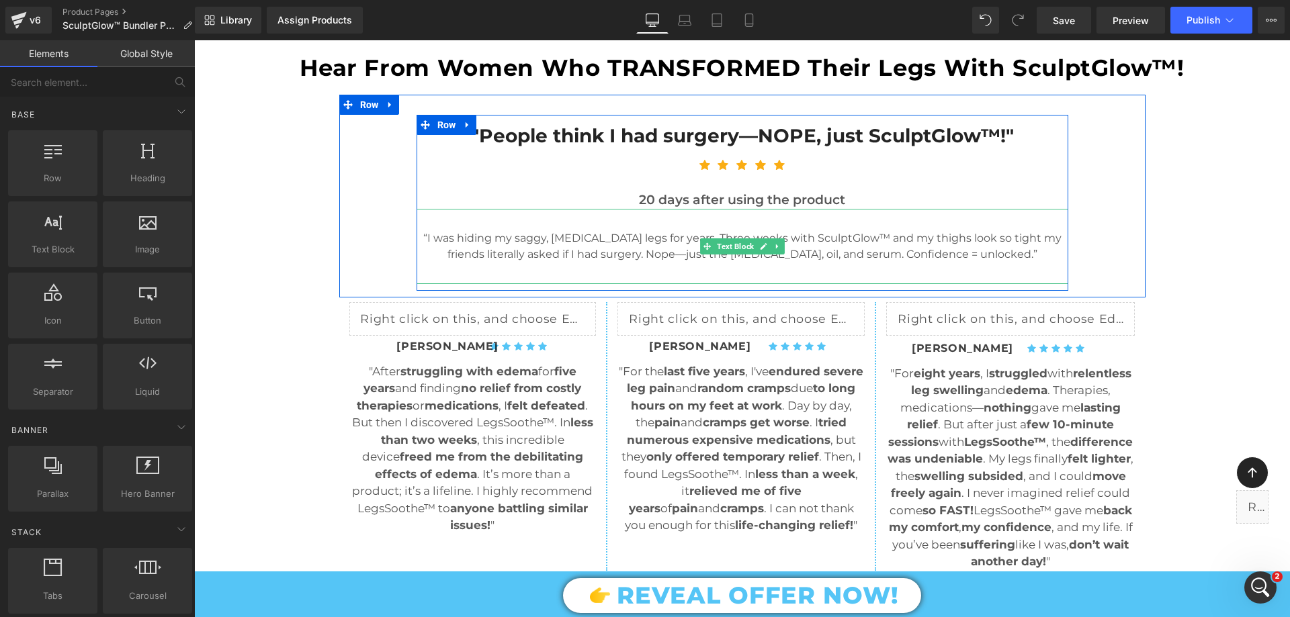
click at [674, 279] on div "“I was hiding my saggy, [MEDICAL_DATA] legs for years. Three weeks with SculptG…" at bounding box center [743, 246] width 652 height 75
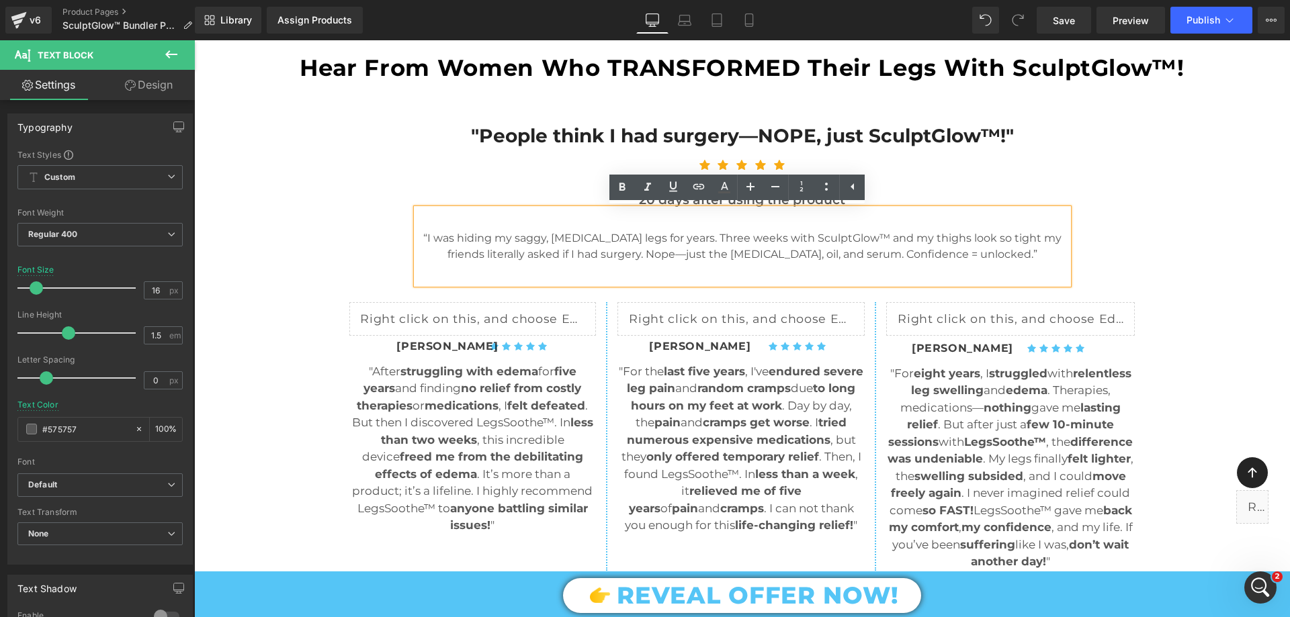
click at [969, 275] on div "“I was hiding my saggy, [MEDICAL_DATA] legs for years. Three weeks with SculptG…" at bounding box center [743, 246] width 652 height 75
click at [1033, 267] on div "“I was hiding my saggy, [MEDICAL_DATA] legs for years. Three weeks with SculptG…" at bounding box center [743, 246] width 652 height 75
click at [519, 284] on div "“I was hiding my saggy, [MEDICAL_DATA] legs for years. Three weeks with SculptG…" at bounding box center [743, 246] width 652 height 75
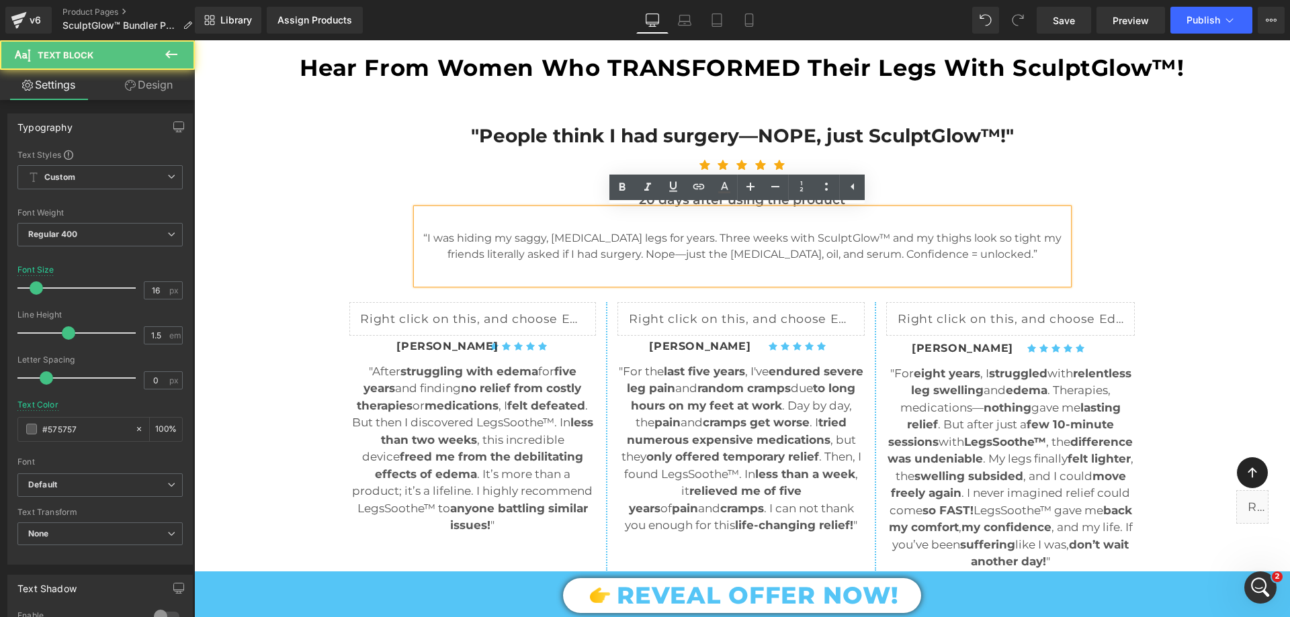
click at [372, 258] on div ""People think I had surgery—NOPE, just SculptGlow™!" Text Block Icon Icon Icon …" at bounding box center [742, 203] width 806 height 176
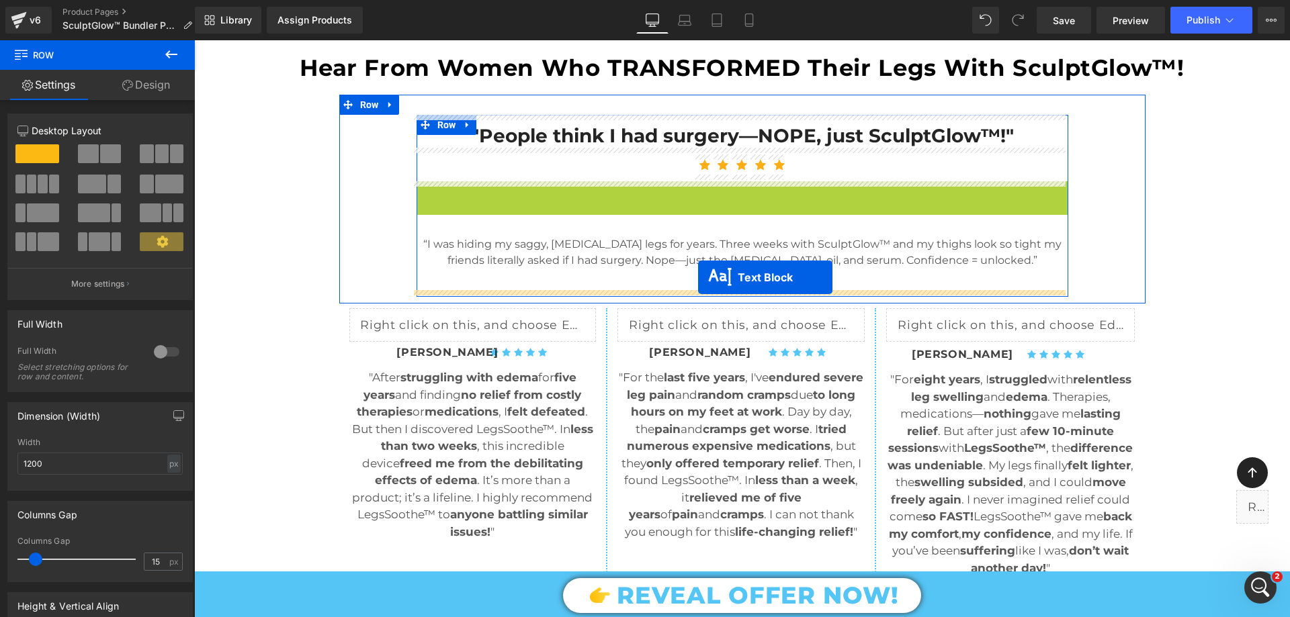
drag, startPoint x: 701, startPoint y: 193, endPoint x: 698, endPoint y: 277, distance: 84.0
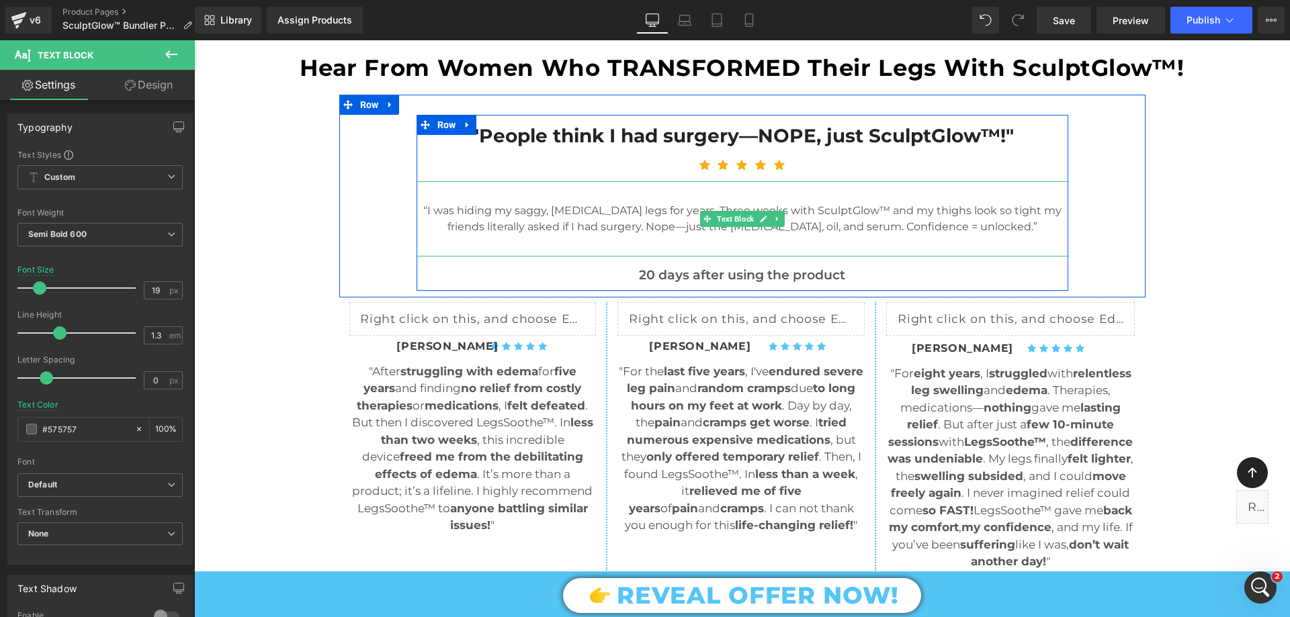
click at [517, 208] on p "“I was hiding my saggy, [MEDICAL_DATA] legs for years. Three weeks with SculptG…" at bounding box center [743, 219] width 652 height 32
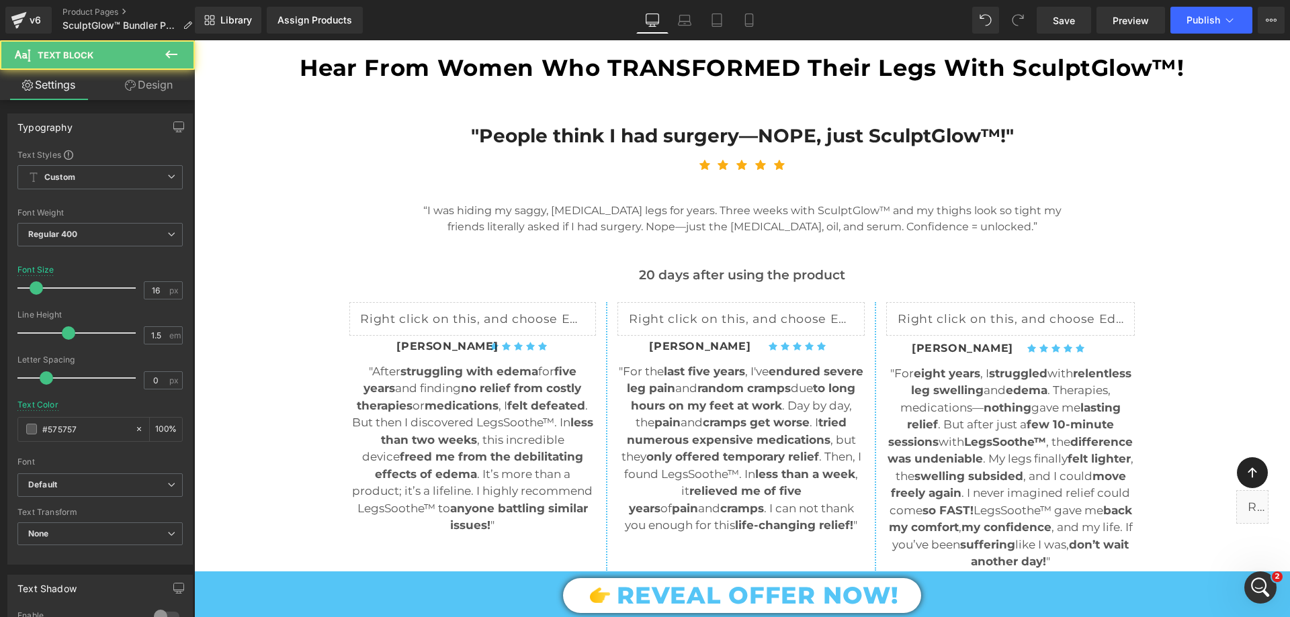
drag, startPoint x: 173, startPoint y: 97, endPoint x: 144, endPoint y: 110, distance: 32.2
click at [173, 97] on link "Design" at bounding box center [148, 85] width 97 height 30
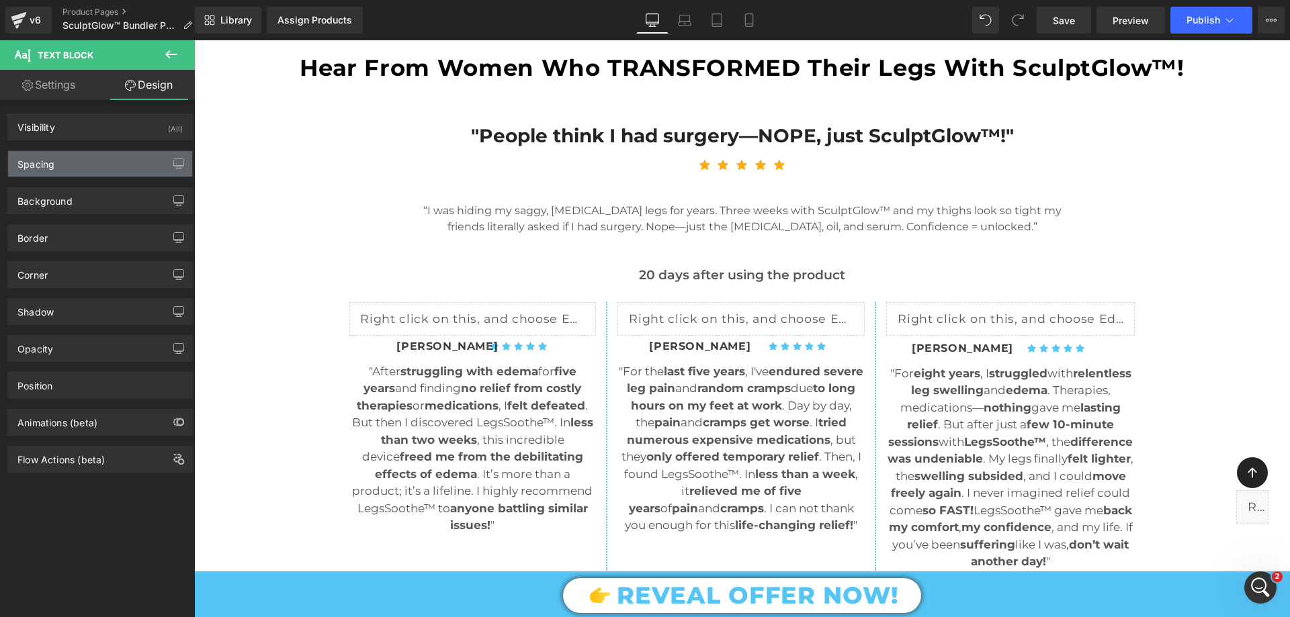
click at [75, 164] on div "Spacing" at bounding box center [100, 164] width 184 height 26
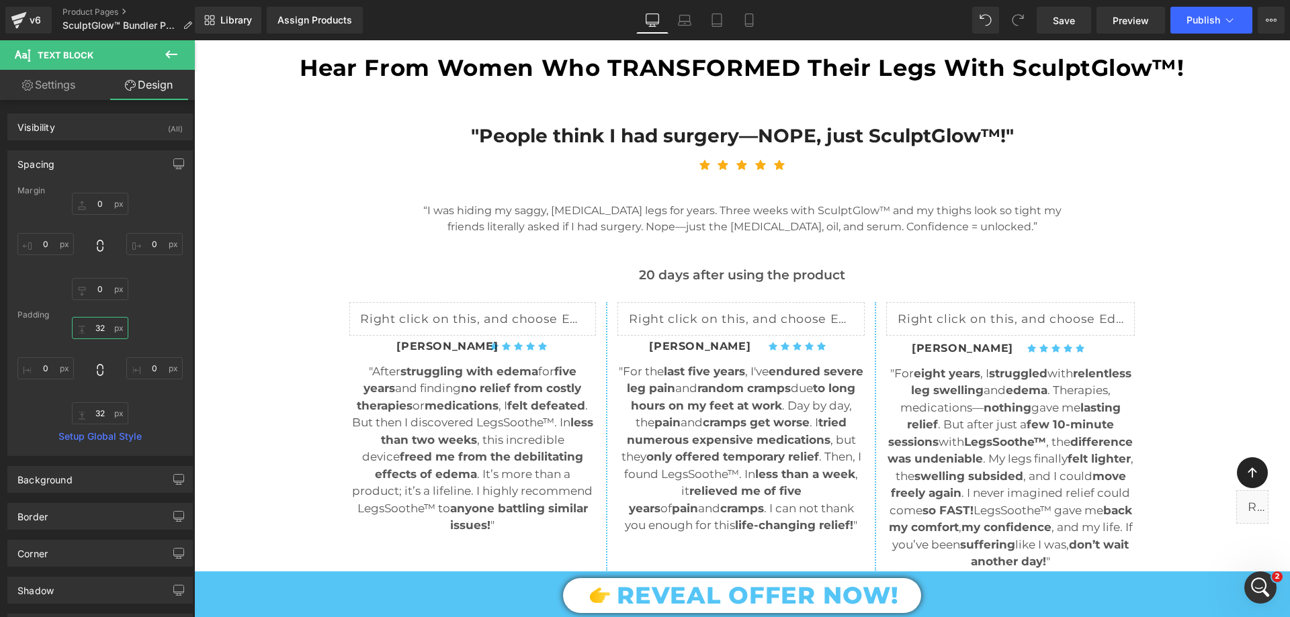
click at [97, 325] on input "text" at bounding box center [100, 328] width 56 height 22
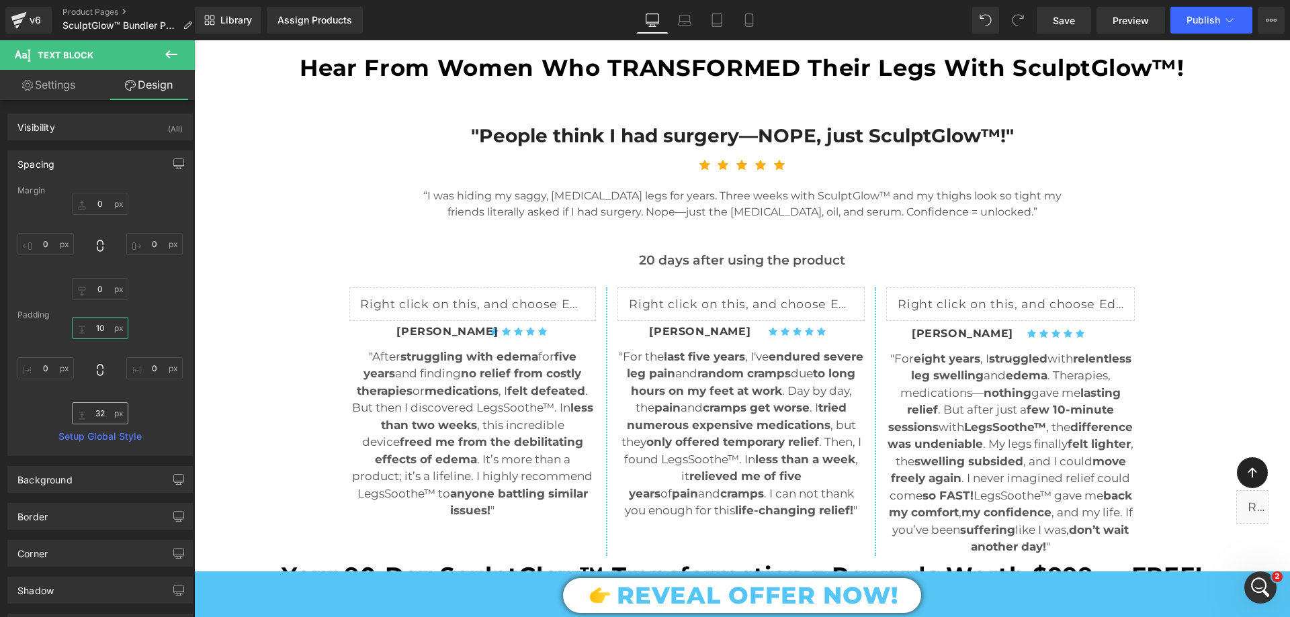
type input "10"
click at [105, 408] on input "text" at bounding box center [100, 413] width 56 height 22
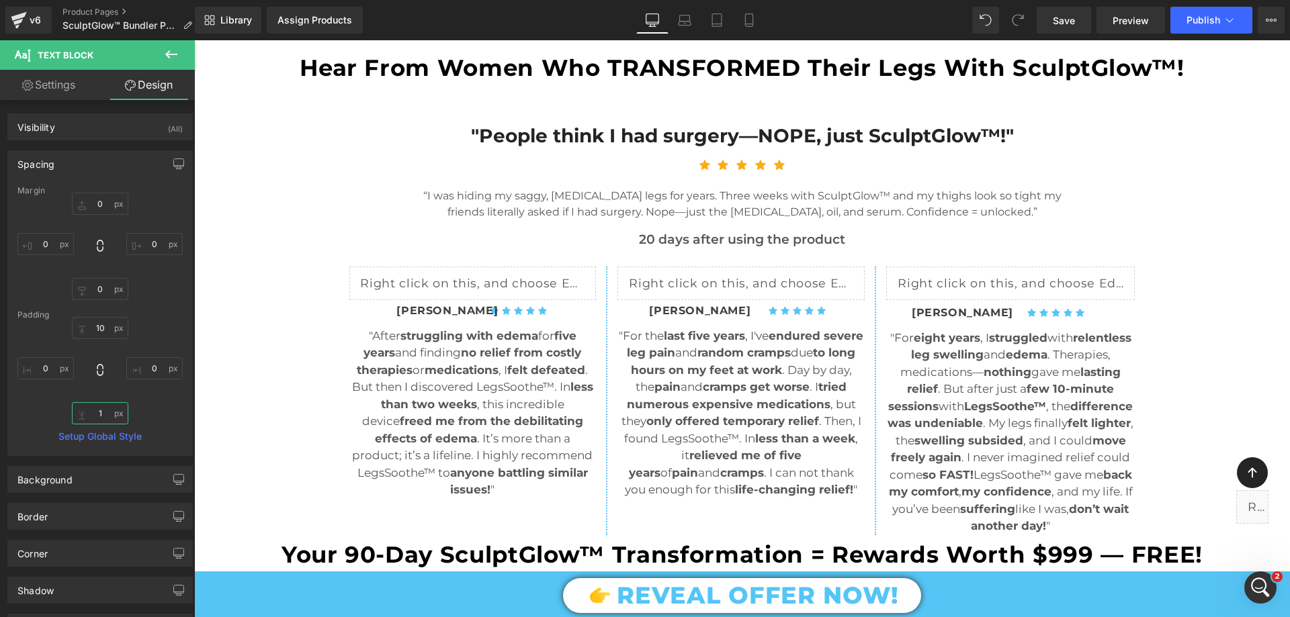
type input "10"
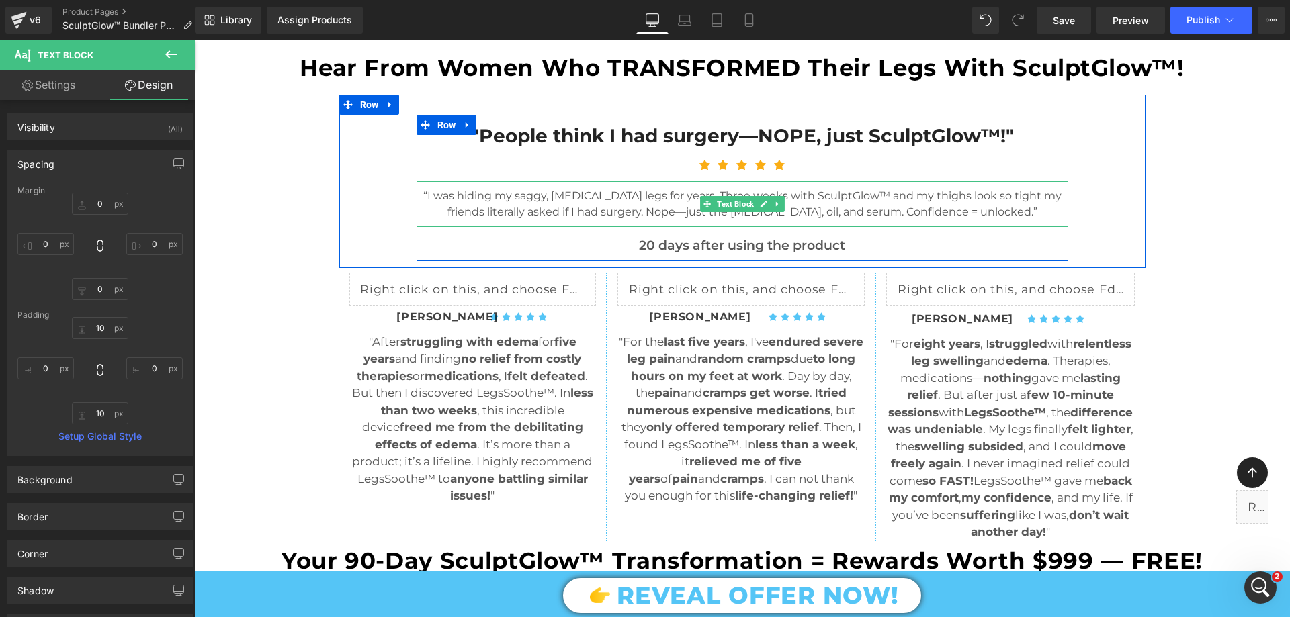
click at [685, 202] on p "“I was hiding my saggy, [MEDICAL_DATA] legs for years. Three weeks with SculptG…" at bounding box center [743, 204] width 652 height 32
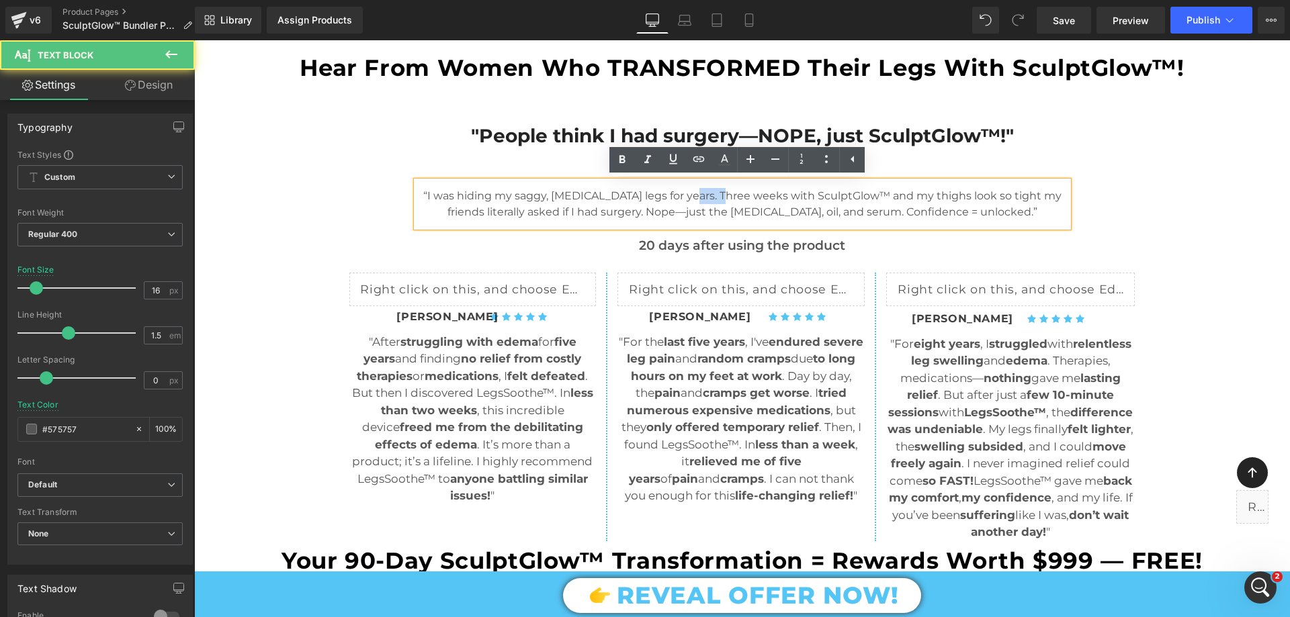
click at [685, 203] on p "“I was hiding my saggy, [MEDICAL_DATA] legs for years. Three weeks with SculptG…" at bounding box center [743, 204] width 652 height 32
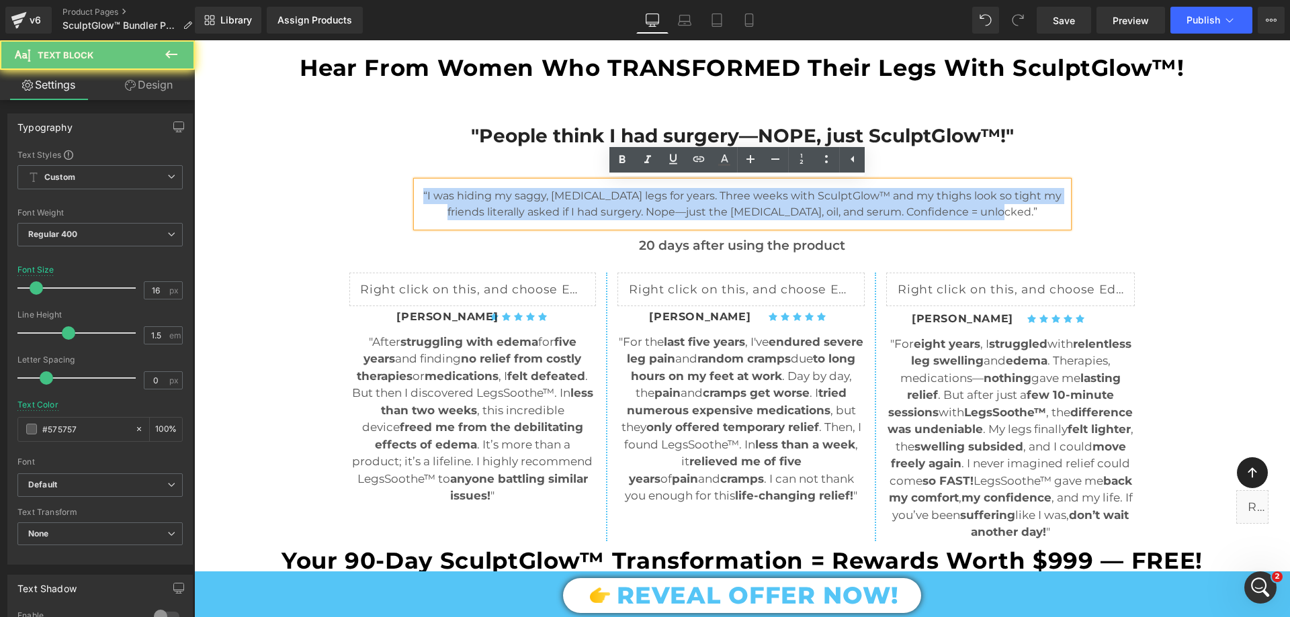
click at [685, 203] on p "“I was hiding my saggy, [MEDICAL_DATA] legs for years. Three weeks with SculptG…" at bounding box center [743, 204] width 652 height 32
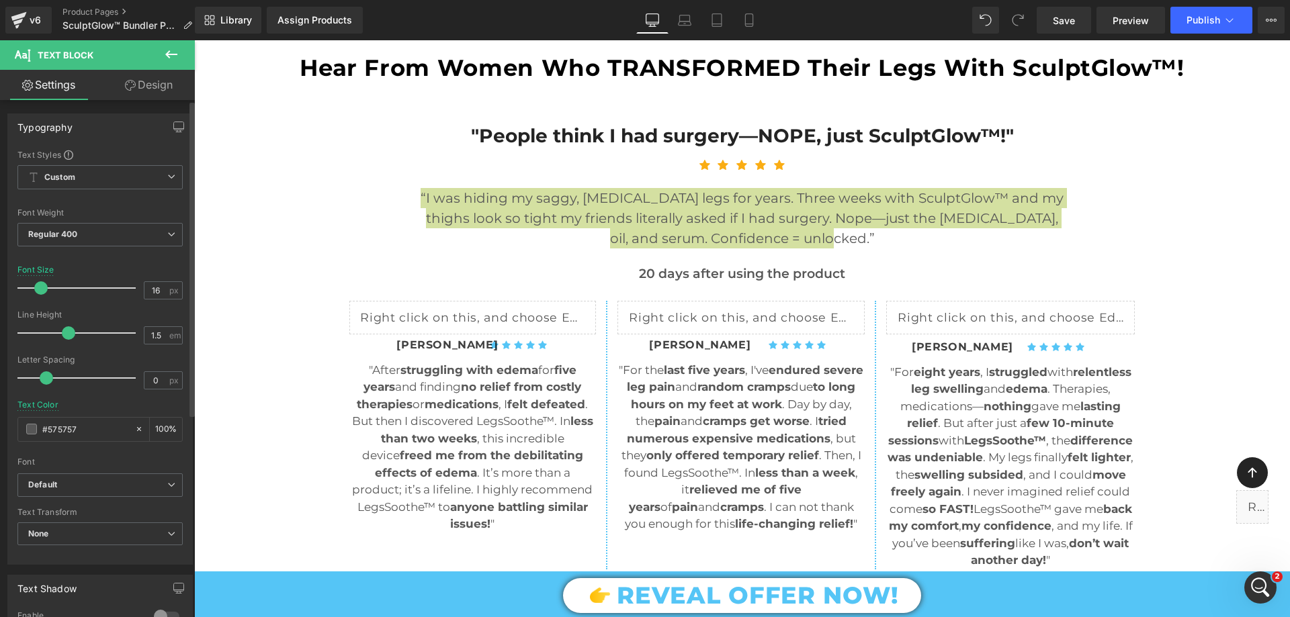
drag, startPoint x: 39, startPoint y: 290, endPoint x: 43, endPoint y: 304, distance: 15.3
click at [43, 304] on div "Font Size 16 px" at bounding box center [99, 287] width 165 height 45
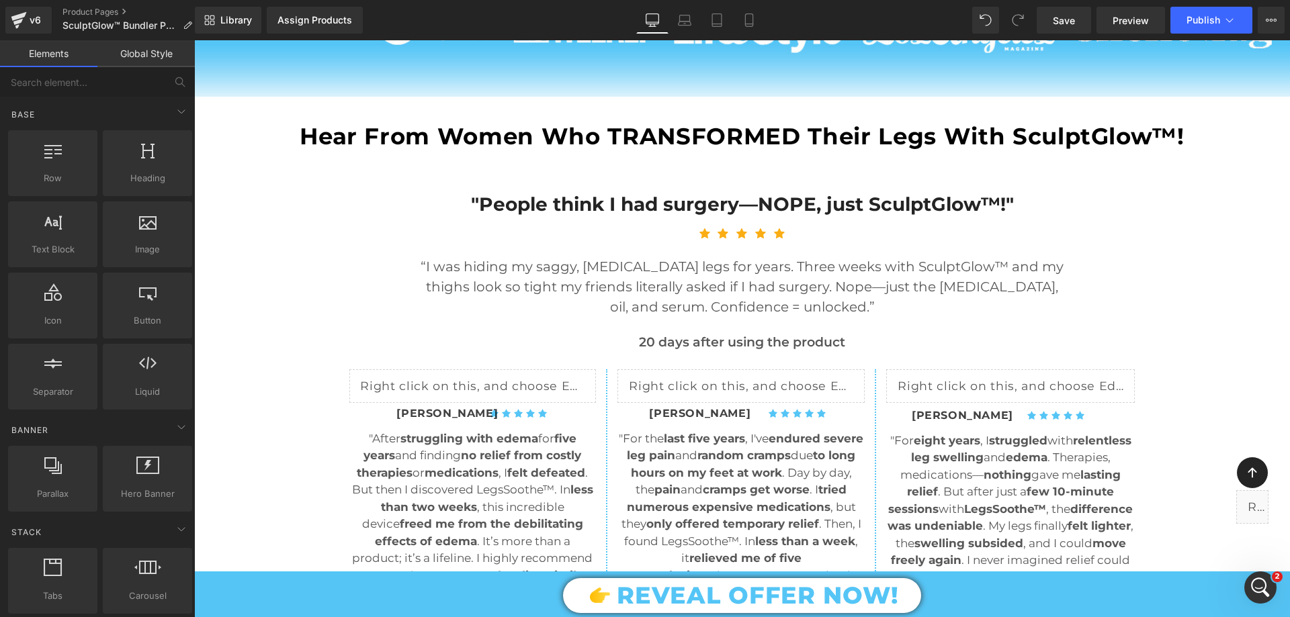
scroll to position [1082, 0]
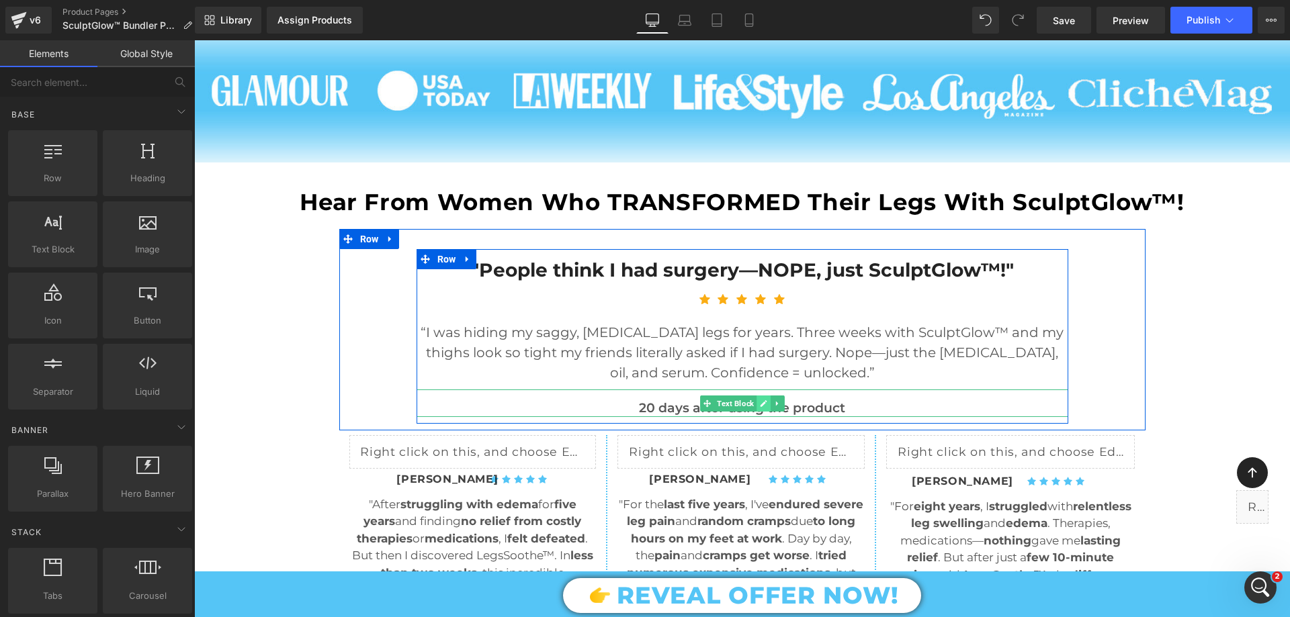
click at [760, 404] on icon at bounding box center [763, 403] width 7 height 7
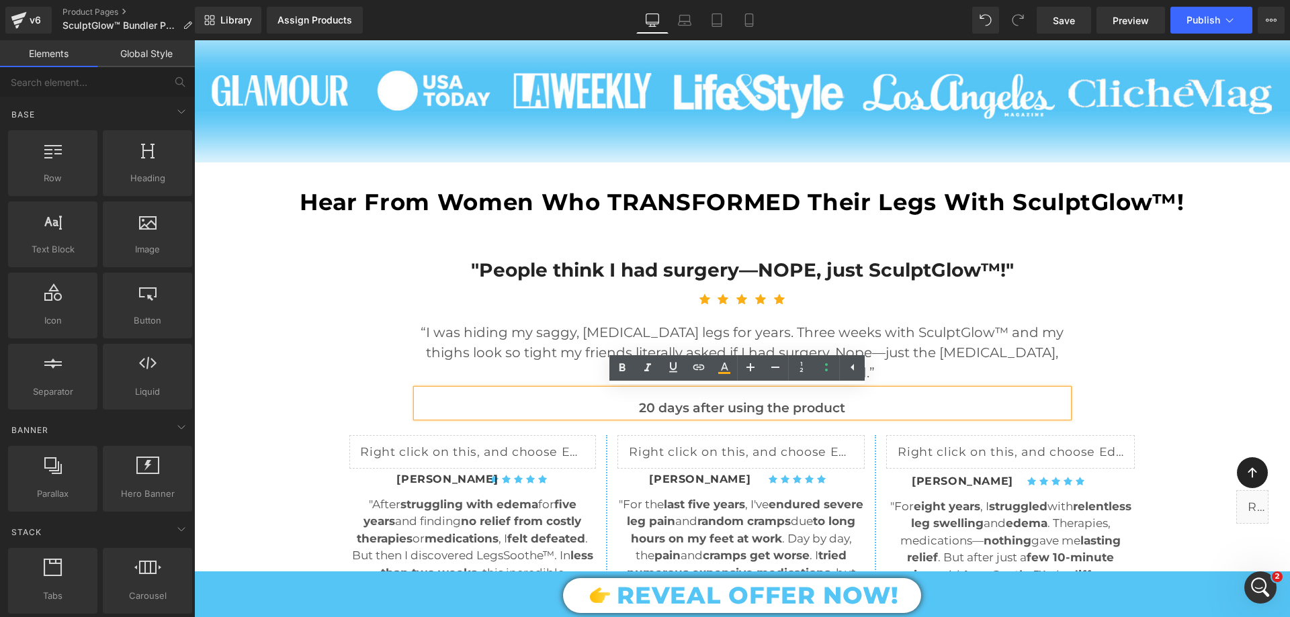
click at [714, 404] on p "20 days after using the product" at bounding box center [743, 408] width 652 height 17
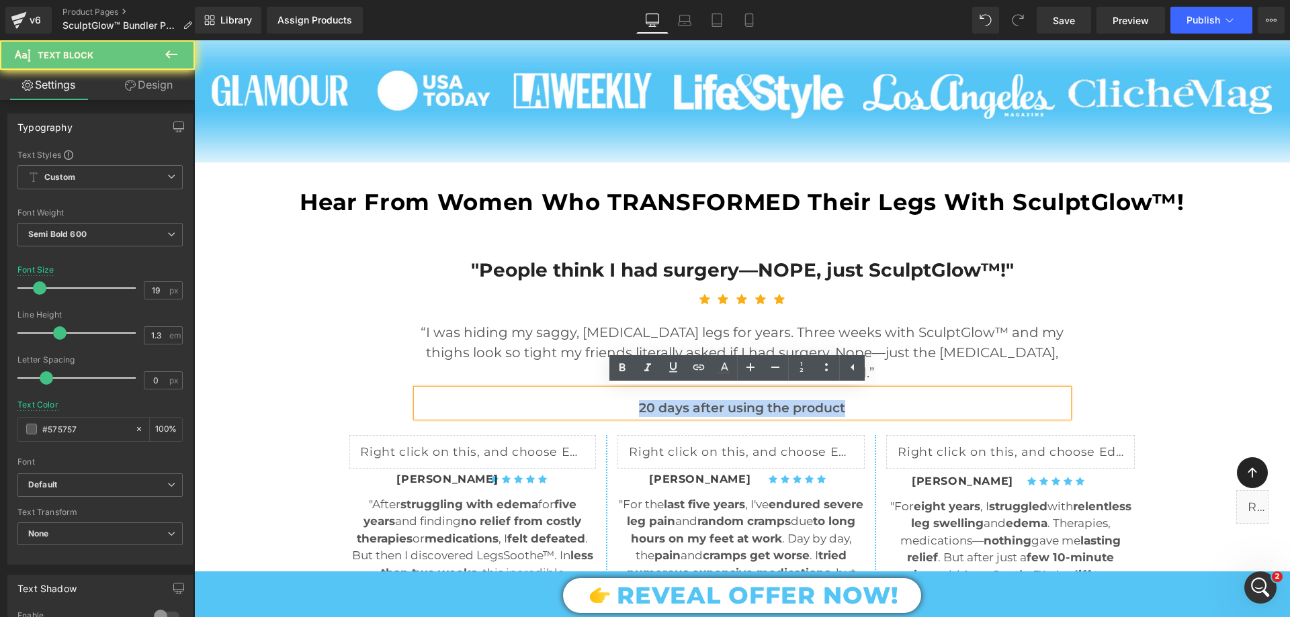
click at [714, 404] on p "20 days after using the product" at bounding box center [743, 408] width 652 height 17
click at [677, 404] on p "20 days after using the product" at bounding box center [743, 408] width 652 height 17
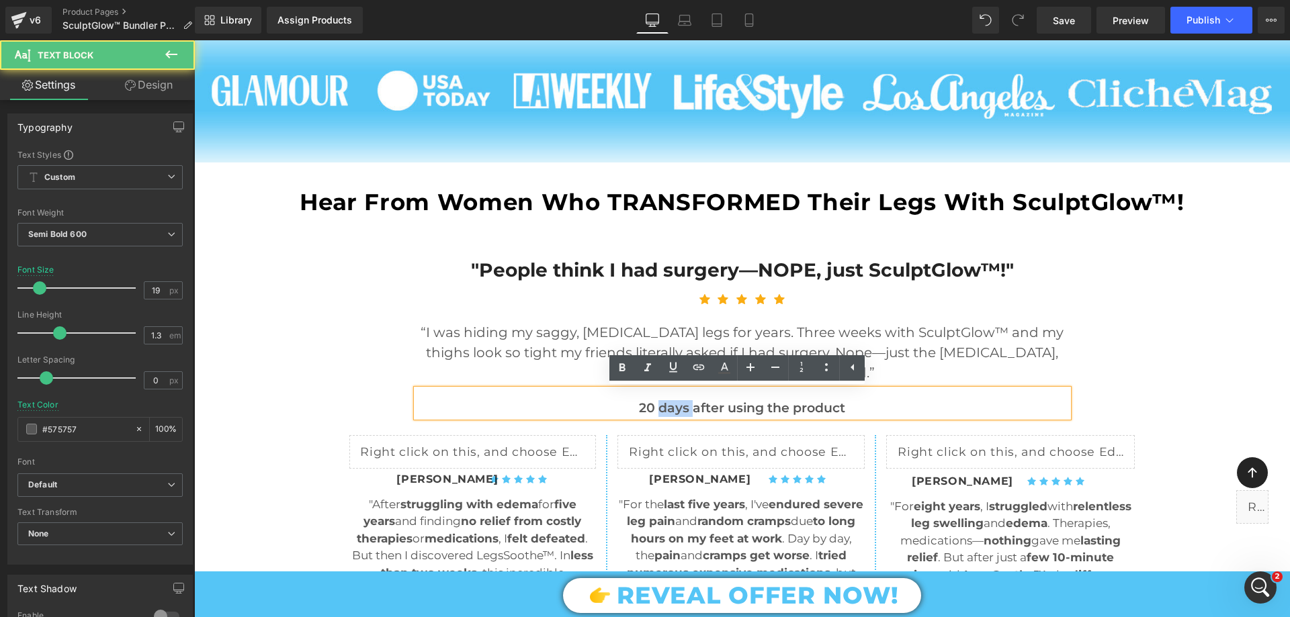
click at [677, 404] on p "20 days after using the product" at bounding box center [743, 408] width 652 height 17
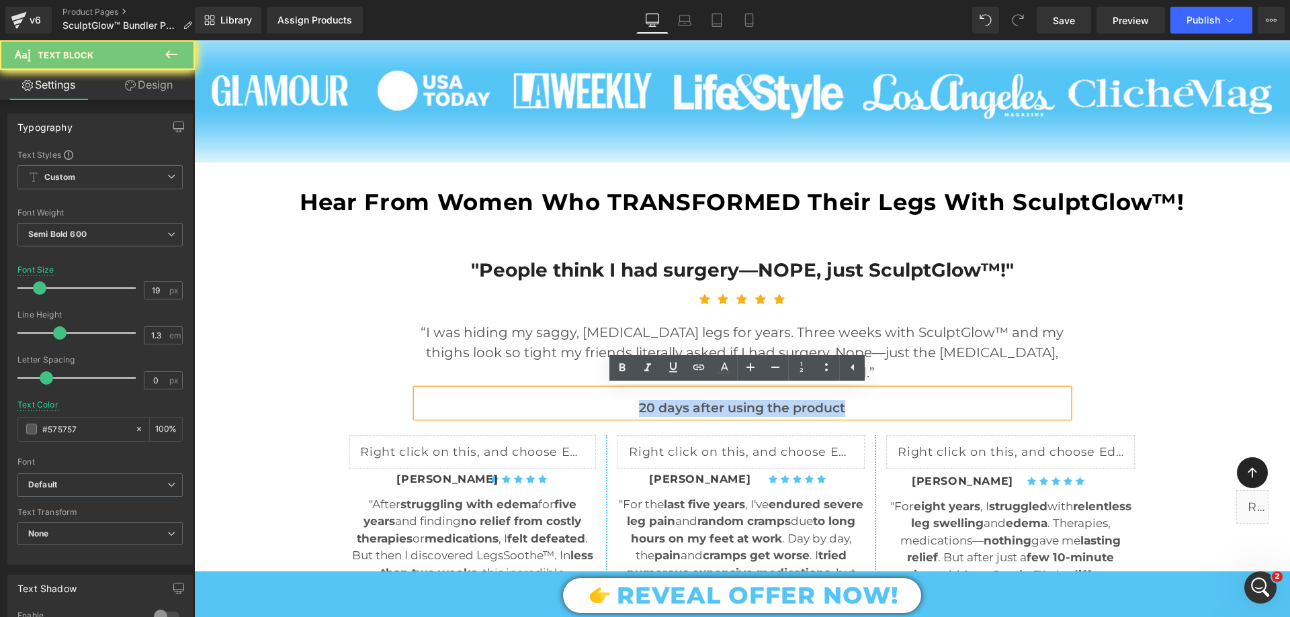
click at [677, 404] on p "20 days after using the product" at bounding box center [743, 408] width 652 height 17
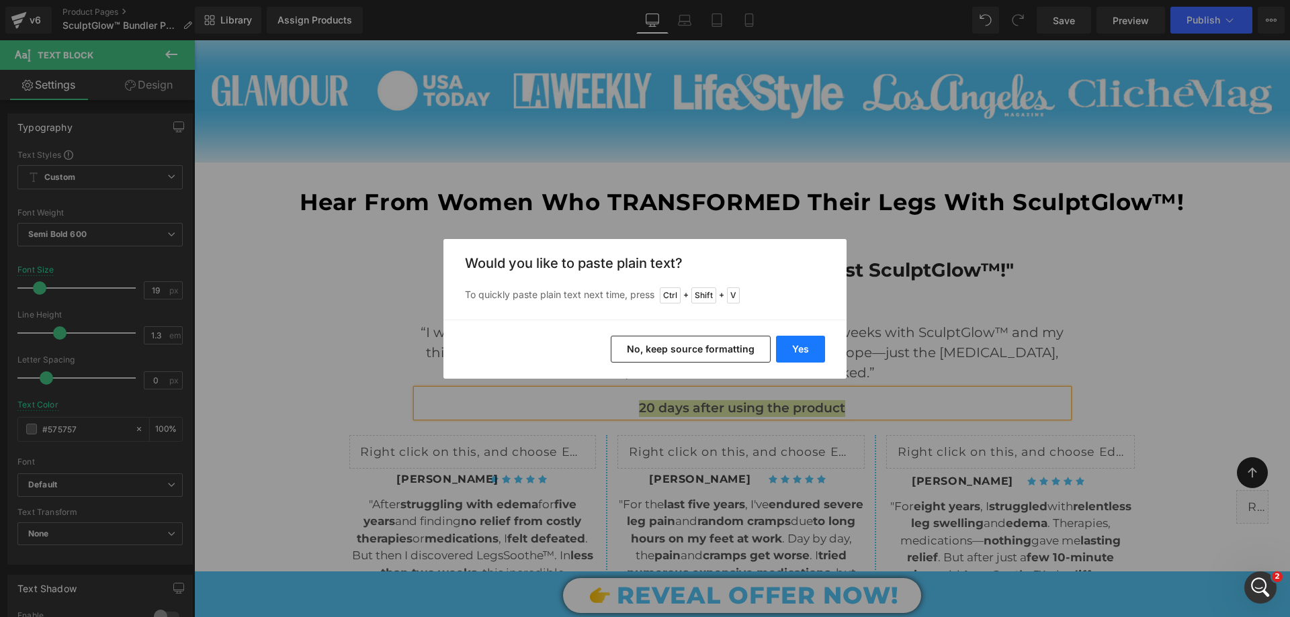
drag, startPoint x: 822, startPoint y: 344, endPoint x: 583, endPoint y: 319, distance: 240.5
click at [822, 344] on button "Yes" at bounding box center [800, 349] width 49 height 27
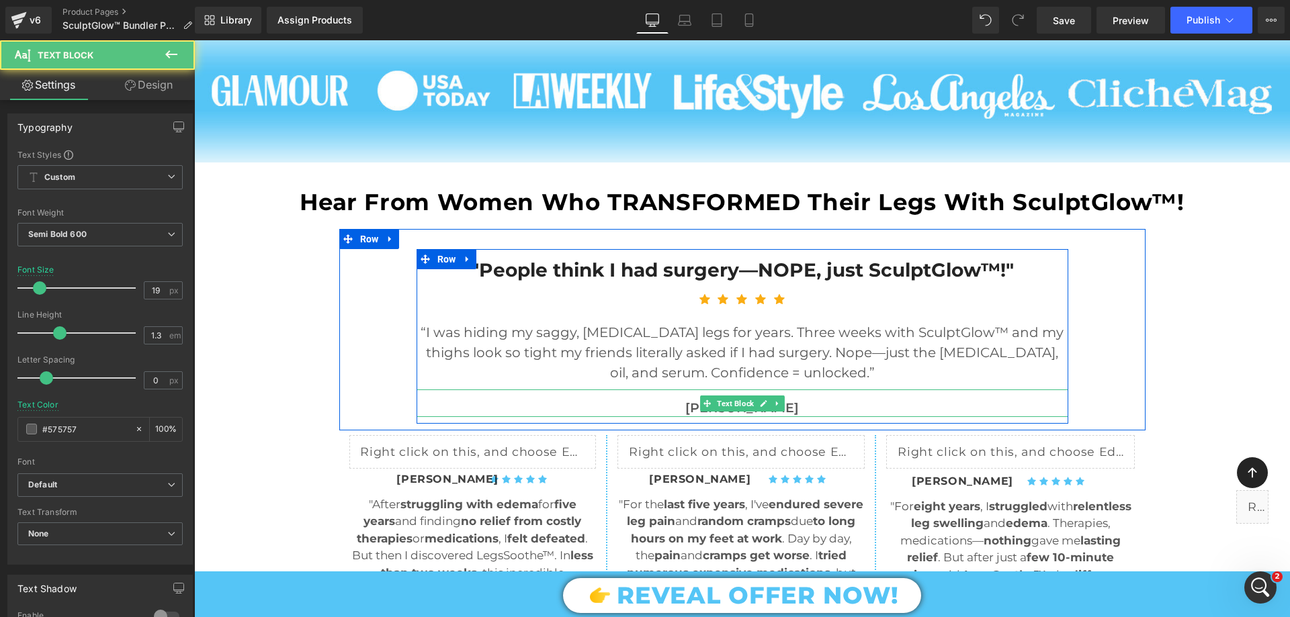
click at [668, 406] on p "[PERSON_NAME]" at bounding box center [743, 408] width 652 height 17
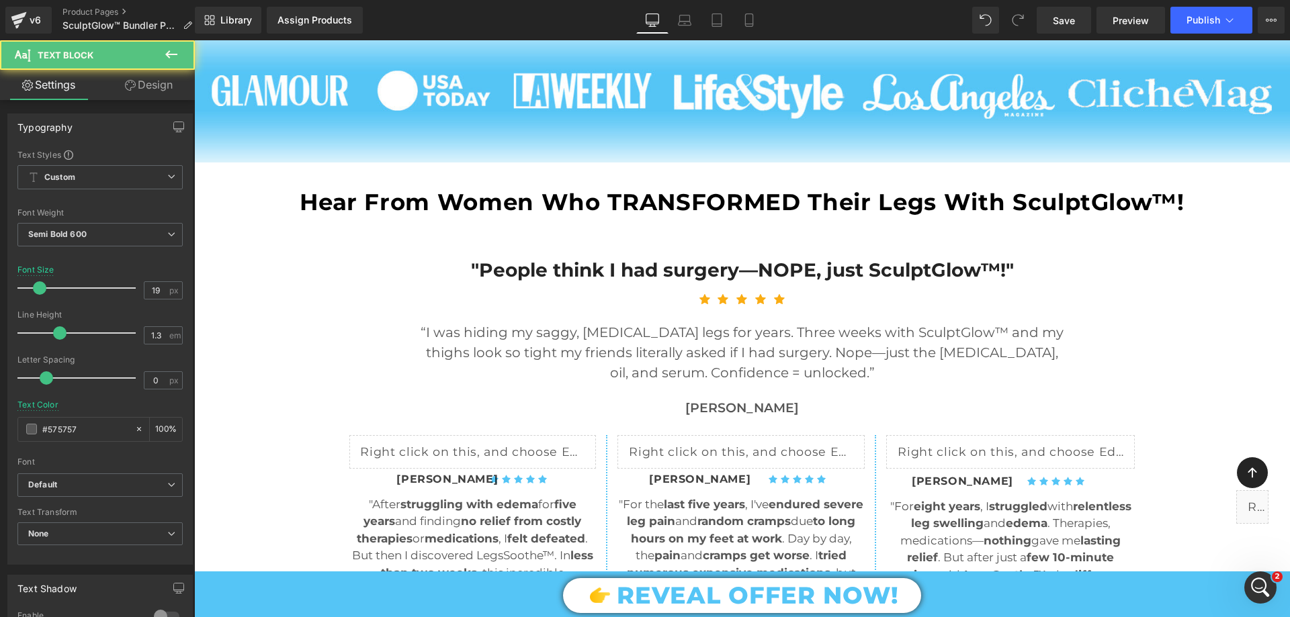
click at [159, 87] on link "Design" at bounding box center [148, 85] width 97 height 30
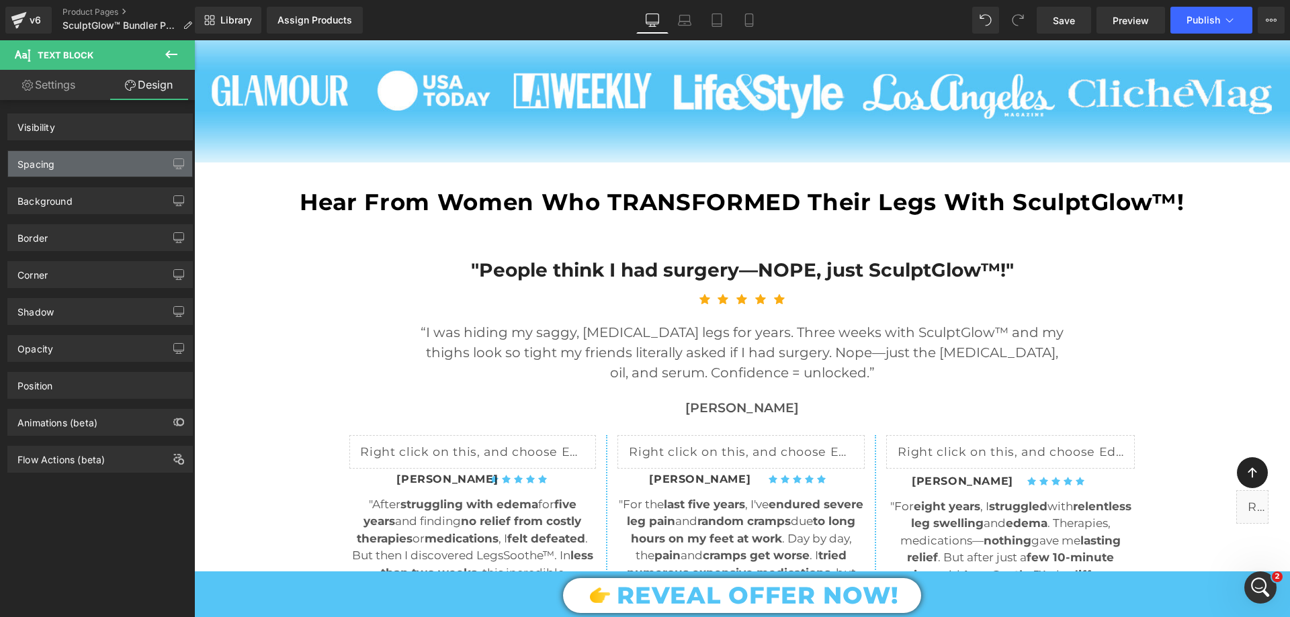
click at [52, 175] on div "Spacing" at bounding box center [100, 164] width 184 height 26
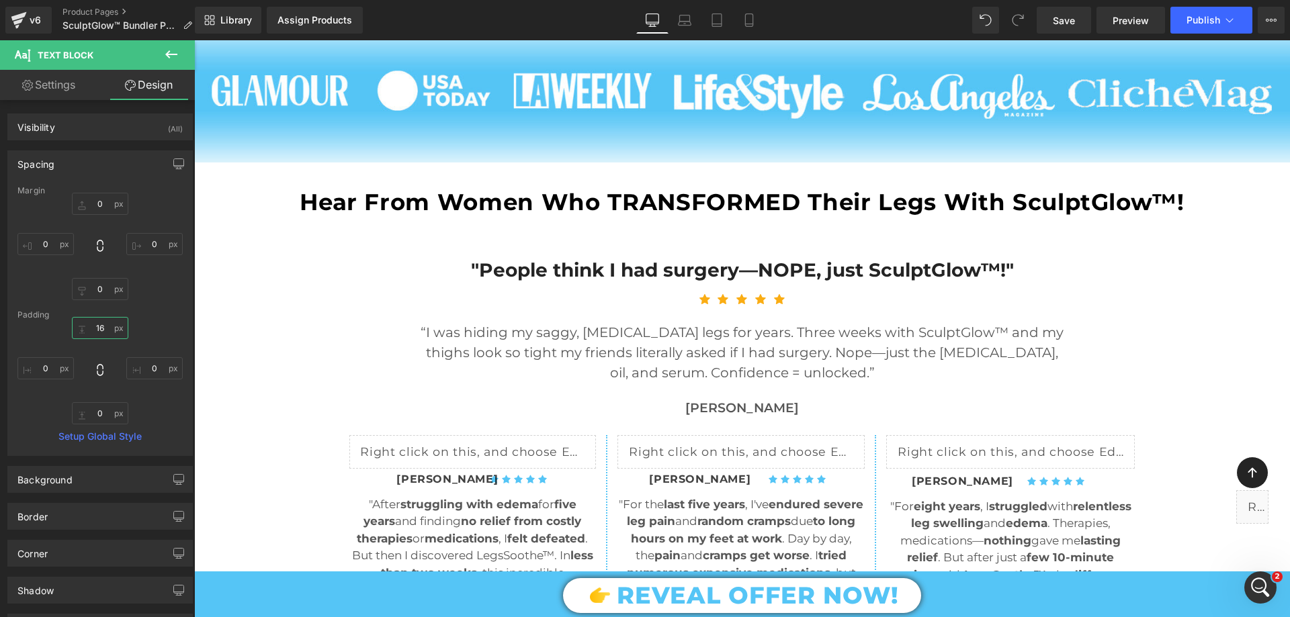
click at [103, 324] on input "text" at bounding box center [100, 328] width 56 height 22
type input "10"
click at [59, 87] on link "Settings" at bounding box center [48, 85] width 97 height 30
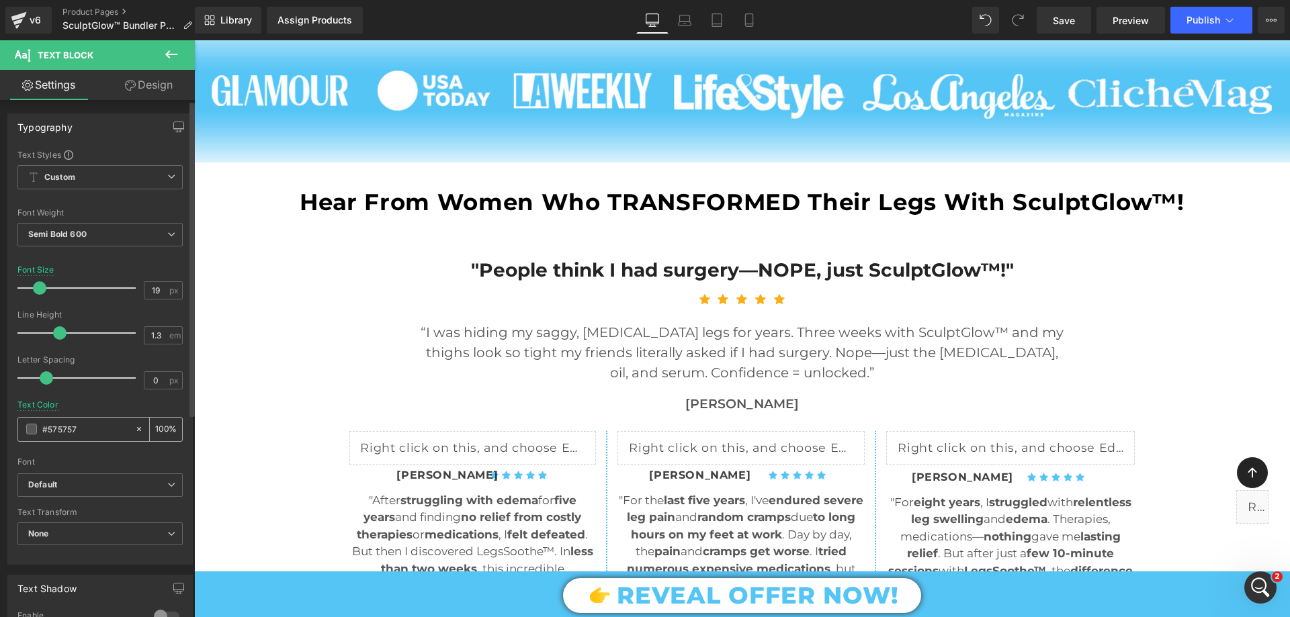
click at [81, 432] on input "#575757" at bounding box center [85, 429] width 86 height 15
drag, startPoint x: 80, startPoint y: 431, endPoint x: 46, endPoint y: 433, distance: 33.7
click at [46, 433] on input "#575757" at bounding box center [85, 429] width 86 height 15
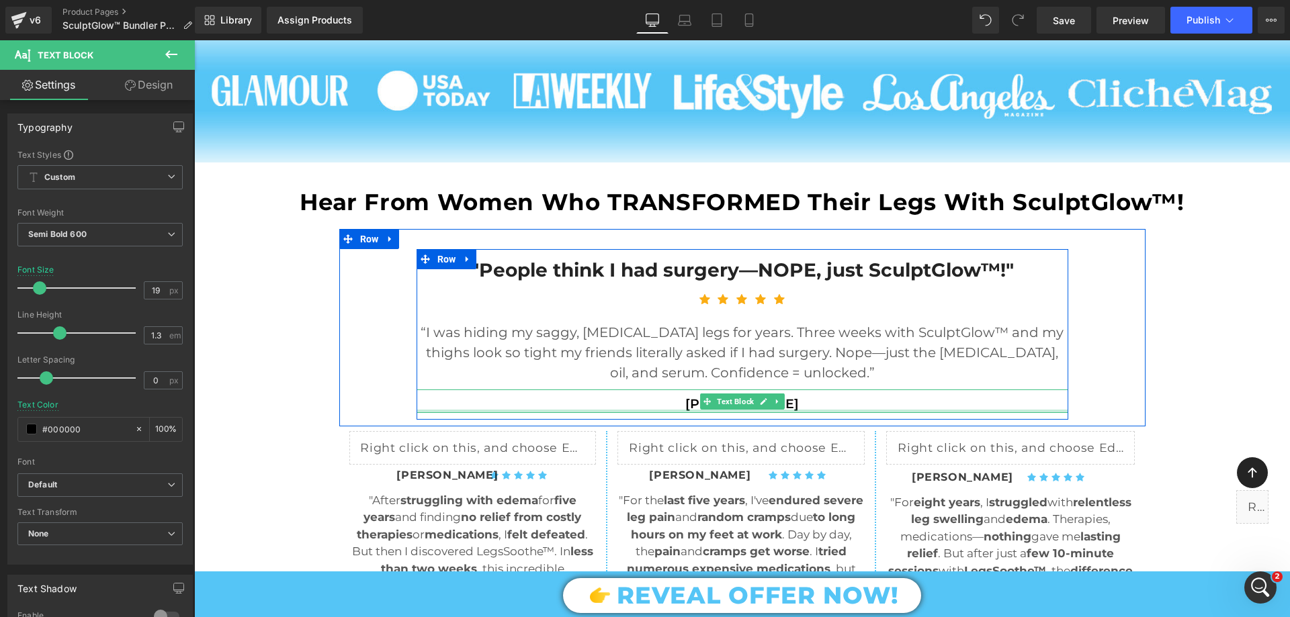
click at [699, 411] on div at bounding box center [743, 411] width 652 height 3
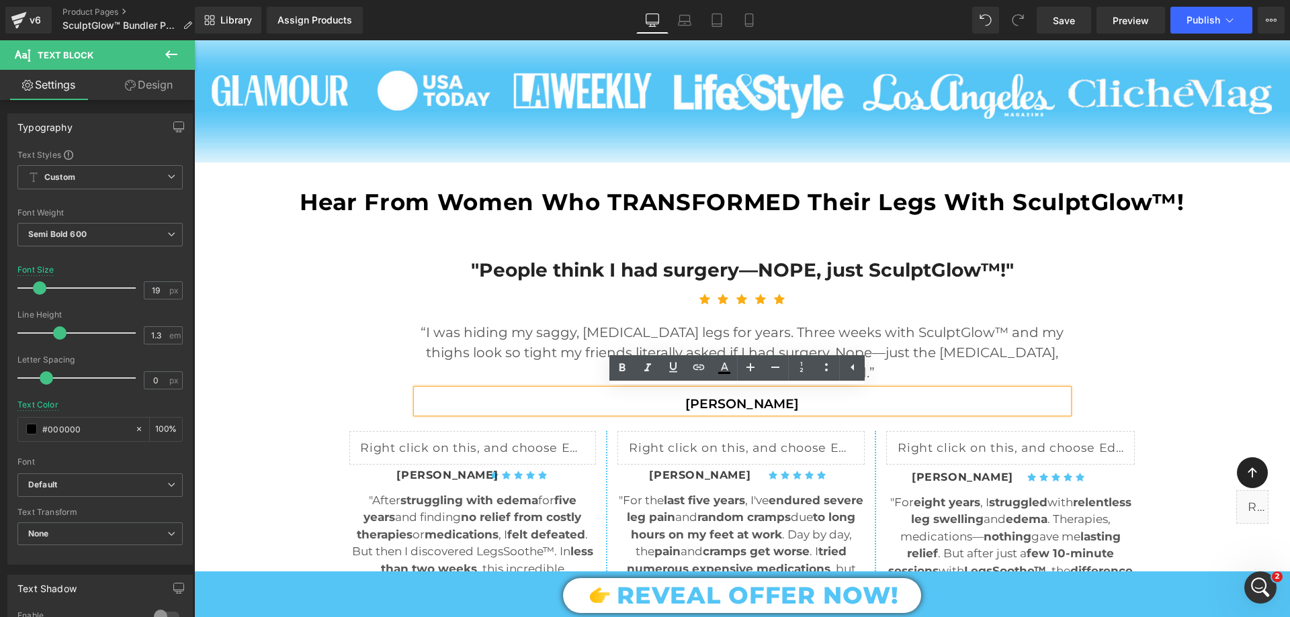
type input "#000000"
click at [685, 408] on p "[PERSON_NAME]" at bounding box center [743, 404] width 652 height 17
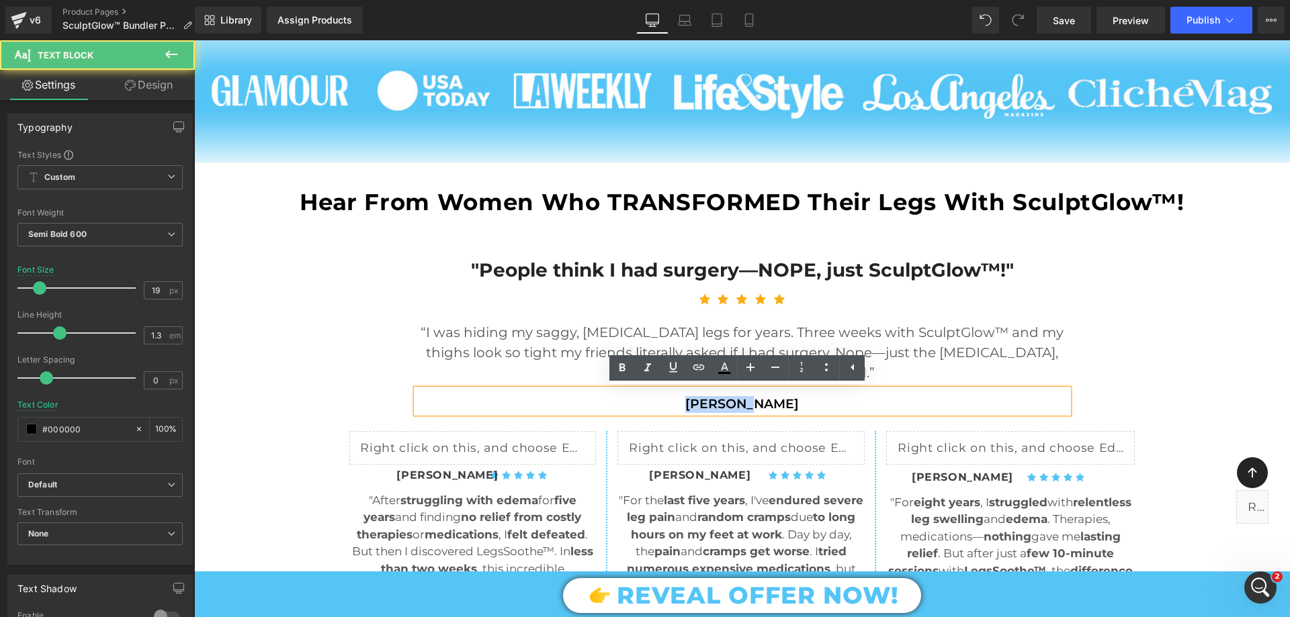
click at [685, 408] on p "[PERSON_NAME]" at bounding box center [743, 404] width 652 height 17
click at [615, 367] on icon at bounding box center [622, 368] width 16 height 16
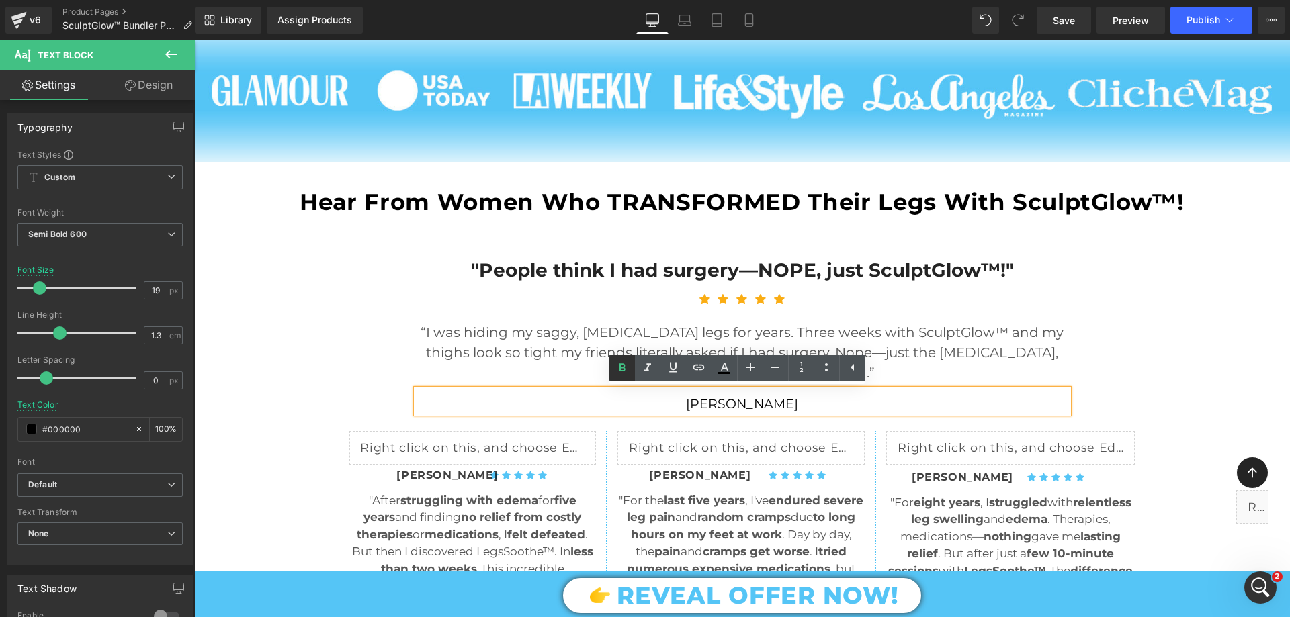
click at [627, 369] on icon at bounding box center [622, 368] width 16 height 16
click at [693, 399] on span "[PERSON_NAME]" at bounding box center [742, 403] width 112 height 15
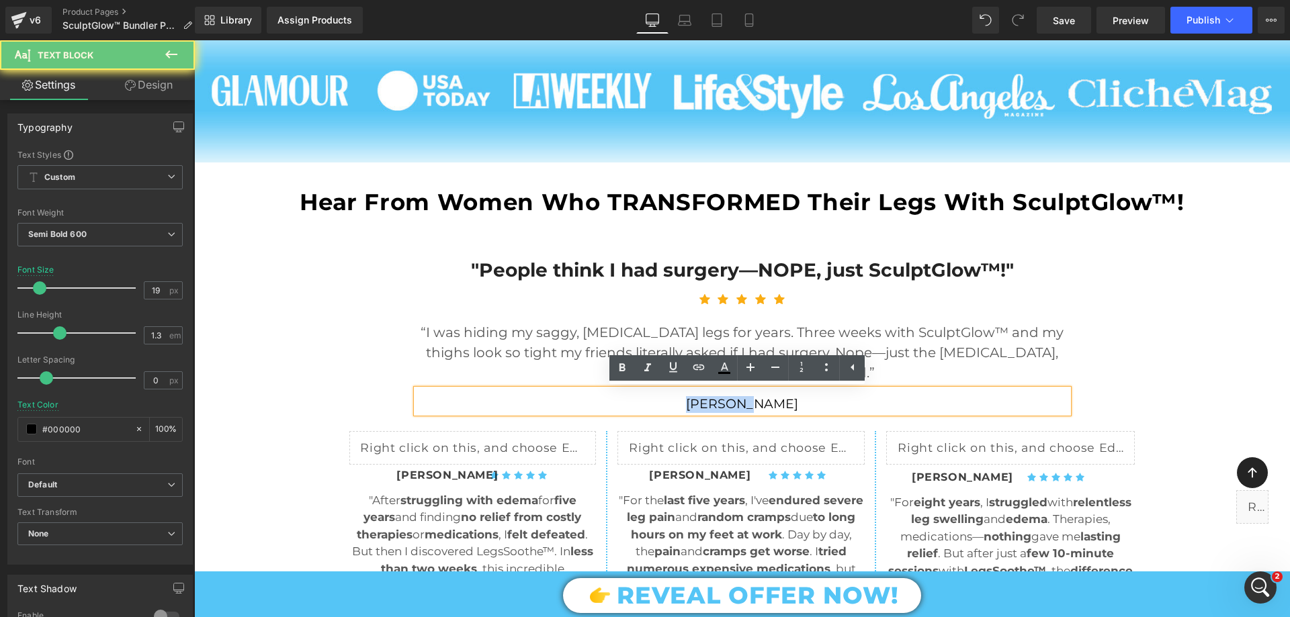
click at [693, 400] on span "[PERSON_NAME]" at bounding box center [742, 403] width 112 height 15
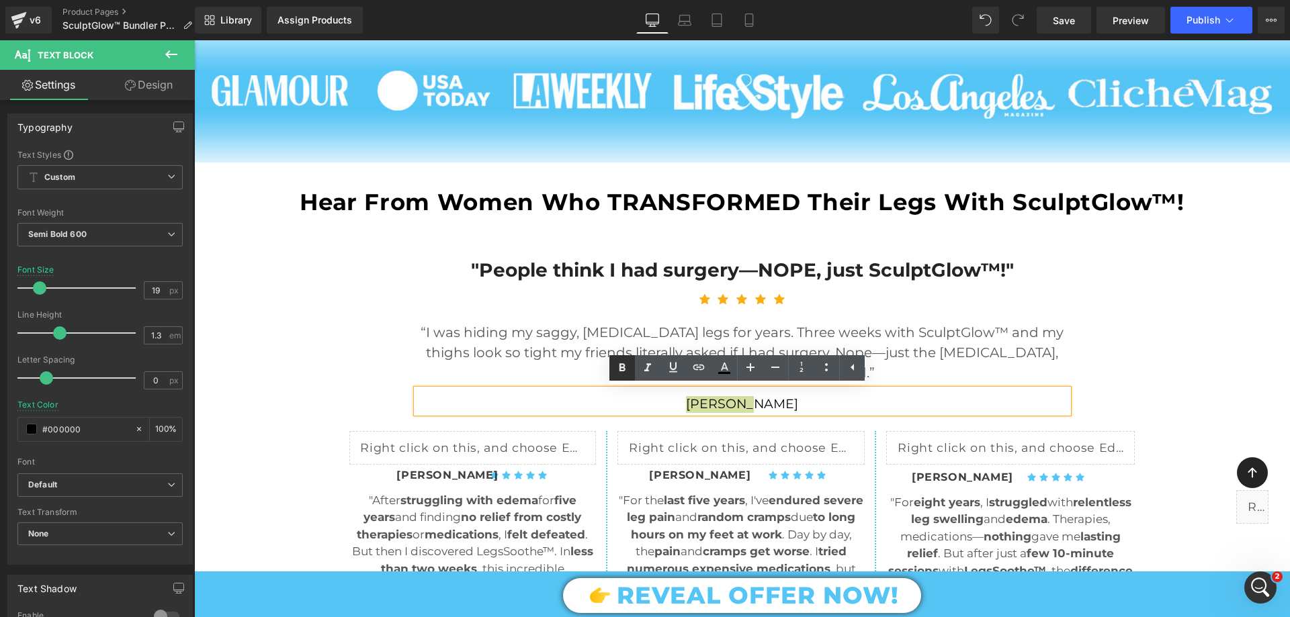
click at [623, 365] on icon at bounding box center [622, 368] width 6 height 8
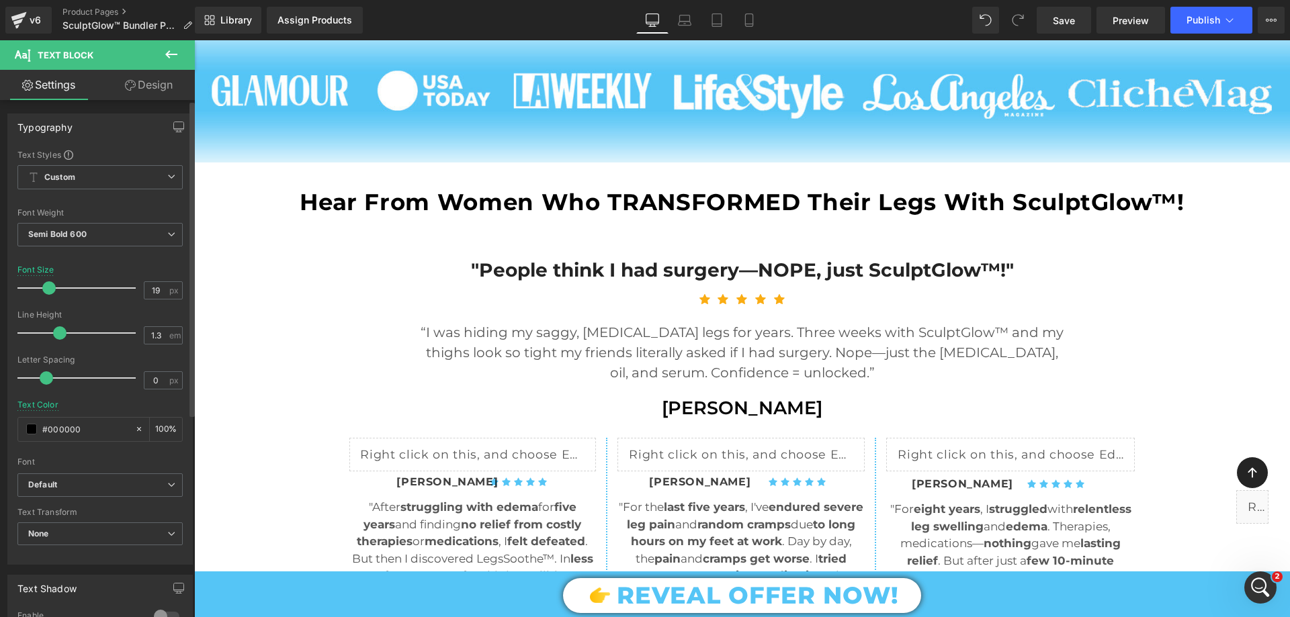
drag, startPoint x: 39, startPoint y: 287, endPoint x: 48, endPoint y: 286, distance: 9.4
click at [48, 286] on span at bounding box center [48, 287] width 13 height 13
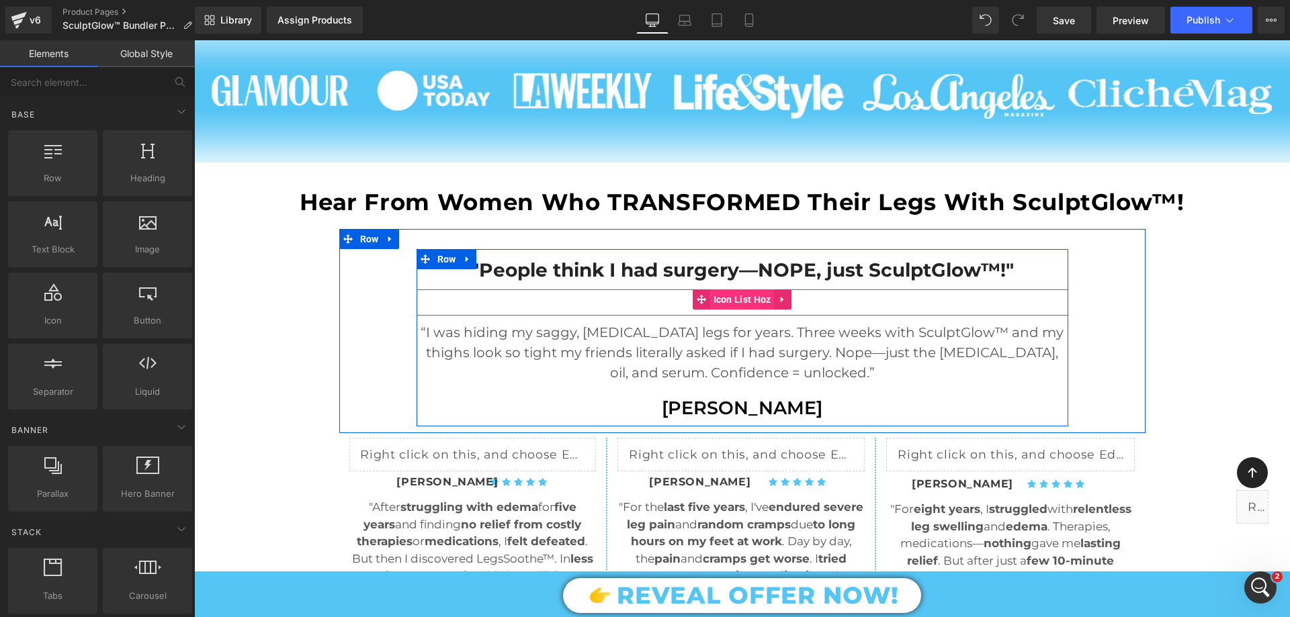
click at [732, 301] on span "Icon List Hoz" at bounding box center [742, 300] width 64 height 20
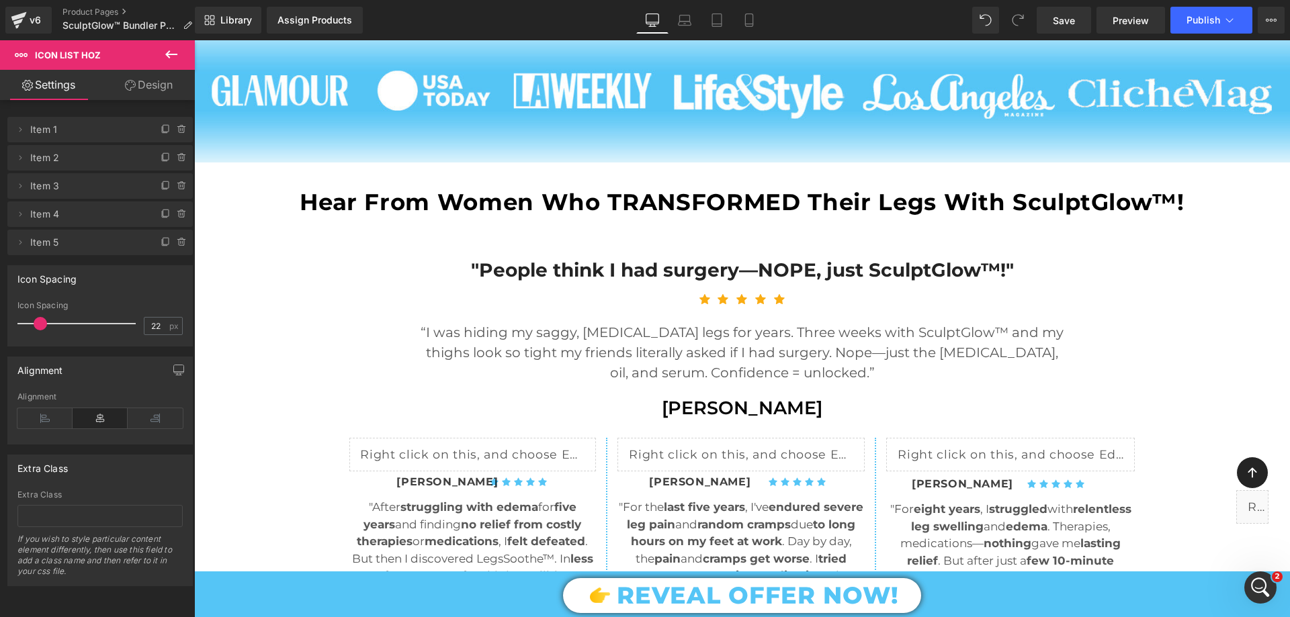
click at [35, 324] on span at bounding box center [40, 323] width 13 height 13
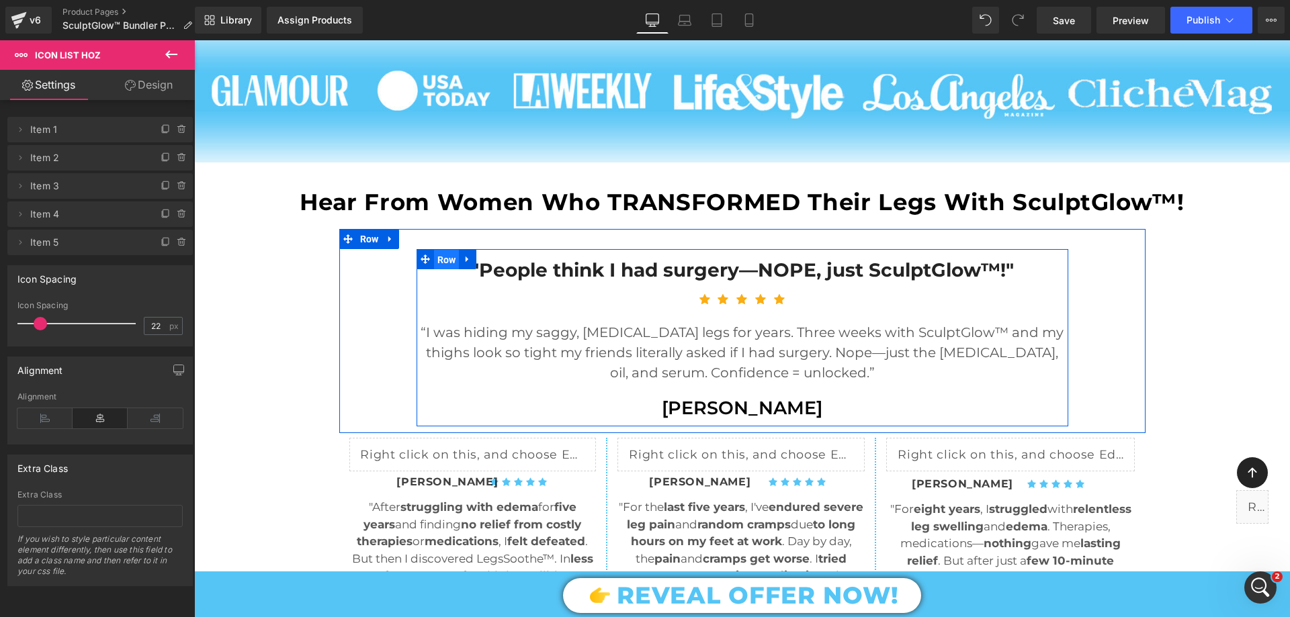
click at [434, 262] on span "Row" at bounding box center [447, 260] width 26 height 20
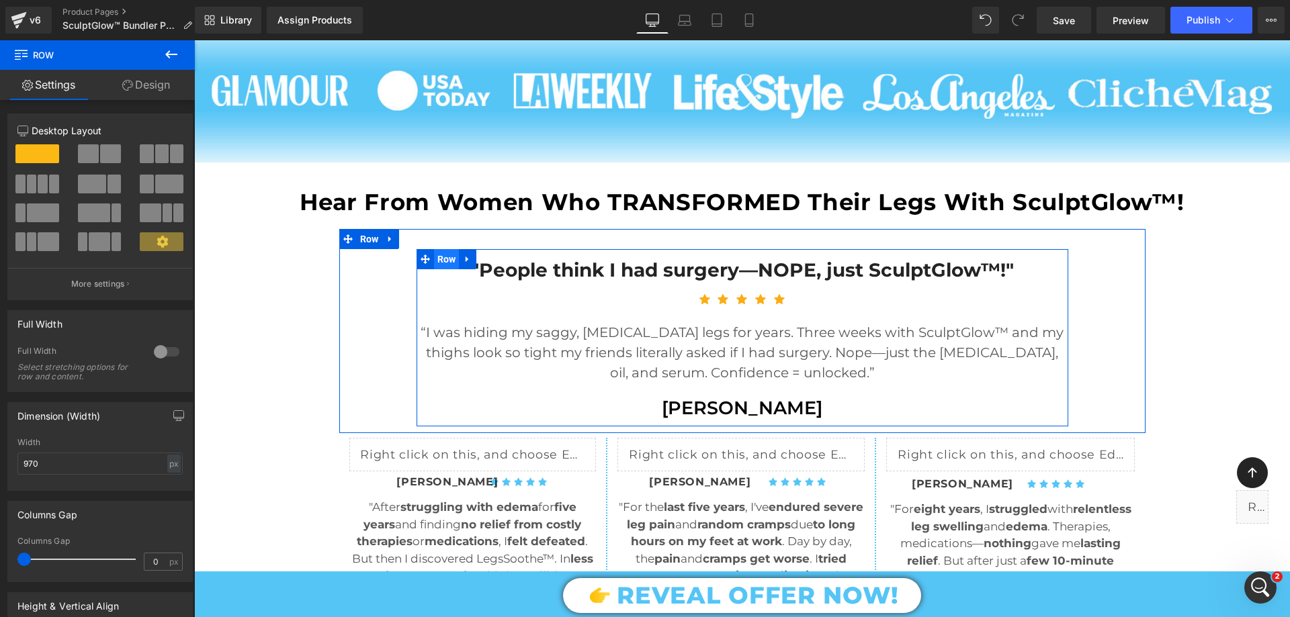
click at [434, 262] on span "Row" at bounding box center [447, 259] width 26 height 20
click at [428, 263] on span at bounding box center [425, 259] width 17 height 20
click at [434, 265] on span "Row" at bounding box center [447, 259] width 26 height 20
click at [439, 263] on span "Row" at bounding box center [447, 259] width 26 height 20
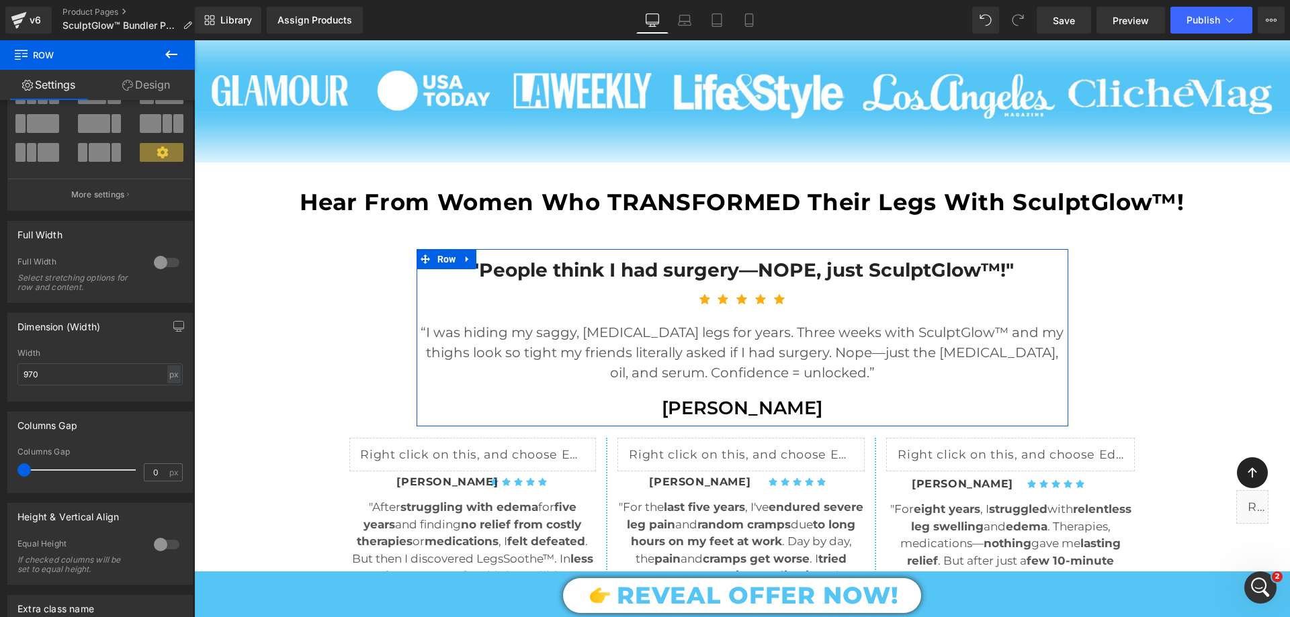
scroll to position [0, 0]
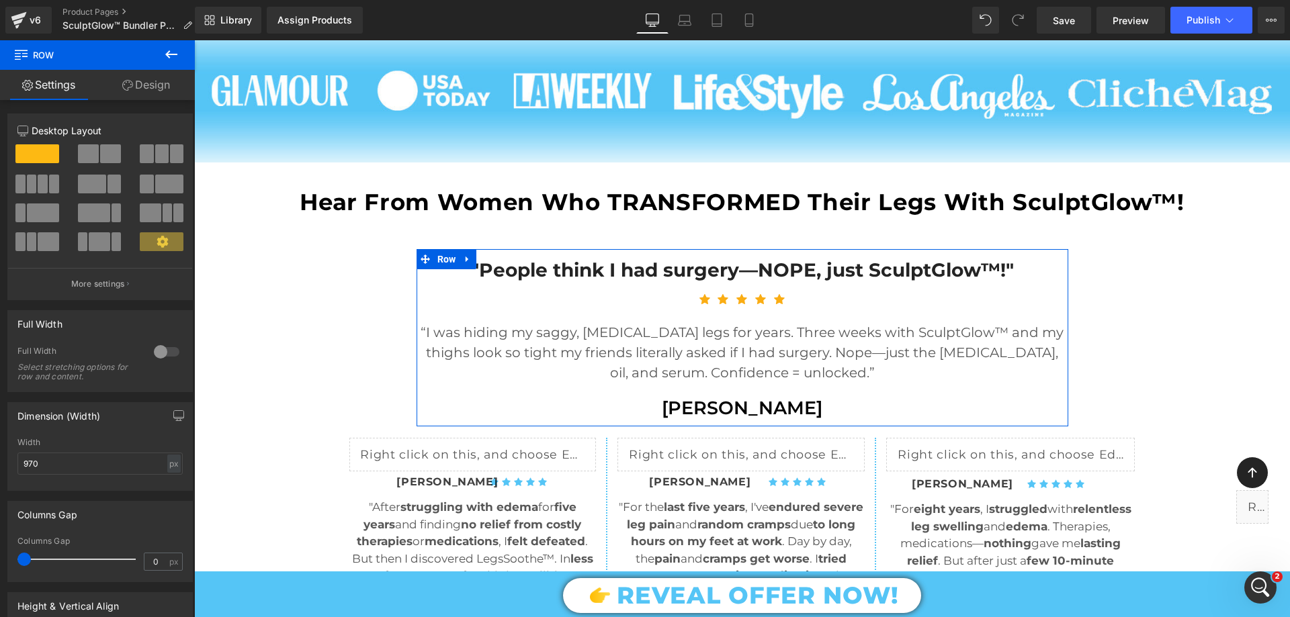
click at [148, 78] on link "Design" at bounding box center [145, 85] width 97 height 30
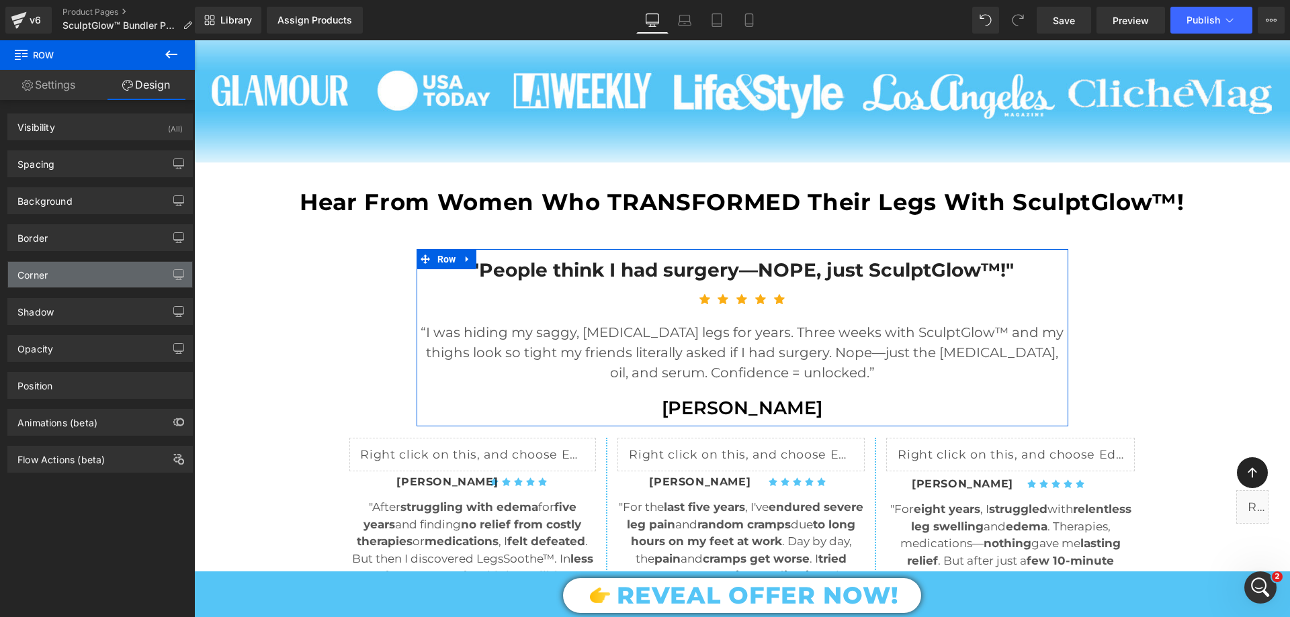
click at [67, 269] on div "Corner" at bounding box center [100, 275] width 184 height 26
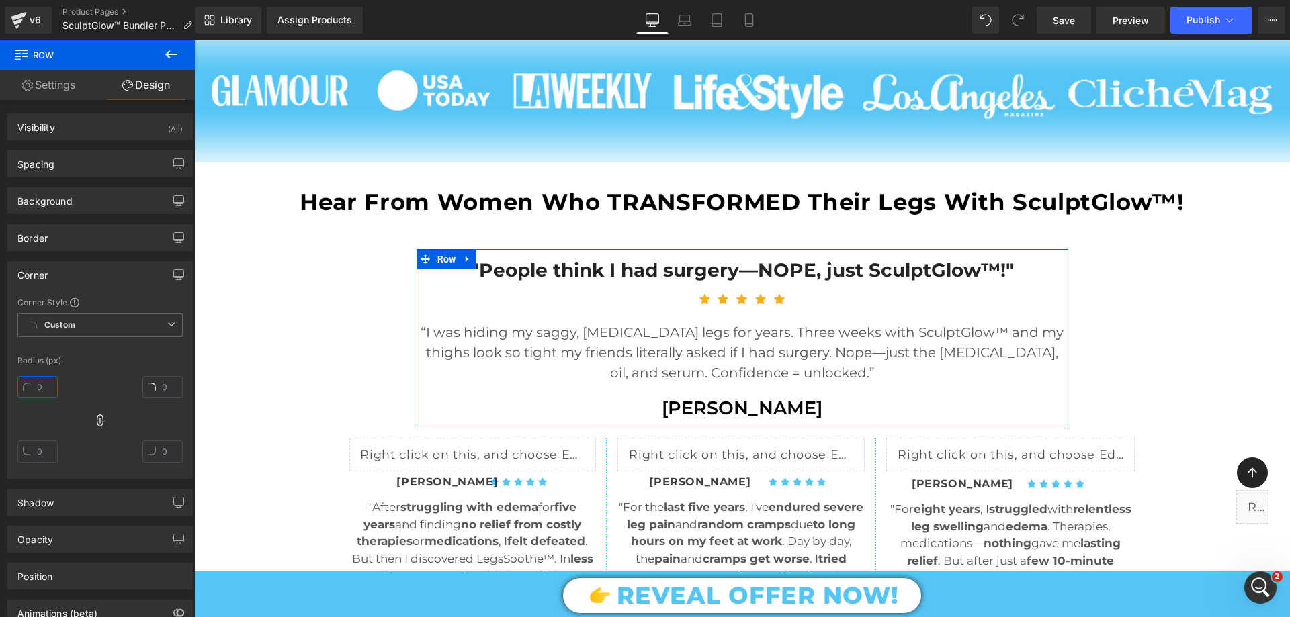
click at [45, 388] on input "text" at bounding box center [37, 387] width 40 height 22
type input "20"
click at [69, 87] on link "Settings" at bounding box center [48, 85] width 97 height 30
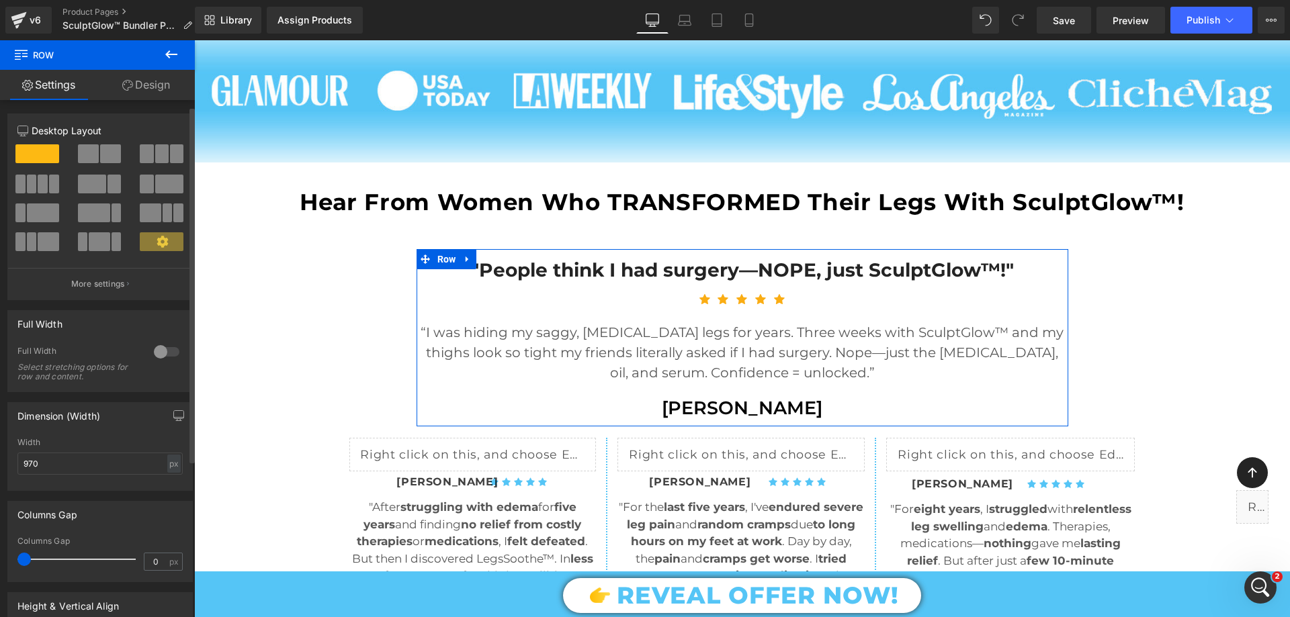
scroll to position [67, 0]
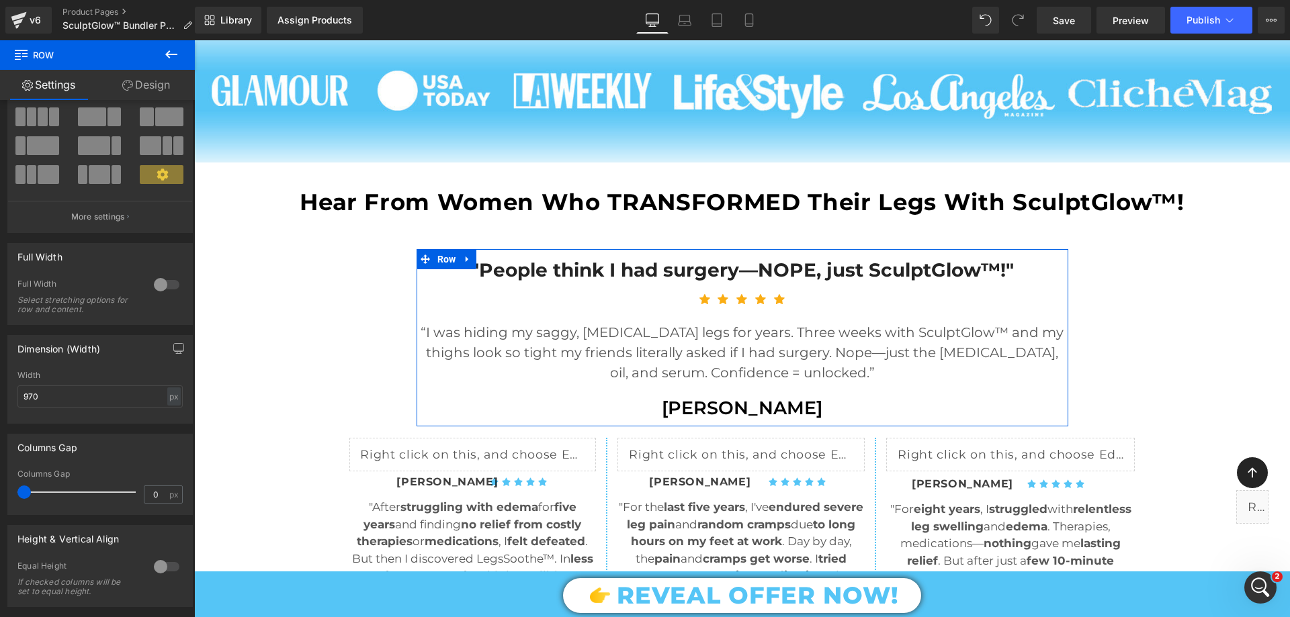
click at [172, 78] on link "Design" at bounding box center [145, 85] width 97 height 30
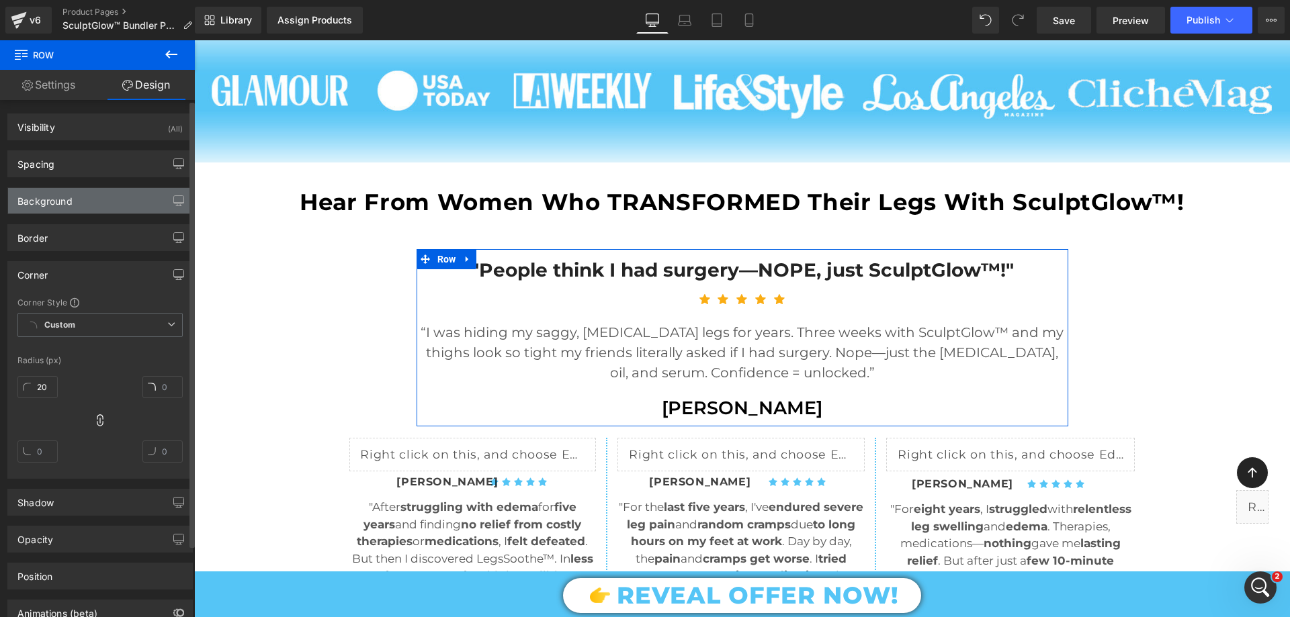
click at [93, 198] on div "Background" at bounding box center [100, 201] width 184 height 26
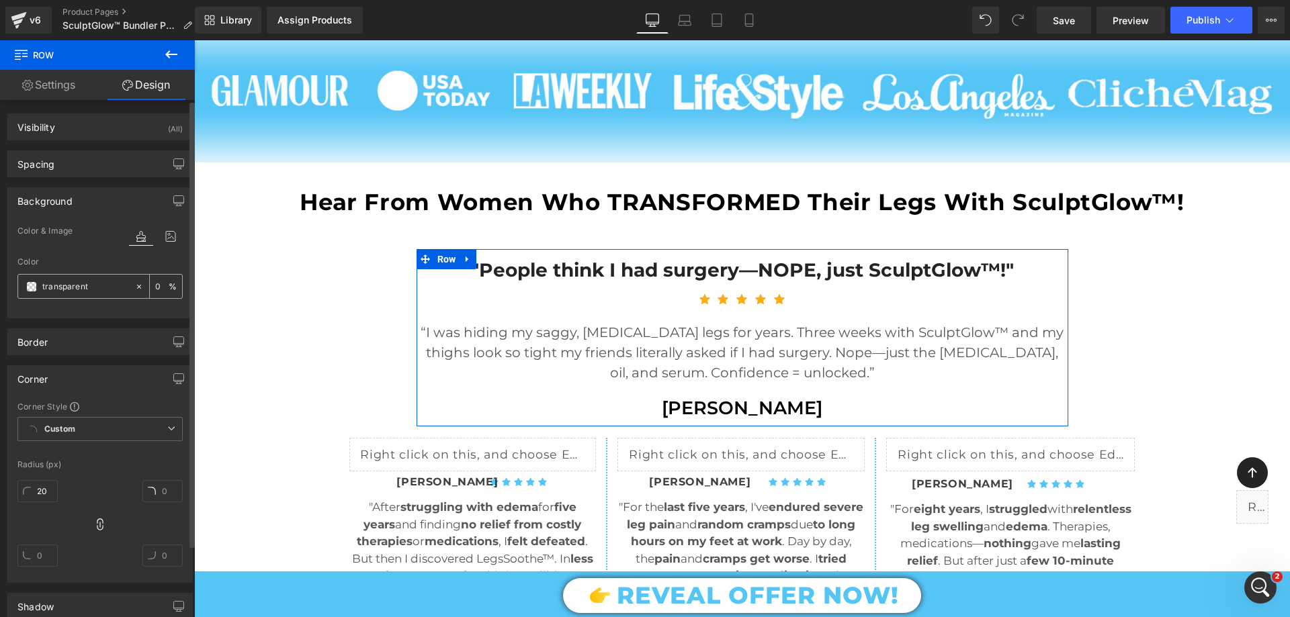
click at [79, 283] on input "text" at bounding box center [85, 286] width 86 height 15
click at [30, 291] on span at bounding box center [31, 286] width 11 height 11
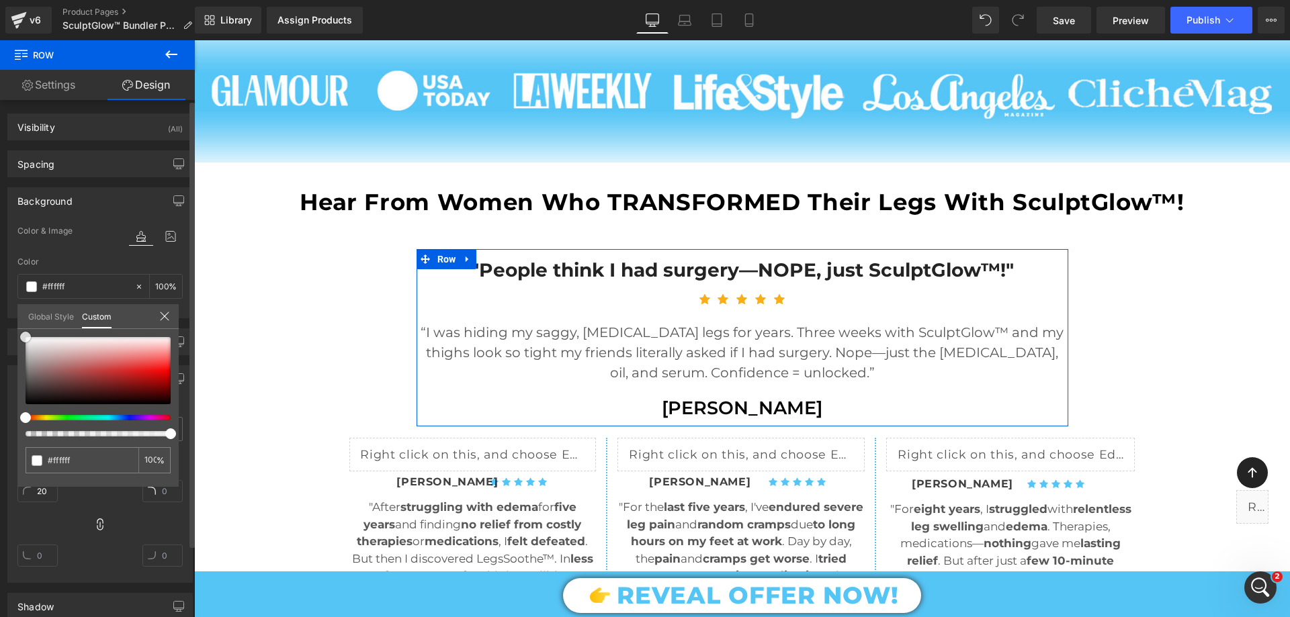
drag, startPoint x: 26, startPoint y: 402, endPoint x: 15, endPoint y: 314, distance: 88.6
click at [15, 314] on div "Background Color & Image color Color % Image Replace Image Upload image or Brow…" at bounding box center [100, 247] width 201 height 141
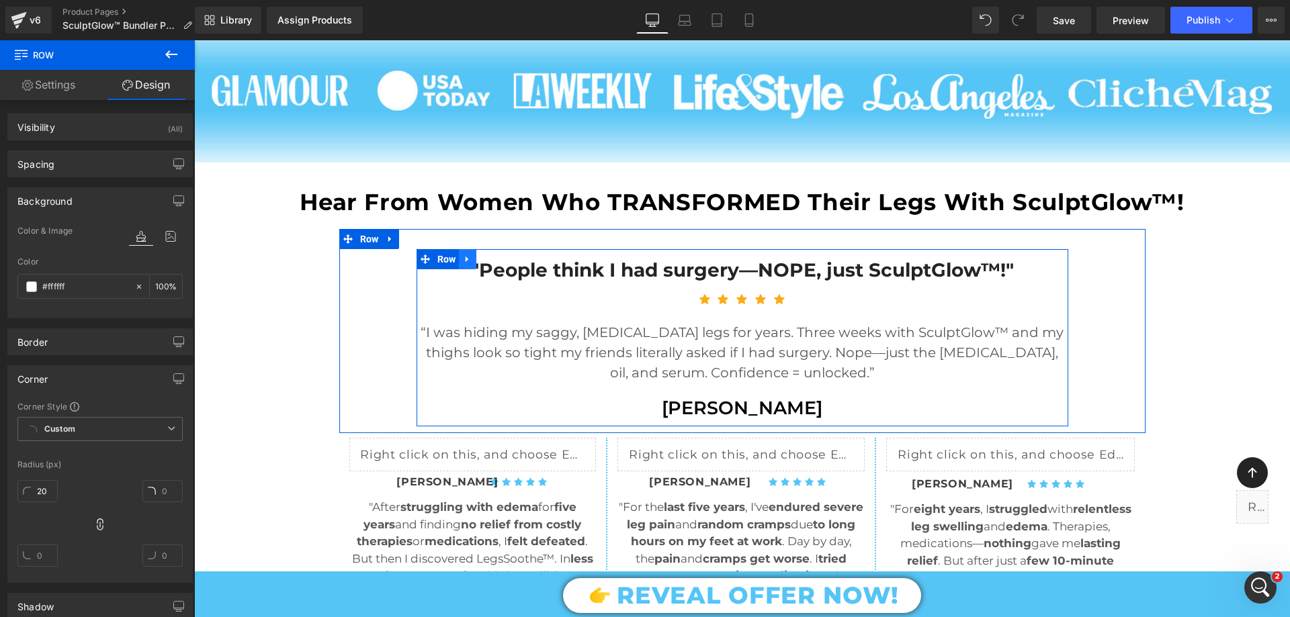
click at [463, 263] on icon at bounding box center [467, 260] width 9 height 10
click at [487, 255] on link at bounding box center [484, 259] width 17 height 20
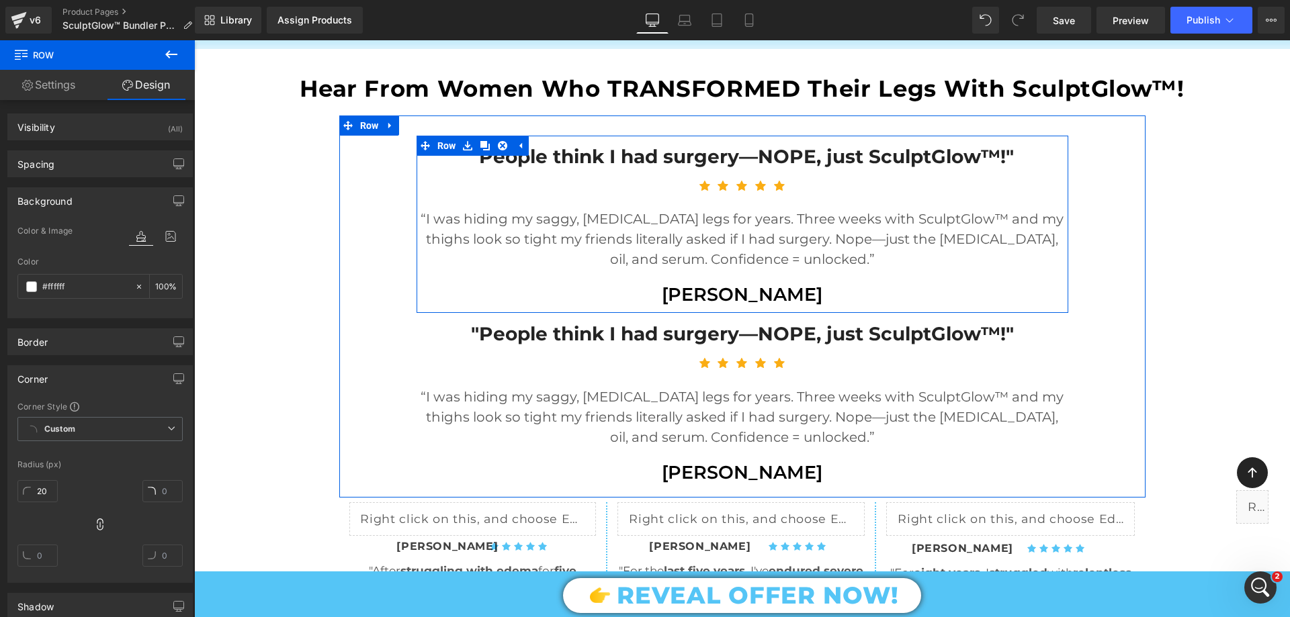
scroll to position [1217, 0]
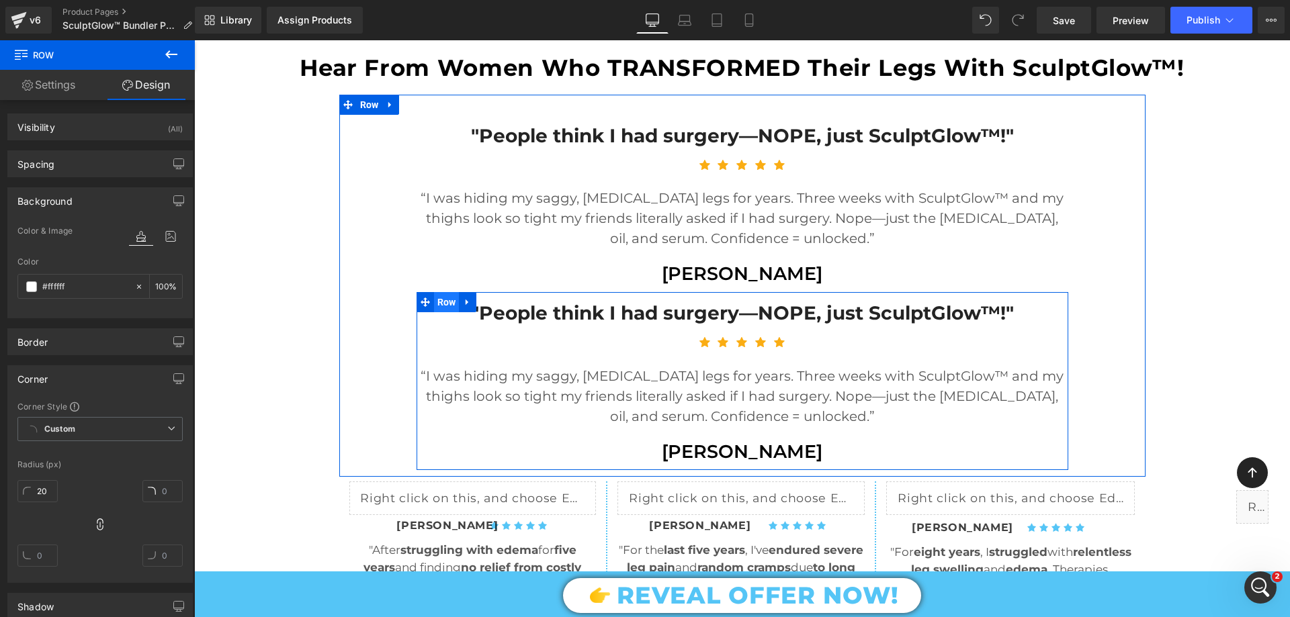
click at [441, 296] on span "Row" at bounding box center [447, 302] width 26 height 20
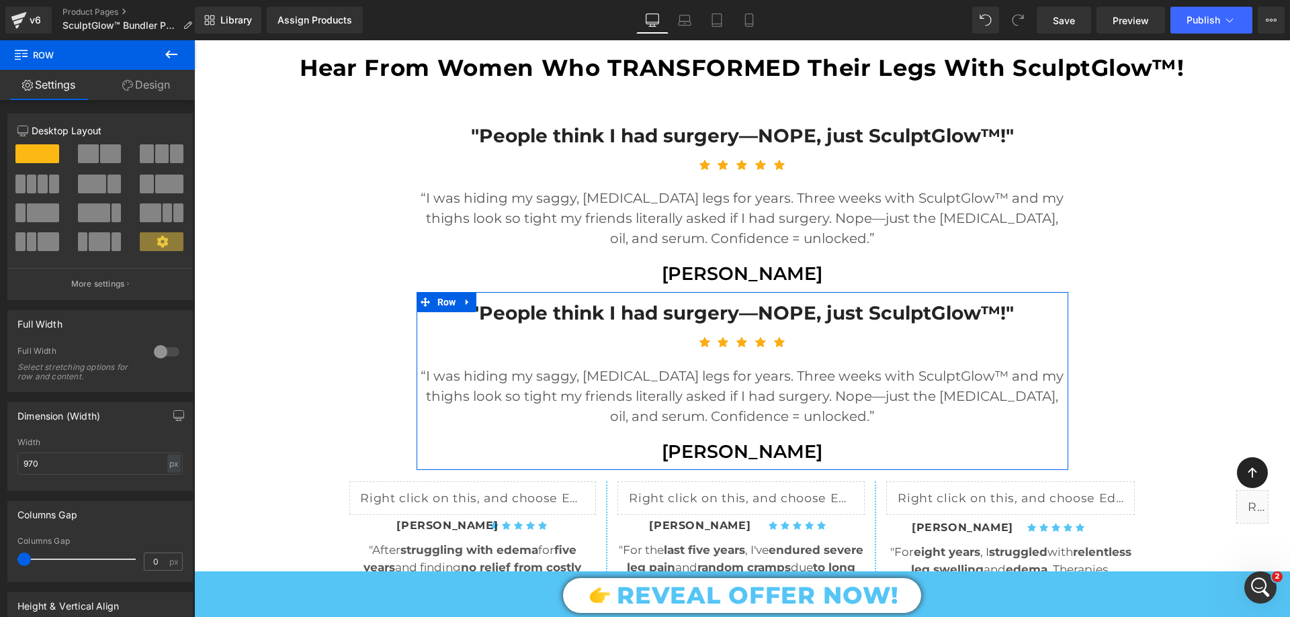
click at [165, 89] on link "Design" at bounding box center [145, 85] width 97 height 30
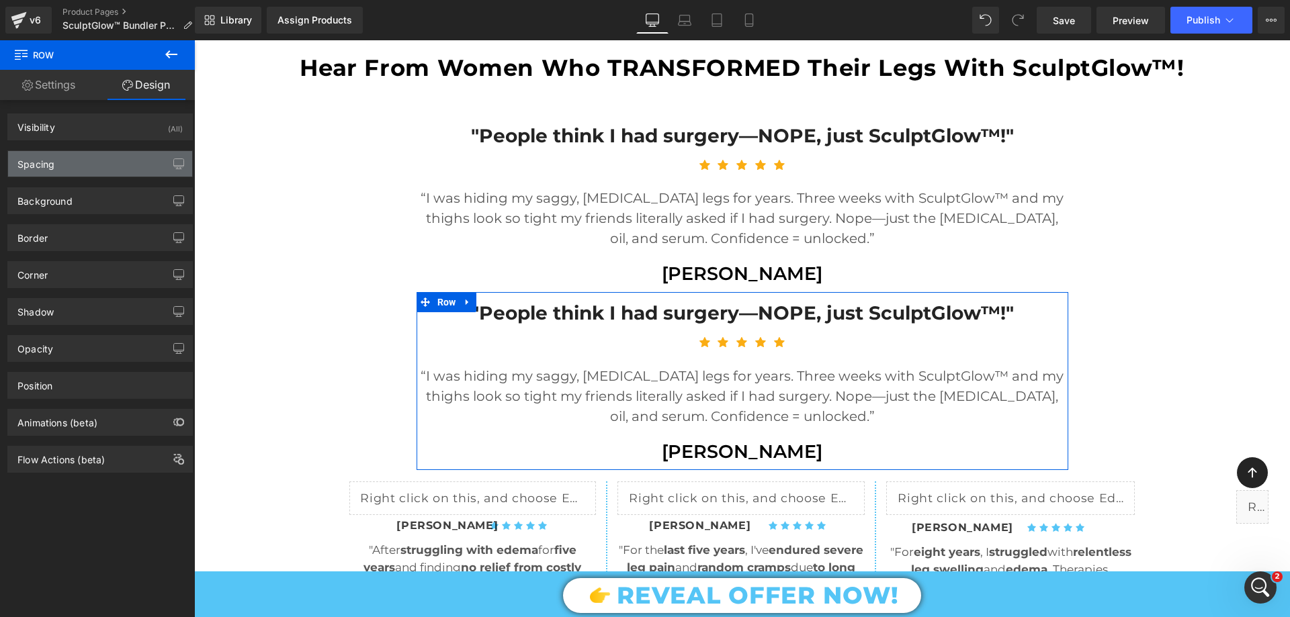
click at [93, 165] on div "Spacing" at bounding box center [100, 164] width 184 height 26
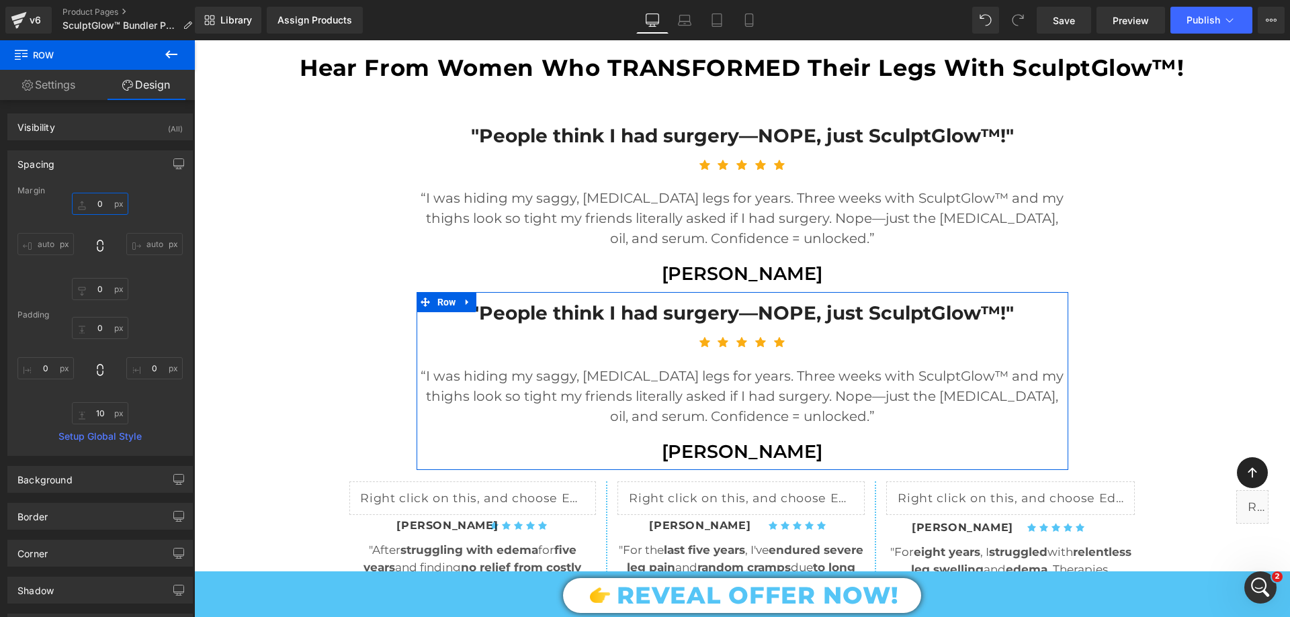
click at [99, 207] on input "text" at bounding box center [100, 204] width 56 height 22
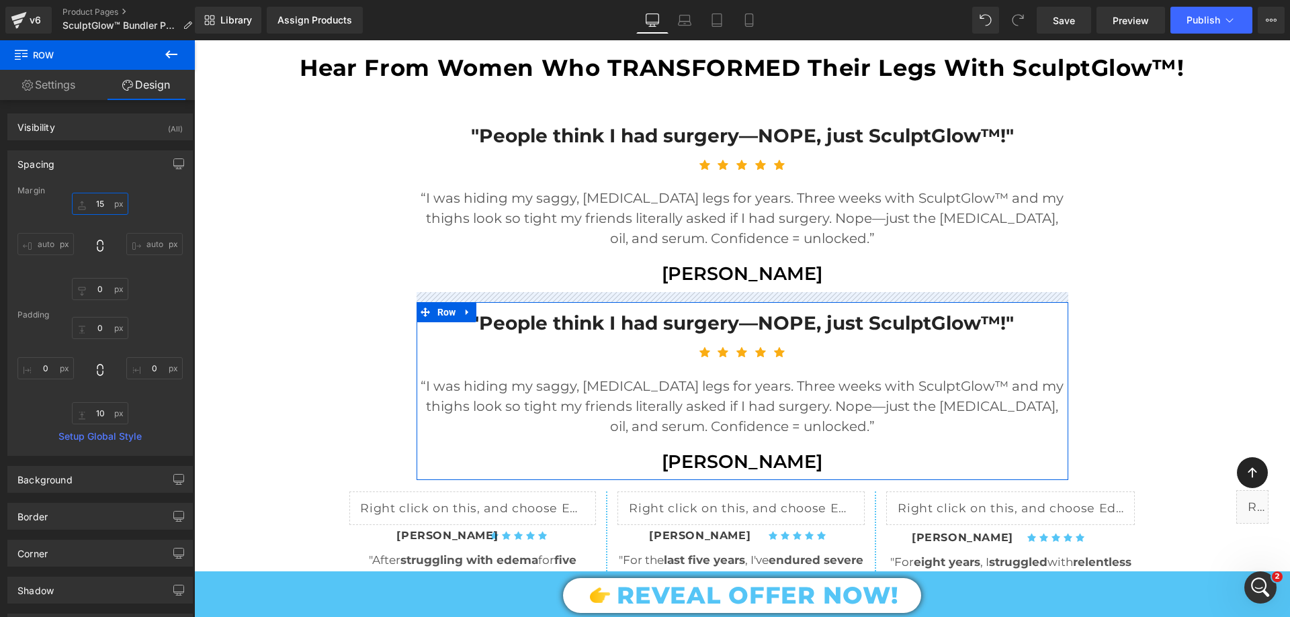
click at [103, 204] on input "15" at bounding box center [100, 204] width 56 height 22
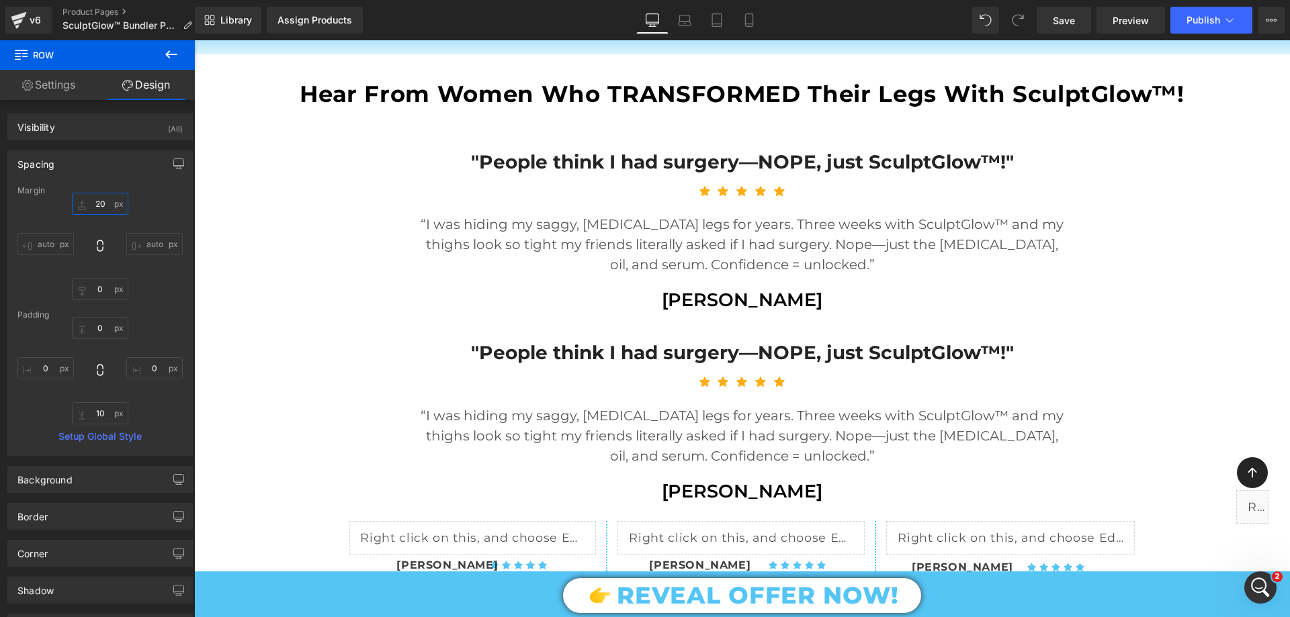
scroll to position [1149, 0]
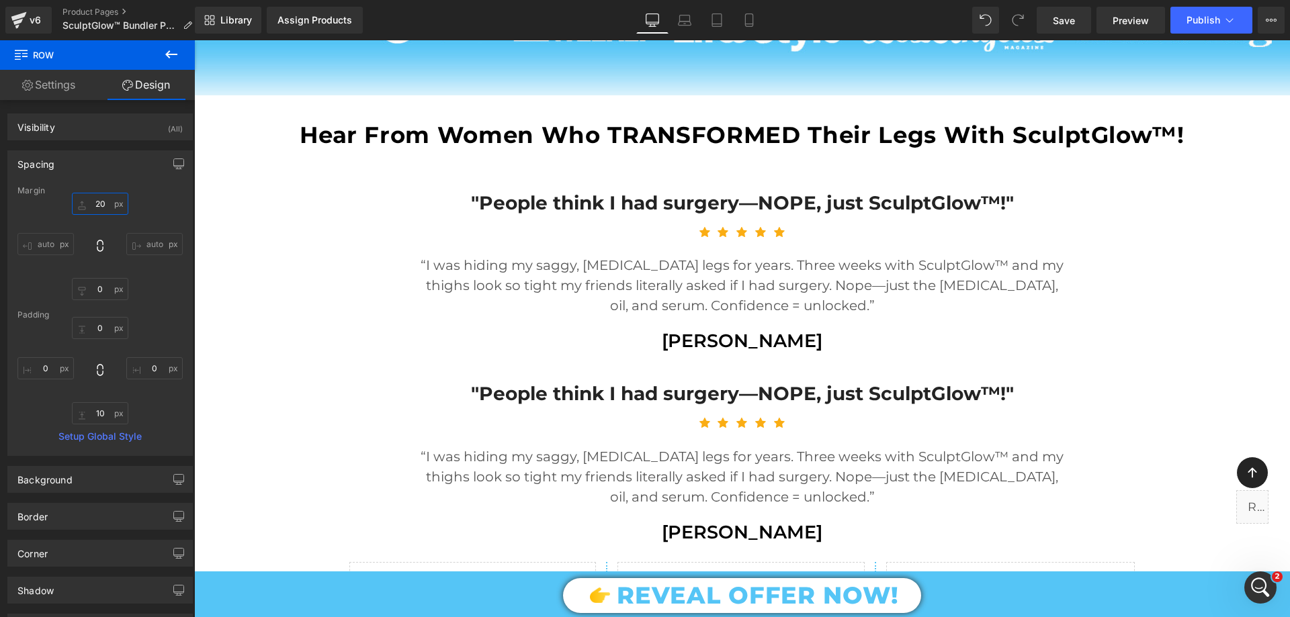
type input "20"
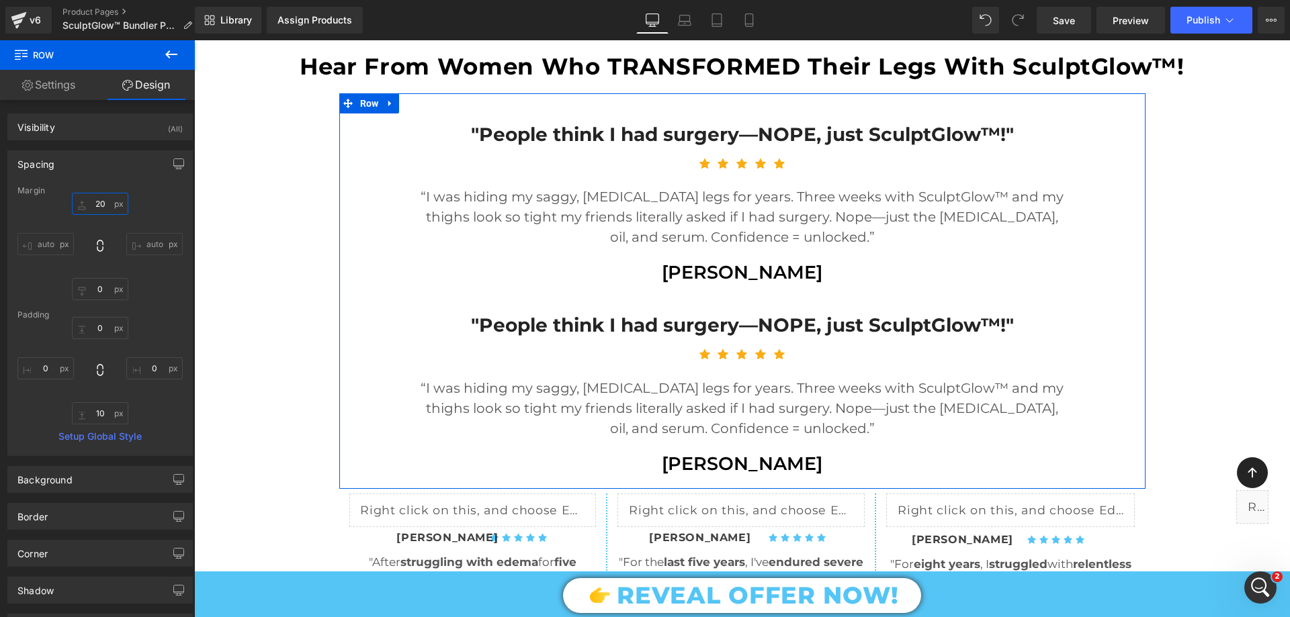
scroll to position [1284, 0]
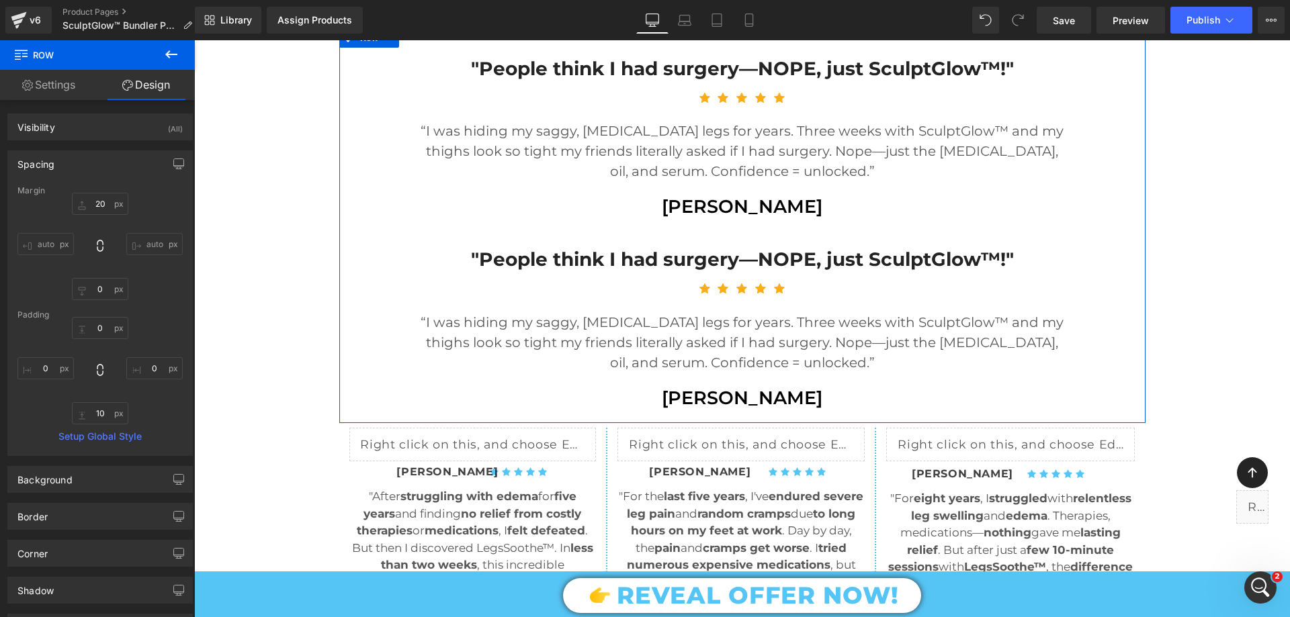
click at [625, 251] on p ""People think I had surgery—NOPE, just SculptGlow™!"" at bounding box center [743, 259] width 652 height 24
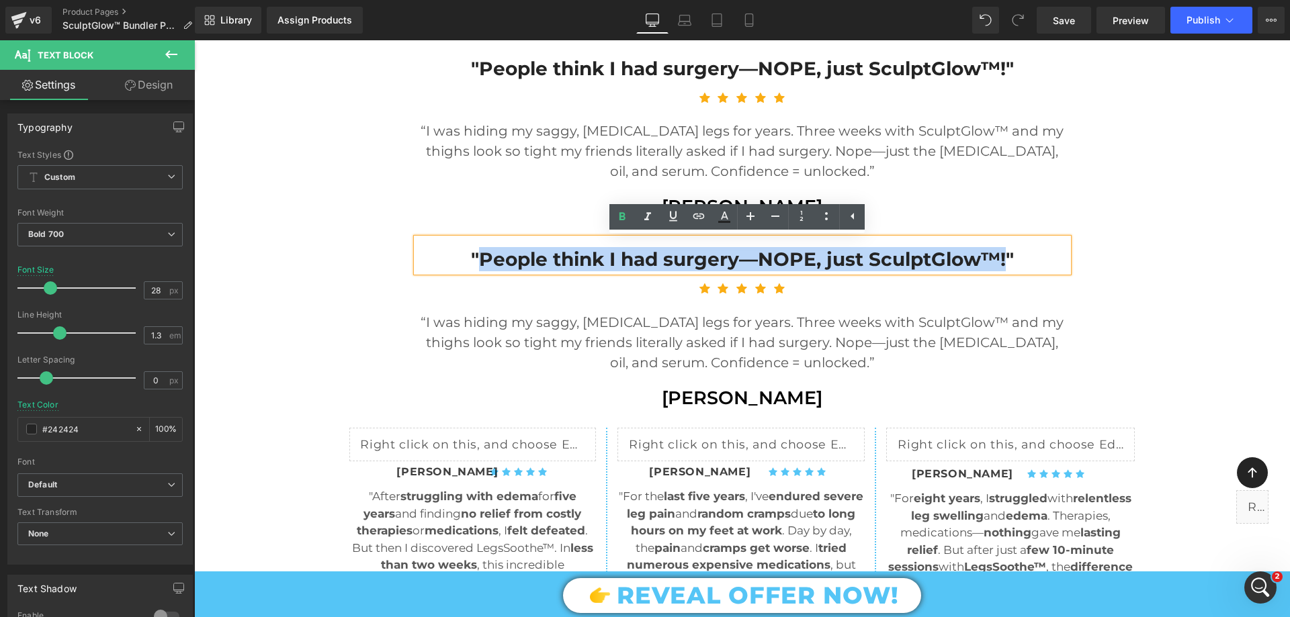
drag, startPoint x: 477, startPoint y: 257, endPoint x: 1002, endPoint y: 251, distance: 524.7
click at [1002, 251] on p ""People think I had surgery—NOPE, just SculptGlow™!"" at bounding box center [743, 259] width 652 height 24
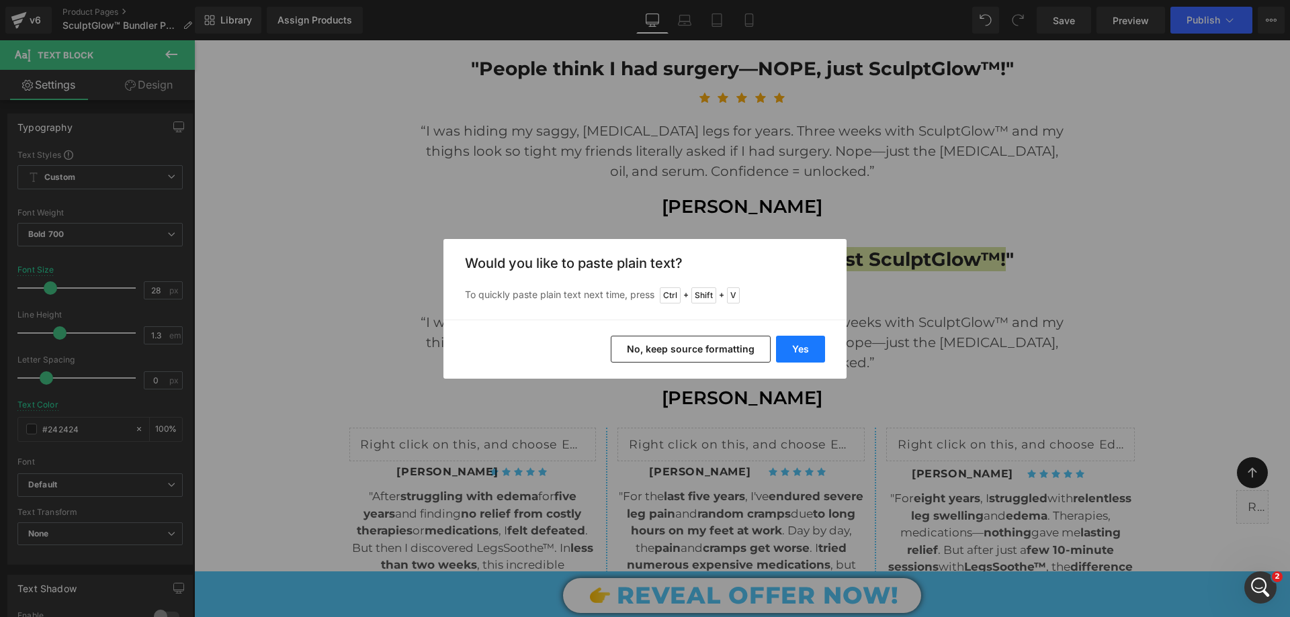
click at [797, 353] on button "Yes" at bounding box center [800, 349] width 49 height 27
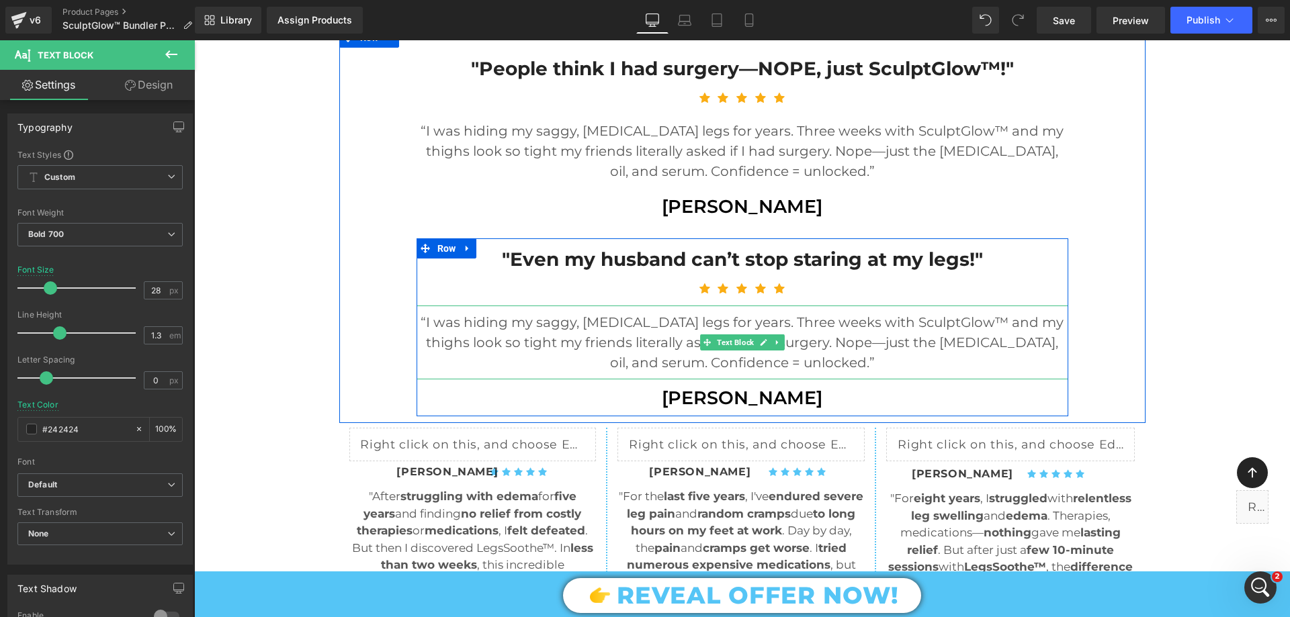
click at [546, 346] on p "“I was hiding my saggy, [MEDICAL_DATA] legs for years. Three weeks with SculptG…" at bounding box center [743, 342] width 652 height 60
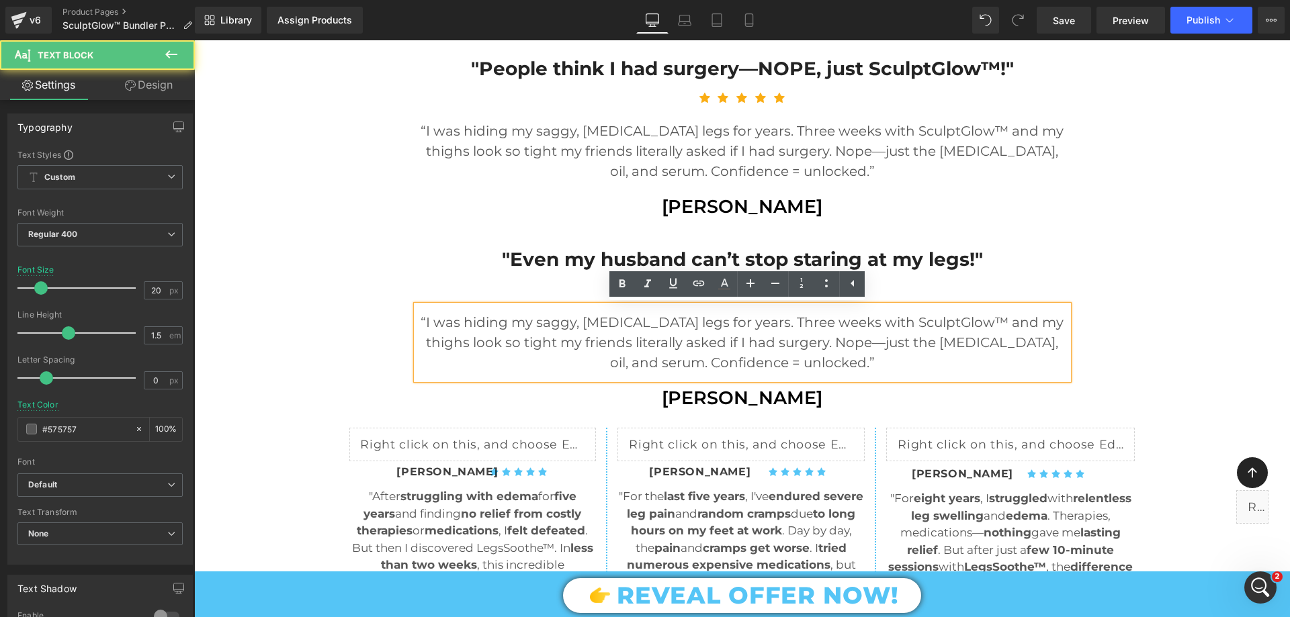
click at [554, 322] on p "“I was hiding my saggy, [MEDICAL_DATA] legs for years. Three weeks with SculptG…" at bounding box center [743, 342] width 652 height 60
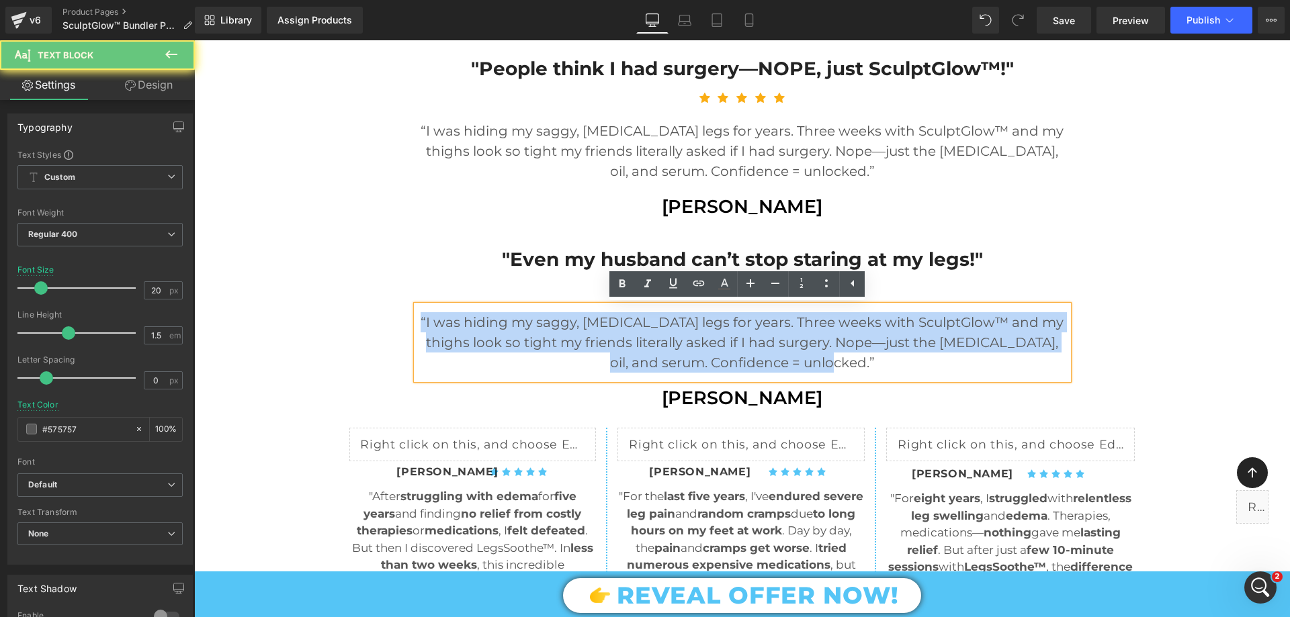
click at [554, 322] on p "“I was hiding my saggy, [MEDICAL_DATA] legs for years. Three weeks with SculptG…" at bounding box center [743, 342] width 652 height 60
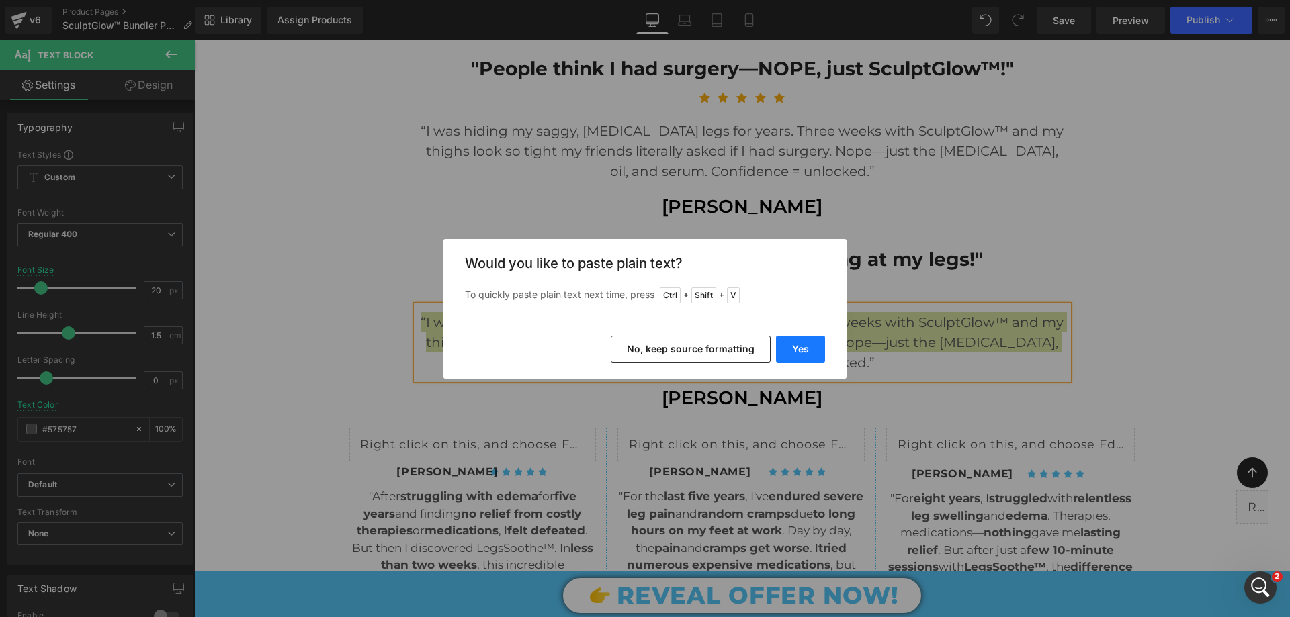
click at [783, 341] on button "Yes" at bounding box center [800, 349] width 49 height 27
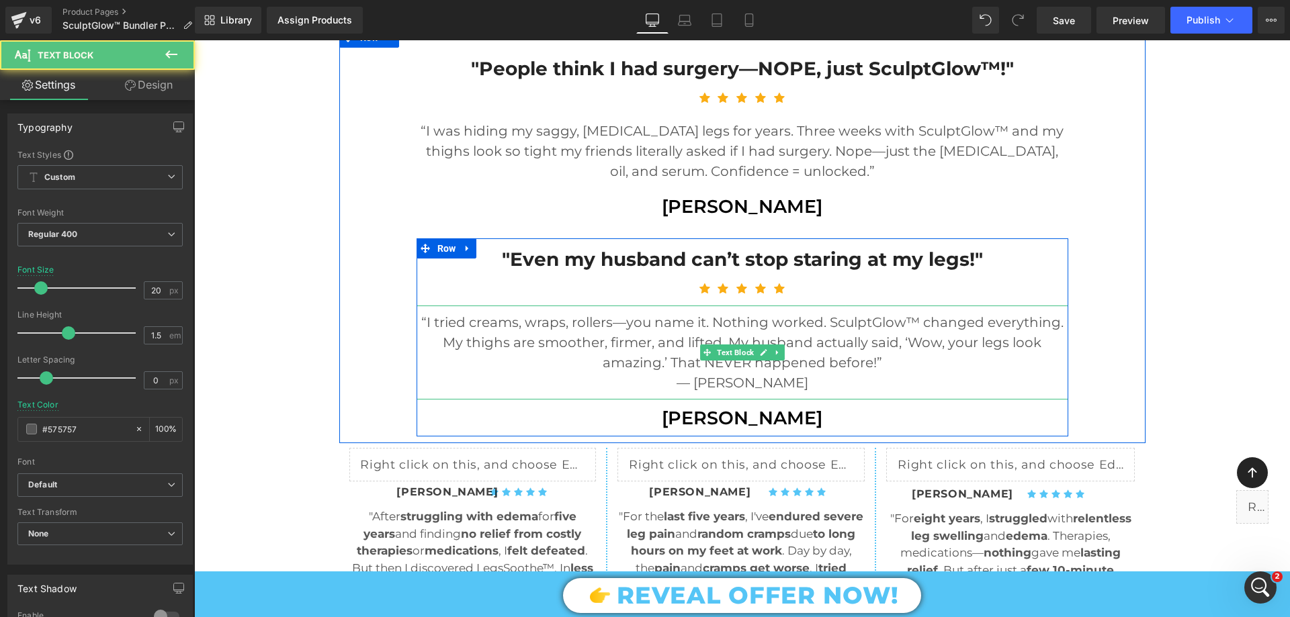
click at [795, 382] on p "— Brittany Carmouche" at bounding box center [743, 383] width 652 height 20
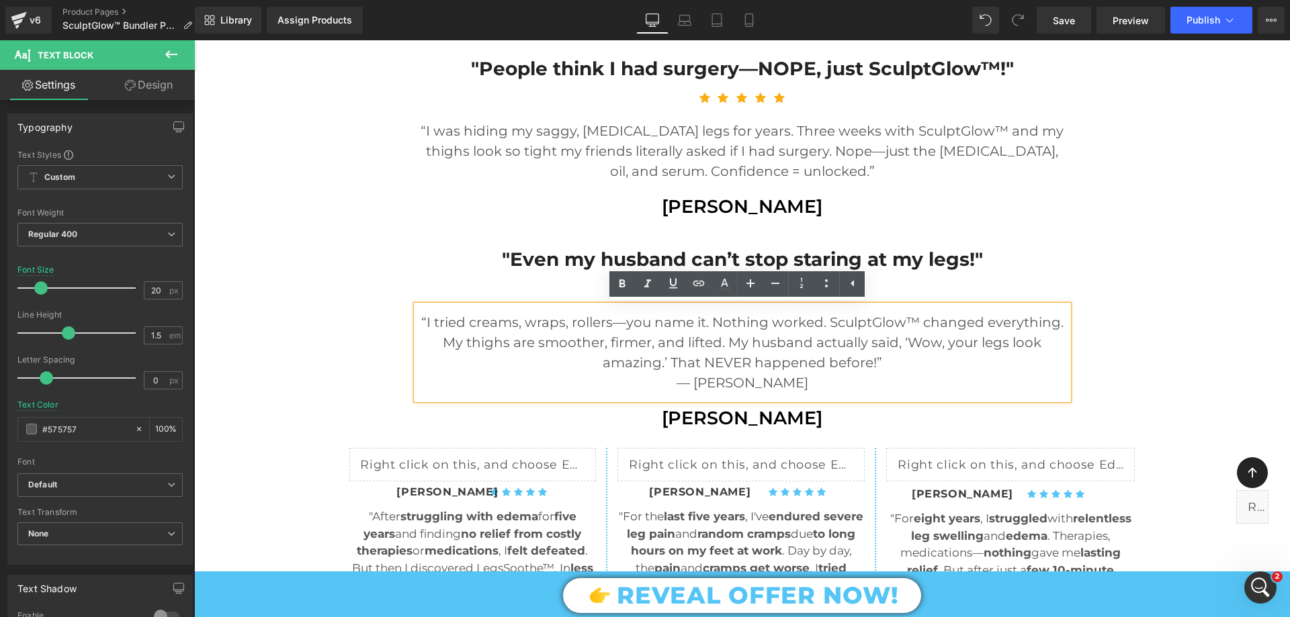
drag, startPoint x: 809, startPoint y: 382, endPoint x: 665, endPoint y: 391, distance: 144.1
click at [665, 391] on p "— Brittany Carmouche" at bounding box center [743, 383] width 652 height 20
copy p "— Brittany Carmouche"
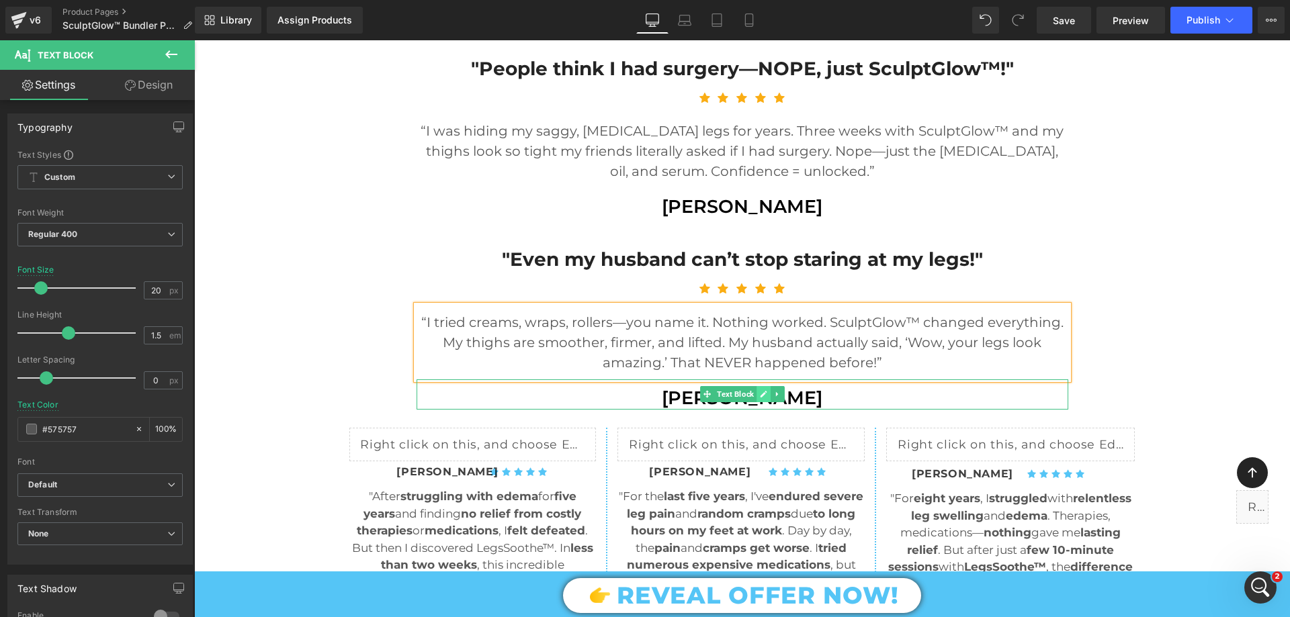
click at [760, 392] on icon at bounding box center [763, 394] width 7 height 8
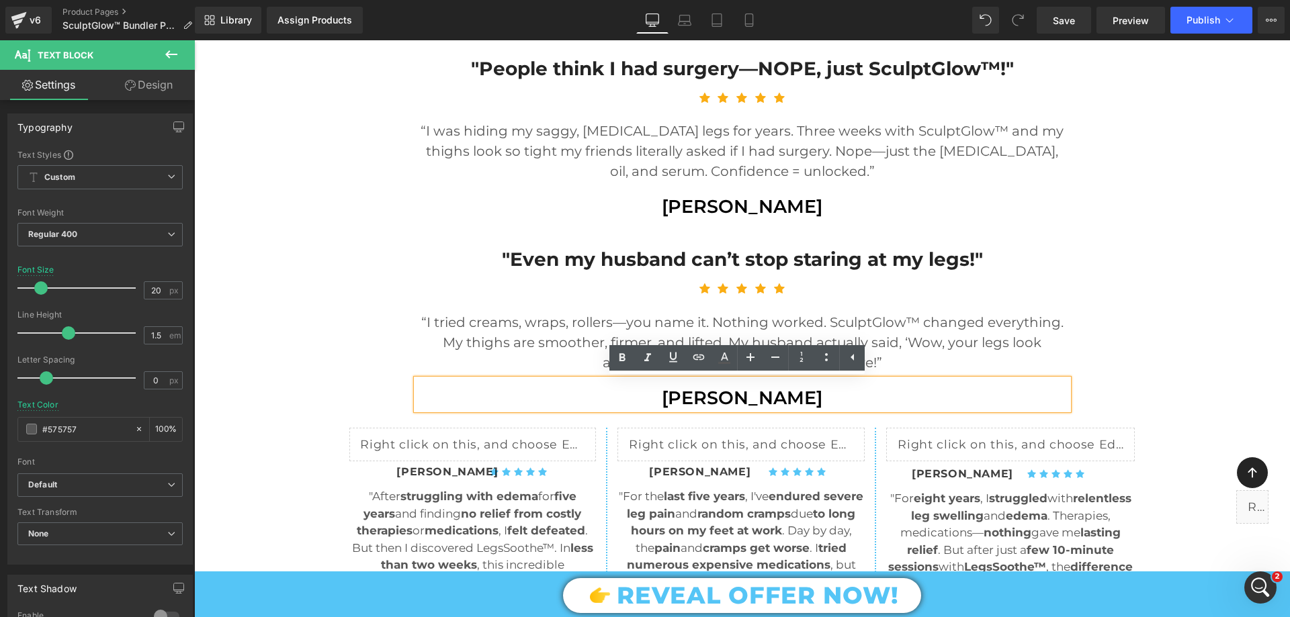
click at [743, 398] on p "[PERSON_NAME]" at bounding box center [743, 398] width 652 height 24
click at [743, 397] on p "[PERSON_NAME]" at bounding box center [743, 398] width 652 height 24
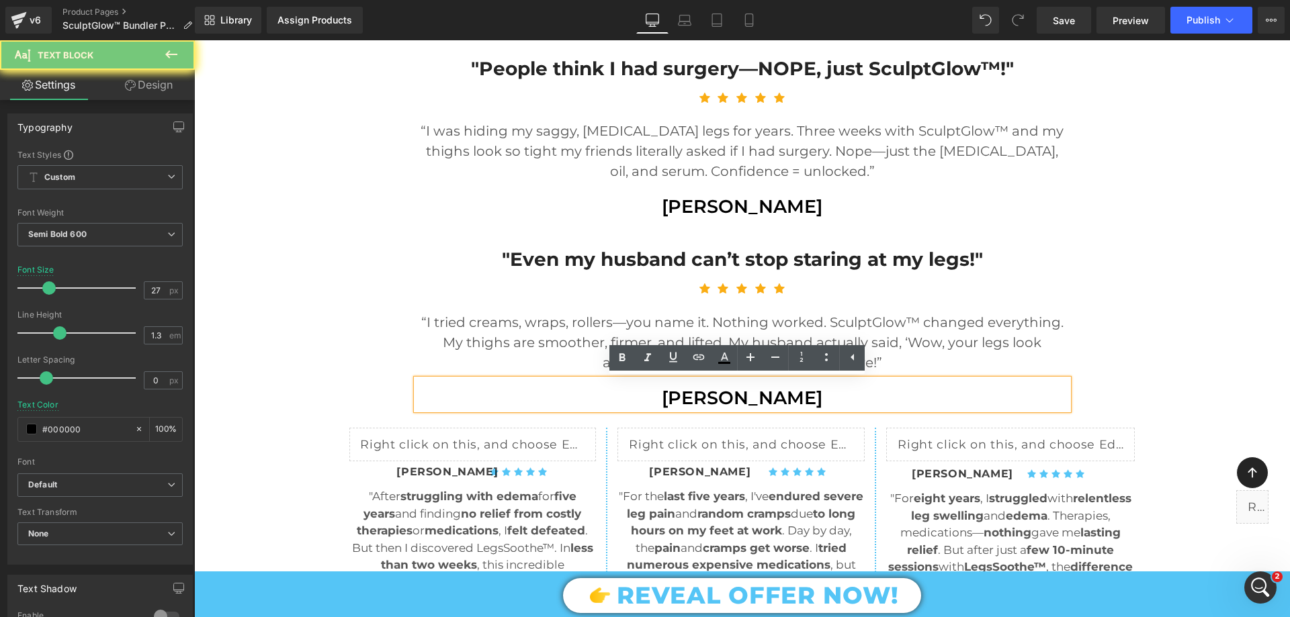
click at [743, 397] on p "[PERSON_NAME]" at bounding box center [743, 398] width 652 height 24
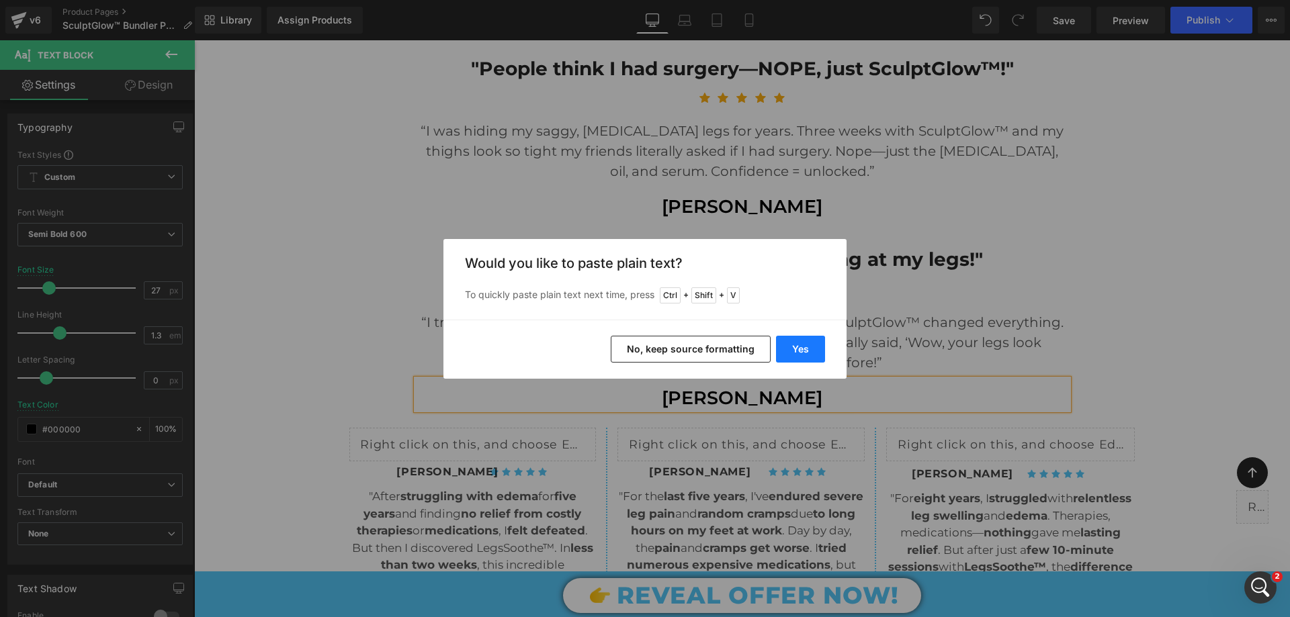
click at [816, 338] on button "Yes" at bounding box center [800, 349] width 49 height 27
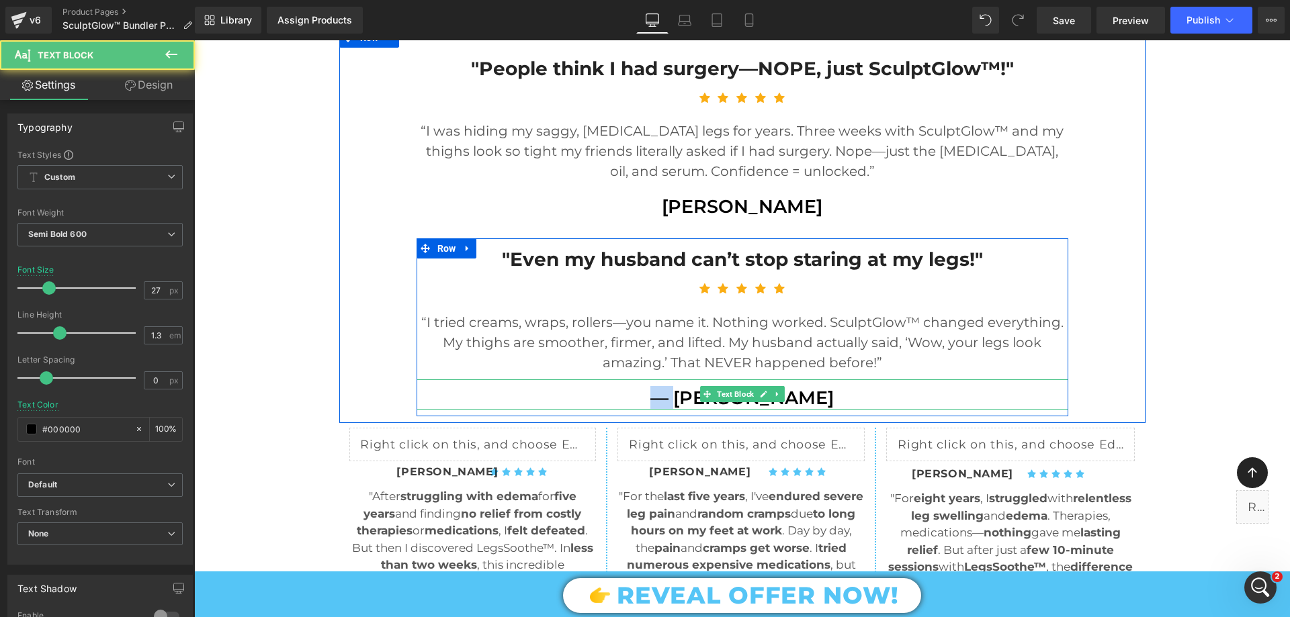
drag, startPoint x: 658, startPoint y: 397, endPoint x: 623, endPoint y: 400, distance: 34.4
click at [623, 400] on p "— Brittany Carmouche" at bounding box center [743, 398] width 652 height 24
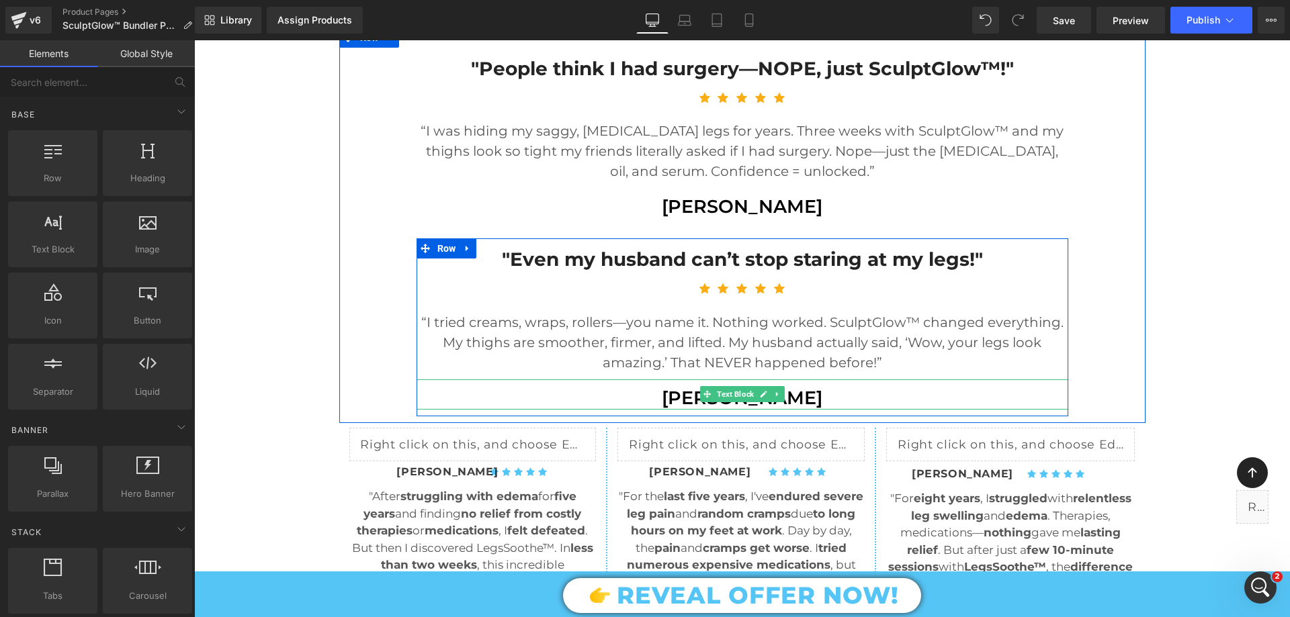
click at [636, 402] on p "[PERSON_NAME]" at bounding box center [743, 398] width 652 height 24
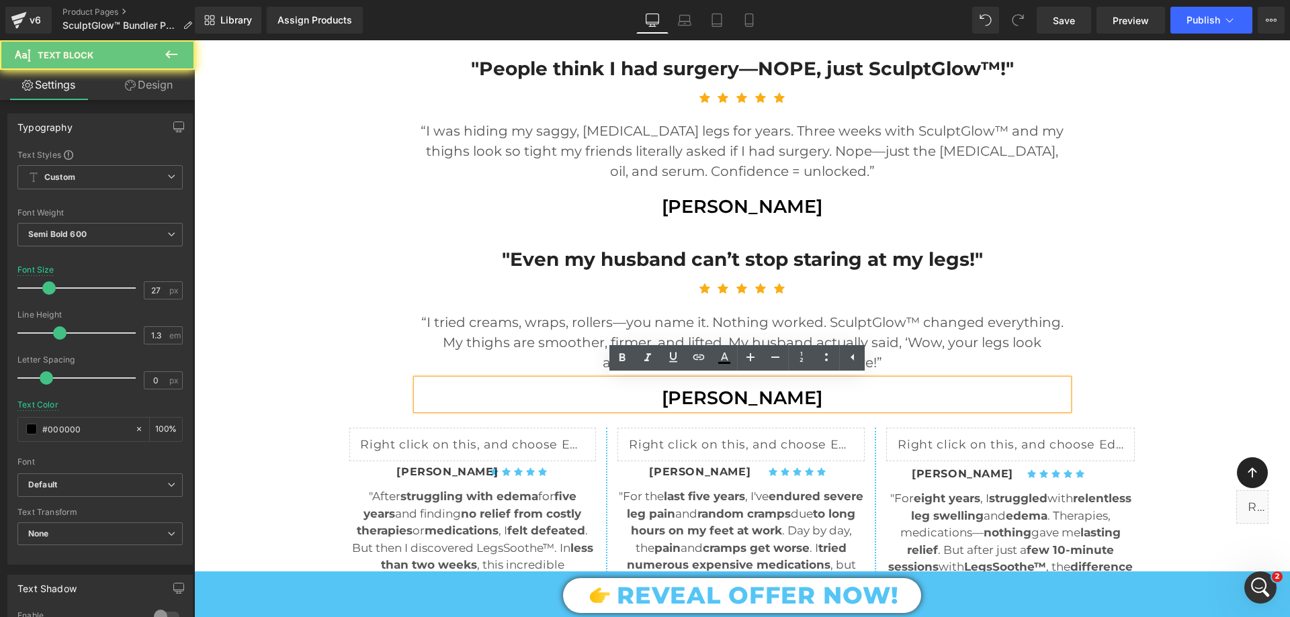
drag, startPoint x: 645, startPoint y: 396, endPoint x: 616, endPoint y: 402, distance: 29.4
click at [616, 402] on p "[PERSON_NAME]" at bounding box center [743, 398] width 652 height 24
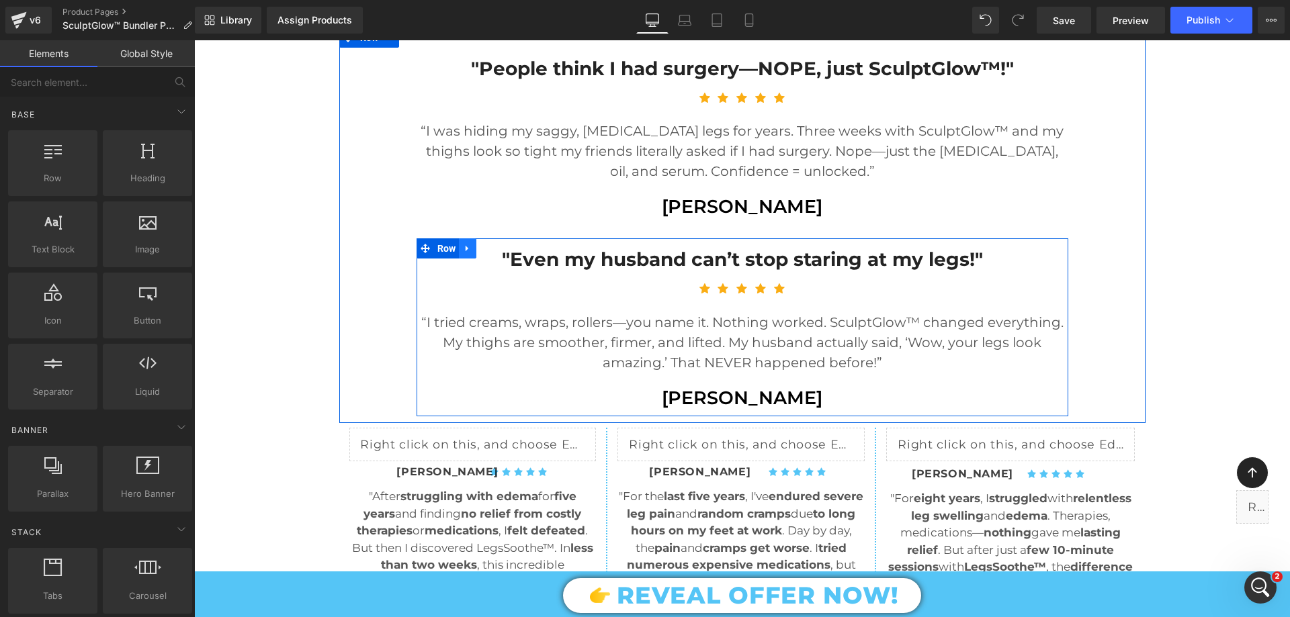
click at [462, 255] on link at bounding box center [467, 248] width 17 height 20
click at [480, 247] on icon at bounding box center [484, 248] width 9 height 9
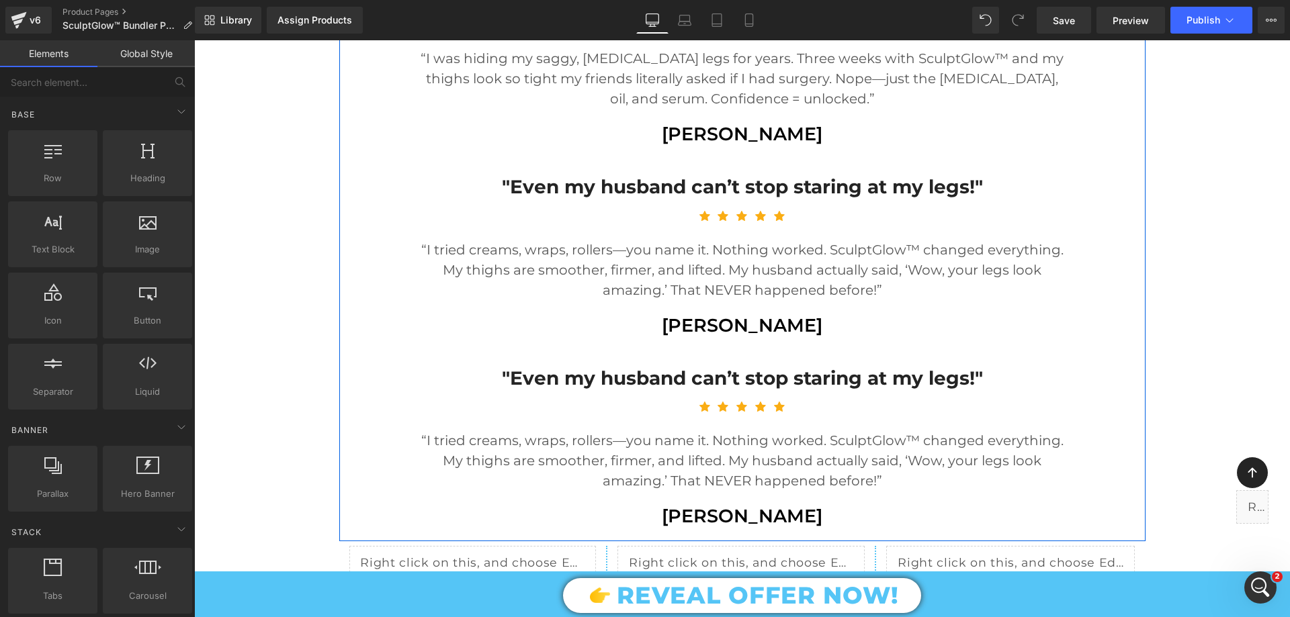
scroll to position [1485, 0]
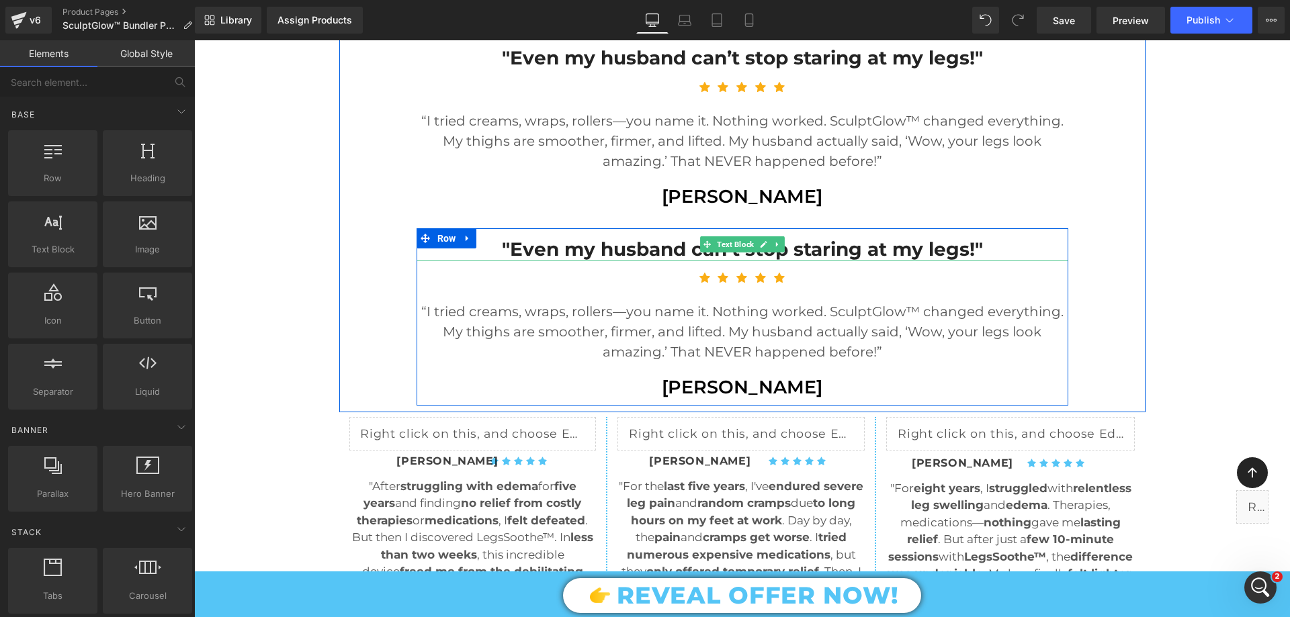
click at [586, 253] on p ""Even my husband can’t stop staring at my legs!"" at bounding box center [743, 249] width 652 height 24
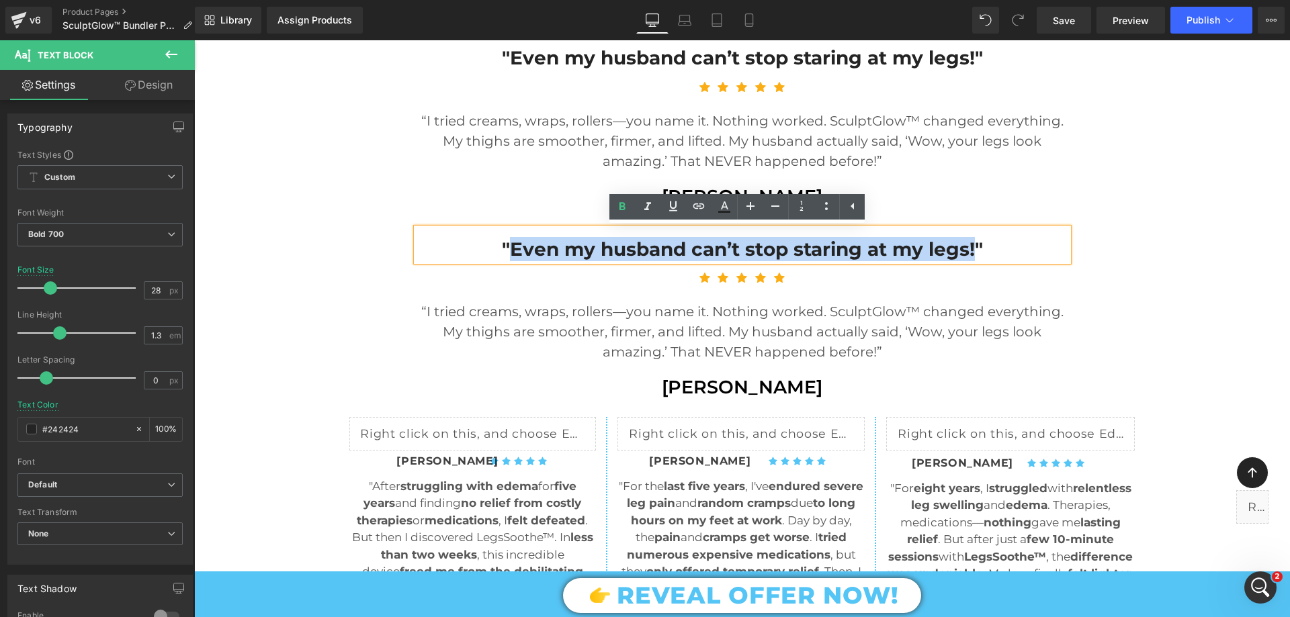
drag, startPoint x: 511, startPoint y: 246, endPoint x: 970, endPoint y: 232, distance: 459.7
click at [970, 232] on div ""Even my husband can’t stop staring at my legs!"" at bounding box center [743, 244] width 652 height 33
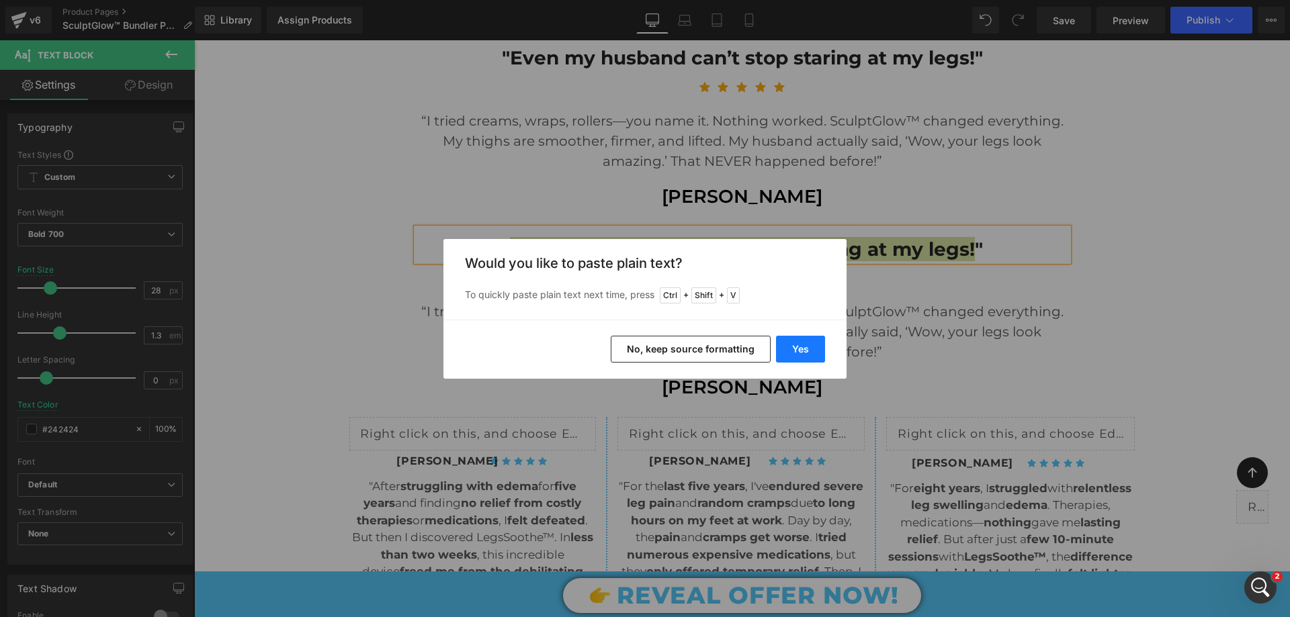
drag, startPoint x: 803, startPoint y: 342, endPoint x: 593, endPoint y: 296, distance: 215.2
click at [803, 342] on button "Yes" at bounding box center [800, 349] width 49 height 27
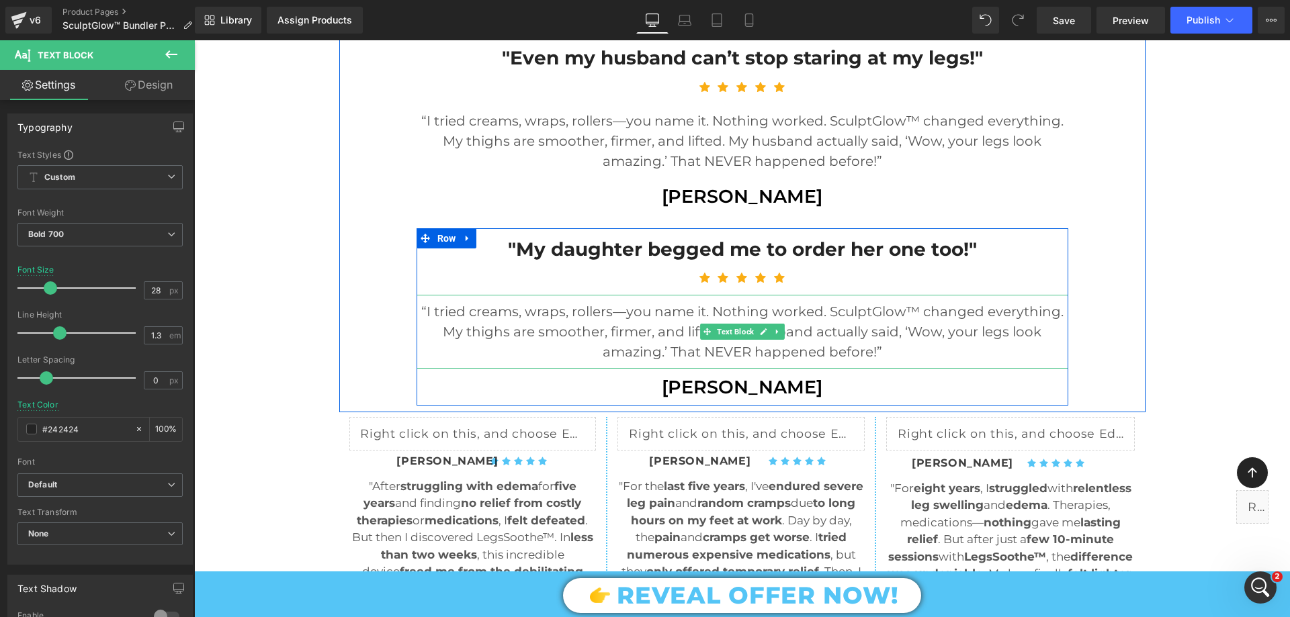
click at [649, 320] on p "“I tried creams, wraps, rollers—you name it. Nothing worked. SculptGlow™ change…" at bounding box center [743, 332] width 652 height 60
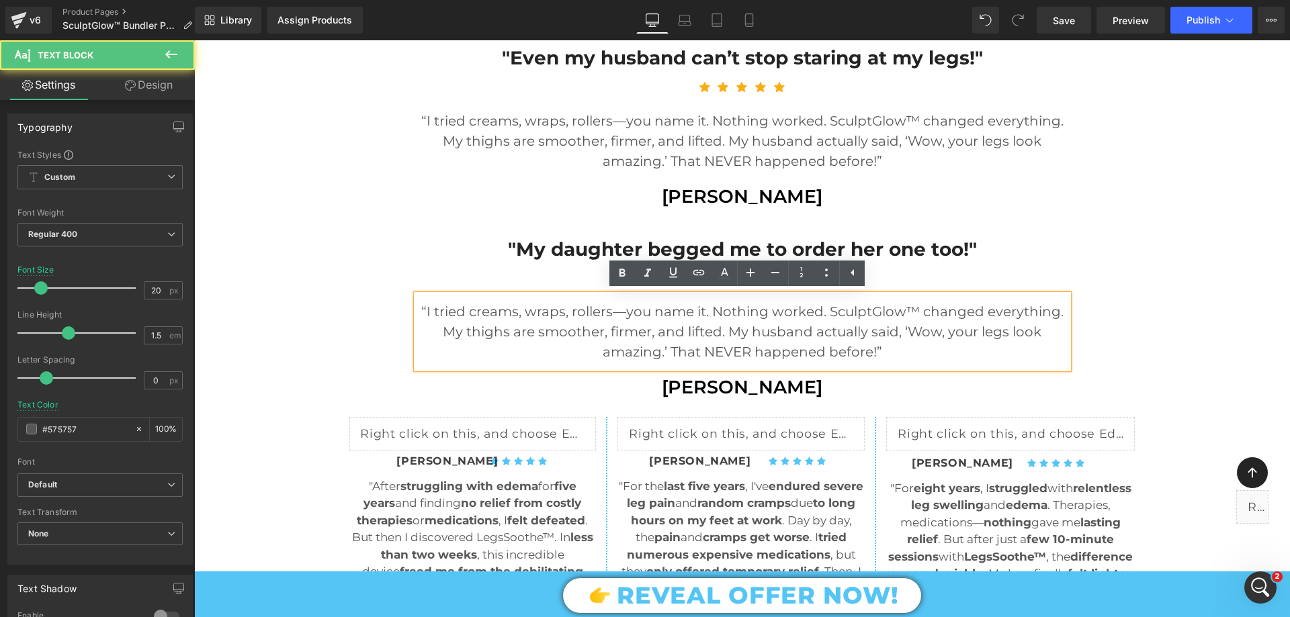
click at [650, 326] on p "“I tried creams, wraps, rollers—you name it. Nothing worked. SculptGlow™ change…" at bounding box center [743, 332] width 652 height 60
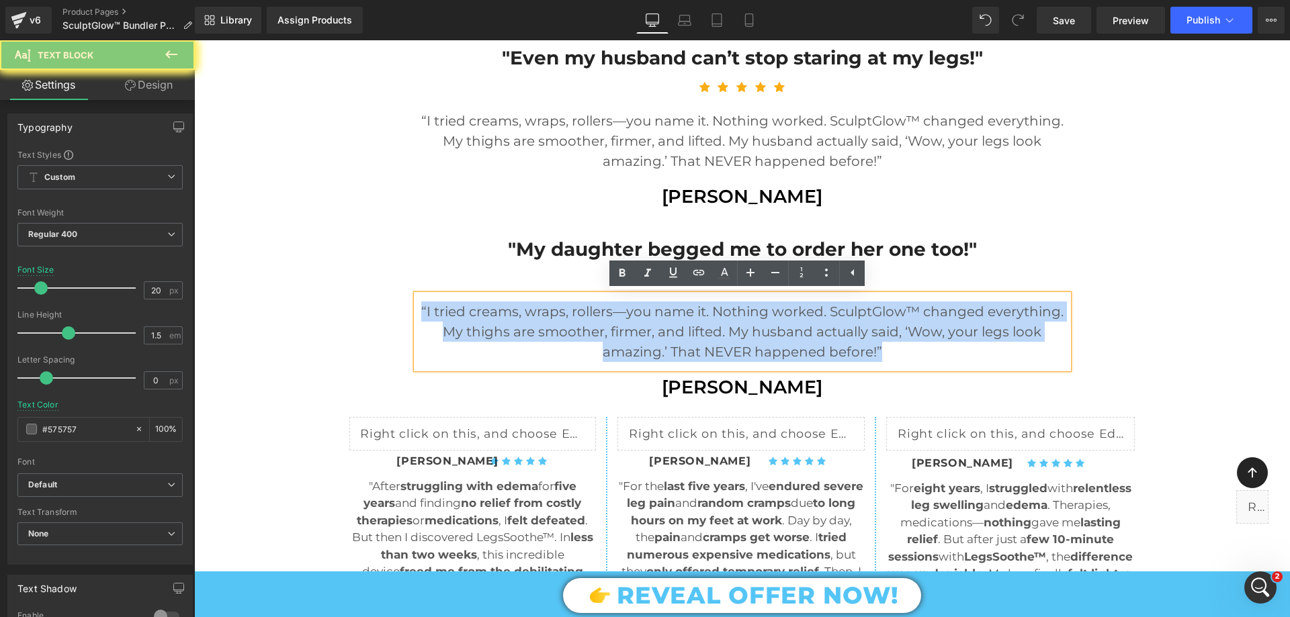
click at [650, 326] on p "“I tried creams, wraps, rollers—you name it. Nothing worked. SculptGlow™ change…" at bounding box center [743, 332] width 652 height 60
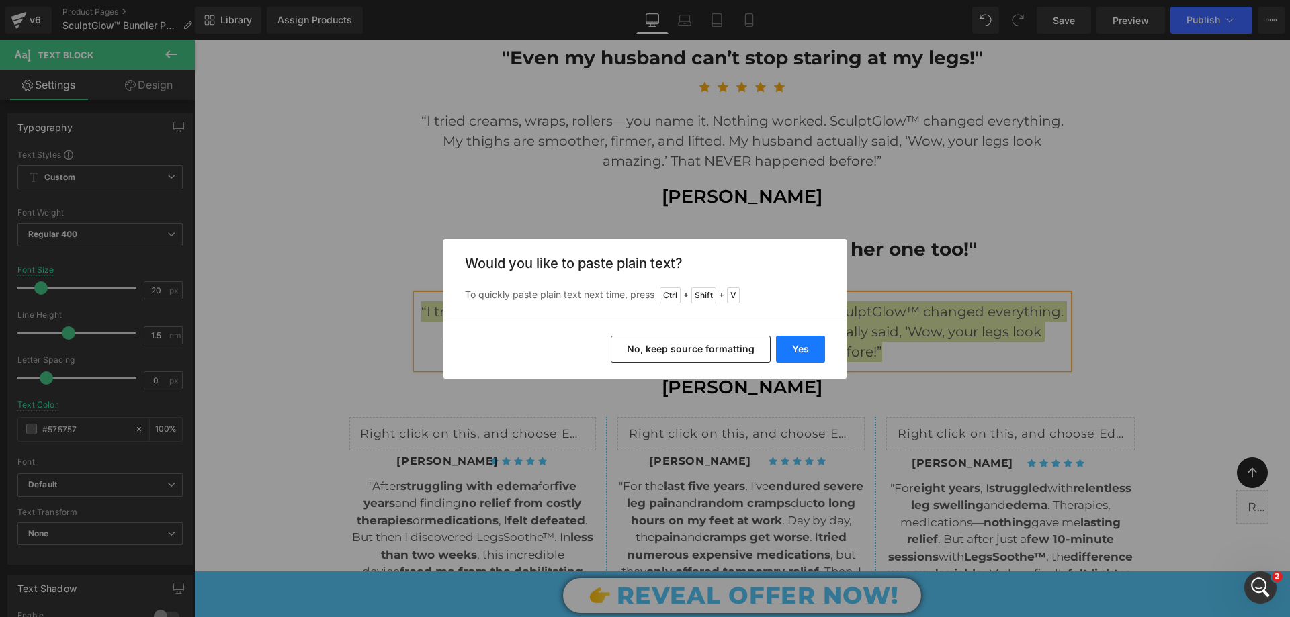
click at [797, 349] on button "Yes" at bounding box center [800, 349] width 49 height 27
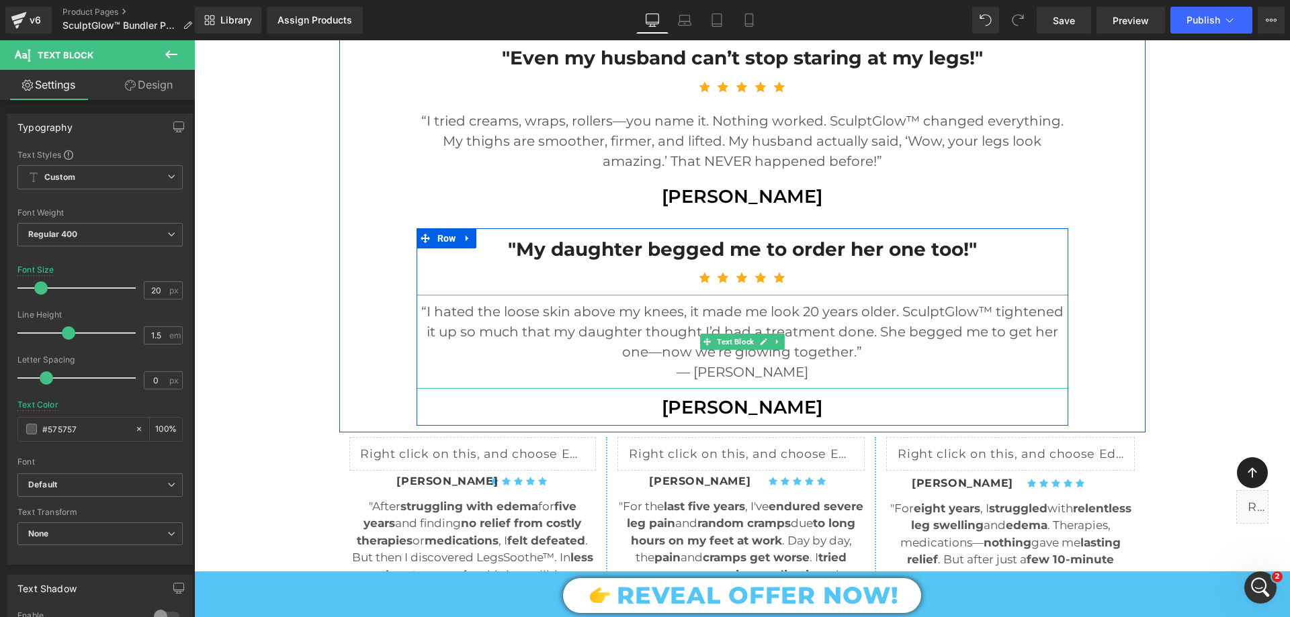
click at [486, 318] on p "“I hated the loose skin above my knees, it made me look 20 years older. SculptG…" at bounding box center [743, 332] width 652 height 60
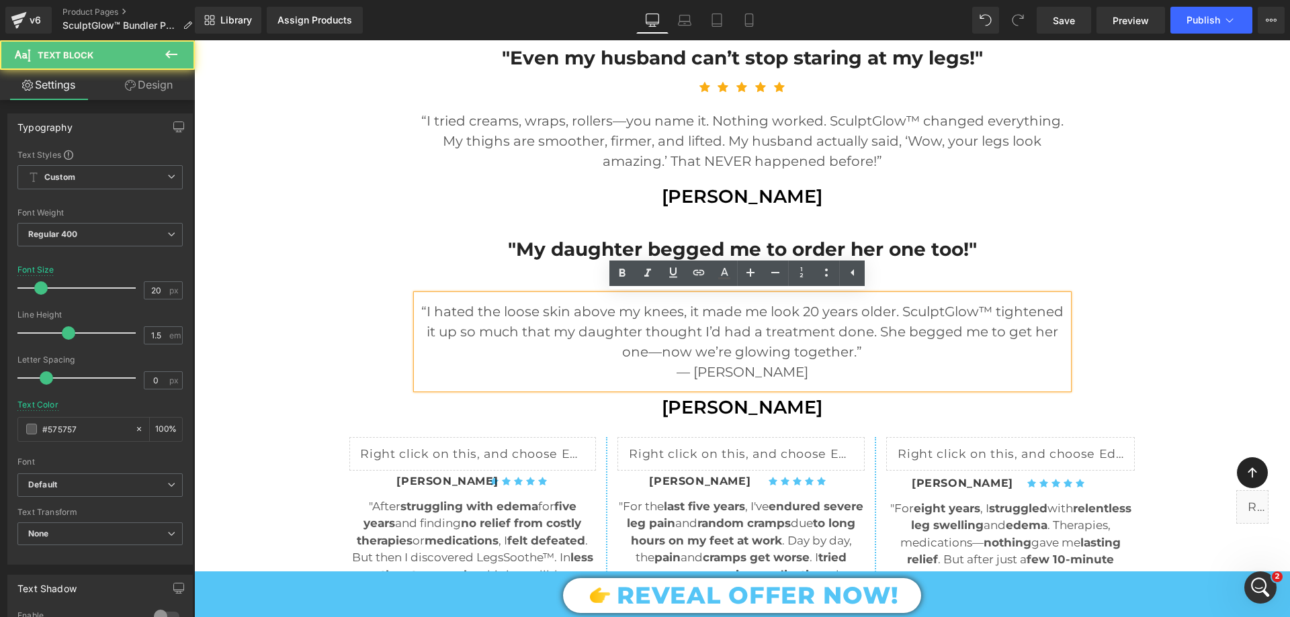
drag, startPoint x: 675, startPoint y: 372, endPoint x: 815, endPoint y: 369, distance: 139.8
click at [815, 369] on p "— Miriam Sheffield" at bounding box center [743, 372] width 652 height 20
copy p "— Miriam Sheffield"
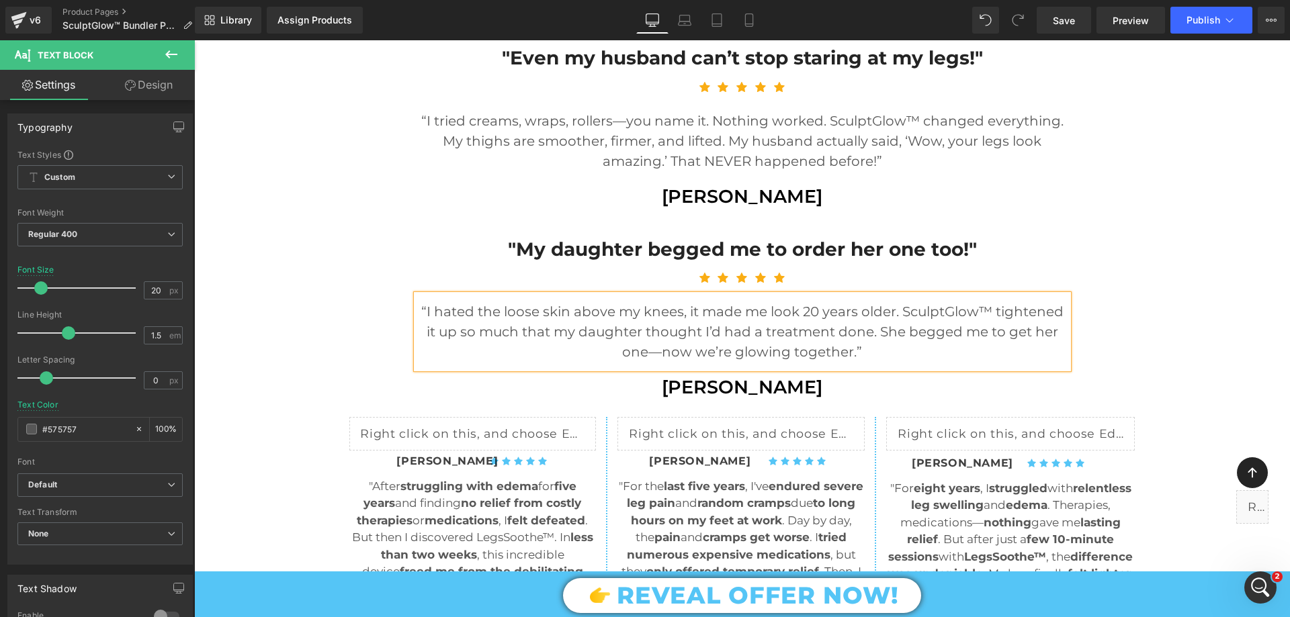
click at [714, 384] on span "Text Block" at bounding box center [735, 384] width 42 height 16
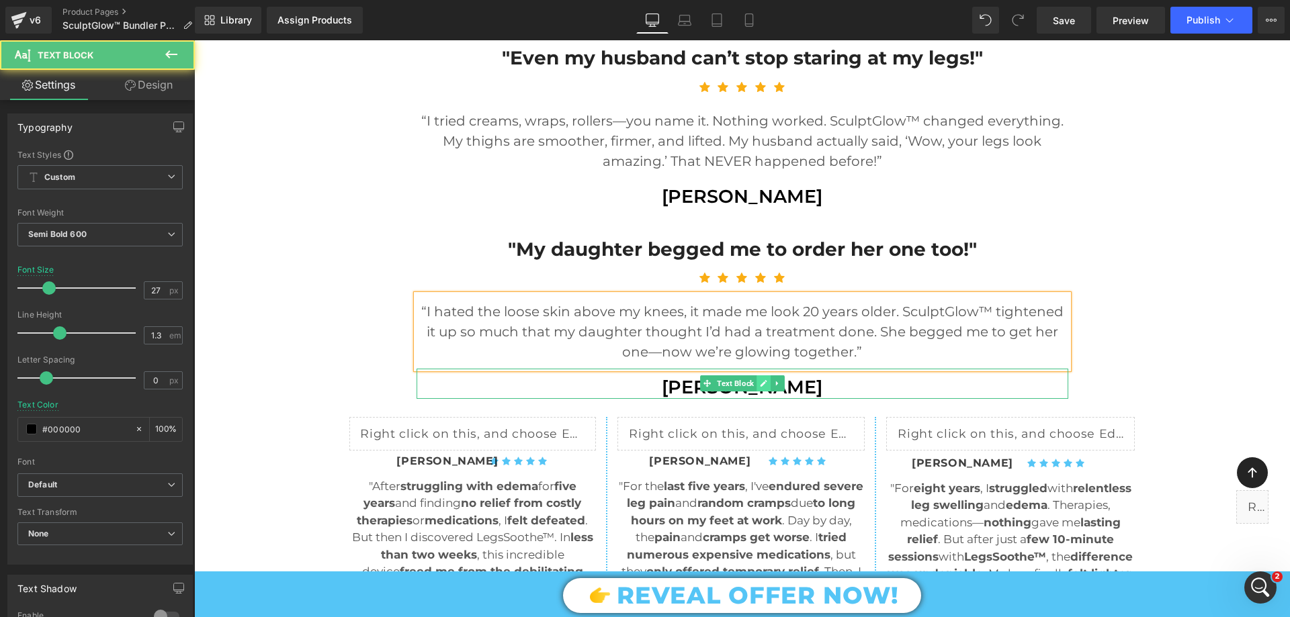
click at [760, 386] on icon at bounding box center [763, 383] width 7 height 7
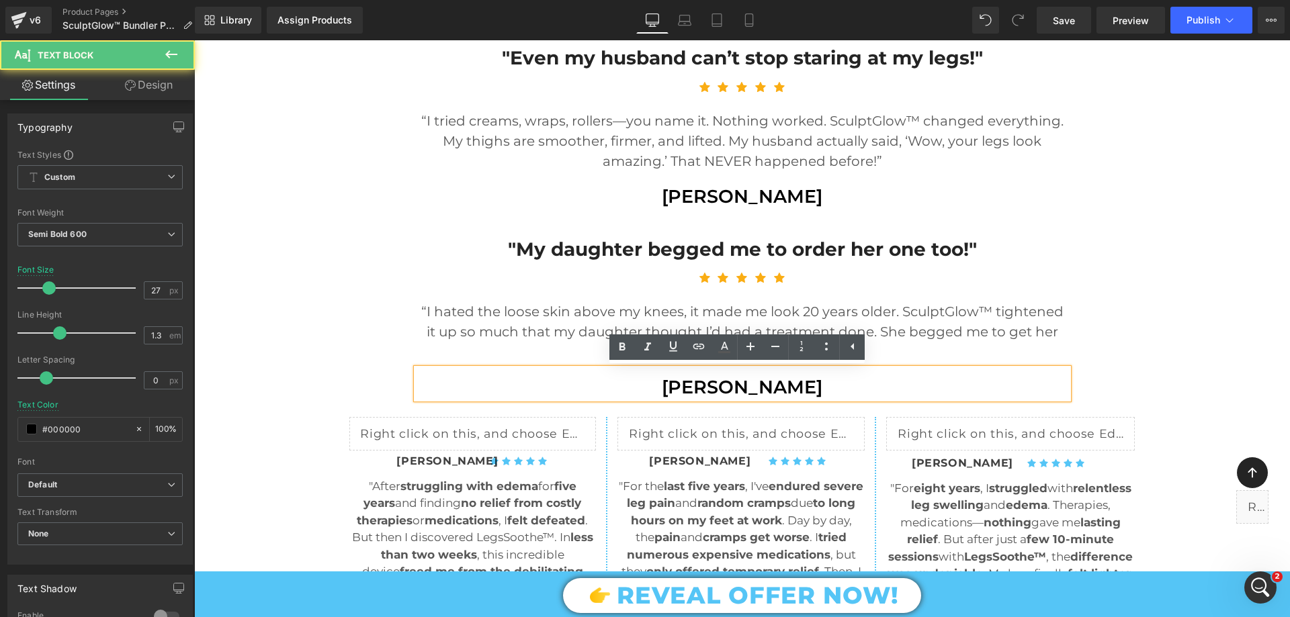
click at [749, 387] on p "[PERSON_NAME]" at bounding box center [743, 388] width 652 height 24
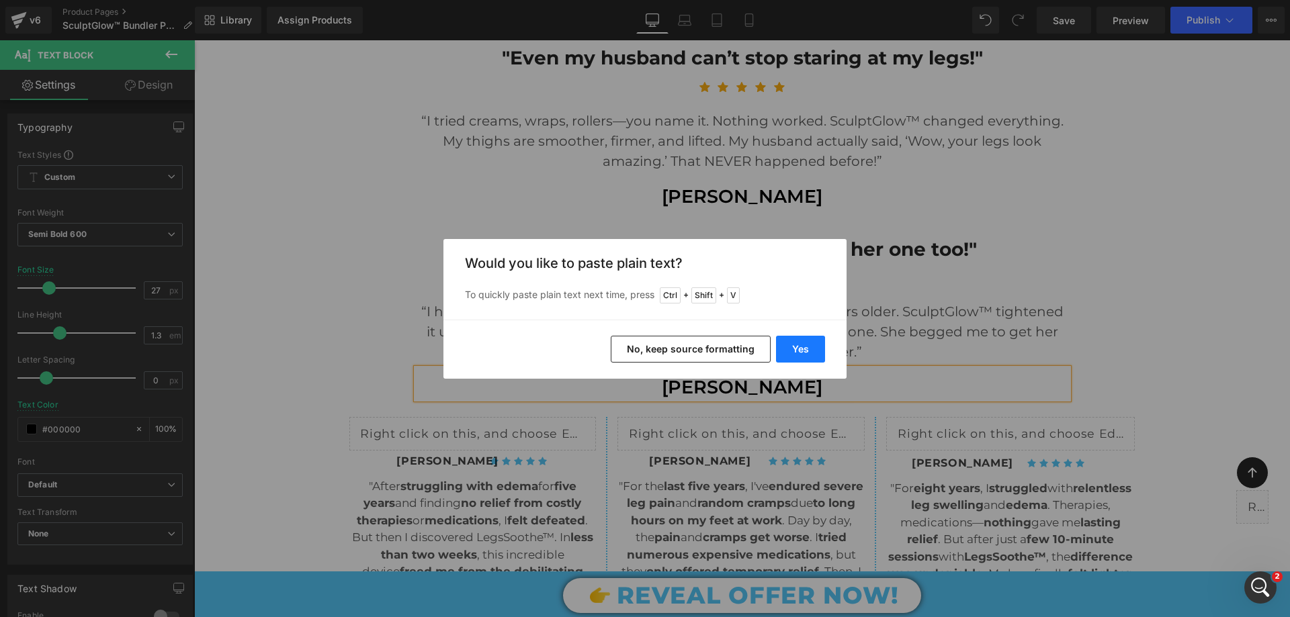
click at [812, 349] on button "Yes" at bounding box center [800, 349] width 49 height 27
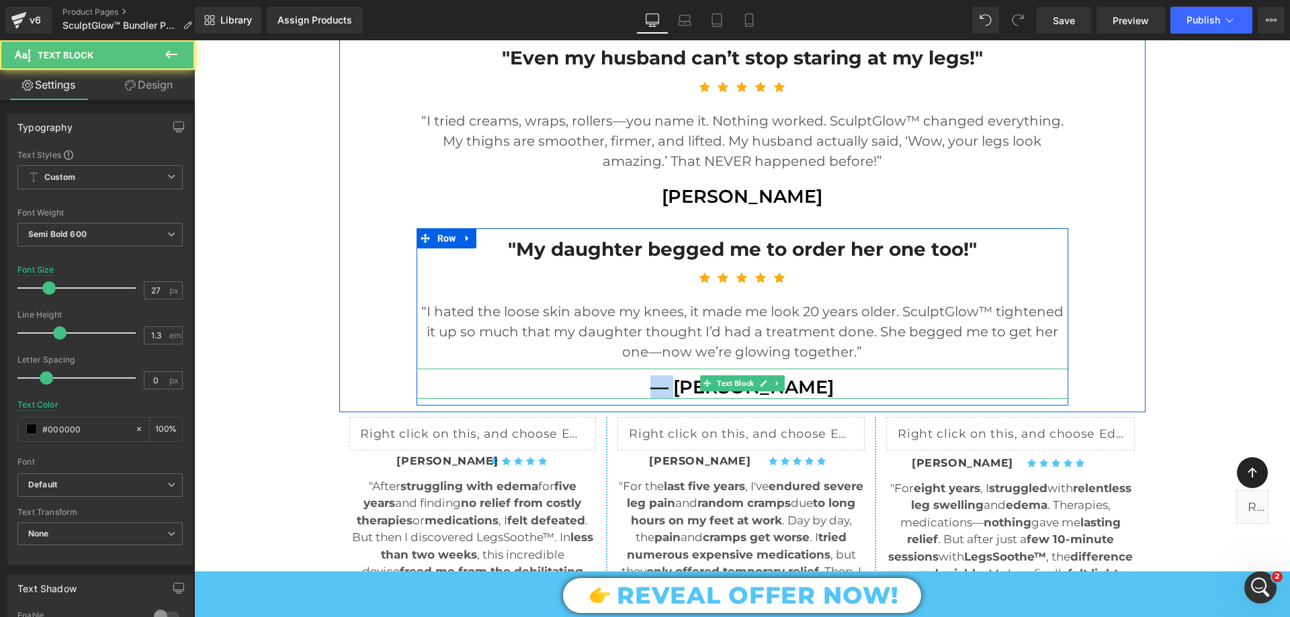
drag, startPoint x: 677, startPoint y: 388, endPoint x: 598, endPoint y: 397, distance: 79.1
click at [598, 397] on div "— Miriam Sheffield Text Block" at bounding box center [743, 384] width 652 height 30
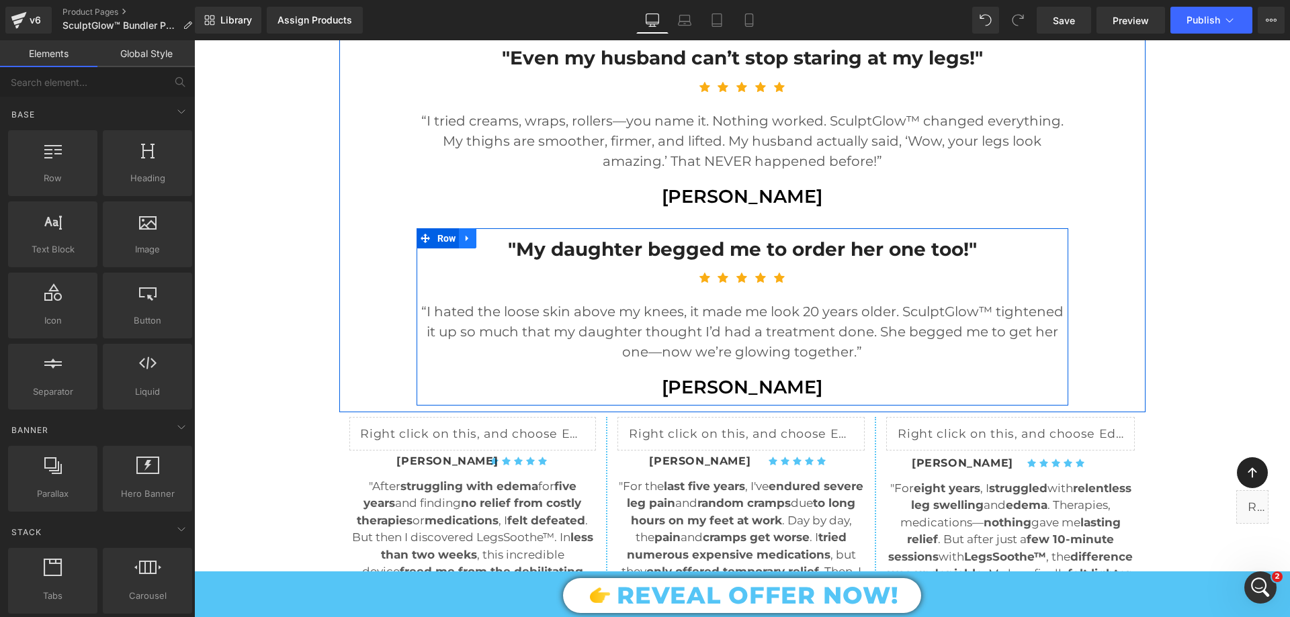
click at [464, 241] on icon at bounding box center [467, 238] width 9 height 10
click at [480, 239] on icon at bounding box center [484, 238] width 9 height 9
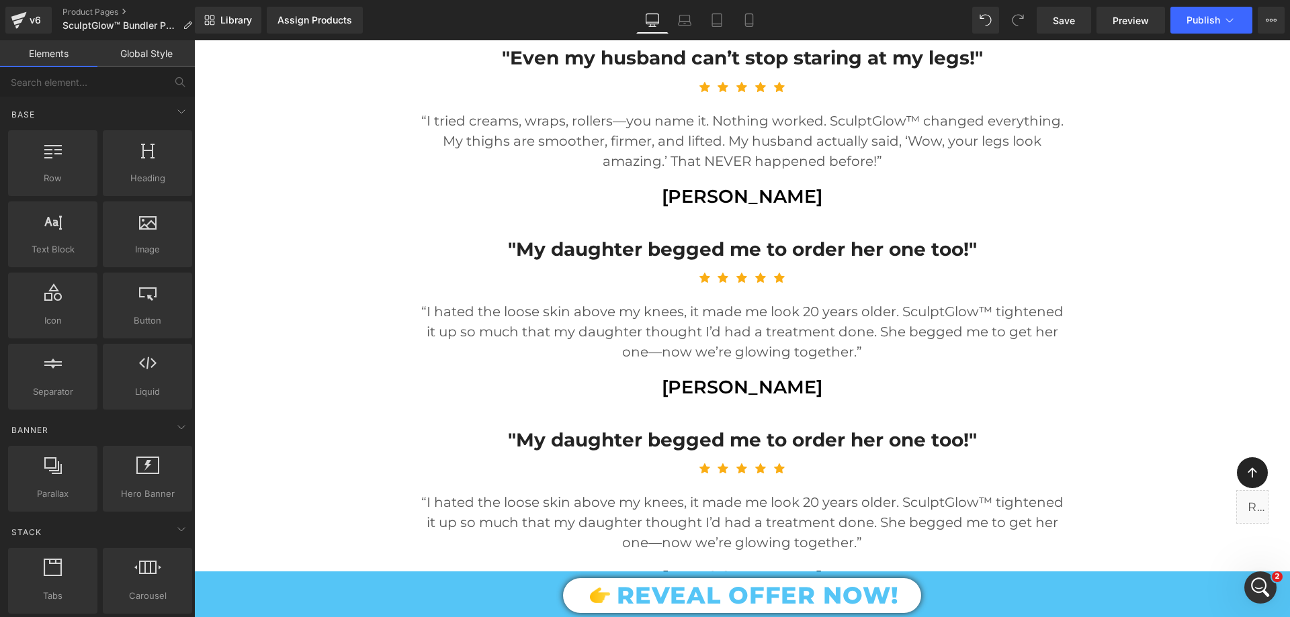
click at [576, 438] on p ""My daughter begged me to order her one too!"" at bounding box center [743, 440] width 652 height 24
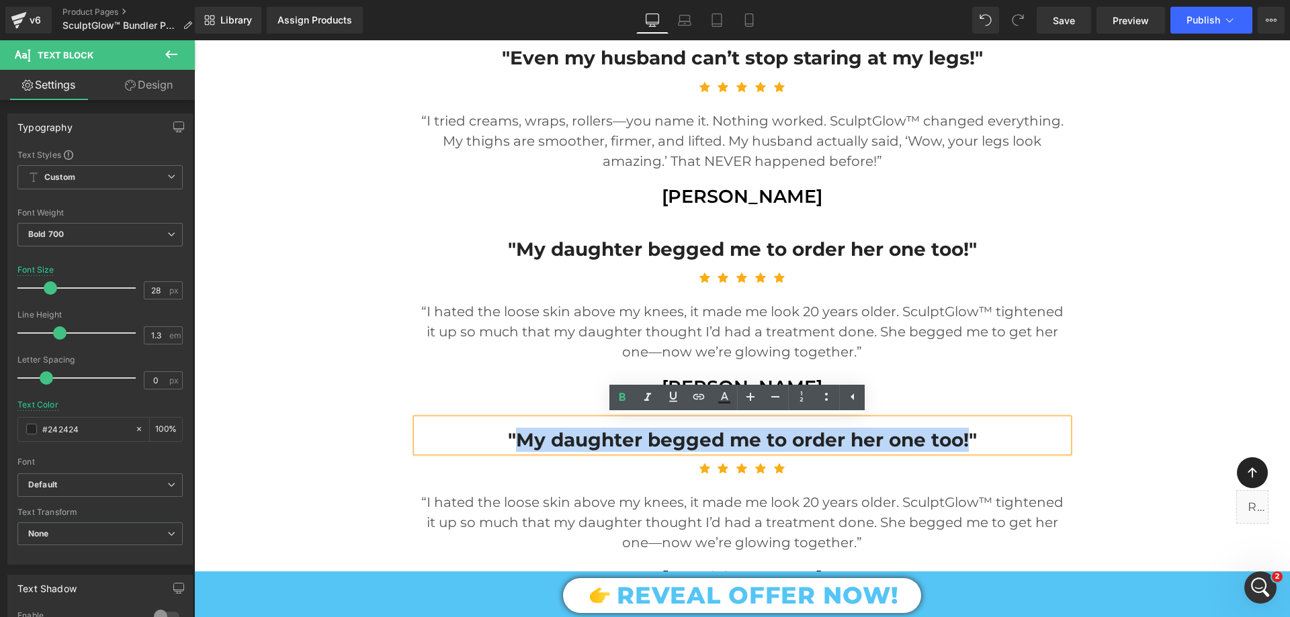
drag, startPoint x: 515, startPoint y: 435, endPoint x: 963, endPoint y: 421, distance: 447.6
click at [963, 421] on div ""My daughter begged me to order her one too!"" at bounding box center [743, 435] width 652 height 33
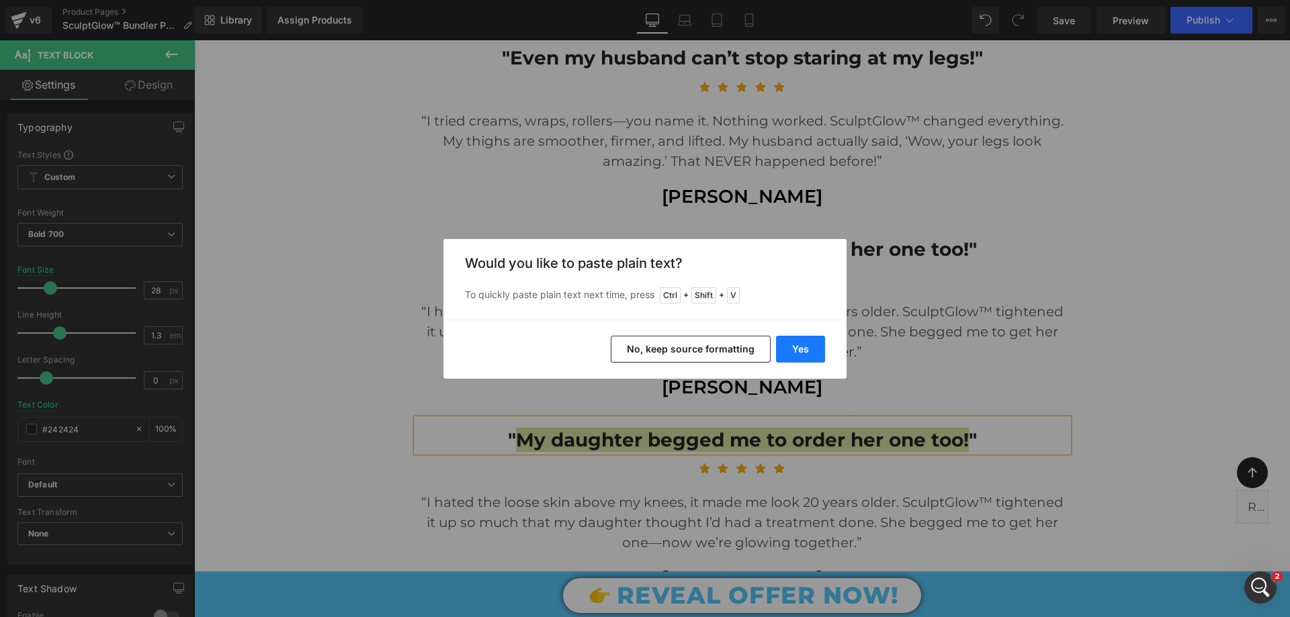
drag, startPoint x: 805, startPoint y: 355, endPoint x: 611, endPoint y: 315, distance: 198.3
click at [805, 355] on button "Yes" at bounding box center [800, 349] width 49 height 27
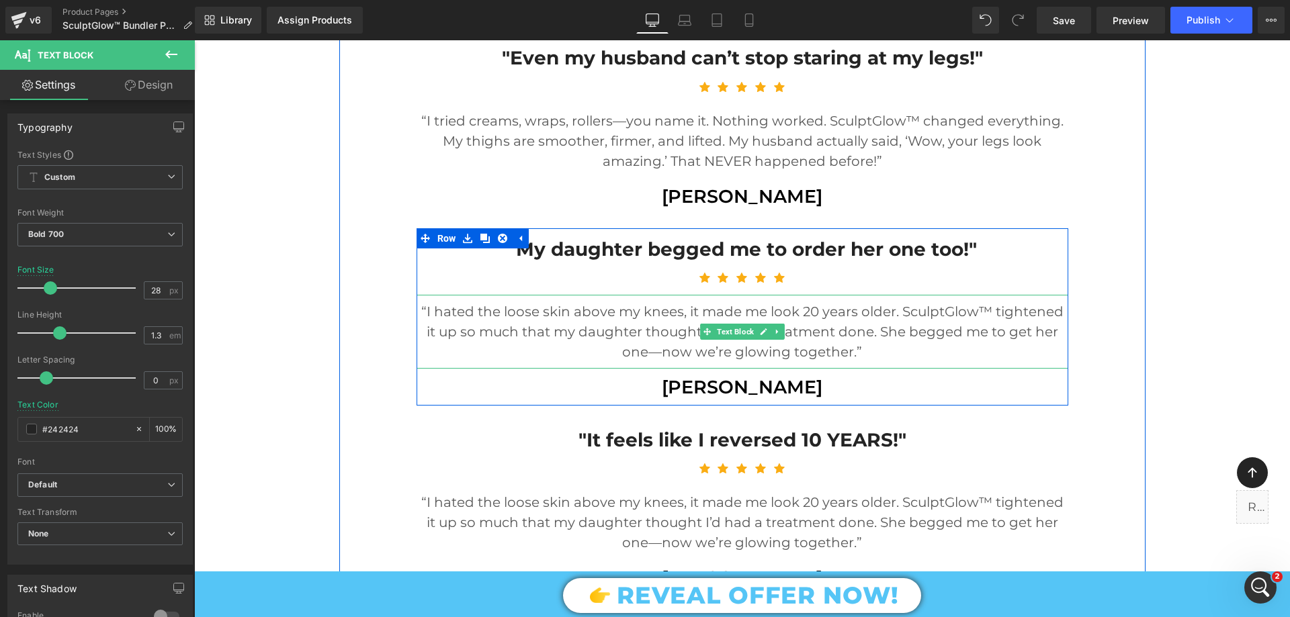
scroll to position [1687, 0]
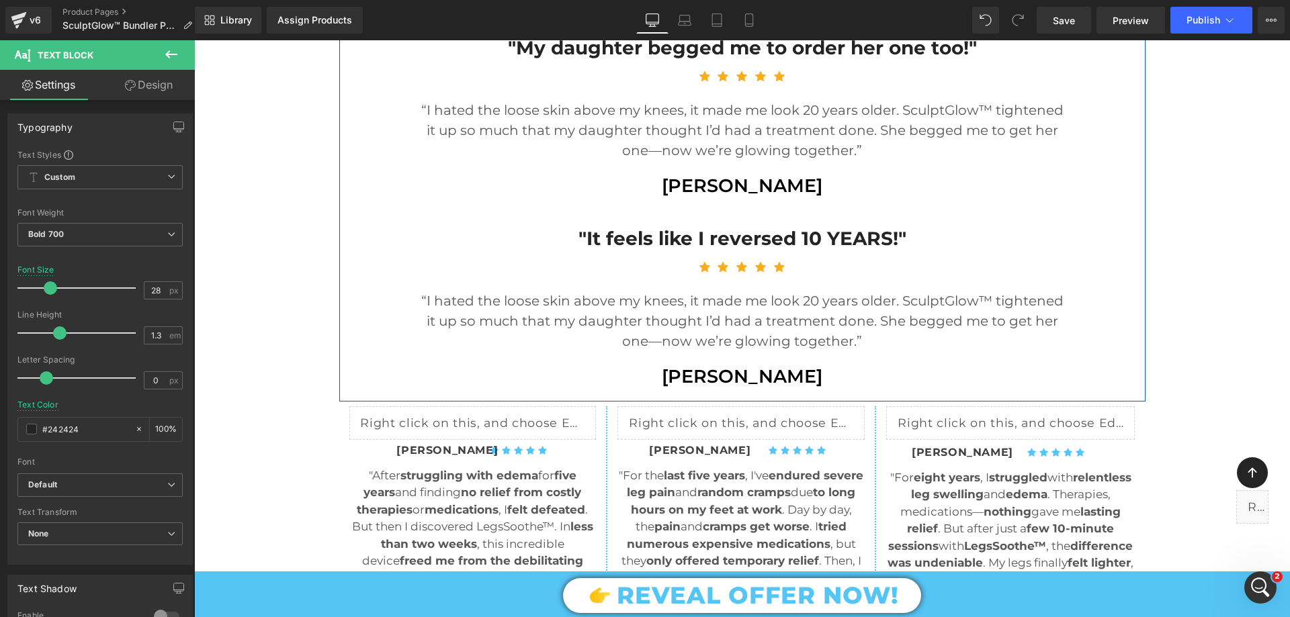
click at [600, 310] on p "“I hated the loose skin above my knees, it made me look 20 years older. SculptG…" at bounding box center [743, 321] width 652 height 60
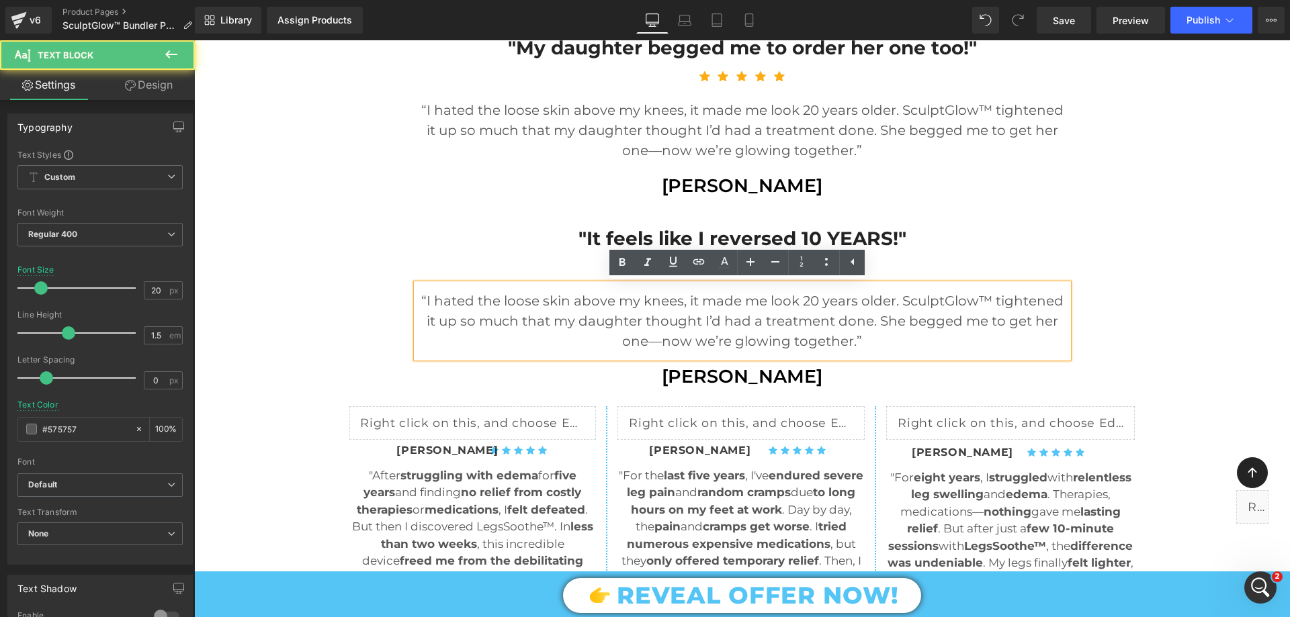
click at [567, 300] on p "“I hated the loose skin above my knees, it made me look 20 years older. SculptG…" at bounding box center [743, 321] width 652 height 60
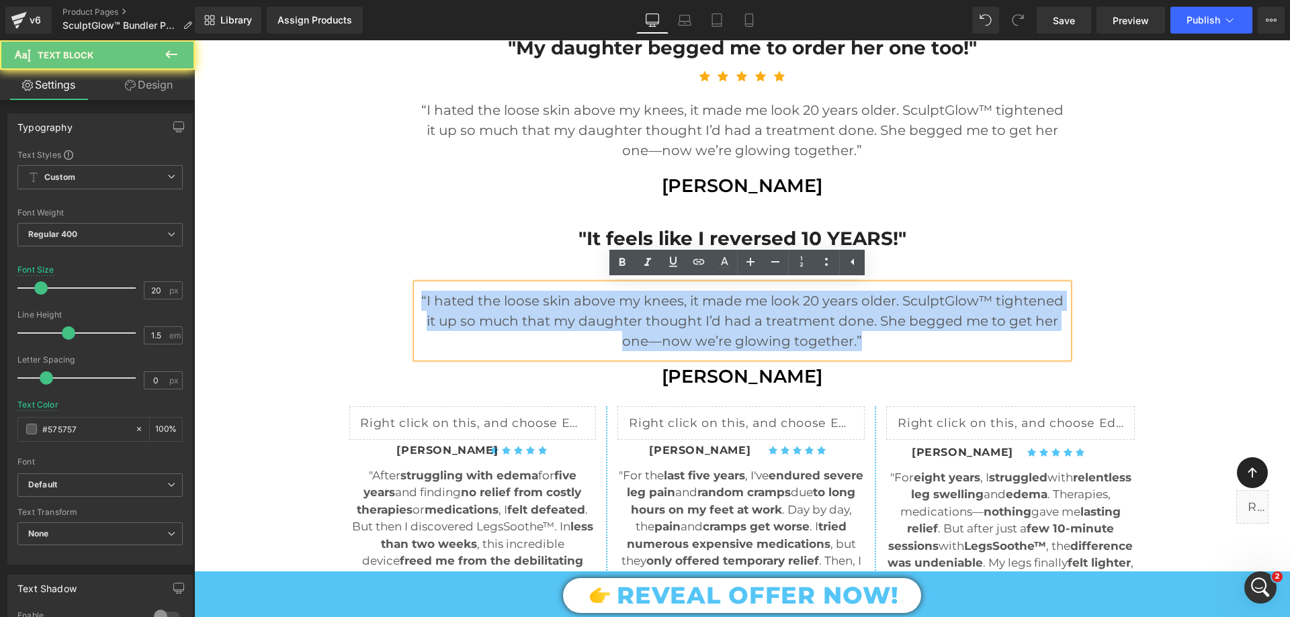
click at [567, 300] on p "“I hated the loose skin above my knees, it made me look 20 years older. SculptG…" at bounding box center [743, 321] width 652 height 60
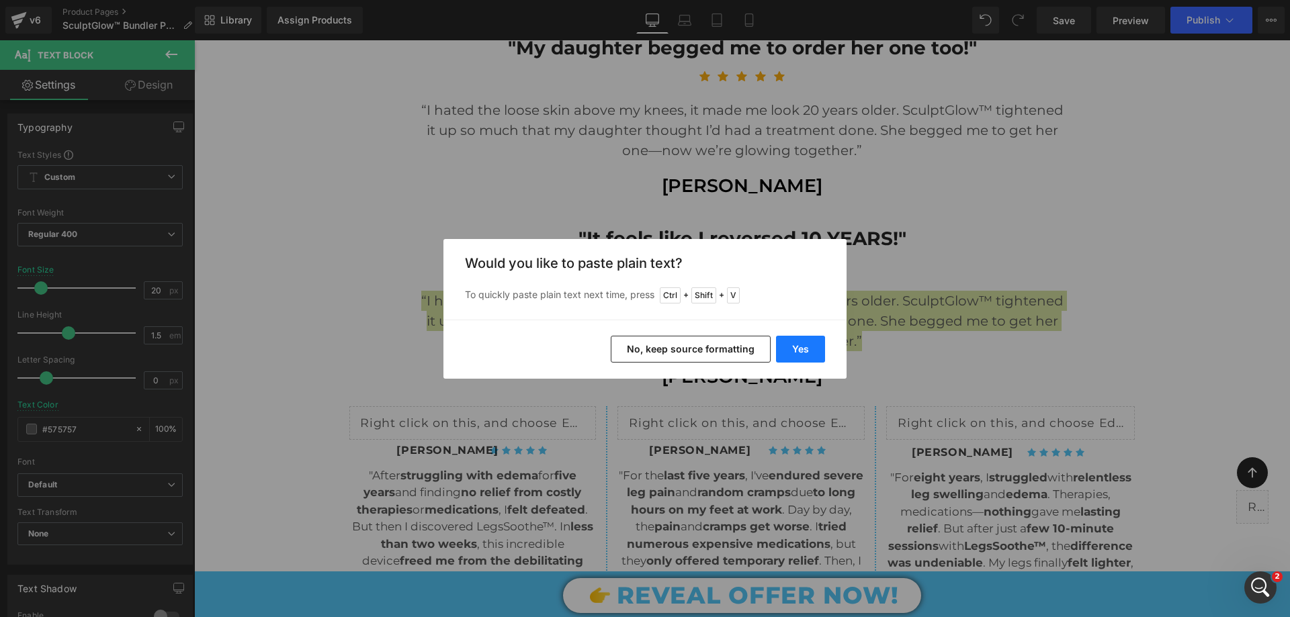
click at [808, 346] on button "Yes" at bounding box center [800, 349] width 49 height 27
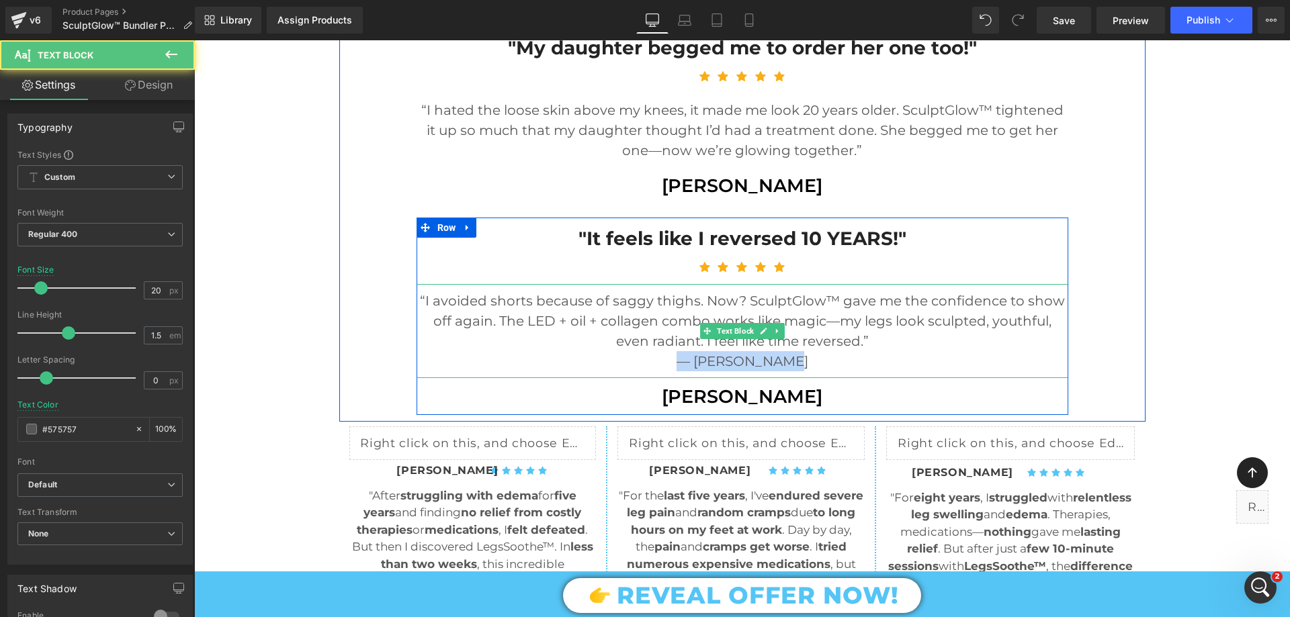
drag, startPoint x: 716, startPoint y: 356, endPoint x: 797, endPoint y: 359, distance: 81.4
click at [797, 359] on p "— Jodi Kendall" at bounding box center [743, 361] width 652 height 20
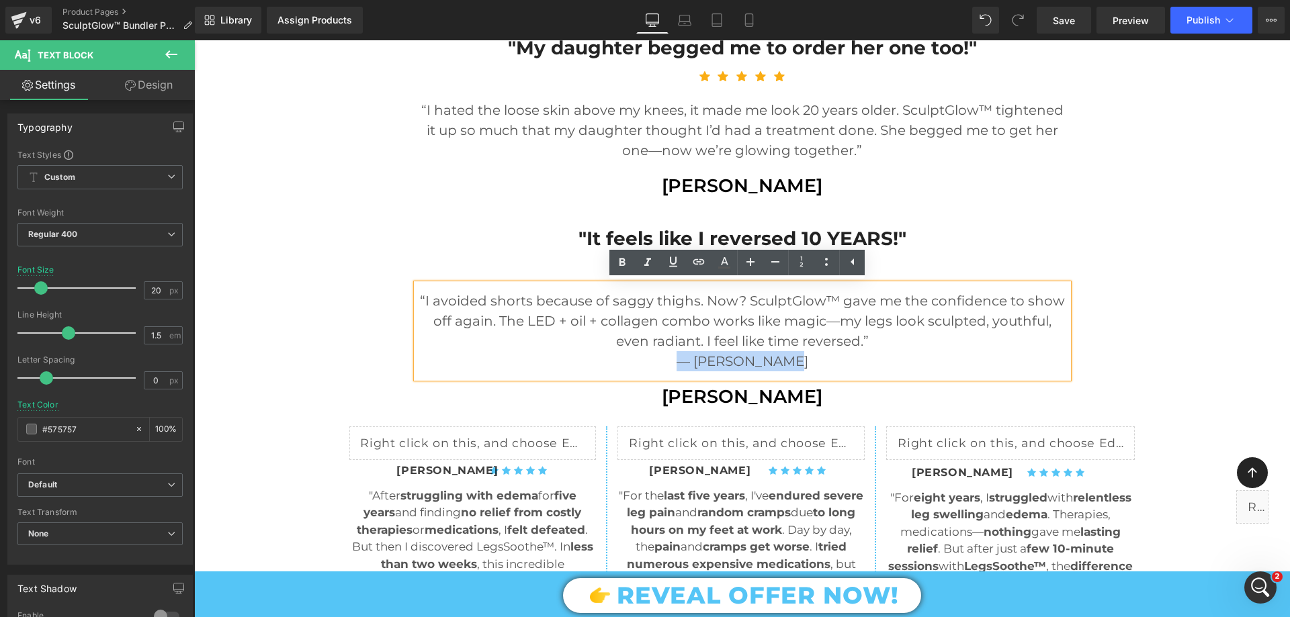
copy p "— Jodi Kendall"
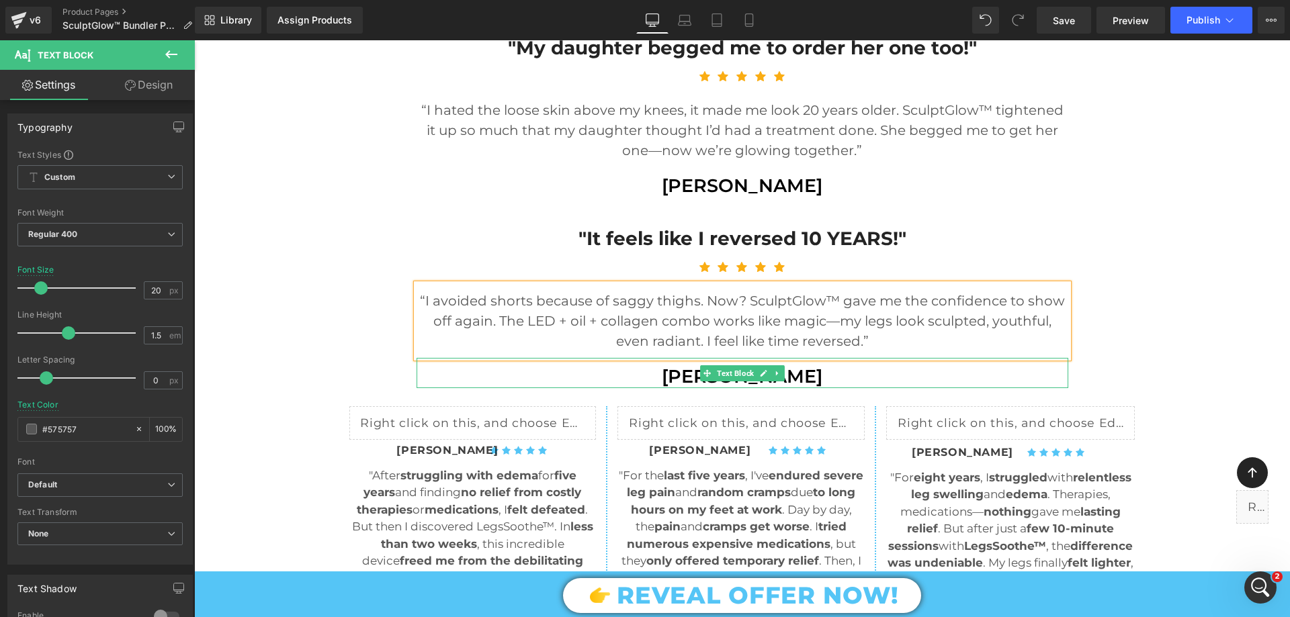
click at [760, 363] on div "[PERSON_NAME]" at bounding box center [743, 373] width 652 height 30
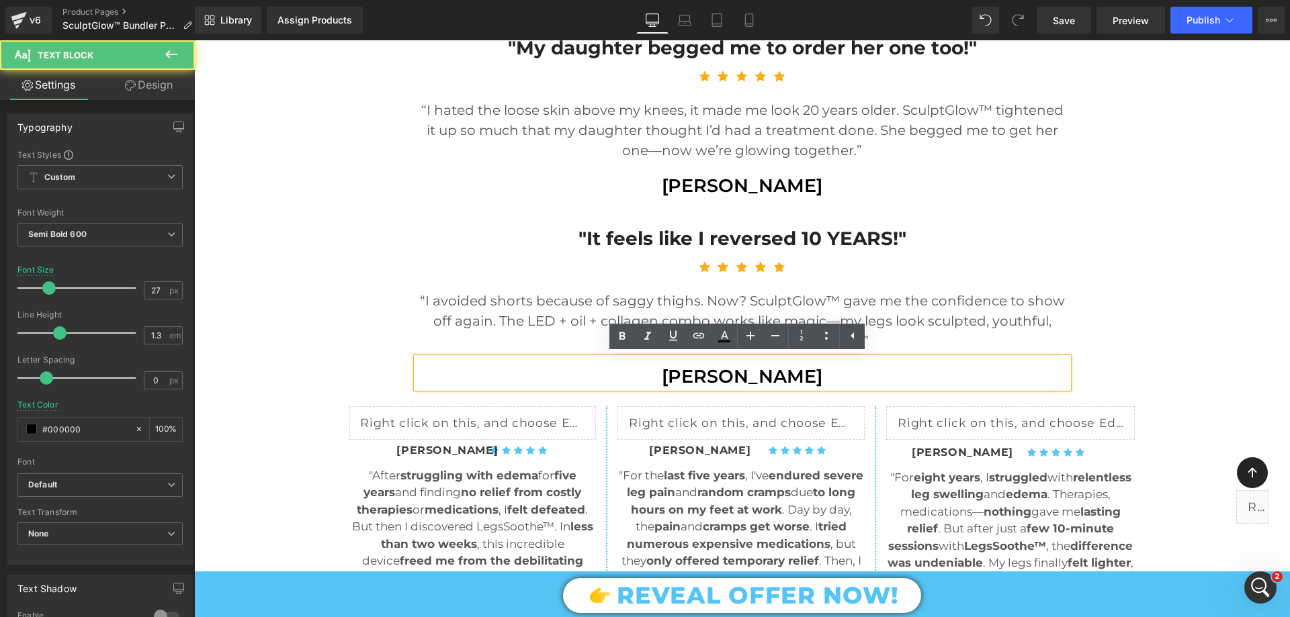
click at [760, 372] on p "[PERSON_NAME]" at bounding box center [743, 377] width 652 height 24
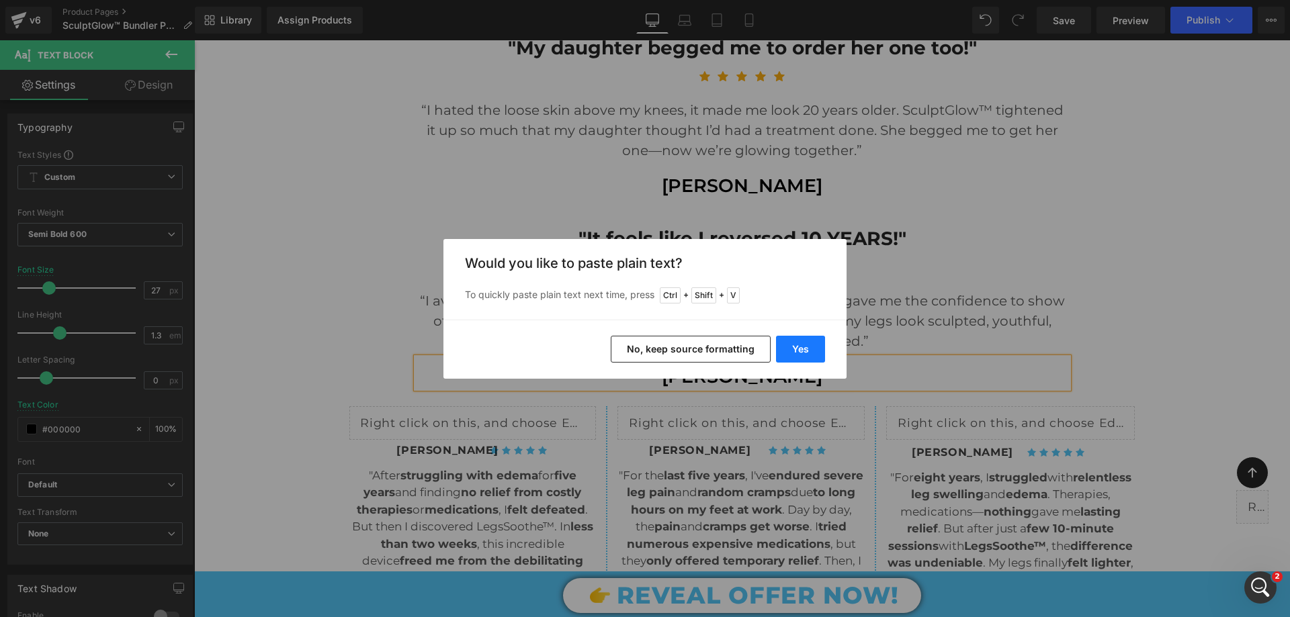
click at [793, 344] on button "Yes" at bounding box center [800, 349] width 49 height 27
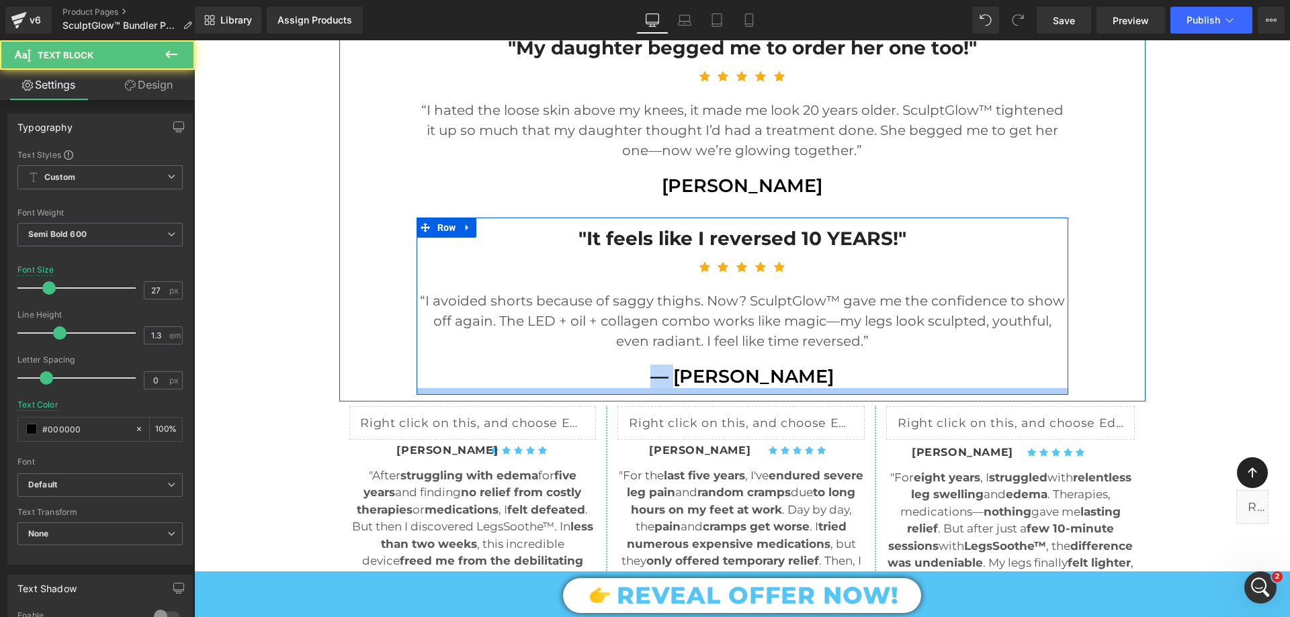
drag, startPoint x: 693, startPoint y: 381, endPoint x: 649, endPoint y: 392, distance: 45.0
click at [649, 392] on div ""It feels like I reversed 10 YEARS!" Text Block Icon Icon Icon Icon Icon Icon L…" at bounding box center [743, 306] width 652 height 177
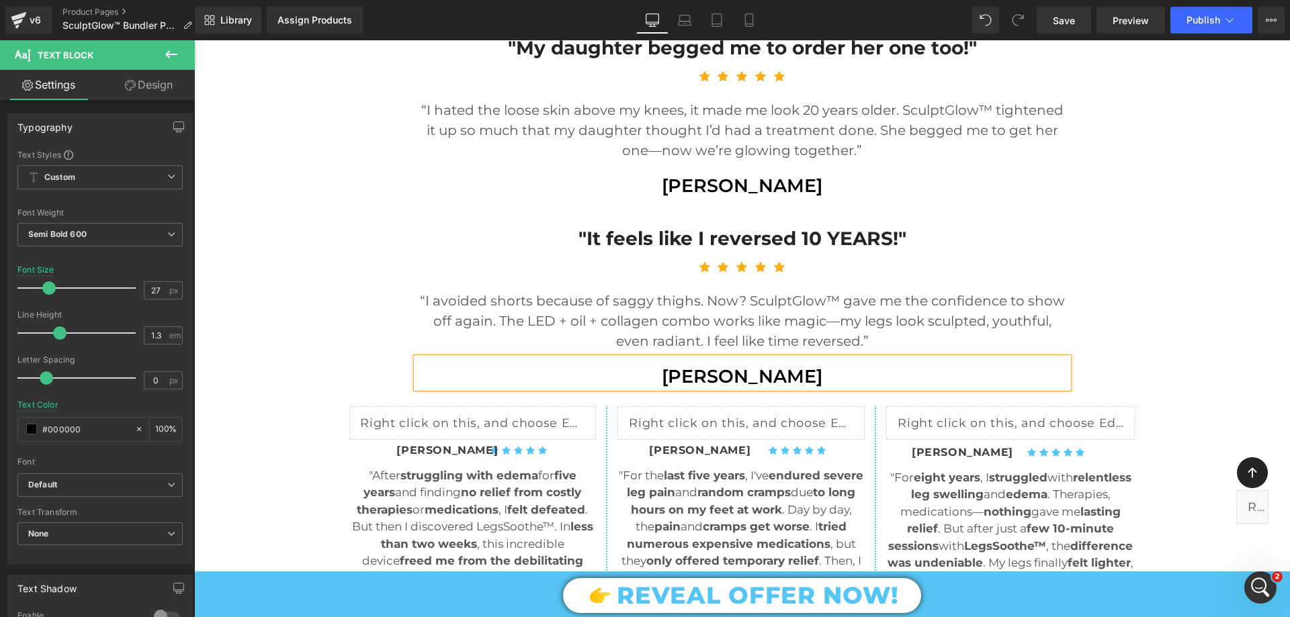
click at [340, 292] on div ""People think I had surgery—NOPE, just SculptGlow™!" Text Block Icon Icon Icon …" at bounding box center [742, 20] width 806 height 750
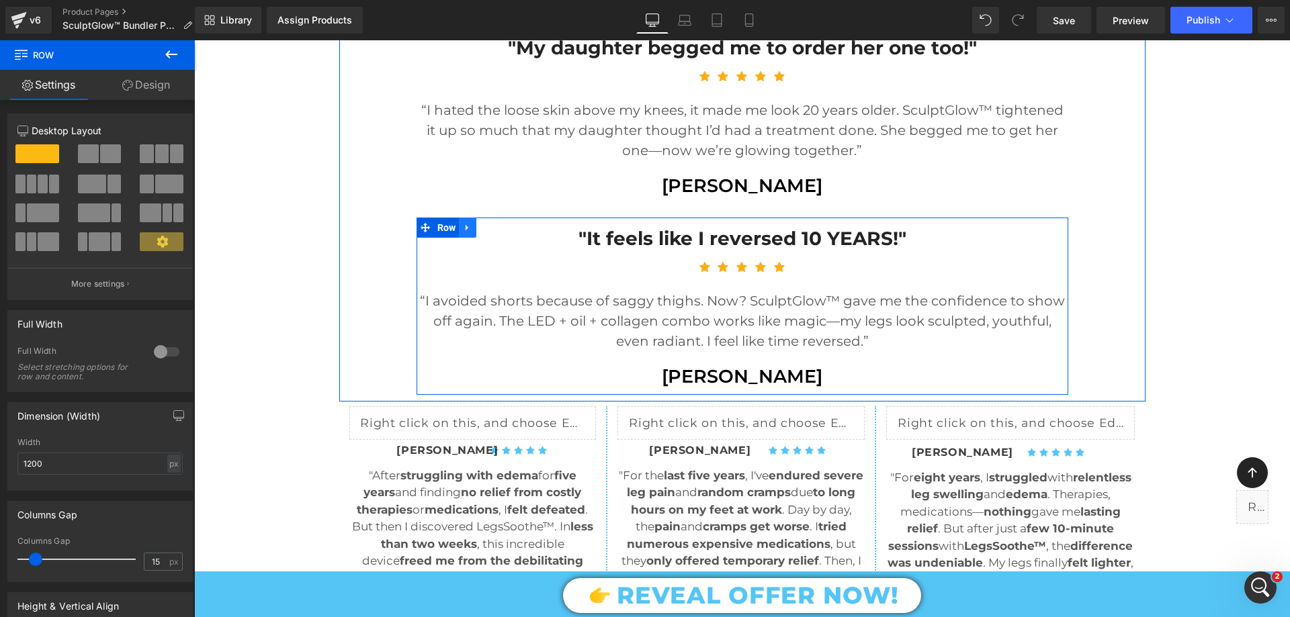
click at [463, 224] on icon at bounding box center [467, 227] width 9 height 10
click at [485, 226] on icon at bounding box center [484, 227] width 9 height 9
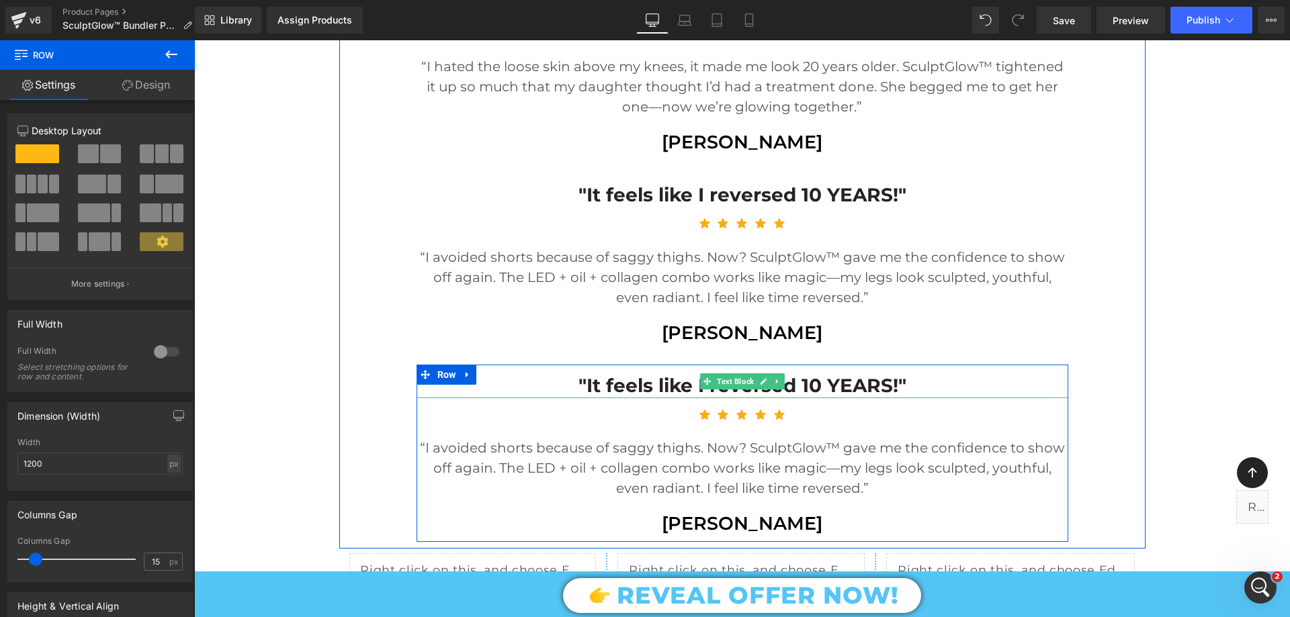
scroll to position [1754, 0]
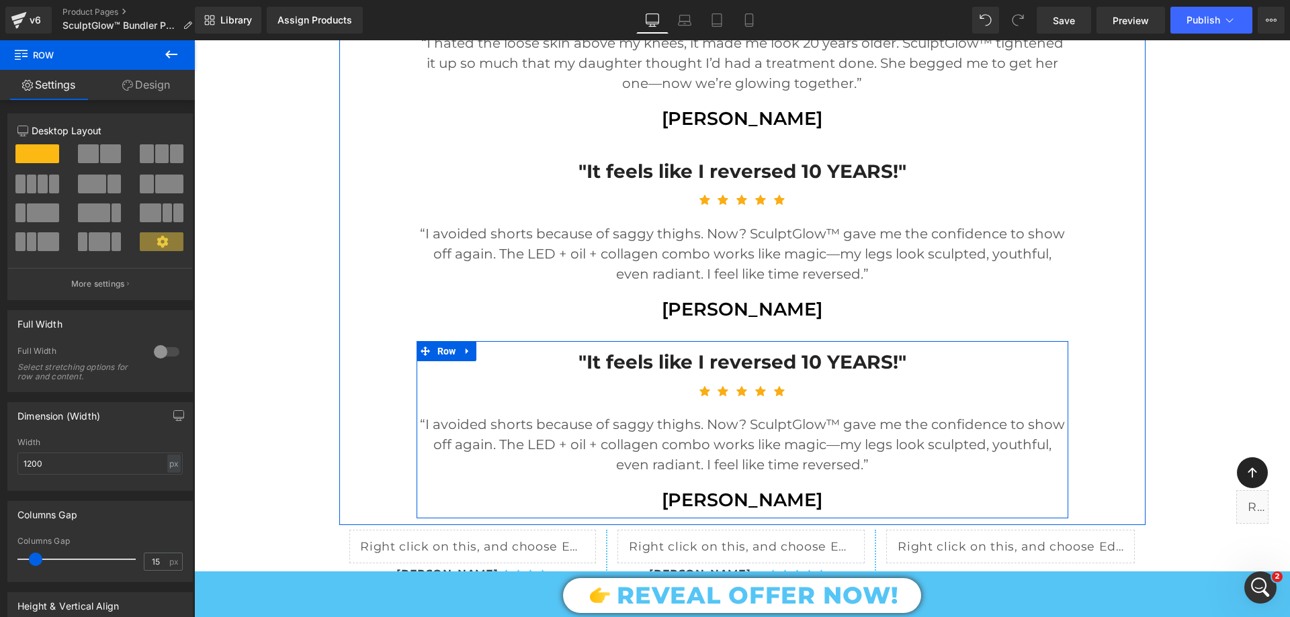
click at [597, 362] on p ""It feels like I reversed 10 YEARS!"" at bounding box center [743, 362] width 652 height 24
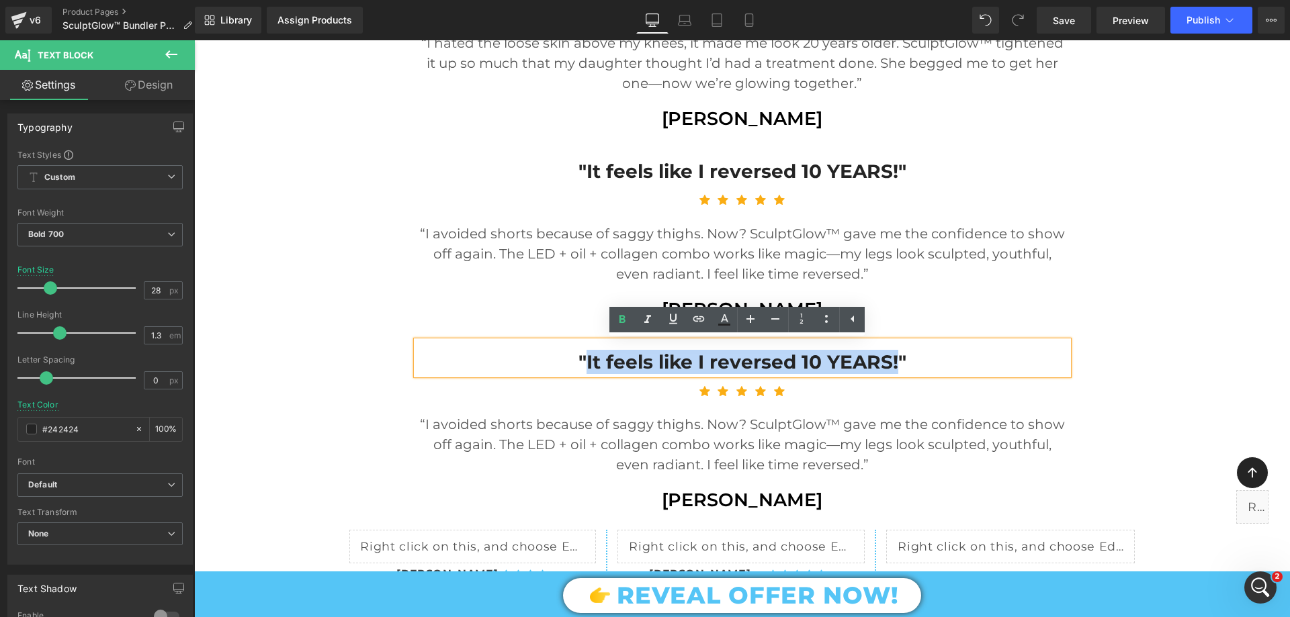
drag, startPoint x: 582, startPoint y: 359, endPoint x: 894, endPoint y: 349, distance: 311.9
click at [894, 349] on div ""It feels like I reversed 10 YEARS!"" at bounding box center [743, 357] width 652 height 33
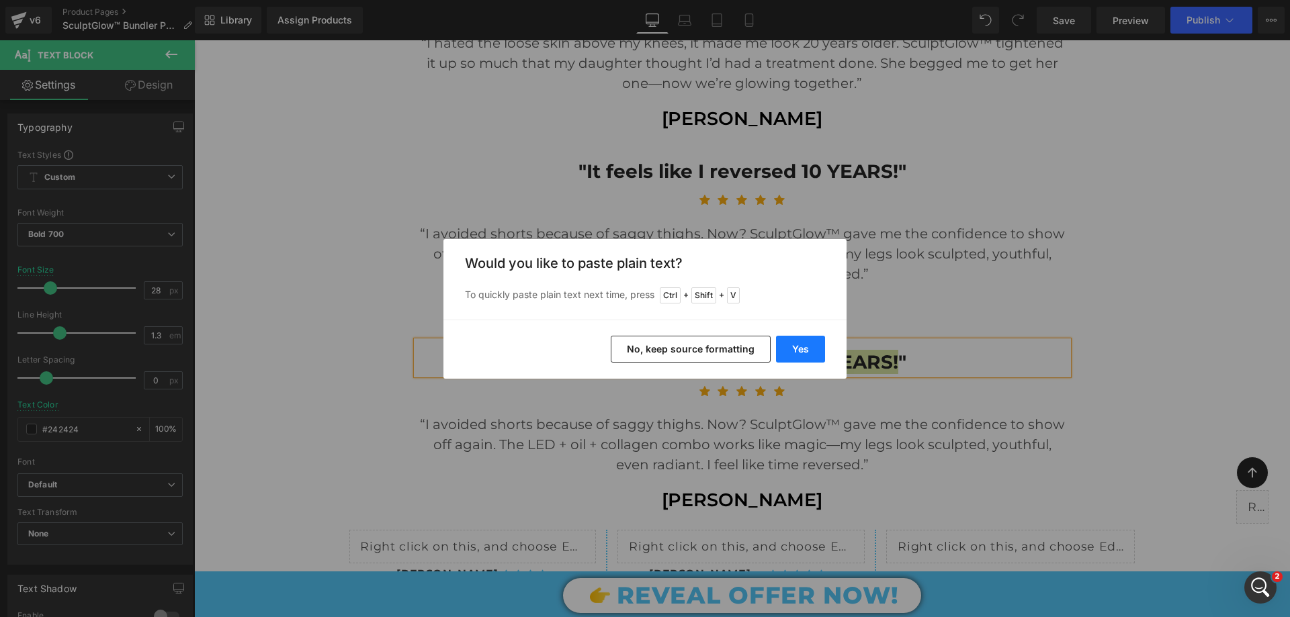
click at [812, 351] on button "Yes" at bounding box center [800, 349] width 49 height 27
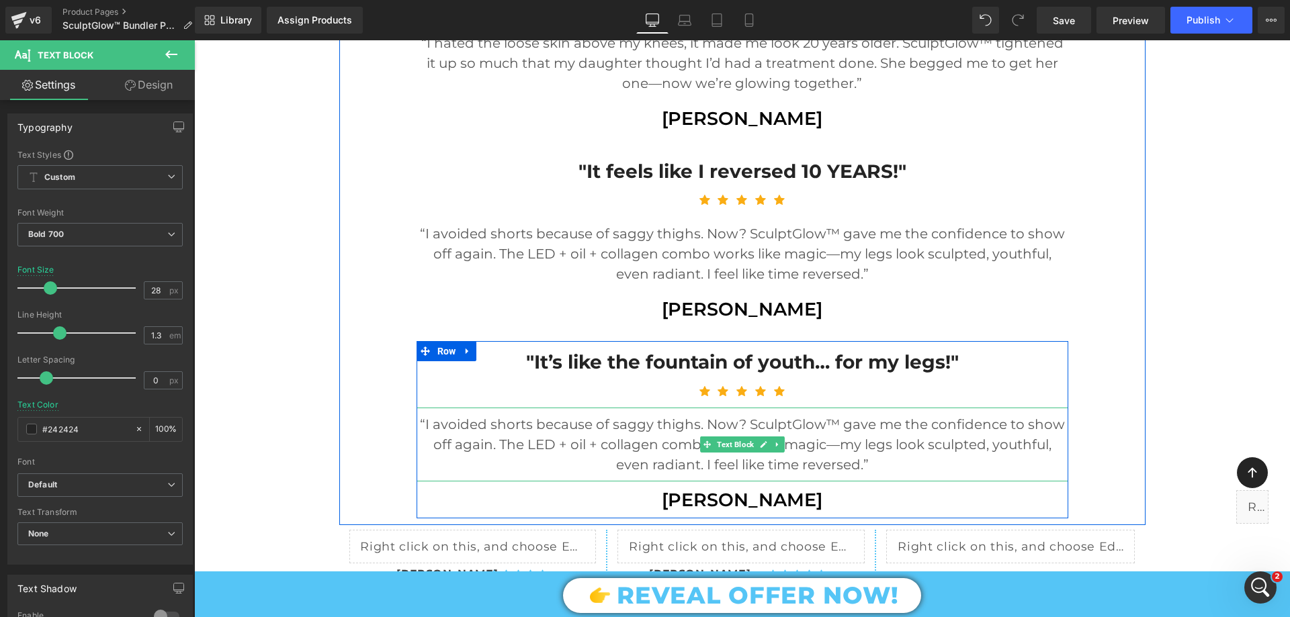
click at [621, 456] on p "“I avoided shorts because of saggy thighs. Now? SculptGlow™ gave me the confide…" at bounding box center [743, 445] width 652 height 60
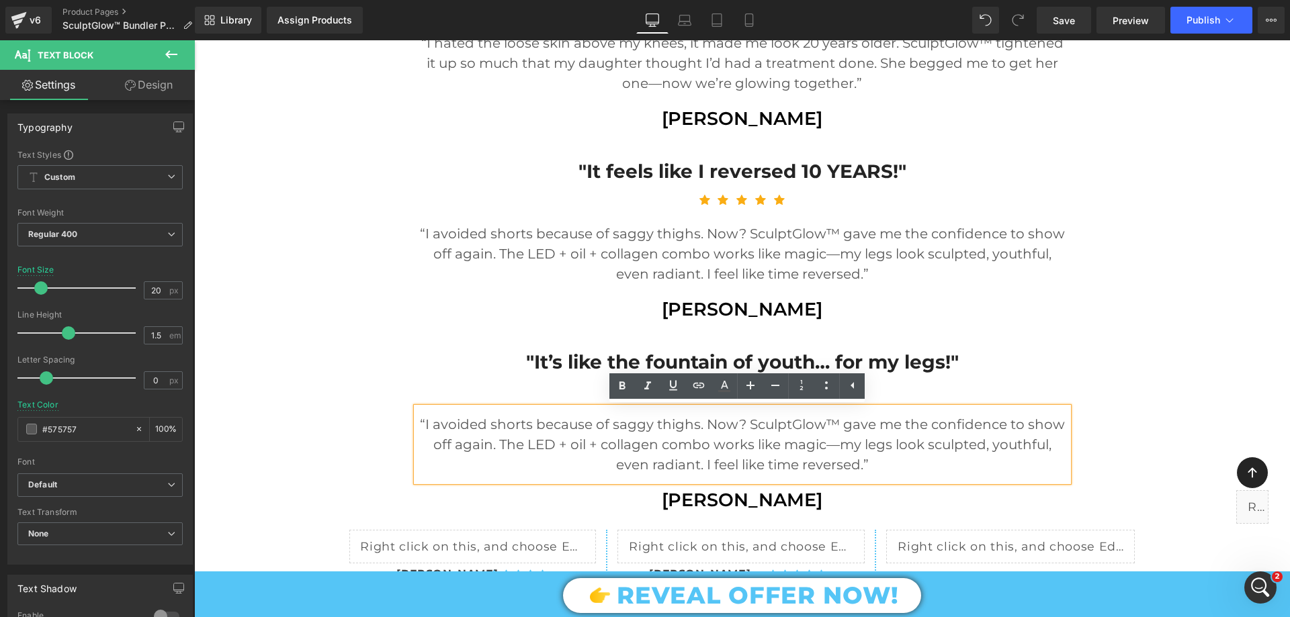
click at [505, 452] on p "“I avoided shorts because of saggy thighs. Now? SculptGlow™ gave me the confide…" at bounding box center [743, 445] width 652 height 60
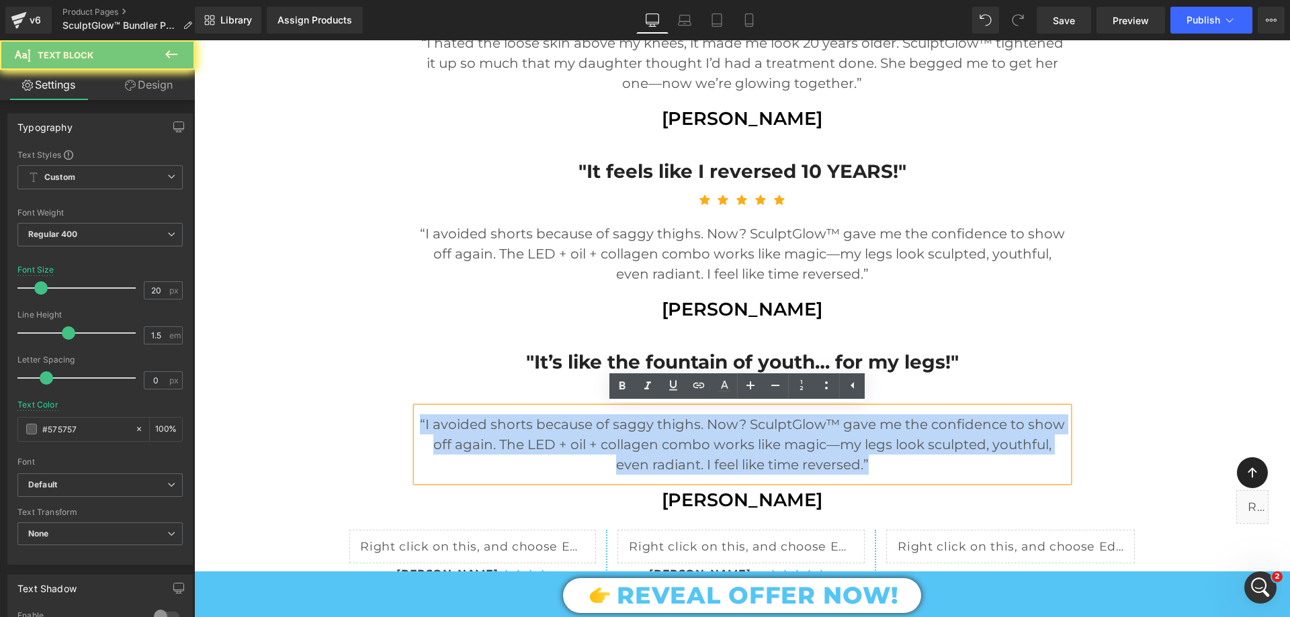
click at [505, 452] on p "“I avoided shorts because of saggy thighs. Now? SculptGlow™ gave me the confide…" at bounding box center [743, 445] width 652 height 60
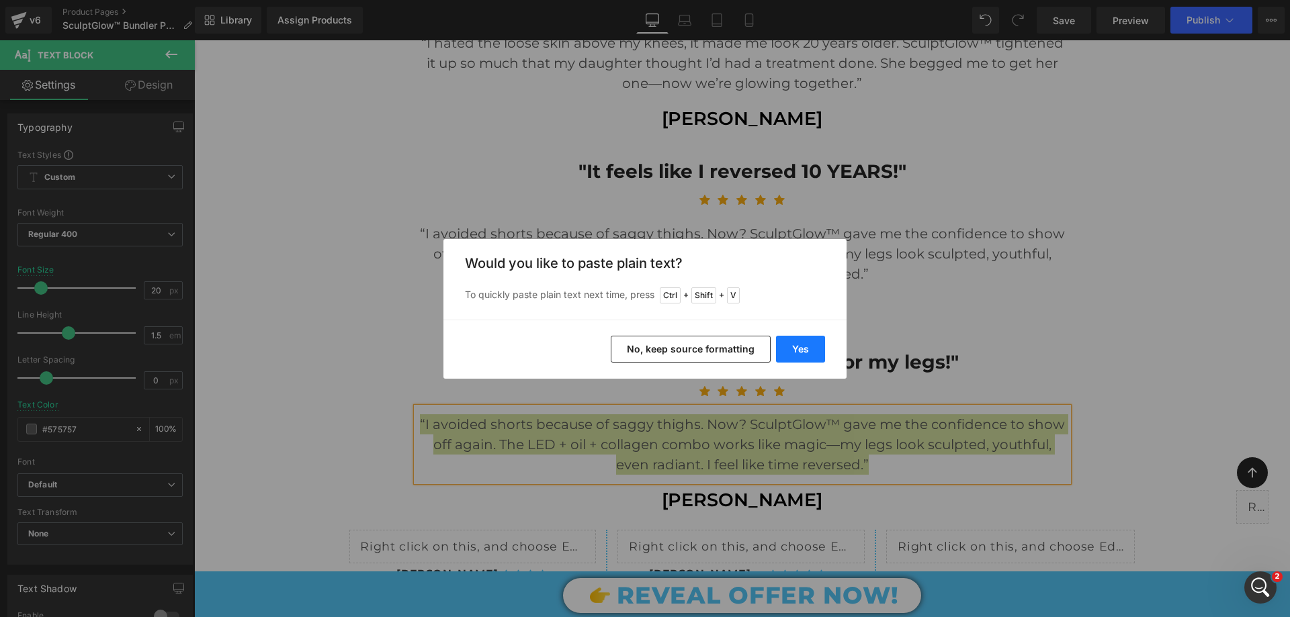
click at [784, 341] on button "Yes" at bounding box center [800, 349] width 49 height 27
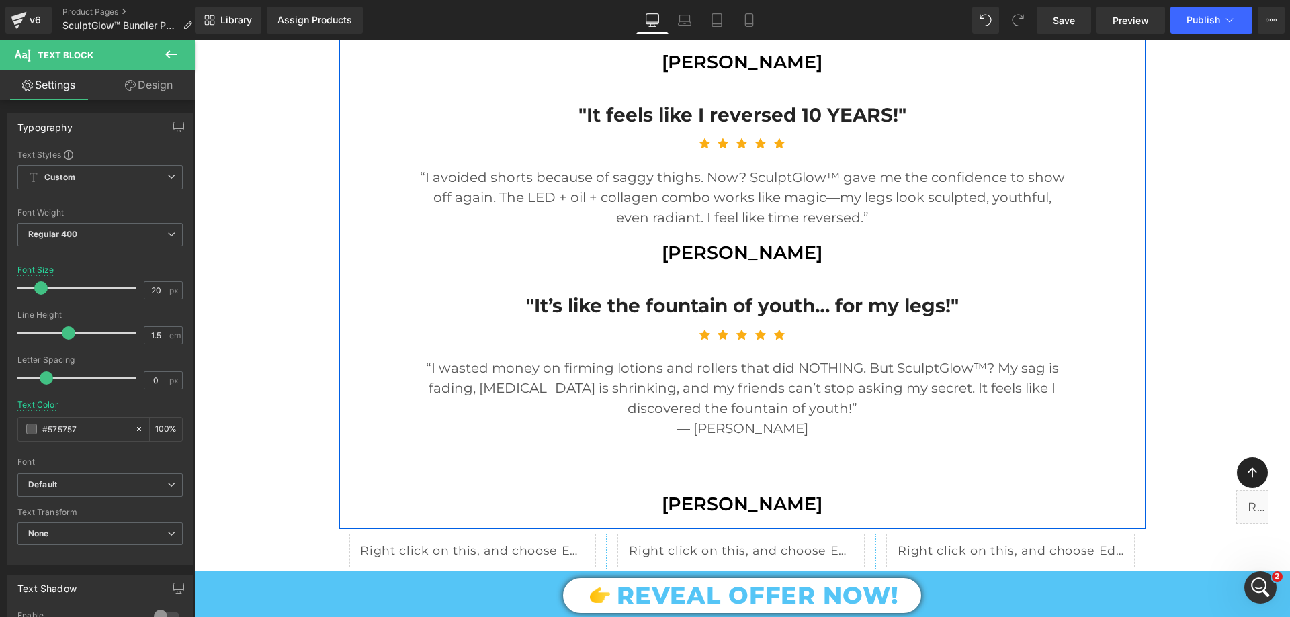
scroll to position [1888, 0]
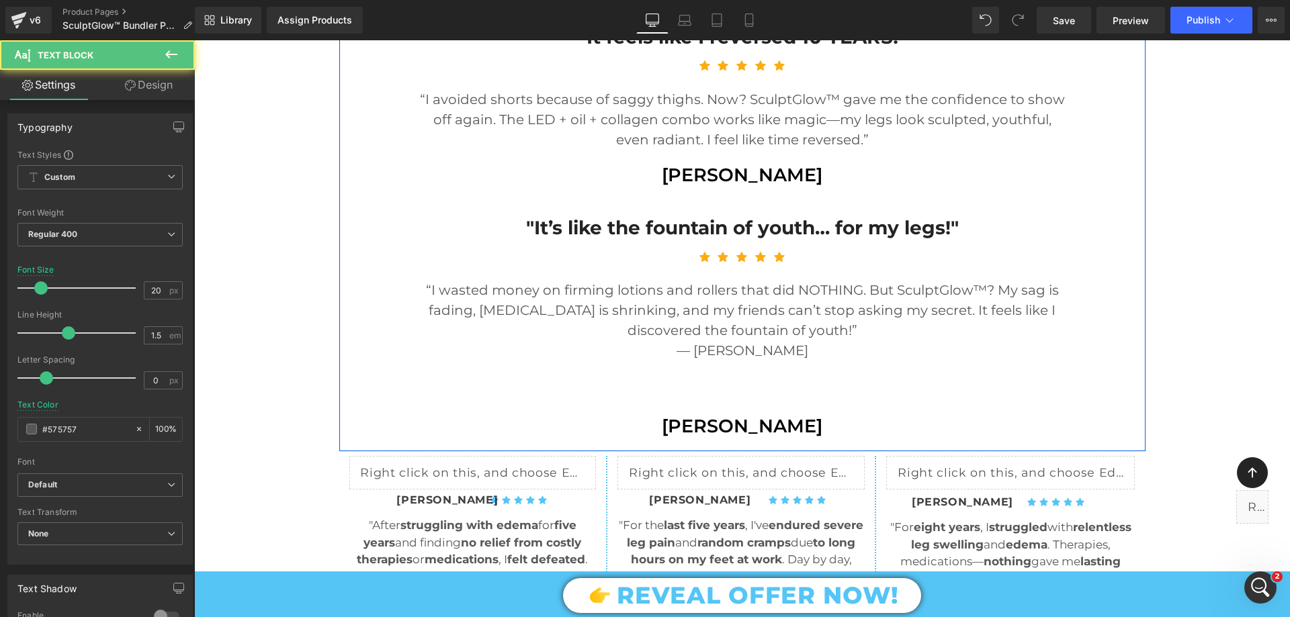
click at [707, 386] on p at bounding box center [743, 391] width 652 height 20
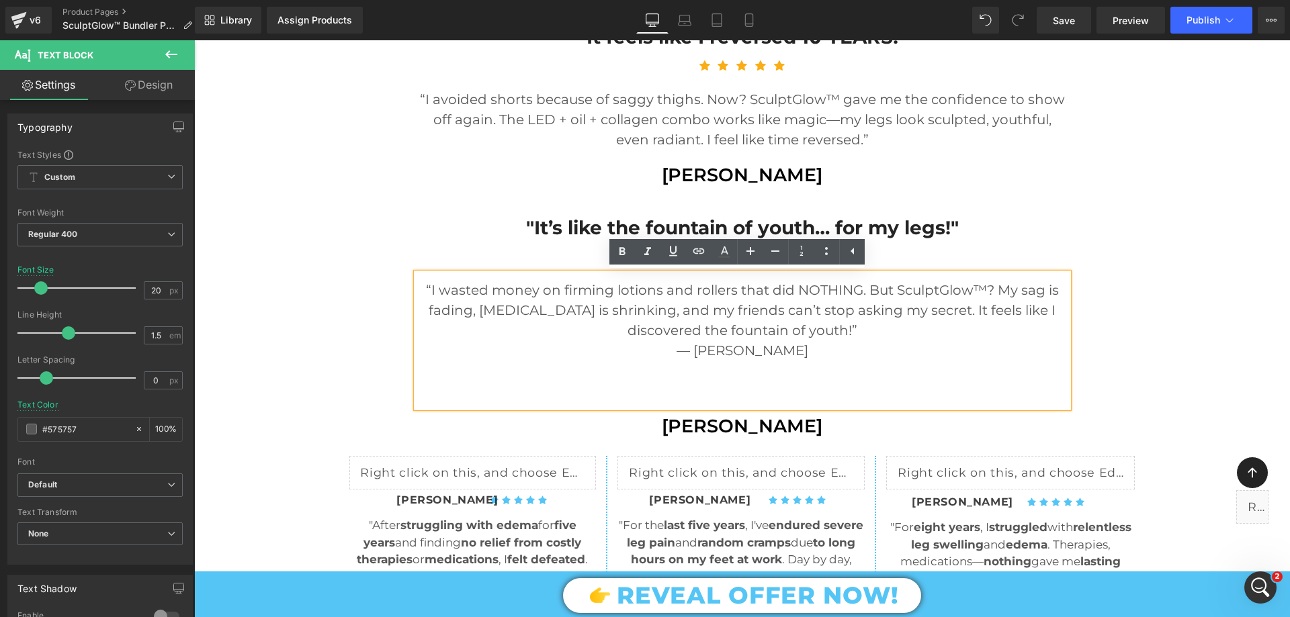
click at [722, 402] on div "“I wasted money on firming lotions and rollers that did NOTHING. But SculptGlow…" at bounding box center [743, 340] width 652 height 134
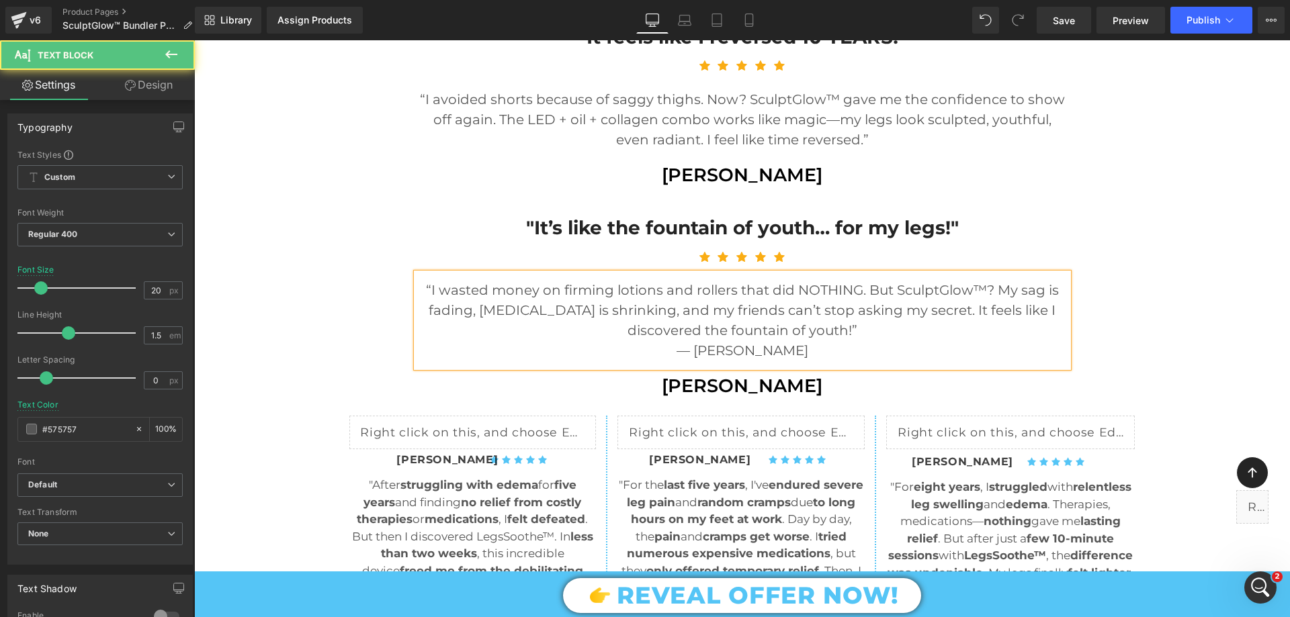
drag, startPoint x: 683, startPoint y: 353, endPoint x: 802, endPoint y: 353, distance: 119.6
click at [802, 353] on p "— [PERSON_NAME]" at bounding box center [743, 351] width 652 height 20
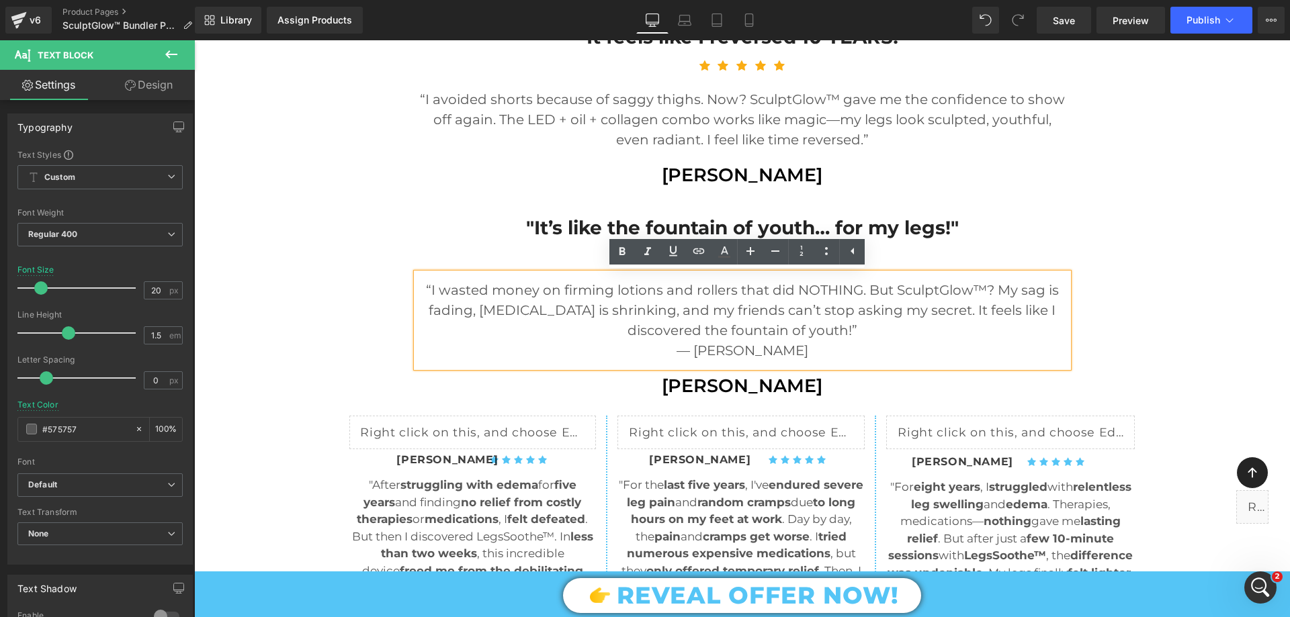
copy p "— [PERSON_NAME]"
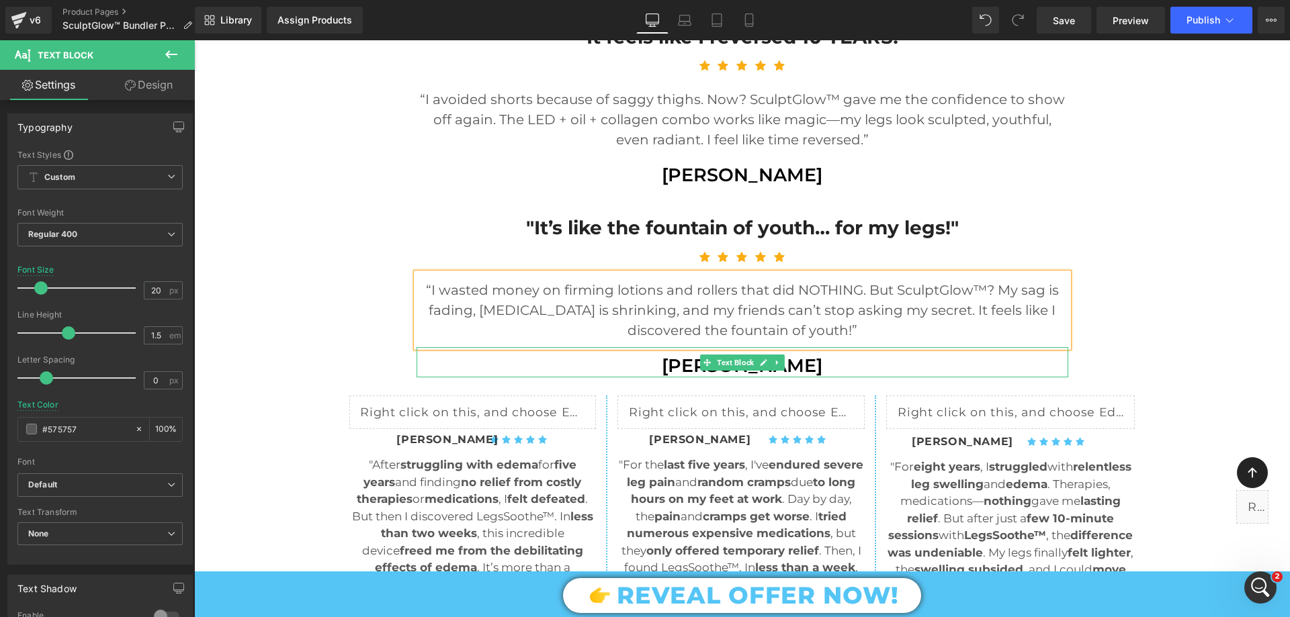
click at [686, 367] on p "[PERSON_NAME]" at bounding box center [743, 366] width 652 height 24
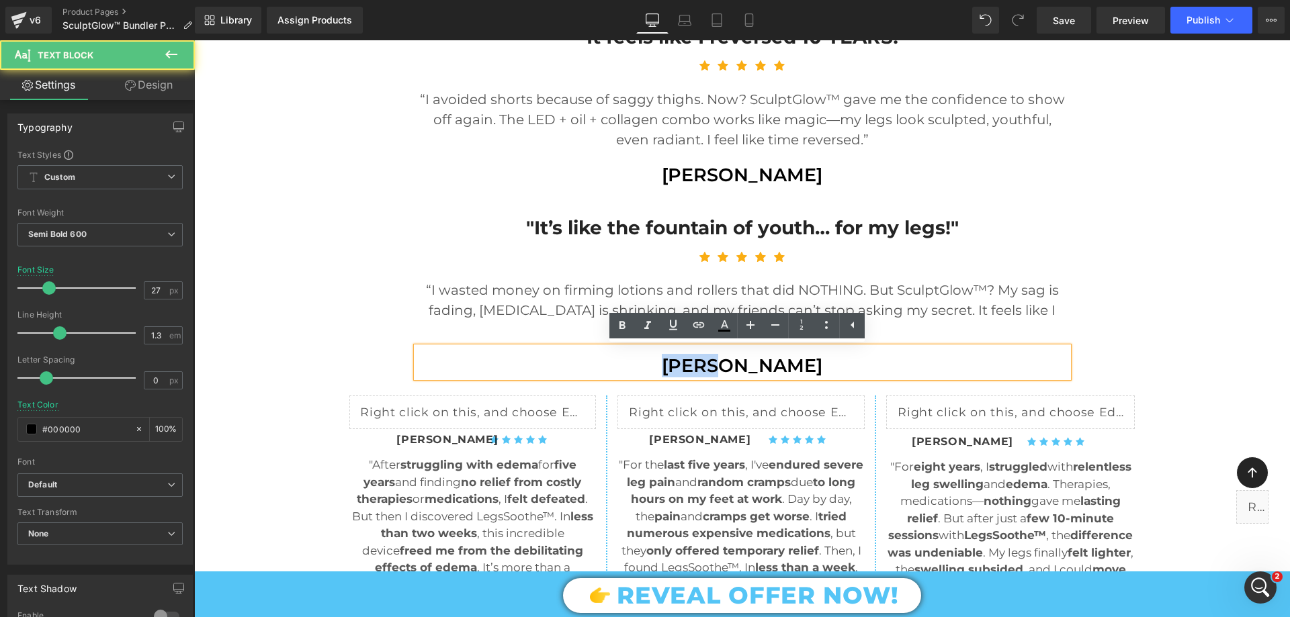
click at [686, 367] on p "[PERSON_NAME]" at bounding box center [743, 366] width 652 height 24
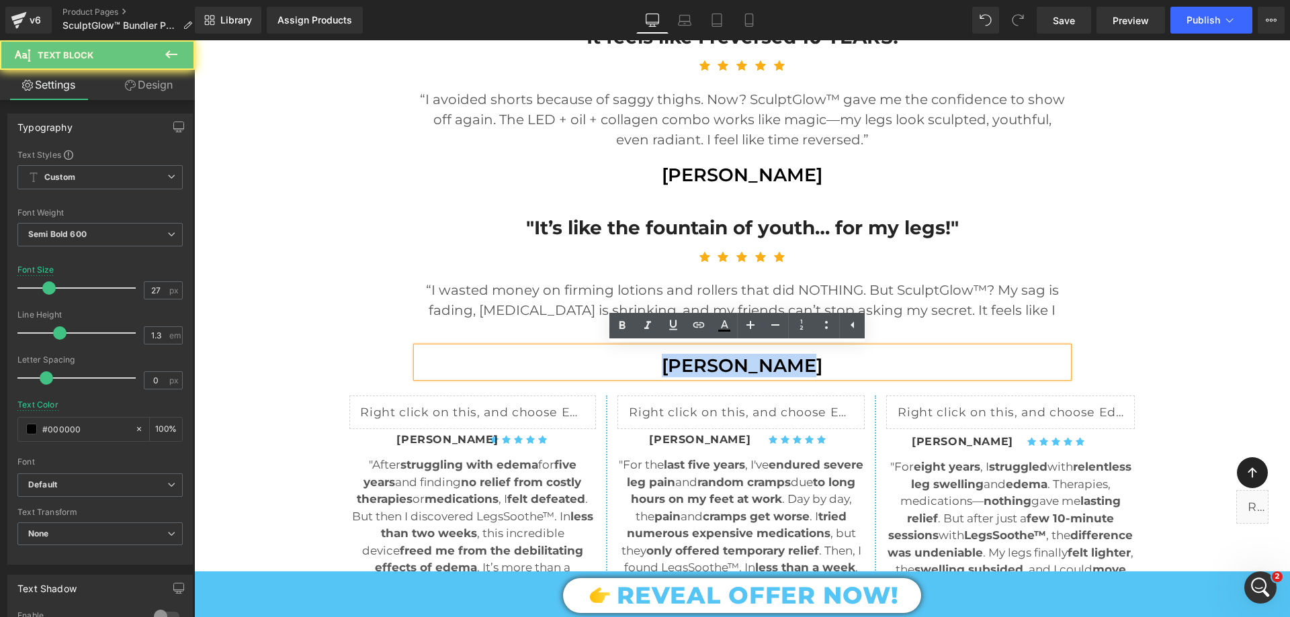
click at [686, 367] on p "[PERSON_NAME]" at bounding box center [743, 366] width 652 height 24
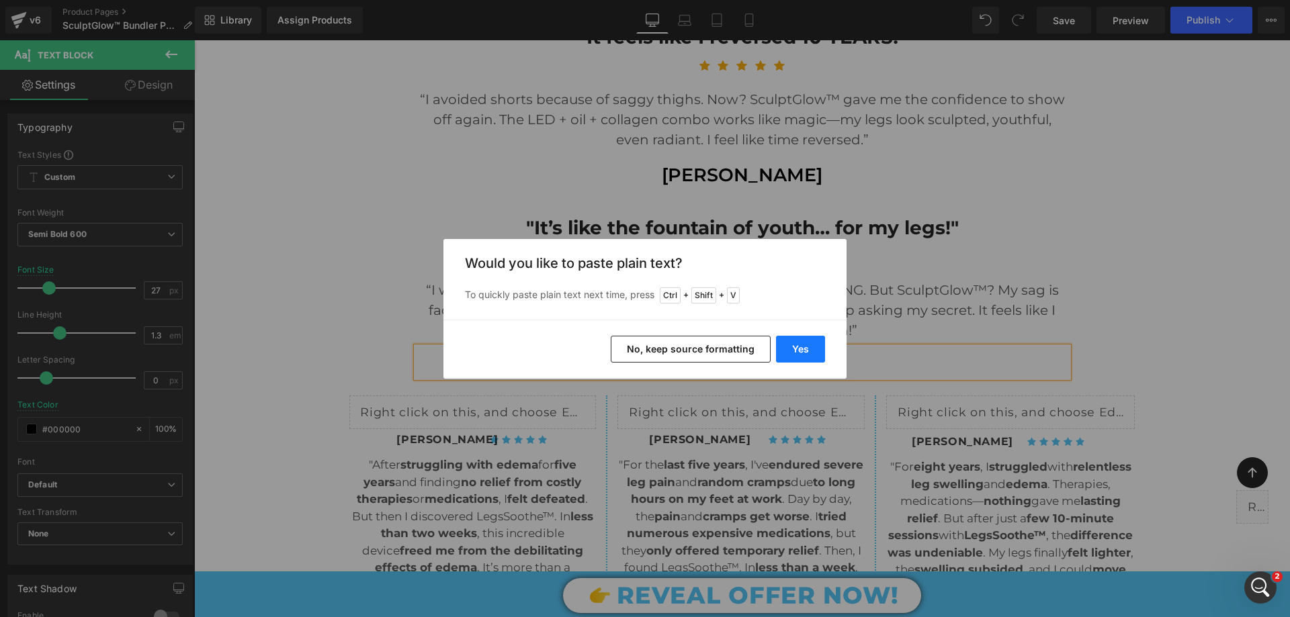
click at [801, 339] on button "Yes" at bounding box center [800, 349] width 49 height 27
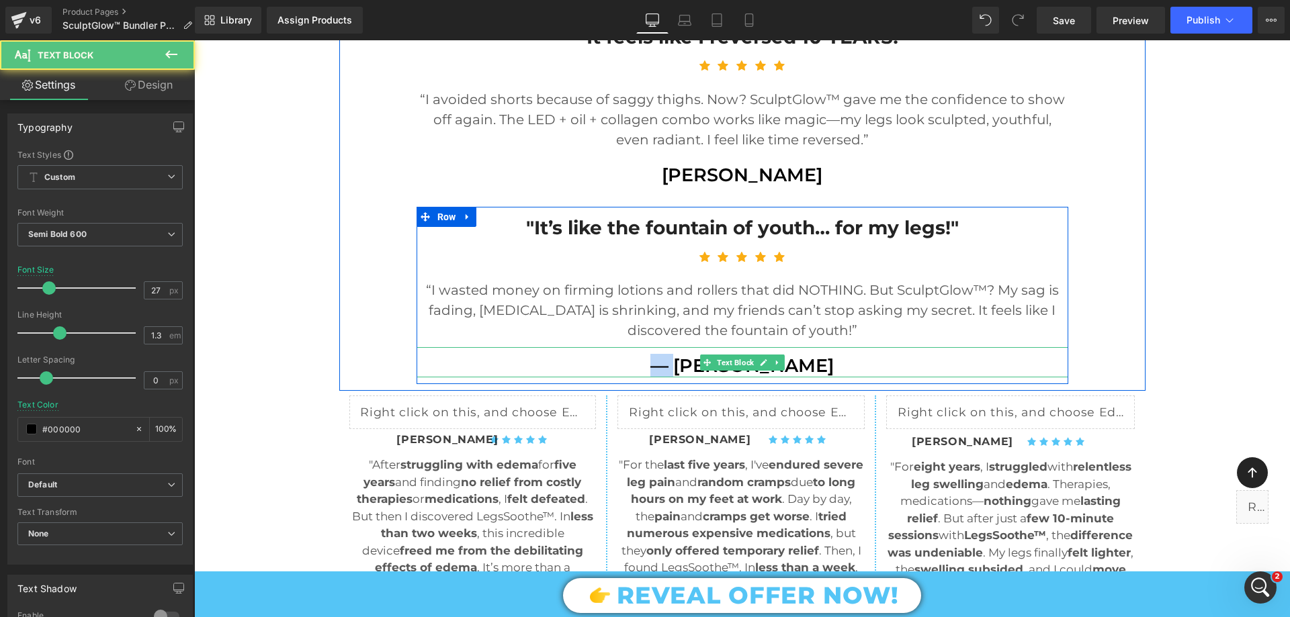
drag, startPoint x: 682, startPoint y: 372, endPoint x: 642, endPoint y: 372, distance: 39.6
click at [642, 372] on p "— [PERSON_NAME]" at bounding box center [743, 366] width 652 height 24
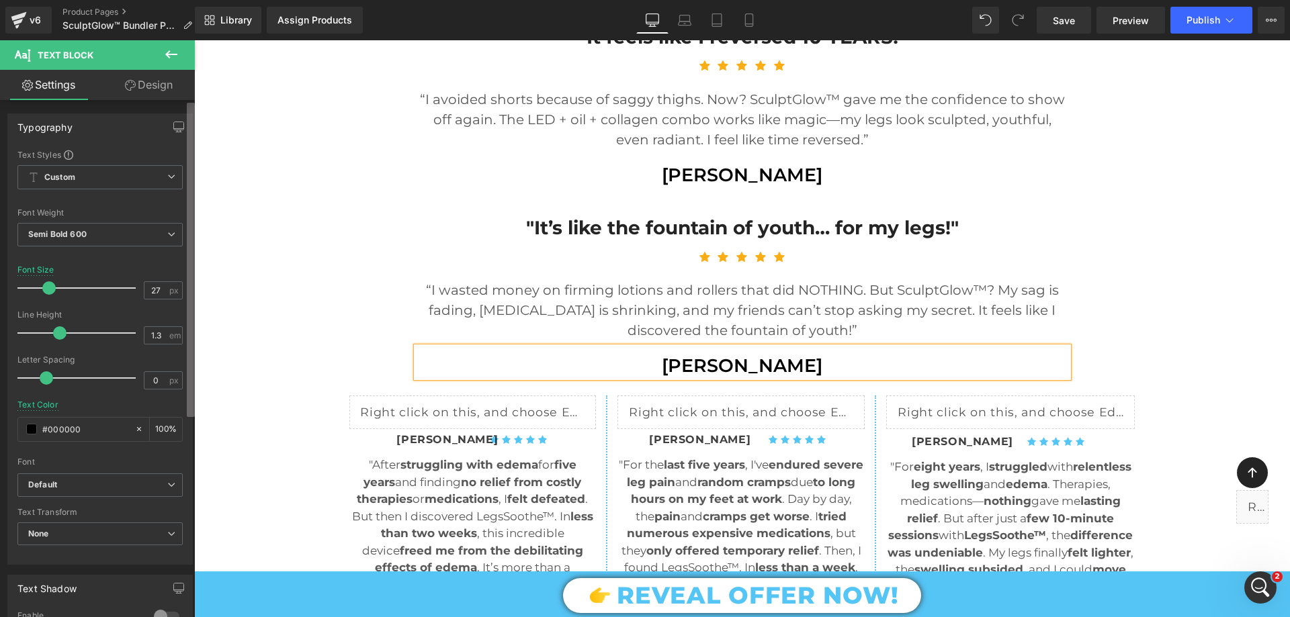
click at [190, 357] on b at bounding box center [191, 260] width 8 height 314
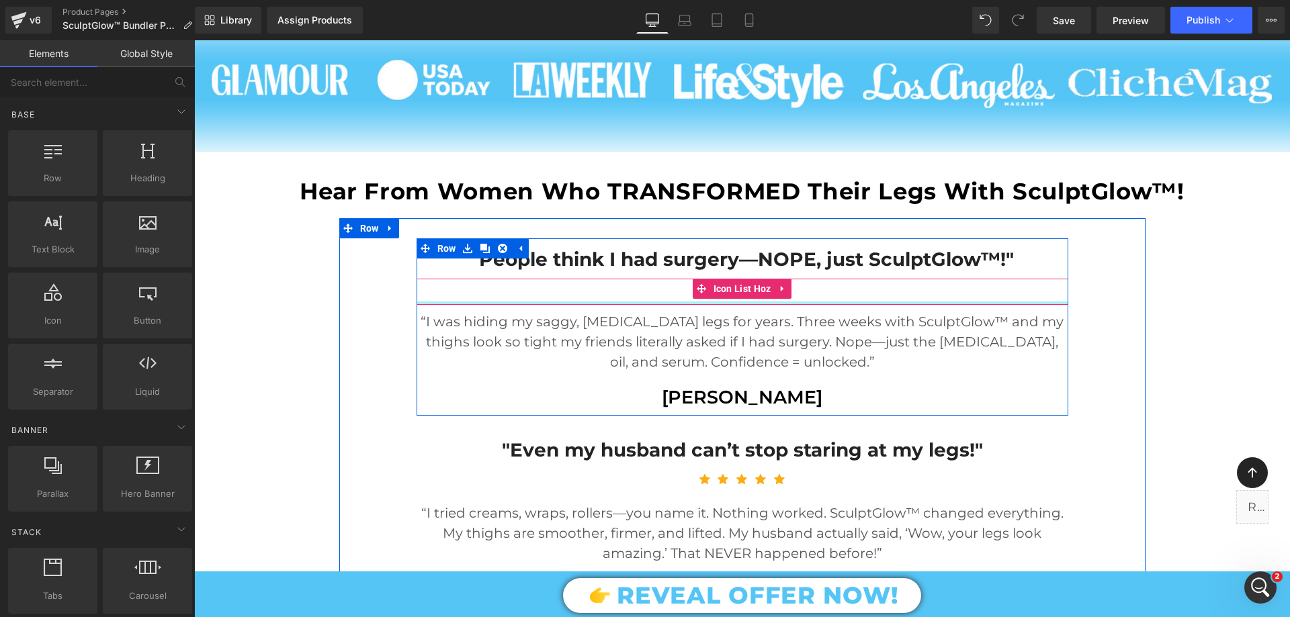
scroll to position [1217, 0]
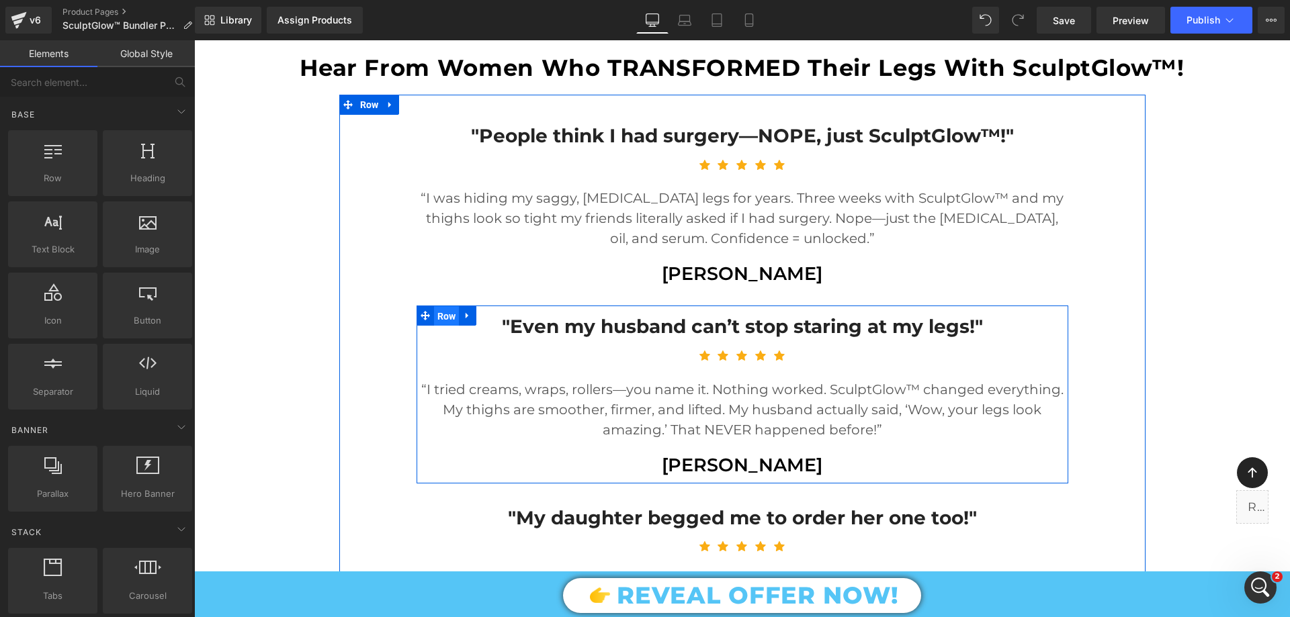
click at [443, 313] on span "Row" at bounding box center [447, 316] width 26 height 20
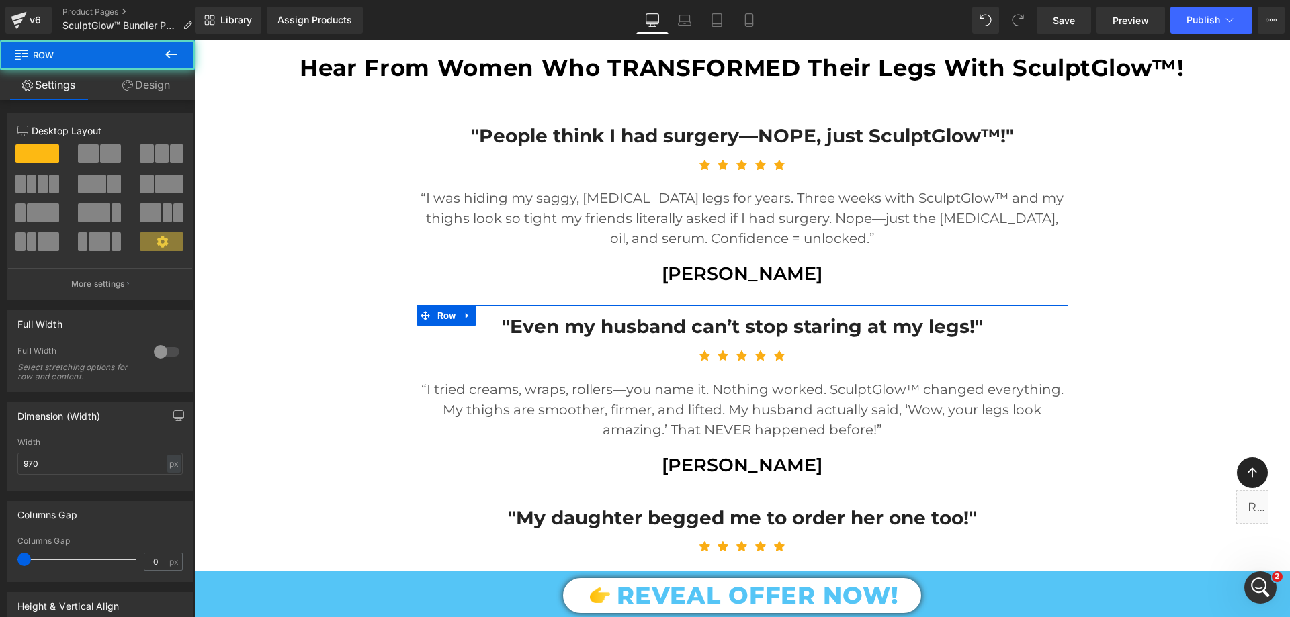
click at [126, 77] on link "Design" at bounding box center [145, 85] width 97 height 30
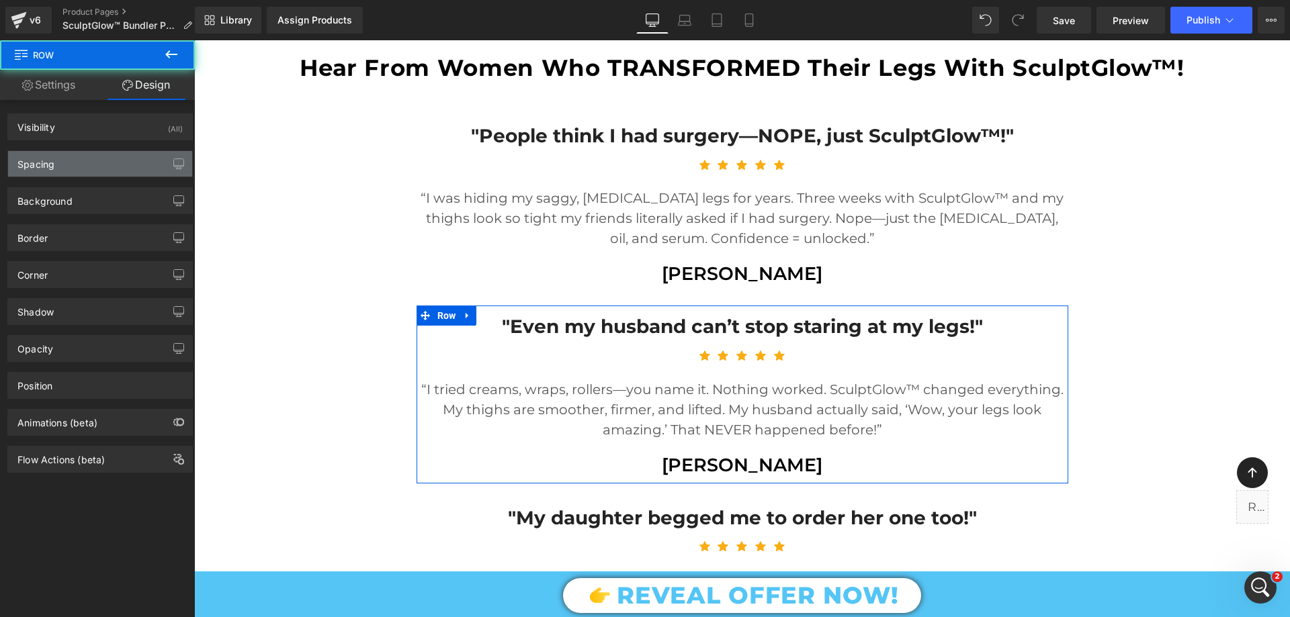
click at [85, 161] on div "Spacing" at bounding box center [100, 164] width 184 height 26
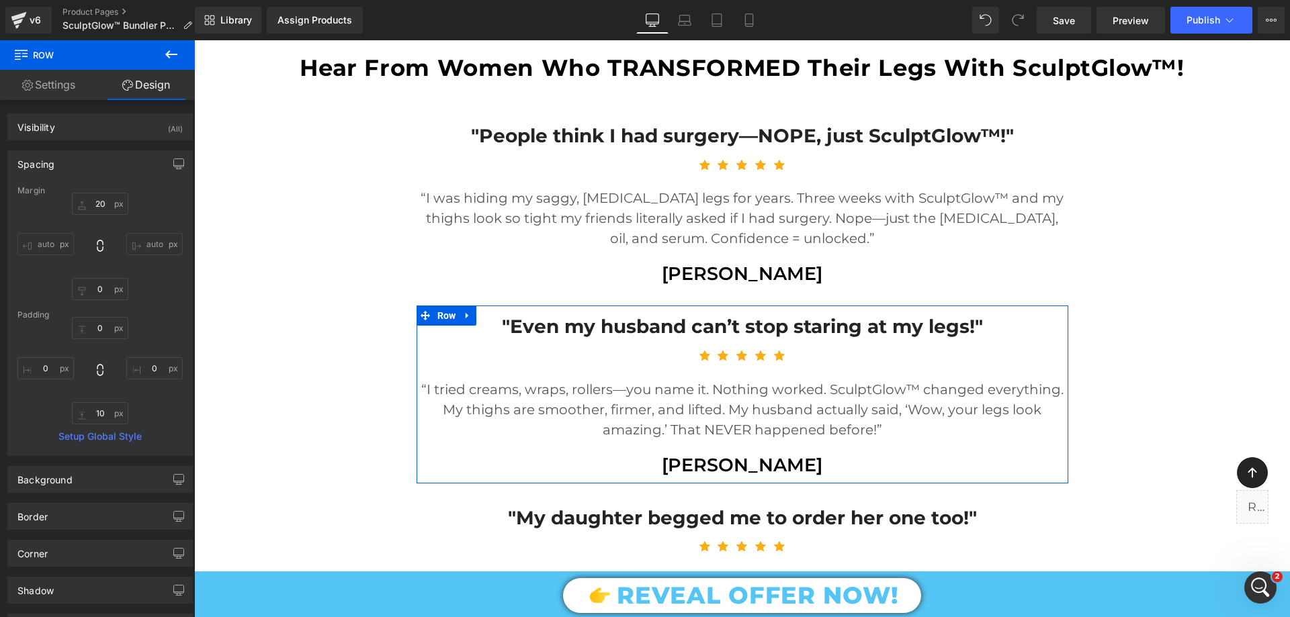
type input "20"
type input "0"
type input "10"
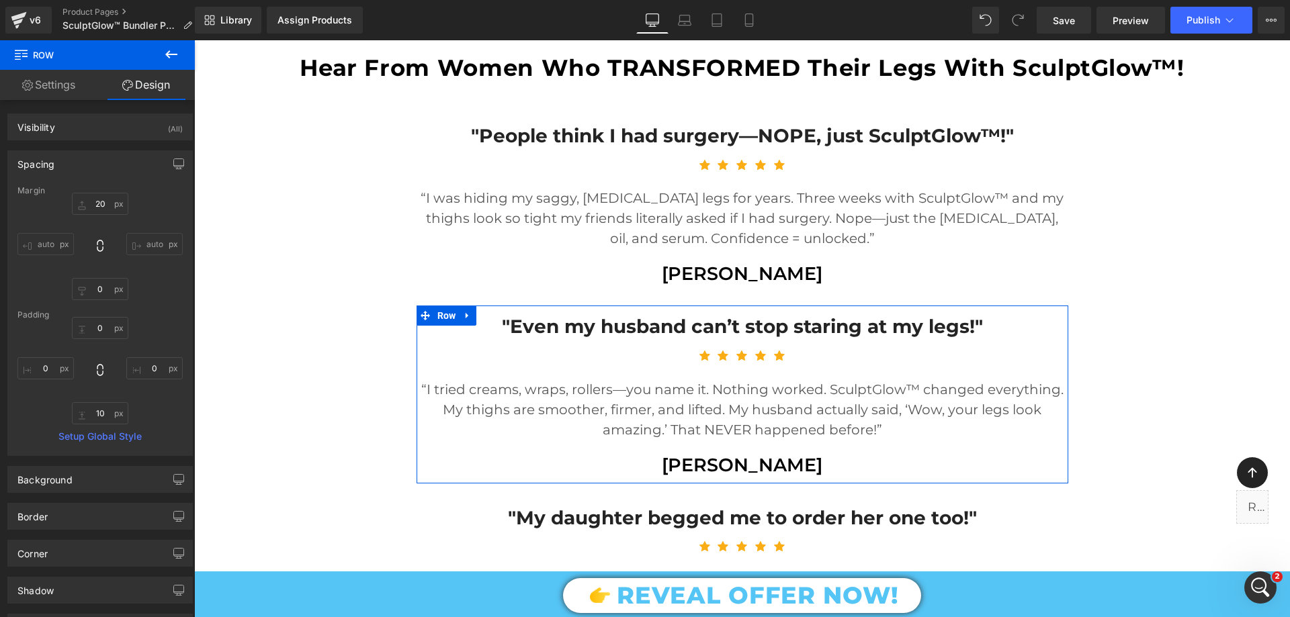
type input "0"
click at [110, 203] on input "20" at bounding box center [100, 204] width 56 height 22
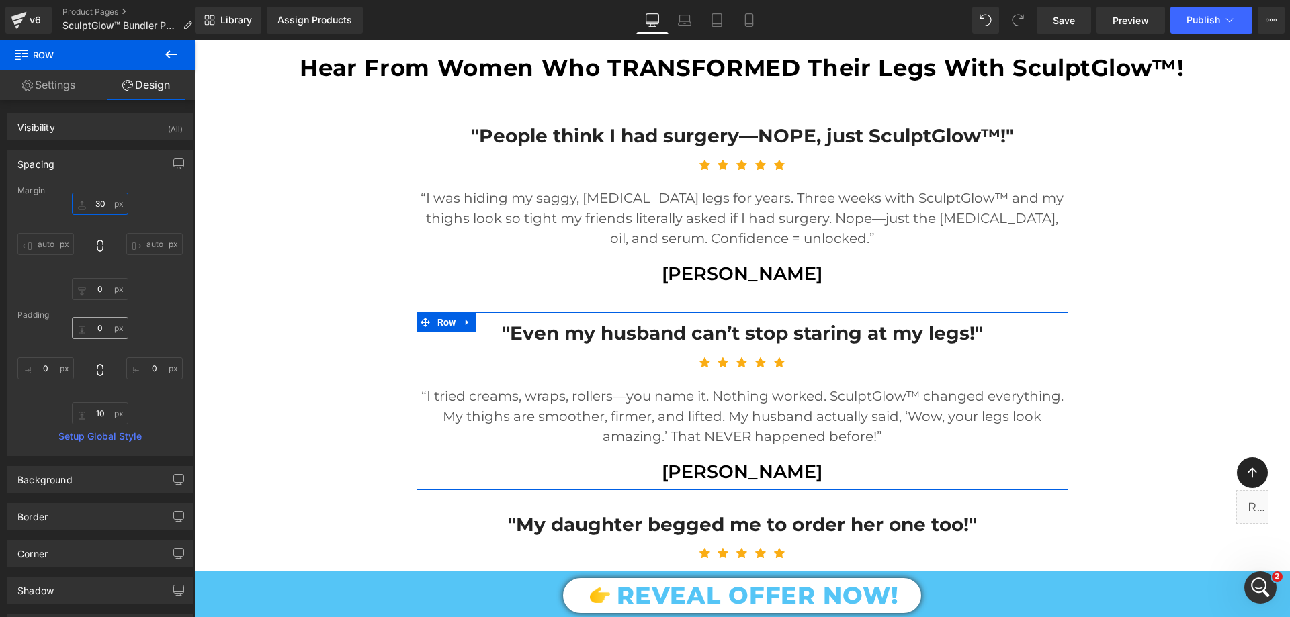
type input "30"
click at [103, 335] on input "0" at bounding box center [100, 328] width 56 height 22
type input "10"
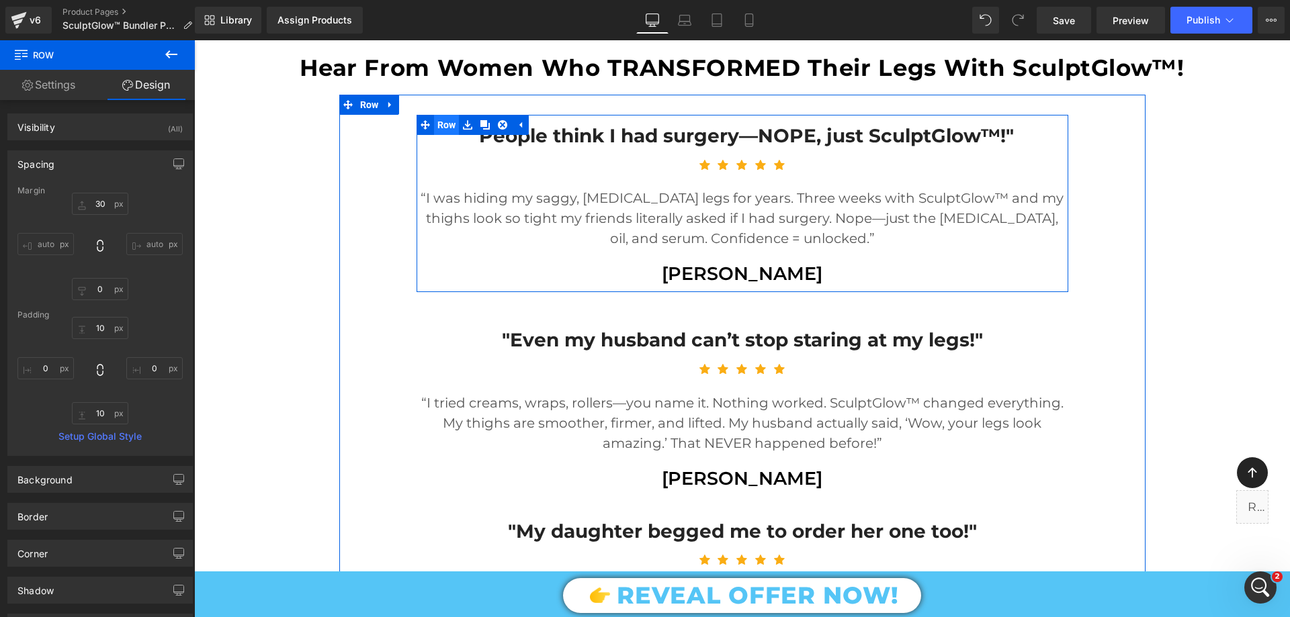
click at [439, 122] on span "Row" at bounding box center [447, 125] width 26 height 20
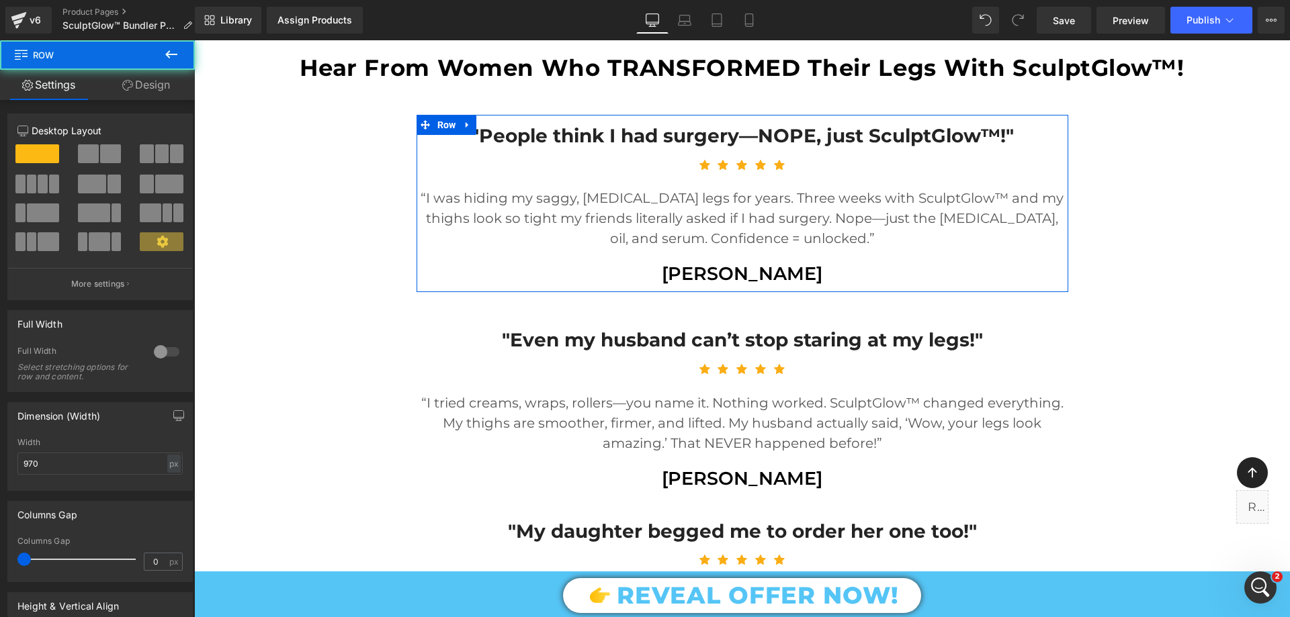
click at [143, 87] on link "Design" at bounding box center [145, 85] width 97 height 30
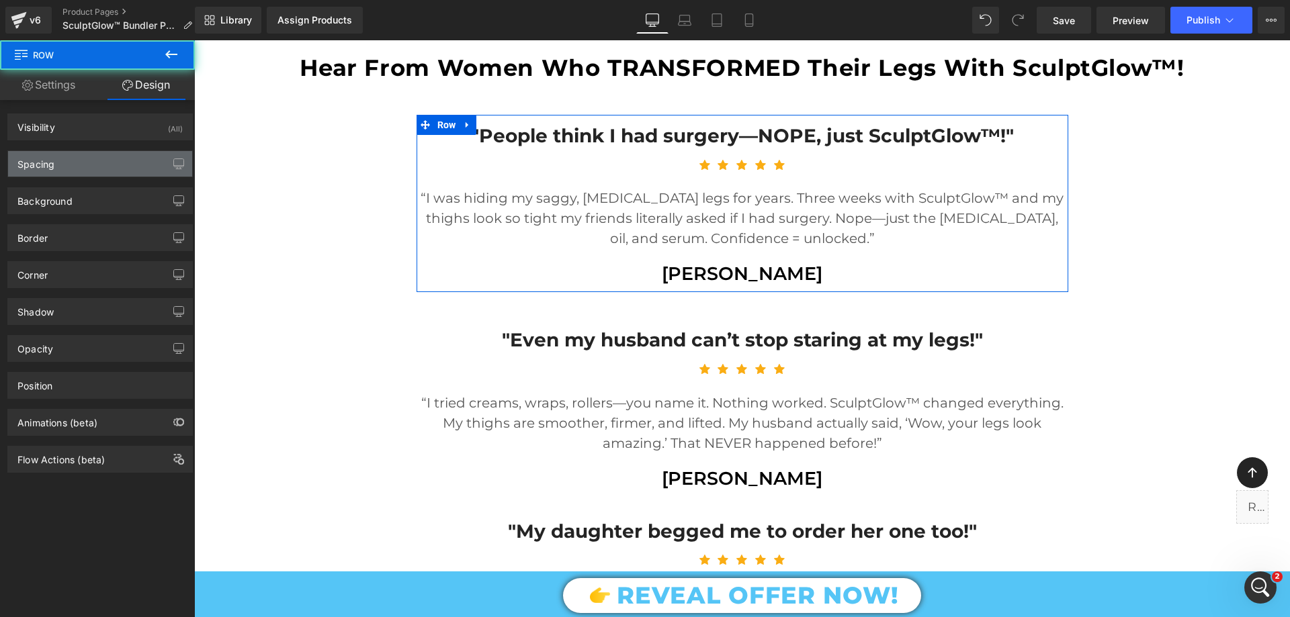
click at [76, 173] on div "Spacing" at bounding box center [100, 164] width 184 height 26
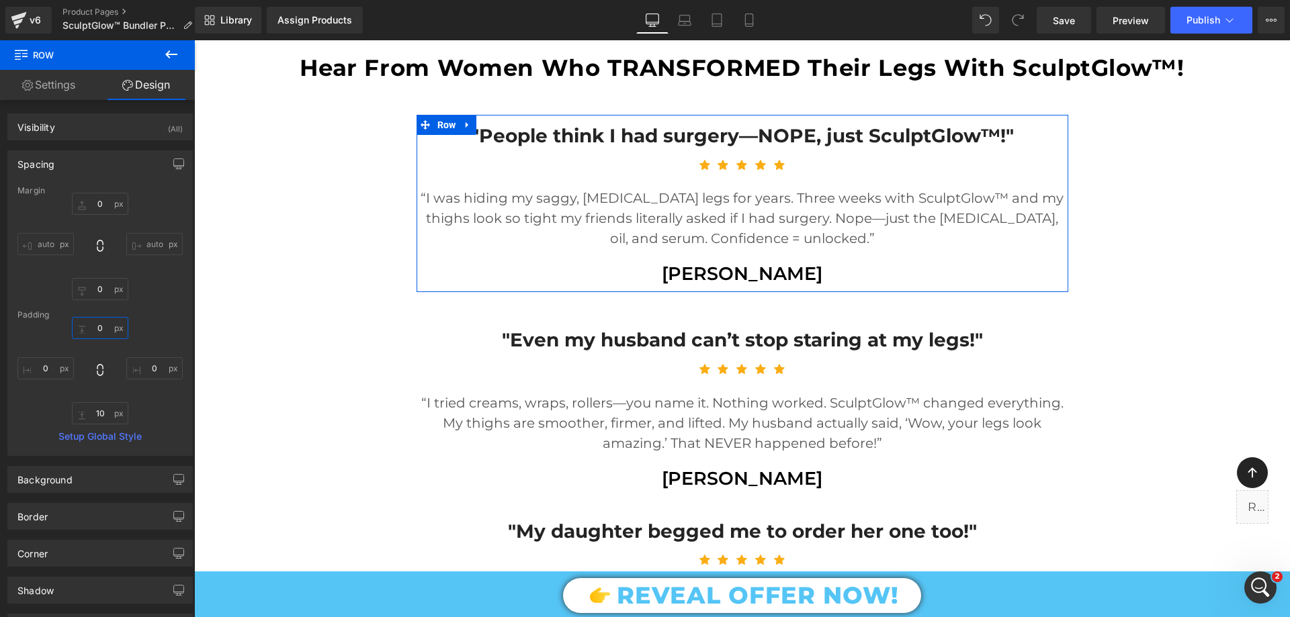
click at [97, 333] on input "0" at bounding box center [100, 328] width 56 height 22
type input "10"
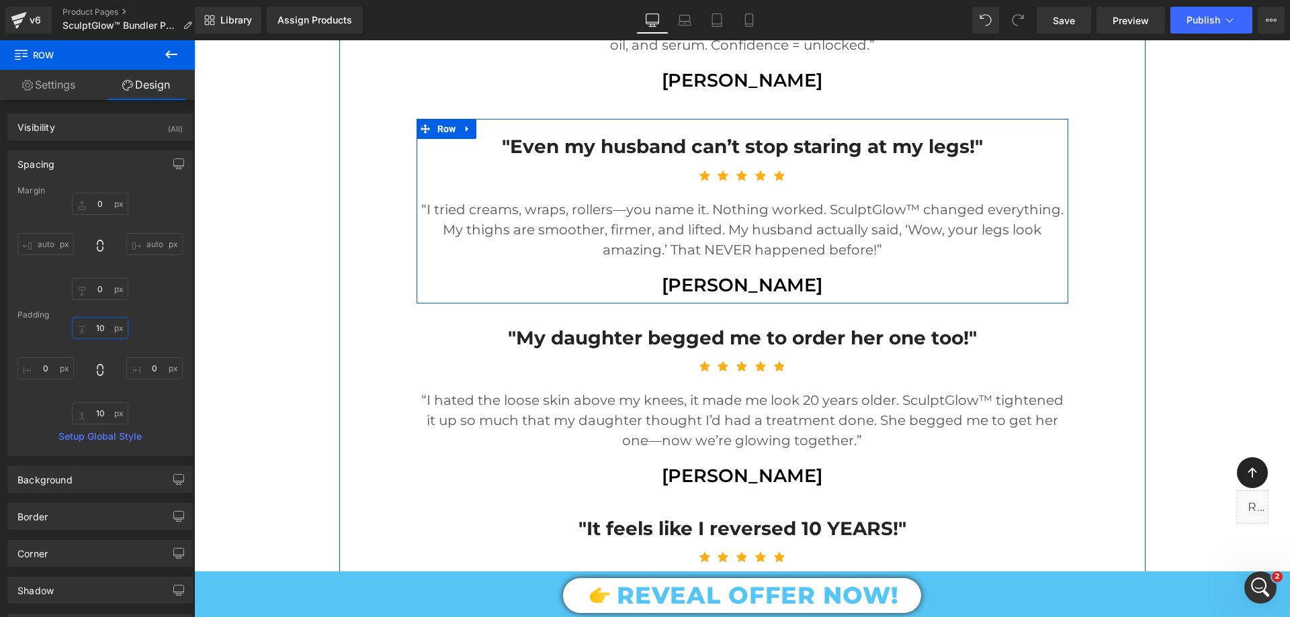
scroll to position [1418, 0]
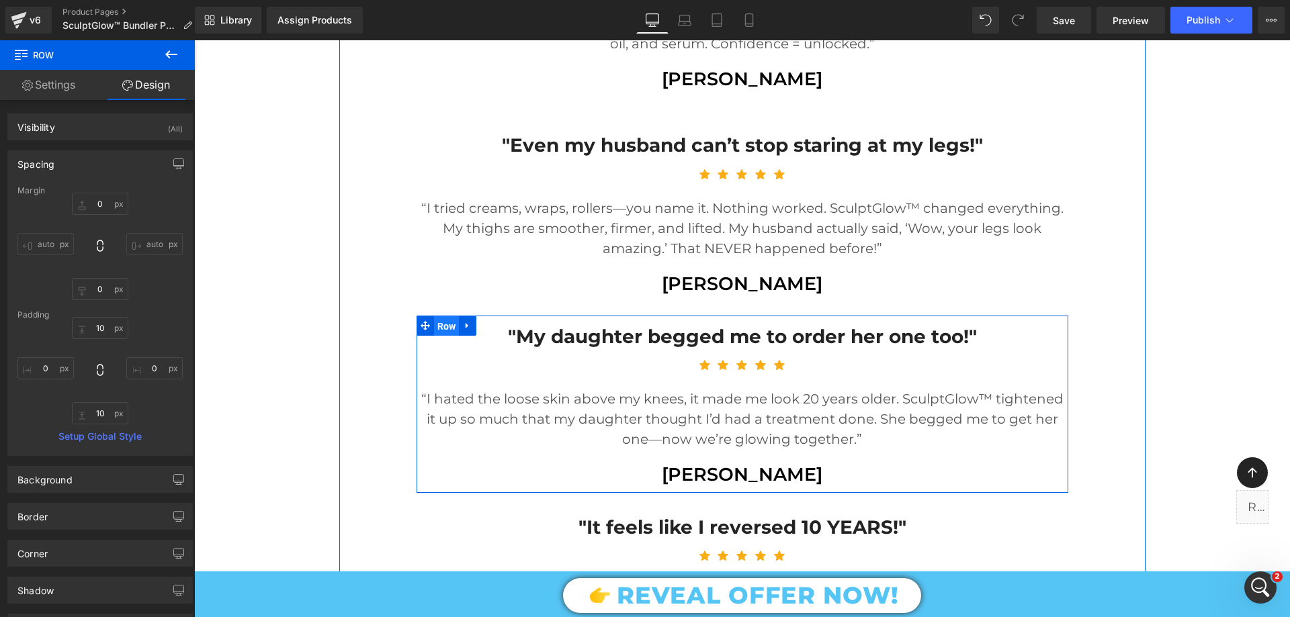
click at [441, 324] on span "Row" at bounding box center [447, 326] width 26 height 20
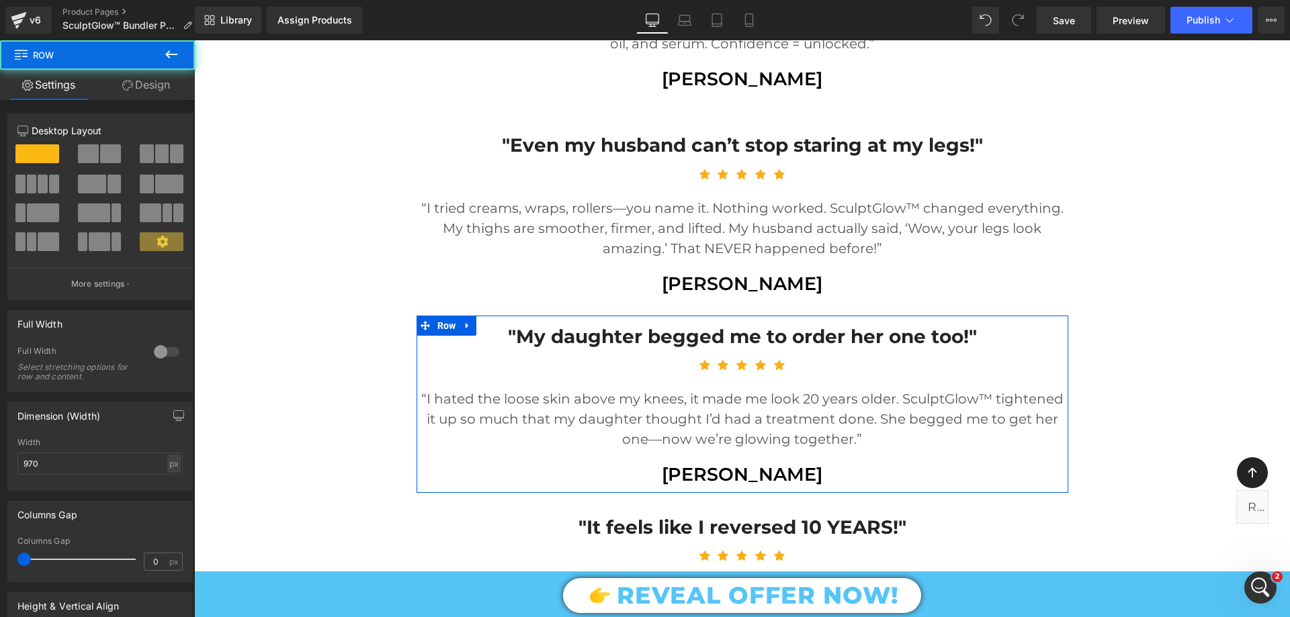
click at [146, 84] on link "Design" at bounding box center [145, 85] width 97 height 30
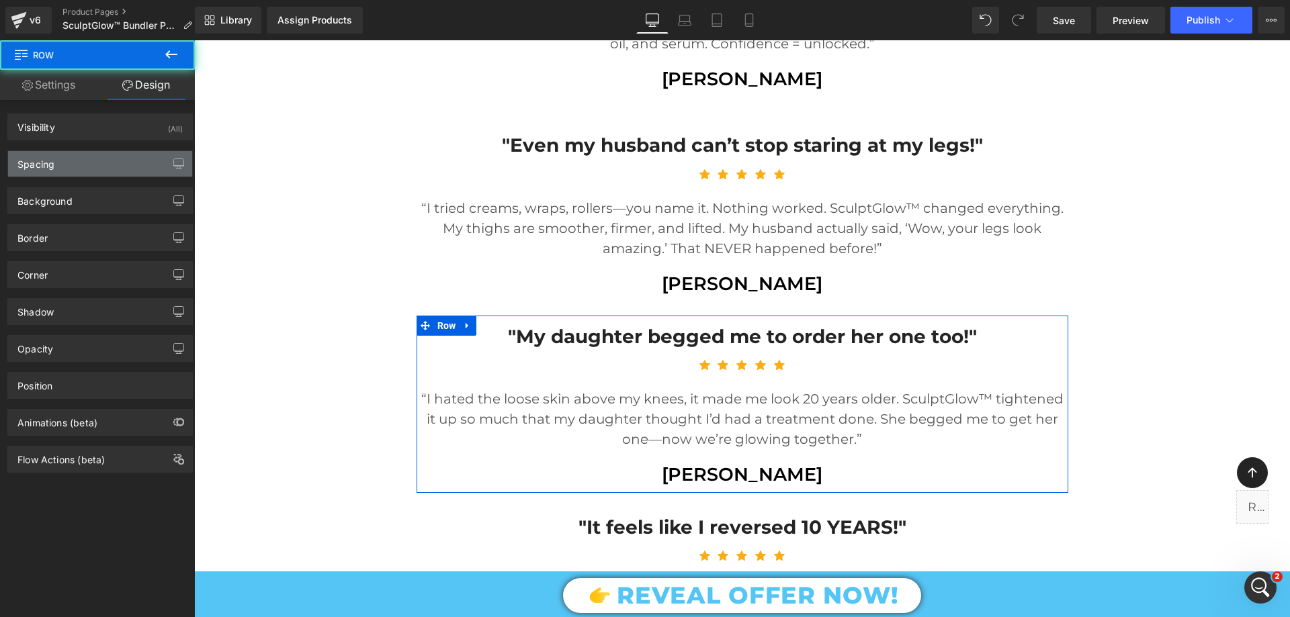
click at [44, 168] on div "Spacing" at bounding box center [35, 160] width 37 height 19
type input "20"
type input "0"
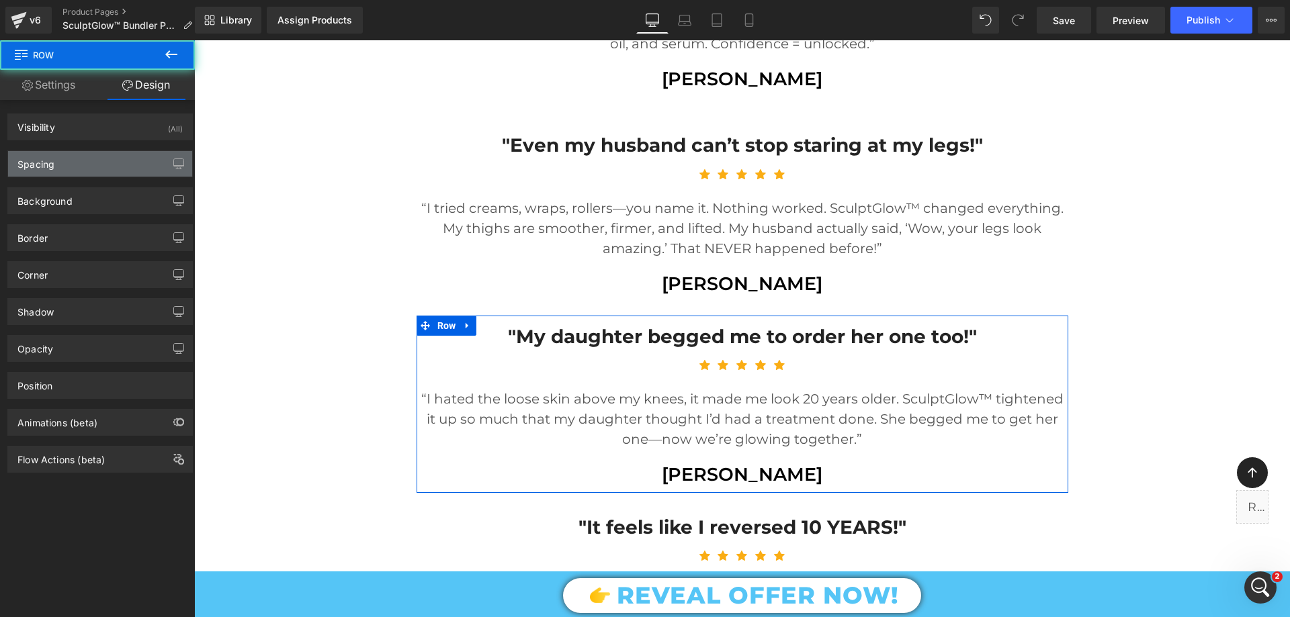
type input "10"
type input "0"
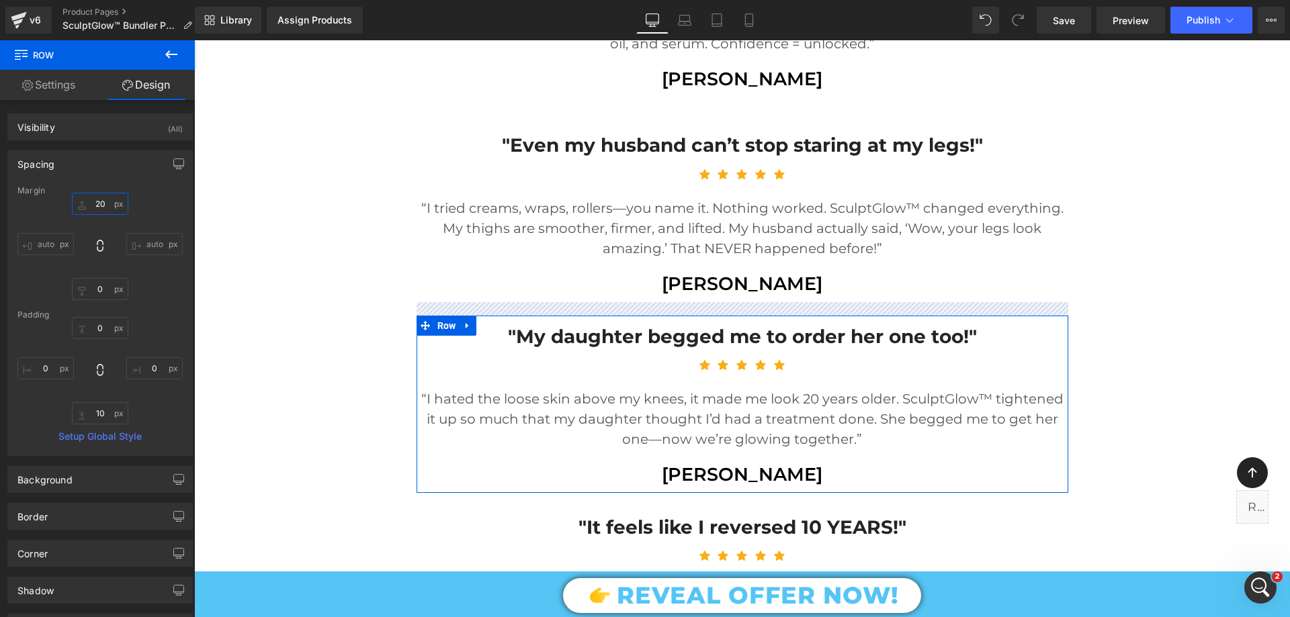
click at [106, 202] on input "20" at bounding box center [100, 204] width 56 height 22
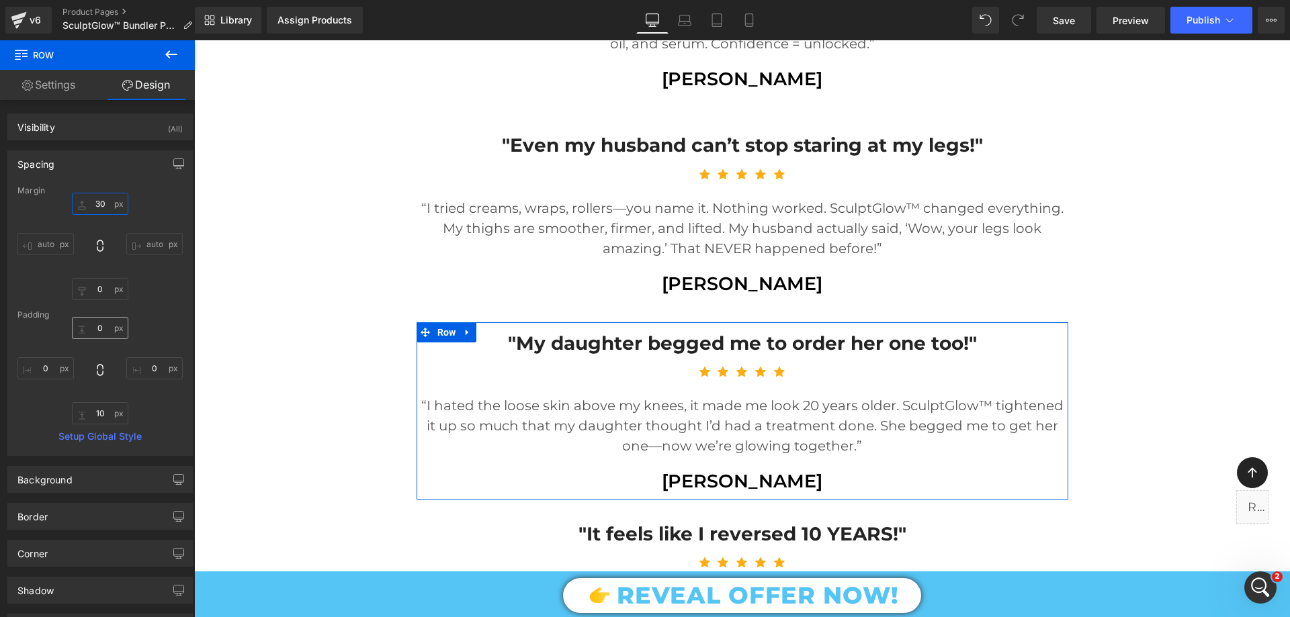
type input "30"
click at [108, 326] on input "0" at bounding box center [100, 328] width 56 height 22
type input "10"
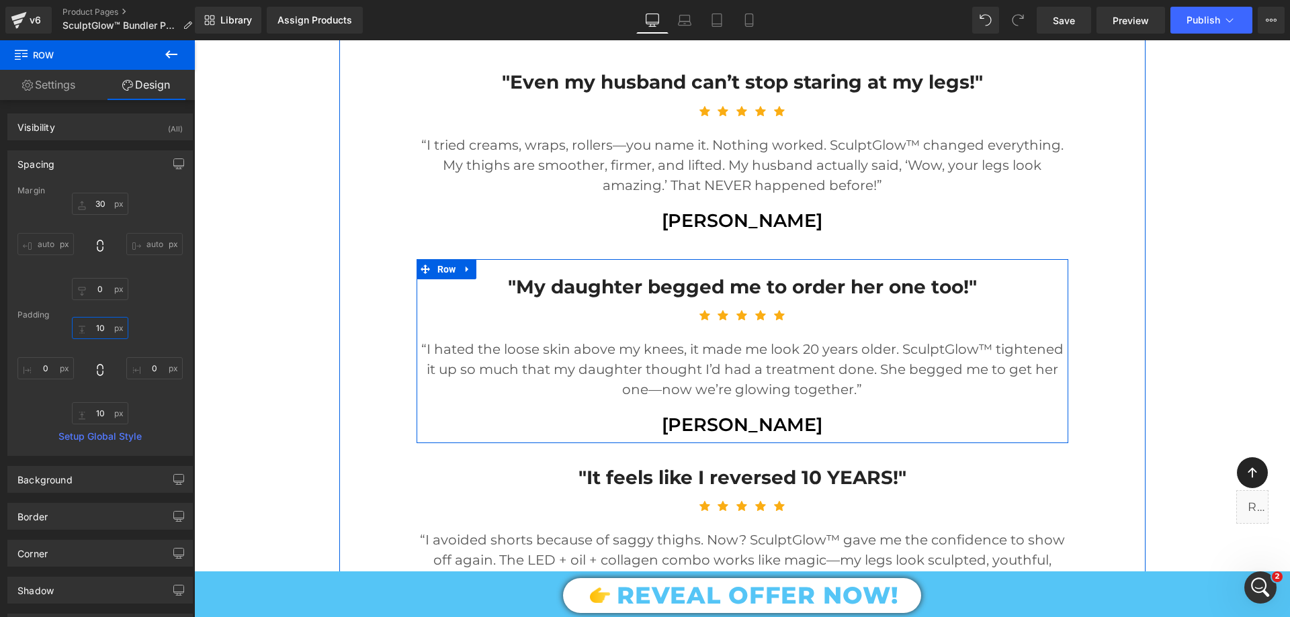
scroll to position [1620, 0]
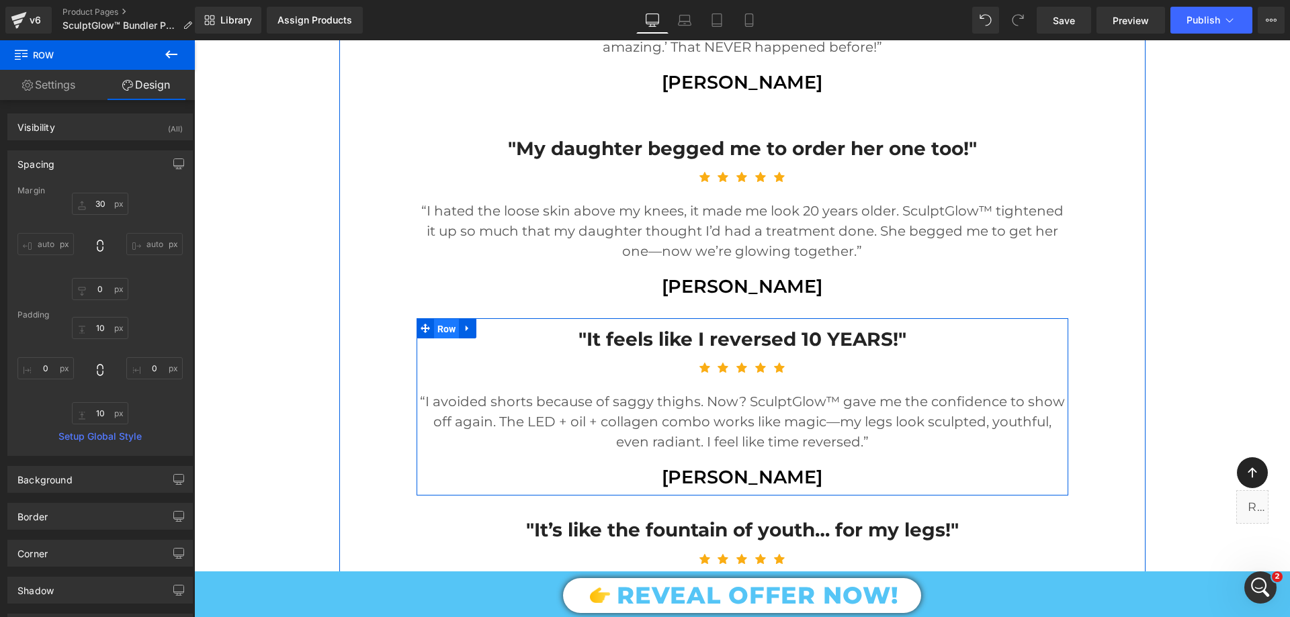
click at [440, 321] on span "Row" at bounding box center [447, 329] width 26 height 20
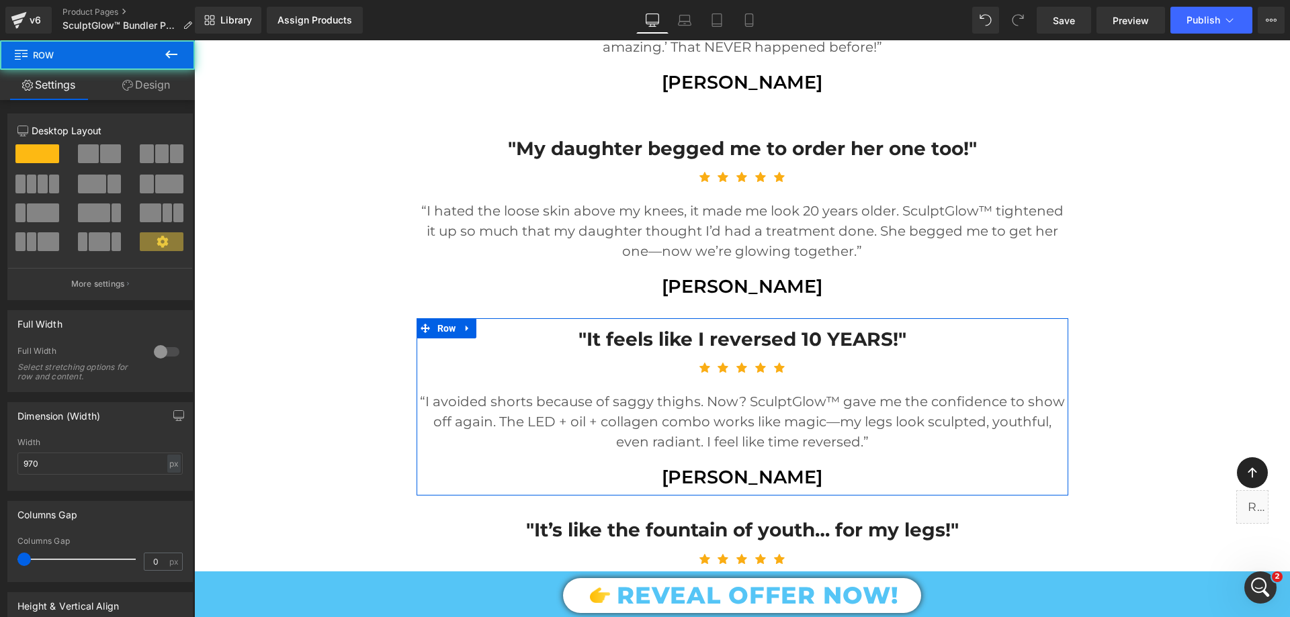
click at [160, 85] on link "Design" at bounding box center [145, 85] width 97 height 30
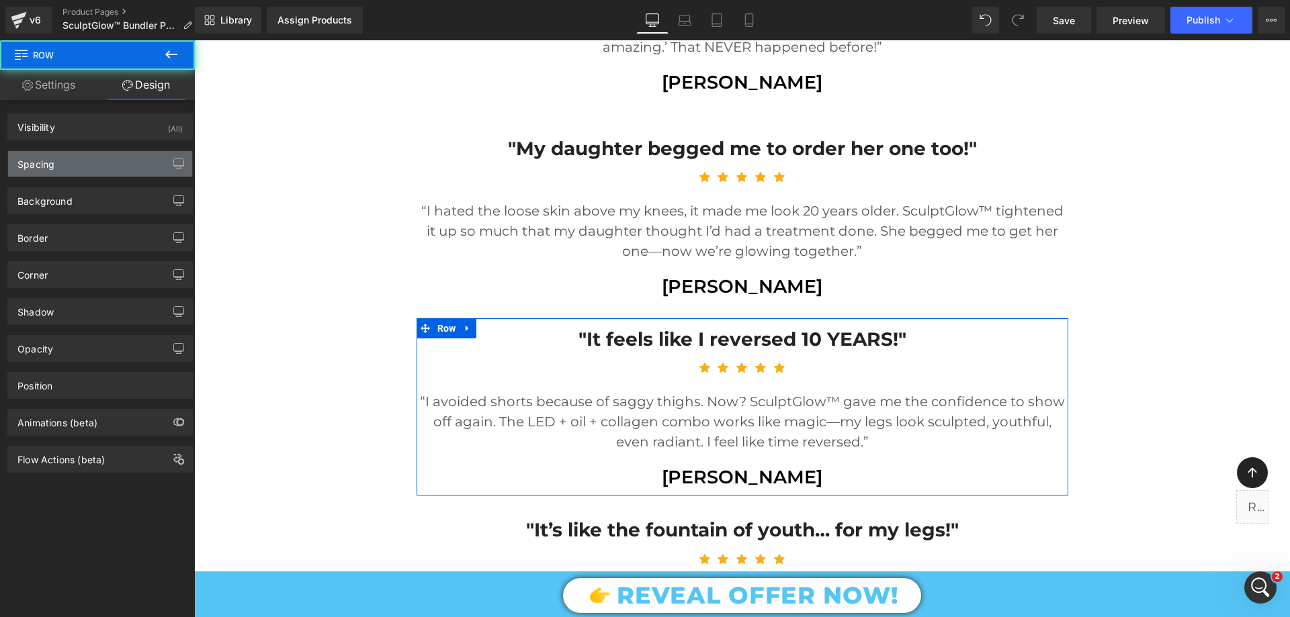
type input "20"
type input "0"
type input "10"
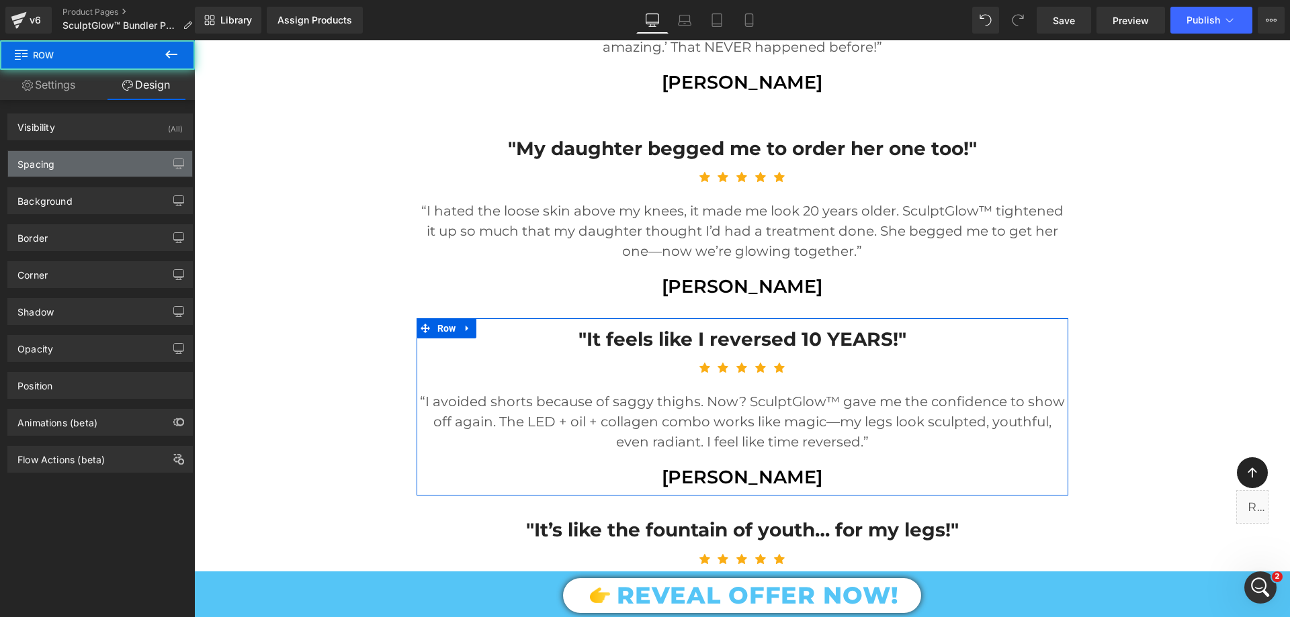
type input "0"
click at [79, 157] on div "Spacing" at bounding box center [100, 164] width 184 height 26
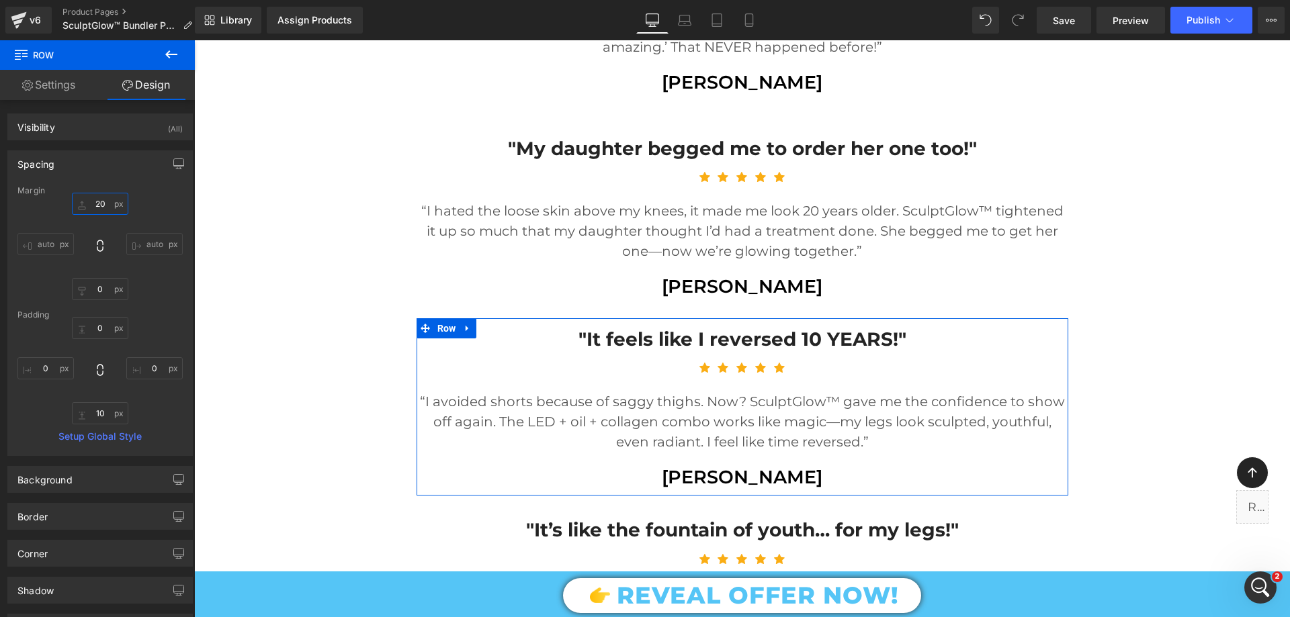
click at [96, 212] on input "20" at bounding box center [100, 204] width 56 height 22
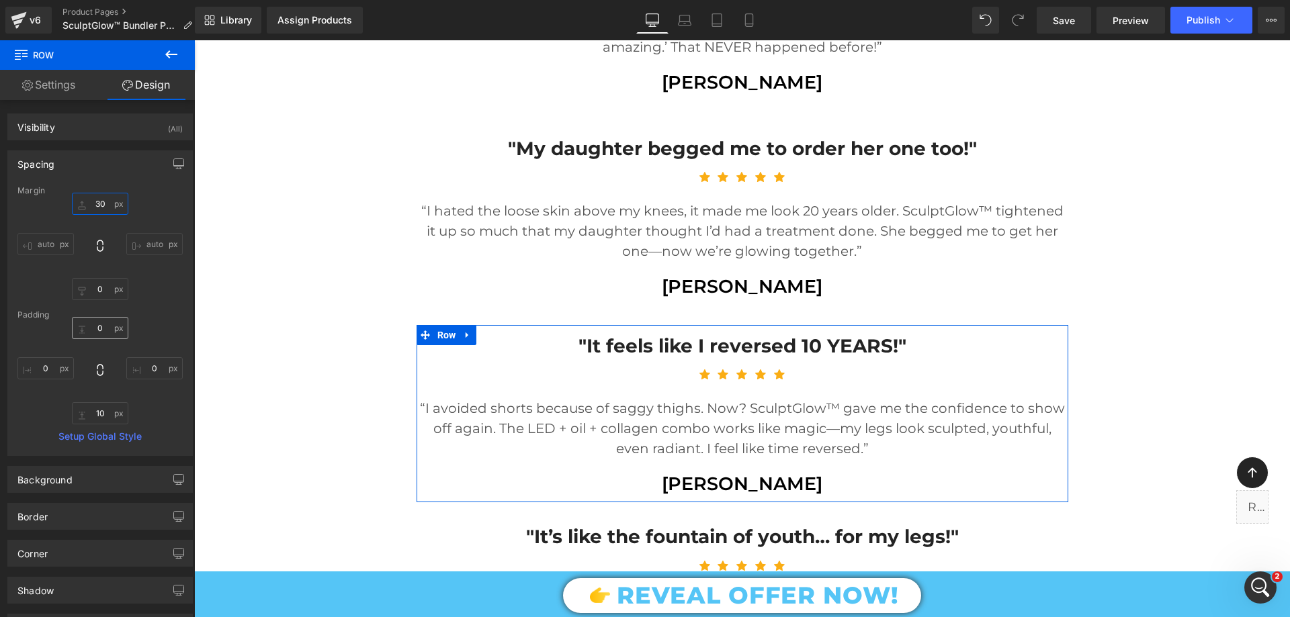
type input "30"
click at [97, 338] on input "0" at bounding box center [100, 328] width 56 height 22
type input "10"
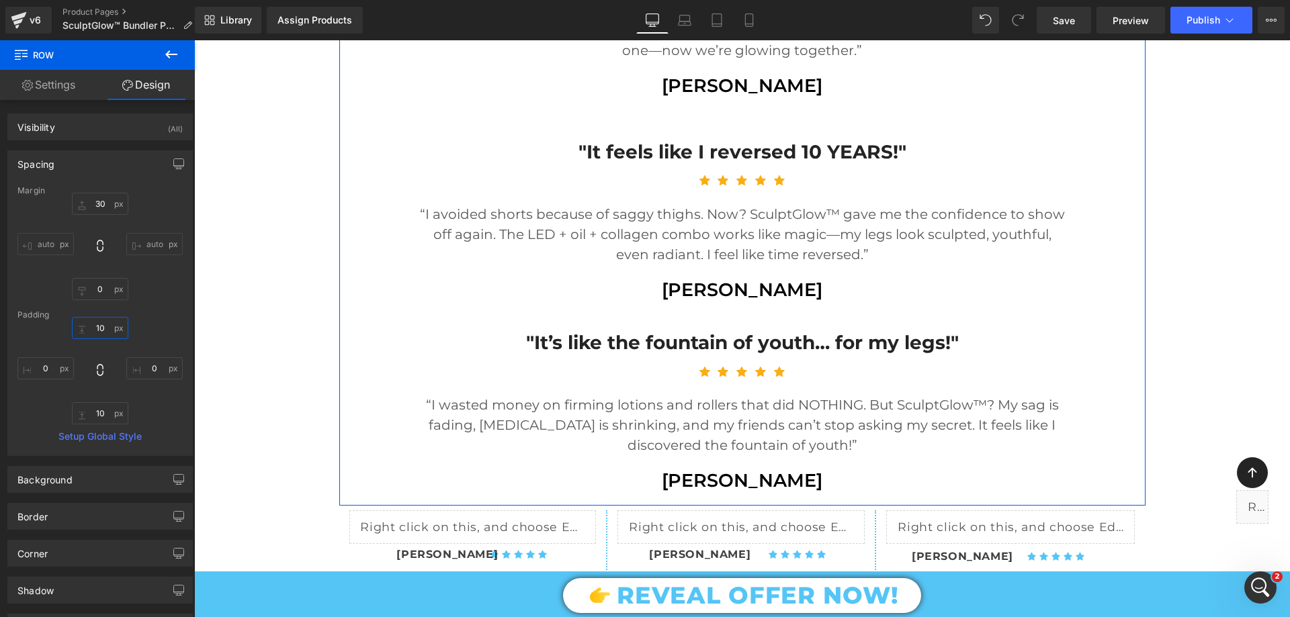
scroll to position [1821, 0]
click at [438, 336] on span "Row" at bounding box center [447, 331] width 26 height 20
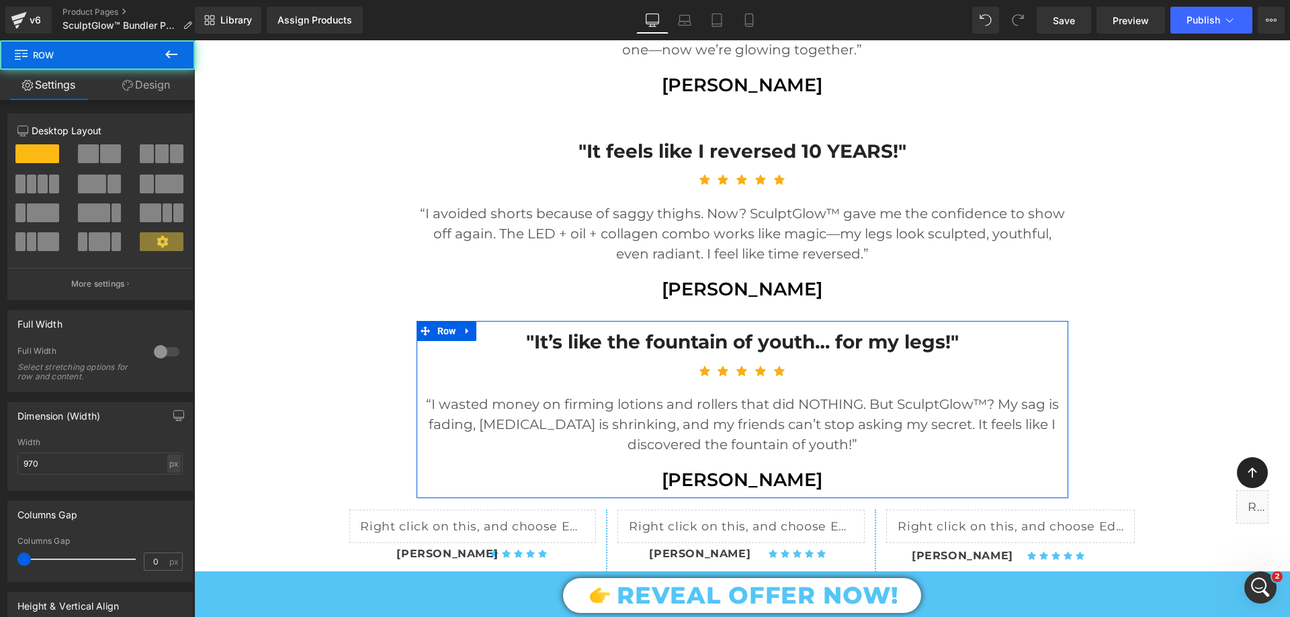
click at [167, 84] on link "Design" at bounding box center [145, 85] width 97 height 30
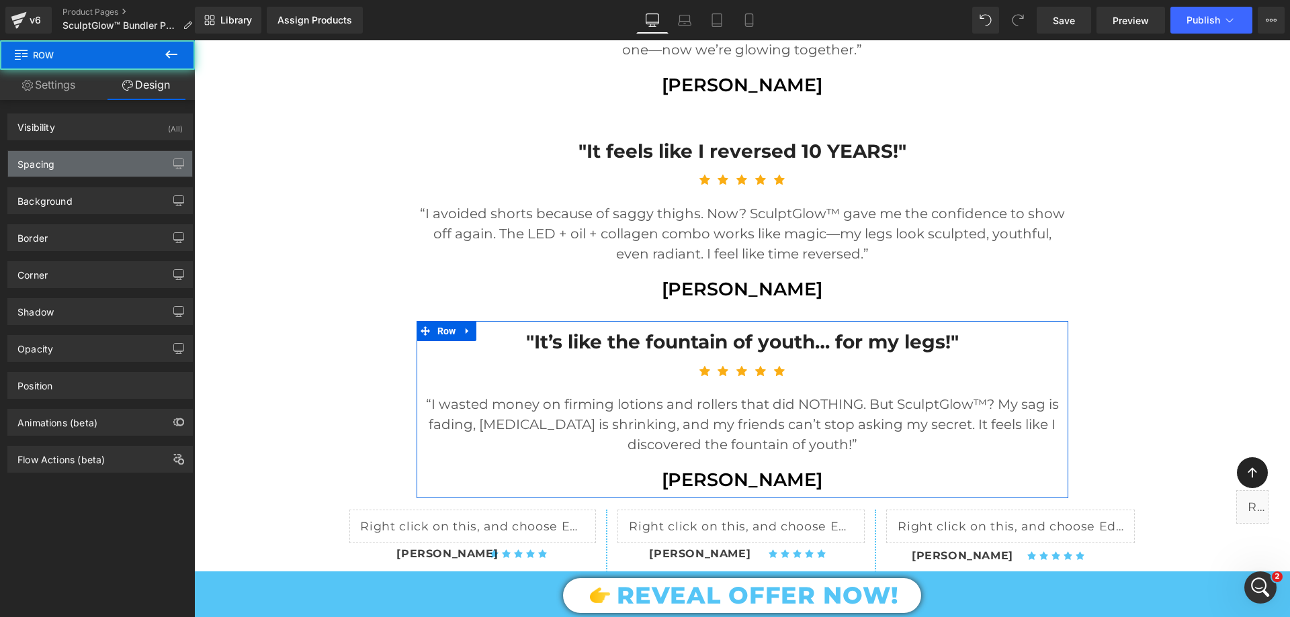
click at [47, 161] on div "Spacing" at bounding box center [35, 160] width 37 height 19
type input "20"
type input "0"
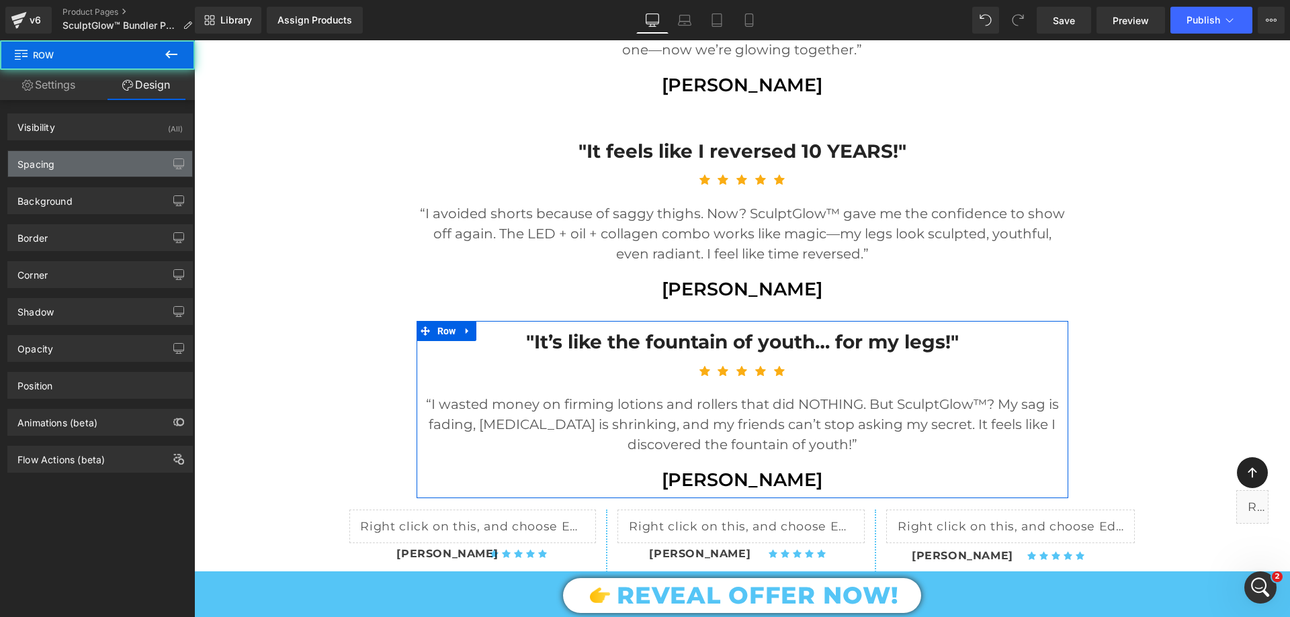
type input "10"
type input "0"
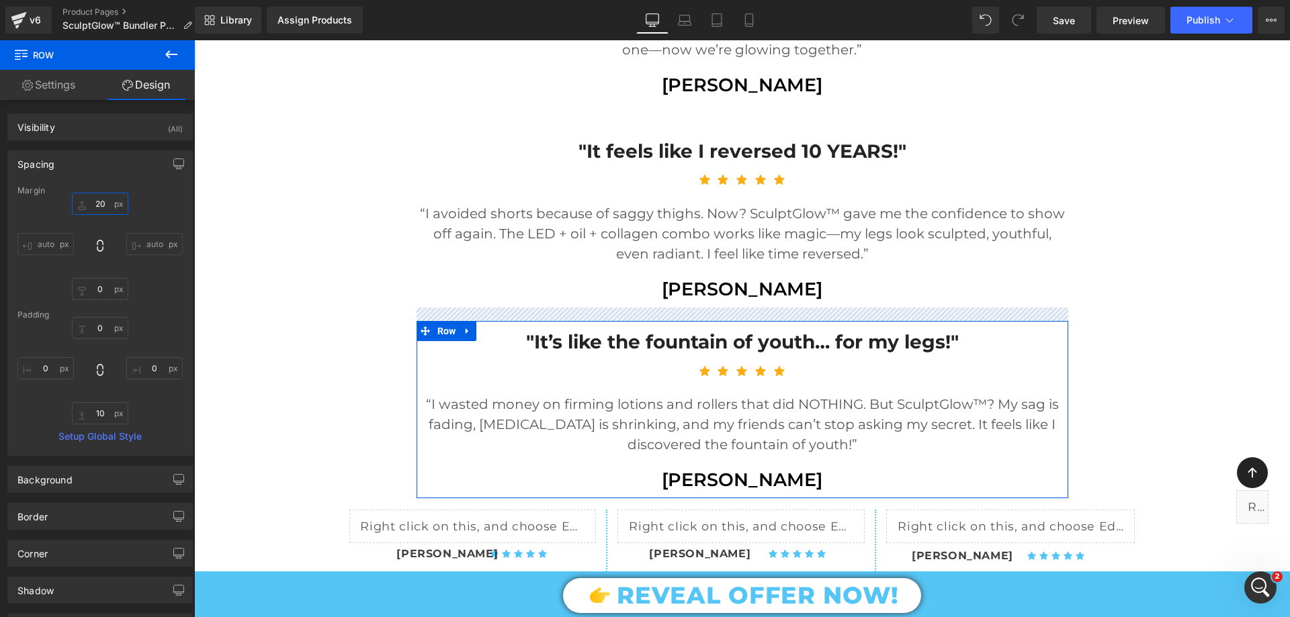
click at [97, 206] on input "20" at bounding box center [100, 204] width 56 height 22
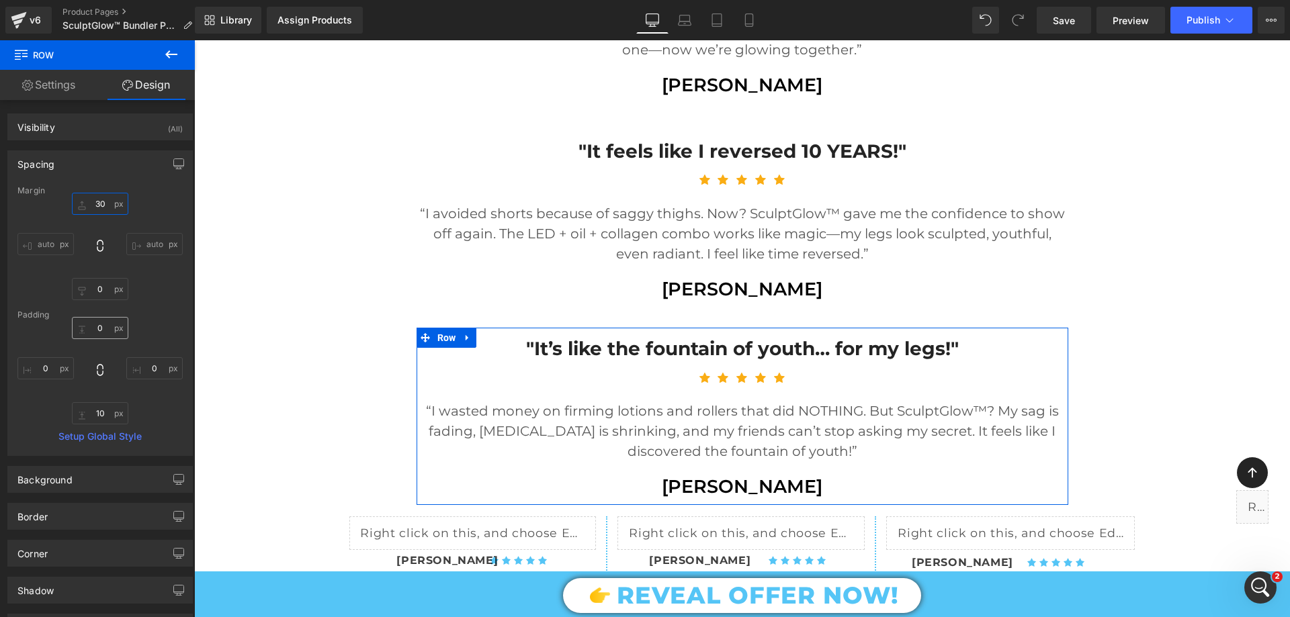
type input "30"
click at [97, 335] on input "0" at bounding box center [100, 328] width 56 height 22
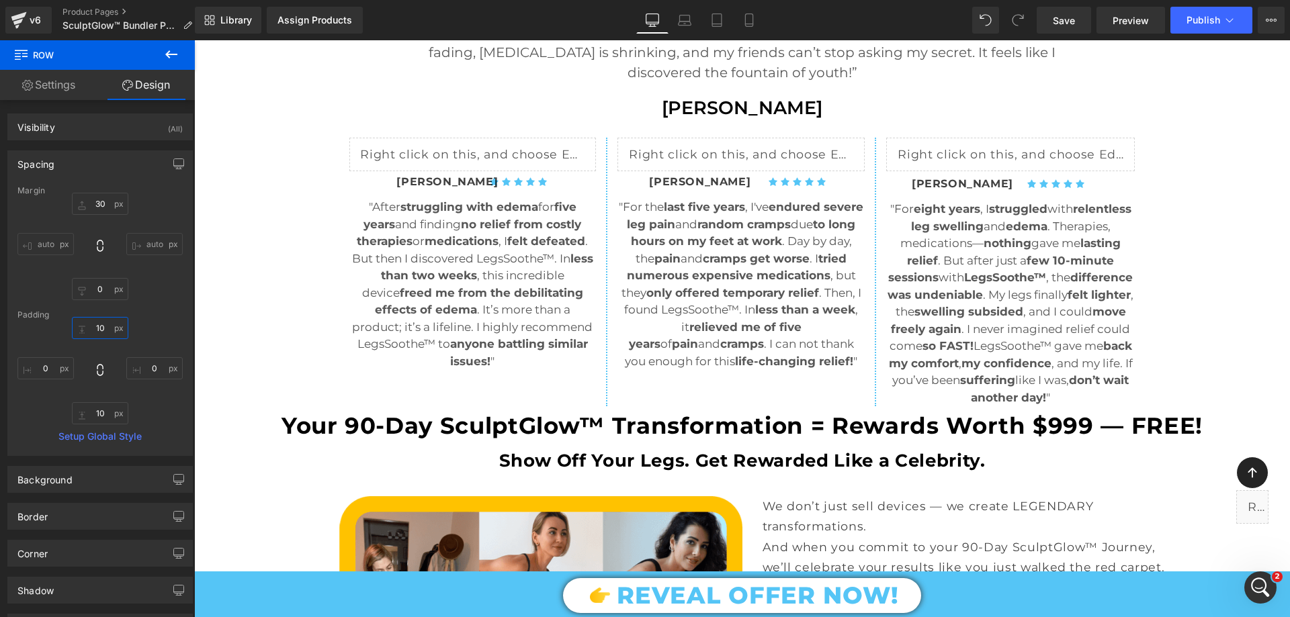
scroll to position [2157, 0]
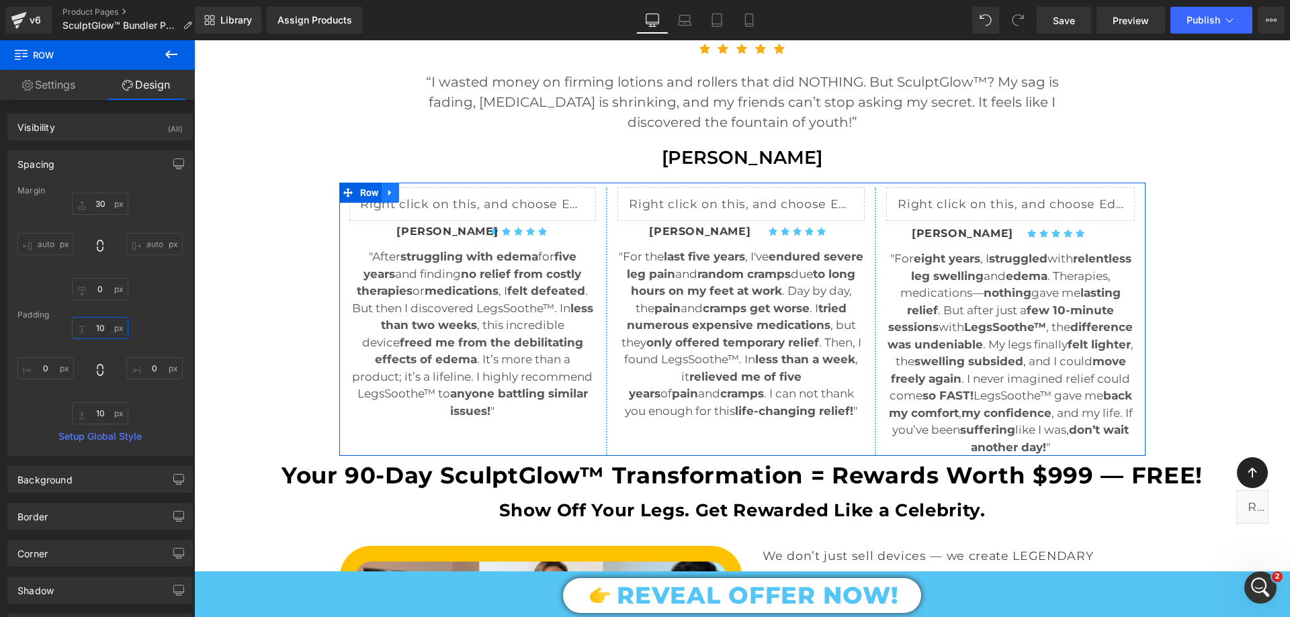
type input "10"
click at [387, 191] on icon at bounding box center [390, 193] width 9 height 10
click at [421, 190] on icon at bounding box center [425, 192] width 9 height 9
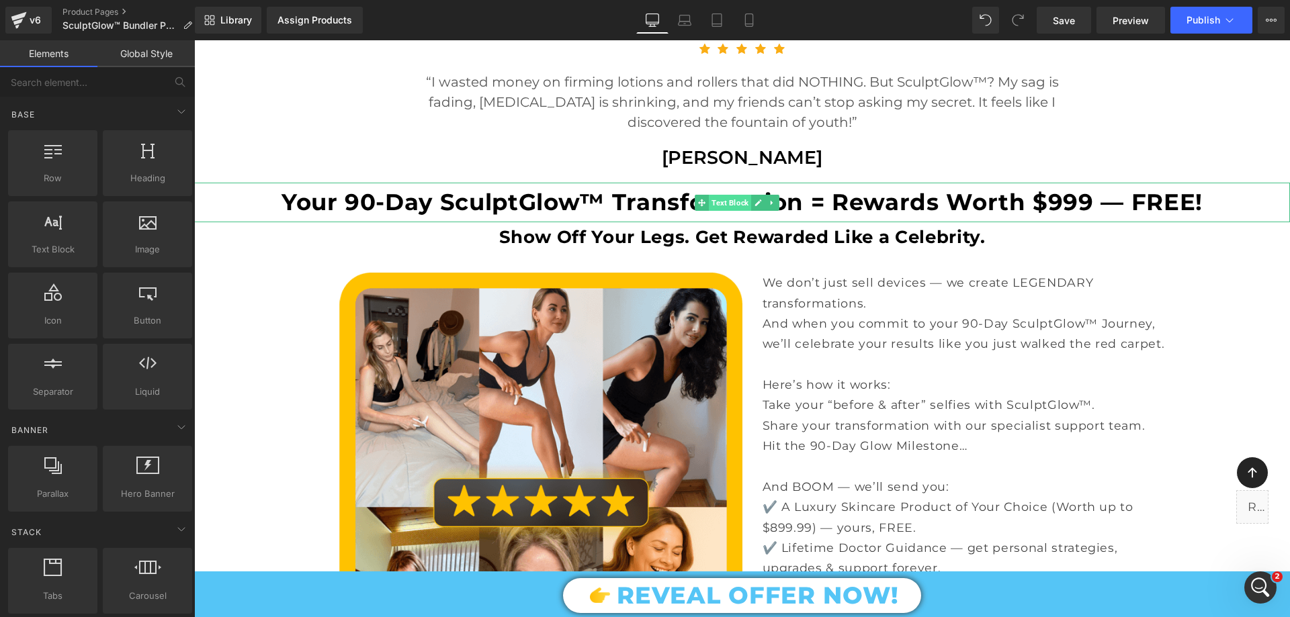
click at [728, 200] on span "Text Block" at bounding box center [730, 203] width 42 height 16
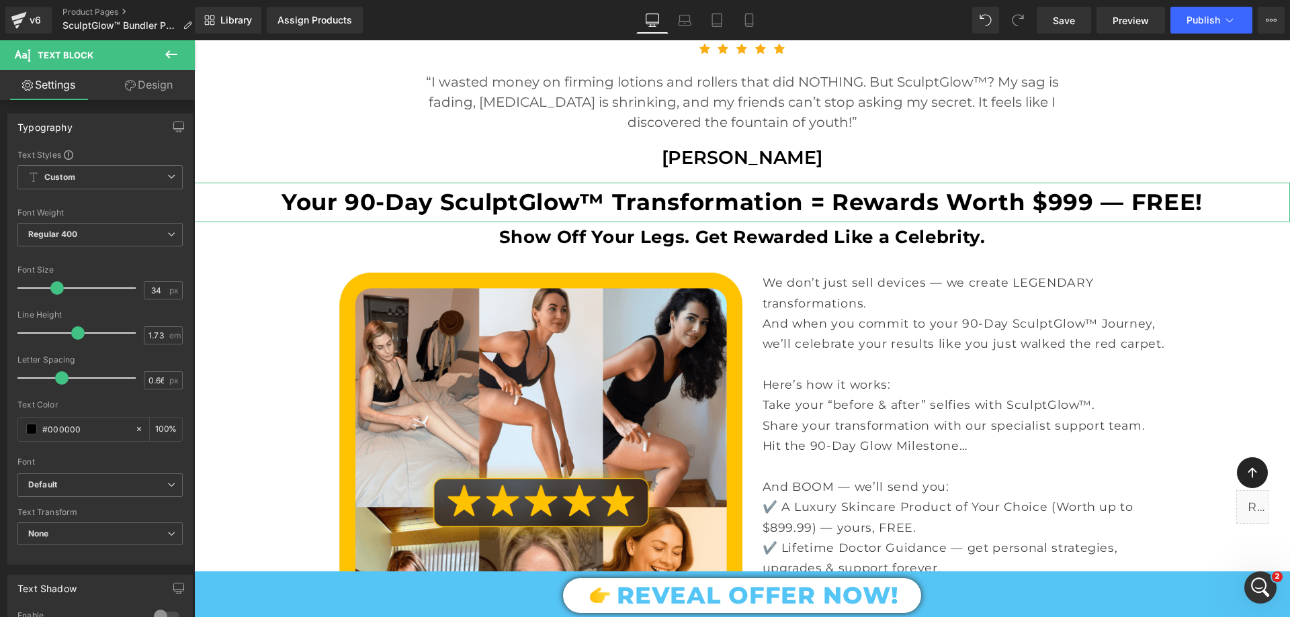
click at [175, 77] on link "Design" at bounding box center [148, 85] width 97 height 30
click at [0, 0] on div "Spacing" at bounding box center [0, 0] width 0 height 0
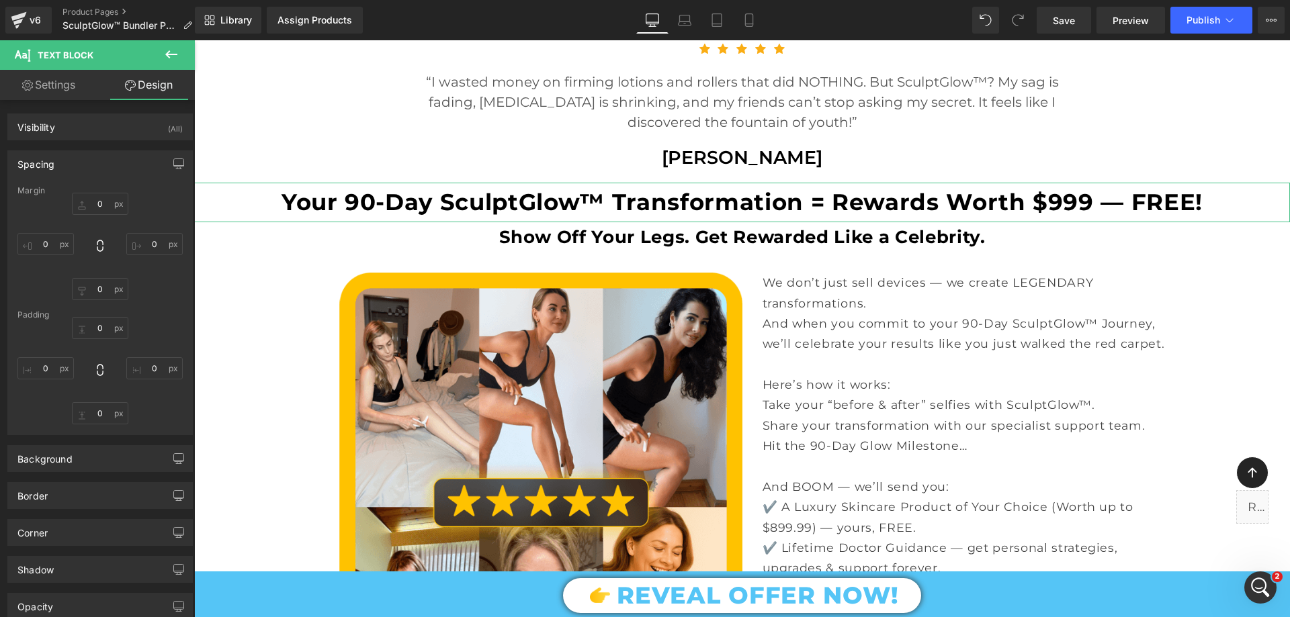
type input "0"
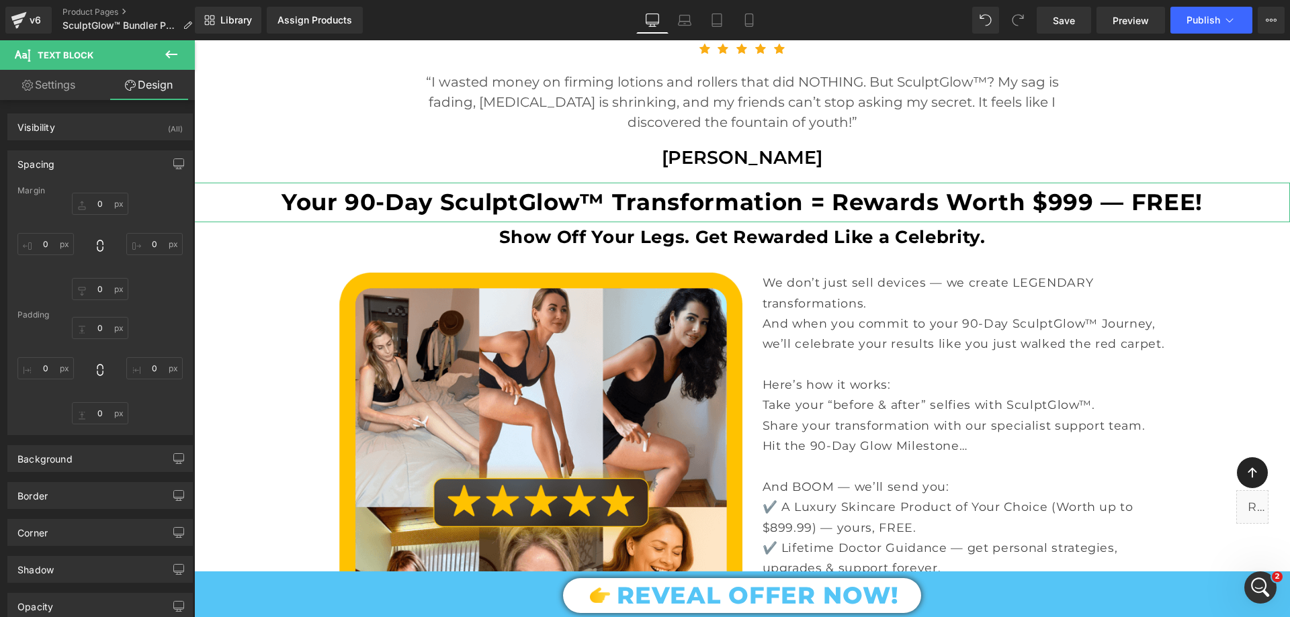
type input "0"
click at [98, 208] on input "0" at bounding box center [100, 204] width 56 height 22
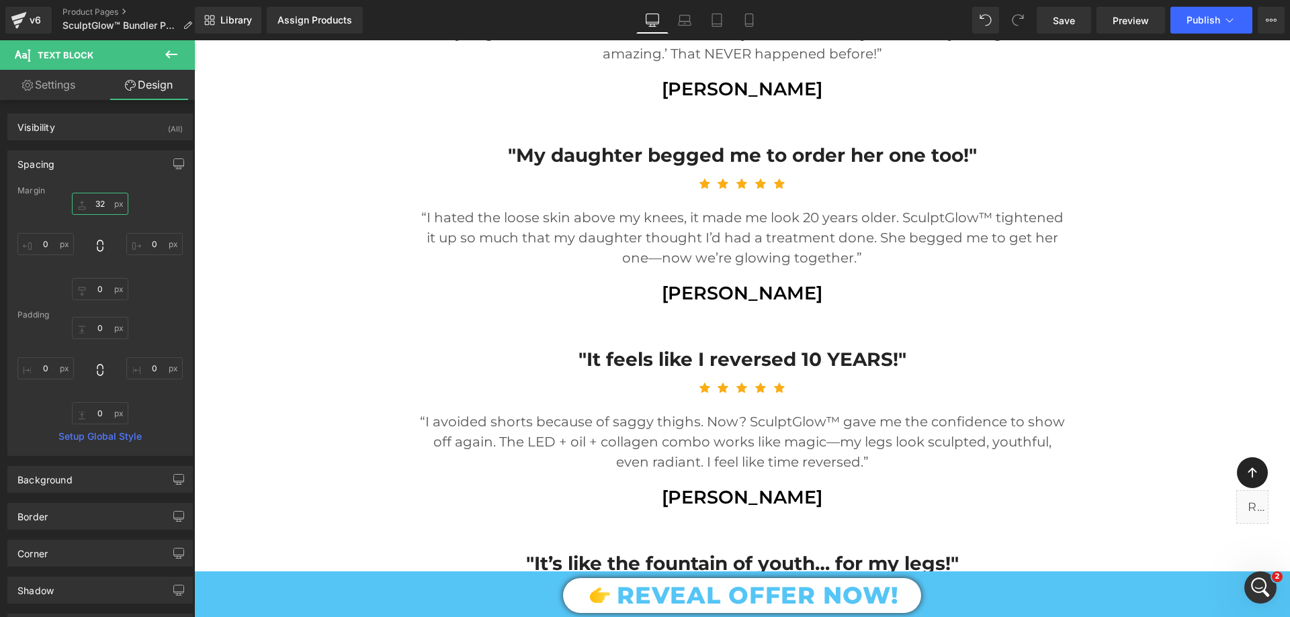
scroll to position [1612, 0]
type input "32"
click at [1078, 12] on link "Save" at bounding box center [1064, 20] width 54 height 27
